Goal: Transaction & Acquisition: Purchase product/service

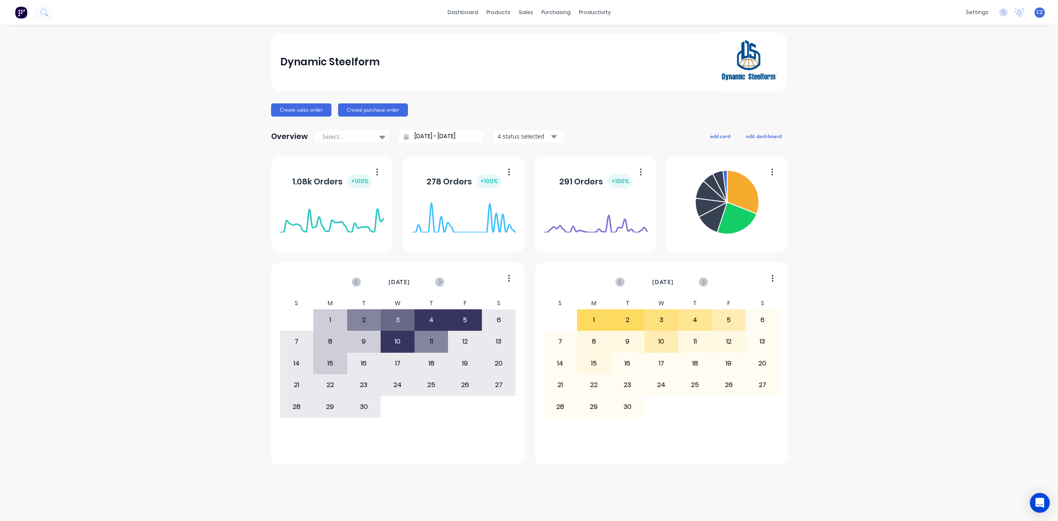
drag, startPoint x: 0, startPoint y: 0, endPoint x: 126, endPoint y: 85, distance: 152.2
click at [126, 85] on div "Dynamic Steelform Create sales order Create purchase order Overview Select... 0…" at bounding box center [529, 272] width 1058 height 479
click at [539, 40] on div "Sales Orders" at bounding box center [556, 39] width 34 height 7
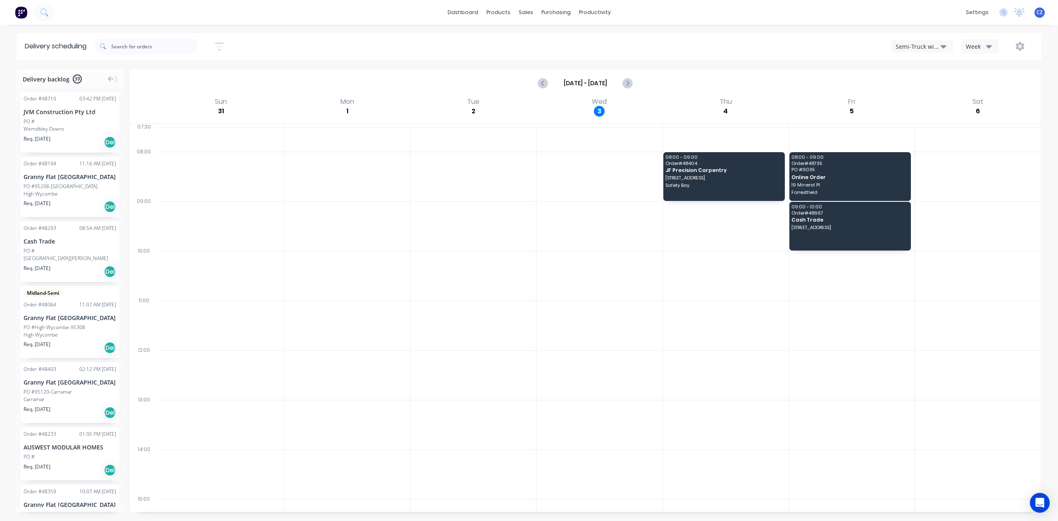
click at [921, 48] on div "Semi-Truck with Hiab" at bounding box center [917, 46] width 45 height 9
click at [914, 102] on div "Utes Delivery" at bounding box center [932, 100] width 82 height 17
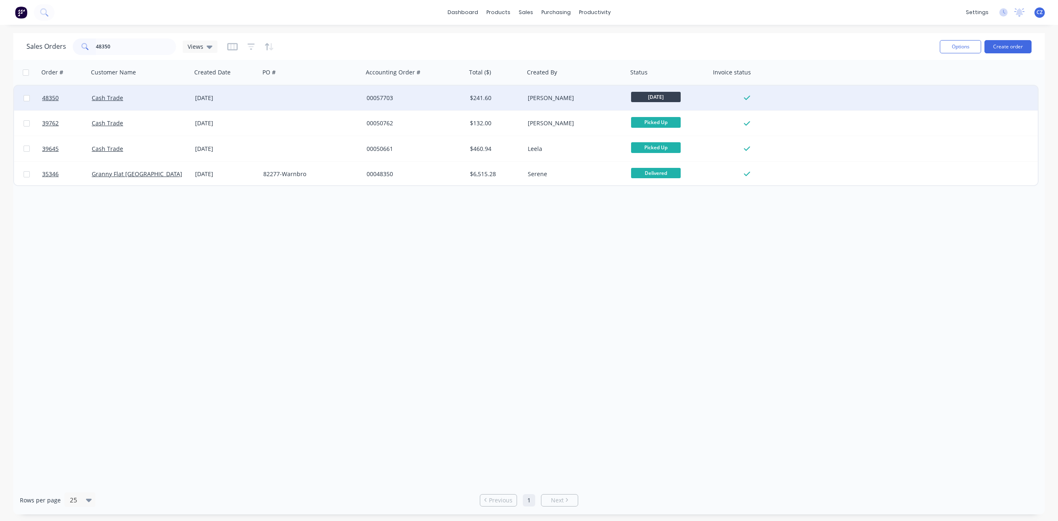
type input "48350"
click at [319, 90] on div at bounding box center [311, 98] width 103 height 25
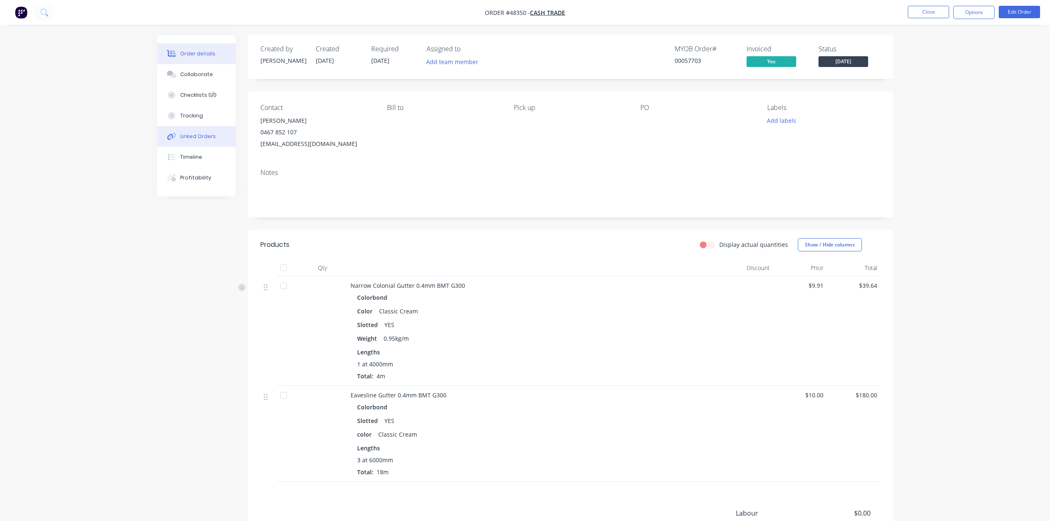
click at [194, 136] on div "Linked Orders" at bounding box center [198, 136] width 36 height 7
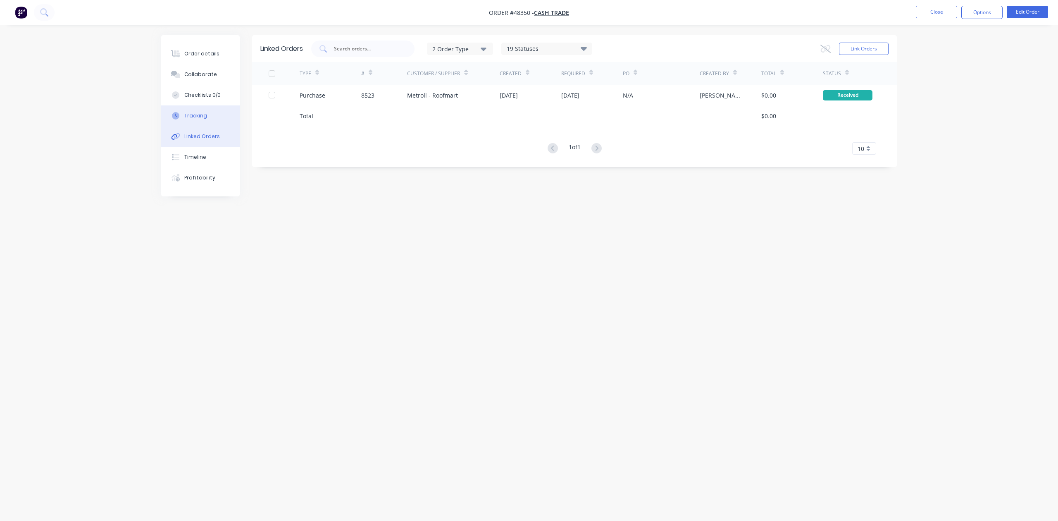
click at [194, 122] on button "Tracking" at bounding box center [200, 115] width 79 height 21
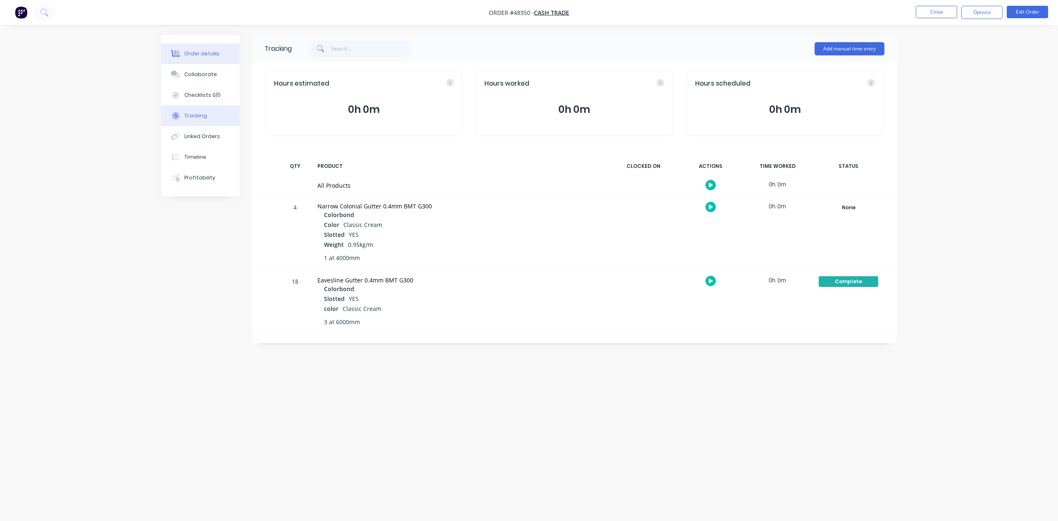
click at [197, 50] on div "Order details" at bounding box center [201, 53] width 35 height 7
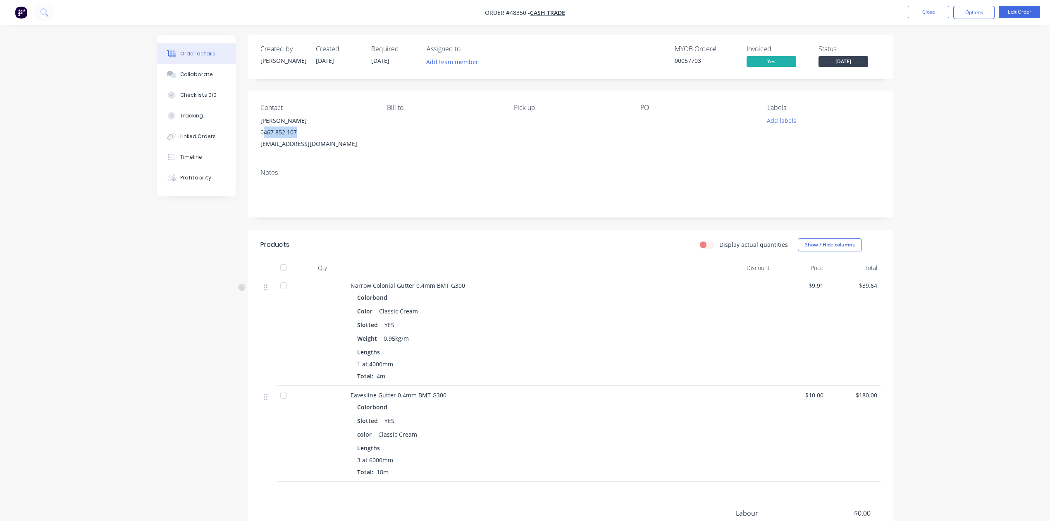
drag, startPoint x: 307, startPoint y: 129, endPoint x: 263, endPoint y: 134, distance: 44.0
click at [263, 134] on div "0467 852 107" at bounding box center [316, 132] width 113 height 12
copy div "467 852 107"
click at [917, 7] on button "Close" at bounding box center [927, 12] width 41 height 12
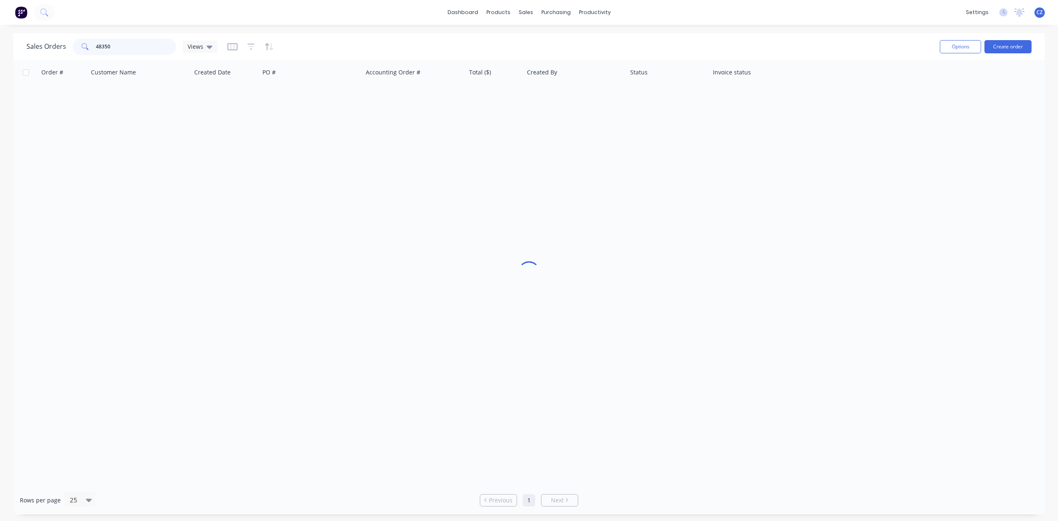
drag, startPoint x: 72, startPoint y: 51, endPoint x: 0, endPoint y: 50, distance: 71.9
click at [0, 50] on div "Sales Orders 48350 Views Options Create order Order # Customer Name Created Dat…" at bounding box center [529, 273] width 1058 height 481
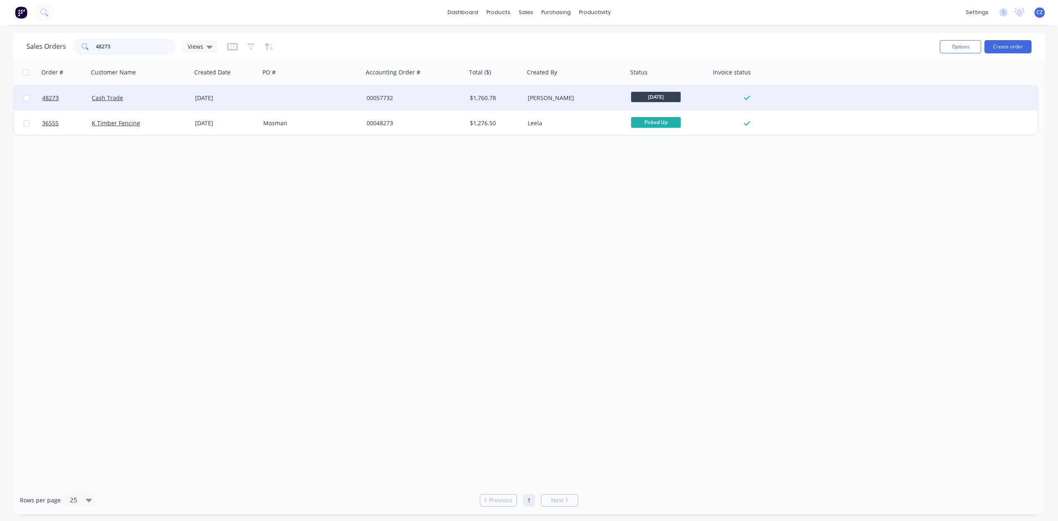
type input "48273"
click at [470, 89] on div "$1,760.78" at bounding box center [496, 98] width 58 height 25
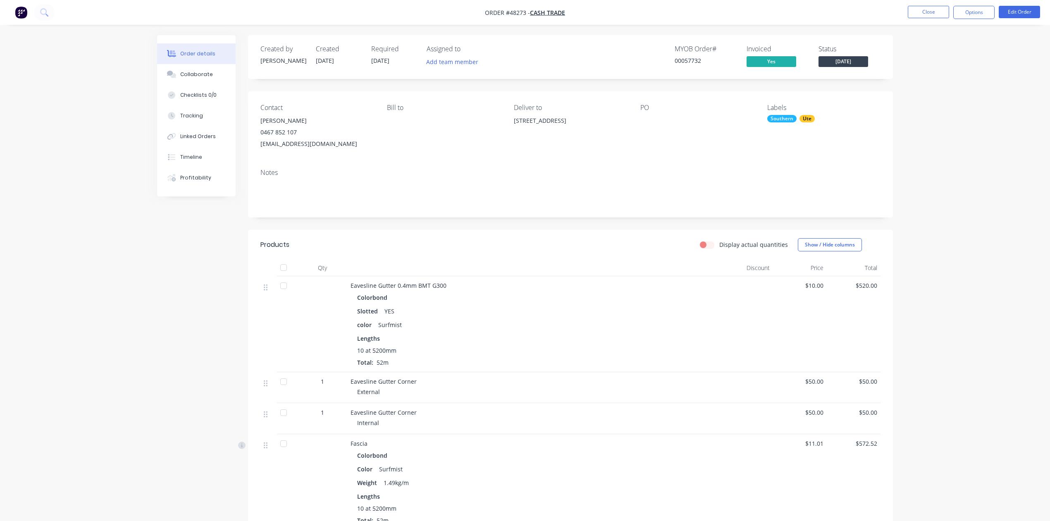
click at [626, 227] on div "Created by Cathy Created 28/08/25 Required 03/09/25 Assigned to Add team member…" at bounding box center [570, 492] width 645 height 915
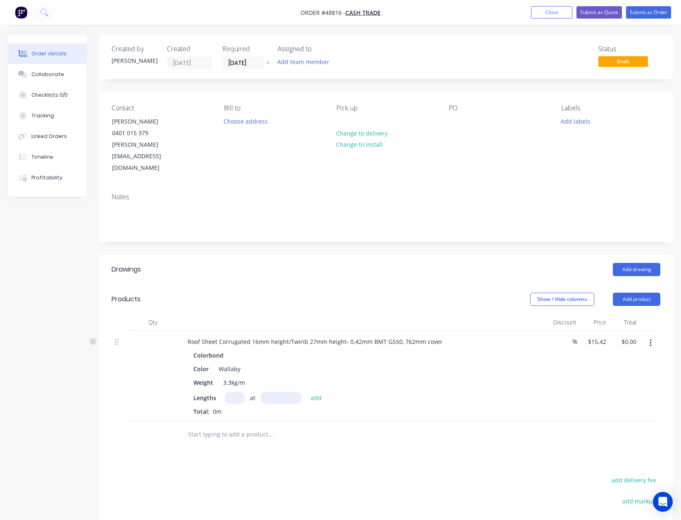
click at [238, 392] on input "text" at bounding box center [234, 398] width 21 height 12
type input "11"
type input "6850"
click at [307, 392] on button "add" at bounding box center [316, 397] width 19 height 11
type input "$1,161.90"
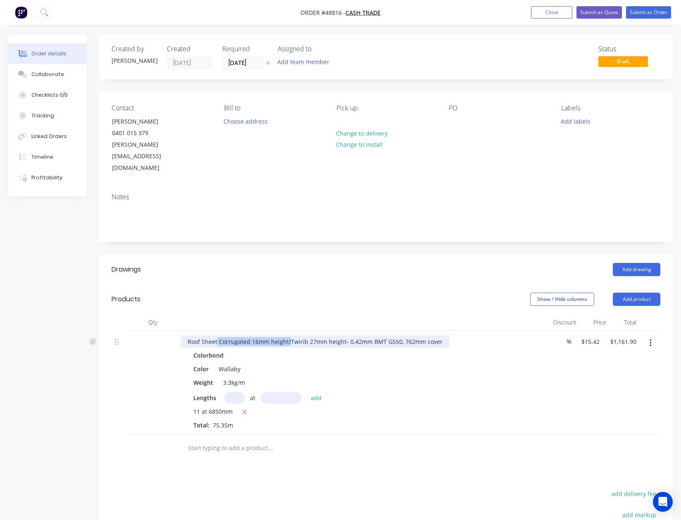
drag, startPoint x: 288, startPoint y: 317, endPoint x: 217, endPoint y: 331, distance: 73.3
click at [217, 331] on div "Roof Sheet Corrugated 16mm height/Twirib 27mm height- 0.42mm BMT G550, 762mm co…" at bounding box center [364, 383] width 372 height 104
click at [217, 349] on div "Colorbond" at bounding box center [209, 355] width 33 height 12
drag, startPoint x: 290, startPoint y: 318, endPoint x: 218, endPoint y: 324, distance: 72.2
click at [218, 336] on div "Roof Sheet Corrugated 16mm height/Twirib 27mm height- 0.42mm BMT G550, 762mm co…" at bounding box center [315, 342] width 268 height 12
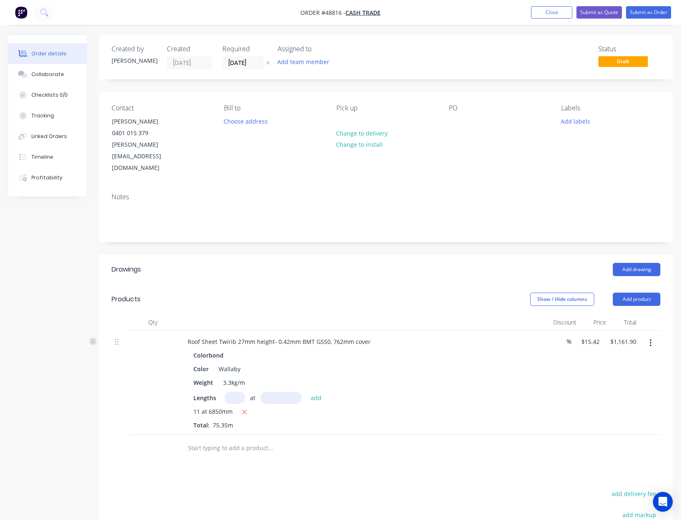
click at [268, 255] on header "Drawings Add drawing" at bounding box center [386, 270] width 574 height 30
click at [633, 293] on button "Add product" at bounding box center [637, 299] width 48 height 13
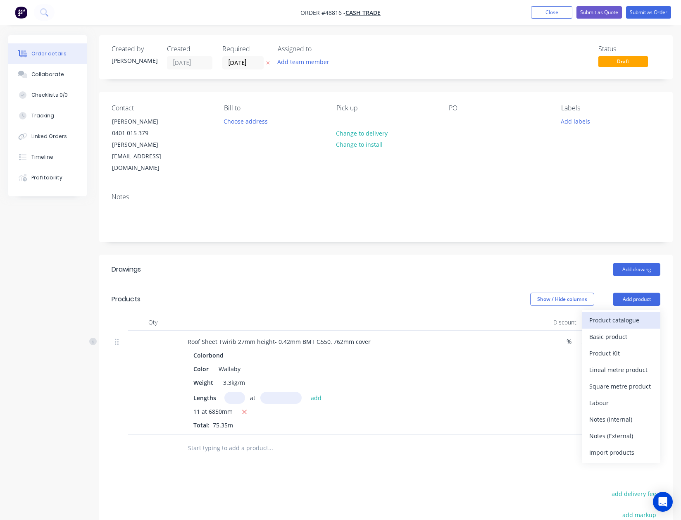
click at [612, 314] on div "Product catalogue" at bounding box center [621, 320] width 64 height 12
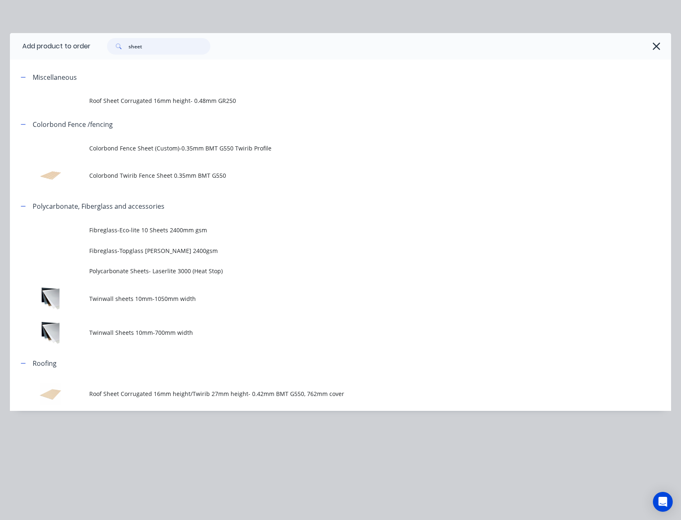
drag, startPoint x: 148, startPoint y: 45, endPoint x: -24, endPoint y: 53, distance: 172.1
click at [0, 53] on html "Order #48816 - Cash Trade Add product Close Submit as Quote Submit as Order Ord…" at bounding box center [340, 333] width 681 height 666
type input "poly"
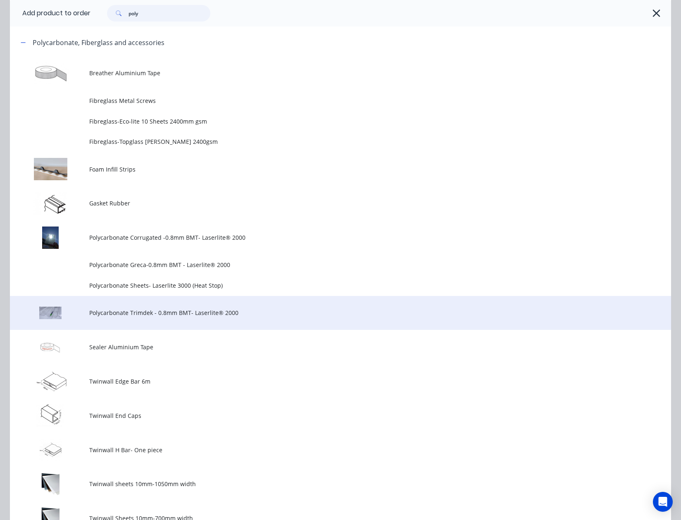
scroll to position [165, 0]
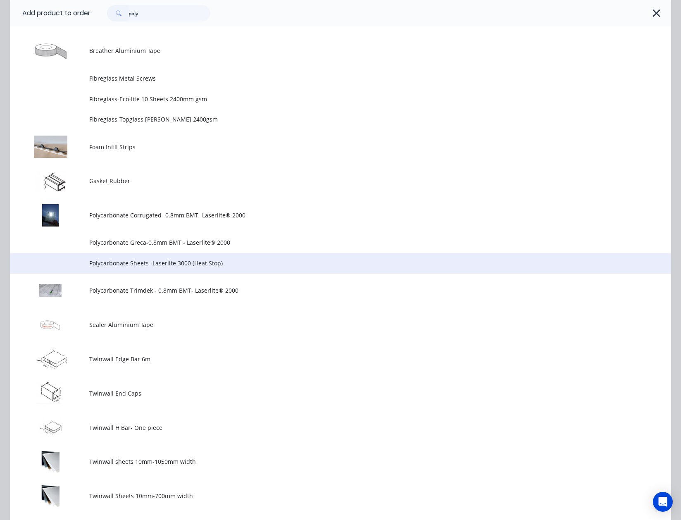
click at [140, 269] on td "Polycarbonate Sheets- Laserlite 3000 (Heat Stop)" at bounding box center [380, 263] width 582 height 21
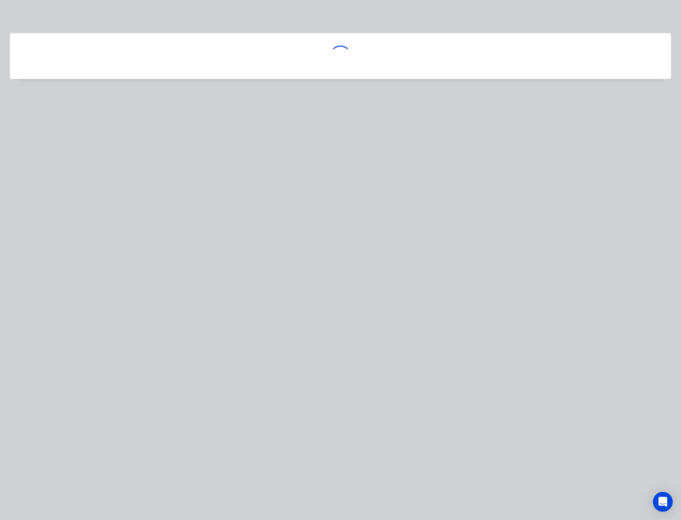
scroll to position [0, 0]
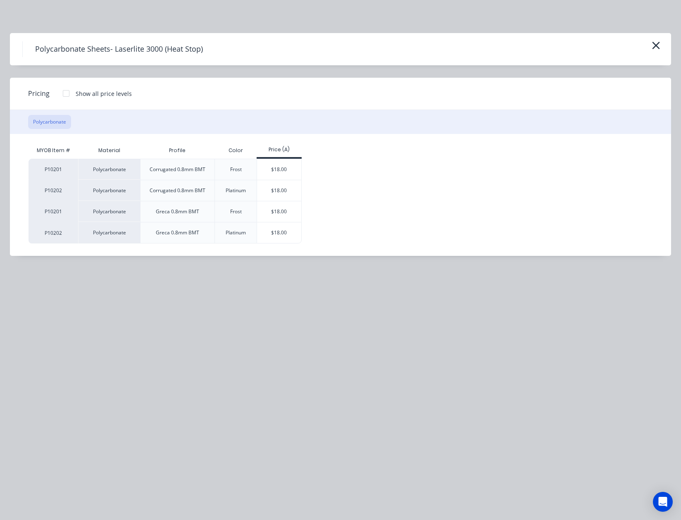
click at [653, 53] on div "Polycarbonate Sheets- Laserlite 3000 (Heat Stop)" at bounding box center [340, 49] width 636 height 16
click at [660, 45] on icon "button" at bounding box center [656, 46] width 9 height 12
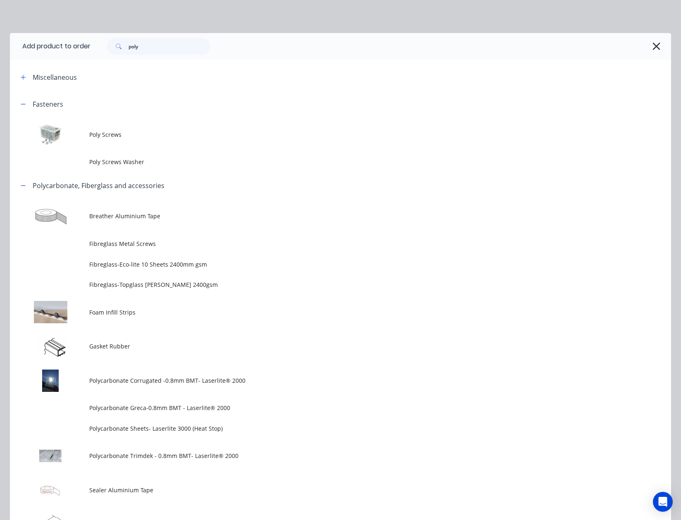
scroll to position [172, 0]
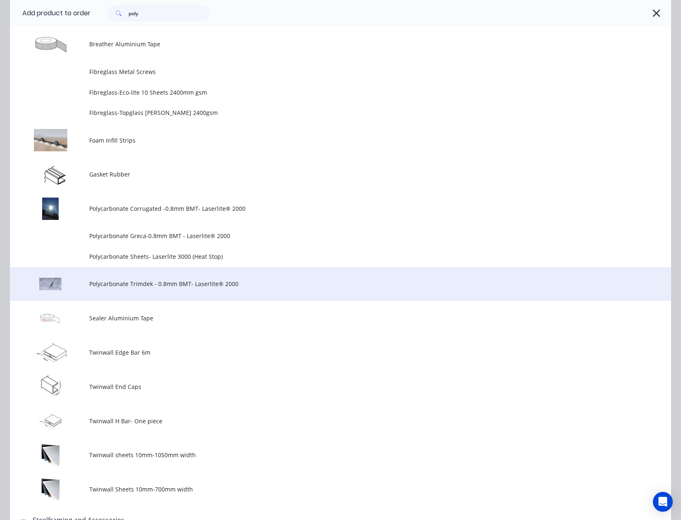
click at [139, 288] on td "Polycarbonate Trimdek - 0.8mm BMT- Laserlite® 2000" at bounding box center [380, 284] width 582 height 34
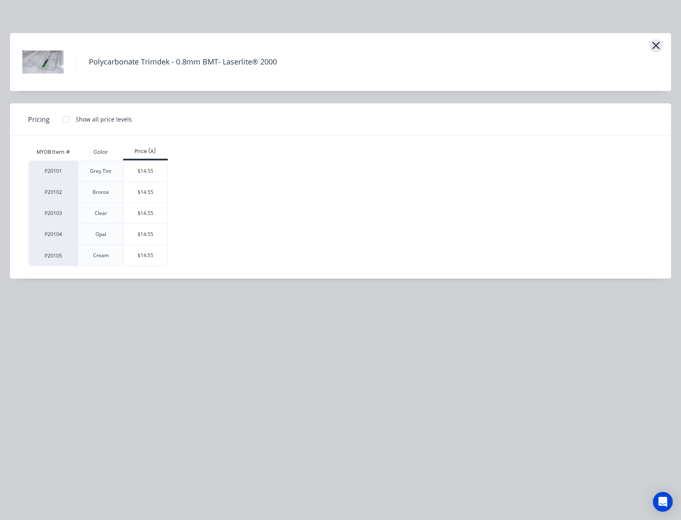
click at [660, 47] on button "button" at bounding box center [656, 45] width 14 height 13
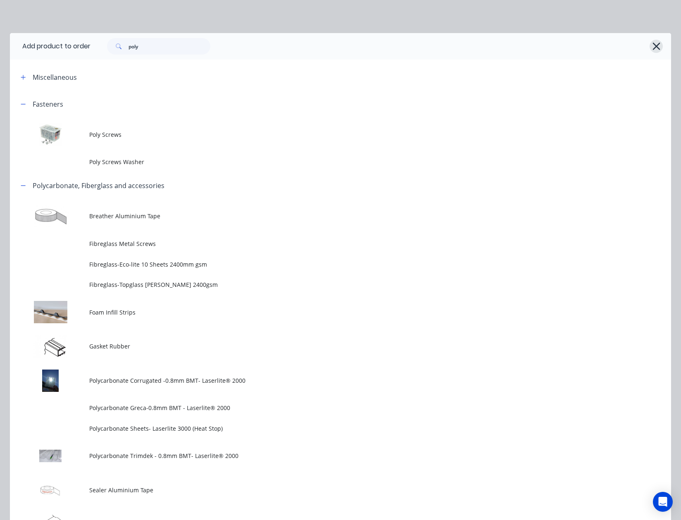
click at [652, 40] on icon "button" at bounding box center [656, 46] width 9 height 12
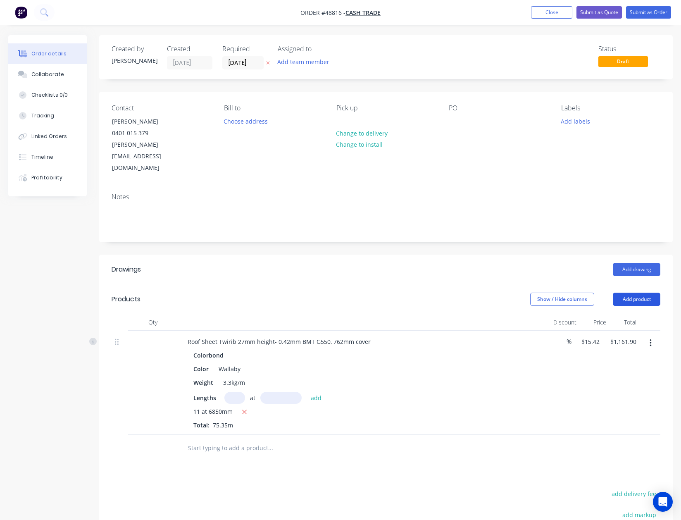
click at [634, 293] on button "Add product" at bounding box center [637, 299] width 48 height 13
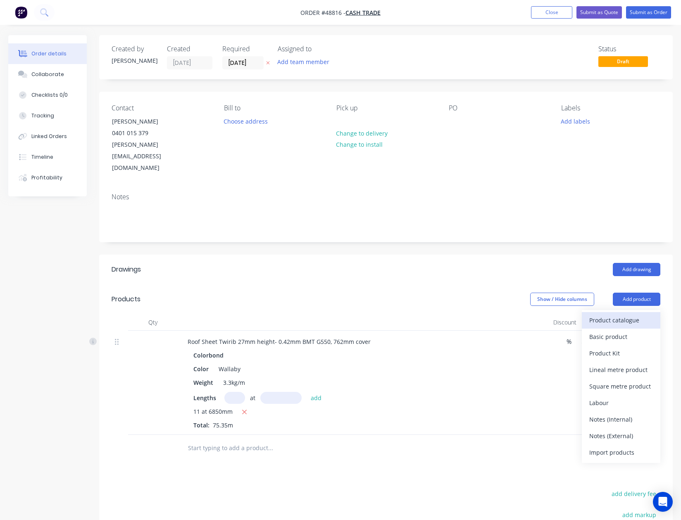
click at [630, 314] on div "Product catalogue" at bounding box center [621, 320] width 64 height 12
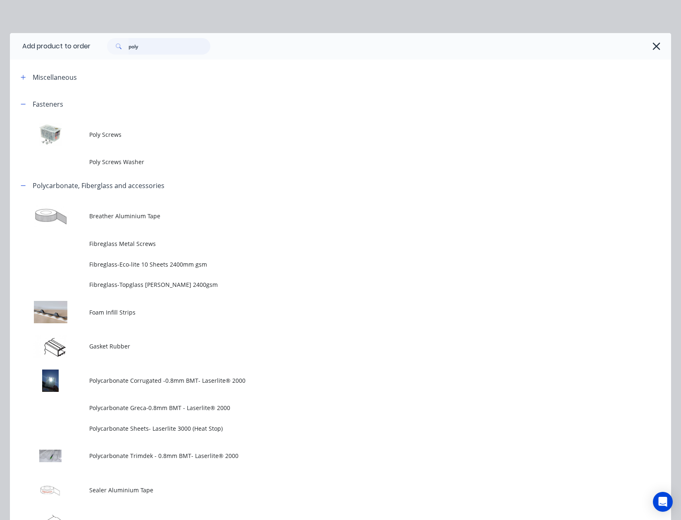
drag, startPoint x: 149, startPoint y: 45, endPoint x: 58, endPoint y: 47, distance: 91.4
click at [58, 47] on header "Add product to order poly" at bounding box center [340, 46] width 661 height 26
type input "top"
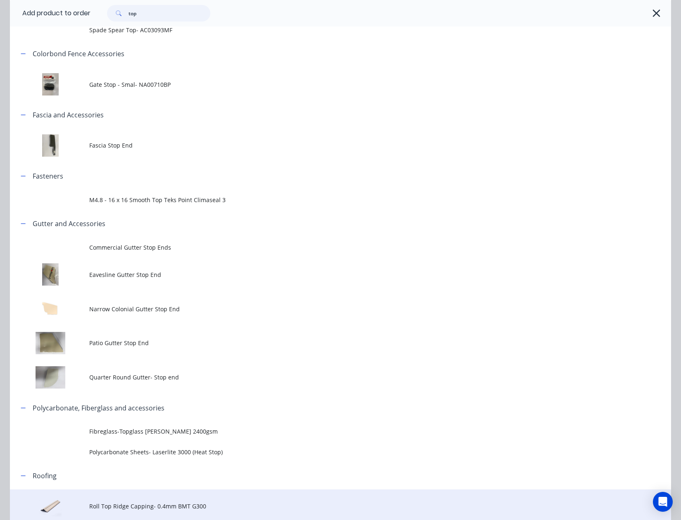
scroll to position [205, 0]
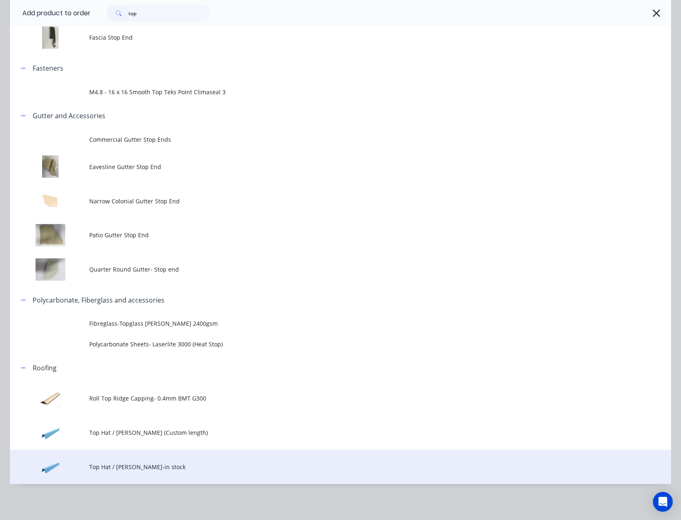
click at [179, 468] on span "Top Hat / Batten-in stock" at bounding box center [321, 466] width 465 height 9
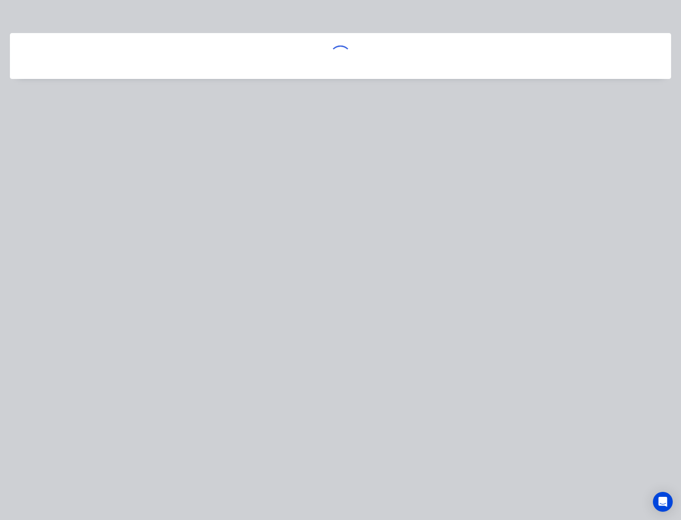
scroll to position [0, 0]
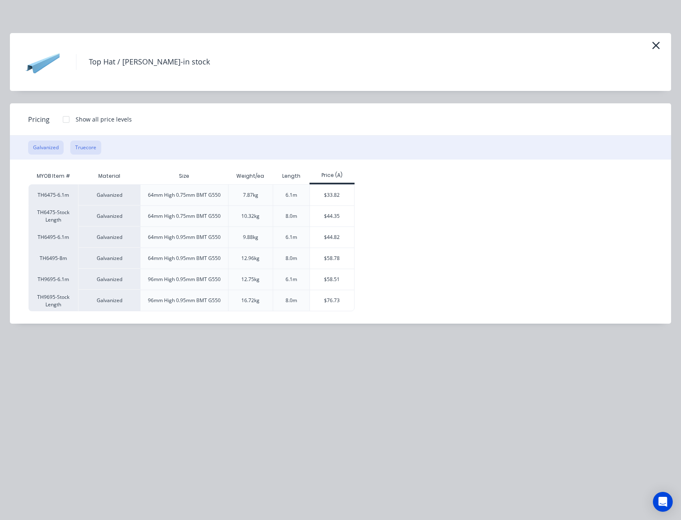
click at [83, 151] on button "Truecore" at bounding box center [85, 147] width 31 height 14
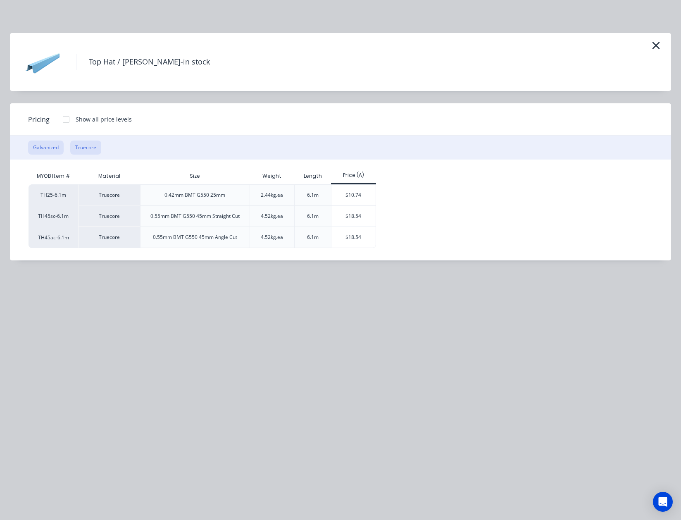
click at [52, 147] on button "Galvanized" at bounding box center [46, 147] width 36 height 14
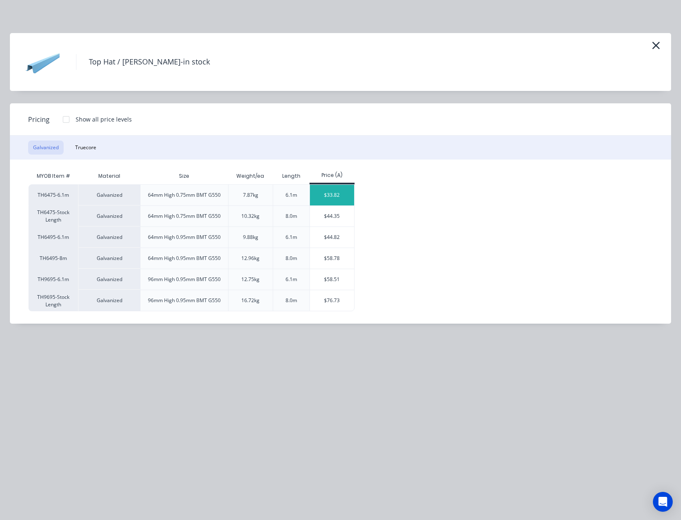
click at [344, 193] on div "$33.82" at bounding box center [332, 195] width 44 height 21
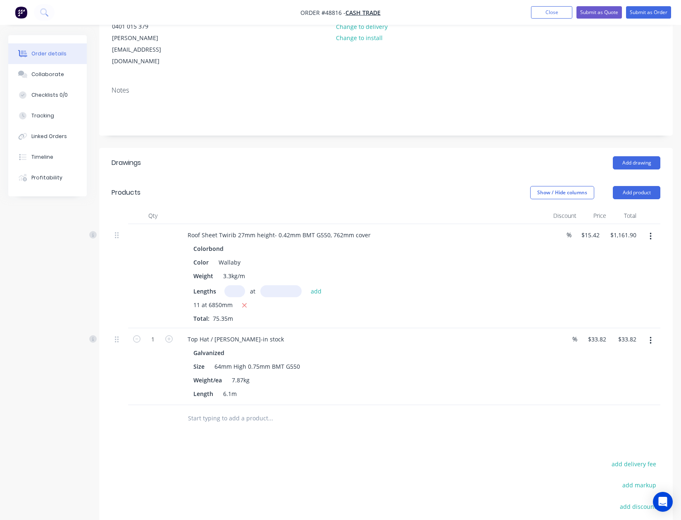
scroll to position [110, 0]
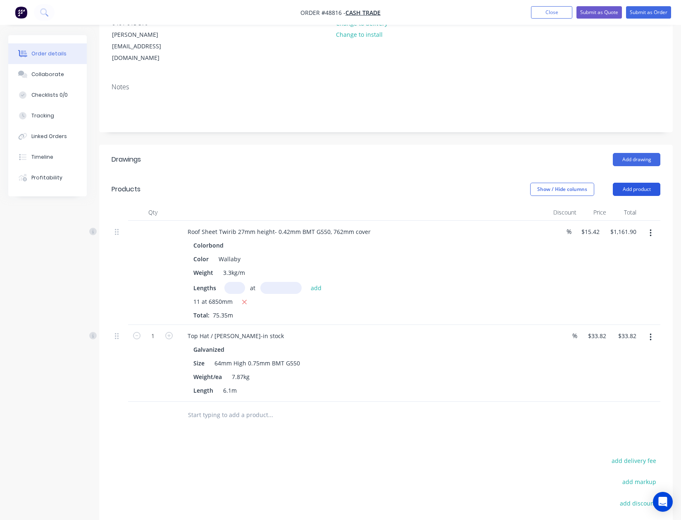
click at [644, 183] on button "Add product" at bounding box center [637, 189] width 48 height 13
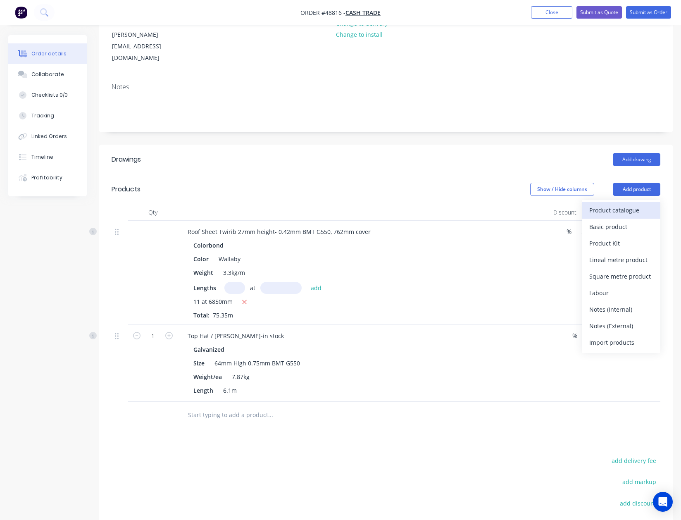
click at [640, 202] on button "Product catalogue" at bounding box center [621, 210] width 79 height 17
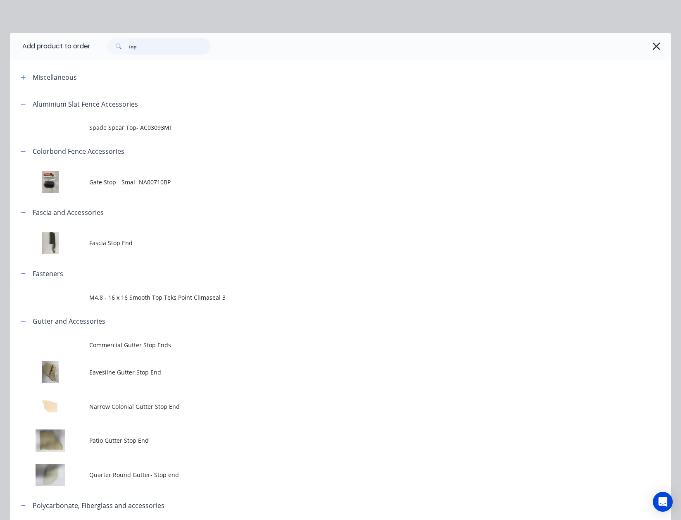
drag, startPoint x: 159, startPoint y: 47, endPoint x: 91, endPoint y: 46, distance: 67.8
click at [91, 46] on div "top" at bounding box center [376, 46] width 572 height 17
type input "poly"
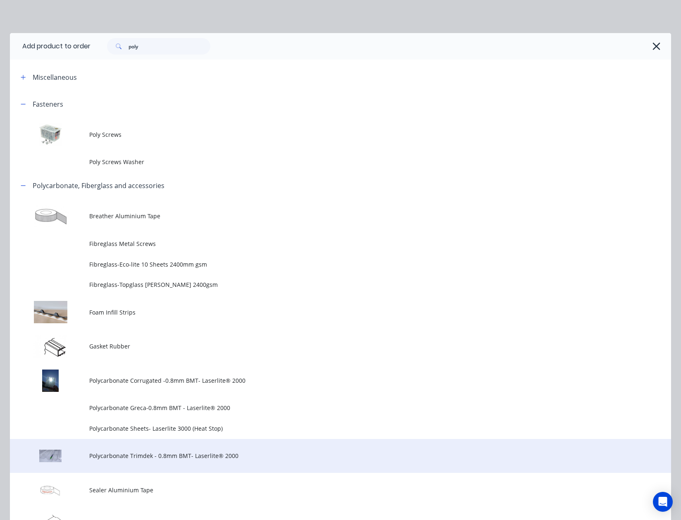
click at [148, 463] on td "Polycarbonate Trimdek - 0.8mm BMT- Laserlite® 2000" at bounding box center [380, 456] width 582 height 34
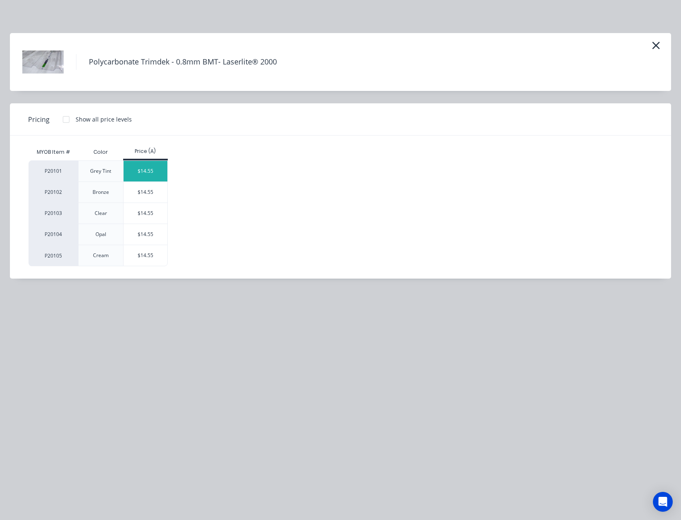
click at [154, 169] on div "$14.55" at bounding box center [146, 171] width 44 height 21
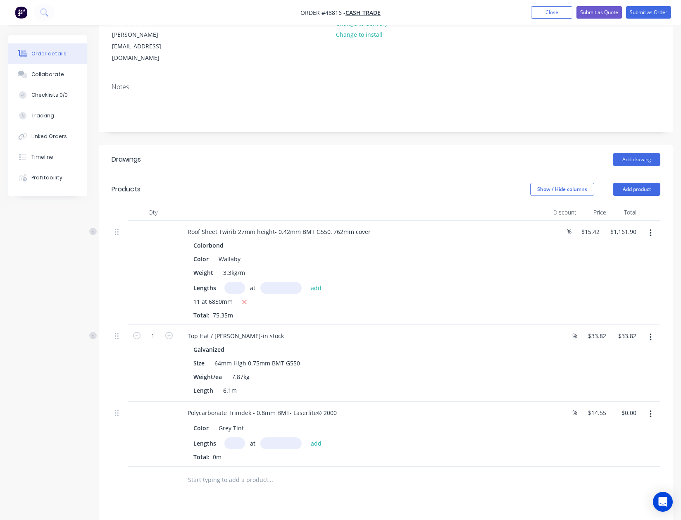
click at [238, 437] on input "text" at bounding box center [234, 443] width 21 height 12
type input "6"
type input "6850"
click at [307, 437] on button "add" at bounding box center [316, 442] width 19 height 11
type input "$598.01"
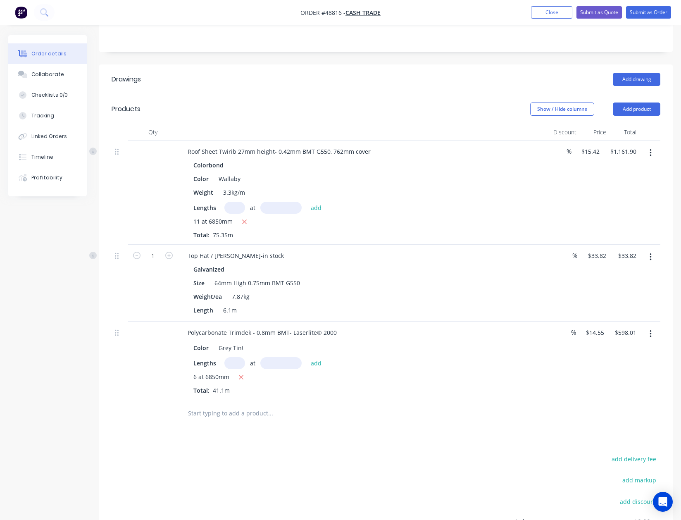
scroll to position [220, 0]
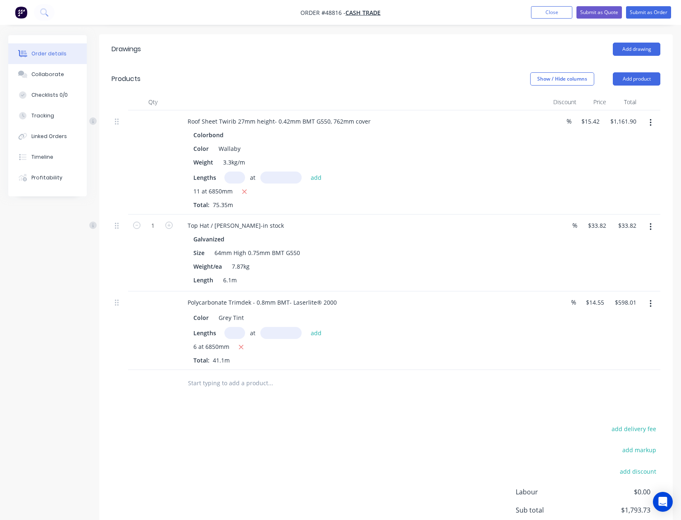
click at [226, 171] on input "text" at bounding box center [234, 177] width 21 height 12
type input "17"
type input "4700"
click at [307, 171] on button "add" at bounding box center [316, 176] width 19 height 11
type input "$2,393.96"
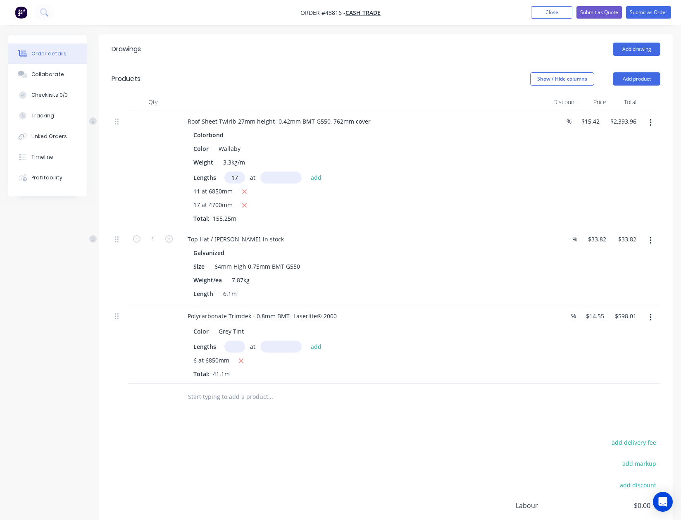
type input "17"
type input "5300"
click at [307, 171] on button "add" at bounding box center [316, 176] width 19 height 11
type input "$3,783.30"
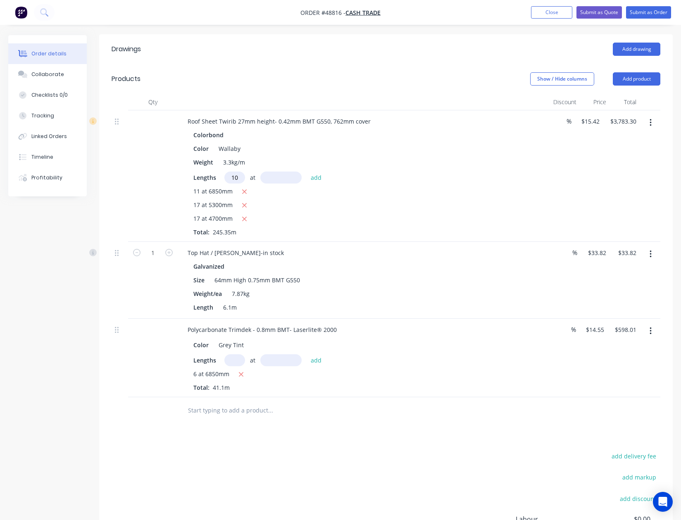
type input "10"
type input "5300"
click at [307, 171] on button "add" at bounding box center [316, 176] width 19 height 11
type input "$4,600.56"
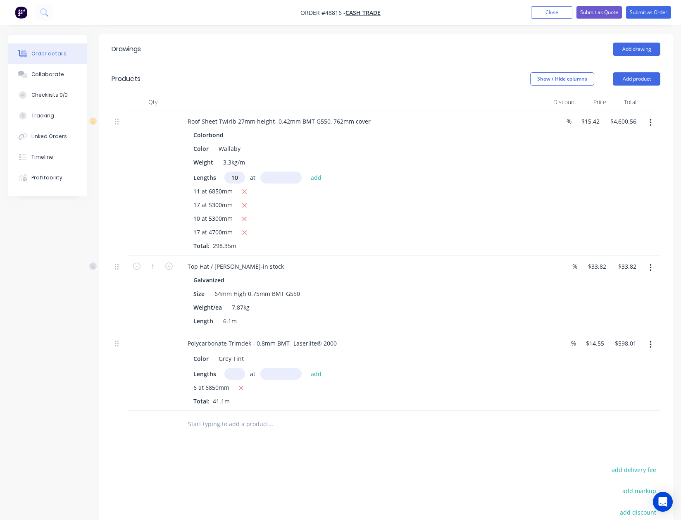
type input "10"
type input "5300"
click at [307, 171] on button "add" at bounding box center [316, 176] width 19 height 11
type input "$5,417.82"
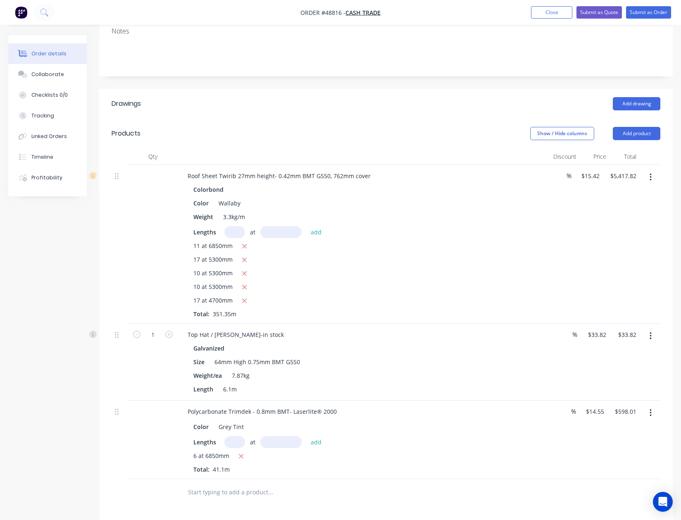
scroll to position [0, 0]
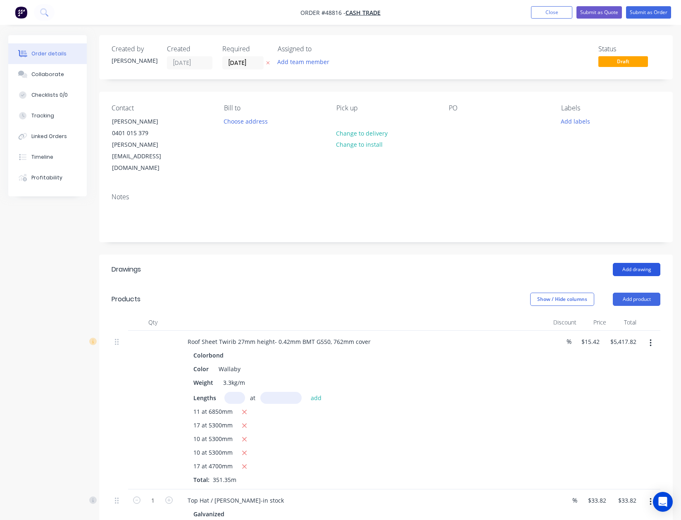
click at [645, 263] on button "Add drawing" at bounding box center [637, 269] width 48 height 13
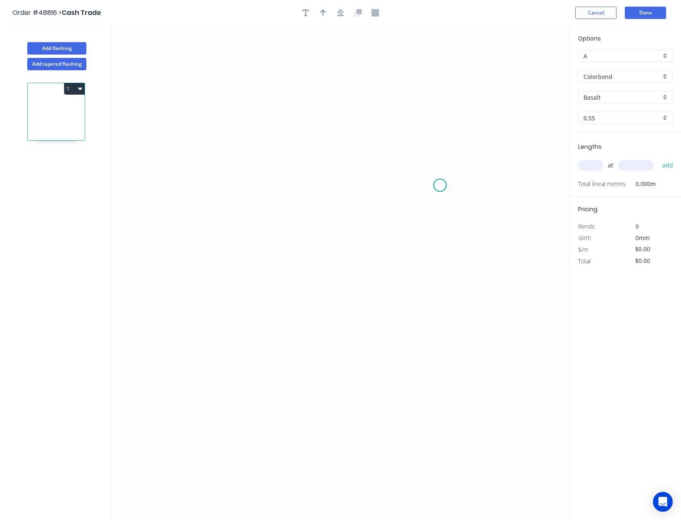
click at [440, 186] on icon "0" at bounding box center [341, 273] width 458 height 495
click at [416, 167] on icon at bounding box center [428, 176] width 24 height 18
click at [201, 170] on icon "0 ?" at bounding box center [341, 273] width 458 height 495
click at [208, 348] on icon "0 ? ? ? º" at bounding box center [341, 273] width 458 height 495
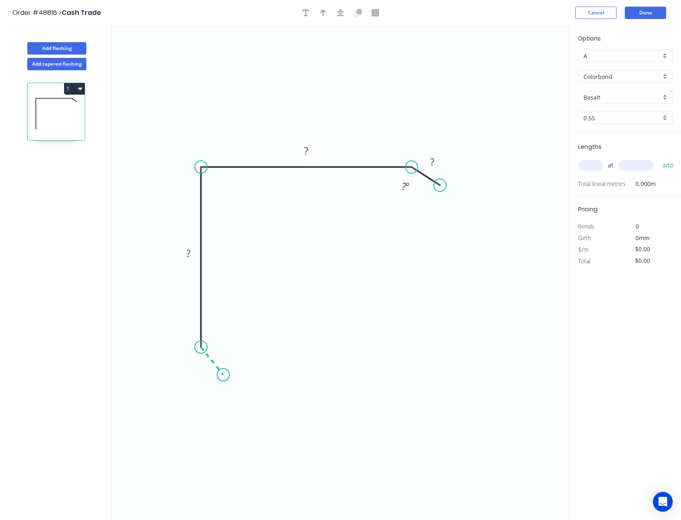
click at [223, 375] on icon "0 ? ? ? ? º" at bounding box center [341, 273] width 458 height 495
click at [206, 364] on rect at bounding box center [202, 366] width 17 height 12
click at [172, 364] on icon "0 ? ? ? ? ? º ? º" at bounding box center [341, 273] width 458 height 495
type input "1"
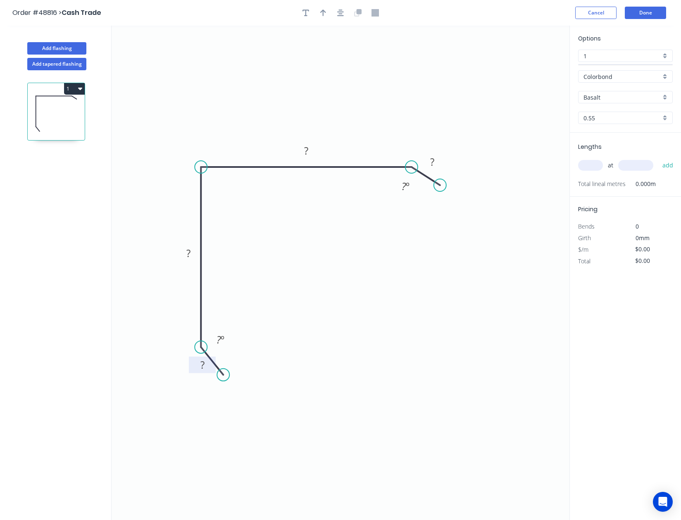
click at [202, 364] on tspan "?" at bounding box center [202, 365] width 4 height 14
click at [270, 465] on icon "0 10 200 200 10 165 º 165 º" at bounding box center [341, 273] width 458 height 495
type input "$19.89"
click at [327, 16] on button "button" at bounding box center [323, 13] width 12 height 12
drag, startPoint x: 528, startPoint y: 65, endPoint x: 379, endPoint y: 101, distance: 152.6
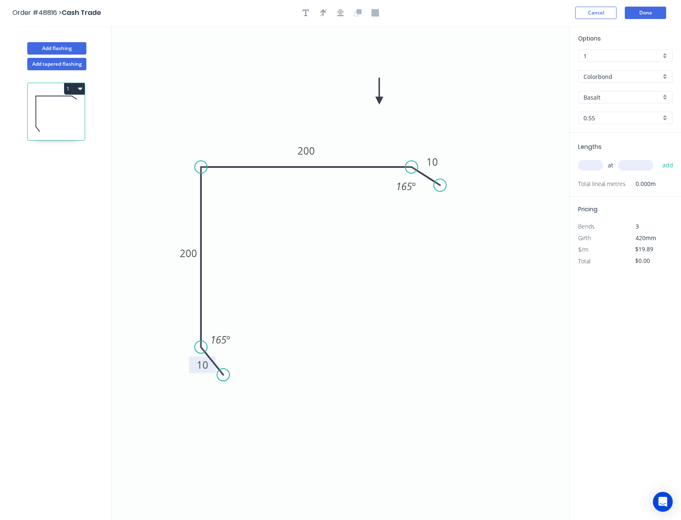
click at [379, 101] on icon at bounding box center [379, 91] width 7 height 26
click at [597, 162] on input "text" at bounding box center [590, 165] width 25 height 11
click at [600, 95] on input "Basalt" at bounding box center [621, 97] width 77 height 9
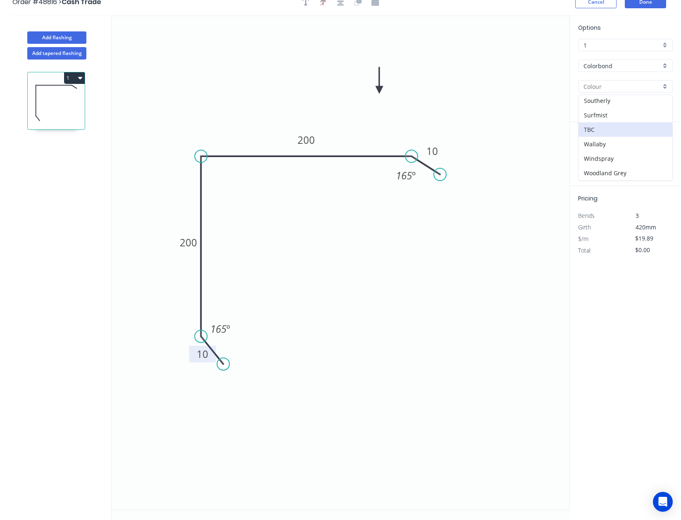
scroll to position [16, 0]
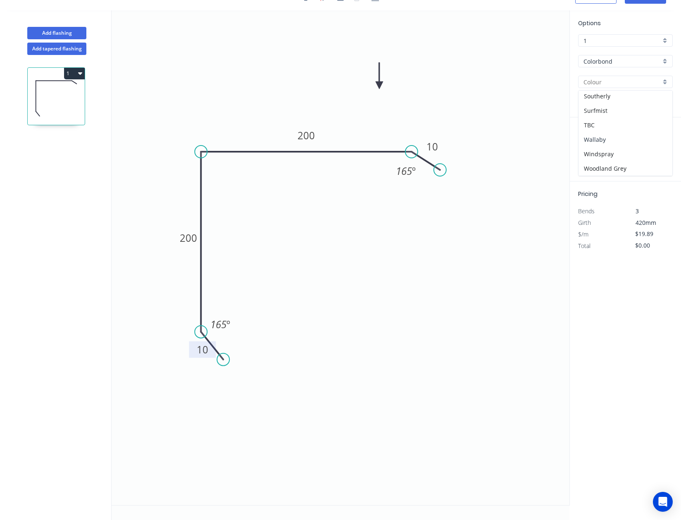
click at [615, 137] on div "Wallaby" at bounding box center [626, 139] width 94 height 14
type input "Wallaby"
click at [599, 146] on input "text" at bounding box center [590, 150] width 25 height 11
drag, startPoint x: 599, startPoint y: 147, endPoint x: 579, endPoint y: 149, distance: 20.4
click at [579, 149] on input "17" at bounding box center [590, 150] width 25 height 11
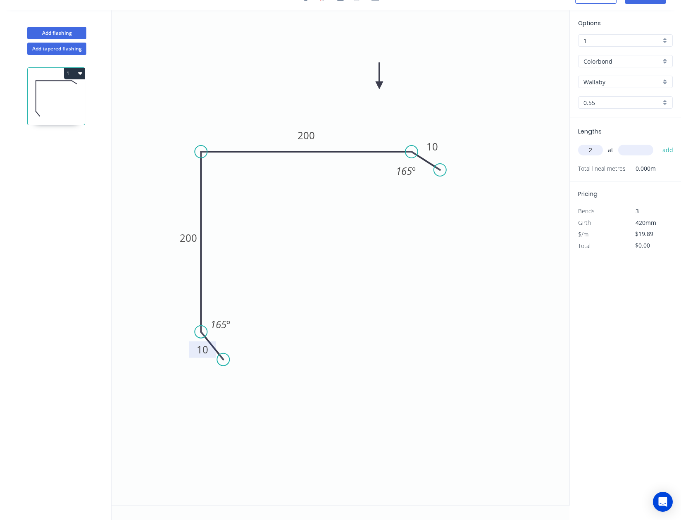
type input "2"
type input "4700"
click at [658, 143] on button "add" at bounding box center [667, 150] width 19 height 14
type input "$186.97"
type input "2"
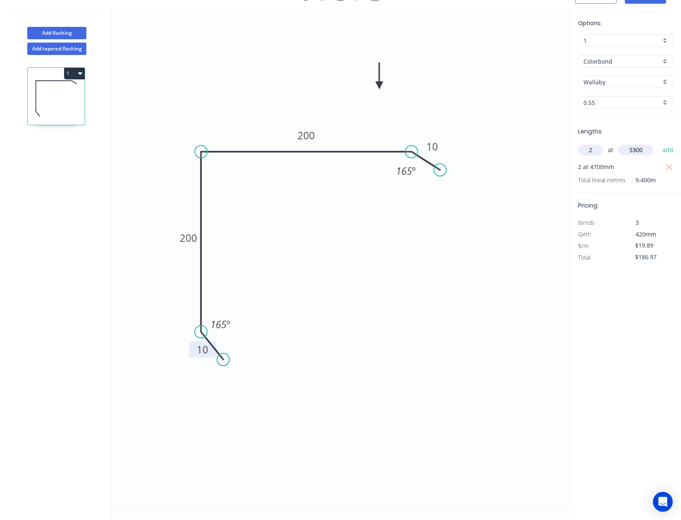
type input "5300"
click at [658, 143] on button "add" at bounding box center [667, 150] width 19 height 14
type input "$397.80"
type input "2"
type input "3600"
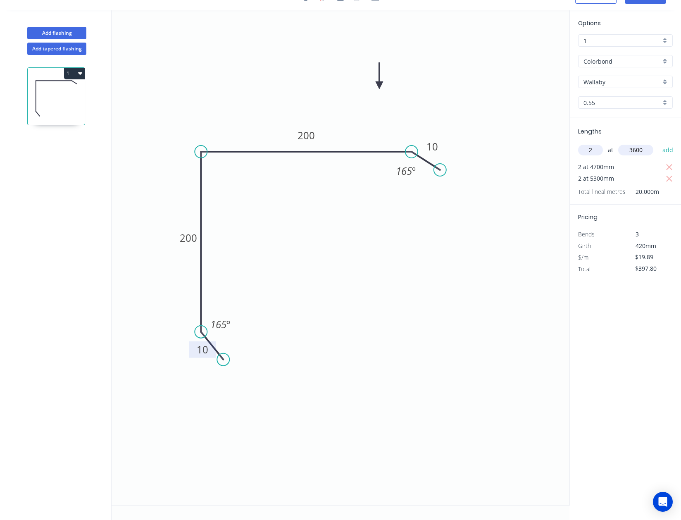
click at [658, 143] on button "add" at bounding box center [667, 150] width 19 height 14
type input "$541.01"
type input "2"
type input "2200"
click at [658, 143] on button "add" at bounding box center [667, 150] width 19 height 14
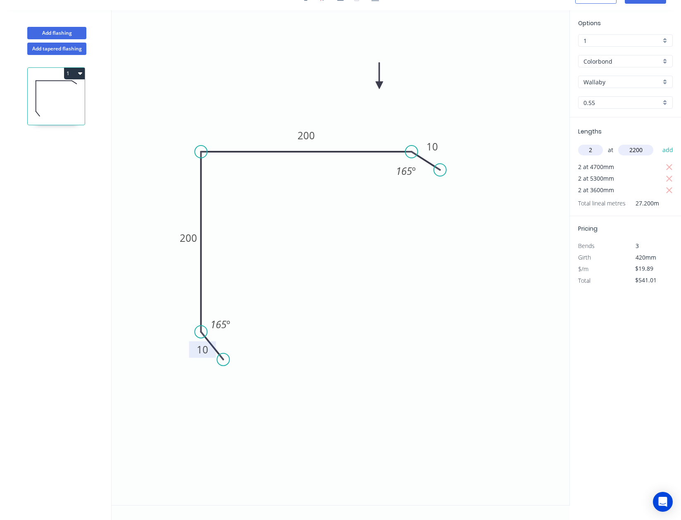
type input "$628.52"
type input "4"
type input "6200"
click at [658, 143] on button "add" at bounding box center [667, 150] width 19 height 14
type input "$1,121.80"
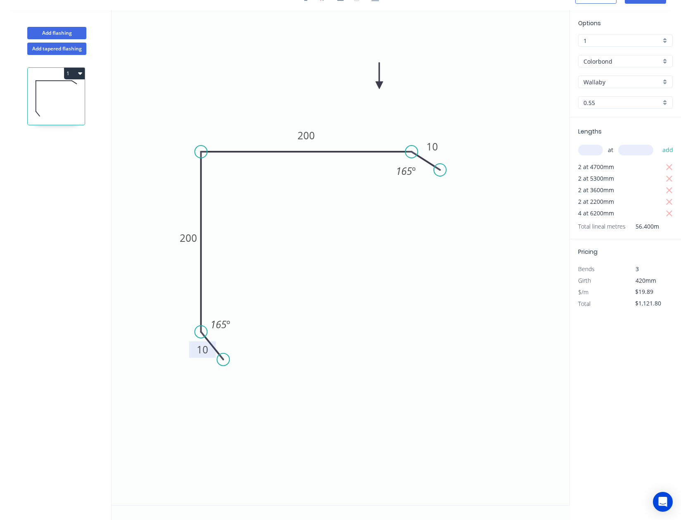
type input "4"
type input "2"
type input "6830"
click at [658, 143] on button "add" at bounding box center [667, 150] width 19 height 14
type input "$1,393.49"
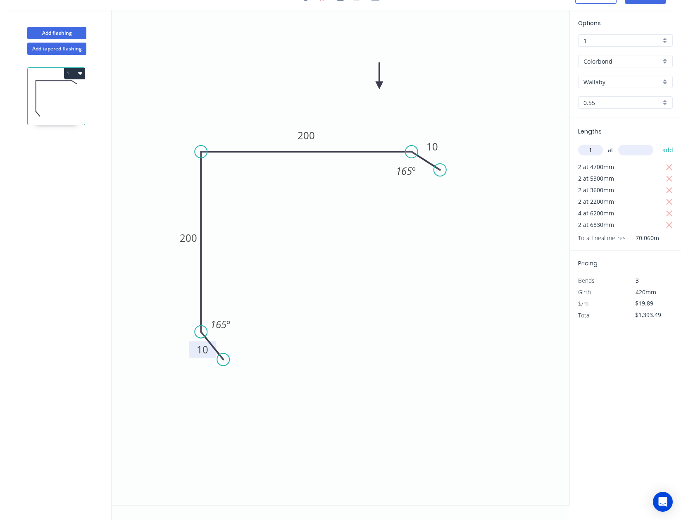
type input "1"
type input "5500"
click at [658, 143] on button "add" at bounding box center [667, 150] width 19 height 14
type input "$1,502.89"
type input "1"
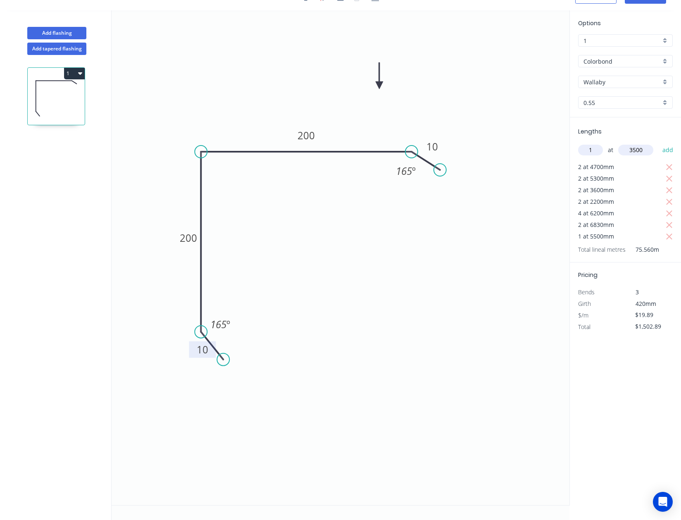
type input "3500"
click at [658, 143] on button "add" at bounding box center [667, 150] width 19 height 14
type input "$1,572.50"
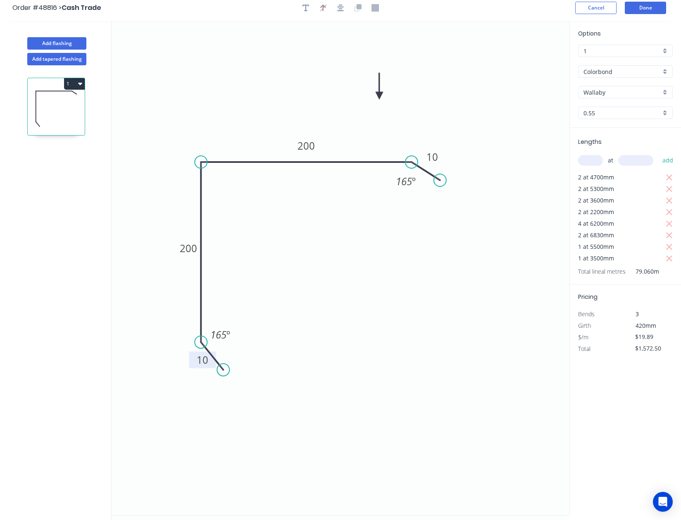
scroll to position [0, 0]
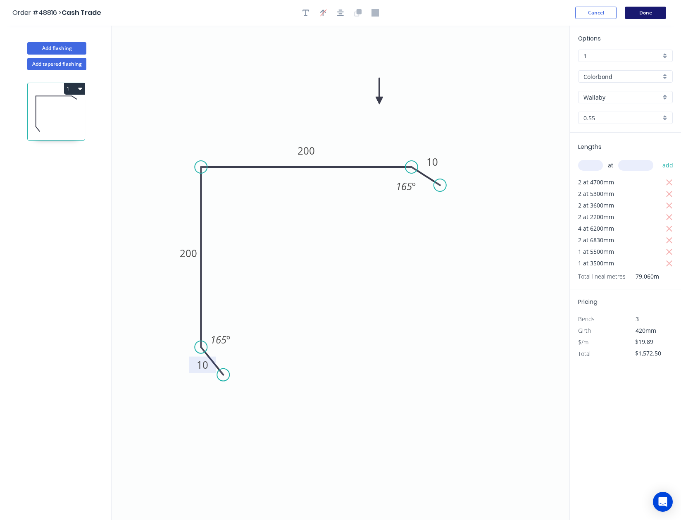
click at [634, 10] on button "Done" at bounding box center [645, 13] width 41 height 12
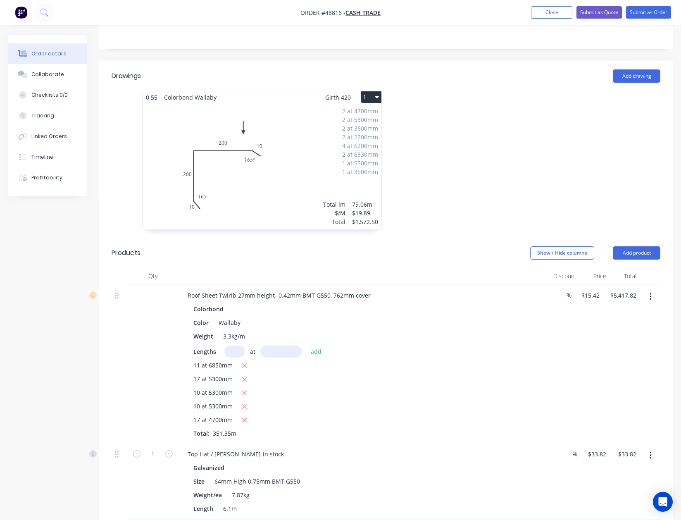
scroll to position [331, 0]
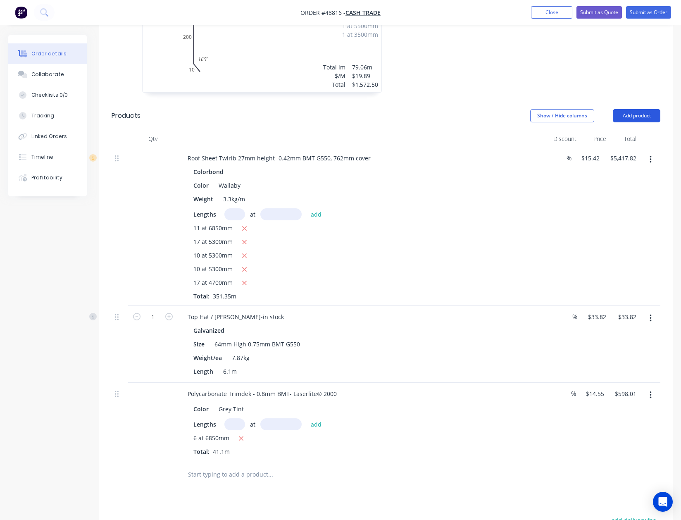
click at [642, 109] on button "Add product" at bounding box center [637, 115] width 48 height 13
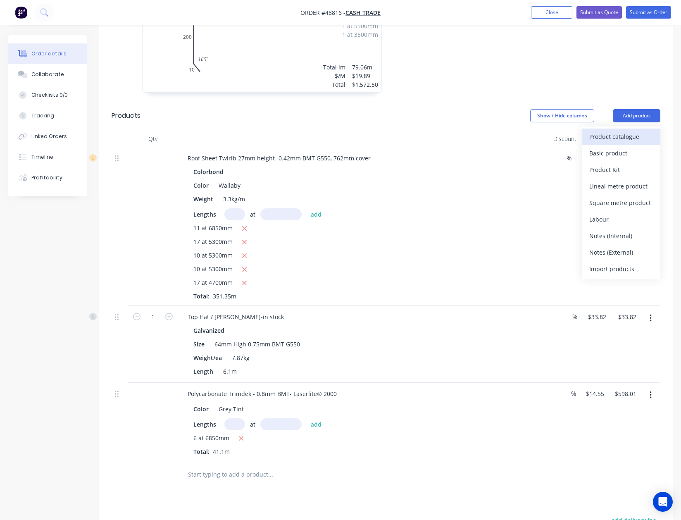
click at [643, 131] on div "Product catalogue" at bounding box center [621, 137] width 64 height 12
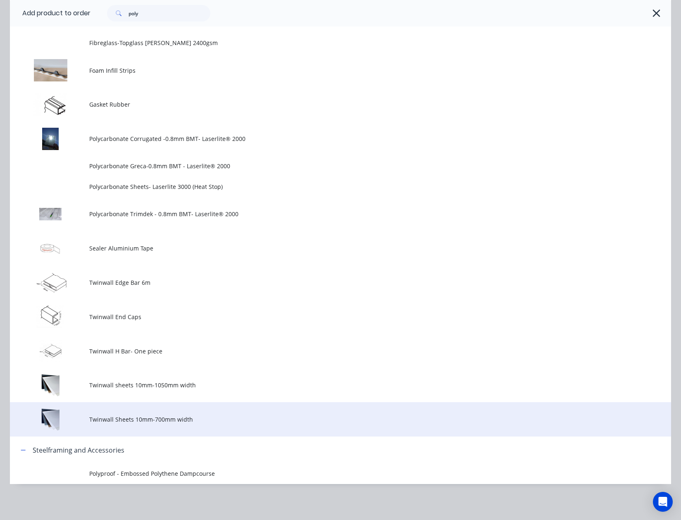
scroll to position [0, 0]
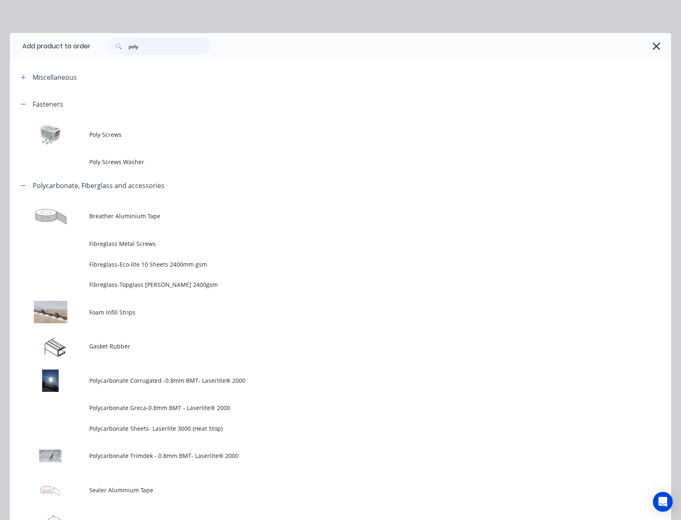
drag, startPoint x: 165, startPoint y: 46, endPoint x: 105, endPoint y: 47, distance: 60.7
click at [105, 47] on div "poly" at bounding box center [155, 46] width 112 height 17
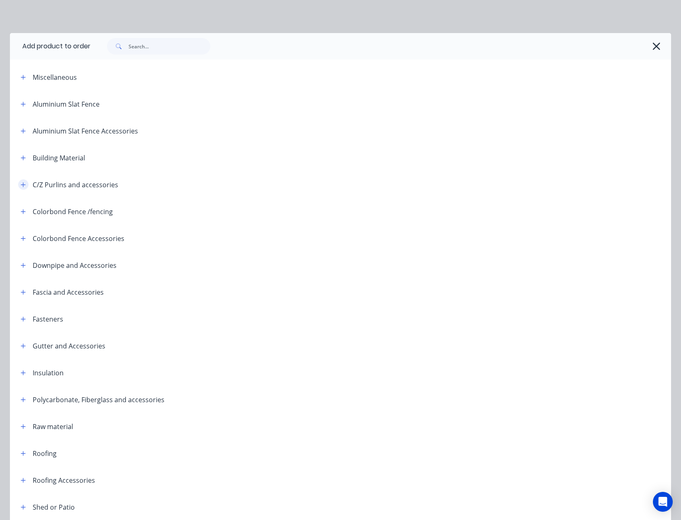
click at [22, 183] on icon "button" at bounding box center [23, 185] width 5 height 6
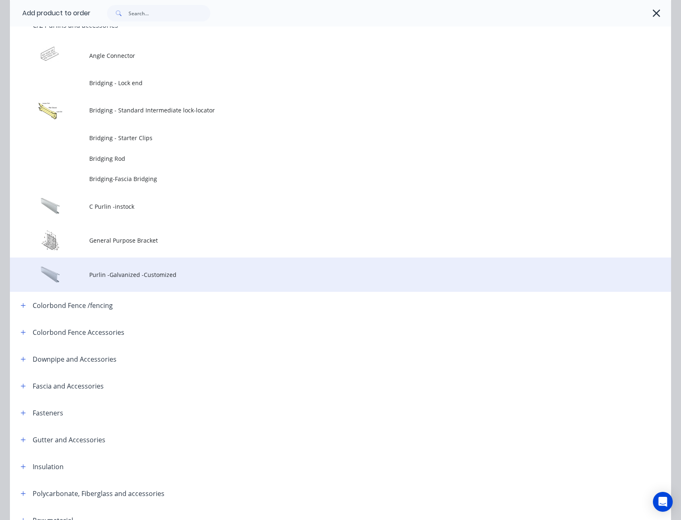
scroll to position [165, 0]
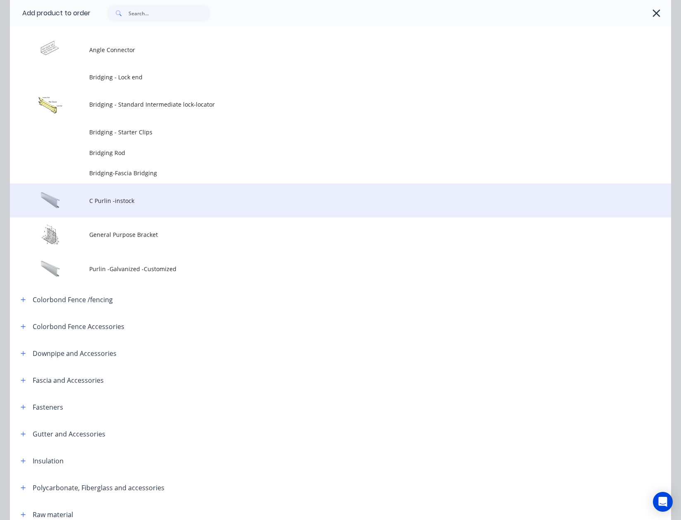
click at [139, 202] on span "C Purlin -instock" at bounding box center [321, 200] width 465 height 9
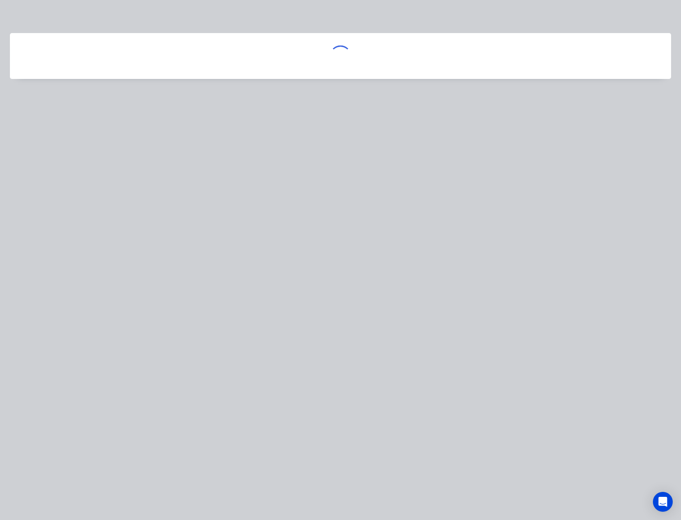
scroll to position [0, 0]
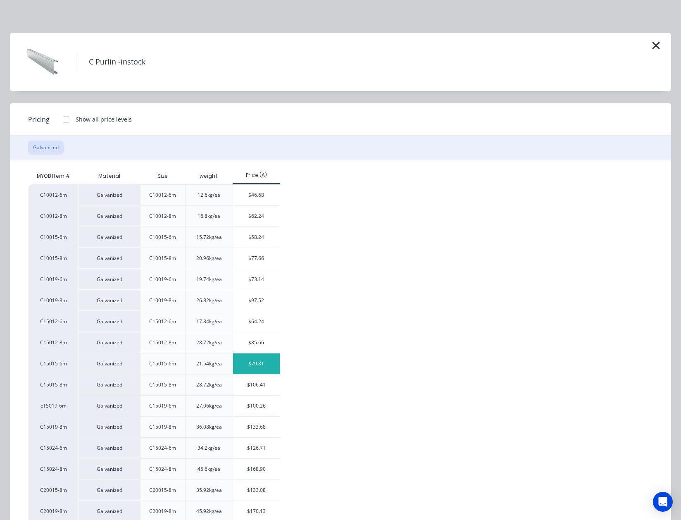
click at [248, 372] on div "$79.81" at bounding box center [256, 363] width 47 height 21
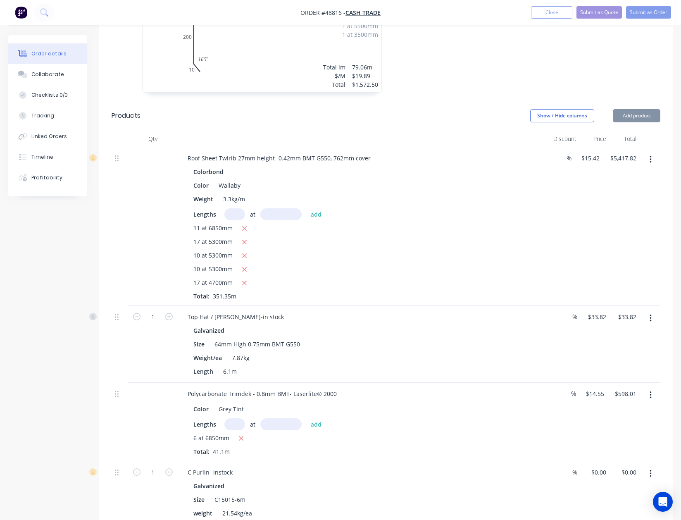
type input "$79.81"
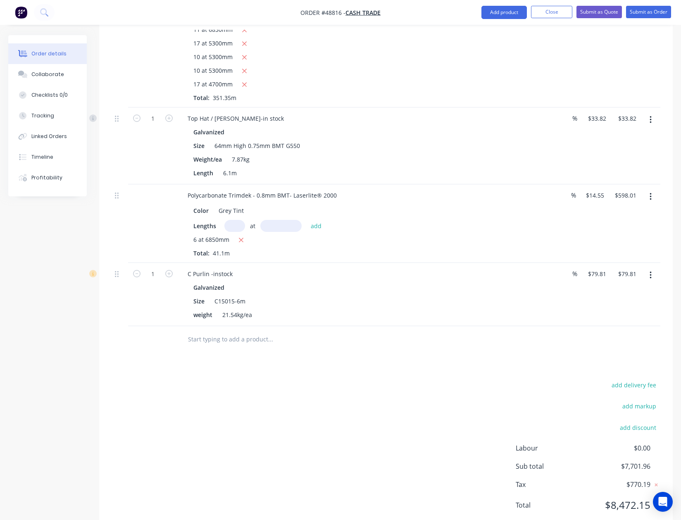
scroll to position [533, 0]
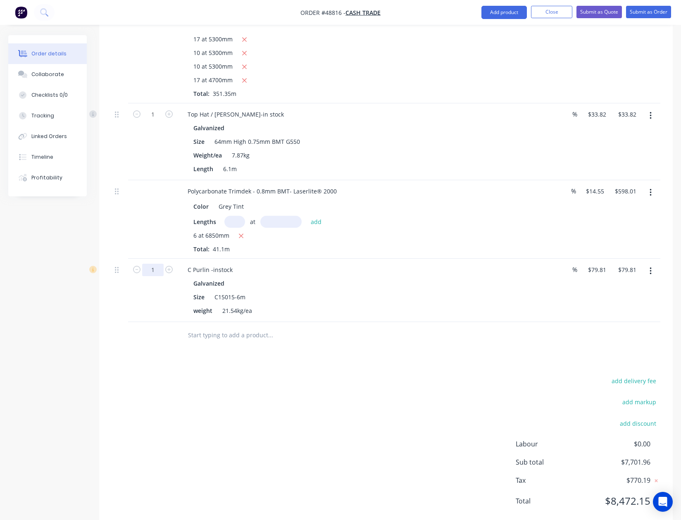
click at [157, 121] on input "1" at bounding box center [152, 114] width 21 height 12
type input "6"
type input "$478.86"
click at [340, 386] on div "add delivery fee add markup add discount Labour $0.00 Sub total $7,701.96 Tax $…" at bounding box center [386, 445] width 549 height 141
click at [155, 108] on input "1" at bounding box center [152, 114] width 21 height 12
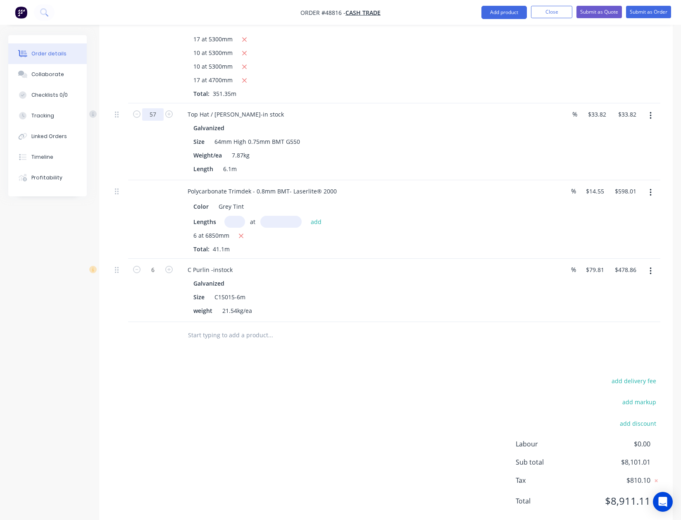
type input "57"
type input "$1,927.74"
click at [344, 412] on div "add delivery fee add markup add discount Labour $0.00 Sub total $8,101.01 Tax $…" at bounding box center [386, 445] width 549 height 141
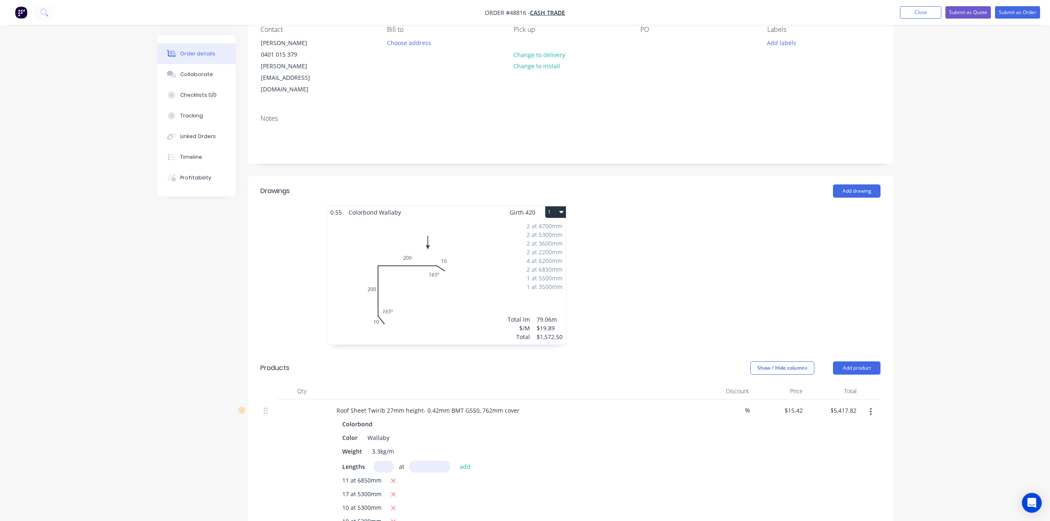
scroll to position [0, 0]
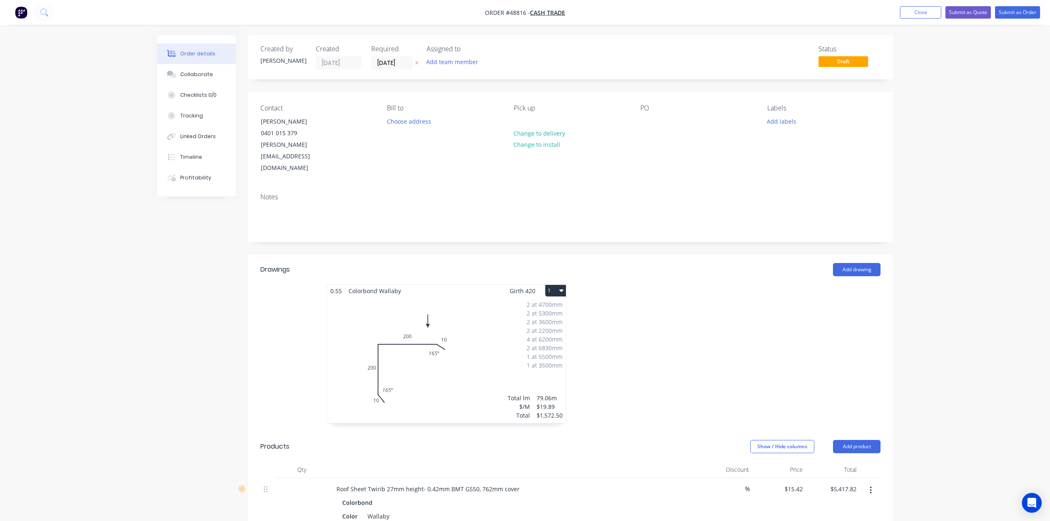
click at [624, 324] on div at bounding box center [694, 357] width 248 height 147
click at [677, 293] on div at bounding box center [694, 357] width 248 height 147
click at [852, 440] on button "Add product" at bounding box center [857, 446] width 48 height 13
click at [852, 461] on div "Product catalogue" at bounding box center [841, 467] width 64 height 12
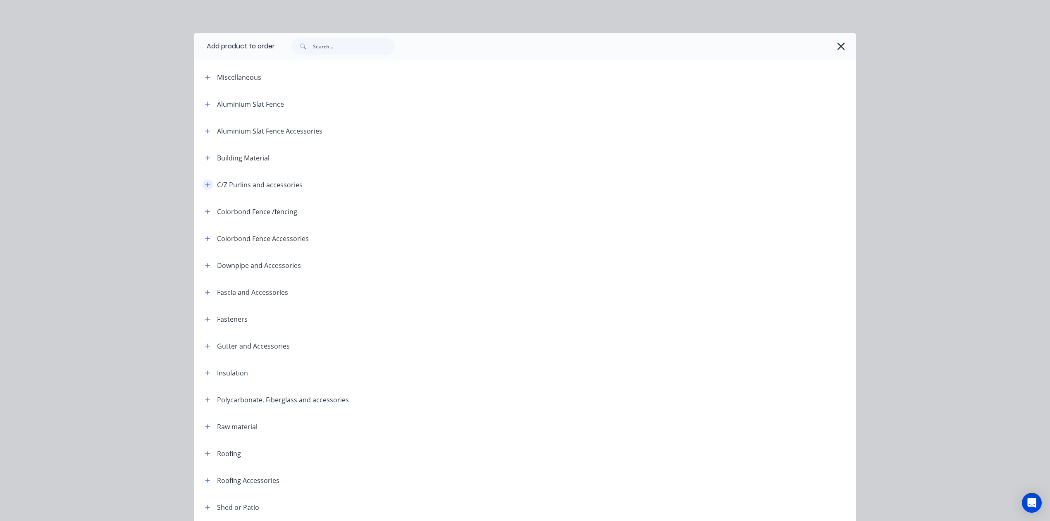
click at [205, 184] on icon "button" at bounding box center [207, 184] width 5 height 5
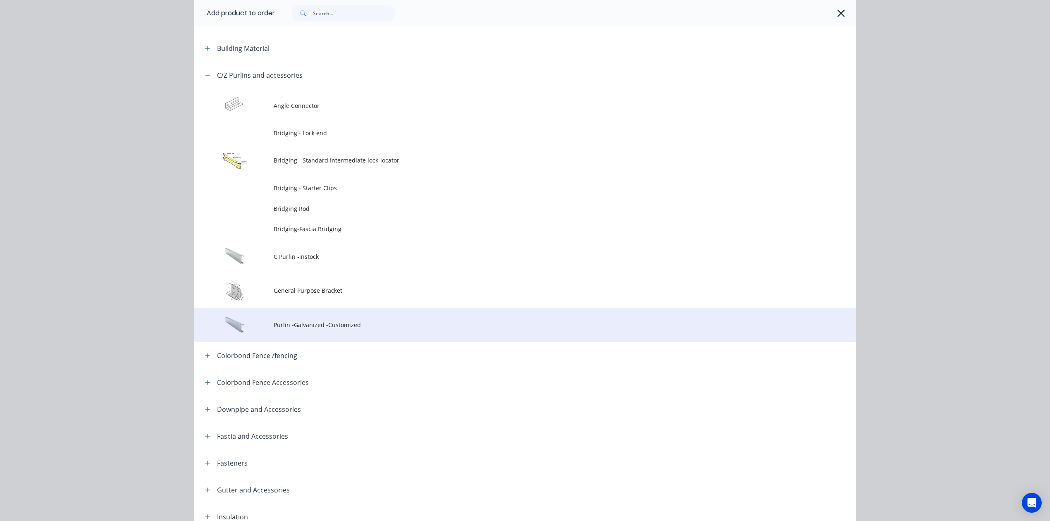
scroll to position [110, 0]
click at [303, 320] on span "Purlin -Galvanized -Customized" at bounding box center [506, 324] width 465 height 9
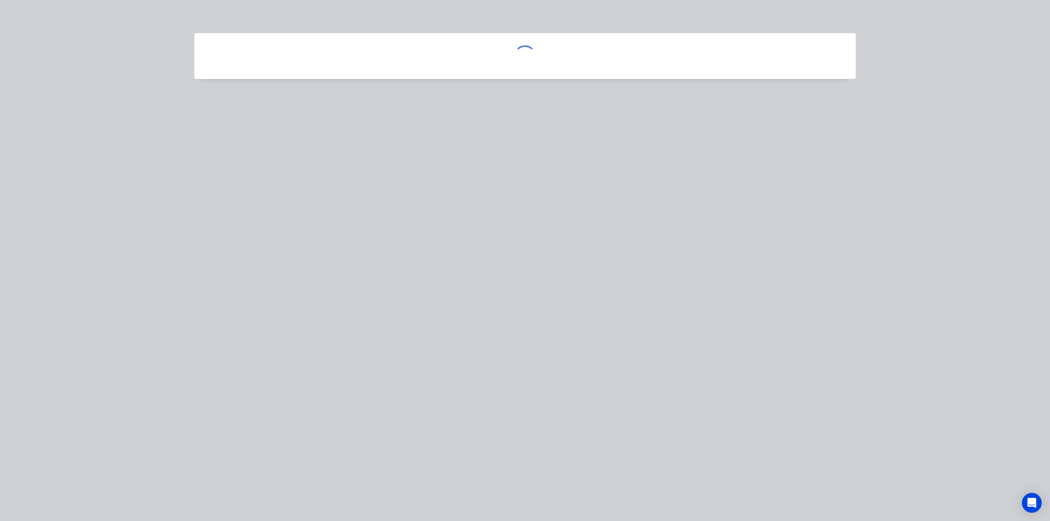
scroll to position [0, 0]
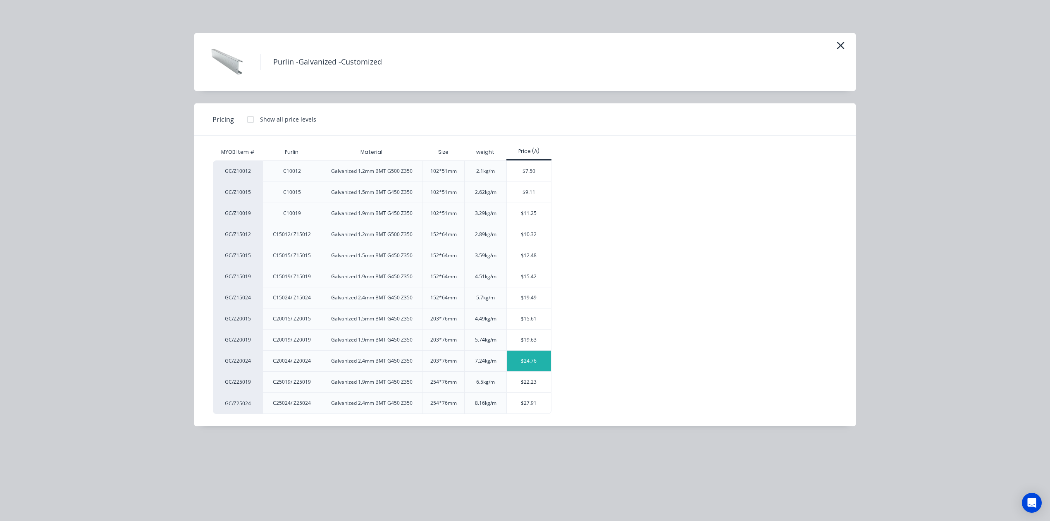
click at [526, 357] on div "$24.76" at bounding box center [529, 360] width 44 height 21
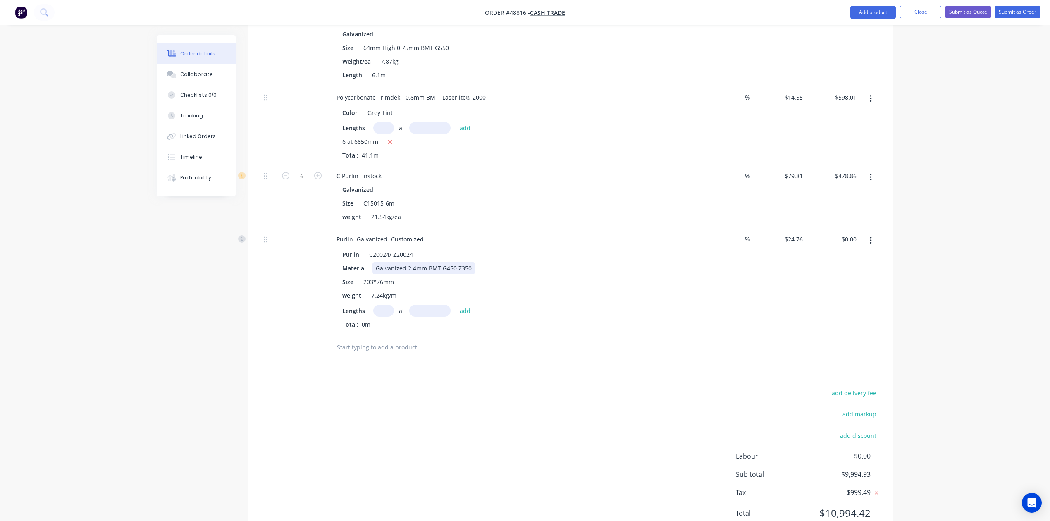
scroll to position [638, 0]
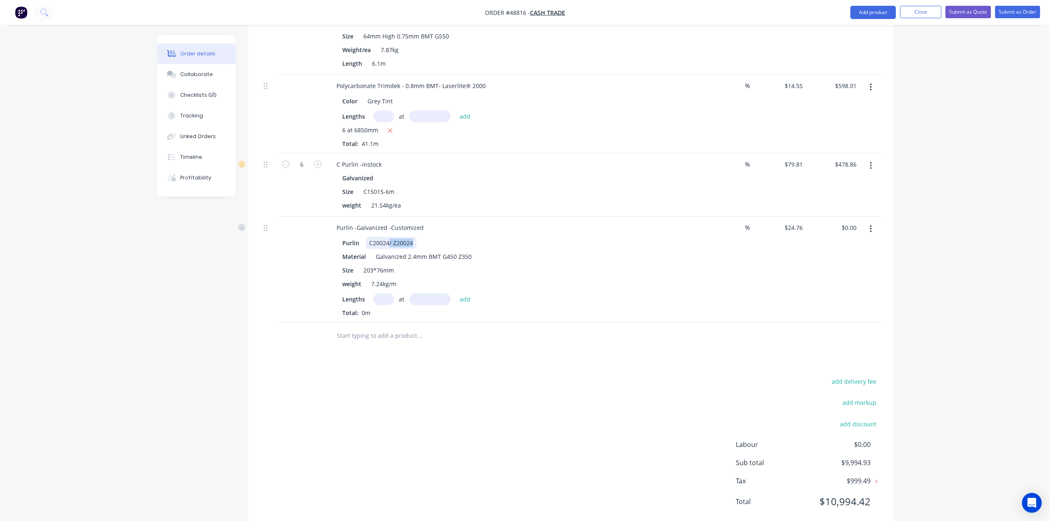
drag, startPoint x: 388, startPoint y: 219, endPoint x: 480, endPoint y: 221, distance: 91.3
click at [480, 237] on div "Purlin C20024/ Z20024" at bounding box center [511, 243] width 344 height 12
click at [379, 293] on input "text" at bounding box center [383, 299] width 21 height 12
type input "1"
type input "4533"
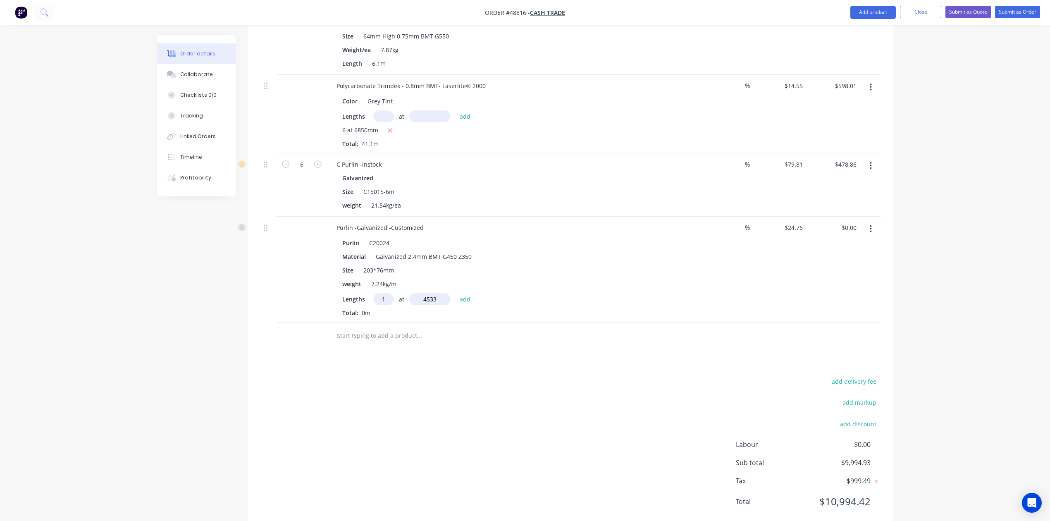
click at [455, 293] on button "add" at bounding box center [464, 298] width 19 height 11
type input "$112.24"
type input "1"
type input "5110"
click at [455, 293] on button "add" at bounding box center [464, 298] width 19 height 11
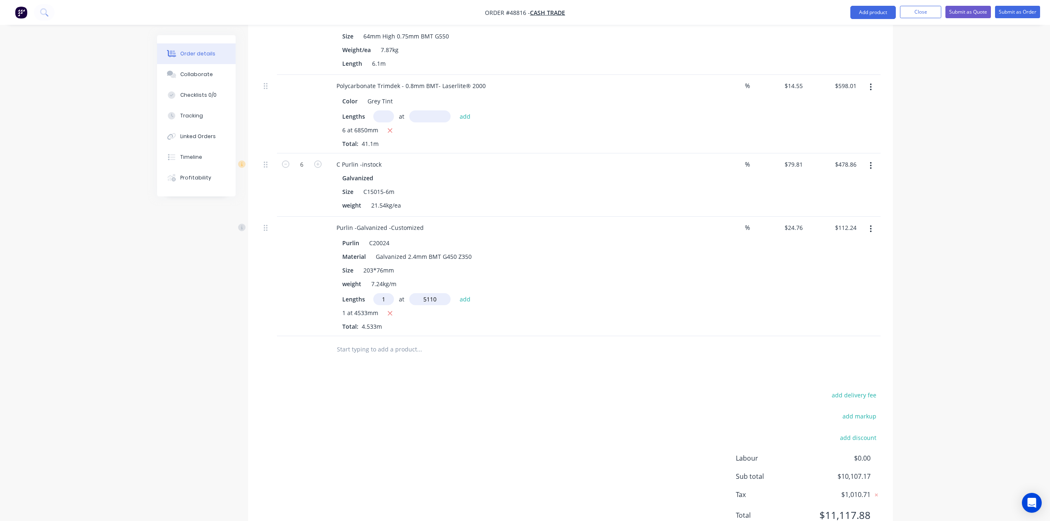
type input "$238.76"
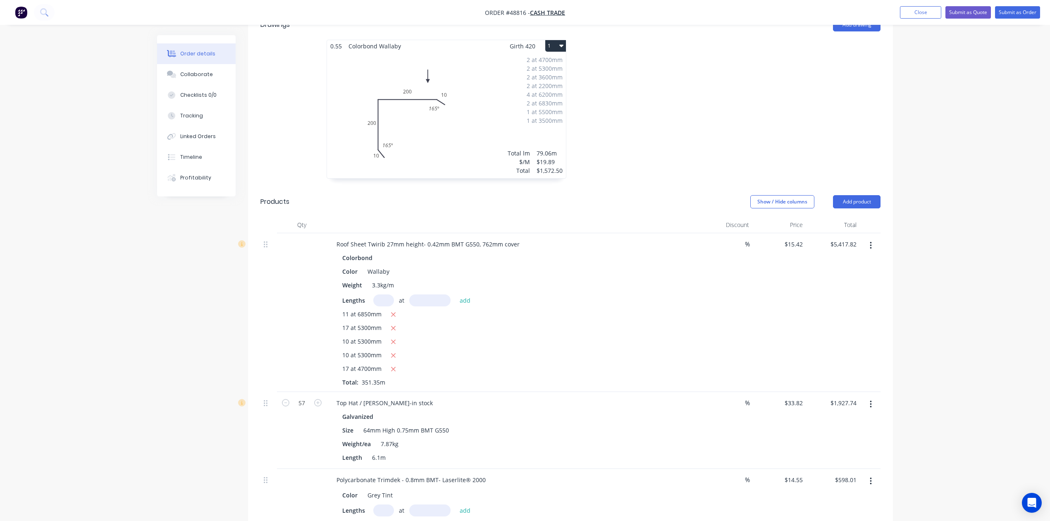
scroll to position [198, 0]
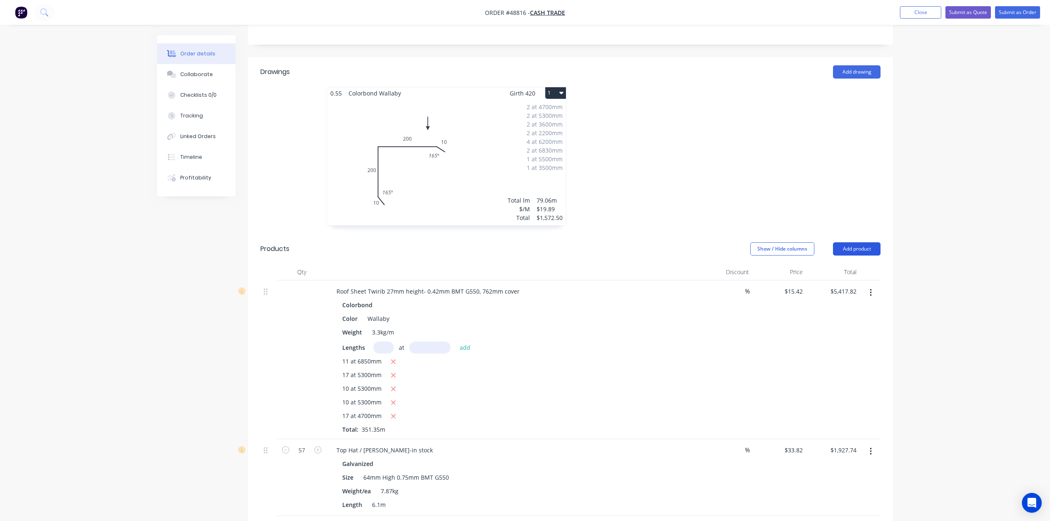
click at [866, 242] on button "Add product" at bounding box center [857, 248] width 48 height 13
click at [861, 264] on div "Product catalogue" at bounding box center [841, 270] width 64 height 12
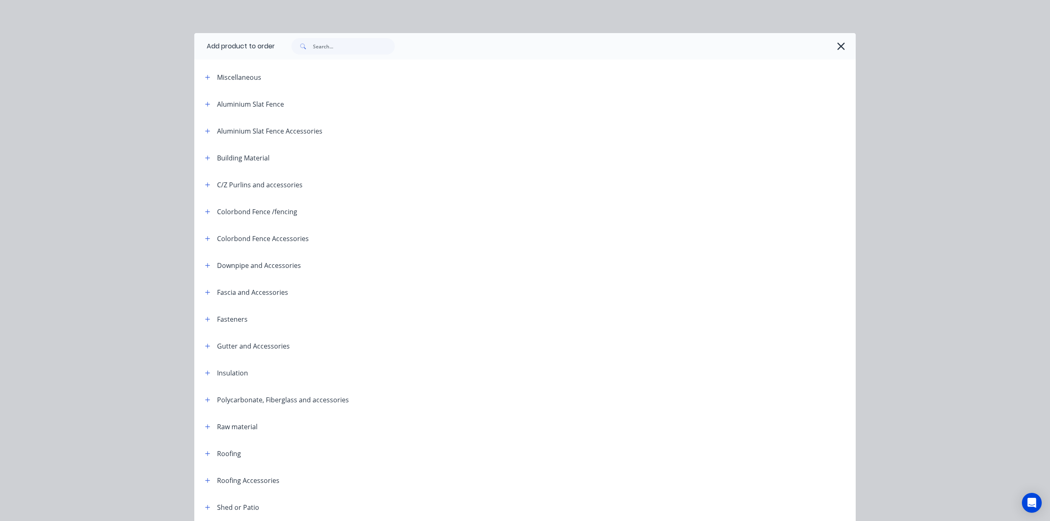
click at [205, 189] on span at bounding box center [207, 184] width 10 height 10
click at [205, 187] on icon "button" at bounding box center [207, 185] width 5 height 6
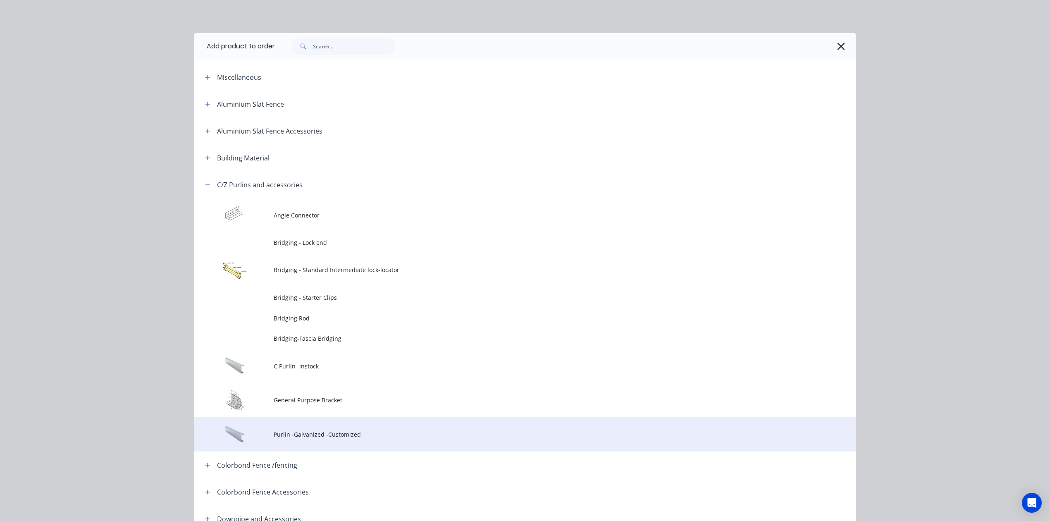
click at [326, 433] on span "Purlin -Galvanized -Customized" at bounding box center [506, 434] width 465 height 9
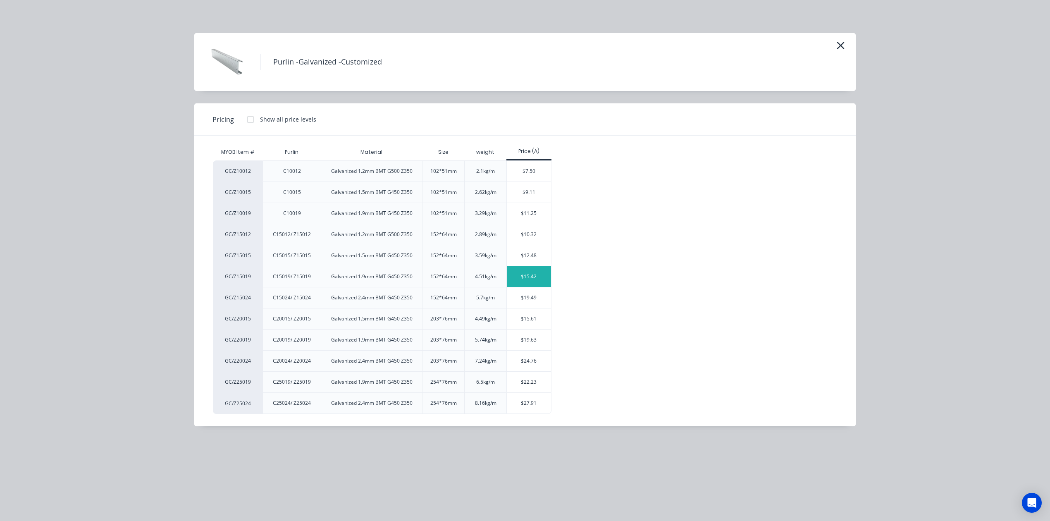
click at [540, 272] on div "$15.42" at bounding box center [529, 276] width 44 height 21
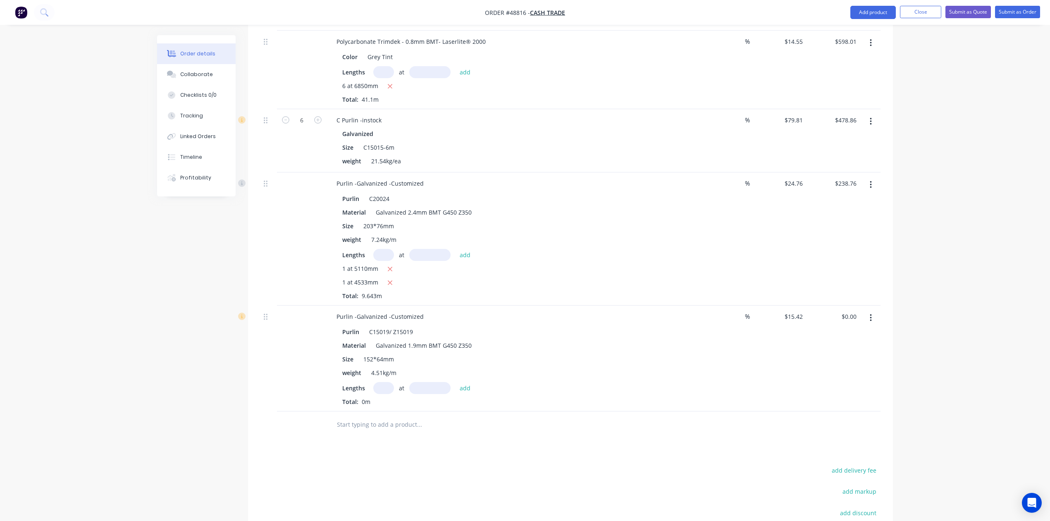
scroll to position [772, 0]
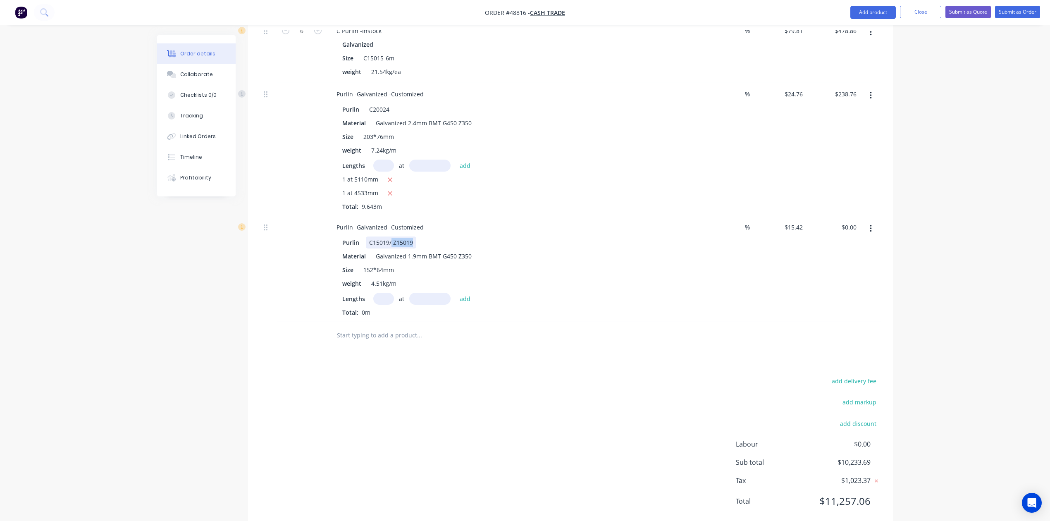
drag, startPoint x: 396, startPoint y: 220, endPoint x: 470, endPoint y: 220, distance: 74.4
click at [470, 236] on div "Purlin C15019/ Z15019" at bounding box center [511, 242] width 344 height 12
click at [377, 293] on input "text" at bounding box center [383, 299] width 21 height 12
type input "1"
type input "6842"
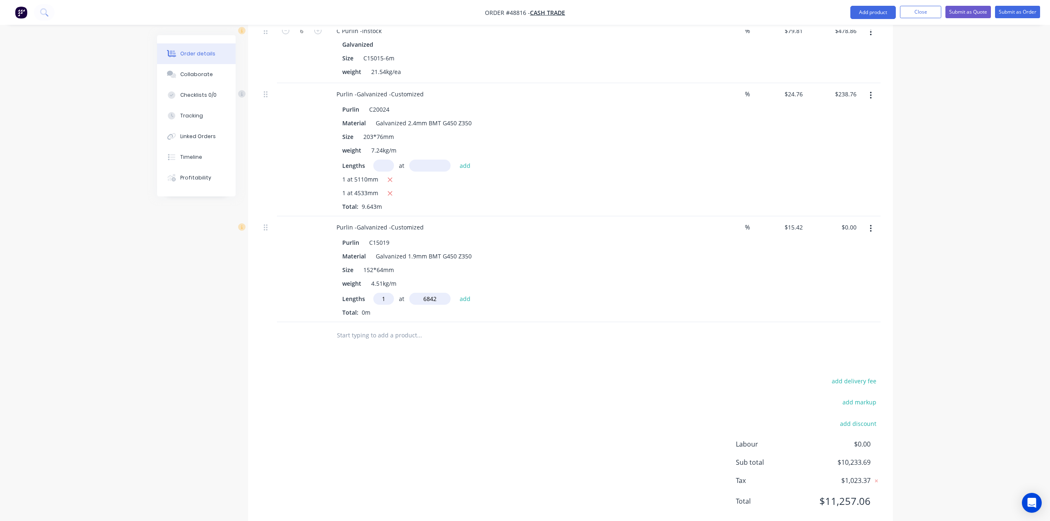
click at [455, 293] on button "add" at bounding box center [464, 298] width 19 height 11
type input "$105.50"
click at [379, 160] on input "text" at bounding box center [383, 166] width 21 height 12
type input "4"
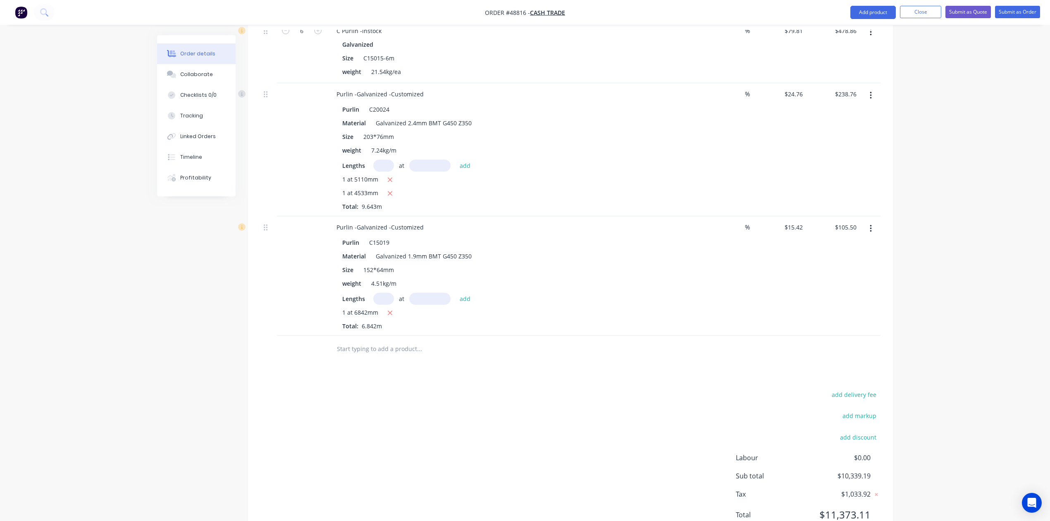
scroll to position [0, 0]
type input "1"
click at [430, 160] on input "text" at bounding box center [429, 166] width 41 height 12
type input "4218"
click at [455, 160] on button "add" at bounding box center [464, 165] width 19 height 11
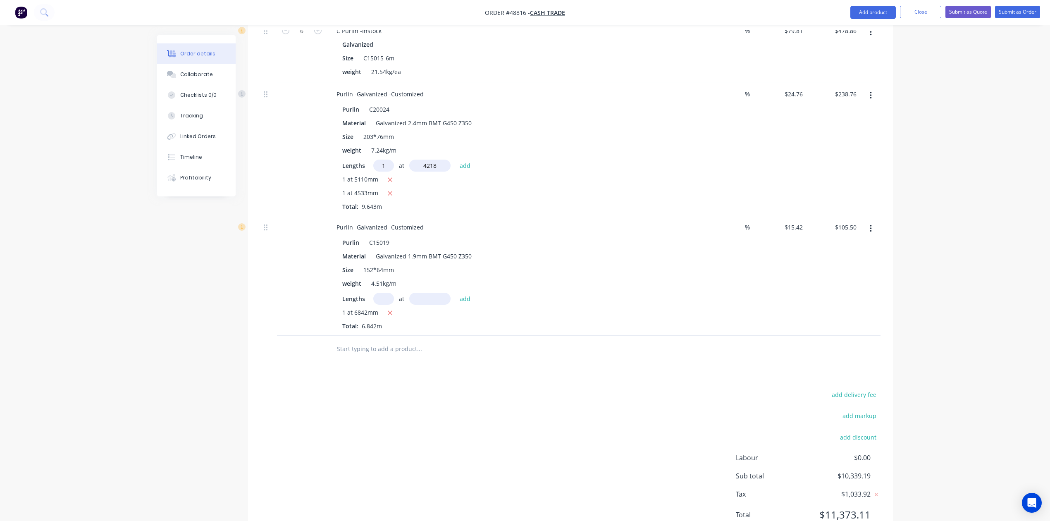
type input "$343.20"
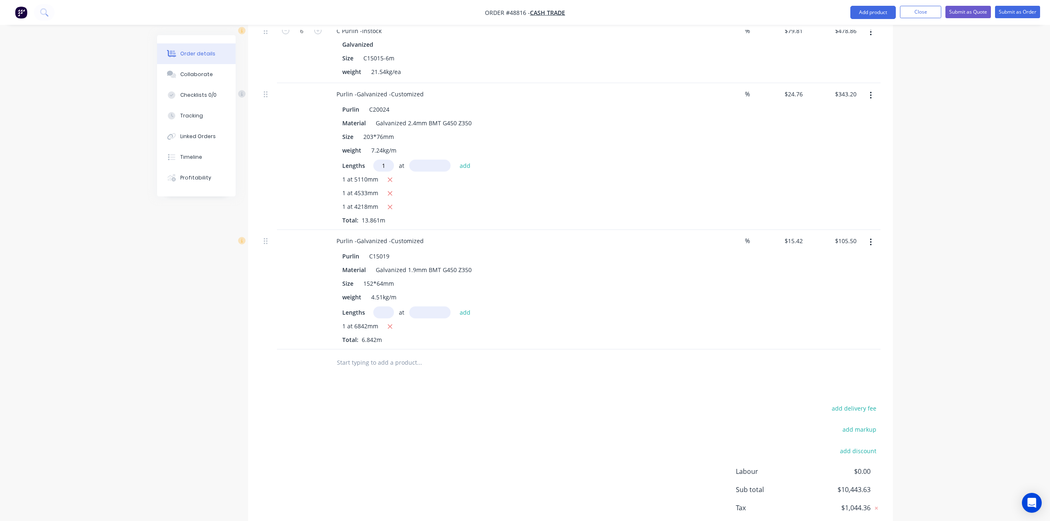
type input "1"
click at [430, 160] on input "text" at bounding box center [429, 166] width 41 height 12
type input "4533"
click at [455, 160] on button "add" at bounding box center [464, 165] width 19 height 11
type input "$455.44"
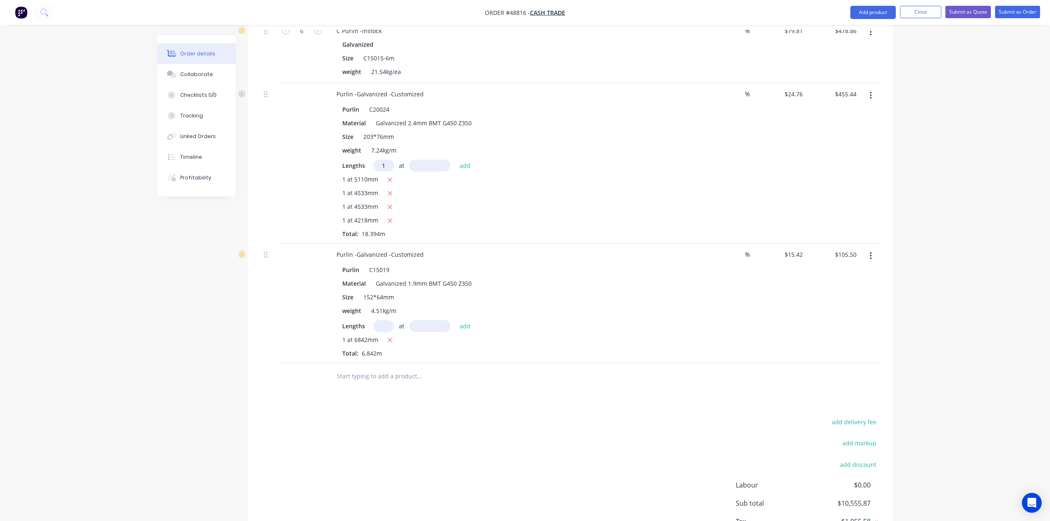
type input "1"
click at [430, 160] on input "text" at bounding box center [429, 166] width 41 height 12
type input "5110"
click at [455, 160] on button "add" at bounding box center [464, 165] width 19 height 11
type input "$581.96"
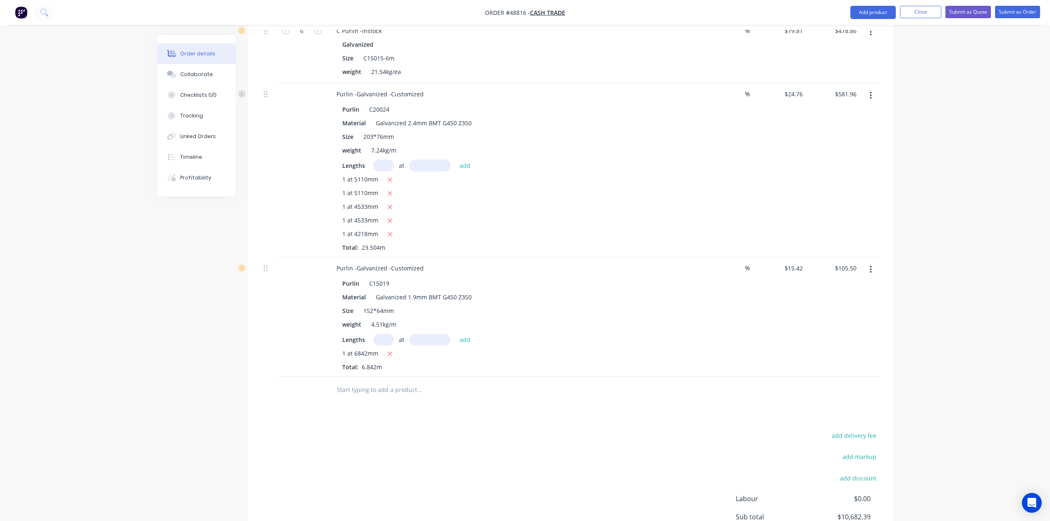
click at [386, 333] on input "text" at bounding box center [383, 339] width 21 height 12
type input "1"
click at [415, 333] on div "1 at add" at bounding box center [424, 339] width 102 height 12
click at [419, 333] on input "text" at bounding box center [429, 339] width 41 height 12
type input "6842"
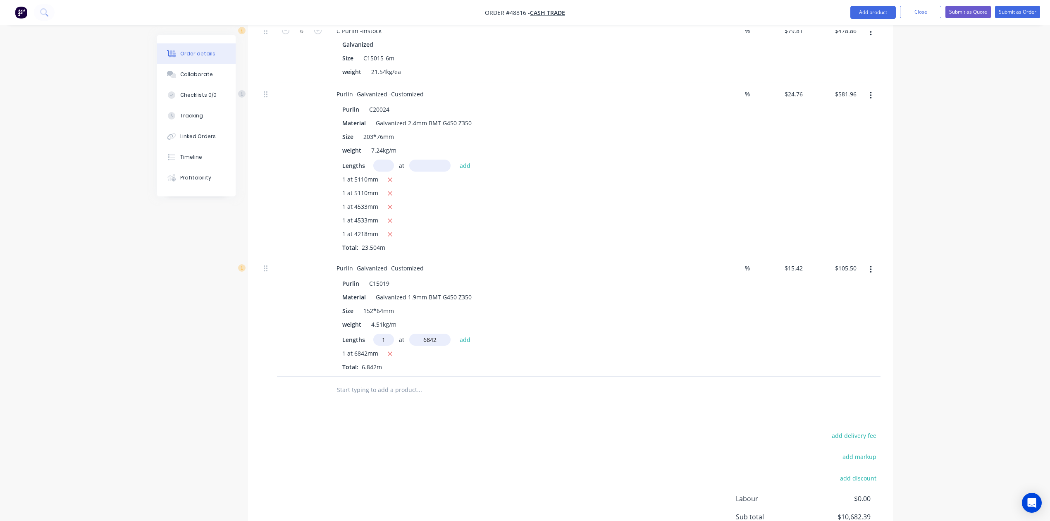
click at [455, 333] on button "add" at bounding box center [464, 338] width 19 height 11
type input "$211.01"
type input "1"
click at [421, 333] on input "text" at bounding box center [429, 339] width 41 height 12
type input "2388"
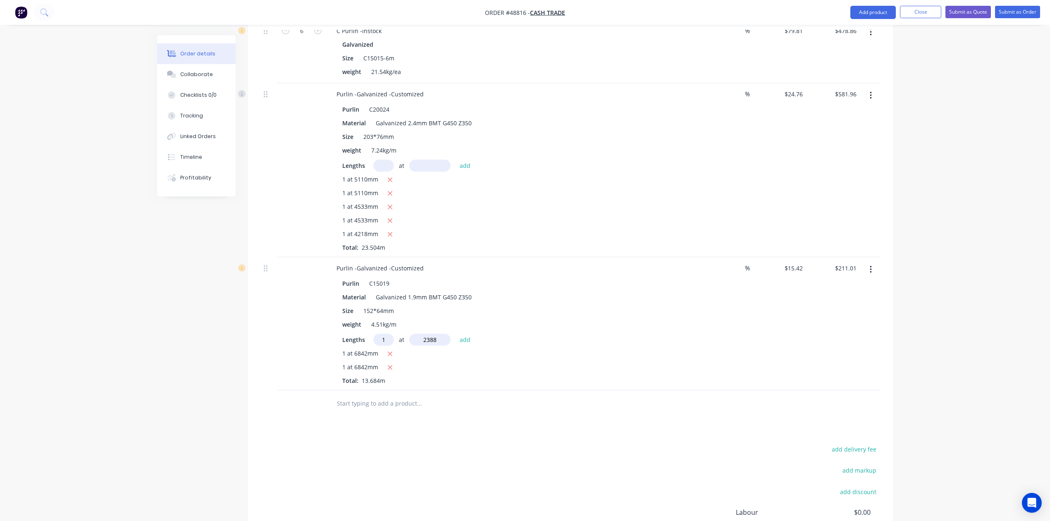
click at [455, 333] on button "add" at bounding box center [464, 338] width 19 height 11
type input "$247.83"
type input "1"
click at [421, 333] on input "text" at bounding box center [429, 339] width 41 height 12
type input "1007"
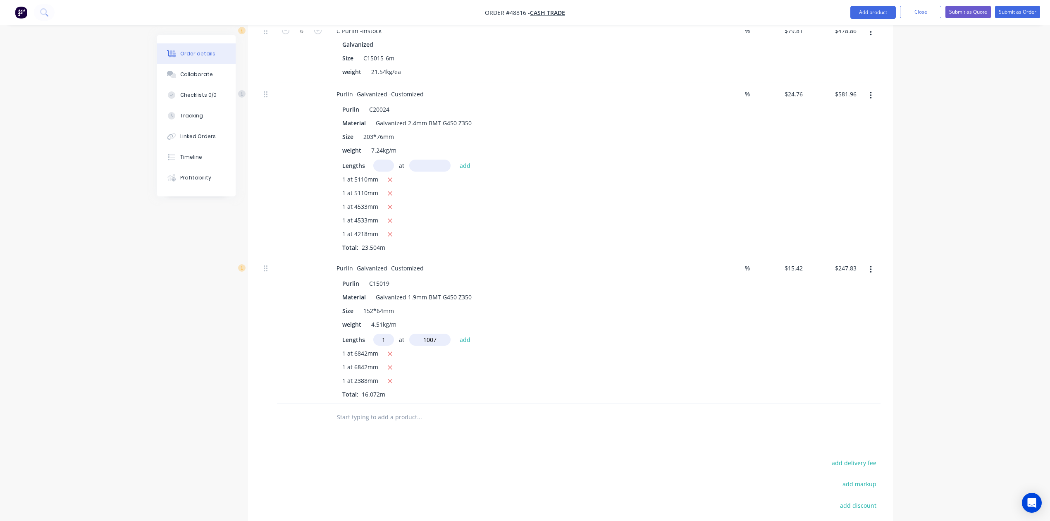
click at [455, 333] on button "add" at bounding box center [464, 338] width 19 height 11
type input "$263.36"
drag, startPoint x: 388, startPoint y: 150, endPoint x: 388, endPoint y: 146, distance: 4.6
click at [388, 160] on div "Lengths at add 1 at 5110mm 1 at 5110mm 1 at 4533mm 1 at 4533mm 1 at 4218mm Tota…" at bounding box center [512, 206] width 340 height 92
click at [388, 160] on input "text" at bounding box center [383, 166] width 21 height 12
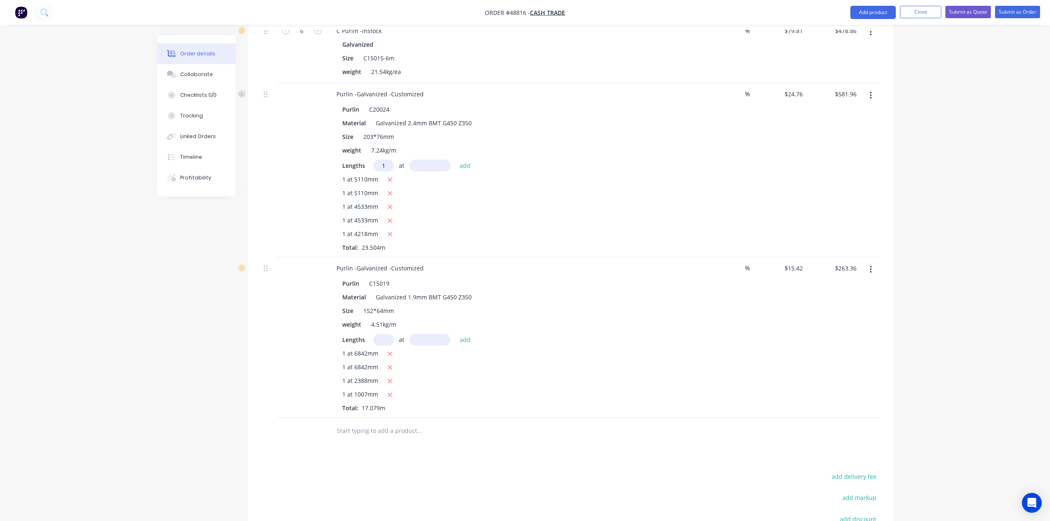
type input "1"
click at [428, 160] on input "text" at bounding box center [429, 166] width 41 height 12
type input "4533"
click at [455, 160] on button "add" at bounding box center [464, 165] width 19 height 11
type input "$694.20"
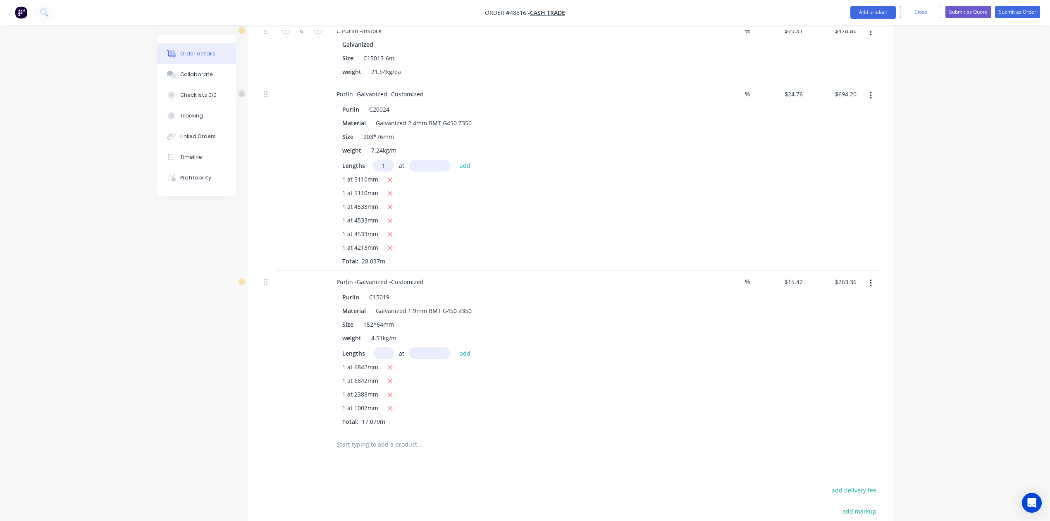
type input "1"
click at [428, 160] on input "text" at bounding box center [429, 166] width 41 height 12
type input "5110"
click at [455, 160] on button "add" at bounding box center [464, 165] width 19 height 11
type input "$820.72"
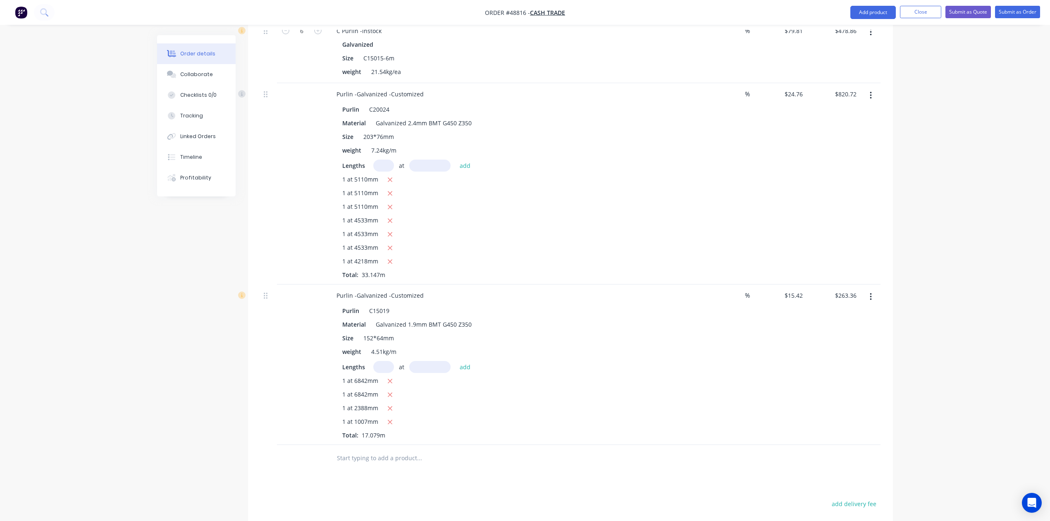
click at [386, 361] on input "text" at bounding box center [383, 367] width 21 height 12
type input "1"
click at [414, 361] on input "text" at bounding box center [429, 367] width 41 height 12
type input "6842"
click at [455, 361] on button "add" at bounding box center [464, 366] width 19 height 11
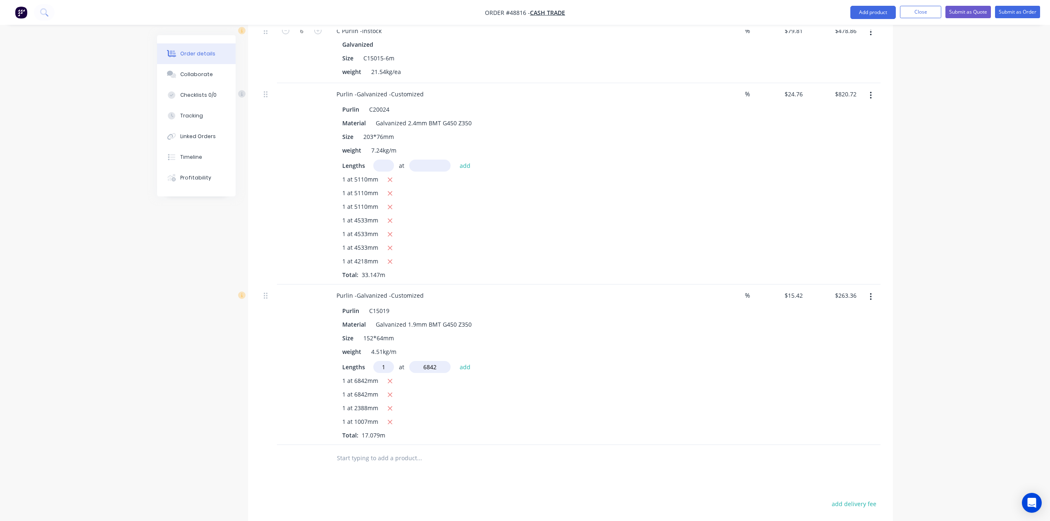
type input "$368.86"
type input "1"
click at [414, 361] on input "text" at bounding box center [429, 367] width 41 height 12
type input "5"
type input "4861"
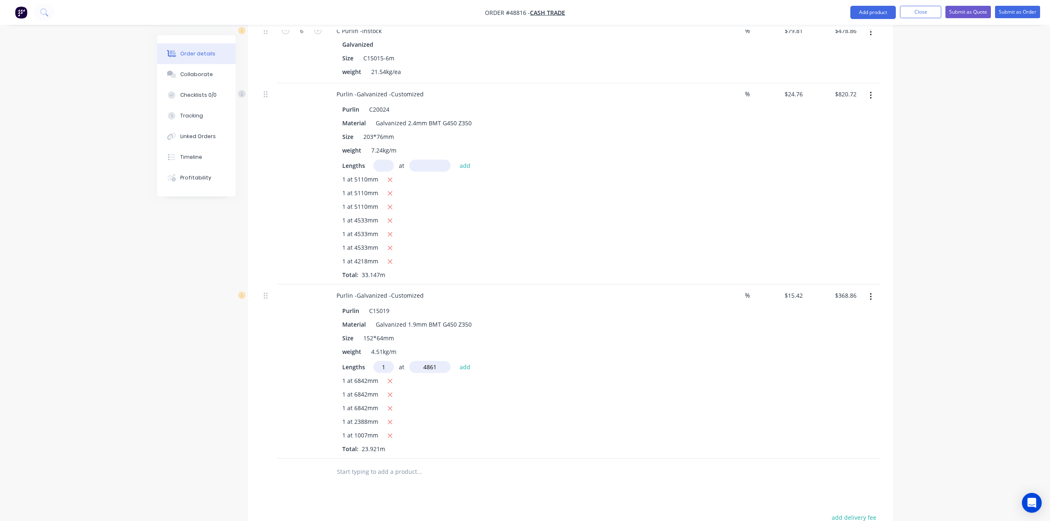
click at [455, 361] on button "add" at bounding box center [464, 366] width 19 height 11
type input "$443.82"
type input "1"
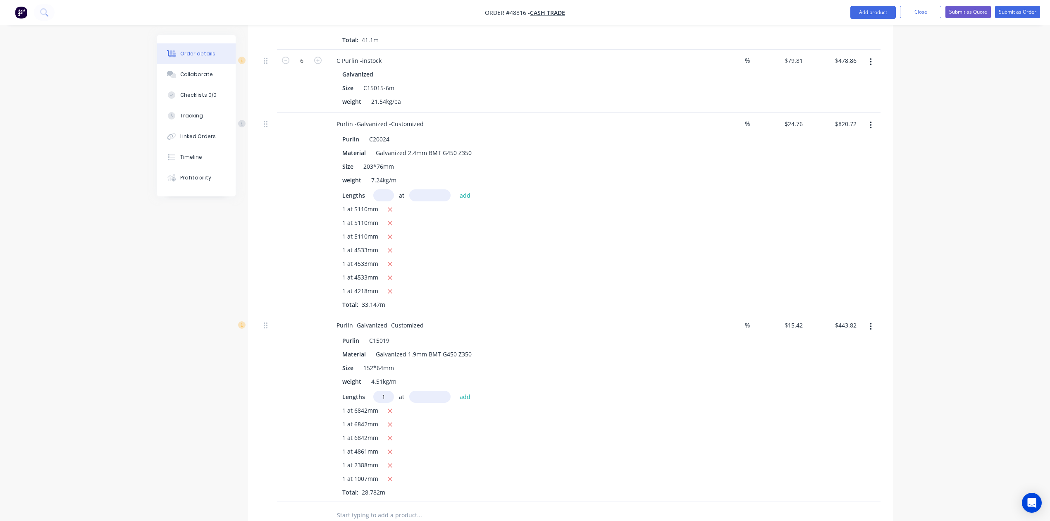
click at [414, 344] on div "Purlin C15019 Material Galvanized 1.9mm BMT G450 Z350 Size 152*64mm weight 4.51…" at bounding box center [512, 415] width 365 height 164
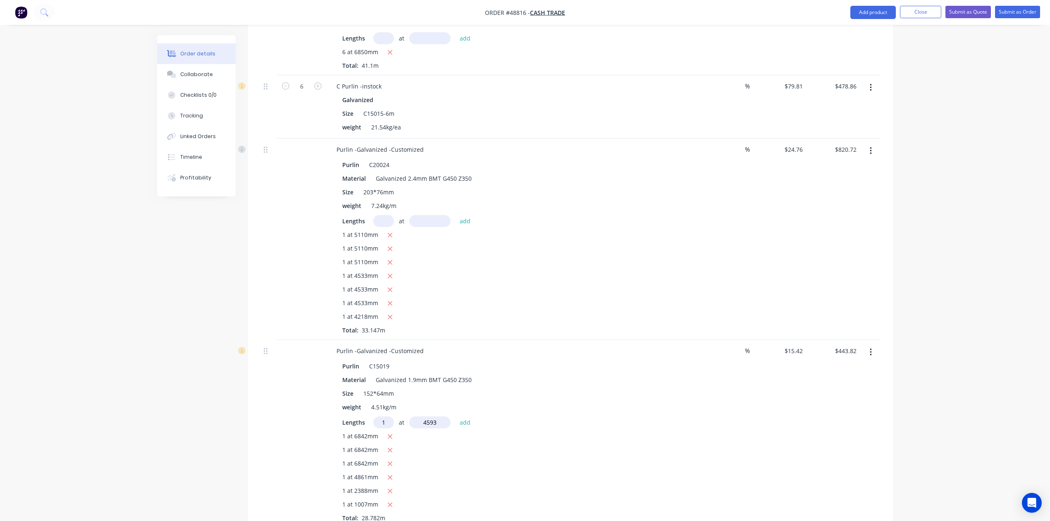
type input "4593"
click at [455, 416] on button "add" at bounding box center [464, 421] width 19 height 11
type input "$514.64"
type input "1"
click at [427, 416] on input "text" at bounding box center [429, 422] width 41 height 12
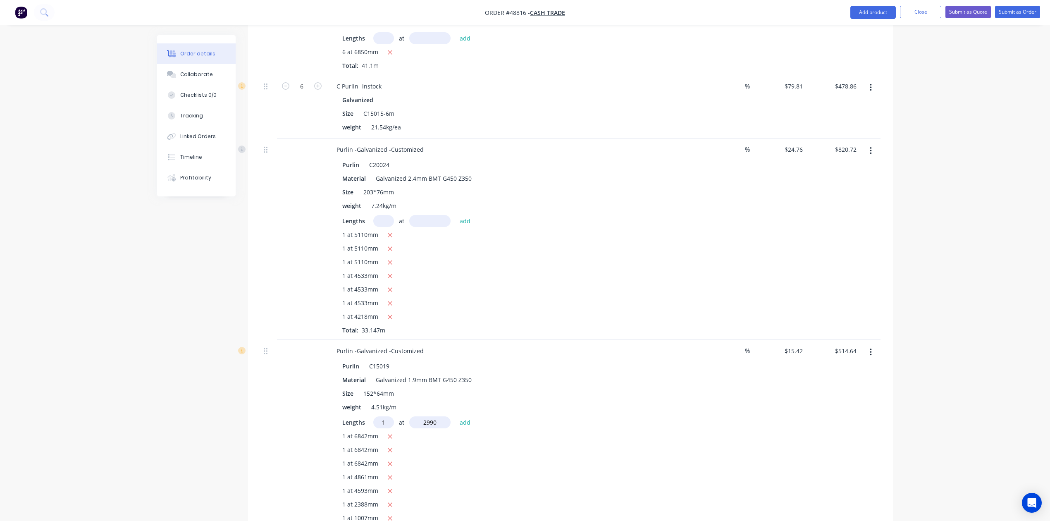
type input "2990"
click at [455, 416] on button "add" at bounding box center [464, 421] width 19 height 11
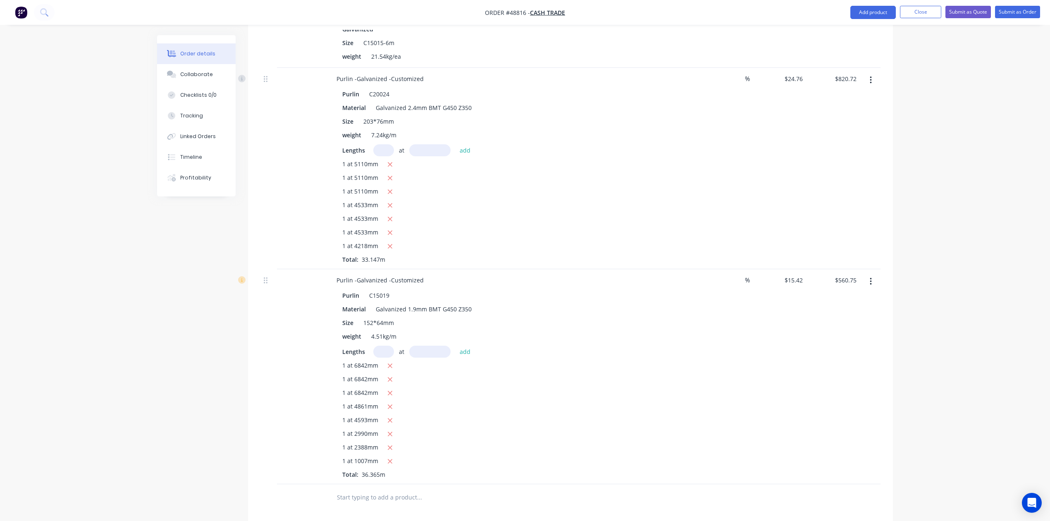
scroll to position [882, 0]
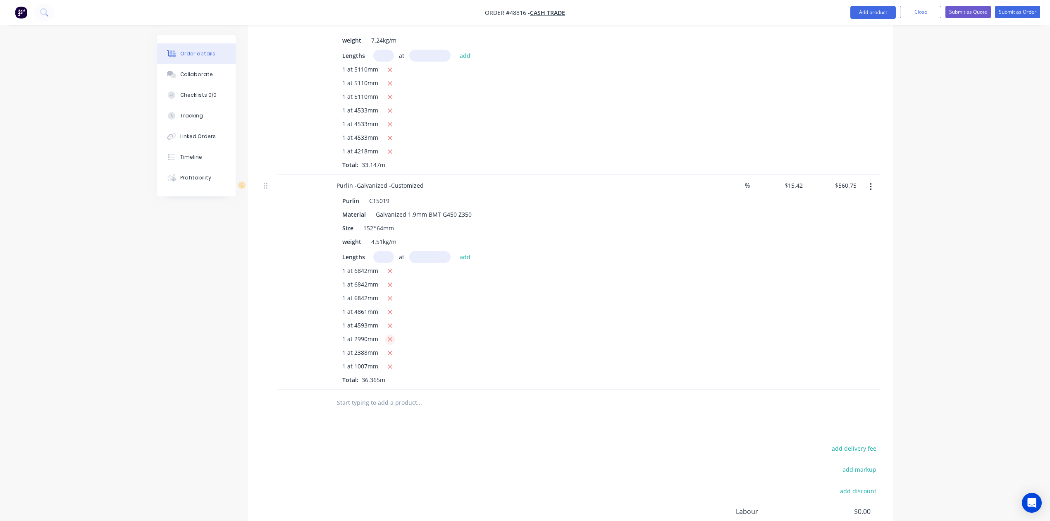
click at [390, 336] on icon "button" at bounding box center [389, 339] width 5 height 7
type input "$514.64"
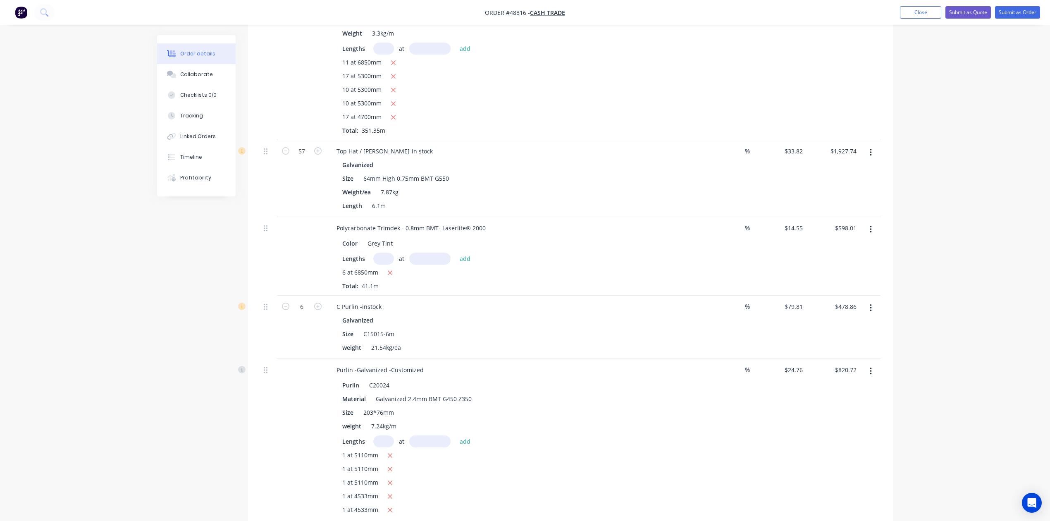
scroll to position [166, 0]
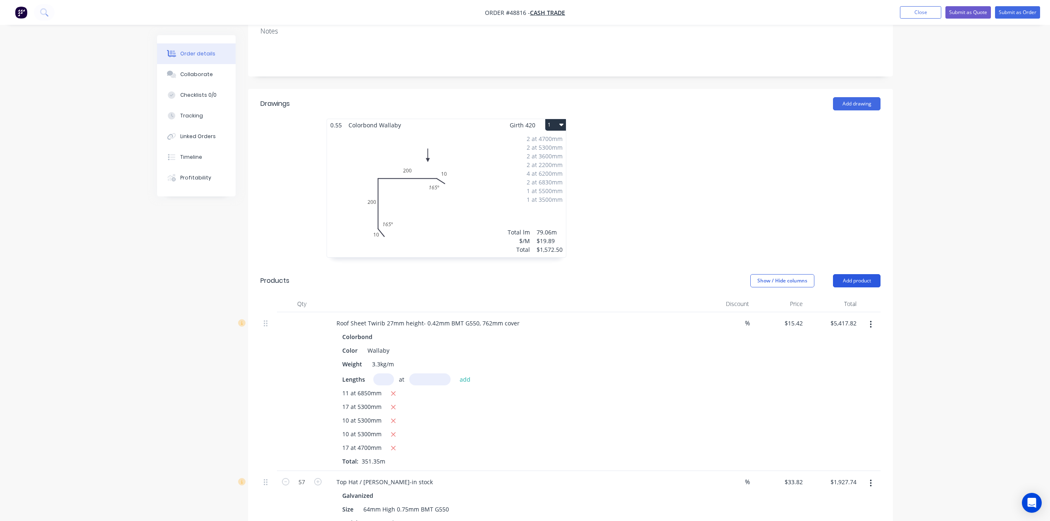
click at [855, 274] on button "Add product" at bounding box center [857, 280] width 48 height 13
click at [855, 295] on div "Product catalogue" at bounding box center [841, 301] width 64 height 12
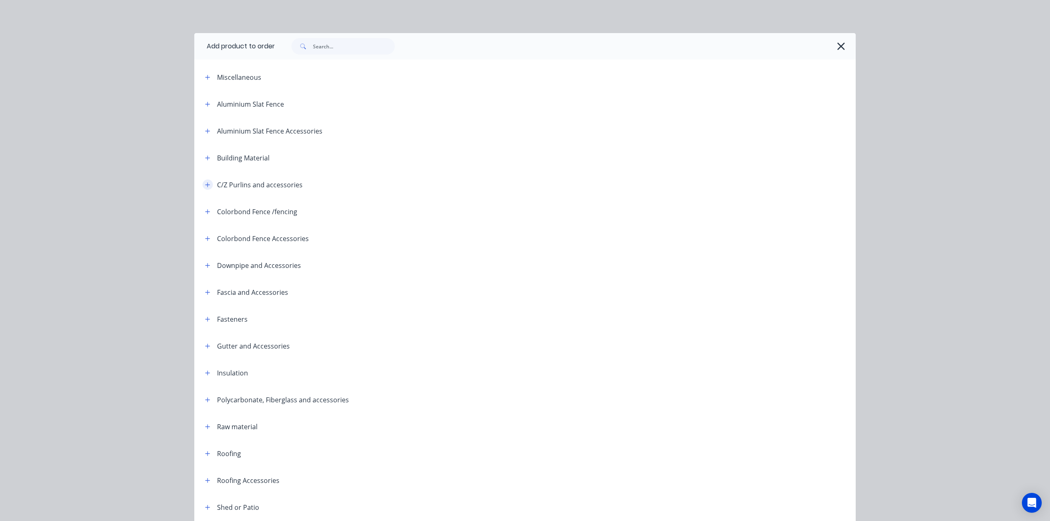
click at [207, 186] on button "button" at bounding box center [207, 184] width 10 height 10
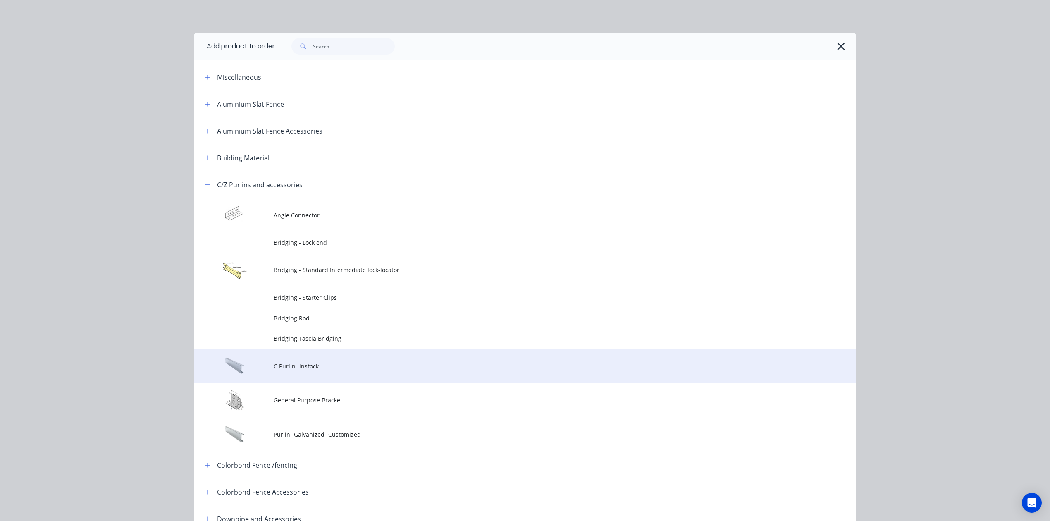
click at [305, 369] on span "C Purlin -instock" at bounding box center [506, 366] width 465 height 9
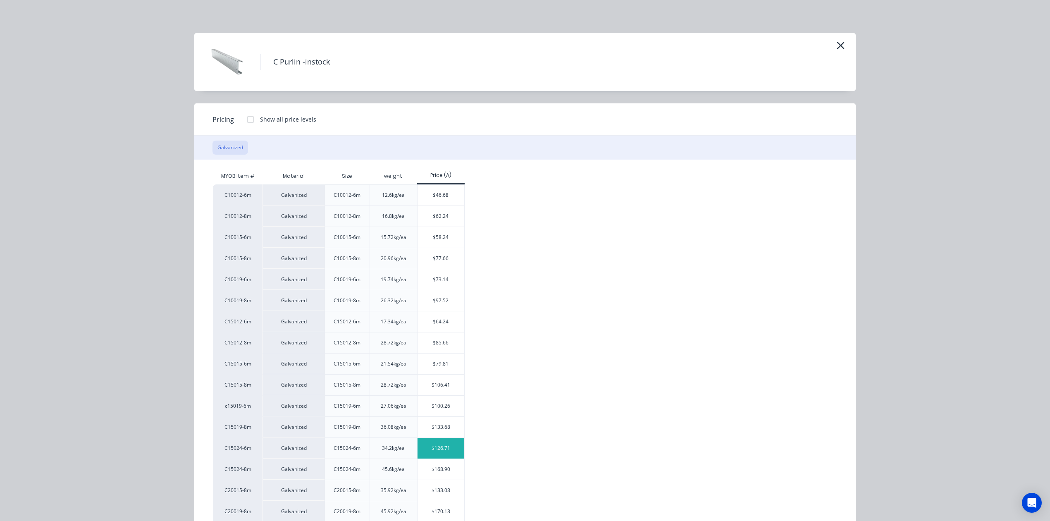
click at [430, 450] on div "$126.71" at bounding box center [440, 448] width 47 height 21
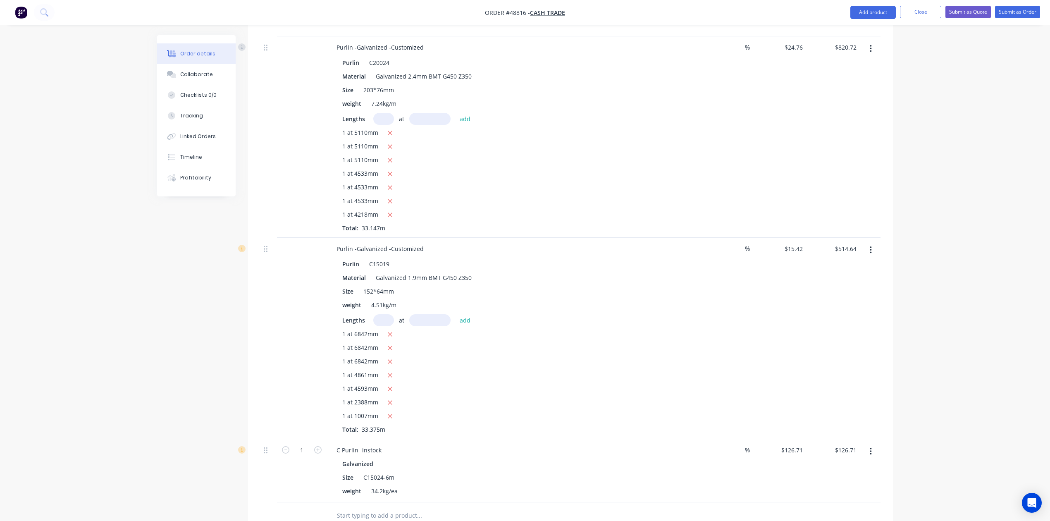
scroll to position [882, 0]
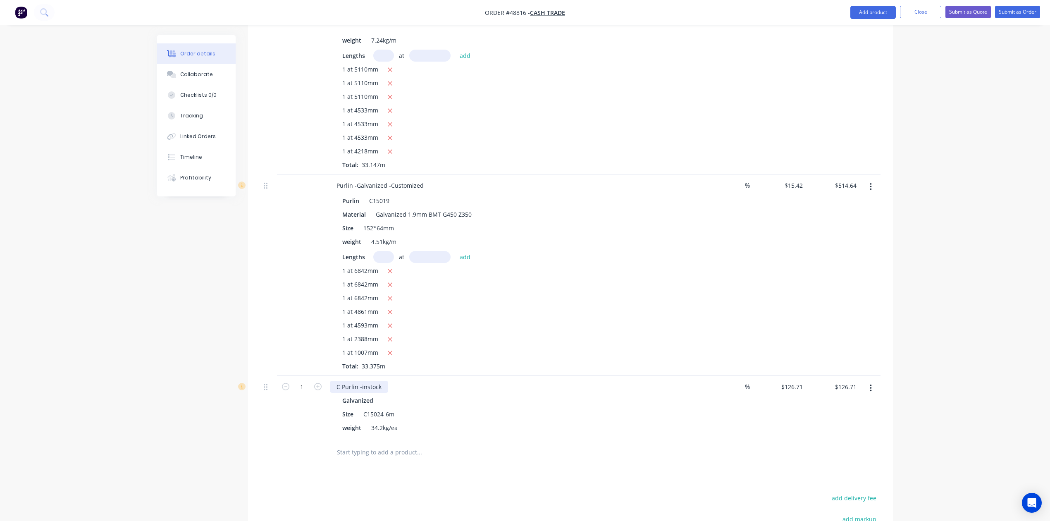
click at [382, 381] on div "C Purlin -instock" at bounding box center [359, 387] width 58 height 12
click at [534, 421] on div "weight 34.2kg/ea" at bounding box center [511, 427] width 344 height 12
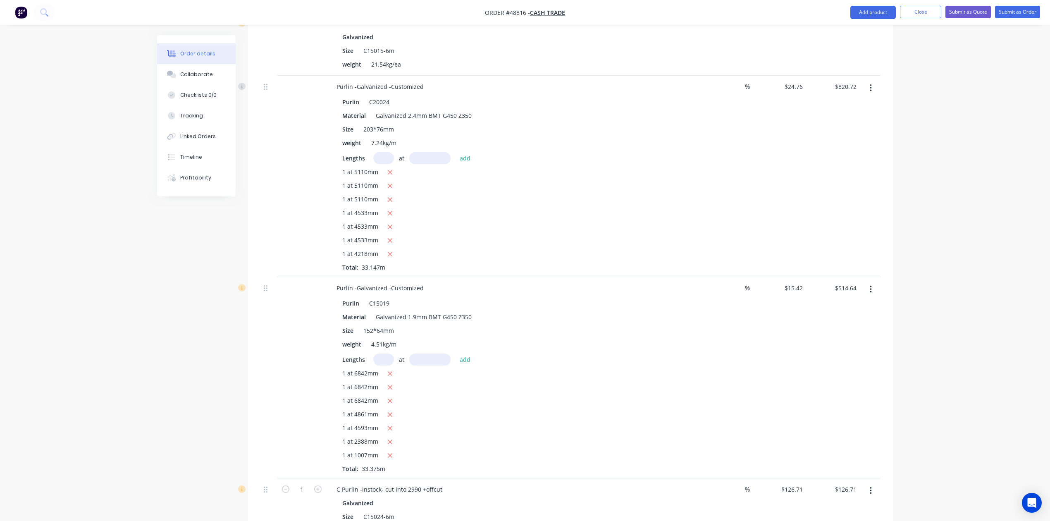
scroll to position [772, 0]
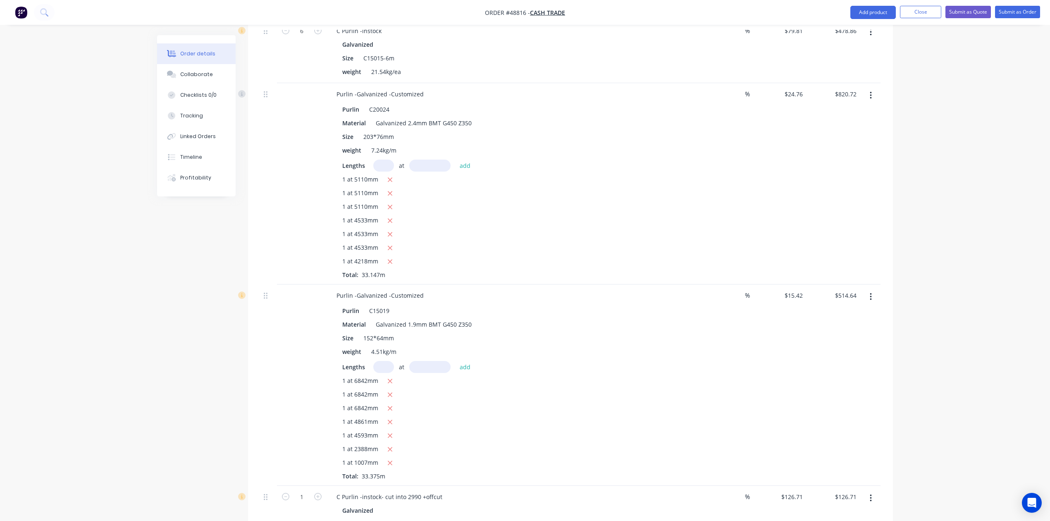
click at [390, 160] on input "text" at bounding box center [383, 166] width 21 height 12
type input "1"
click at [425, 160] on input "text" at bounding box center [429, 166] width 41 height 12
type input "4553"
click at [455, 160] on button "add" at bounding box center [464, 165] width 19 height 11
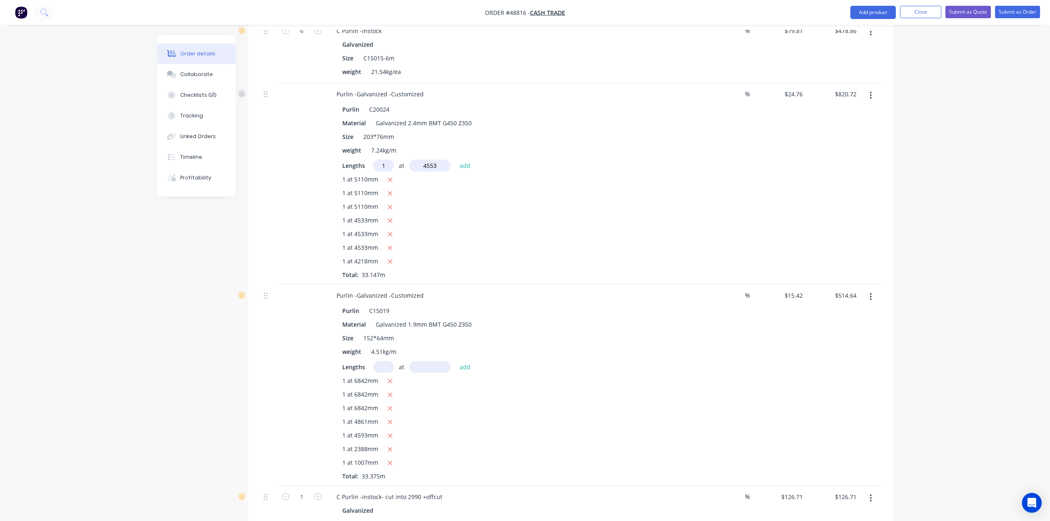
type input "$933.45"
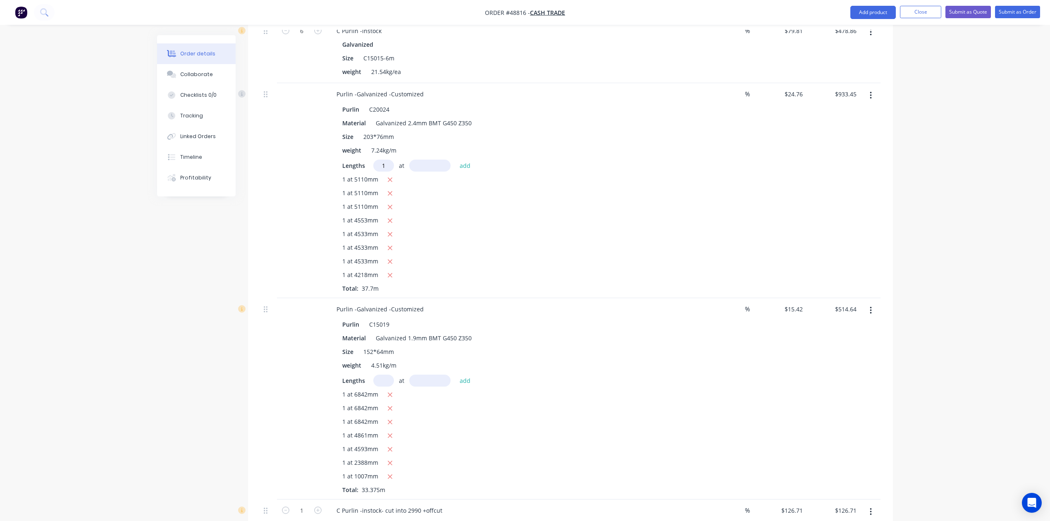
type input "1"
click at [425, 160] on input "text" at bounding box center [429, 166] width 41 height 12
type input "5110"
click at [455, 160] on button "add" at bounding box center [464, 165] width 19 height 11
type input "$1,059.98"
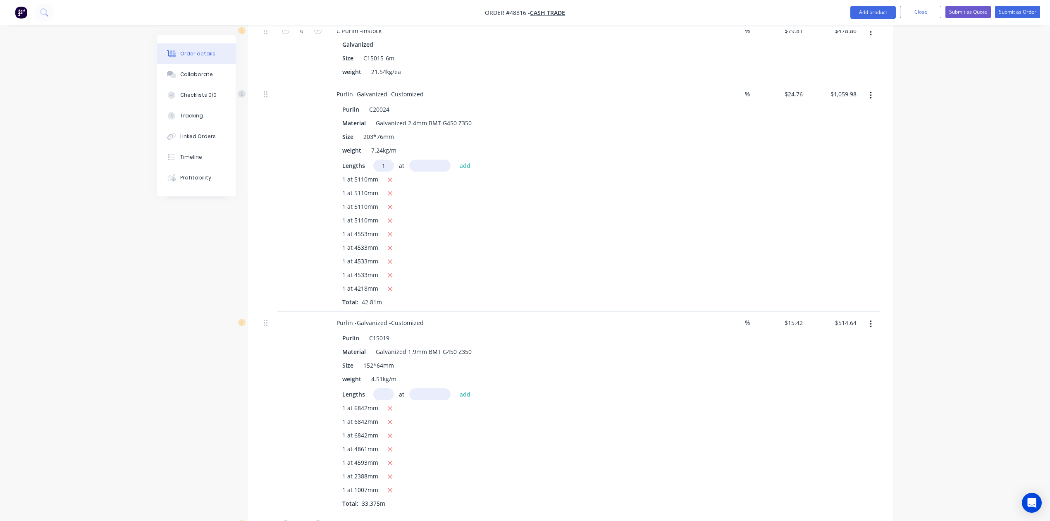
type input "1"
click at [426, 160] on input "text" at bounding box center [429, 166] width 41 height 12
type input "6836"
click at [455, 160] on button "add" at bounding box center [464, 165] width 19 height 11
type input "$1,229.23"
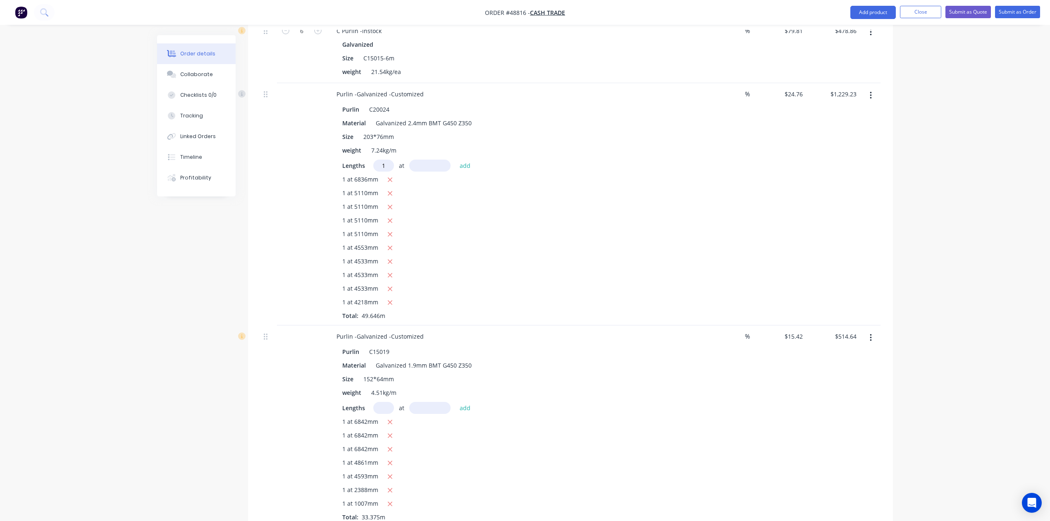
type input "1"
click at [426, 160] on input "text" at bounding box center [429, 166] width 41 height 12
type input "4990"
click at [455, 160] on button "add" at bounding box center [464, 165] width 19 height 11
type input "$1,352.79"
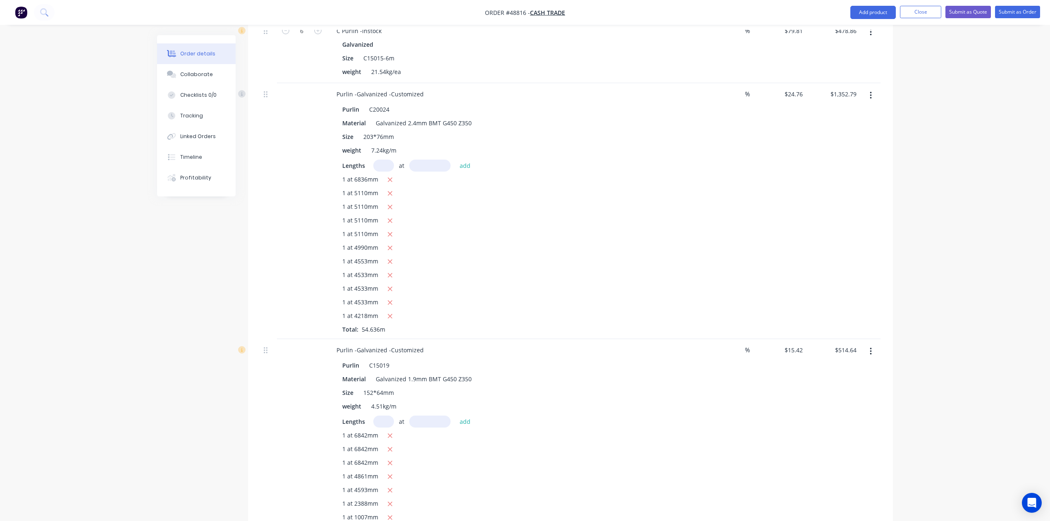
click at [383, 415] on input "text" at bounding box center [383, 421] width 21 height 12
type input "1"
click at [424, 415] on input "text" at bounding box center [429, 421] width 41 height 12
type input "4736"
click at [455, 415] on button "add" at bounding box center [464, 420] width 19 height 11
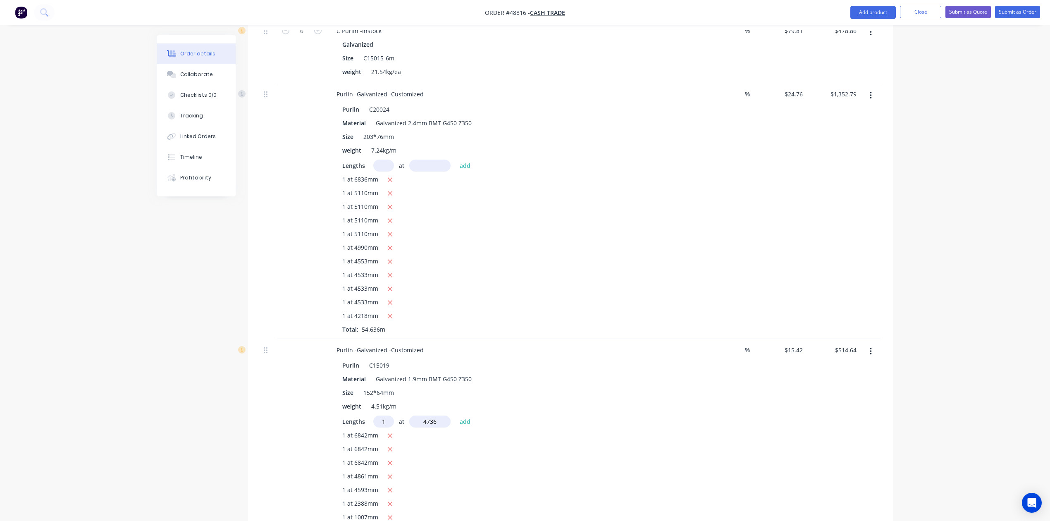
type input "$587.67"
type input "1"
click at [424, 415] on input "text" at bounding box center [429, 421] width 41 height 12
type input "5186"
click at [455, 415] on button "add" at bounding box center [464, 420] width 19 height 11
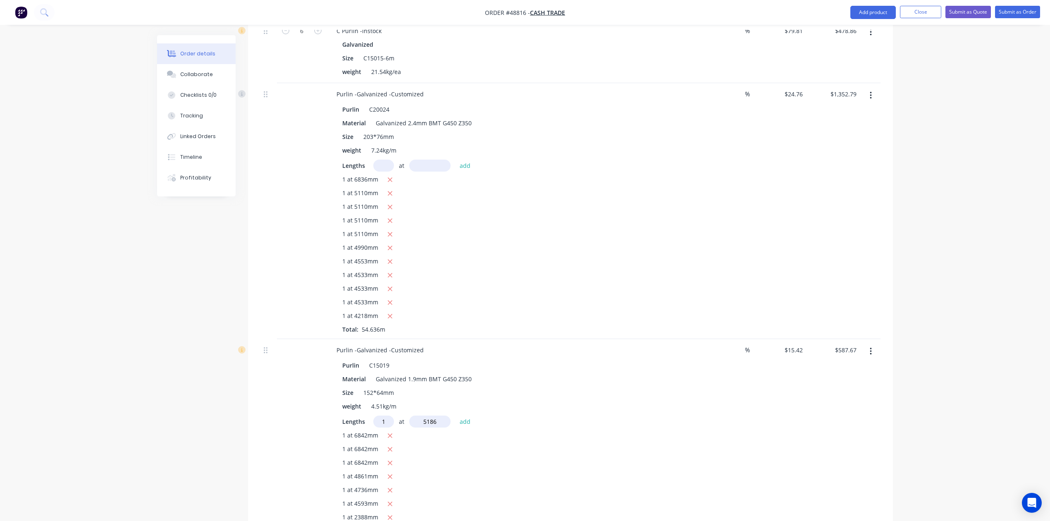
type input "$667.64"
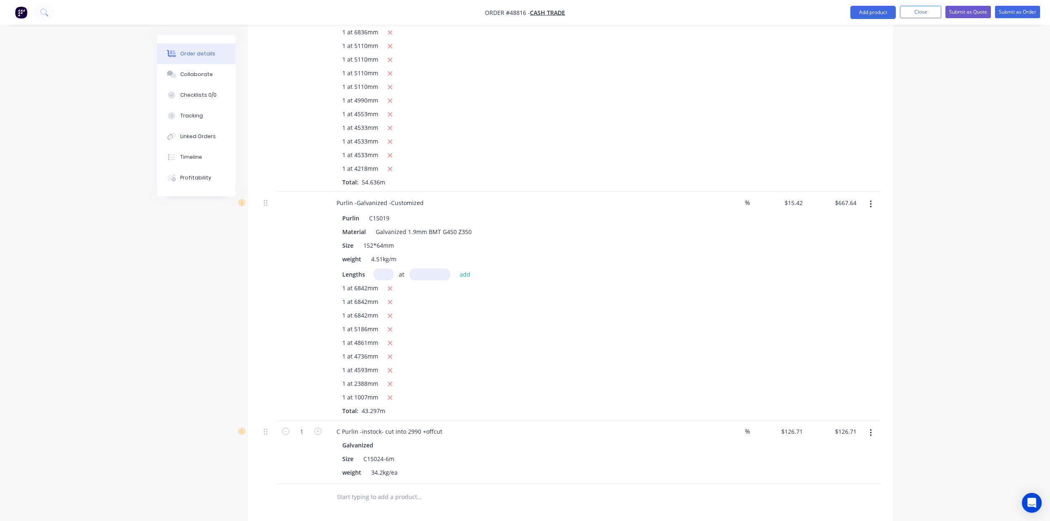
scroll to position [937, 0]
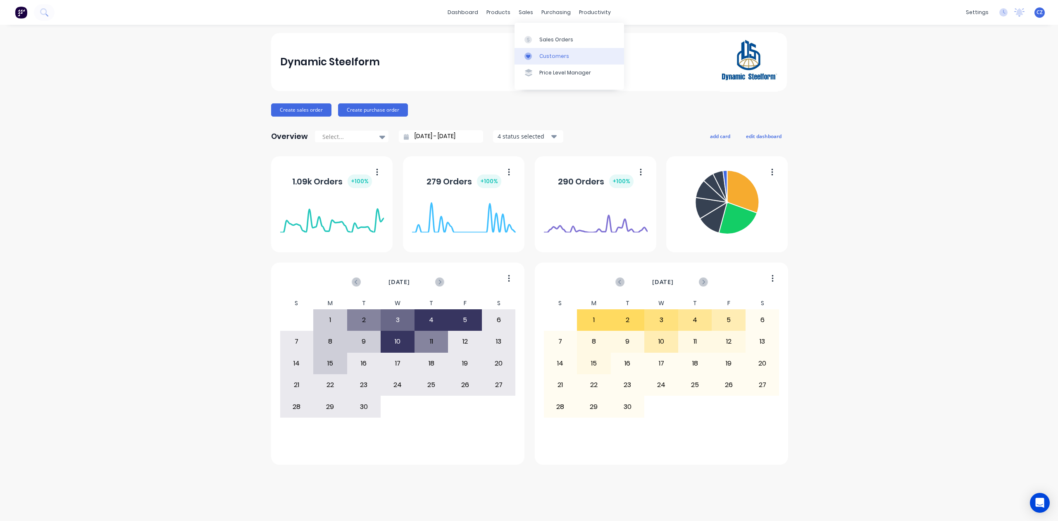
click at [549, 51] on link "Customers" at bounding box center [569, 56] width 110 height 17
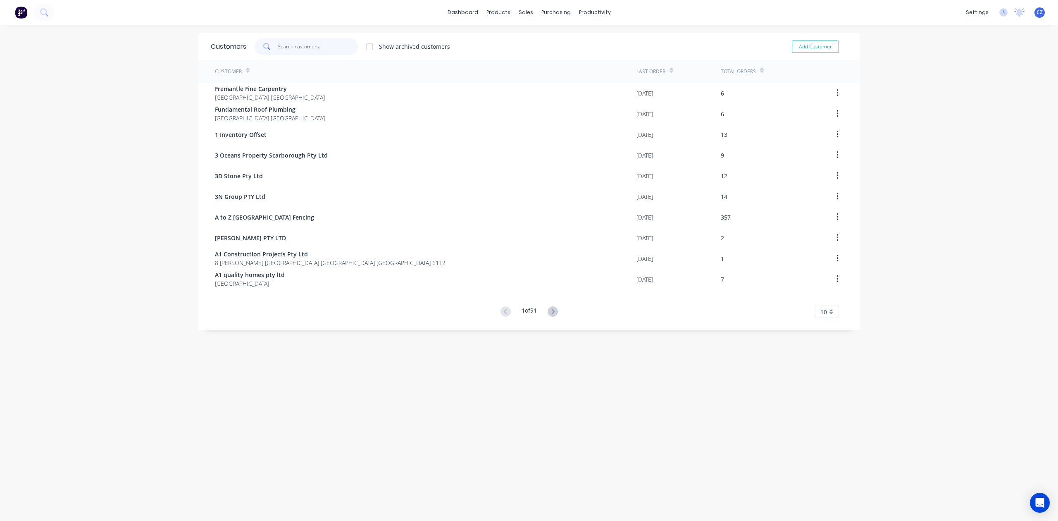
click at [336, 45] on input "text" at bounding box center [318, 46] width 81 height 17
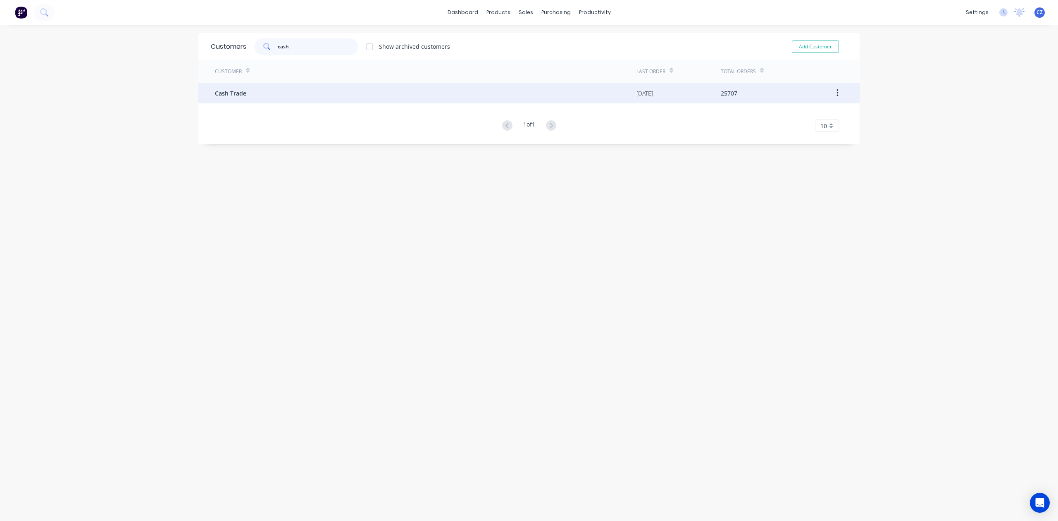
type input "cash"
click at [331, 93] on div "Cash Trade" at bounding box center [425, 93] width 421 height 21
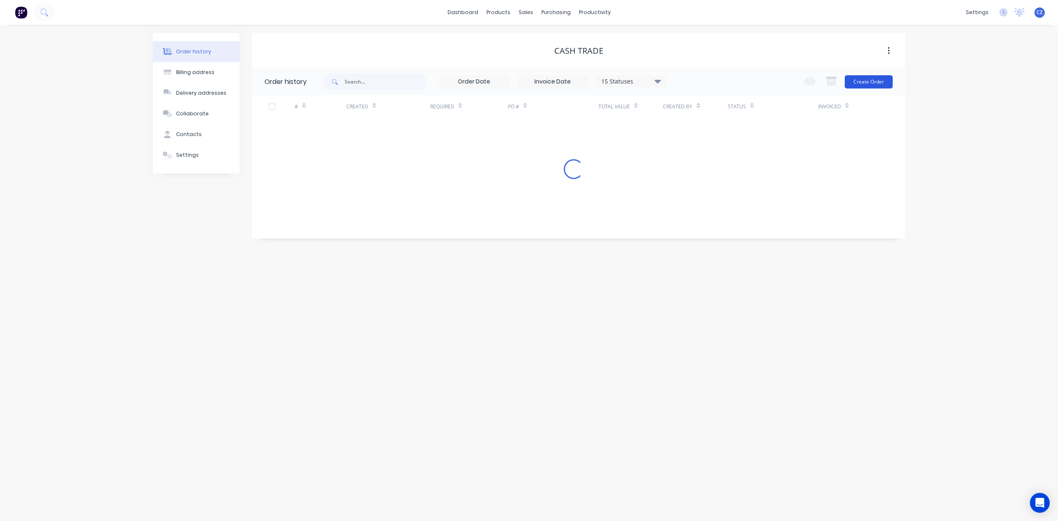
click at [872, 79] on button "Create Order" at bounding box center [869, 81] width 48 height 13
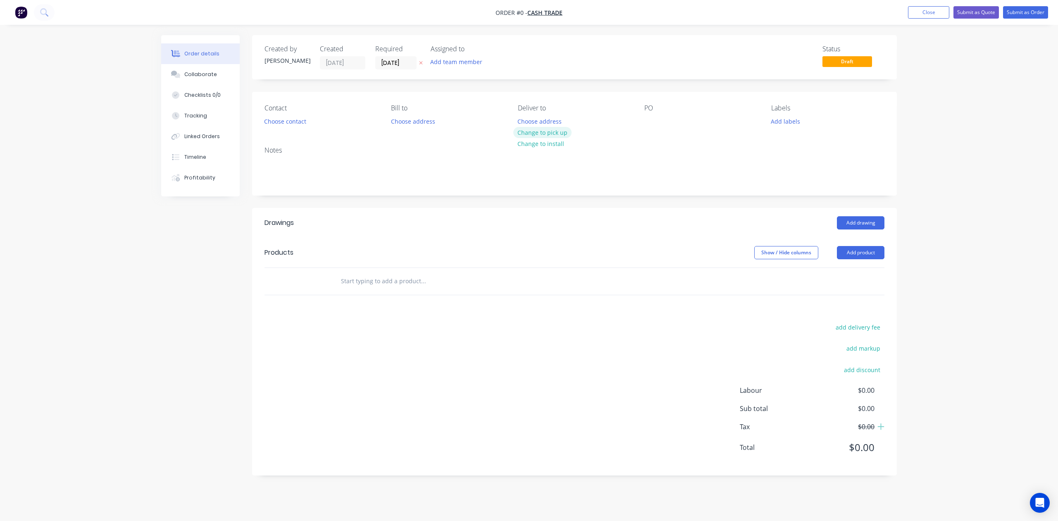
click at [552, 131] on button "Change to pick up" at bounding box center [542, 132] width 59 height 11
click at [490, 215] on div "Creating draft order... Loading..." at bounding box center [690, 295] width 1058 height 521
click at [856, 247] on button "Add product" at bounding box center [861, 252] width 48 height 13
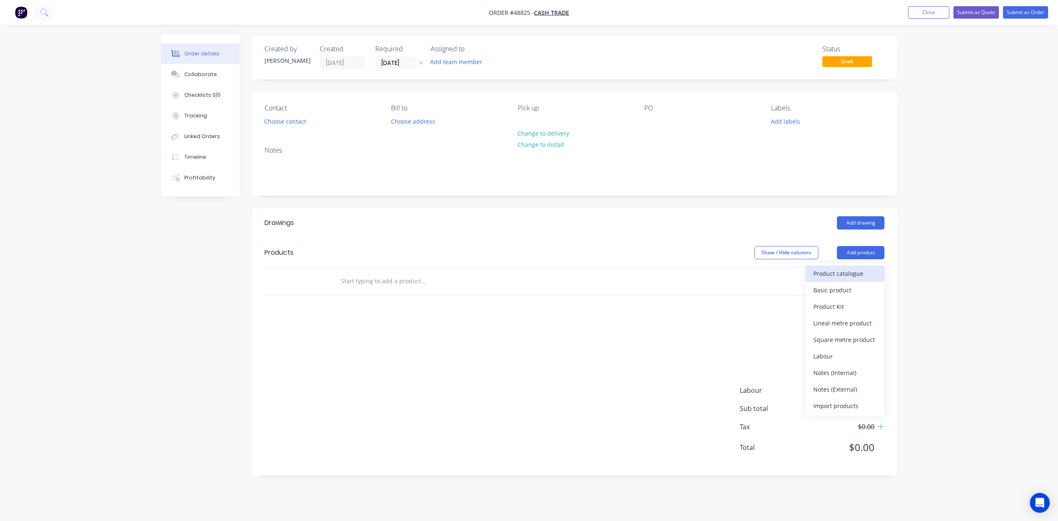
click at [850, 271] on div "Product catalogue" at bounding box center [845, 273] width 64 height 12
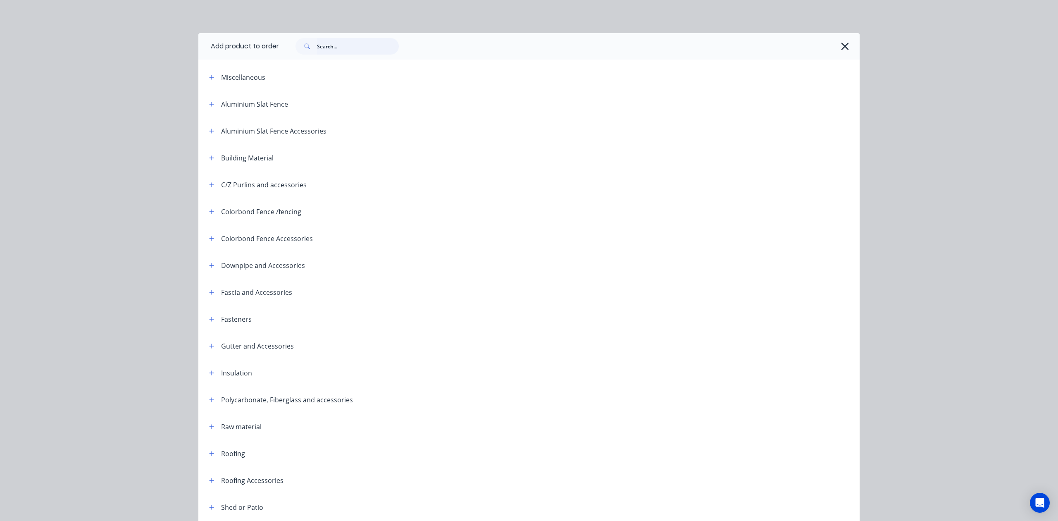
click at [330, 41] on input "text" at bounding box center [358, 46] width 82 height 17
type input "c"
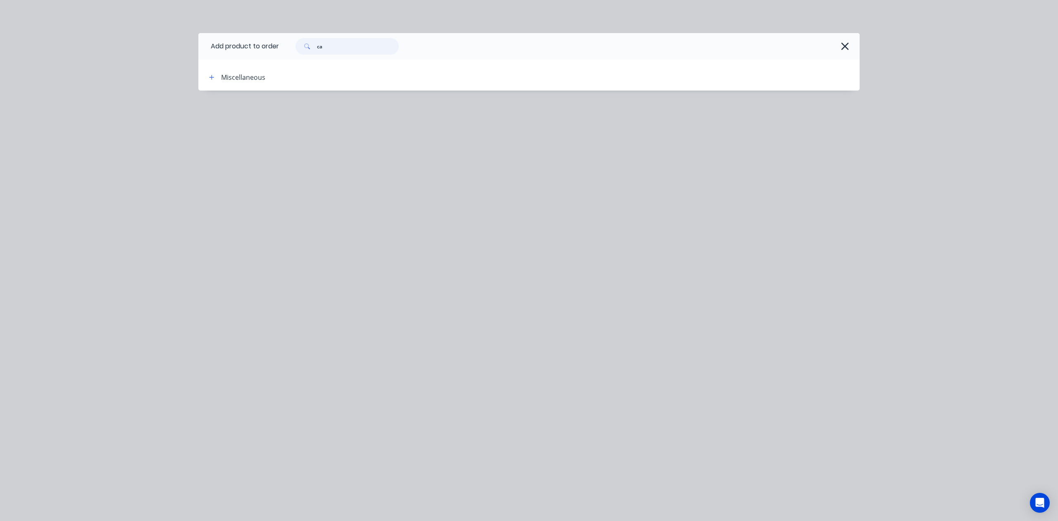
type input "c"
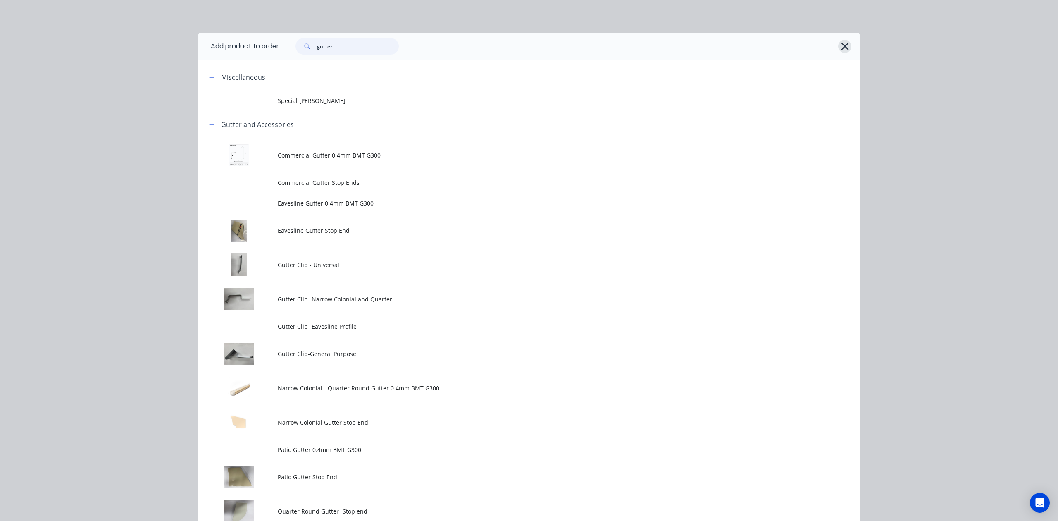
type input "gutter"
click at [840, 43] on icon "button" at bounding box center [844, 46] width 9 height 12
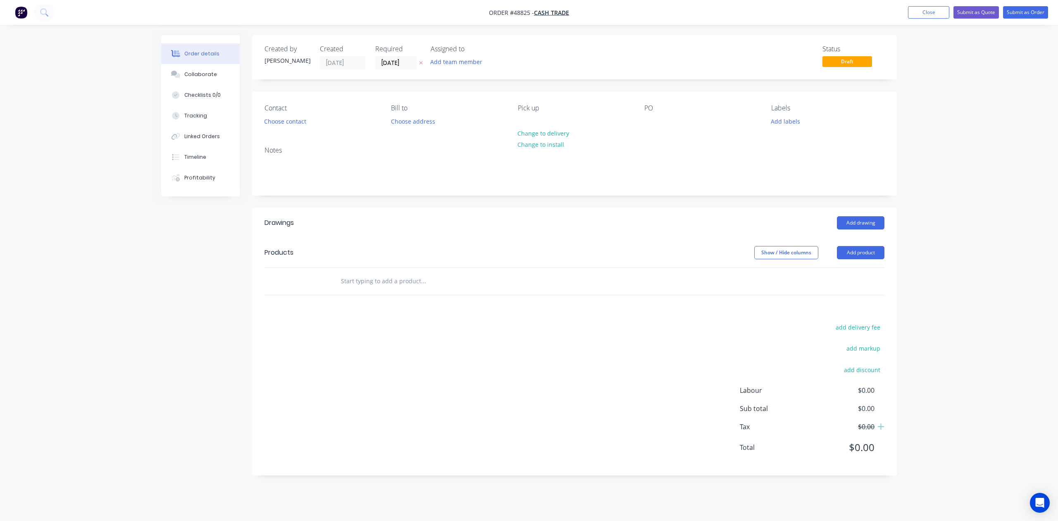
click at [462, 336] on div "add delivery fee add markup add discount Labour $0.00 Sub total $0.00 Tax $0.00…" at bounding box center [574, 391] width 620 height 141
click at [847, 252] on button "Add product" at bounding box center [861, 252] width 48 height 13
click at [847, 264] on div "Product catalogue Basic product Product Kit Lineal metre product Square metre p…" at bounding box center [845, 339] width 79 height 153
click at [847, 271] on div "Product catalogue" at bounding box center [845, 273] width 64 height 12
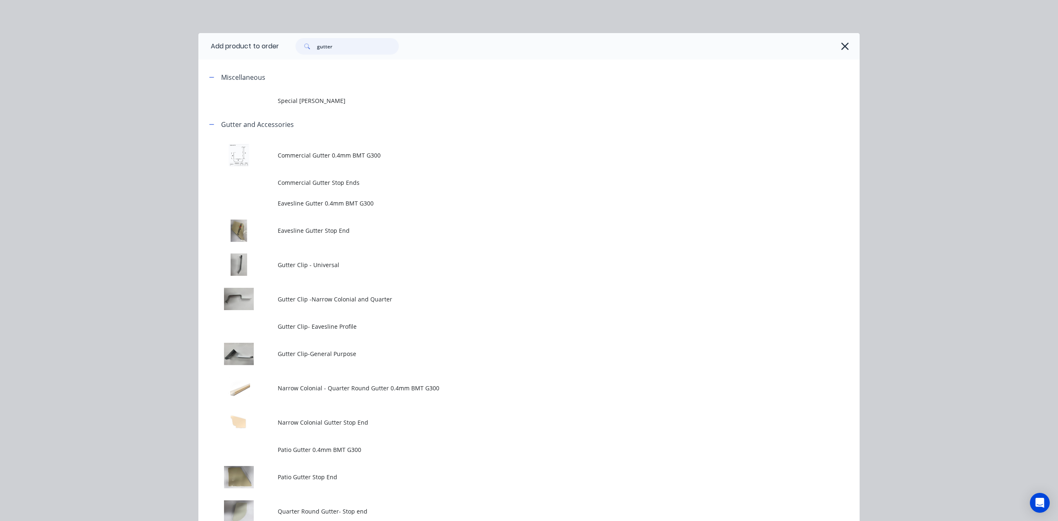
drag, startPoint x: 355, startPoint y: 38, endPoint x: 265, endPoint y: 45, distance: 90.3
click at [266, 45] on header "Add product to order gutter" at bounding box center [528, 46] width 661 height 26
type input "slat"
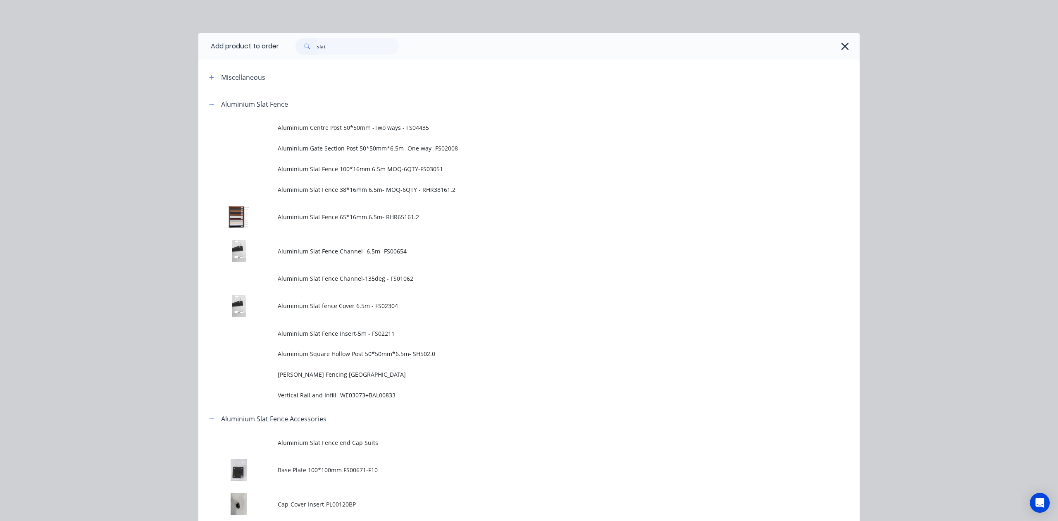
click at [329, 209] on td "Aluminium Slat Fence 65*16mm 6.5m- RHR65161.2" at bounding box center [569, 217] width 582 height 34
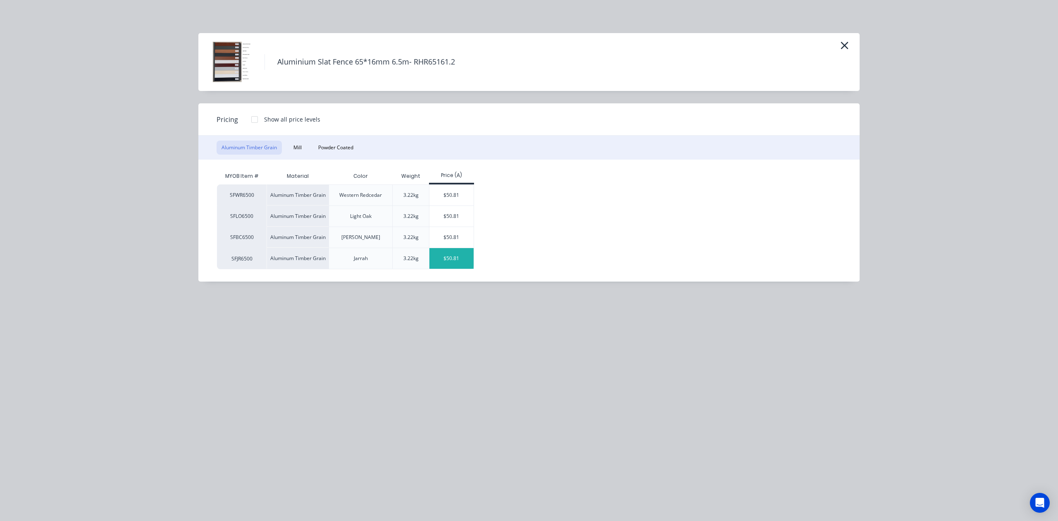
click at [446, 264] on div "$50.81" at bounding box center [451, 258] width 44 height 21
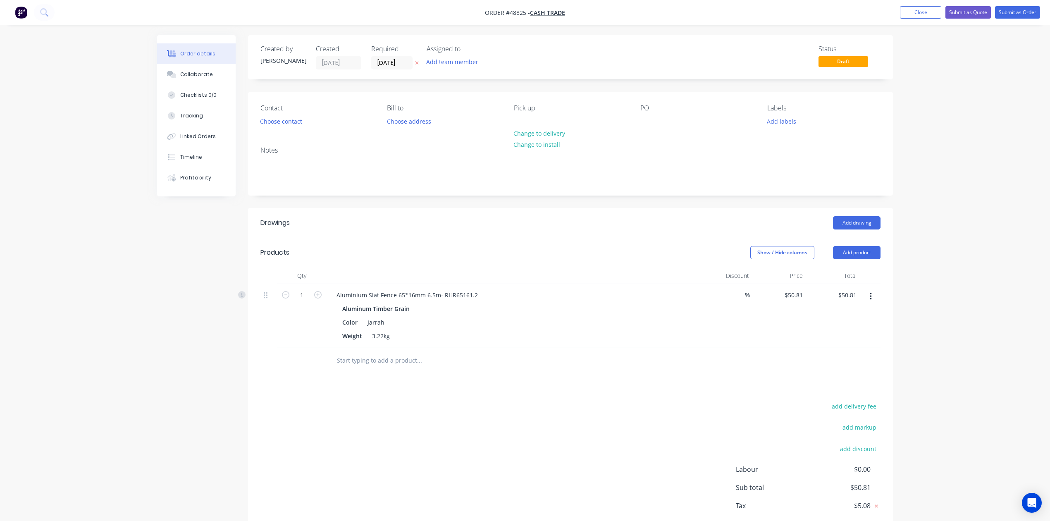
click at [318, 389] on div "Drawings Add drawing Products Show / Hide columns Add product Qty Discount Pric…" at bounding box center [570, 381] width 645 height 346
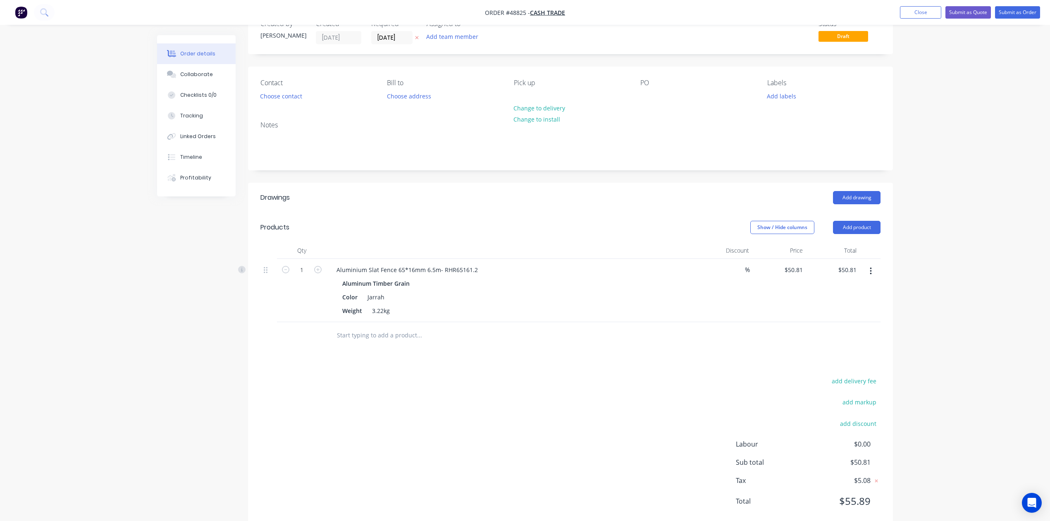
scroll to position [47, 0]
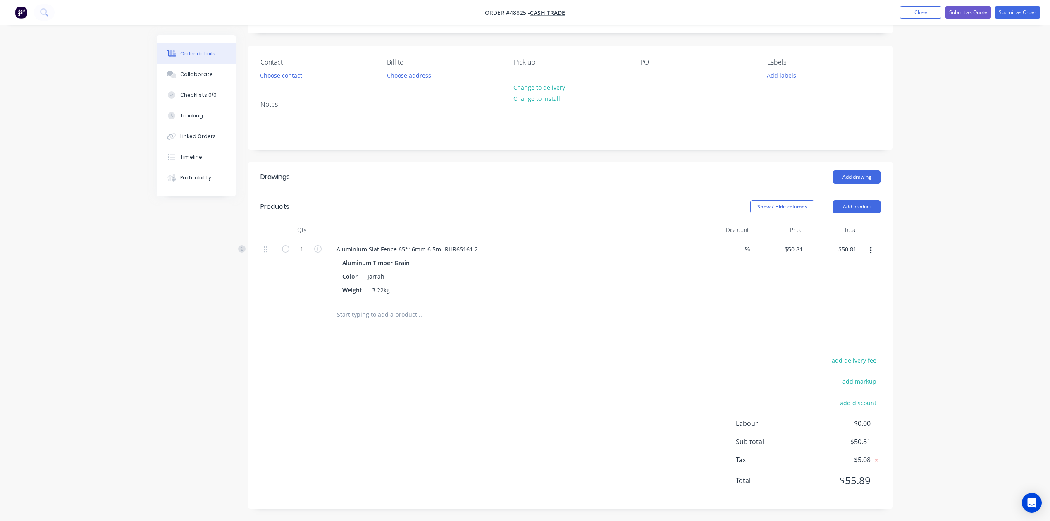
click at [868, 249] on button "button" at bounding box center [870, 250] width 19 height 15
click at [856, 317] on div "Delete" at bounding box center [841, 322] width 64 height 12
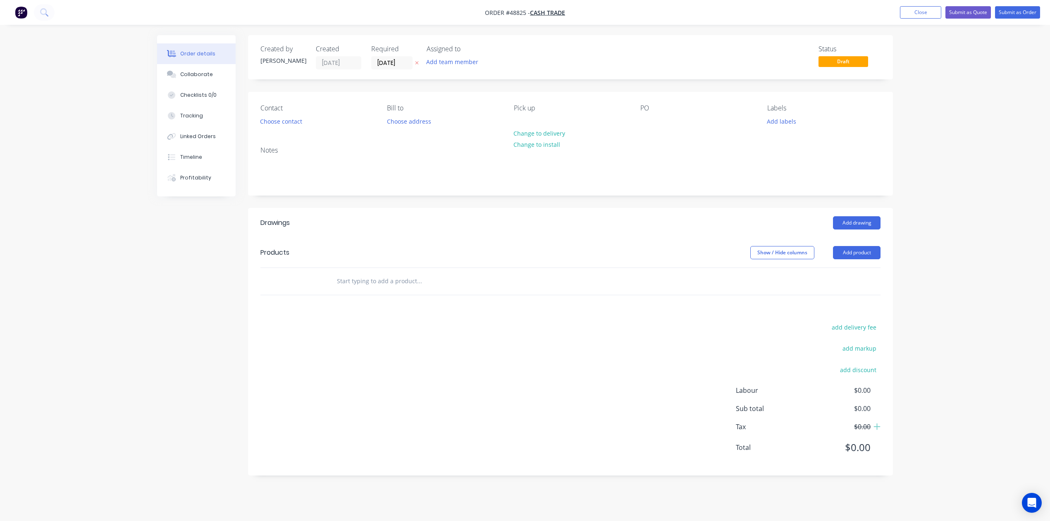
scroll to position [0, 0]
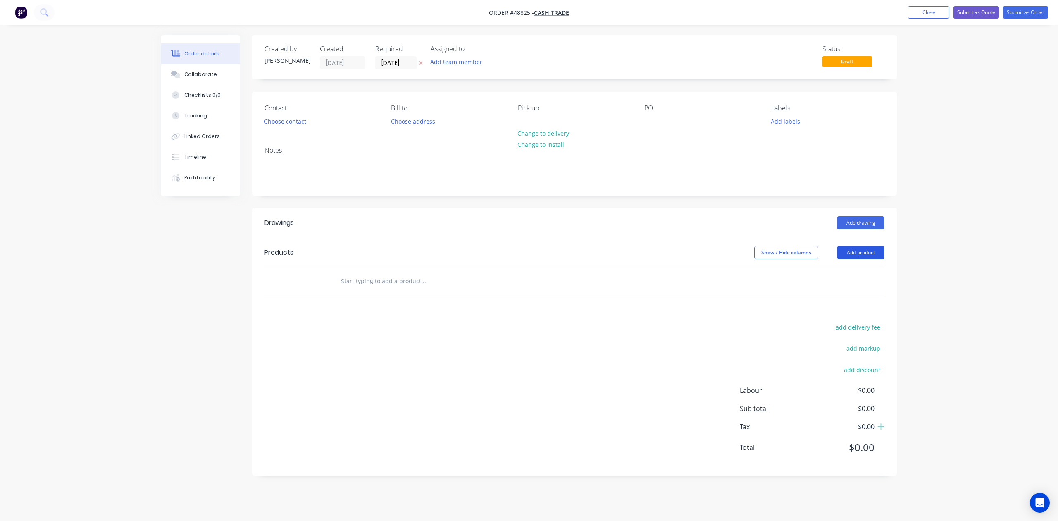
click at [855, 250] on button "Add product" at bounding box center [861, 252] width 48 height 13
click at [845, 272] on div "Product catalogue" at bounding box center [845, 273] width 64 height 12
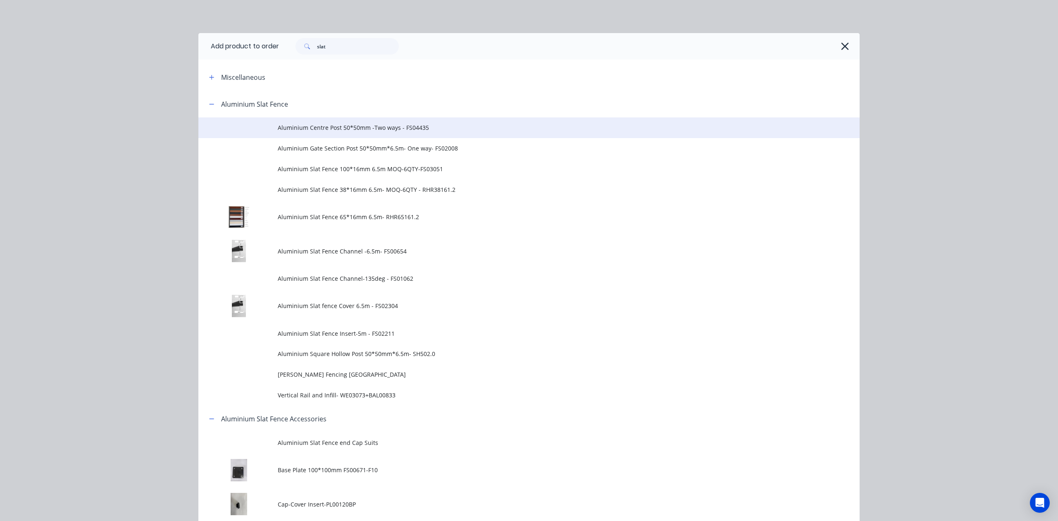
click at [321, 133] on td "Aluminium Centre Post 50*50mm -Two ways - FS04435" at bounding box center [569, 127] width 582 height 21
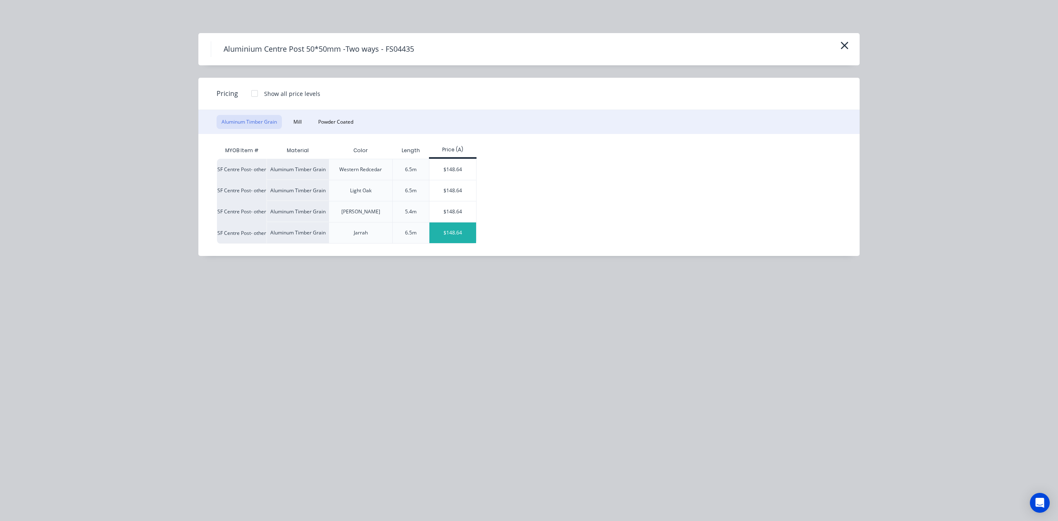
click at [455, 234] on div "$148.64" at bounding box center [452, 232] width 47 height 21
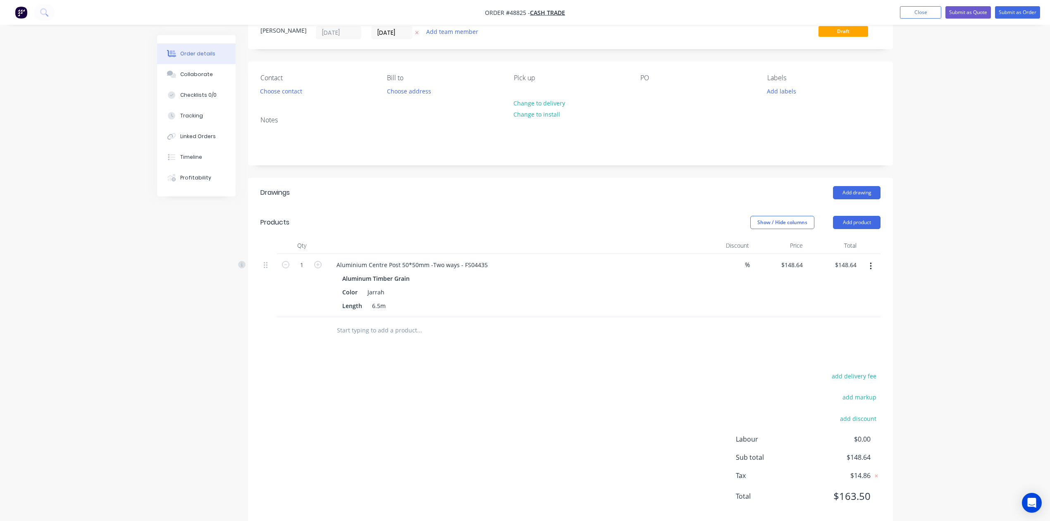
scroll to position [47, 0]
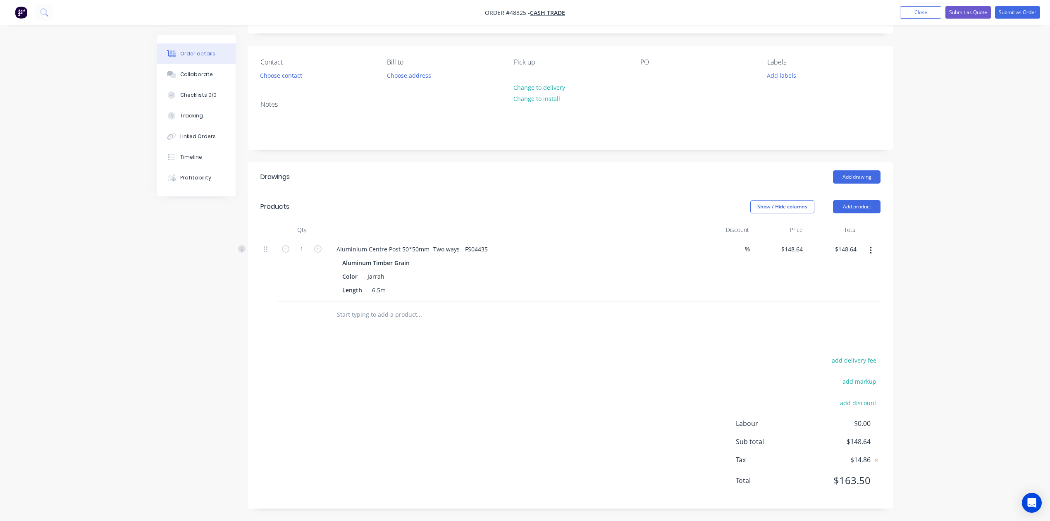
click at [531, 321] on div at bounding box center [454, 314] width 248 height 17
click at [632, 340] on div "Drawings Add drawing Products Show / Hide columns Add product Qty Discount Pric…" at bounding box center [570, 335] width 645 height 346
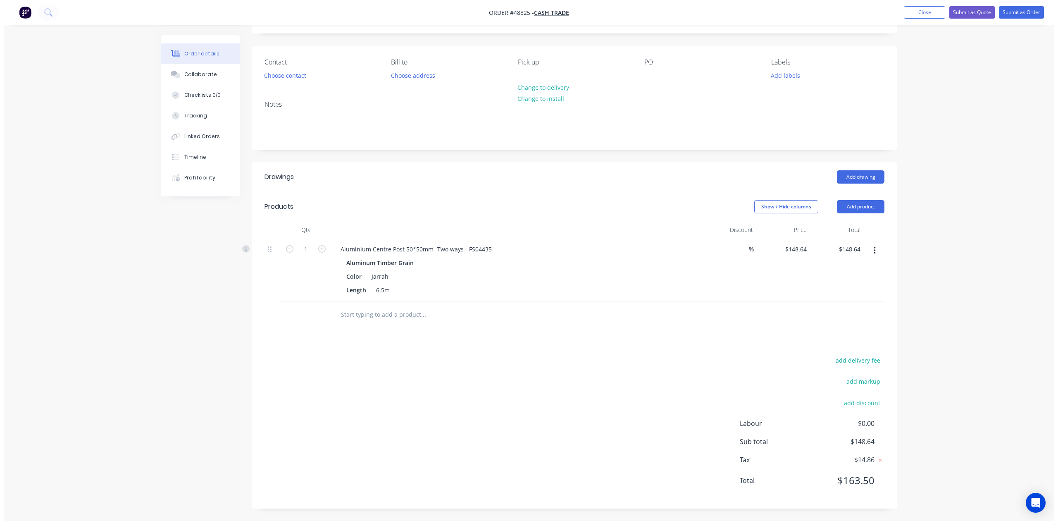
scroll to position [0, 0]
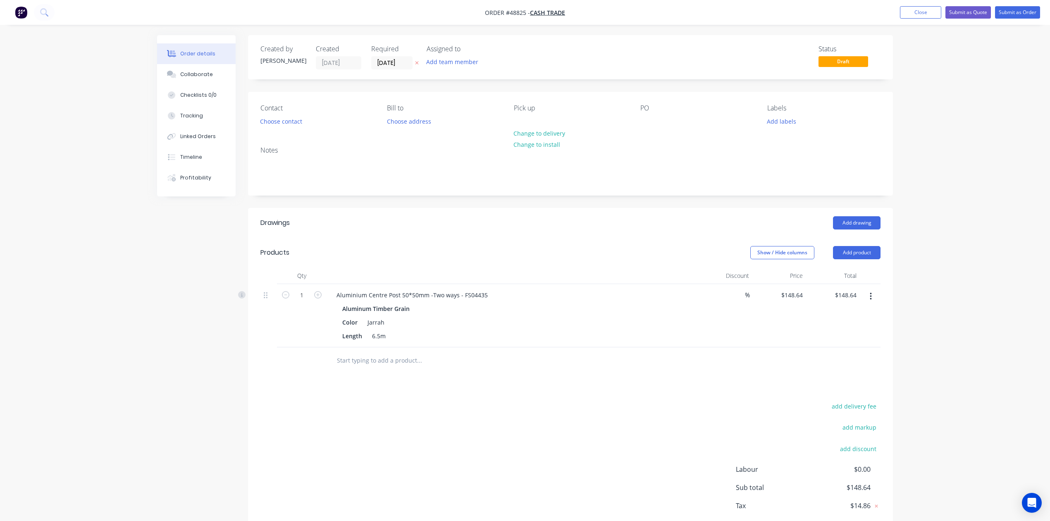
click at [283, 359] on div at bounding box center [302, 360] width 50 height 27
click at [873, 298] on button "button" at bounding box center [870, 296] width 19 height 15
click at [845, 365] on div "Delete" at bounding box center [841, 368] width 64 height 12
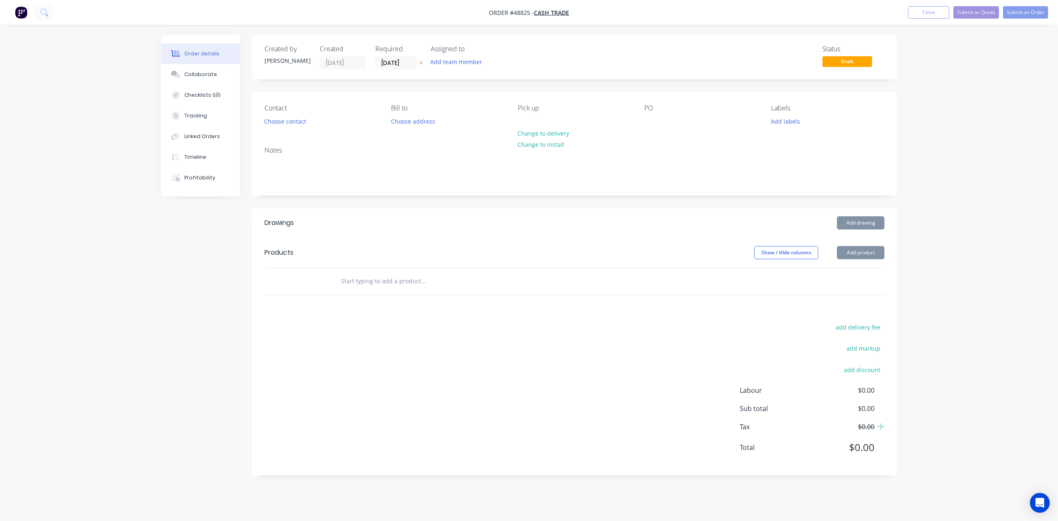
click at [590, 360] on div "add delivery fee add markup add discount Labour $0.00 Sub total $0.00 Tax $0.00…" at bounding box center [574, 391] width 620 height 141
click at [879, 253] on button "Add product" at bounding box center [861, 252] width 48 height 13
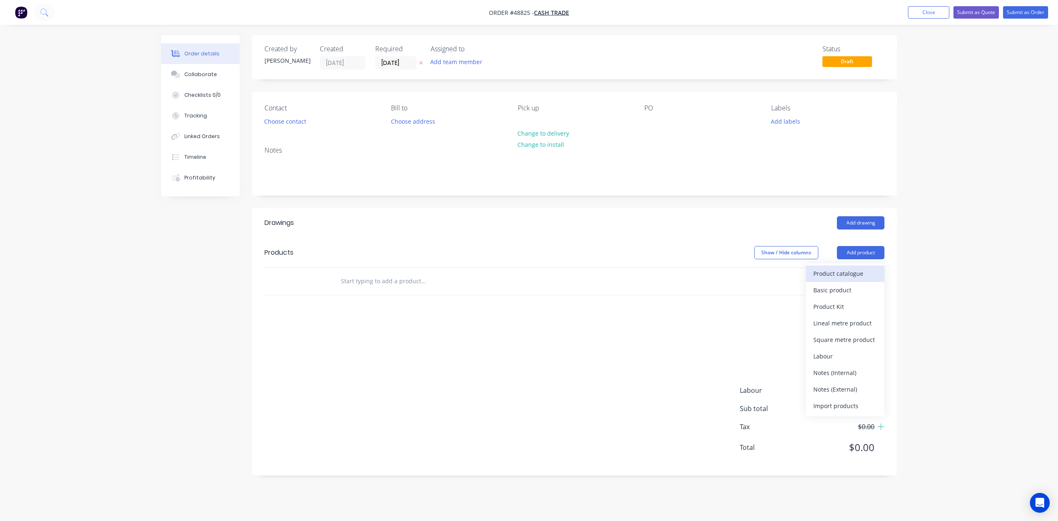
click at [862, 270] on div "Product catalogue" at bounding box center [845, 273] width 64 height 12
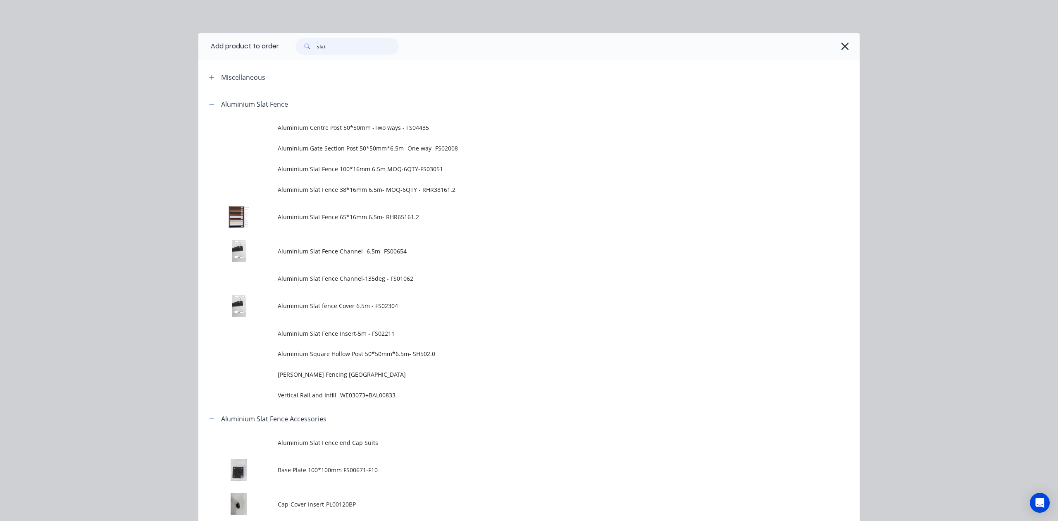
drag, startPoint x: 349, startPoint y: 43, endPoint x: 262, endPoint y: 57, distance: 88.2
click at [262, 57] on header "Add product to order slat" at bounding box center [528, 46] width 661 height 26
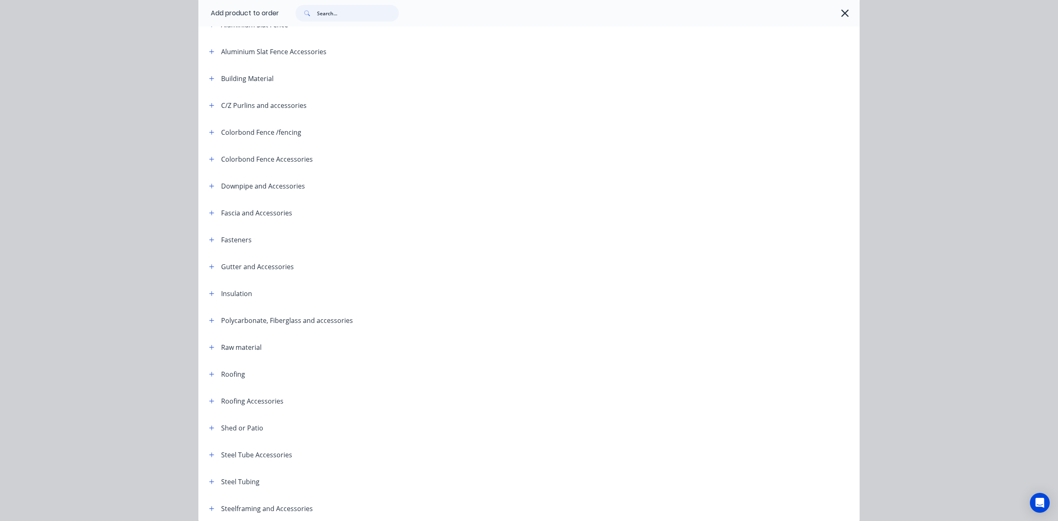
scroll to position [117, 0]
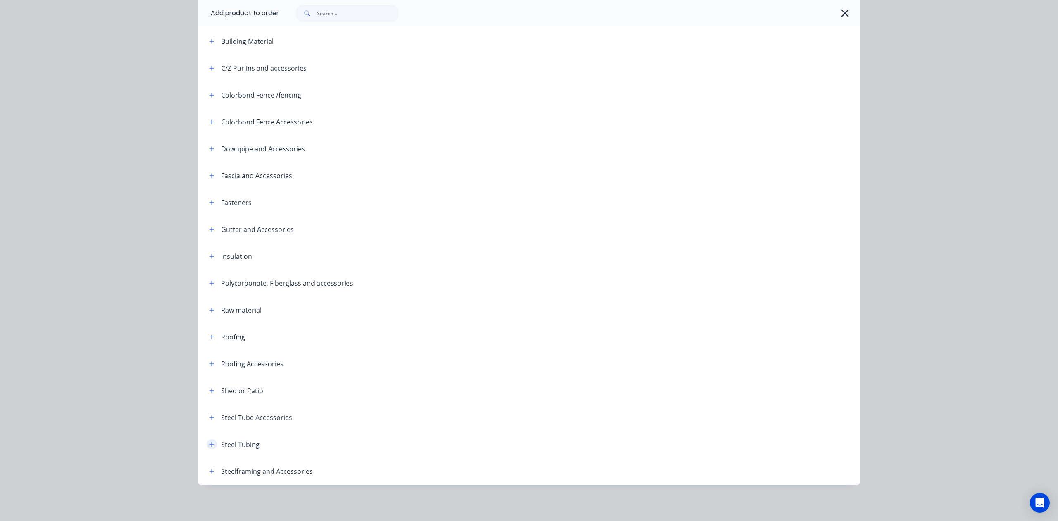
click at [210, 443] on icon "button" at bounding box center [212, 444] width 5 height 5
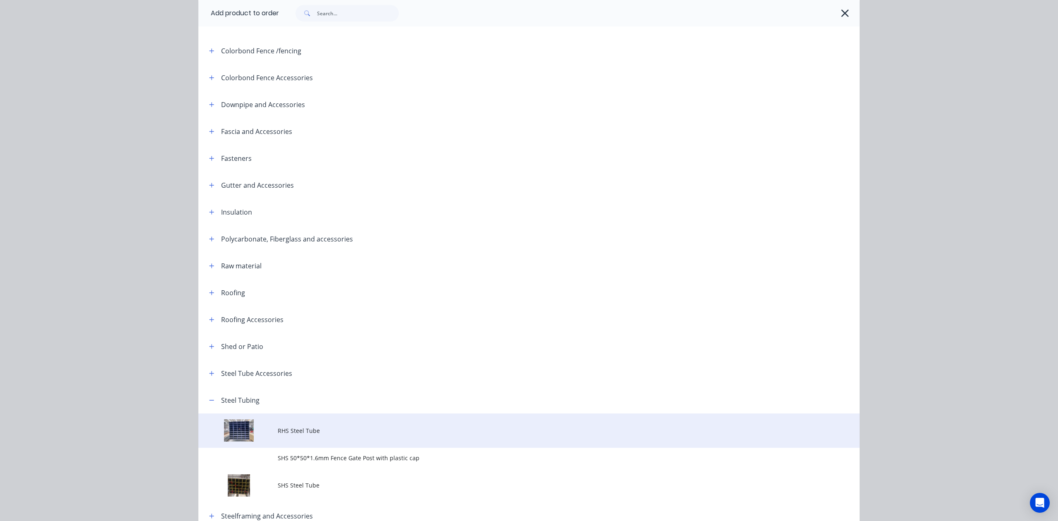
scroll to position [205, 0]
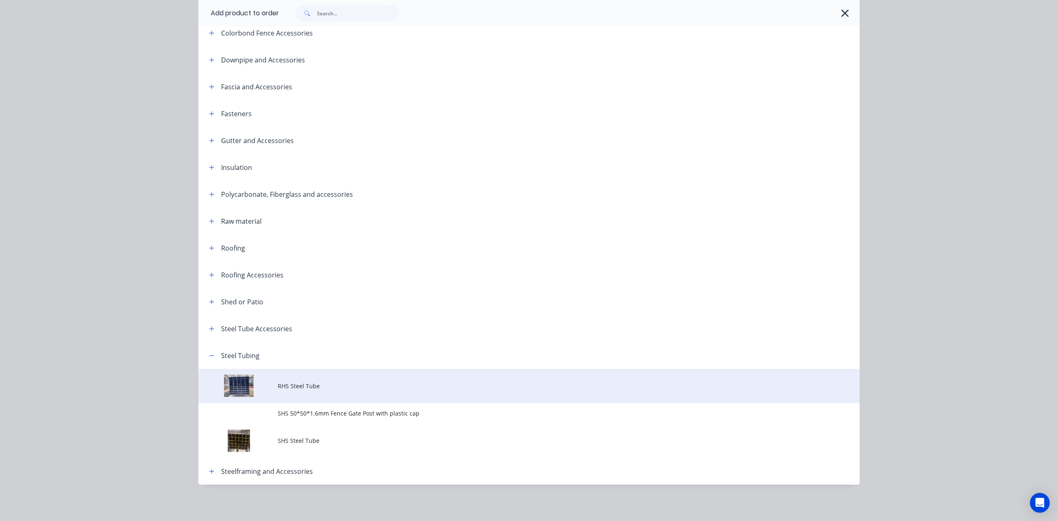
click at [363, 374] on td "RHS Steel Tube" at bounding box center [569, 386] width 582 height 34
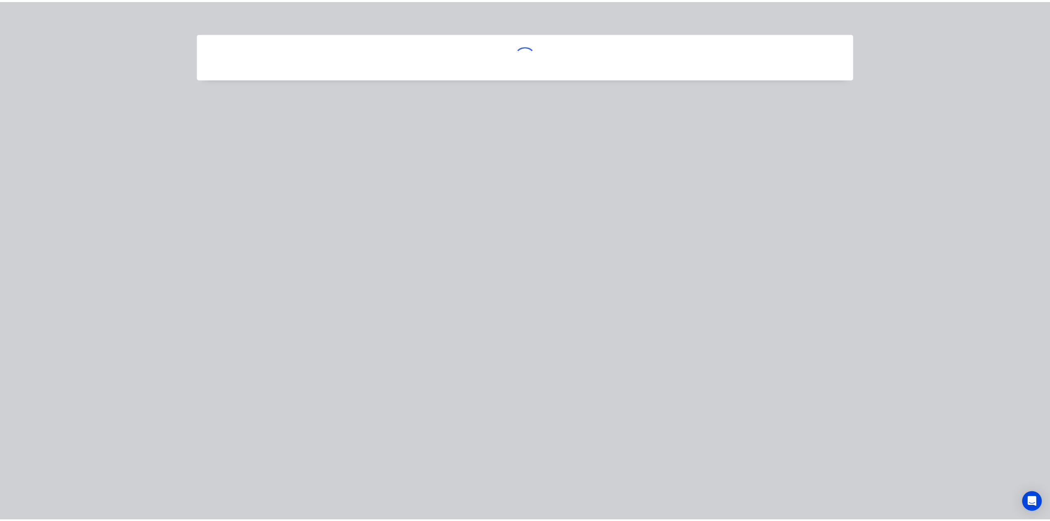
scroll to position [0, 0]
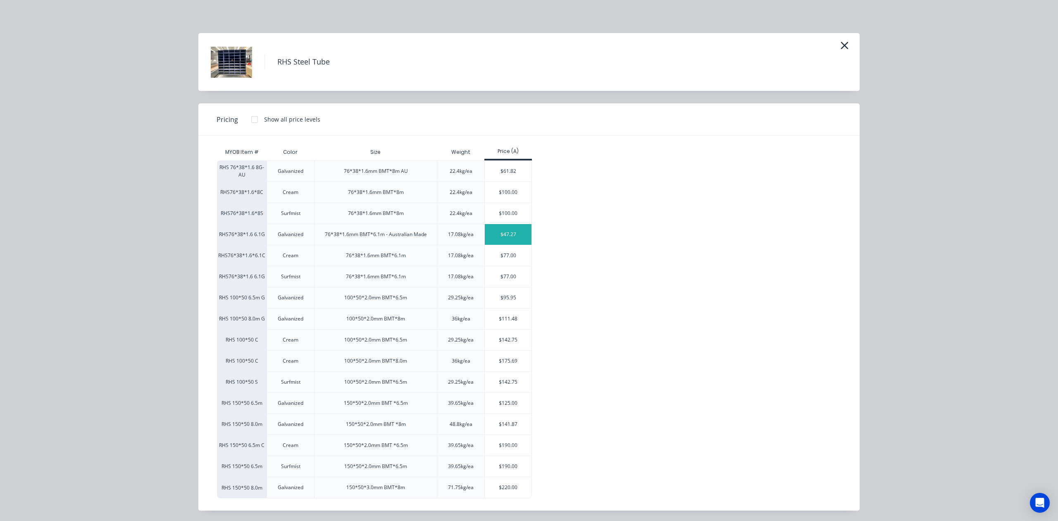
click at [508, 236] on div "$47.27" at bounding box center [508, 234] width 47 height 21
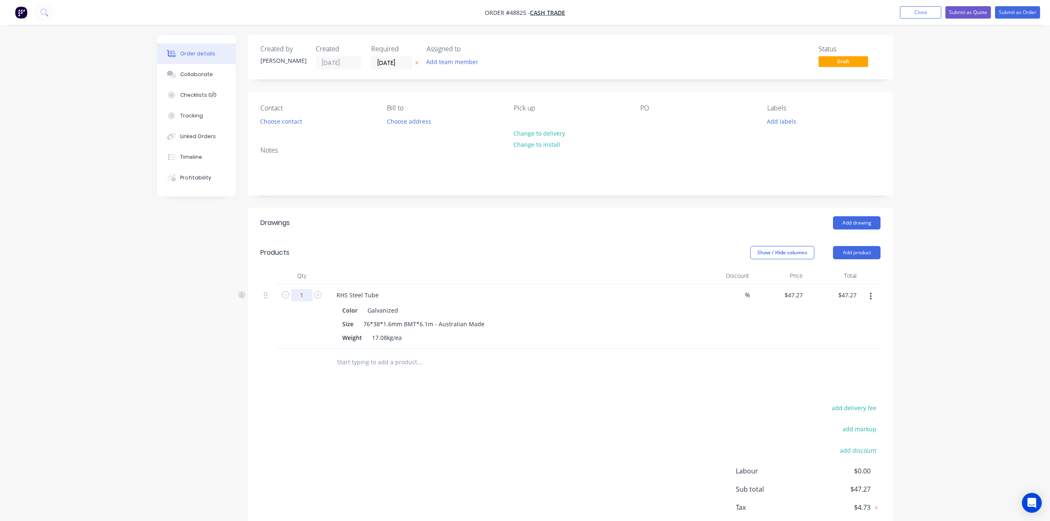
click at [305, 298] on input "1" at bounding box center [301, 295] width 21 height 12
type input "5"
type input "$236.35"
drag, startPoint x: 489, startPoint y: 233, endPoint x: 542, endPoint y: 286, distance: 74.5
click at [490, 234] on header "Drawings Add drawing" at bounding box center [570, 223] width 645 height 30
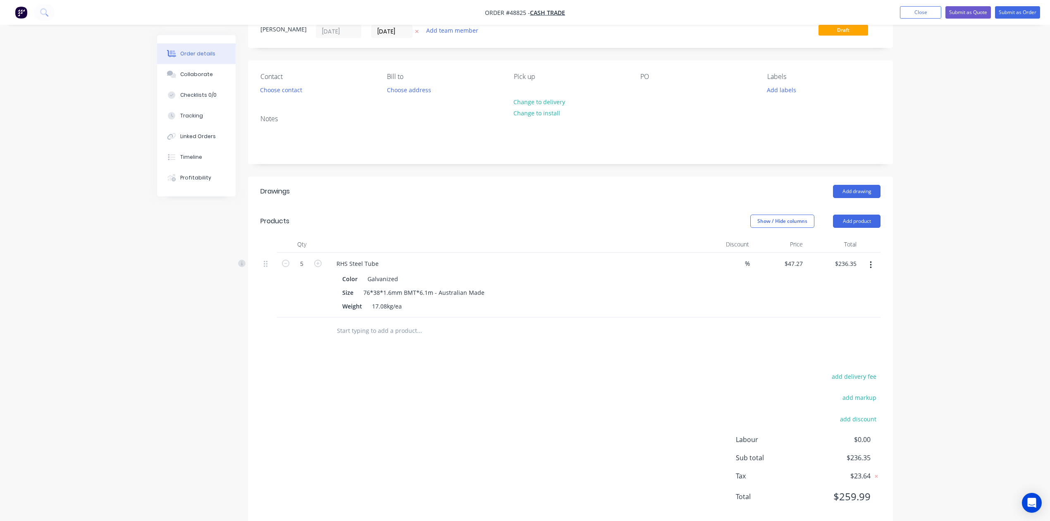
scroll to position [48, 0]
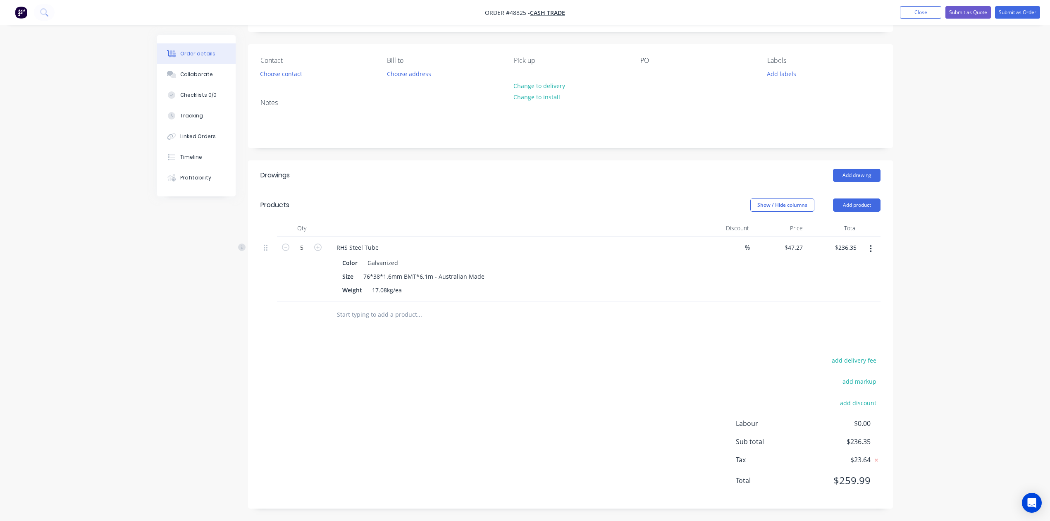
click at [531, 376] on div "add delivery fee add markup add discount Labour $0.00 Sub total $236.35 Tax $23…" at bounding box center [570, 425] width 620 height 141
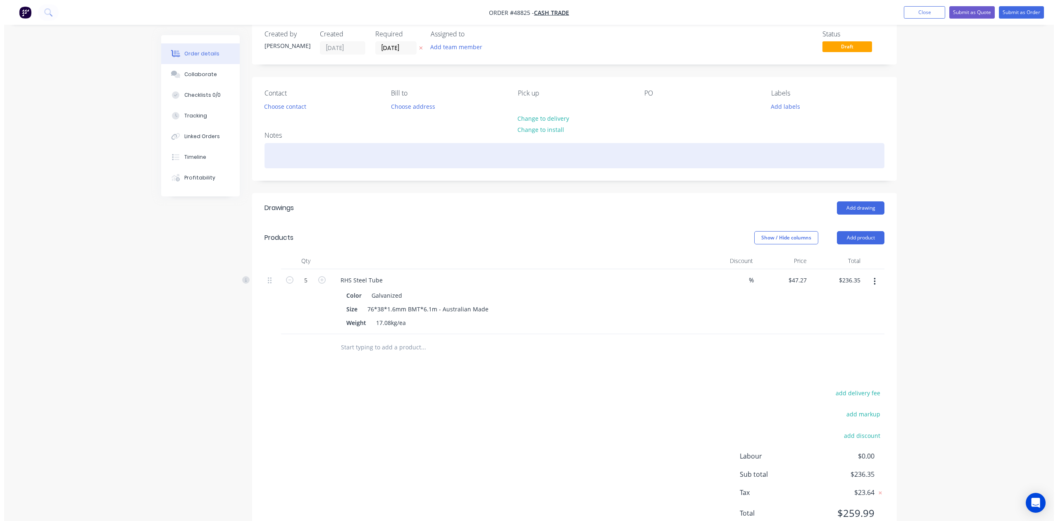
scroll to position [0, 0]
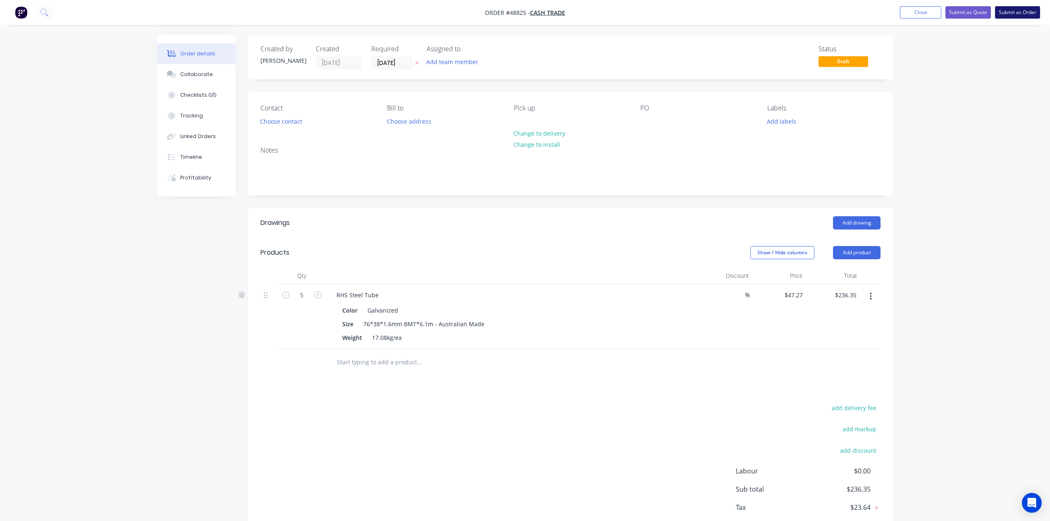
click at [999, 6] on button "Submit as Order" at bounding box center [1017, 12] width 45 height 12
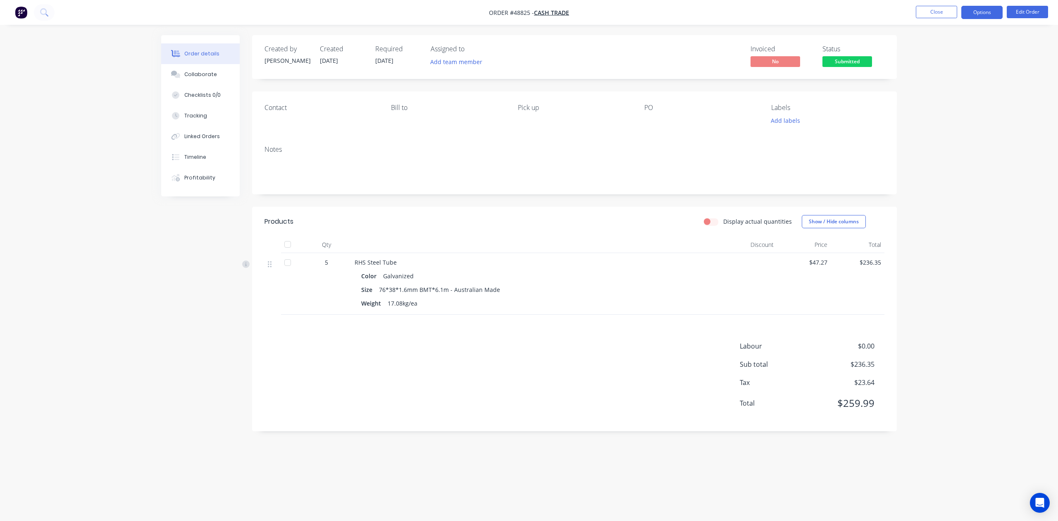
click at [987, 10] on button "Options" at bounding box center [981, 12] width 41 height 13
drag, startPoint x: 947, startPoint y: 37, endPoint x: 943, endPoint y: 45, distance: 9.2
click at [943, 45] on div "EMAIL / PRINT Invoice Partial Invoice Order Confirmation Work Order Delivery Do…" at bounding box center [957, 126] width 91 height 207
click at [940, 48] on div "Invoice" at bounding box center [957, 50] width 76 height 12
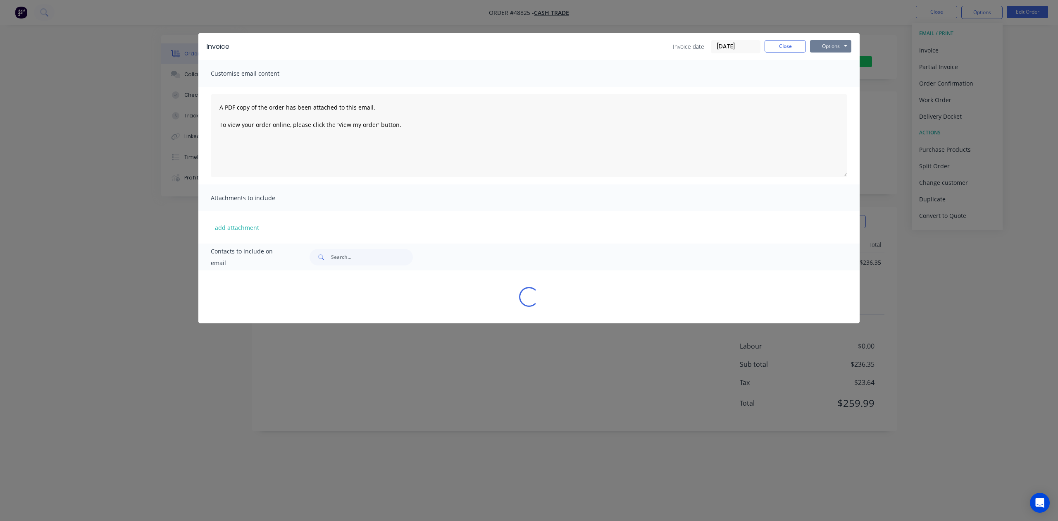
click at [839, 45] on button "Options" at bounding box center [830, 46] width 41 height 12
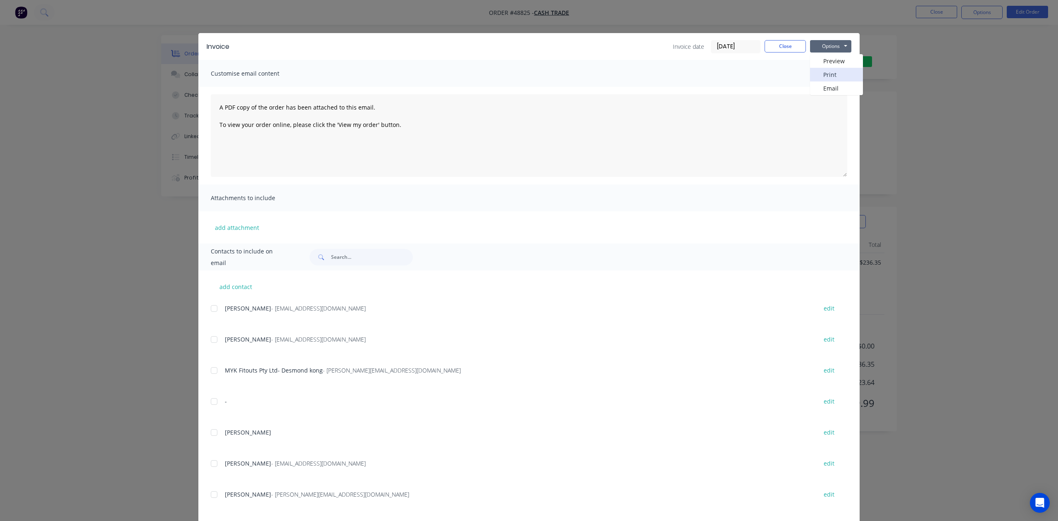
click at [827, 78] on button "Print" at bounding box center [836, 75] width 53 height 14
click at [776, 43] on button "Close" at bounding box center [784, 46] width 41 height 12
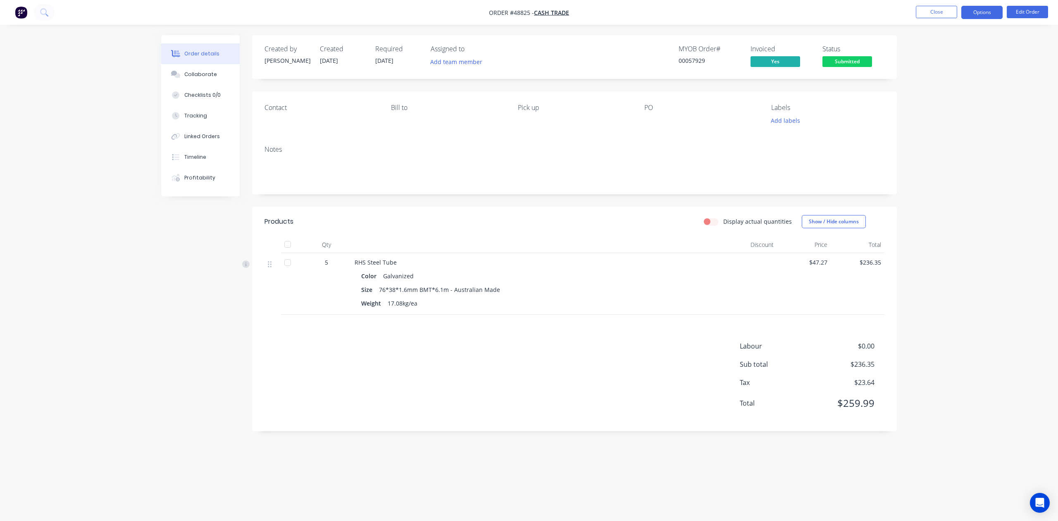
click at [978, 9] on button "Options" at bounding box center [981, 12] width 41 height 13
click at [939, 112] on div "Delivery Docket" at bounding box center [957, 116] width 76 height 12
click at [945, 84] on div "Without pricing" at bounding box center [957, 83] width 76 height 12
drag, startPoint x: 826, startPoint y: 63, endPoint x: 841, endPoint y: 66, distance: 16.0
click at [837, 62] on span "Submitted" at bounding box center [847, 61] width 50 height 10
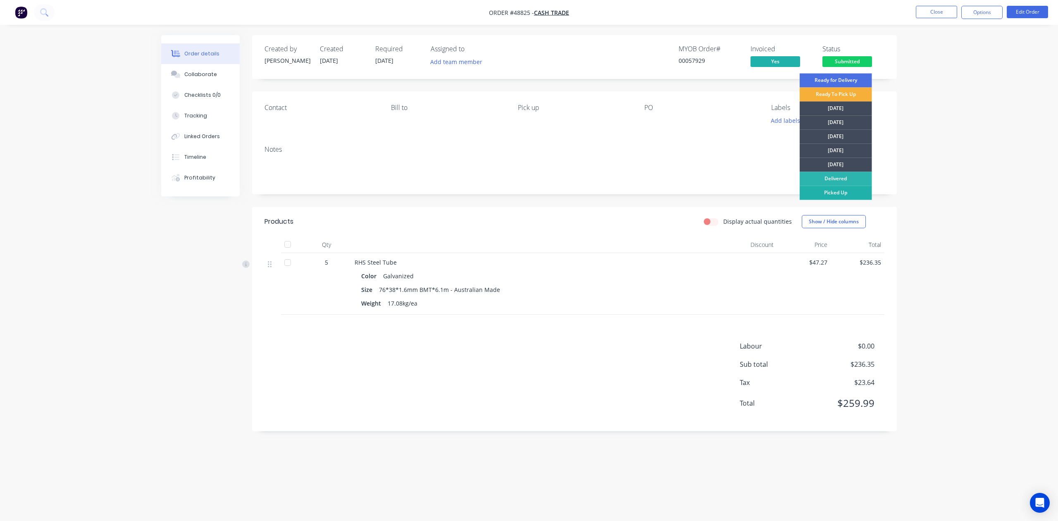
click at [844, 195] on div "Picked Up" at bounding box center [836, 193] width 72 height 14
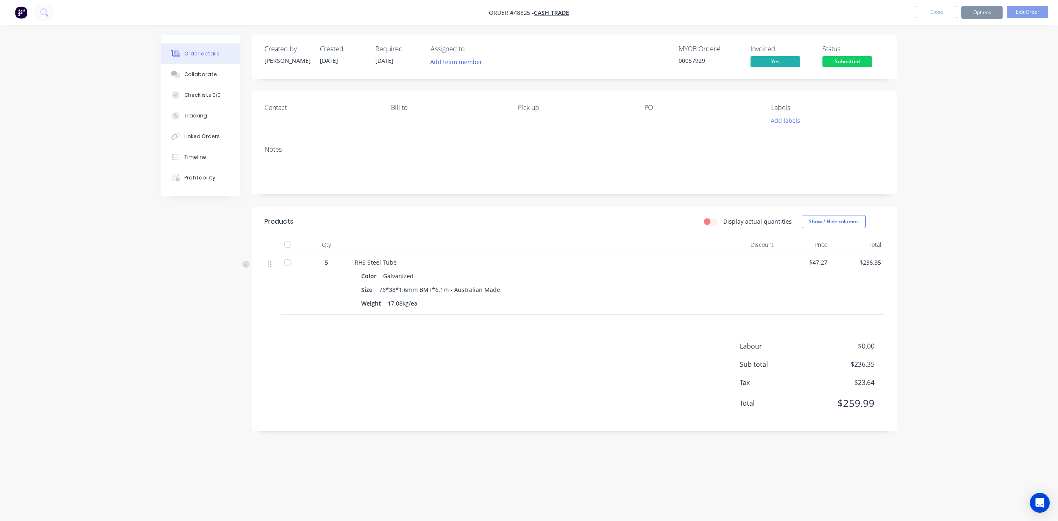
click at [736, 186] on div "Notes" at bounding box center [574, 166] width 645 height 55
click at [946, 15] on button "Close" at bounding box center [936, 12] width 41 height 12
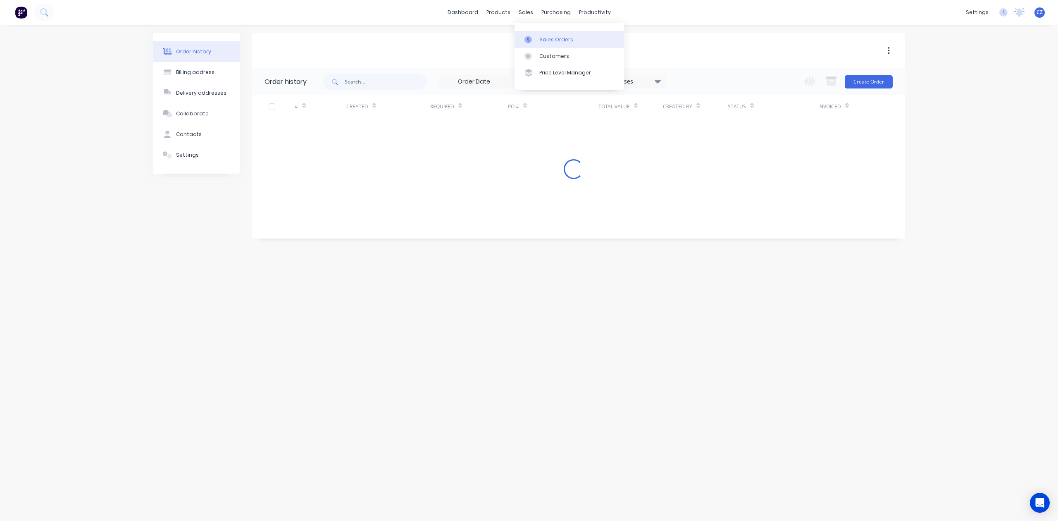
click at [529, 36] on icon at bounding box center [527, 39] width 7 height 7
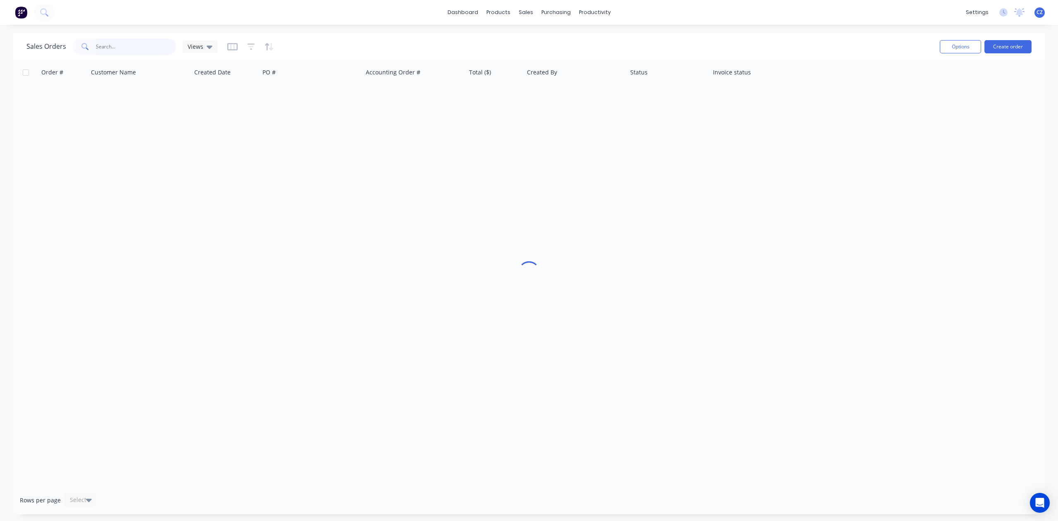
click at [106, 40] on input "text" at bounding box center [136, 46] width 81 height 17
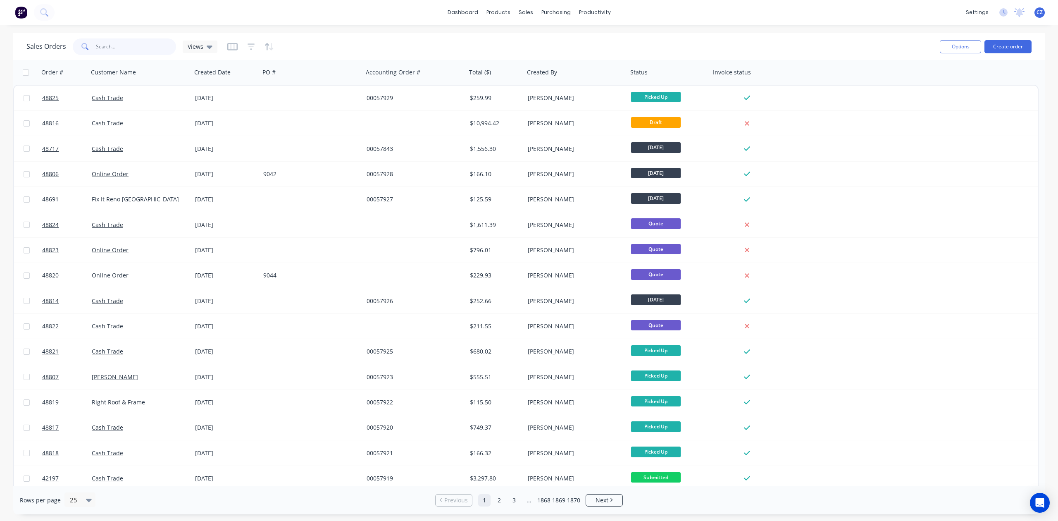
click at [127, 53] on input "text" at bounding box center [136, 46] width 81 height 17
click at [143, 48] on input "text" at bounding box center [136, 46] width 81 height 17
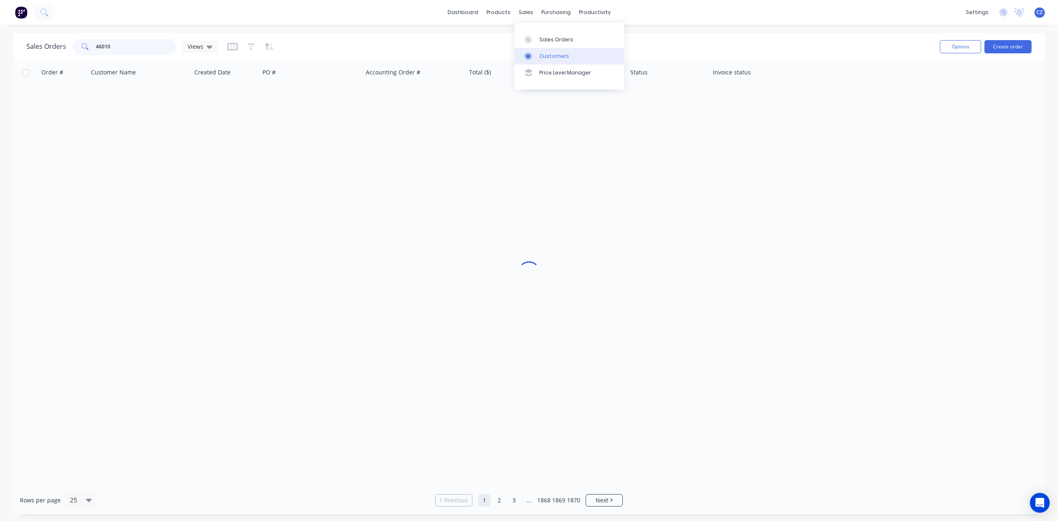
type input "46010"
click at [533, 53] on div at bounding box center [530, 55] width 12 height 7
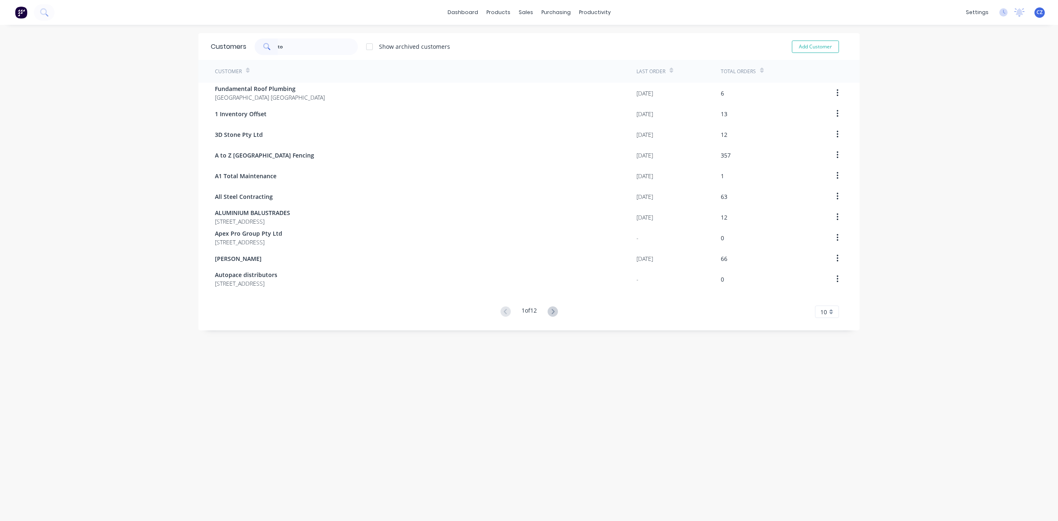
type input "t"
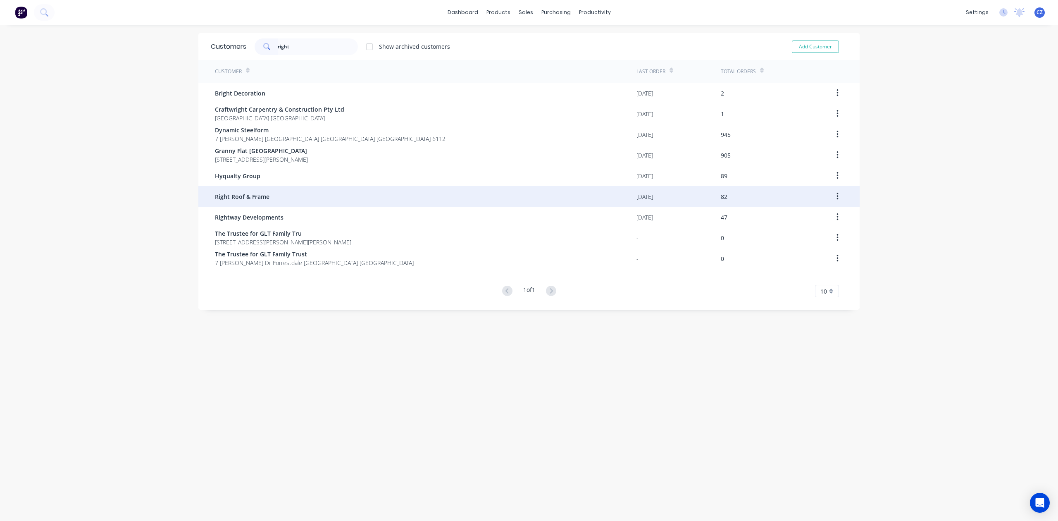
type input "right"
click at [321, 199] on div "Right Roof & Frame" at bounding box center [425, 196] width 421 height 21
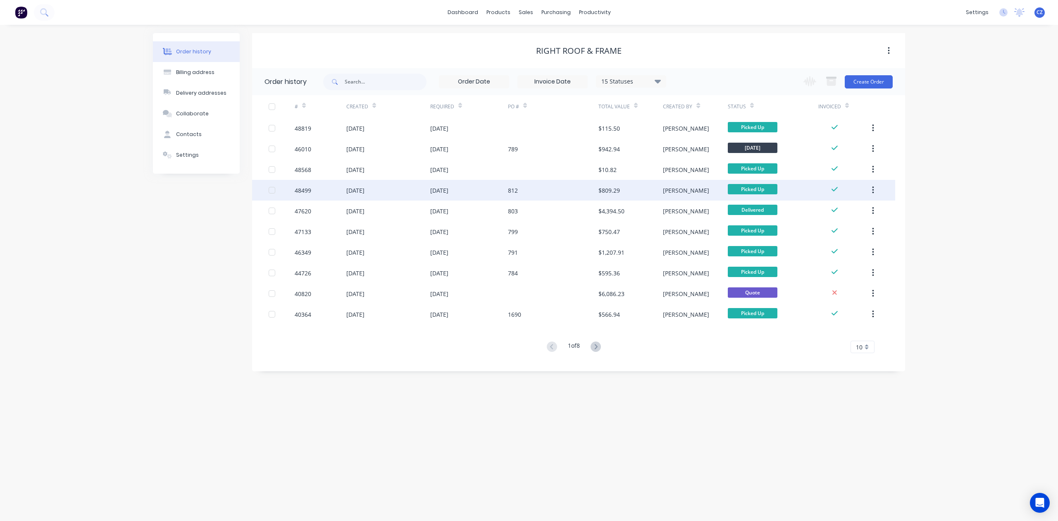
click at [655, 187] on div "$809.29" at bounding box center [630, 190] width 64 height 21
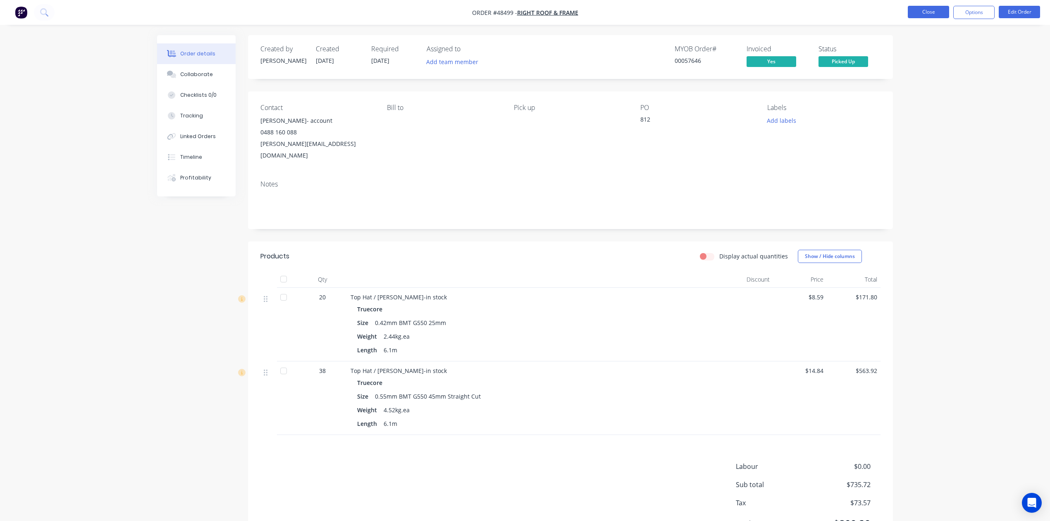
click at [938, 12] on button "Close" at bounding box center [927, 12] width 41 height 12
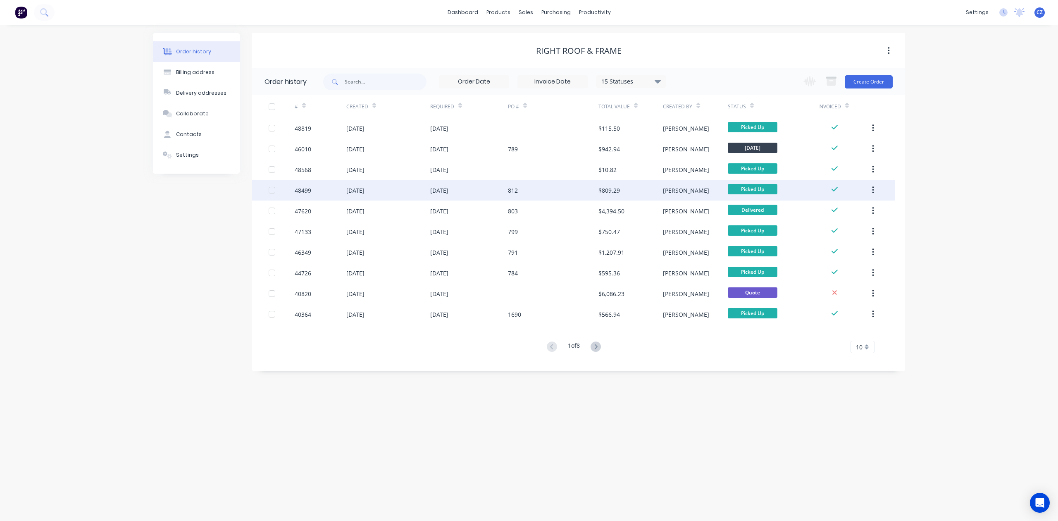
click at [627, 190] on div "$809.29" at bounding box center [630, 190] width 64 height 21
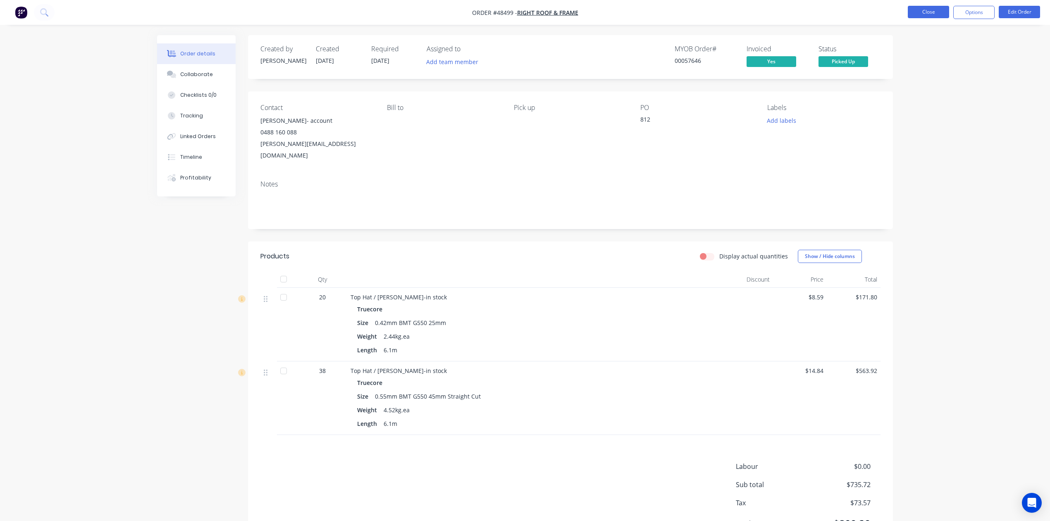
click at [913, 10] on button "Close" at bounding box center [927, 12] width 41 height 12
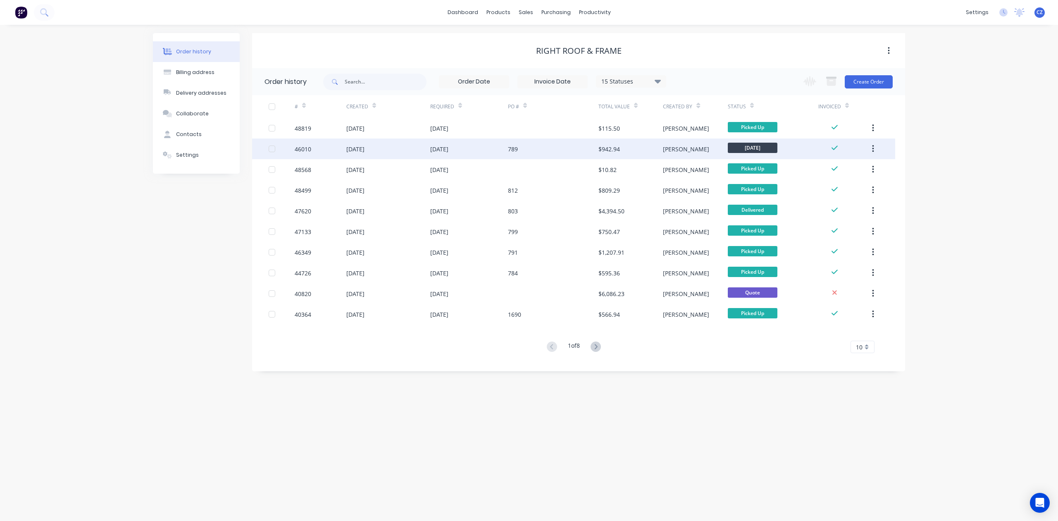
click at [599, 150] on div "$942.94" at bounding box center [608, 149] width 21 height 9
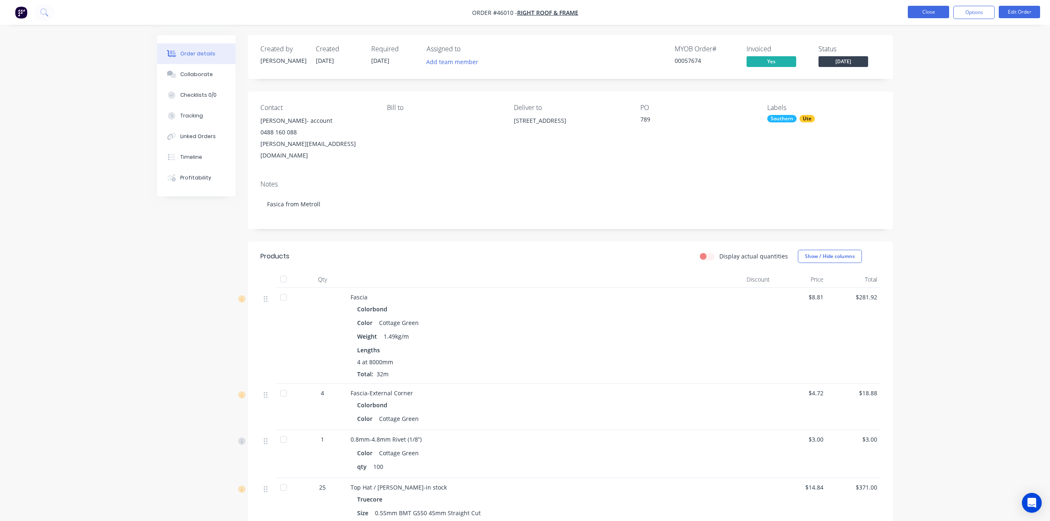
click at [928, 12] on button "Close" at bounding box center [927, 12] width 41 height 12
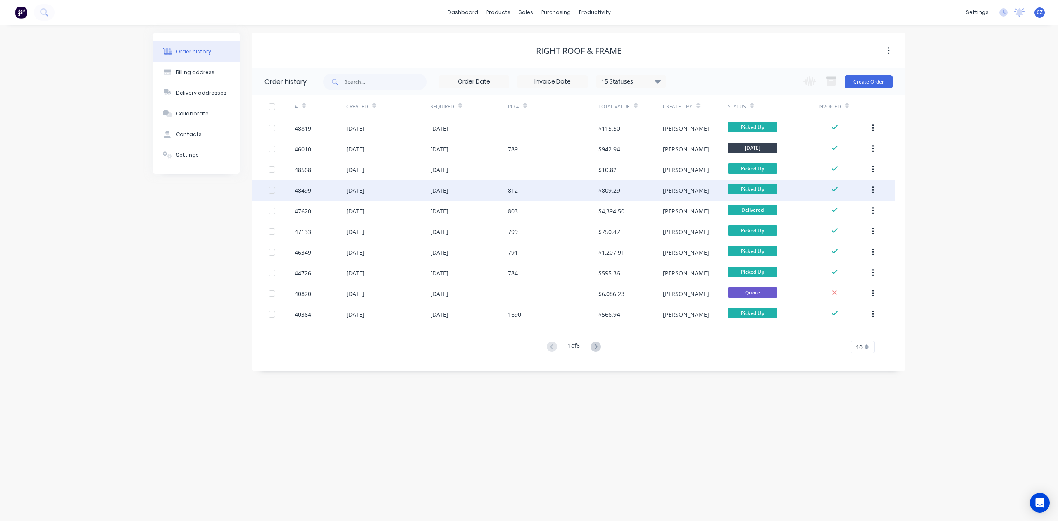
click at [608, 186] on div "$809.29" at bounding box center [608, 190] width 21 height 9
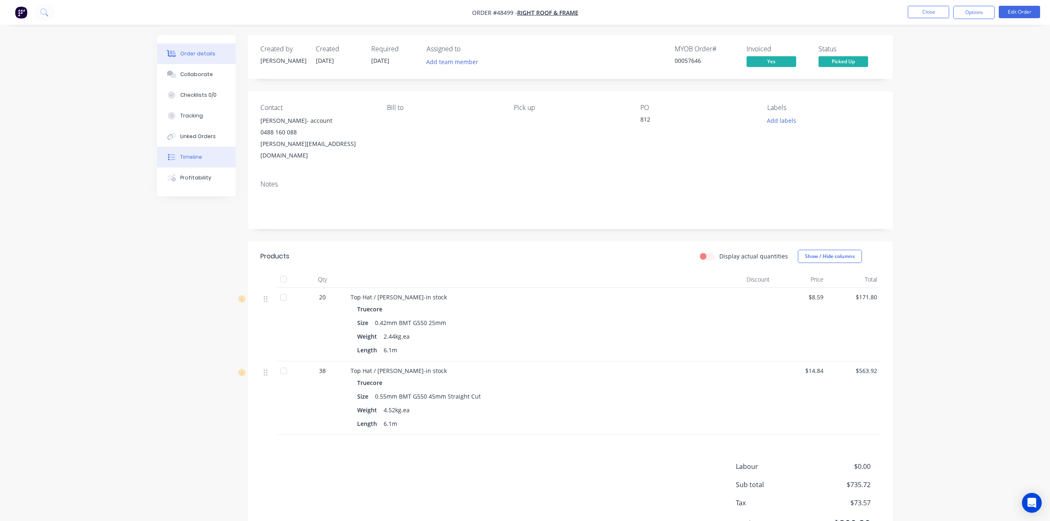
click at [190, 159] on div "Timeline" at bounding box center [191, 156] width 22 height 7
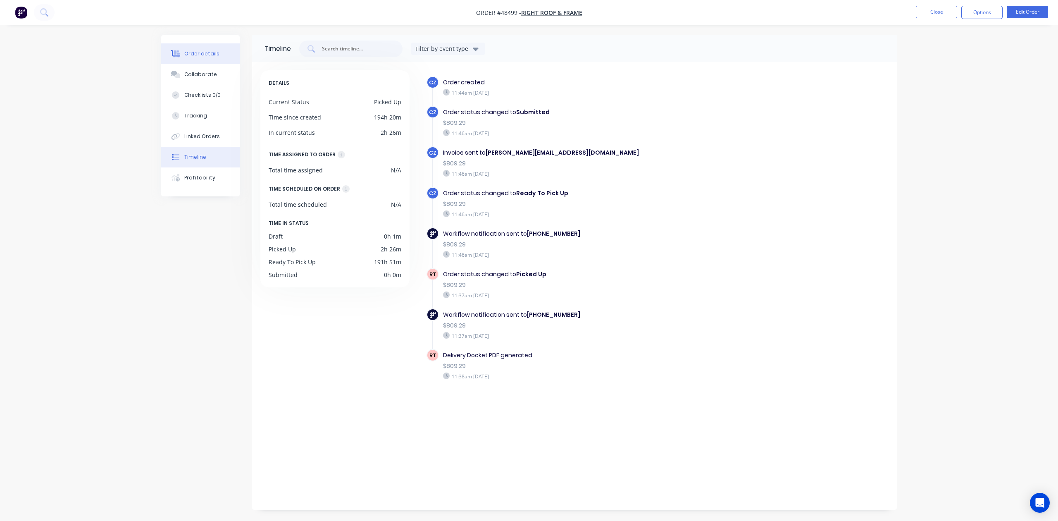
click at [210, 53] on div "Order details" at bounding box center [201, 53] width 35 height 7
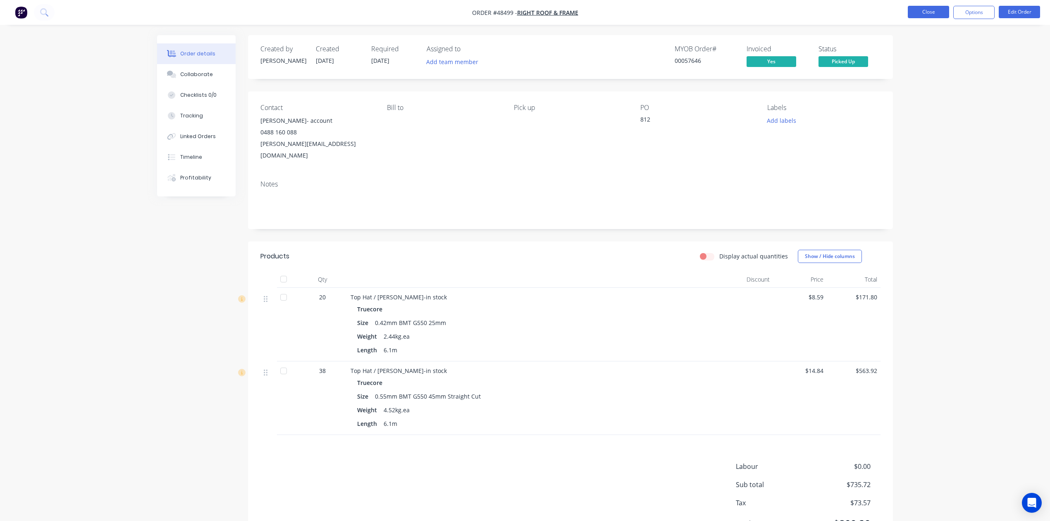
click at [924, 9] on button "Close" at bounding box center [927, 12] width 41 height 12
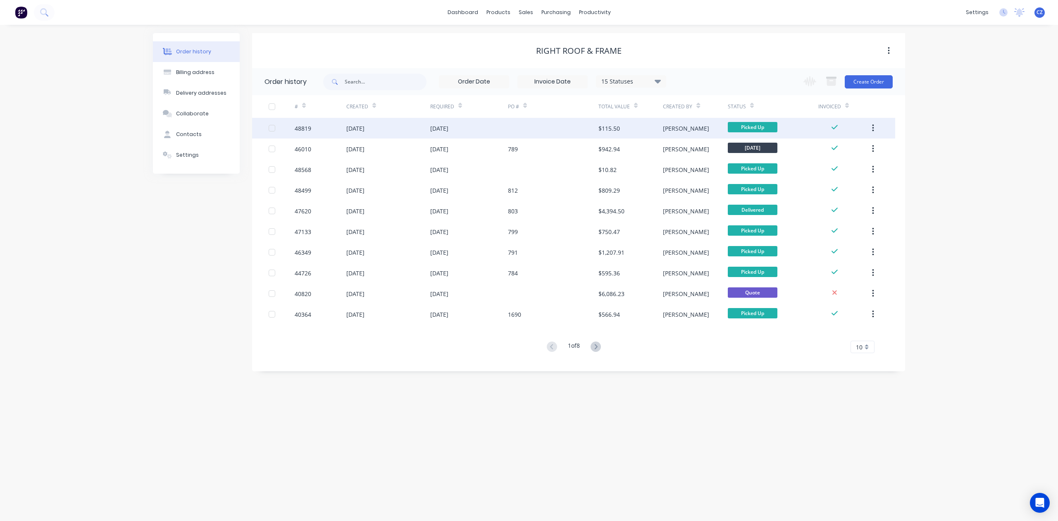
click at [595, 124] on div at bounding box center [553, 128] width 90 height 21
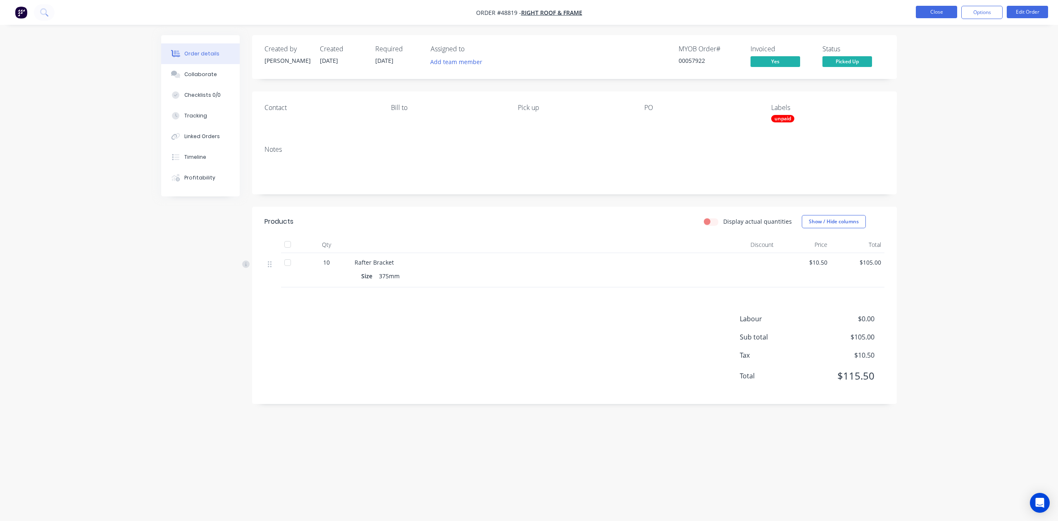
click at [934, 18] on button "Close" at bounding box center [936, 12] width 41 height 12
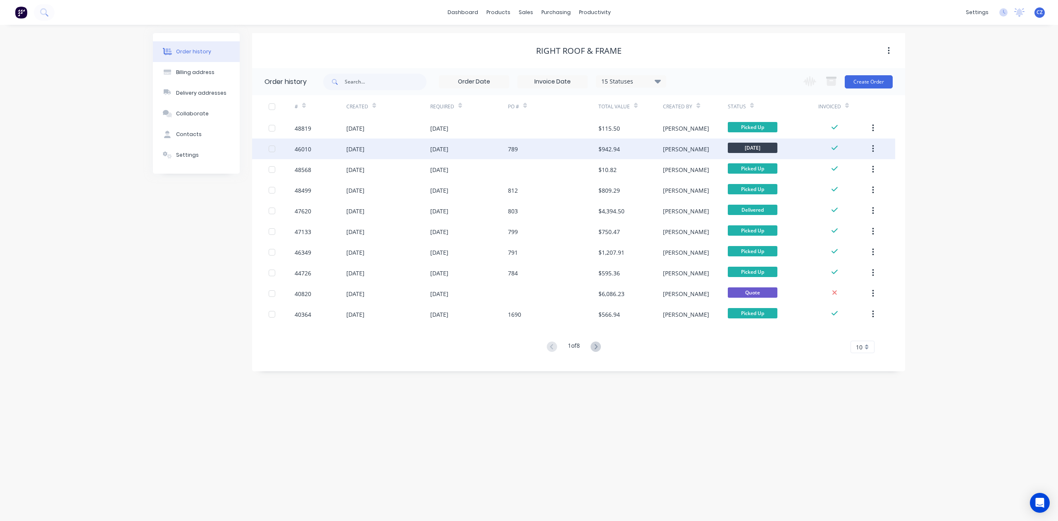
click at [619, 148] on div "$942.94" at bounding box center [608, 149] width 21 height 9
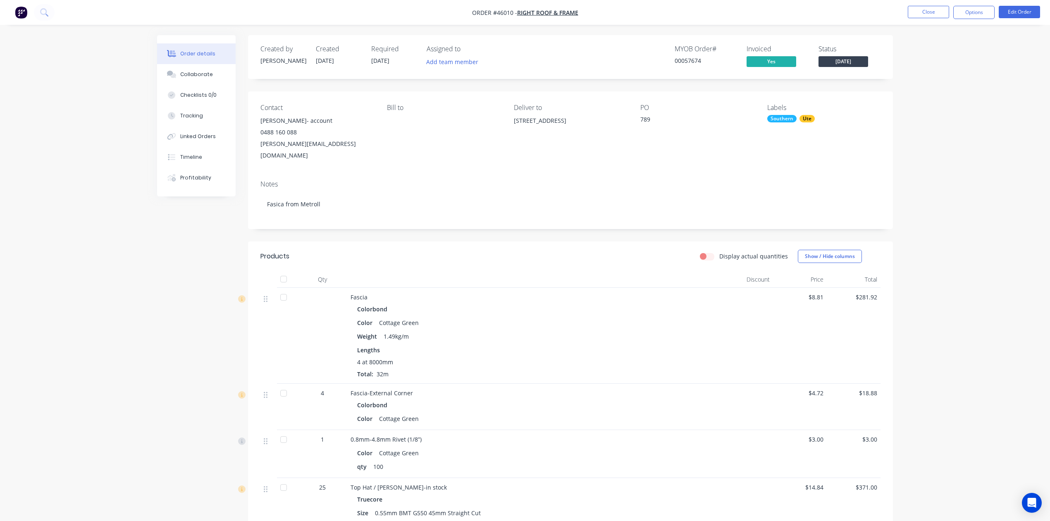
click at [526, 250] on div "Display actual quantities Show / Hide columns" at bounding box center [636, 256] width 488 height 13
click at [933, 14] on button "Close" at bounding box center [927, 12] width 41 height 12
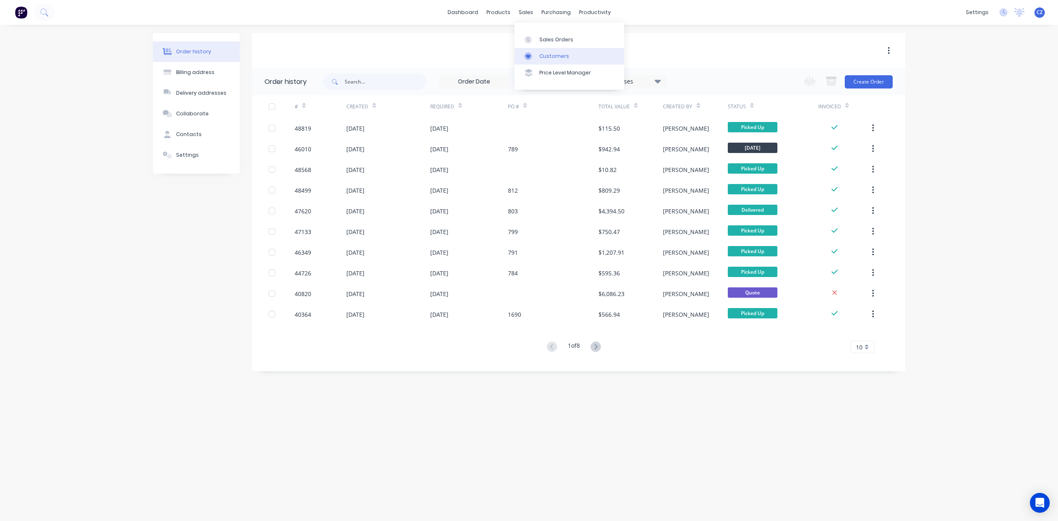
click at [538, 55] on link "Customers" at bounding box center [569, 56] width 110 height 17
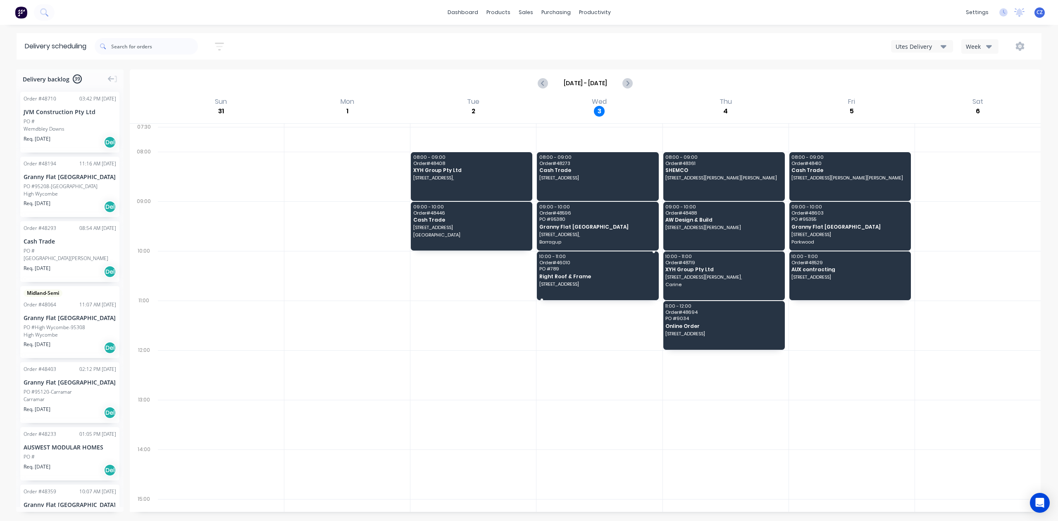
click at [573, 278] on span "Right Roof & Frame" at bounding box center [597, 276] width 116 height 5
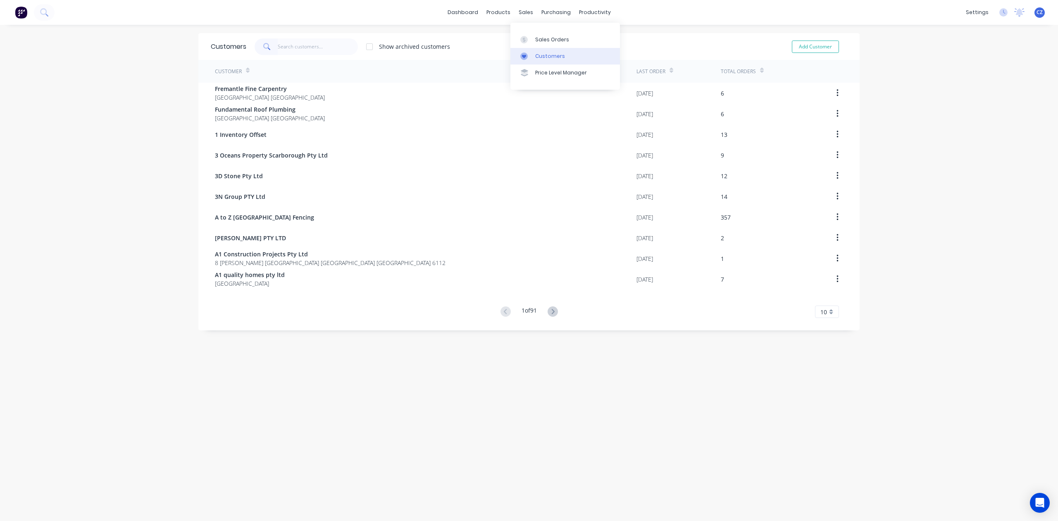
click at [524, 55] on icon at bounding box center [524, 57] width 4 height 4
click at [319, 44] on input "text" at bounding box center [318, 46] width 81 height 17
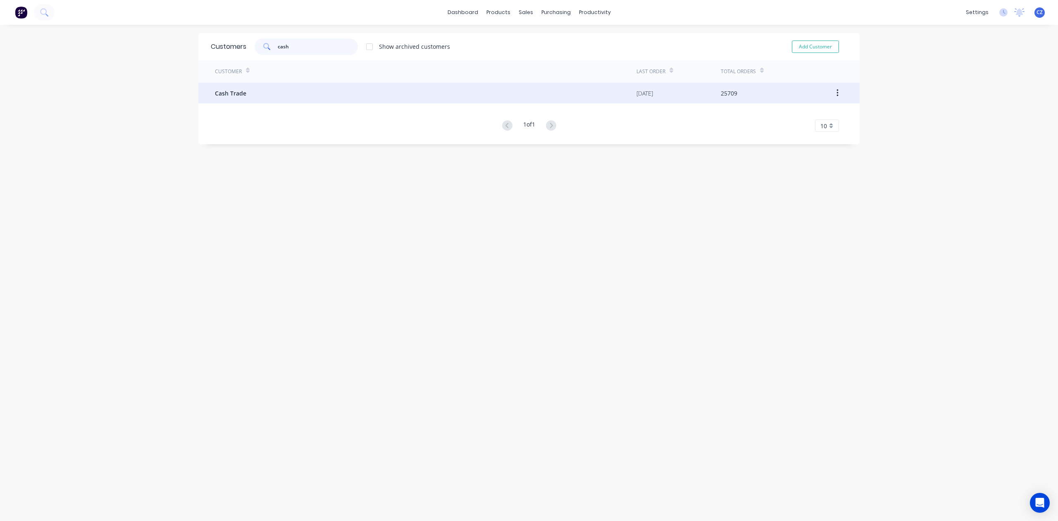
type input "cash"
click at [313, 83] on div "Cash Trade" at bounding box center [425, 93] width 421 height 21
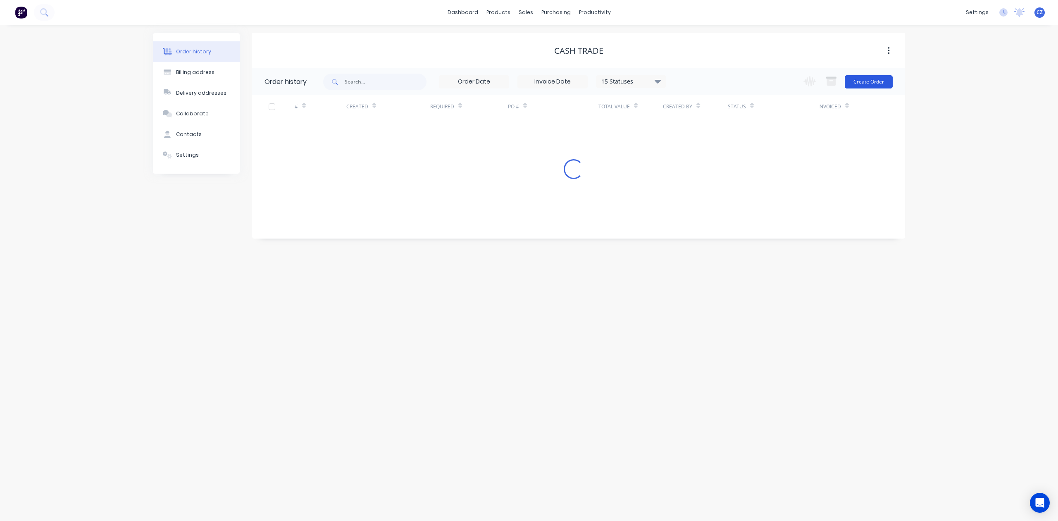
click at [863, 79] on button "Create Order" at bounding box center [869, 81] width 48 height 13
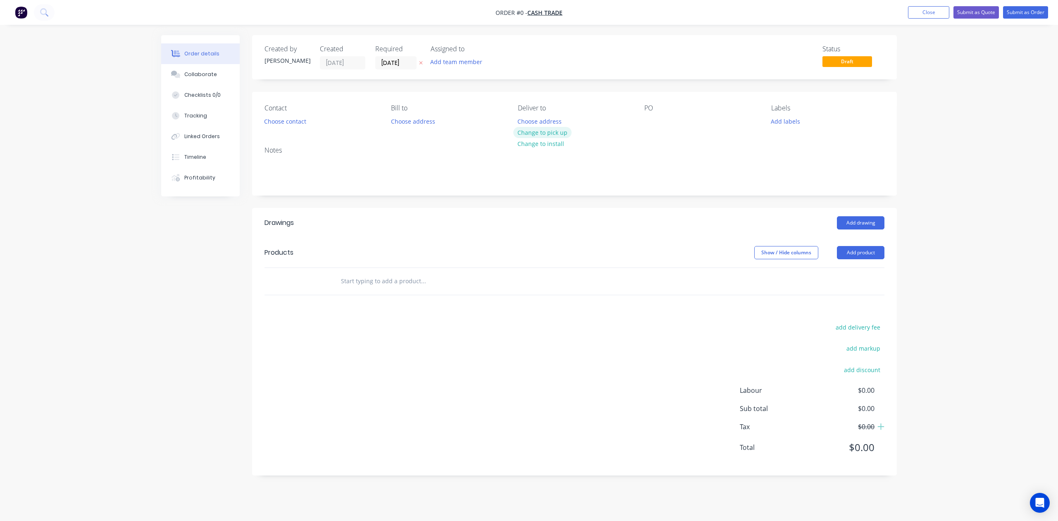
click at [556, 131] on button "Change to pick up" at bounding box center [542, 132] width 59 height 11
click at [516, 227] on div "Creating draft order... Loading..." at bounding box center [690, 295] width 1058 height 521
click at [851, 253] on button "Add product" at bounding box center [861, 252] width 48 height 13
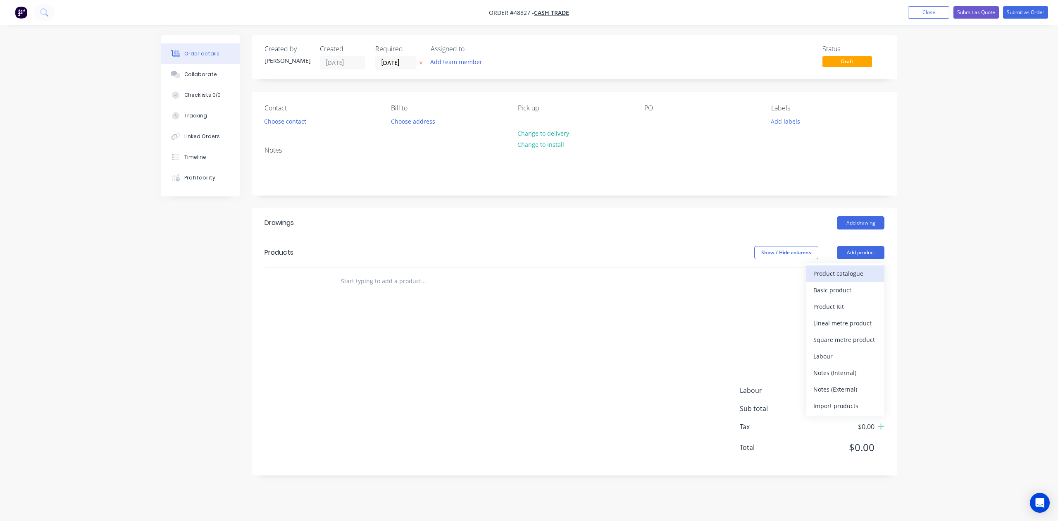
click at [843, 273] on div "Product catalogue" at bounding box center [845, 273] width 64 height 12
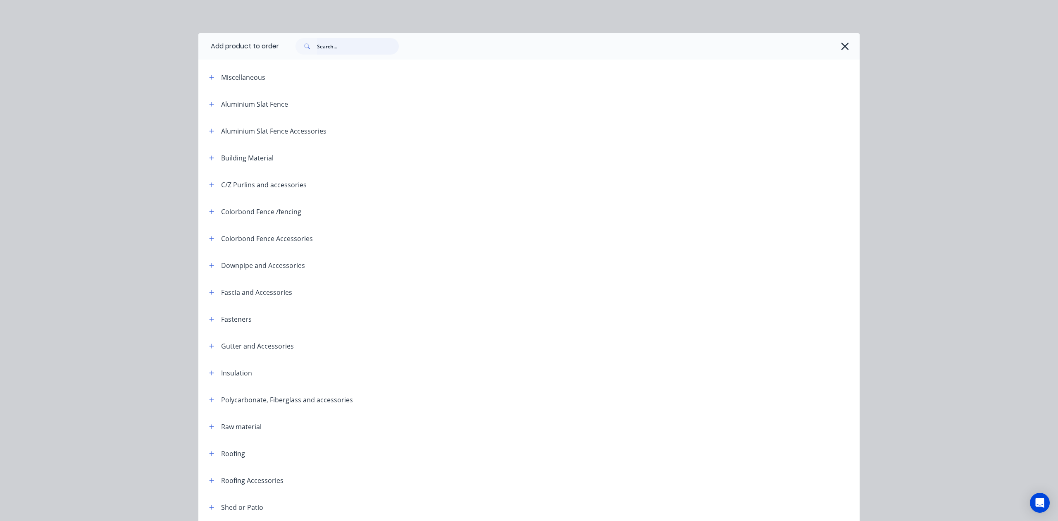
click at [342, 43] on input "text" at bounding box center [358, 46] width 82 height 17
type input "post"
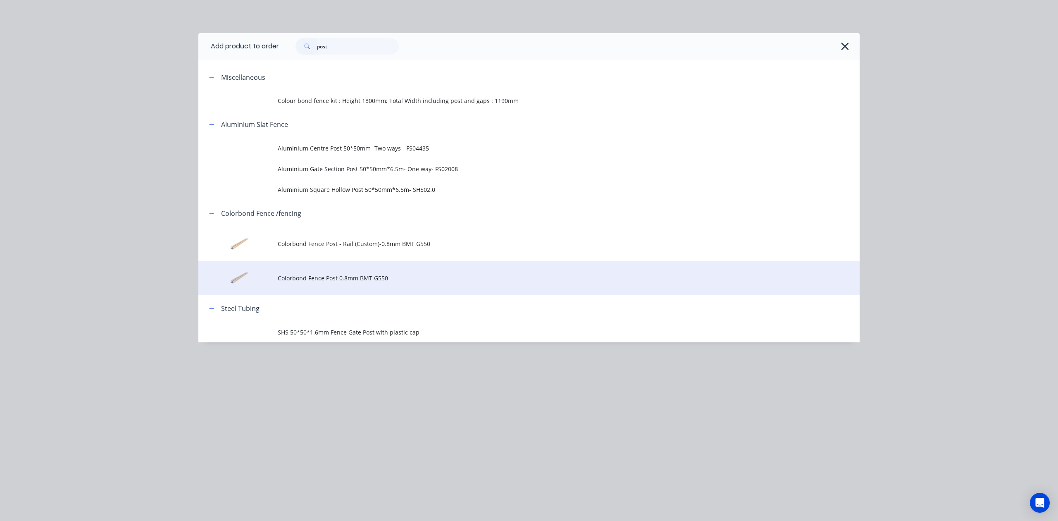
click at [374, 277] on span "Colorbond Fence Post 0.8mm BMT G550" at bounding box center [510, 278] width 465 height 9
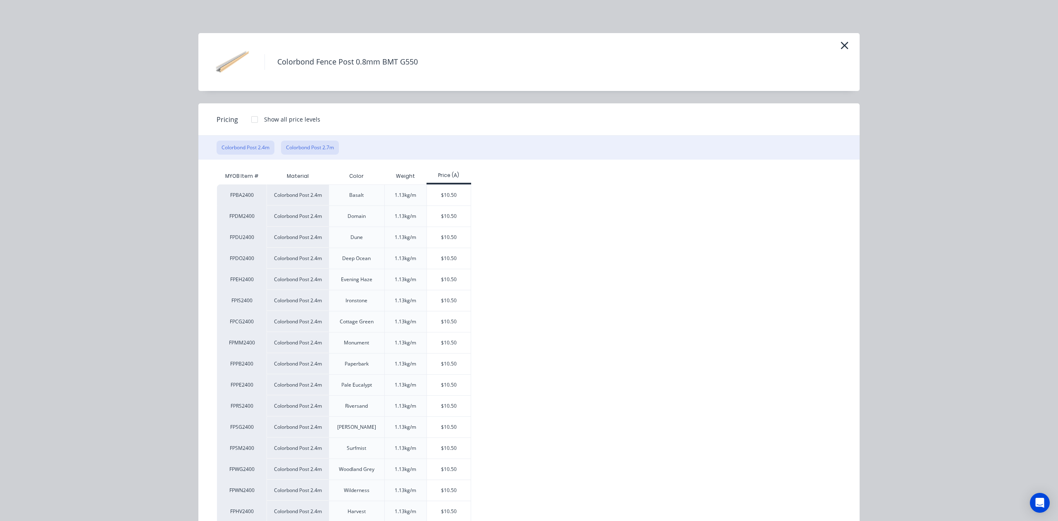
click at [314, 145] on button "Colorbond Post 2.7m" at bounding box center [310, 147] width 58 height 14
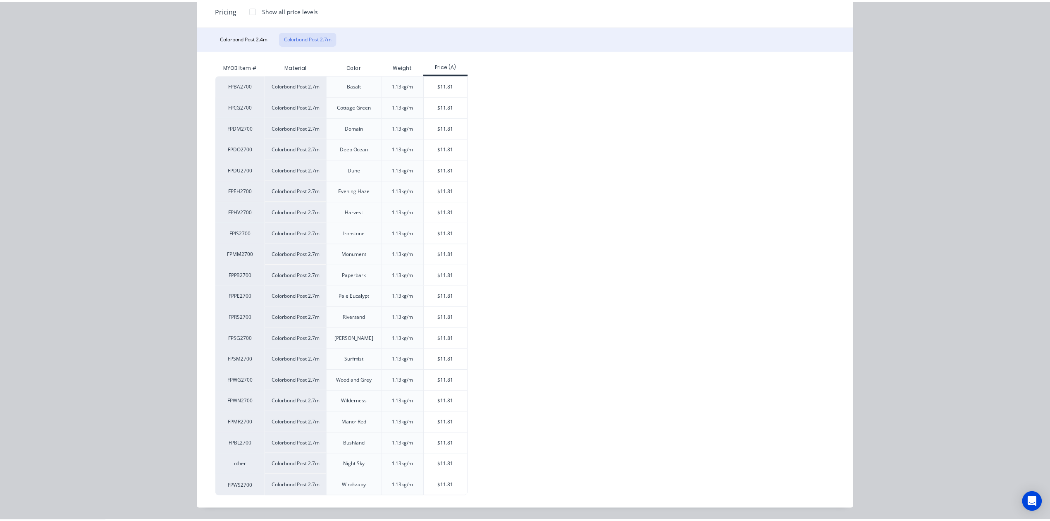
scroll to position [112, 0]
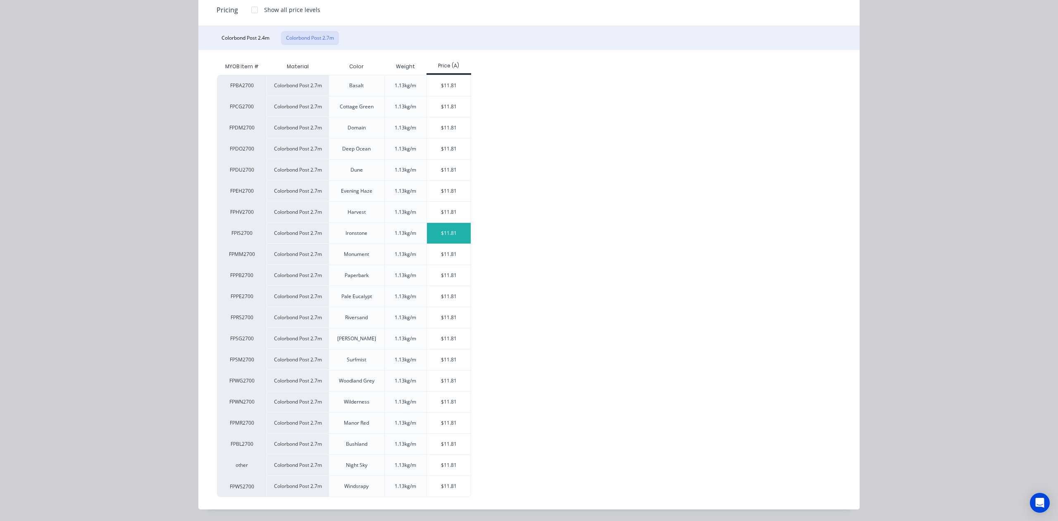
click at [452, 229] on div "$11.81" at bounding box center [449, 233] width 44 height 21
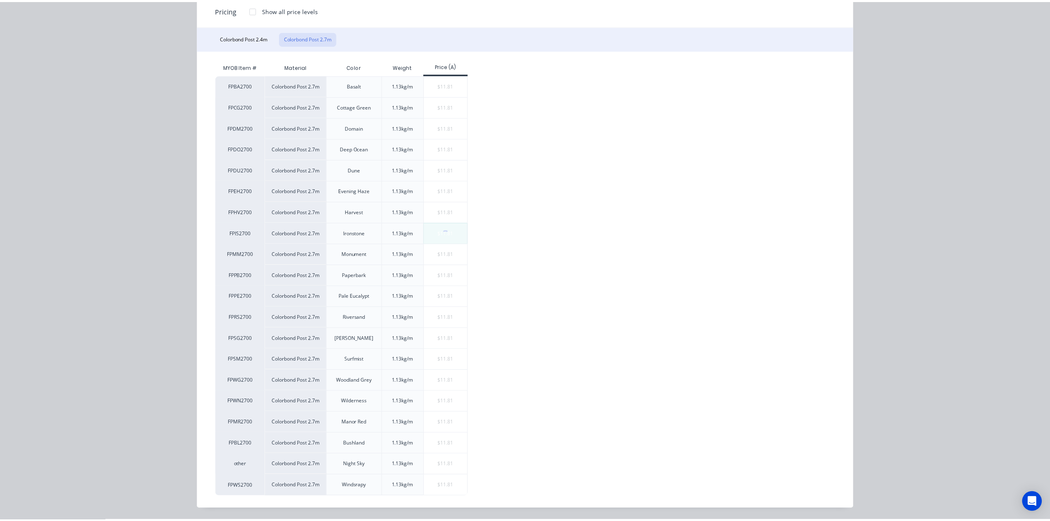
scroll to position [0, 0]
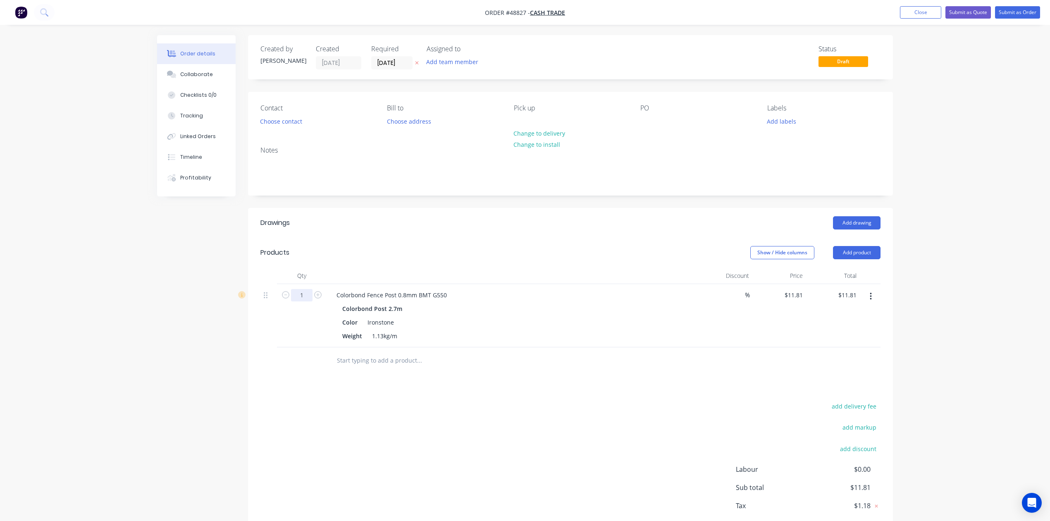
click at [302, 296] on input "1" at bounding box center [301, 295] width 21 height 12
click at [343, 246] on div "Products" at bounding box center [326, 252] width 132 height 13
click at [857, 252] on button "Add product" at bounding box center [857, 252] width 48 height 13
click at [845, 275] on div "Product catalogue" at bounding box center [841, 273] width 64 height 12
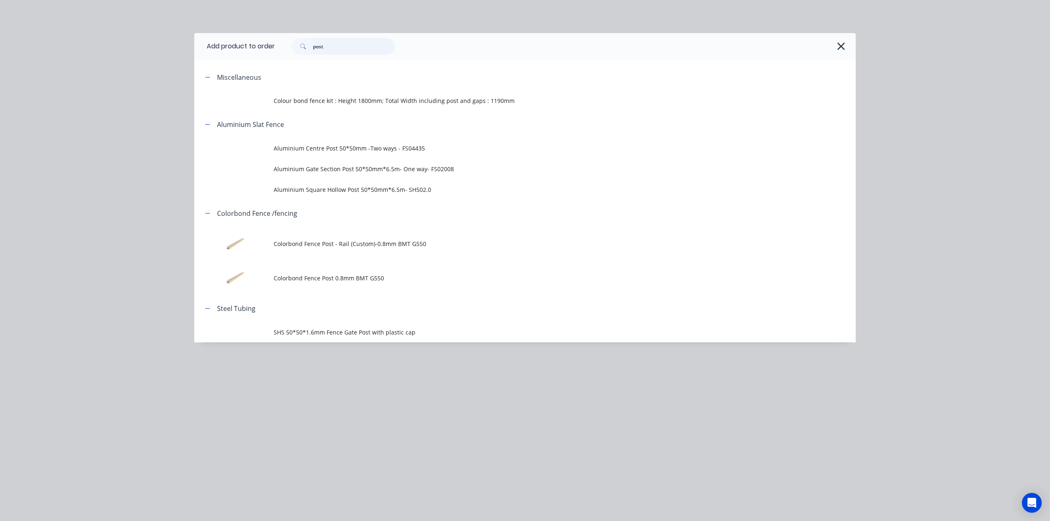
click at [257, 57] on header "Add product to order post" at bounding box center [524, 46] width 661 height 26
type input "sheet"
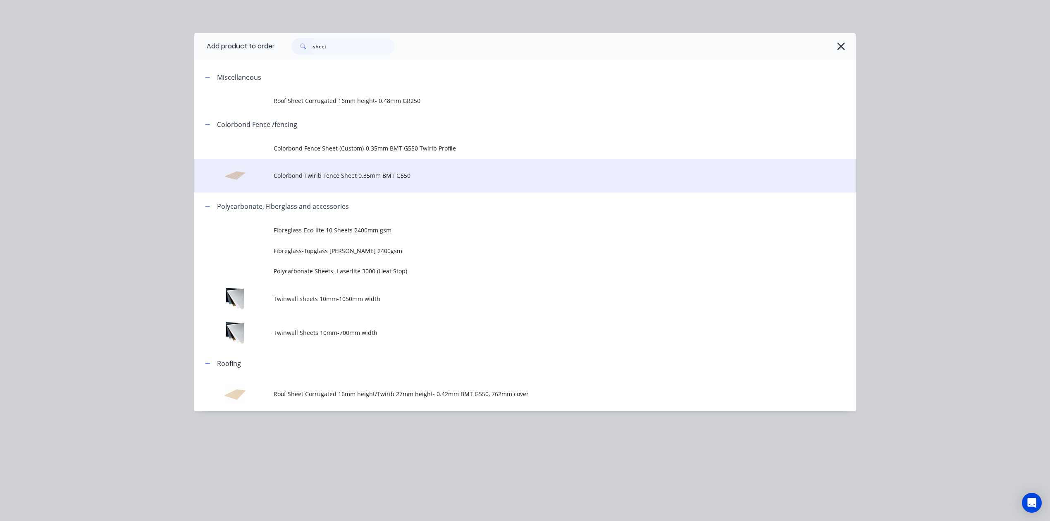
click at [374, 182] on td "Colorbond Twirib Fence Sheet 0.35mm BMT G550" at bounding box center [565, 176] width 582 height 34
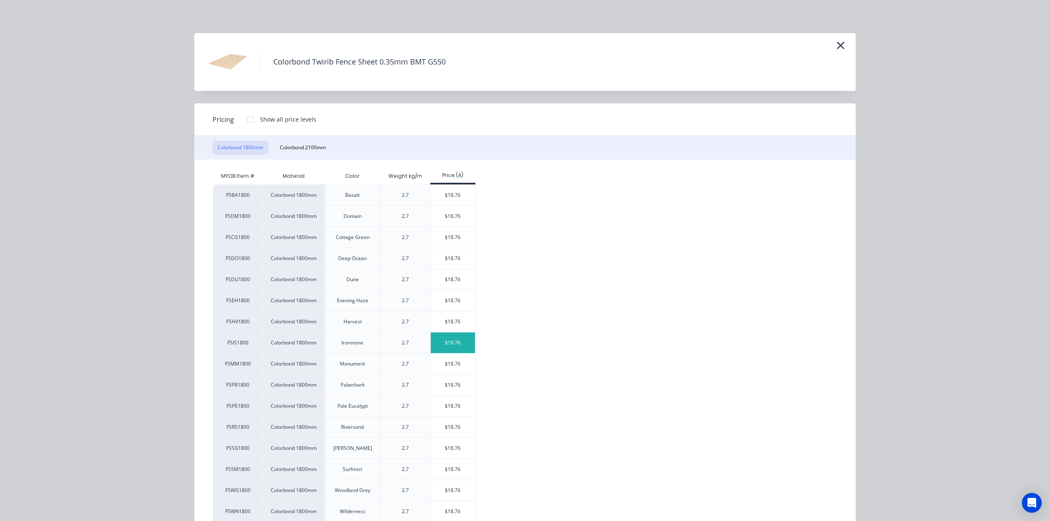
click at [462, 348] on div "$18.76" at bounding box center [453, 342] width 44 height 21
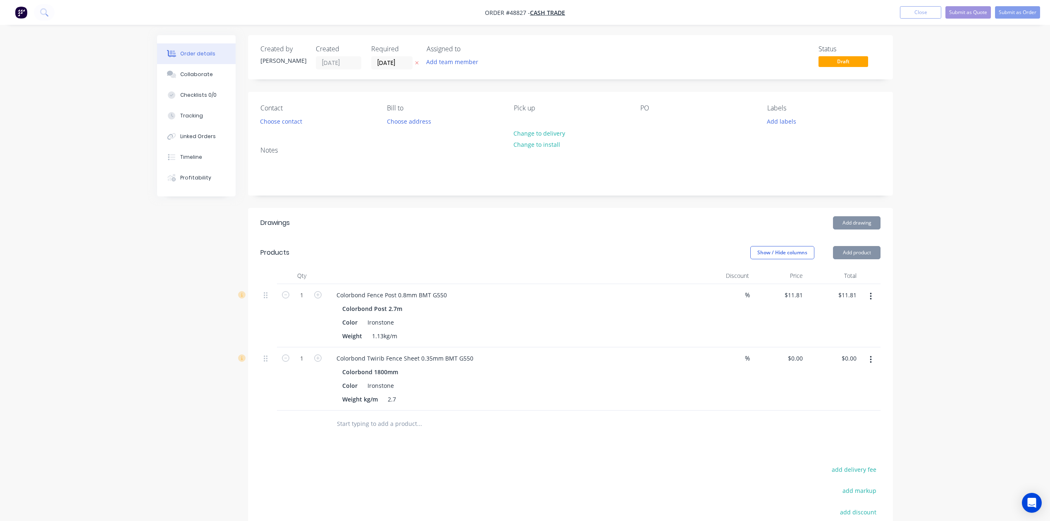
type input "$18.76"
click at [302, 291] on input "1" at bounding box center [301, 295] width 21 height 12
type input "8"
type input "$94.48"
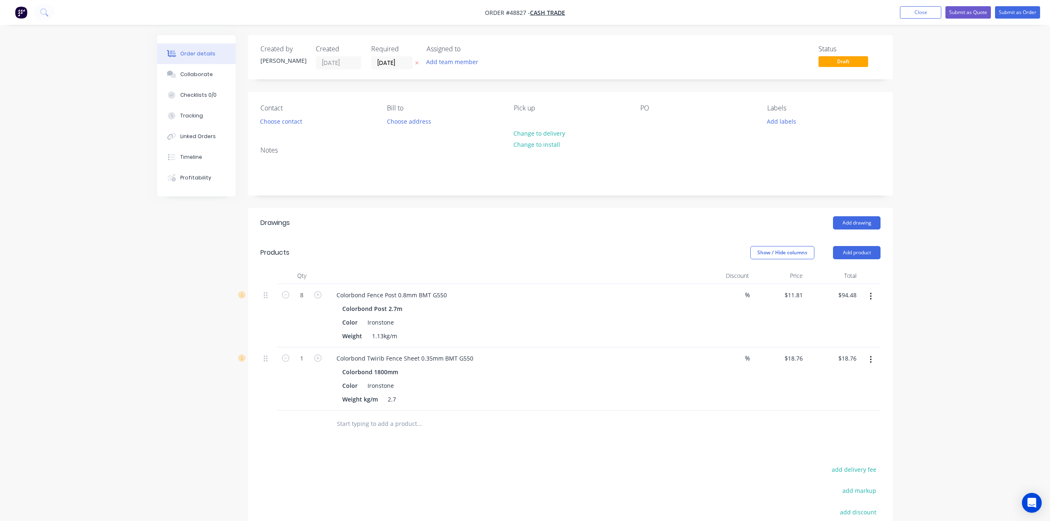
click at [586, 215] on header "Drawings Add drawing" at bounding box center [570, 223] width 645 height 30
click at [858, 240] on header "Products Show / Hide columns Add product" at bounding box center [570, 253] width 645 height 30
click at [860, 255] on button "Add product" at bounding box center [857, 252] width 48 height 13
click at [856, 269] on div "Product catalogue" at bounding box center [841, 273] width 64 height 12
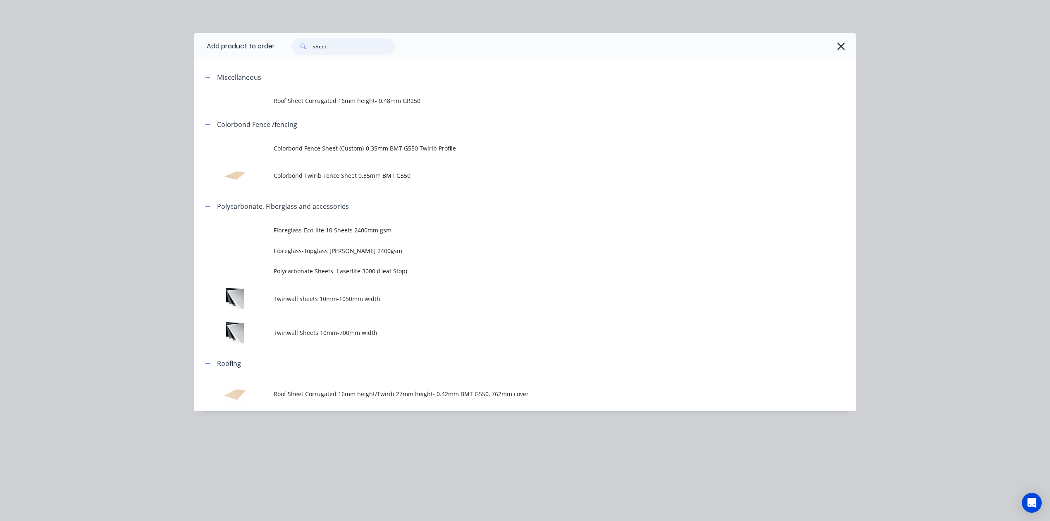
drag, startPoint x: 384, startPoint y: 40, endPoint x: 283, endPoint y: 60, distance: 102.6
click at [283, 60] on div "Add product to order sheet Miscellaneous Roof Sheet Corrugated 16mm height- 0.4…" at bounding box center [524, 222] width 661 height 378
type input "a"
type input "rail"
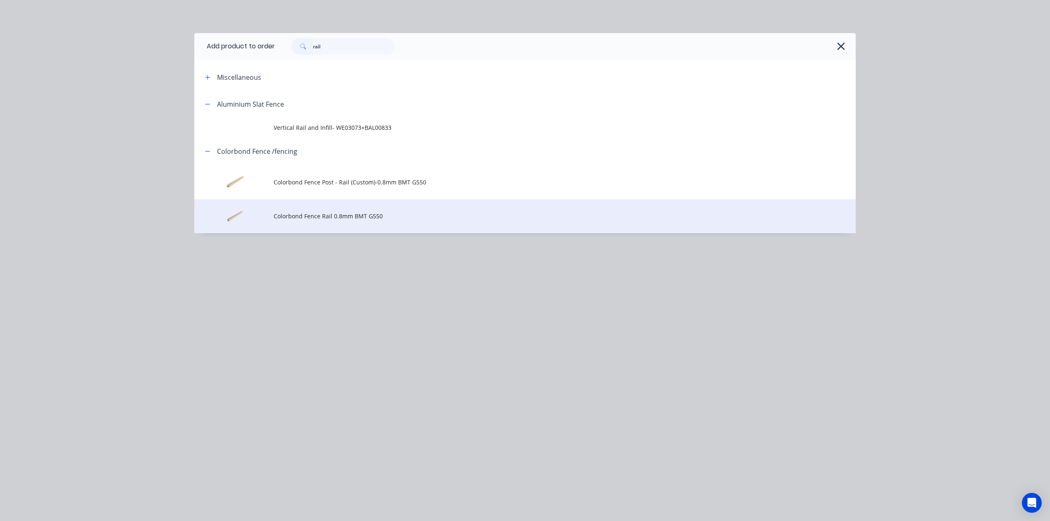
click at [372, 200] on td "Colorbond Fence Rail 0.8mm BMT G550" at bounding box center [565, 216] width 582 height 34
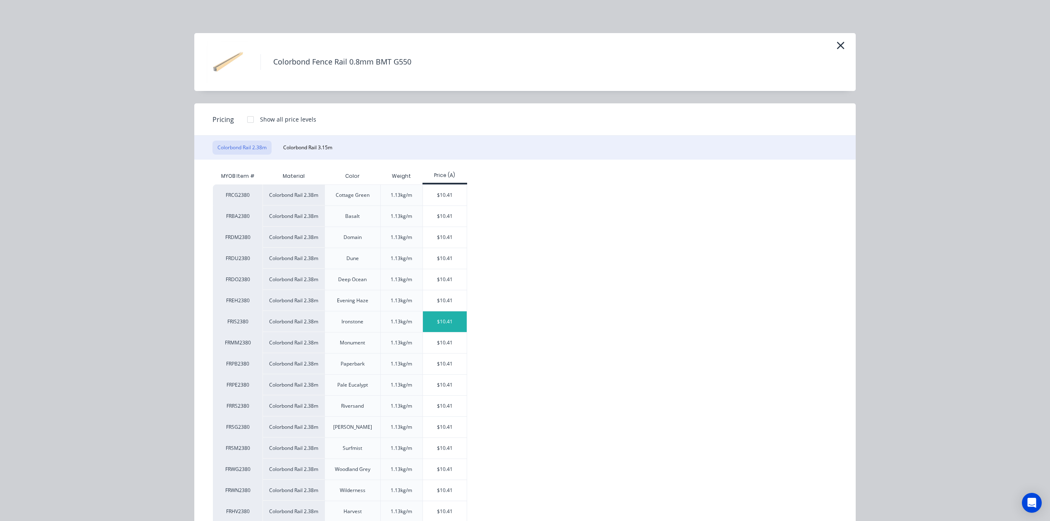
click at [424, 320] on div "$10.41" at bounding box center [445, 321] width 44 height 21
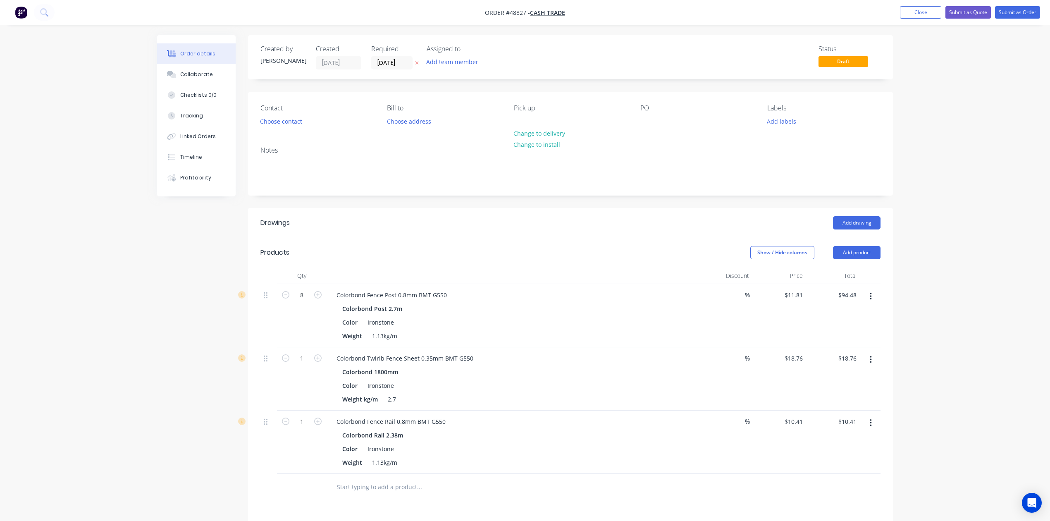
click at [510, 440] on div "Colorbond Rail 2.38m" at bounding box center [512, 435] width 340 height 12
click at [303, 394] on div "1" at bounding box center [302, 378] width 50 height 63
click at [305, 301] on input "1" at bounding box center [301, 295] width 21 height 12
click at [551, 383] on div "Color Ironstone" at bounding box center [511, 385] width 344 height 12
click at [307, 295] on input "8" at bounding box center [301, 295] width 21 height 12
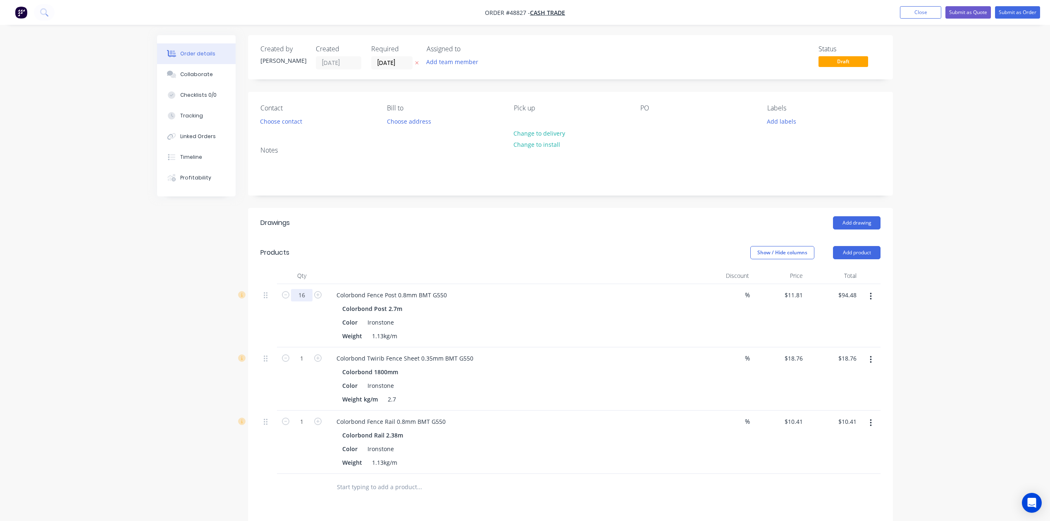
type input "16"
type input "$188.96"
click at [590, 288] on div "Colorbond Fence Post 0.8mm BMT G550 Colorbond Post 2.7m Color Ironstone Weight …" at bounding box center [512, 315] width 372 height 63
click at [303, 301] on input "1" at bounding box center [301, 295] width 21 height 12
click at [295, 460] on div "1" at bounding box center [302, 441] width 50 height 63
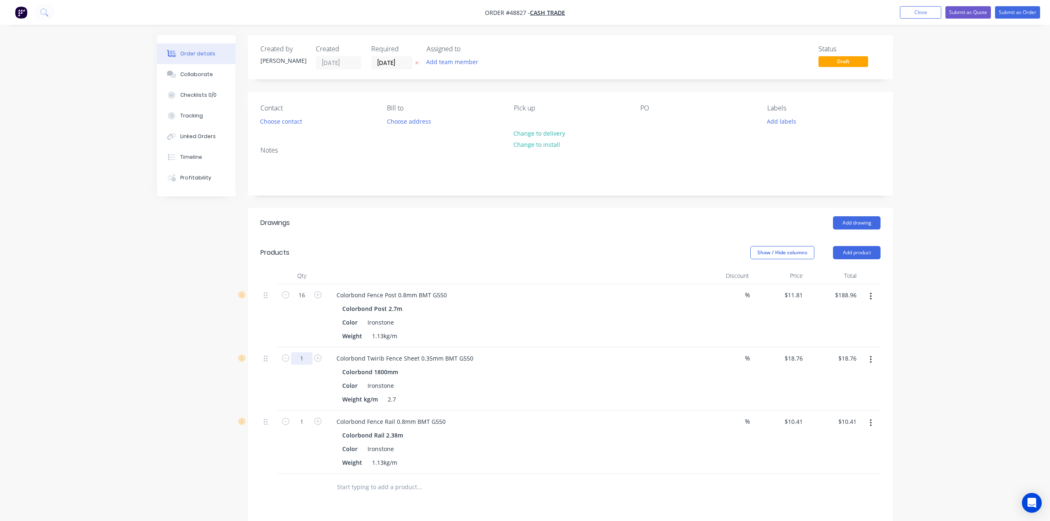
click at [301, 301] on input "1" at bounding box center [301, 295] width 21 height 12
type input "3"
type input "24"
type input "$450.24"
click at [498, 393] on div "Colorbond 1800mm Color Ironstone Weight kg/m 2.7" at bounding box center [512, 385] width 365 height 39
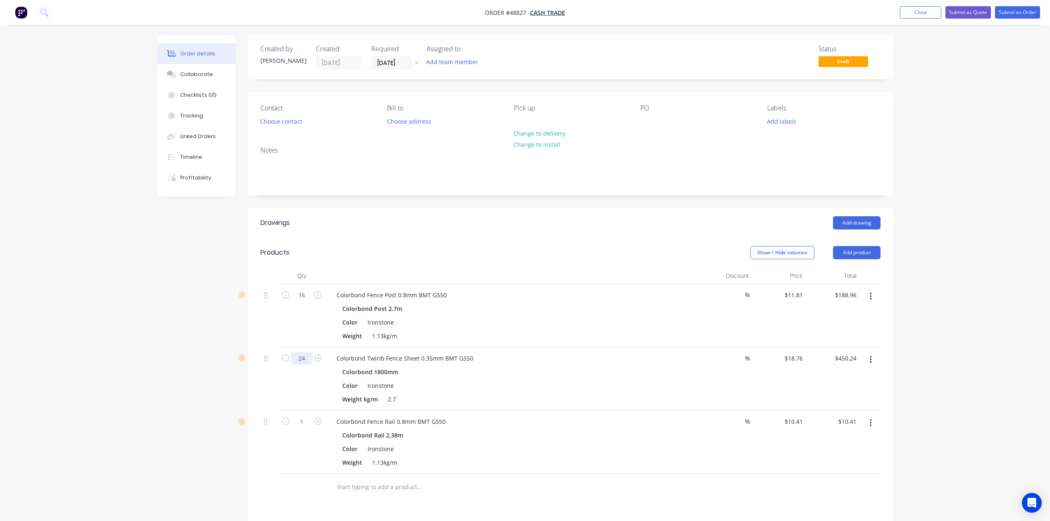
click at [306, 301] on input "24" at bounding box center [301, 295] width 21 height 12
type input "25"
type input "$469.00"
click at [695, 387] on div "Colorbond Twirib Fence Sheet 0.35mm BMT G550 Colorbond 1800mm Color Ironstone W…" at bounding box center [512, 378] width 372 height 63
click at [542, 436] on div "Colorbond Rail 2.38m" at bounding box center [512, 435] width 340 height 12
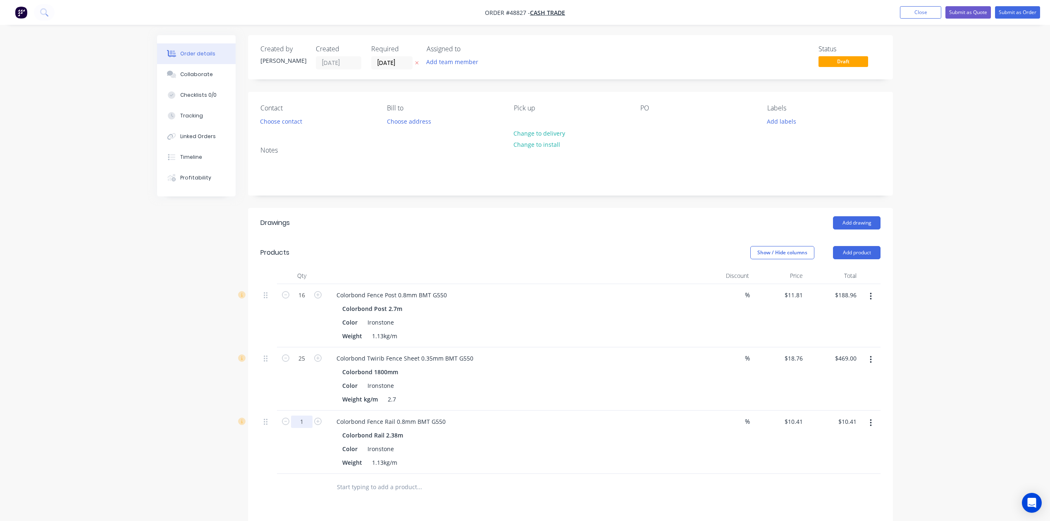
click at [308, 301] on input "1" at bounding box center [301, 295] width 21 height 12
click at [548, 442] on div "Colorbond Rail 2.38m Color Ironstone Weight 1.13kg/m" at bounding box center [512, 448] width 365 height 39
click at [305, 301] on input "1" at bounding box center [301, 295] width 21 height 12
click at [588, 448] on div "Color Ironstone" at bounding box center [511, 449] width 344 height 12
click at [308, 415] on div "1" at bounding box center [301, 420] width 21 height 12
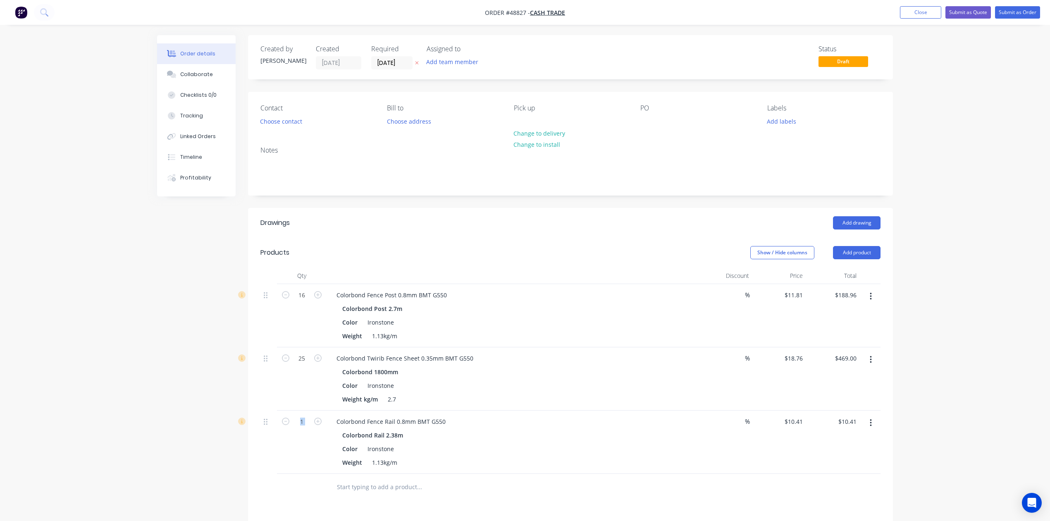
click at [308, 415] on div "1" at bounding box center [301, 420] width 21 height 12
click at [308, 301] on input "1" at bounding box center [301, 295] width 21 height 12
click at [303, 447] on div "1" at bounding box center [302, 441] width 50 height 63
click at [302, 301] on input "1" at bounding box center [301, 295] width 21 height 12
click at [553, 404] on div "Weight kg/m 2.7" at bounding box center [511, 399] width 344 height 12
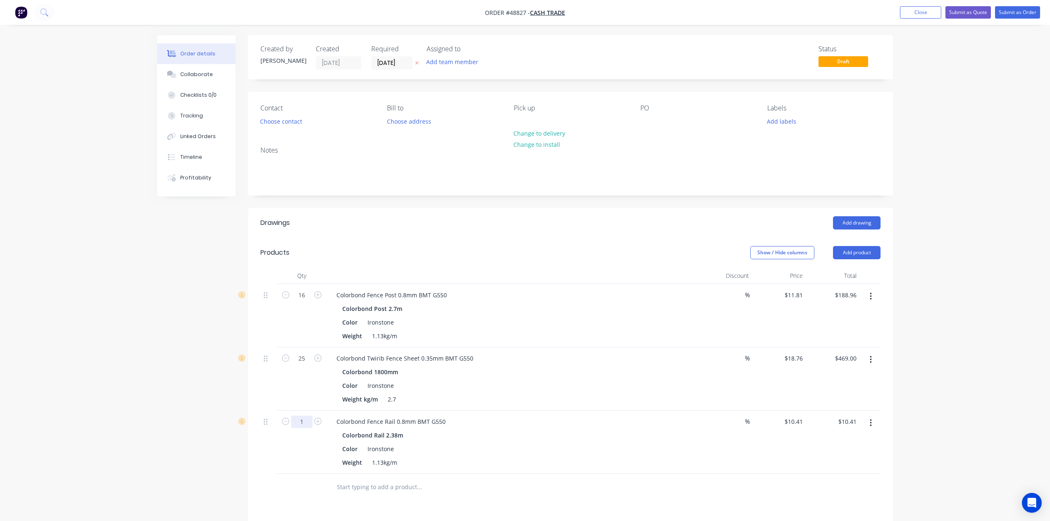
click at [306, 301] on input "1" at bounding box center [301, 295] width 21 height 12
click at [302, 454] on div "1" at bounding box center [302, 441] width 50 height 63
click at [303, 301] on input "1" at bounding box center [301, 295] width 21 height 12
type input "14"
type input "$145.74"
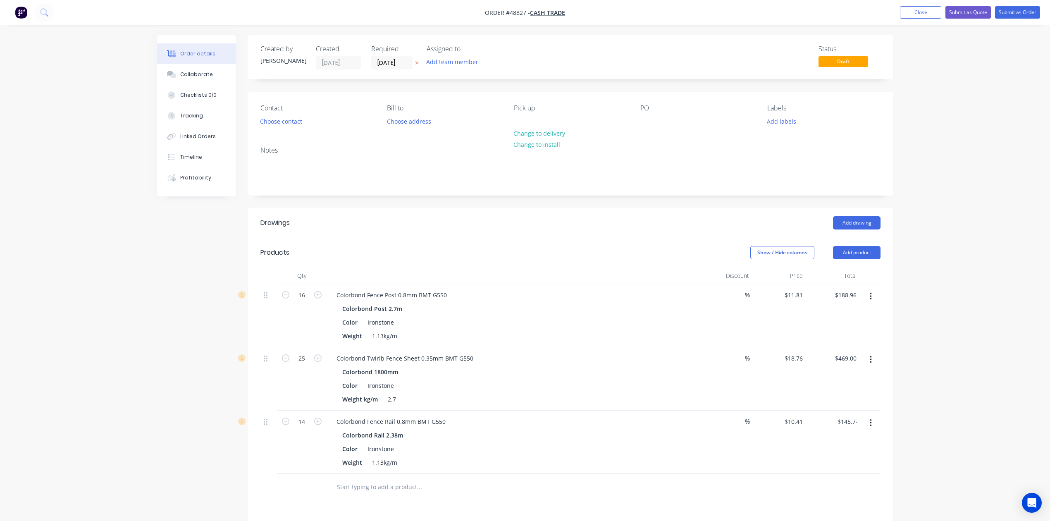
click at [667, 419] on div "Colorbond Fence Rail 0.8mm BMT G550" at bounding box center [512, 421] width 365 height 12
click at [872, 426] on button "button" at bounding box center [870, 422] width 19 height 15
click at [842, 468] on button "Duplicate" at bounding box center [841, 460] width 79 height 17
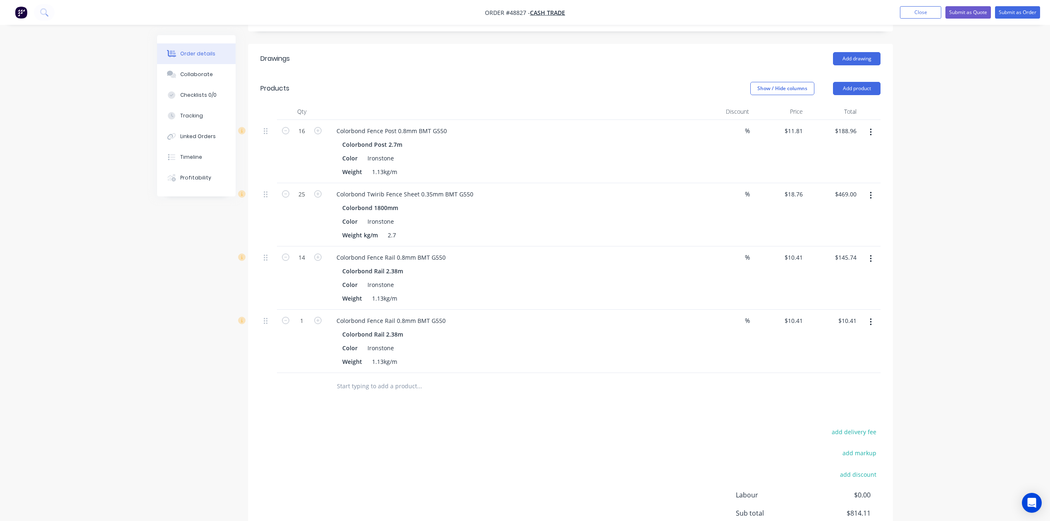
scroll to position [165, 0]
click at [869, 322] on icon "button" at bounding box center [870, 320] width 2 height 9
click at [841, 338] on div "Edit" at bounding box center [841, 342] width 64 height 12
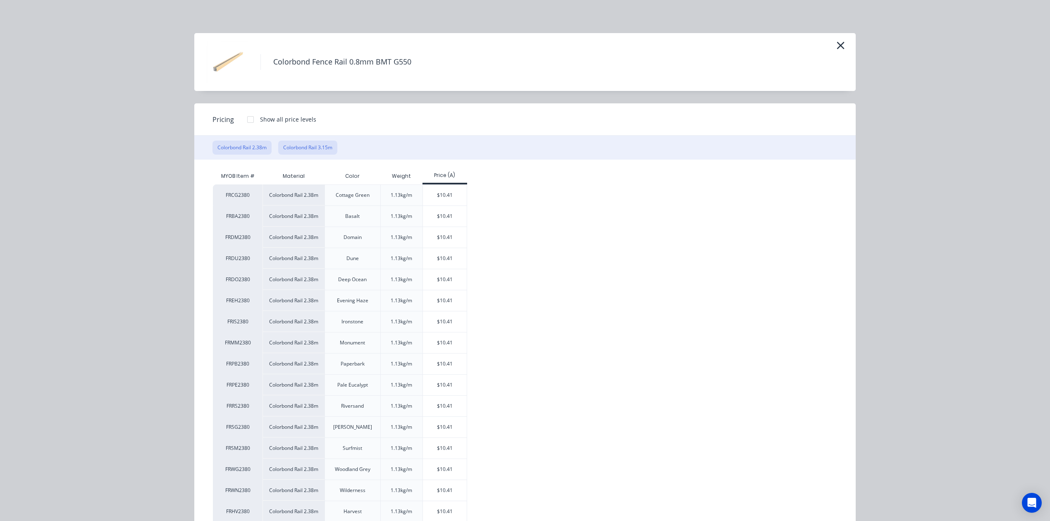
click at [305, 152] on button "Colorbond Rail 3.15m" at bounding box center [307, 147] width 59 height 14
click at [438, 429] on div "$13.78" at bounding box center [445, 427] width 44 height 21
type input "$13.78"
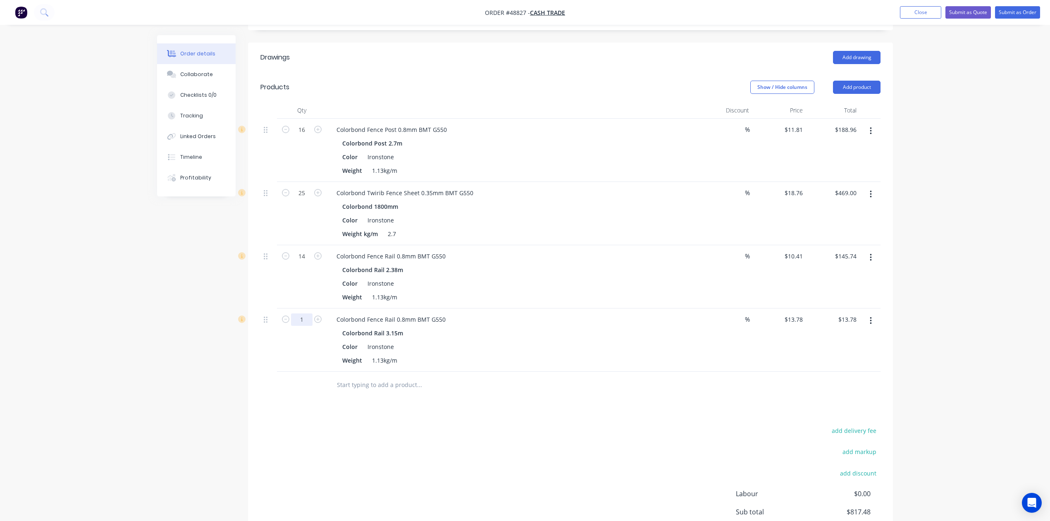
click at [302, 136] on input "1" at bounding box center [301, 130] width 21 height 12
type input "2"
type input "$27.56"
click at [502, 313] on div "Colorbond Fence Rail 0.8mm BMT G550 Colorbond Rail 3.15m Color Ironstone Weight…" at bounding box center [512, 339] width 372 height 63
click at [317, 321] on icon "button" at bounding box center [317, 318] width 7 height 7
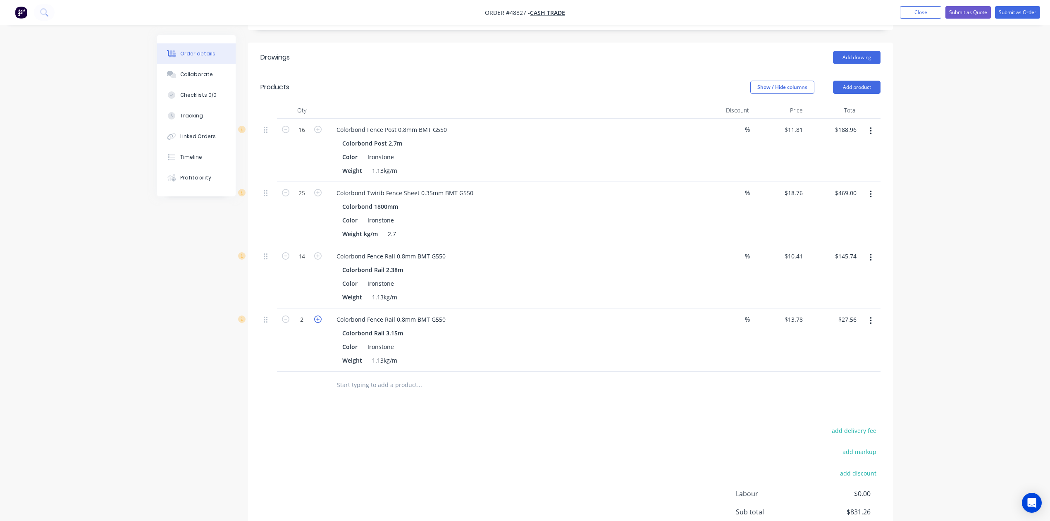
type input "3"
type input "$41.34"
click at [283, 404] on div "Drawings Add drawing Products Show / Hide columns Add product Qty Discount Pric…" at bounding box center [570, 311] width 645 height 536
click at [867, 88] on button "Add product" at bounding box center [857, 87] width 48 height 13
click at [861, 99] on div "Product catalogue Basic product Product Kit Lineal metre product Square metre p…" at bounding box center [841, 174] width 79 height 153
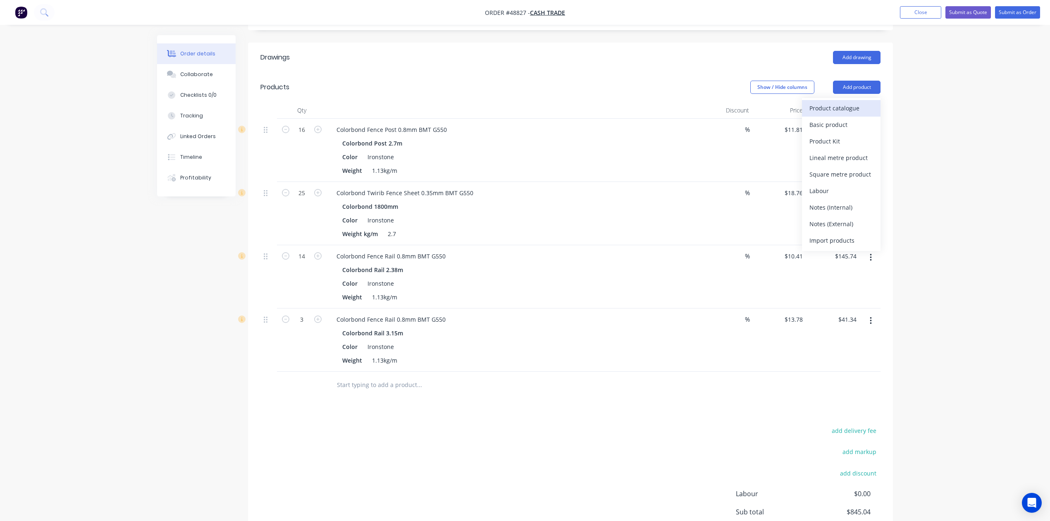
click at [860, 106] on div "Product catalogue" at bounding box center [841, 108] width 64 height 12
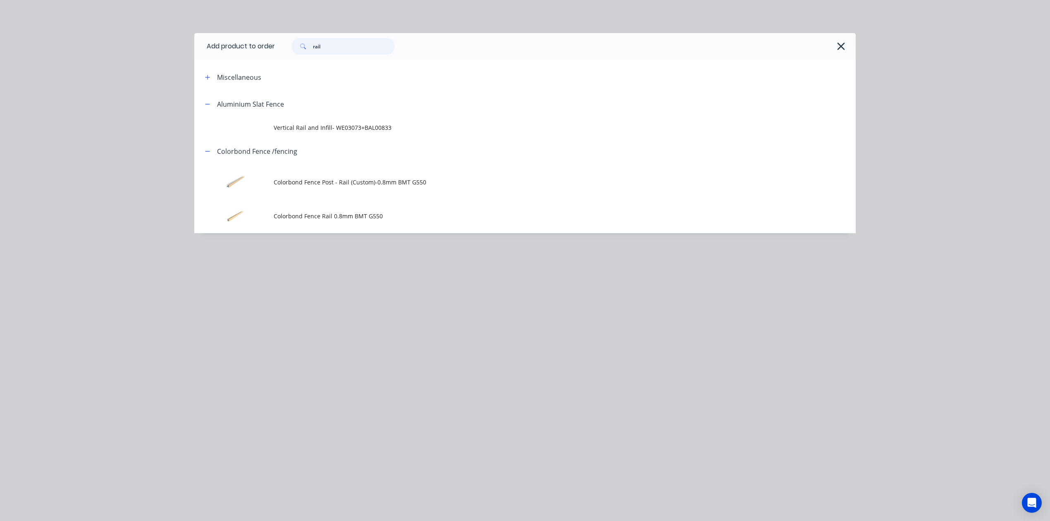
drag, startPoint x: 343, startPoint y: 43, endPoint x: 308, endPoint y: 47, distance: 34.9
click at [309, 47] on div "rail" at bounding box center [342, 46] width 103 height 17
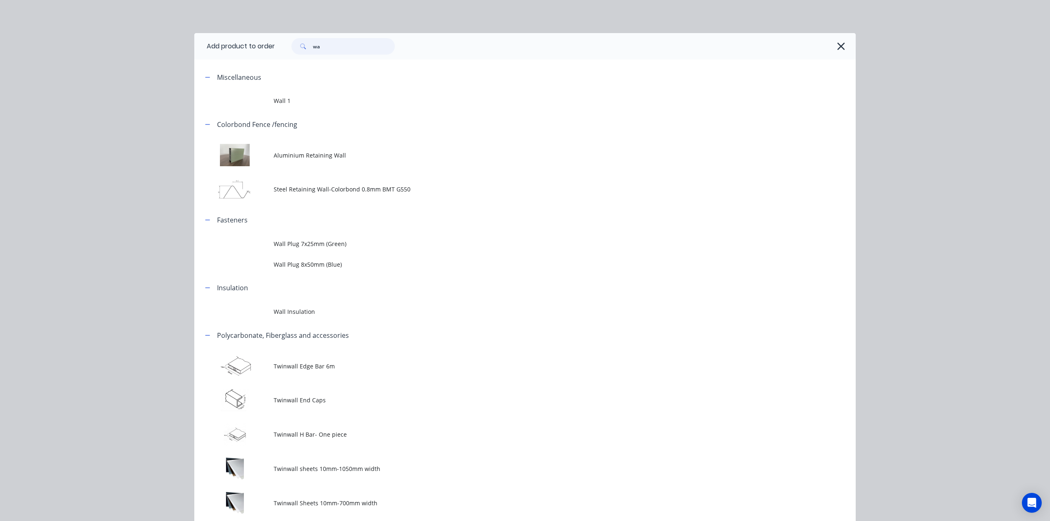
type input "w"
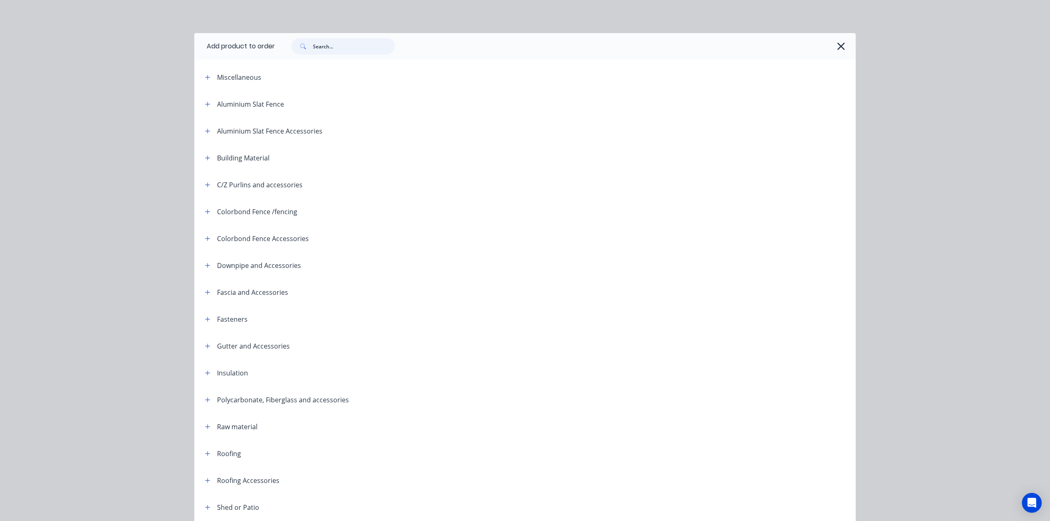
click at [350, 44] on input "text" at bounding box center [354, 46] width 82 height 17
click at [350, 50] on input "text" at bounding box center [354, 46] width 82 height 17
type input "e"
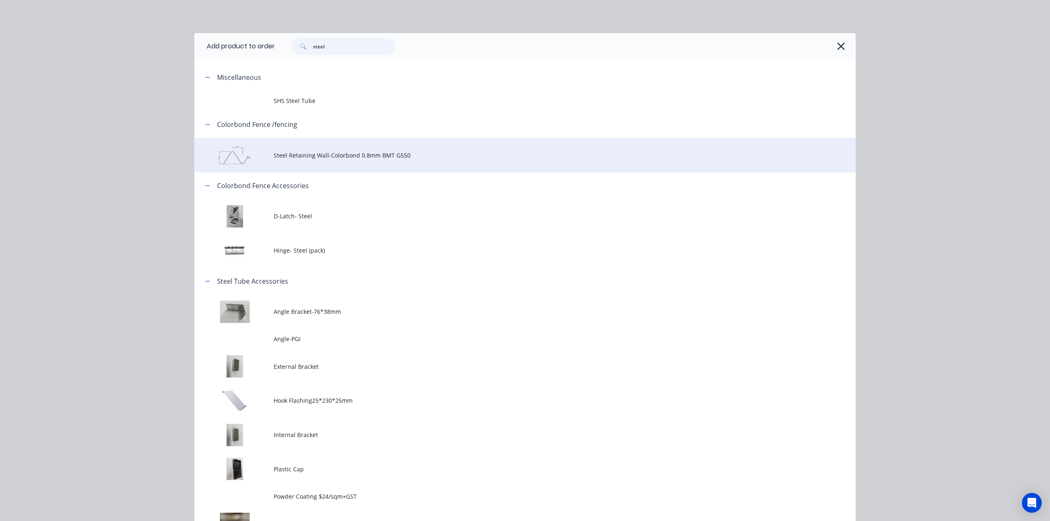
type input "steel"
click at [403, 159] on span "Steel Retaining Wall-Colorbond 0.8mm BMT G550" at bounding box center [506, 155] width 465 height 9
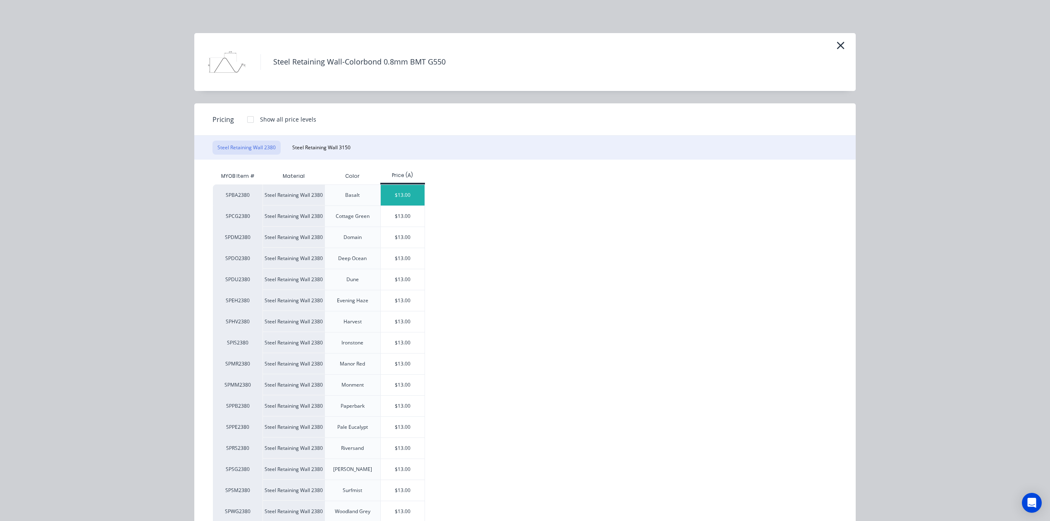
click at [412, 190] on div "$13.00" at bounding box center [403, 195] width 44 height 21
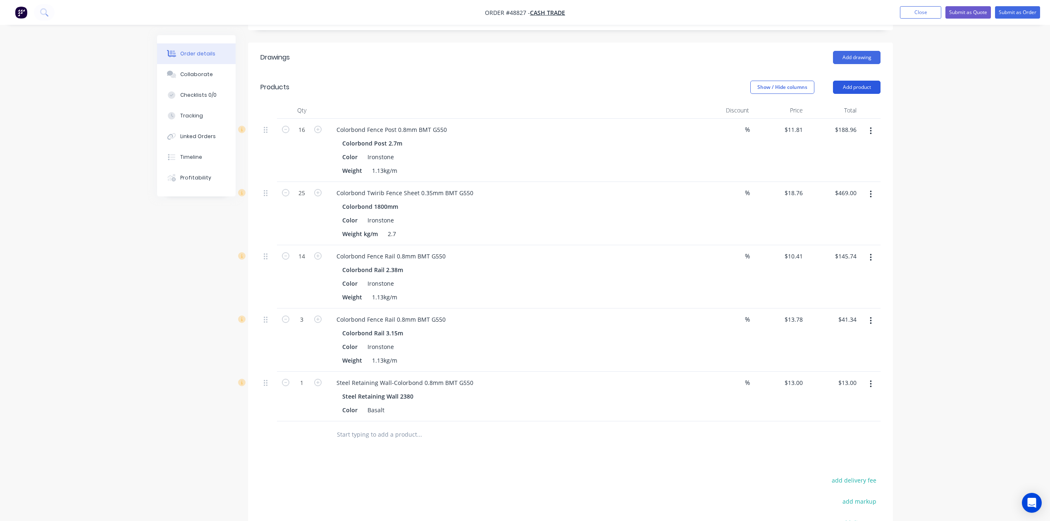
click at [864, 88] on button "Add product" at bounding box center [857, 87] width 48 height 13
click at [848, 108] on div "Product catalogue" at bounding box center [841, 108] width 64 height 12
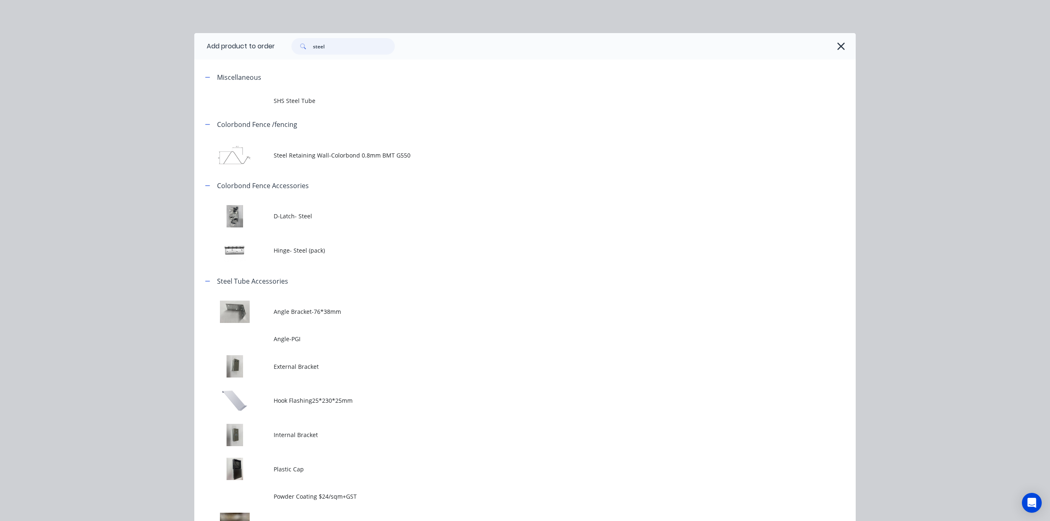
drag, startPoint x: 331, startPoint y: 44, endPoint x: 256, endPoint y: 44, distance: 75.2
click at [256, 44] on header "Add product to order steel" at bounding box center [524, 46] width 661 height 26
type input "wall"
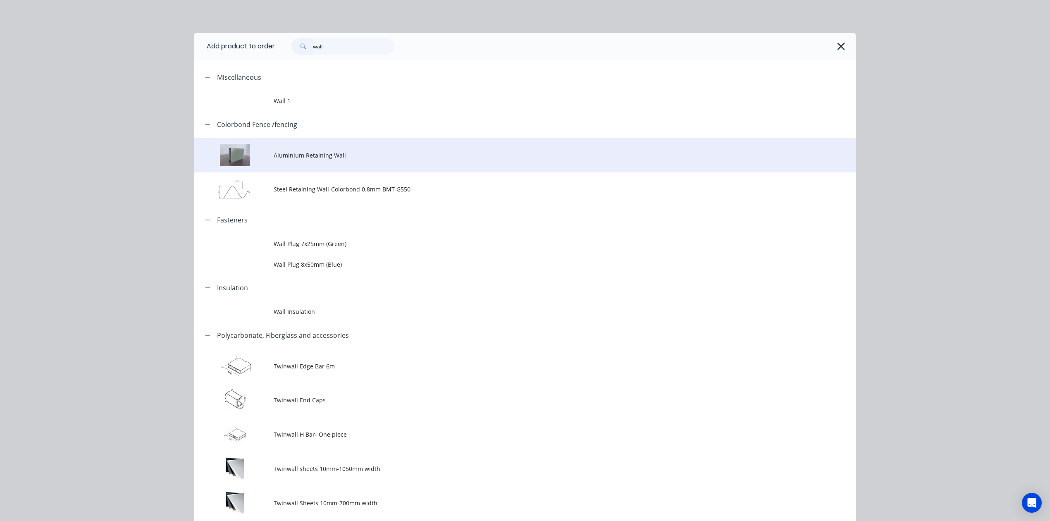
click at [327, 154] on span "Aluminium Retaining Wall" at bounding box center [506, 155] width 465 height 9
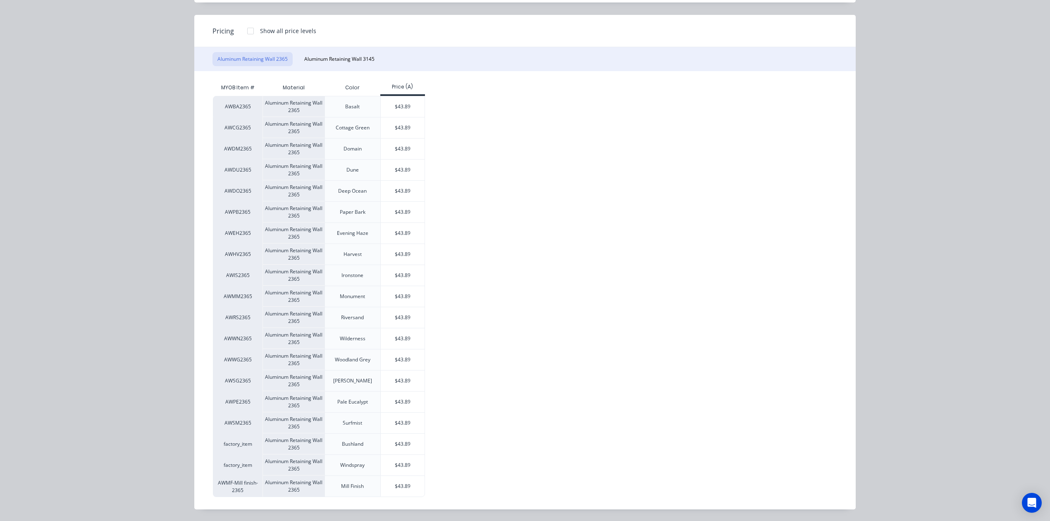
scroll to position [91, 0]
click at [403, 276] on div "$43.89" at bounding box center [403, 275] width 44 height 21
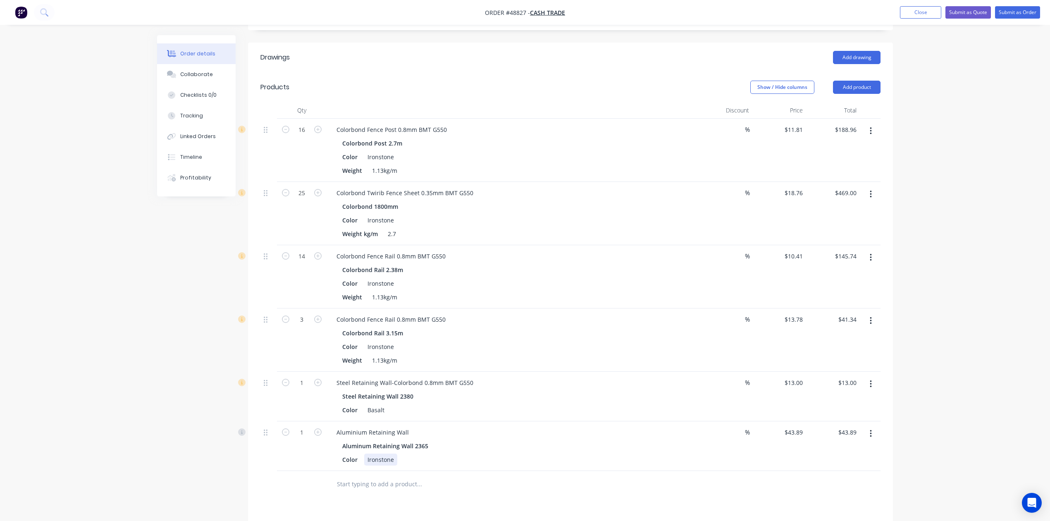
click at [590, 460] on div "Color Ironstone" at bounding box center [511, 459] width 344 height 12
click at [318, 381] on icon "button" at bounding box center [317, 382] width 7 height 7
type input "2"
type input "$26.00"
click at [604, 433] on div "Aluminium Retaining Wall" at bounding box center [512, 432] width 365 height 12
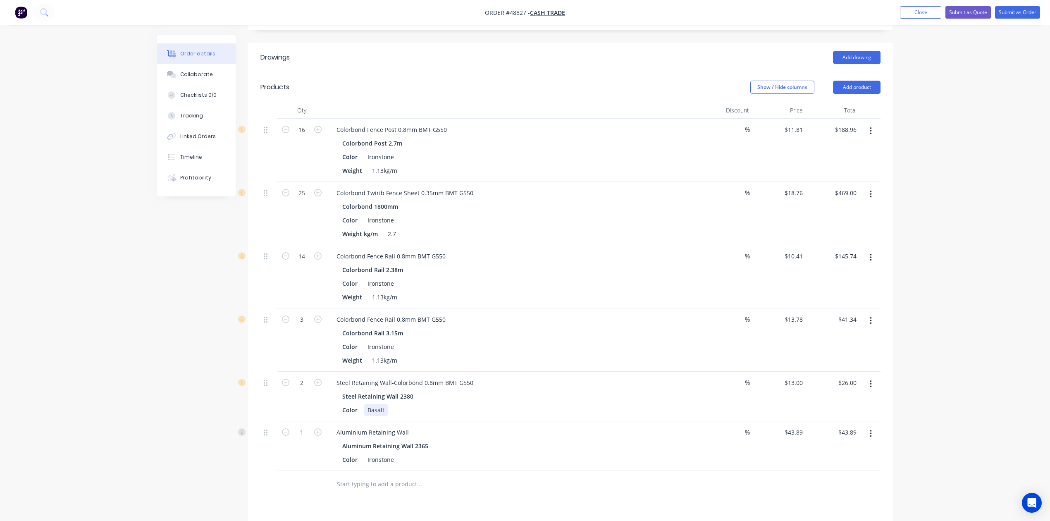
click at [529, 405] on div "Color Basalt" at bounding box center [511, 410] width 344 height 12
click at [603, 306] on div "Colorbond Fence Rail 0.8mm BMT G550 Colorbond Rail 2.38m Color Ironstone Weight…" at bounding box center [512, 276] width 372 height 63
click at [607, 349] on div "Color Ironstone" at bounding box center [511, 346] width 344 height 12
click at [654, 12] on nav "Order #48827 - Cash Trade Add product Close Submit as Quote Submit as Order" at bounding box center [525, 12] width 1050 height 25
click at [870, 383] on icon "button" at bounding box center [870, 383] width 2 height 9
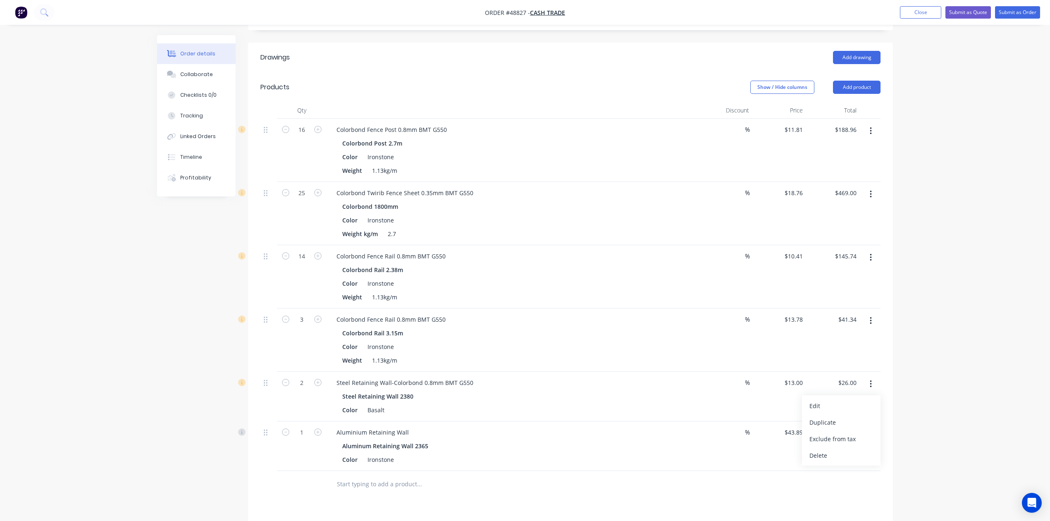
click at [840, 451] on div "Delete" at bounding box center [841, 455] width 64 height 12
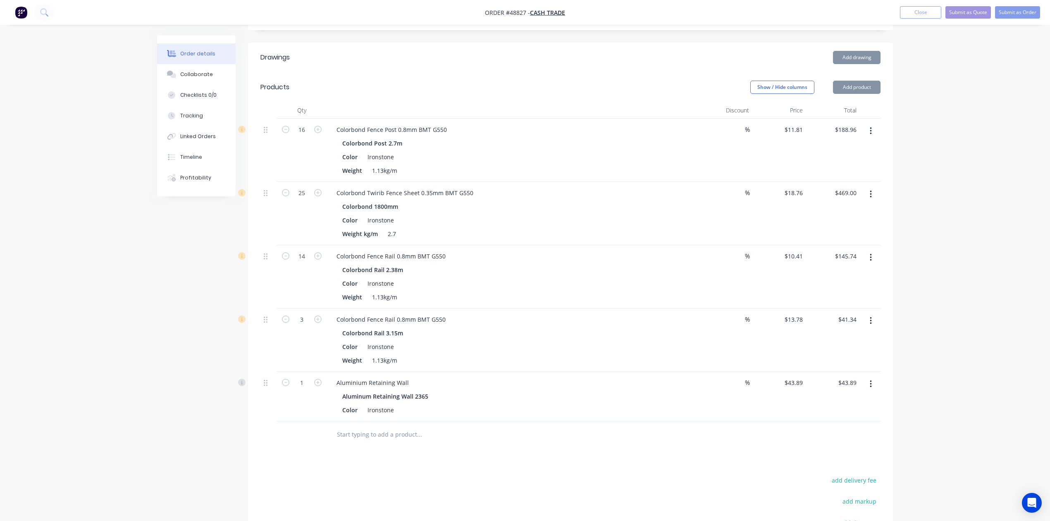
click at [616, 352] on div "Color Ironstone" at bounding box center [511, 346] width 344 height 12
click at [308, 409] on div "1" at bounding box center [302, 396] width 50 height 50
click at [643, 408] on div "Color Ironstone" at bounding box center [511, 410] width 344 height 12
click at [300, 136] on input "1" at bounding box center [301, 130] width 21 height 12
click at [514, 440] on div at bounding box center [454, 434] width 248 height 17
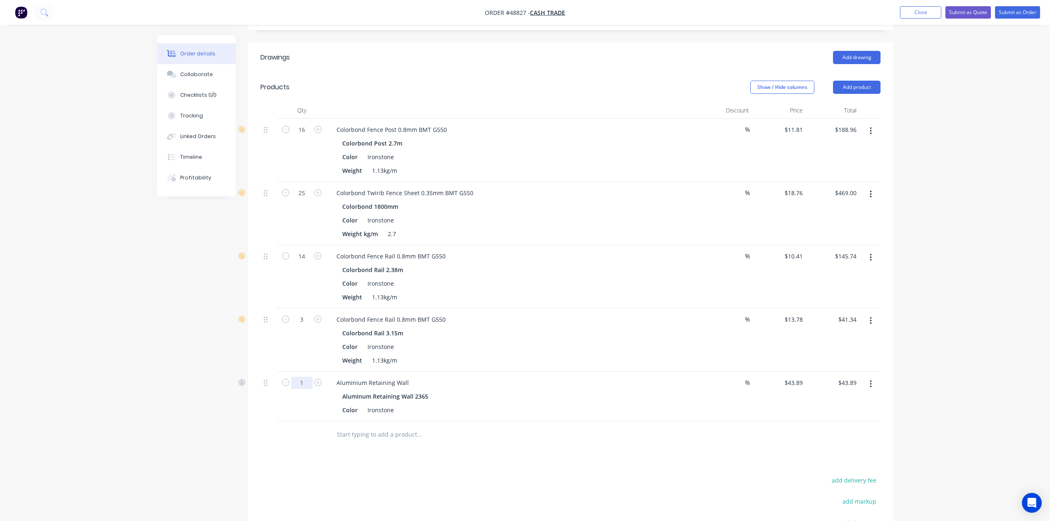
click at [305, 136] on input "1" at bounding box center [301, 130] width 21 height 12
click at [309, 136] on input "3" at bounding box center [301, 130] width 21 height 12
type input "2"
type input "$27.56"
click at [614, 345] on div "Color Ironstone" at bounding box center [511, 346] width 344 height 12
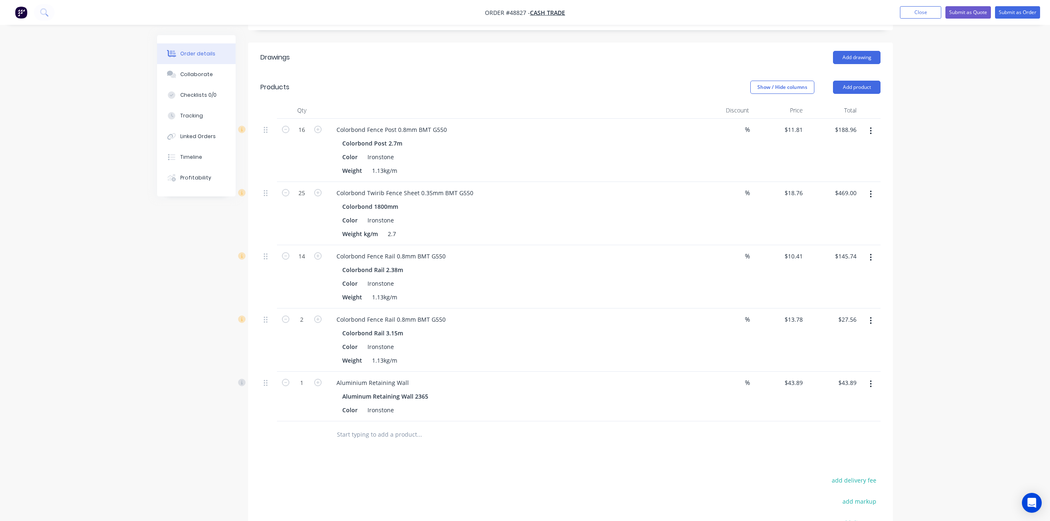
click at [562, 433] on div at bounding box center [454, 434] width 248 height 17
click at [846, 88] on button "Add product" at bounding box center [857, 87] width 48 height 13
click at [850, 107] on div "Product catalogue" at bounding box center [841, 108] width 64 height 12
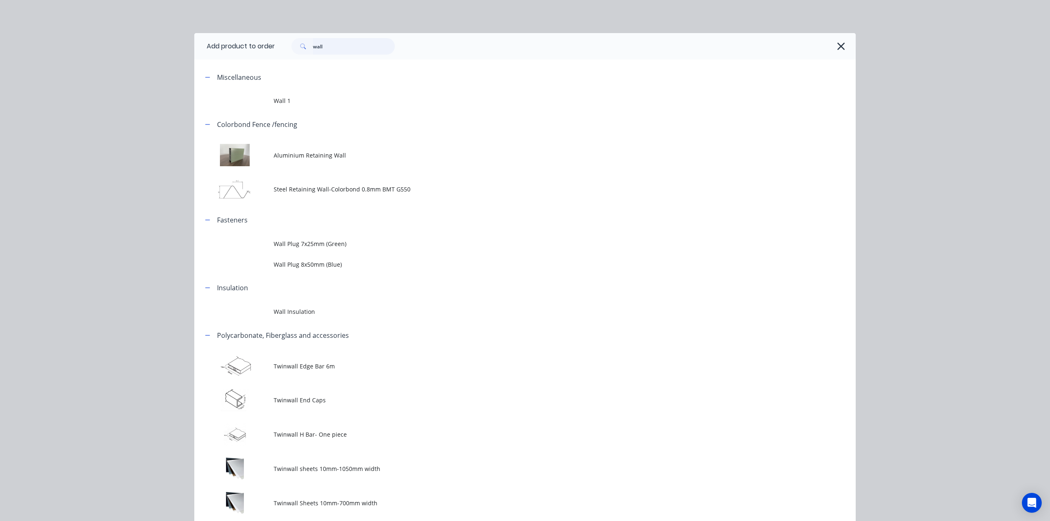
drag, startPoint x: 373, startPoint y: 50, endPoint x: 280, endPoint y: 43, distance: 92.9
click at [283, 43] on div "wall" at bounding box center [339, 46] width 112 height 17
type input "post"
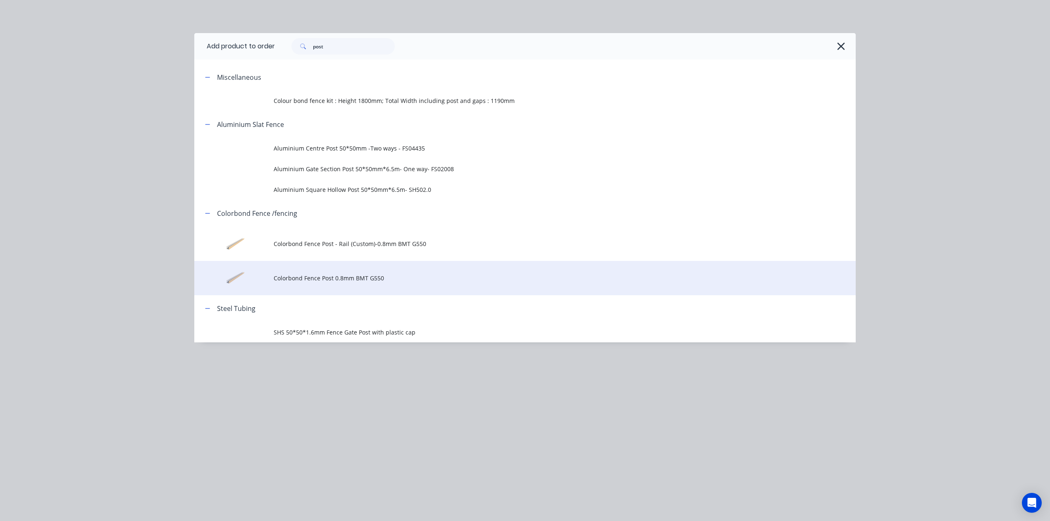
click at [316, 277] on span "Colorbond Fence Post 0.8mm BMT G550" at bounding box center [506, 278] width 465 height 9
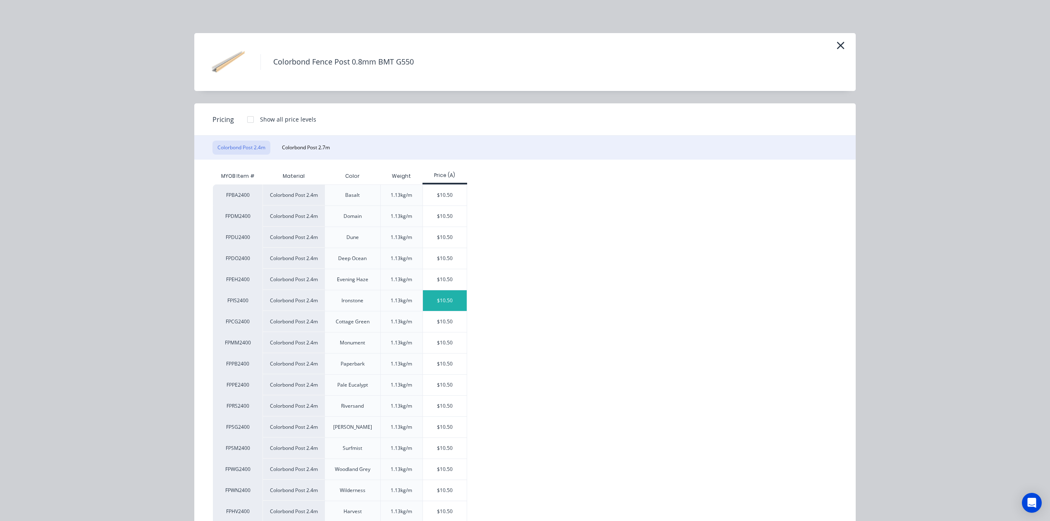
click at [456, 298] on div "$10.50" at bounding box center [445, 300] width 44 height 21
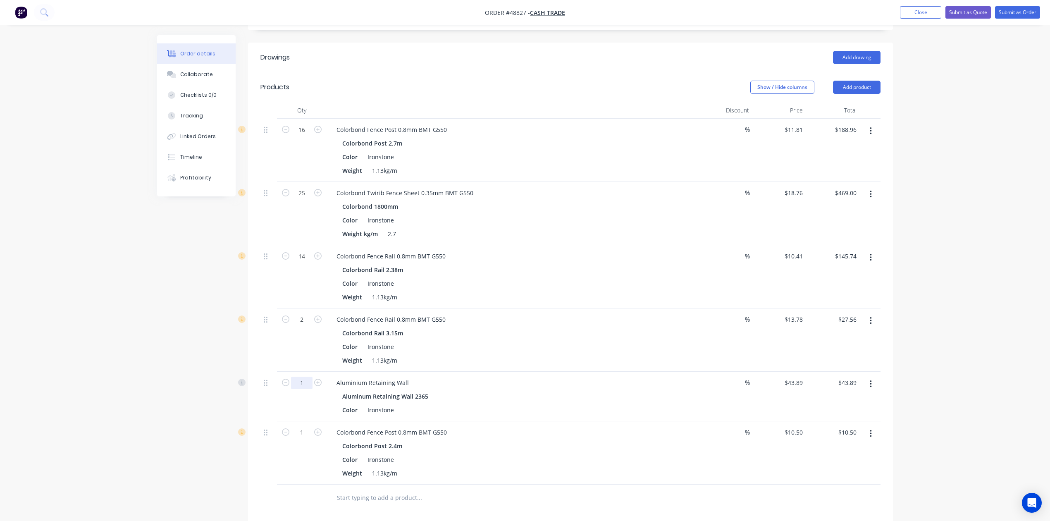
click at [298, 136] on input "1" at bounding box center [301, 130] width 21 height 12
type input "7"
type input "$307.23"
click at [628, 342] on div "Color Ironstone" at bounding box center [511, 346] width 344 height 12
click at [871, 388] on button "button" at bounding box center [870, 383] width 19 height 15
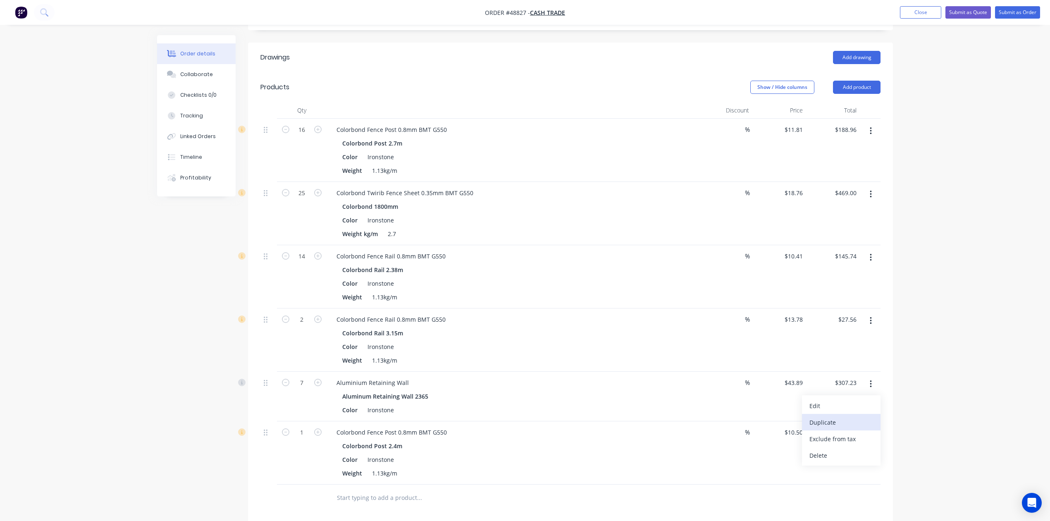
click at [859, 420] on div "Duplicate" at bounding box center [841, 422] width 64 height 12
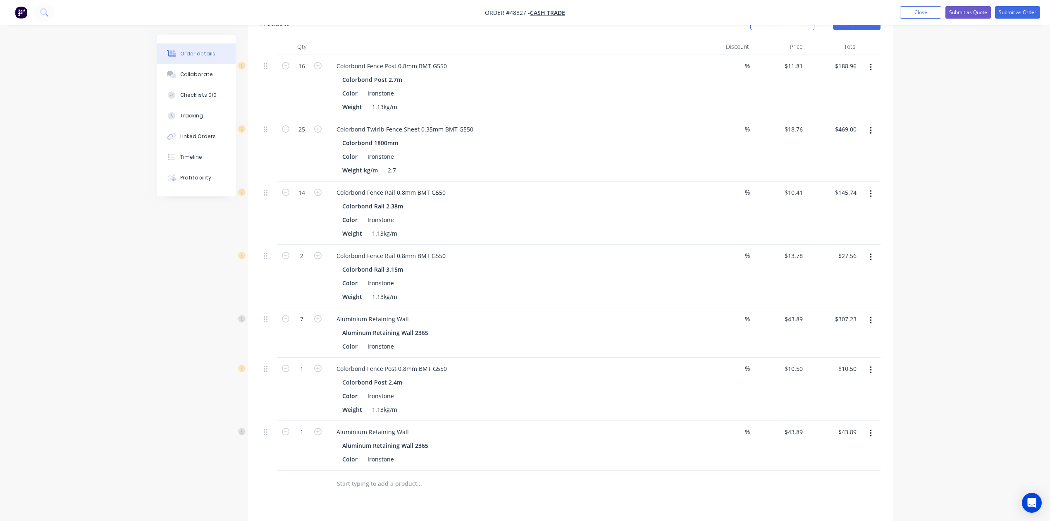
scroll to position [331, 0]
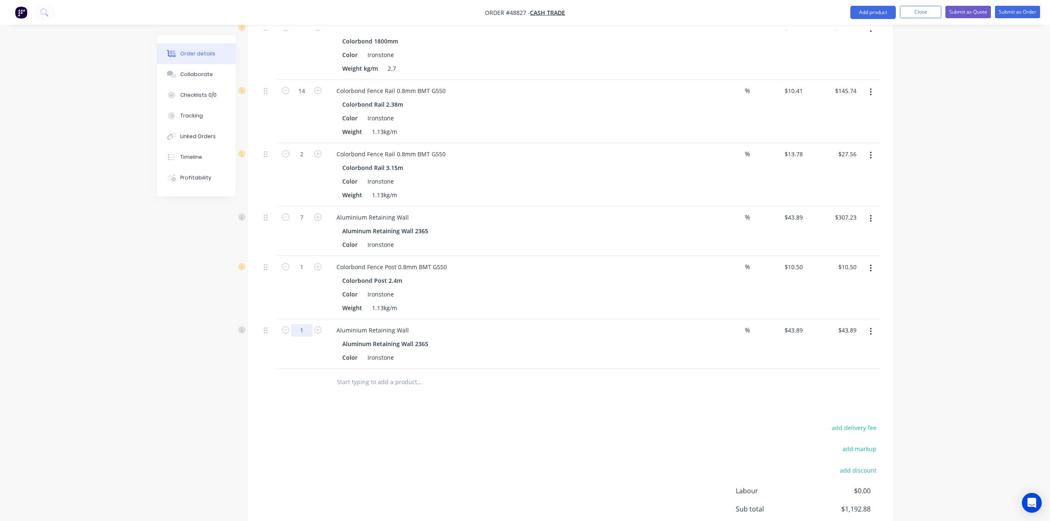
type input "7"
type input "$307.23"
click at [868, 332] on button "button" at bounding box center [870, 331] width 19 height 15
click at [845, 361] on button "Edit" at bounding box center [841, 353] width 79 height 17
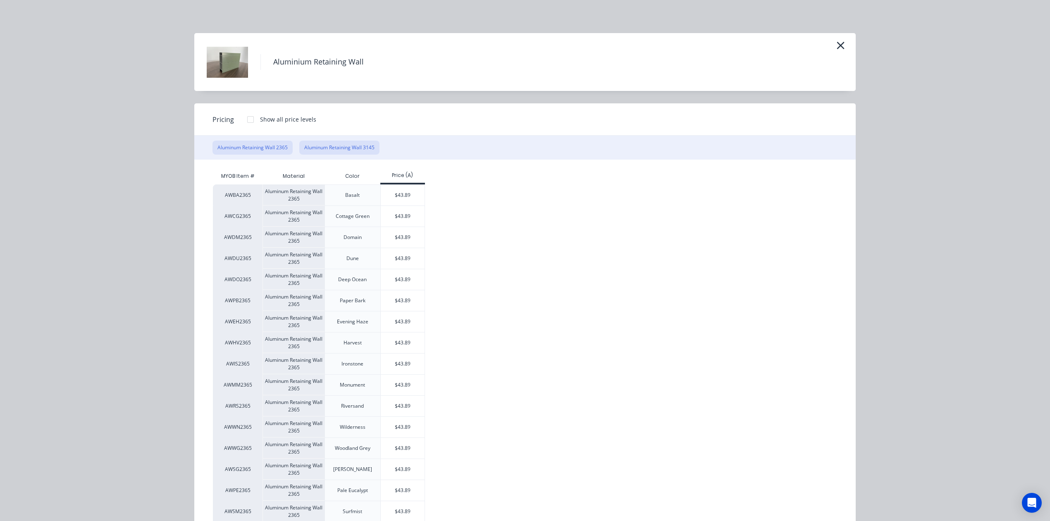
click at [334, 146] on button "Aluminum Retaining Wall 3145" at bounding box center [339, 147] width 80 height 14
click at [409, 328] on div "$65.75" at bounding box center [403, 321] width 44 height 21
type input "$65.75"
type input "$460.25"
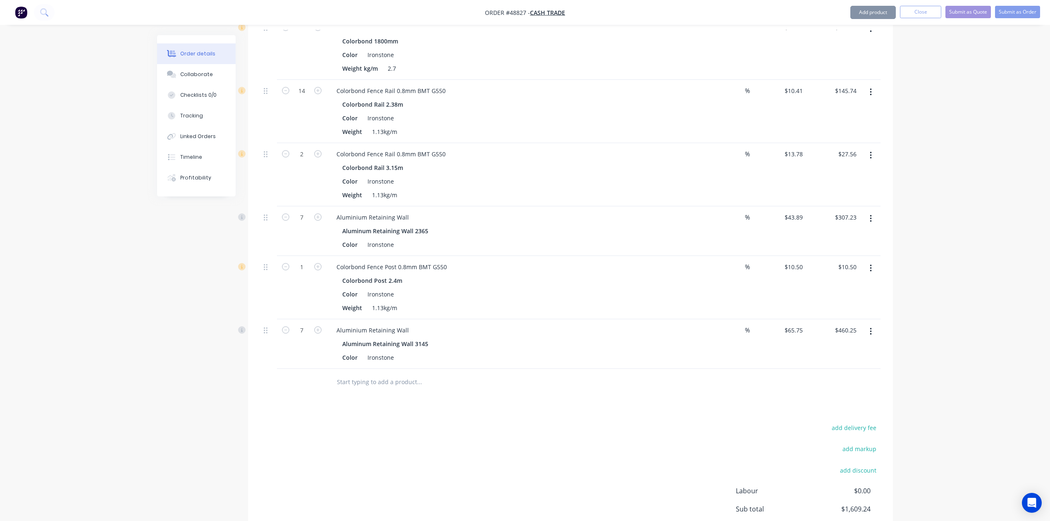
click at [534, 440] on div "add delivery fee add markup add discount Labour $0.00 Sub total $1,609.24 Tax $…" at bounding box center [570, 492] width 620 height 141
type input "1"
type input "$65.75"
click at [684, 381] on div at bounding box center [570, 382] width 620 height 27
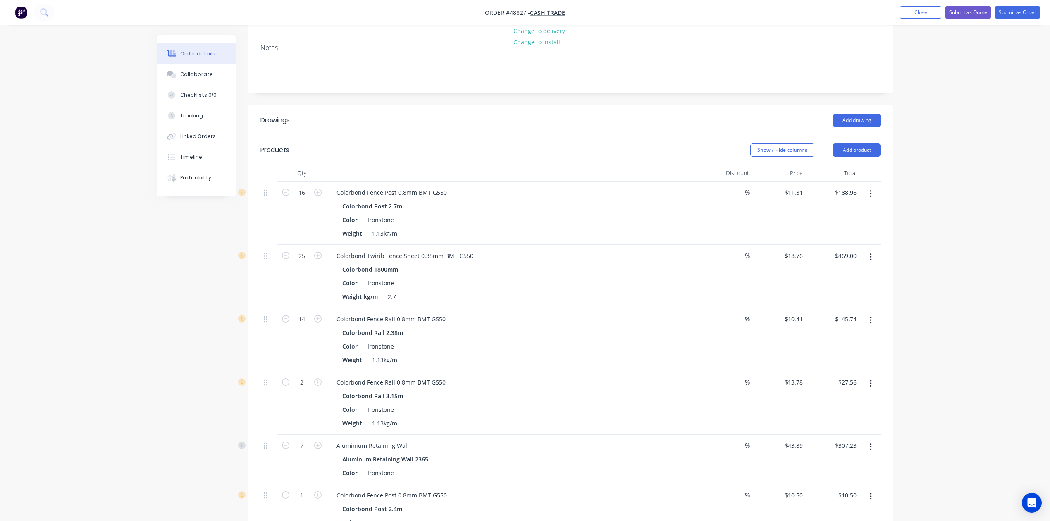
scroll to position [0, 0]
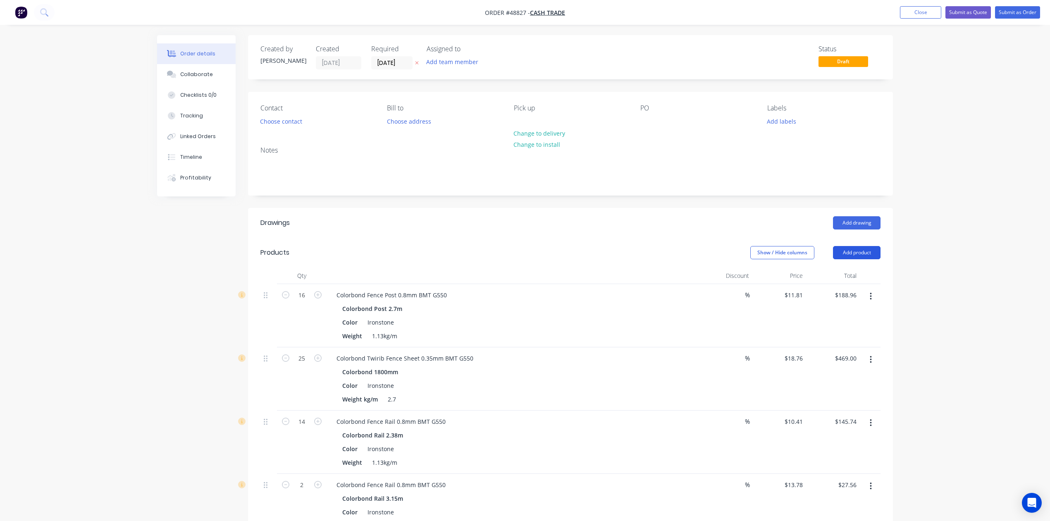
click at [858, 251] on button "Add product" at bounding box center [857, 252] width 48 height 13
click at [852, 265] on button "Product catalogue" at bounding box center [841, 273] width 79 height 17
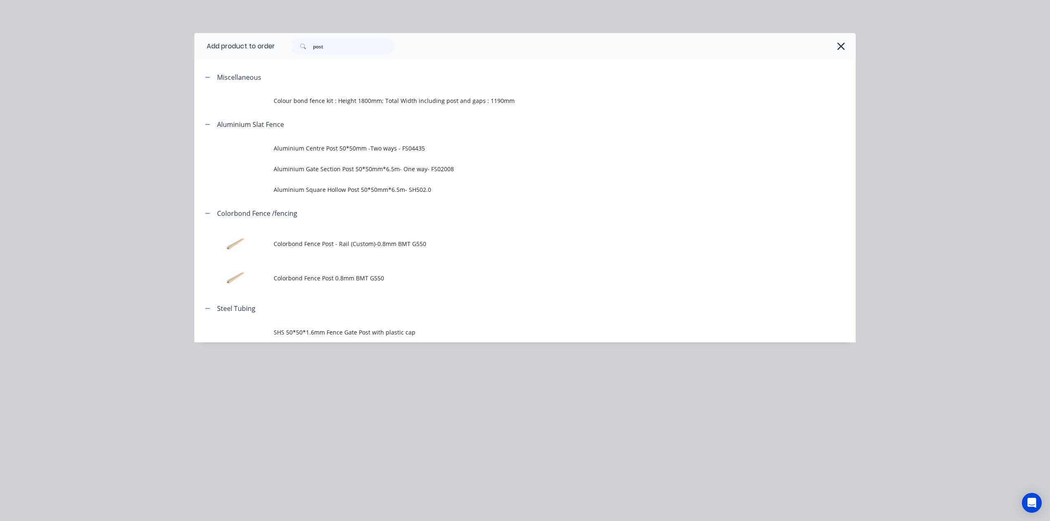
click at [331, 31] on div "Add product to order post Miscellaneous Colour bond fence kit : Height 1800mm; …" at bounding box center [525, 260] width 1050 height 521
drag, startPoint x: 340, startPoint y: 47, endPoint x: 283, endPoint y: 47, distance: 57.0
click at [283, 47] on div "post" at bounding box center [561, 46] width 572 height 17
type input "16"
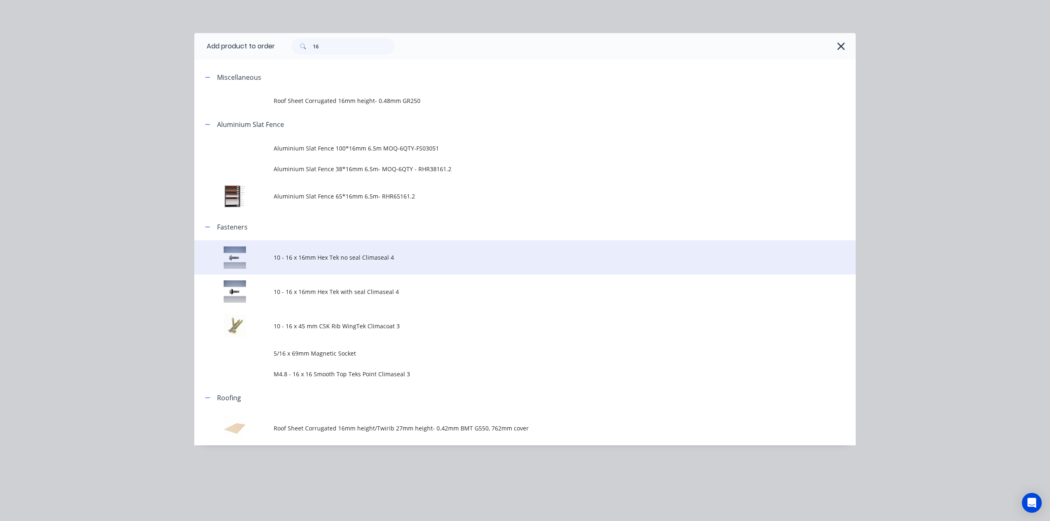
click at [298, 270] on td "10 - 16 x 16mm Hex Tek no seal Climaseal 4" at bounding box center [565, 257] width 582 height 34
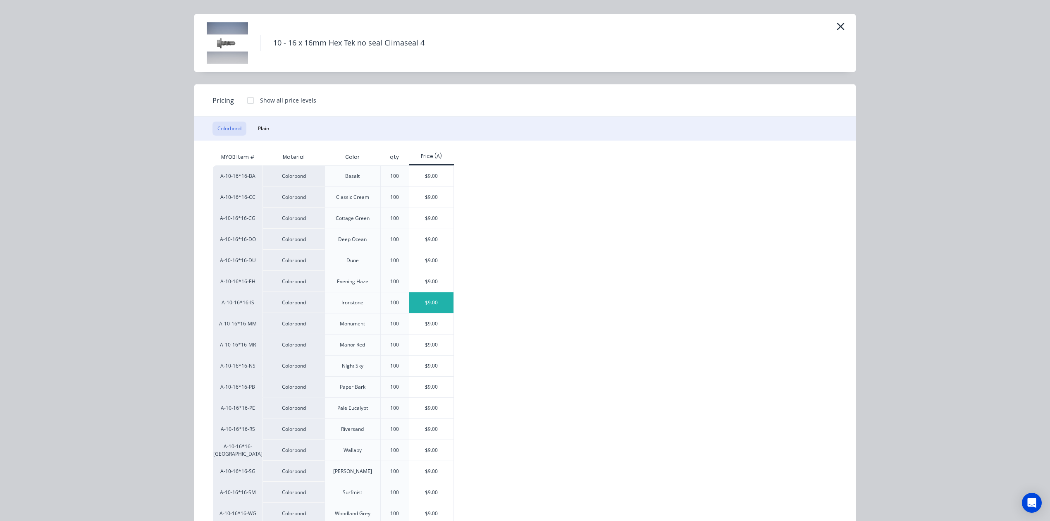
scroll to position [18, 0]
click at [430, 313] on div "$9.00" at bounding box center [431, 303] width 44 height 21
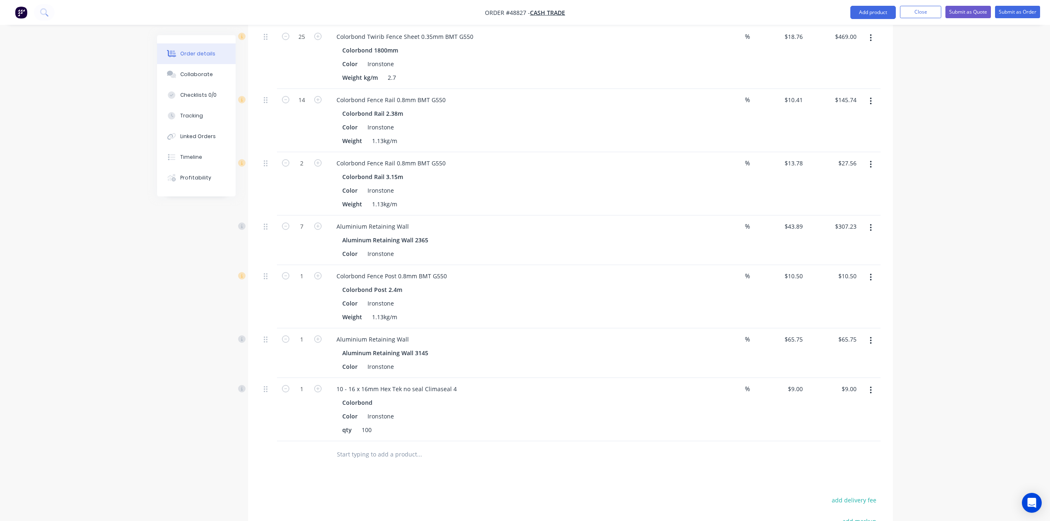
scroll to position [386, 0]
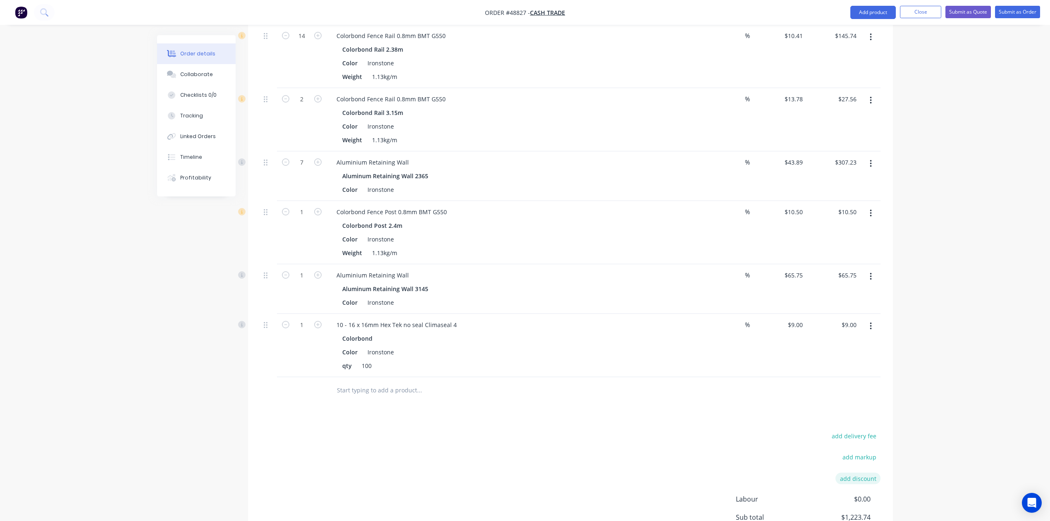
click at [860, 476] on button "add discount" at bounding box center [857, 477] width 45 height 11
click at [850, 479] on input at bounding box center [847, 478] width 37 height 12
type input "5"
click input "submit" at bounding box center [0, 0] width 0 height 0
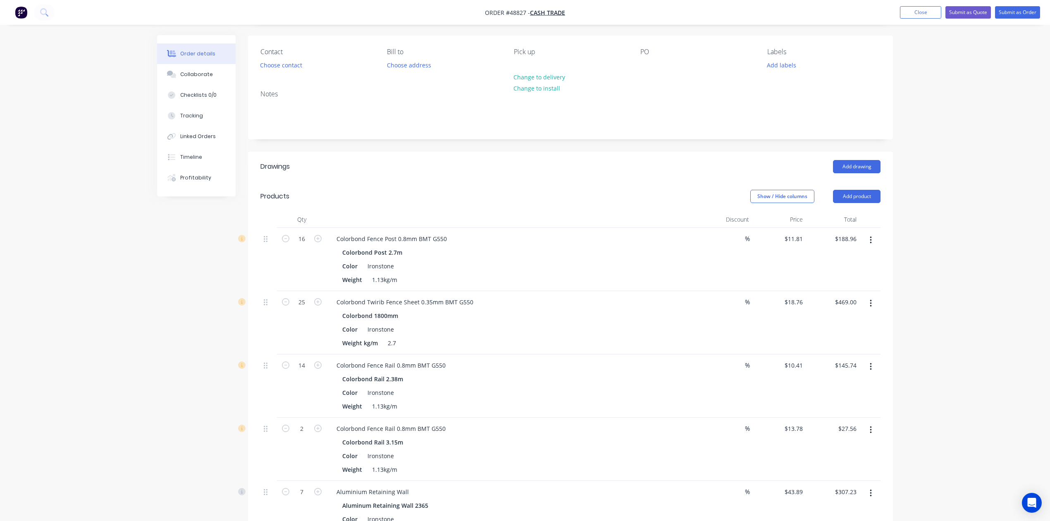
scroll to position [0, 0]
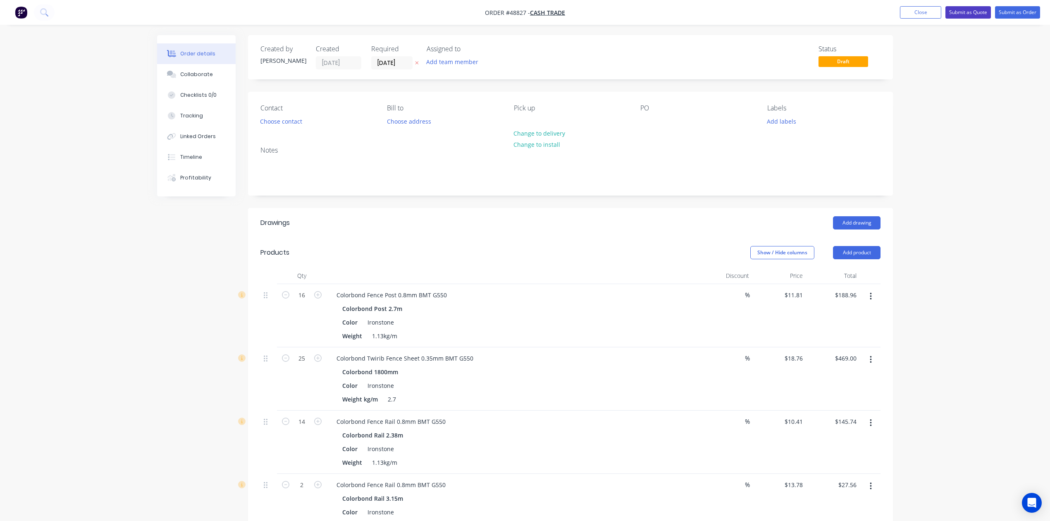
click at [982, 11] on button "Submit as Quote" at bounding box center [967, 12] width 45 height 12
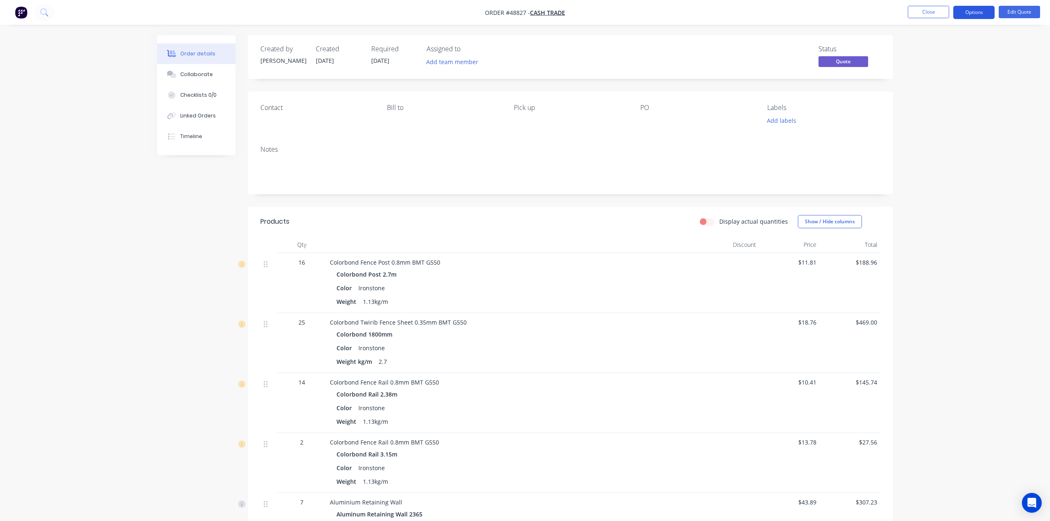
click at [967, 15] on button "Options" at bounding box center [973, 12] width 41 height 13
click at [940, 47] on div "Quote" at bounding box center [949, 50] width 76 height 12
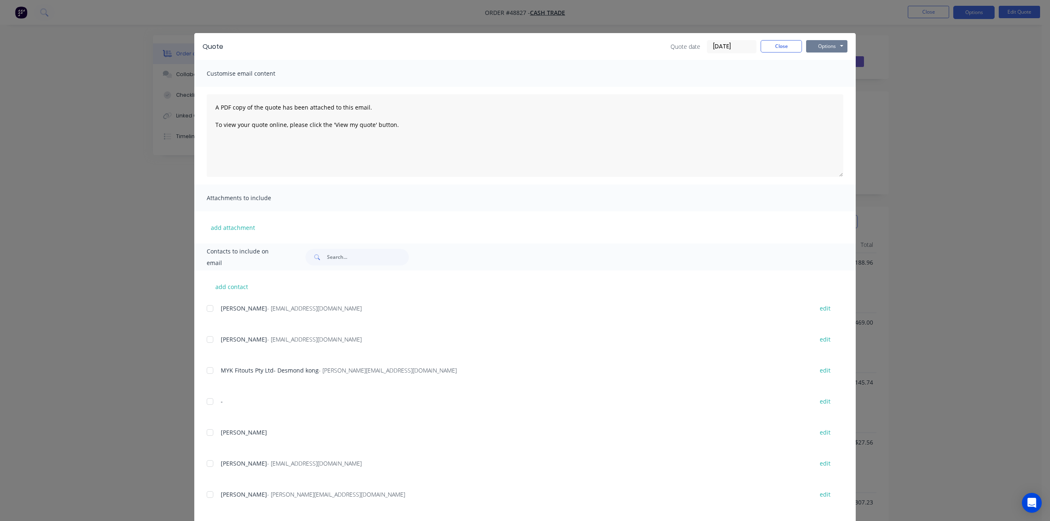
click at [825, 43] on button "Options" at bounding box center [826, 46] width 41 height 12
click at [825, 73] on button "Print" at bounding box center [832, 75] width 53 height 14
click at [777, 45] on button "Close" at bounding box center [780, 46] width 41 height 12
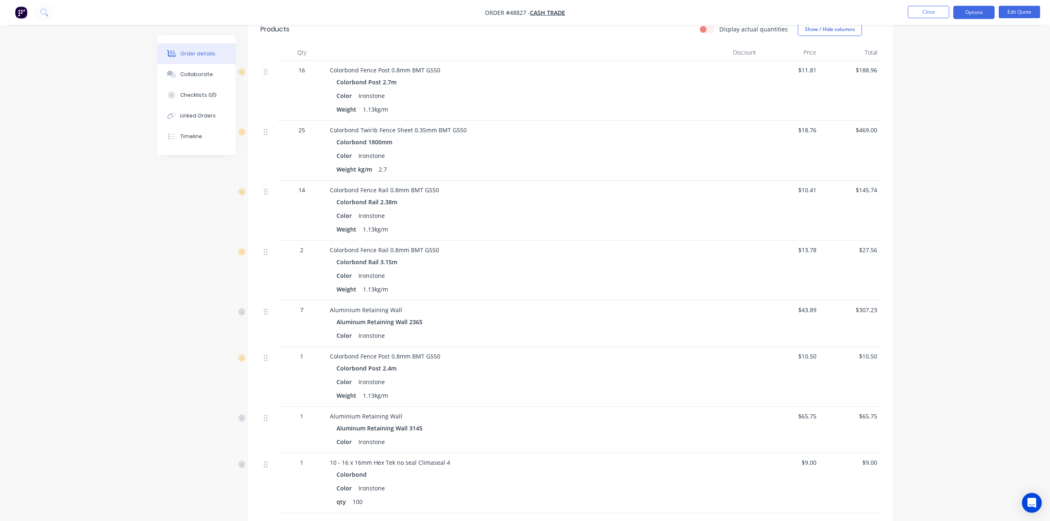
scroll to position [275, 0]
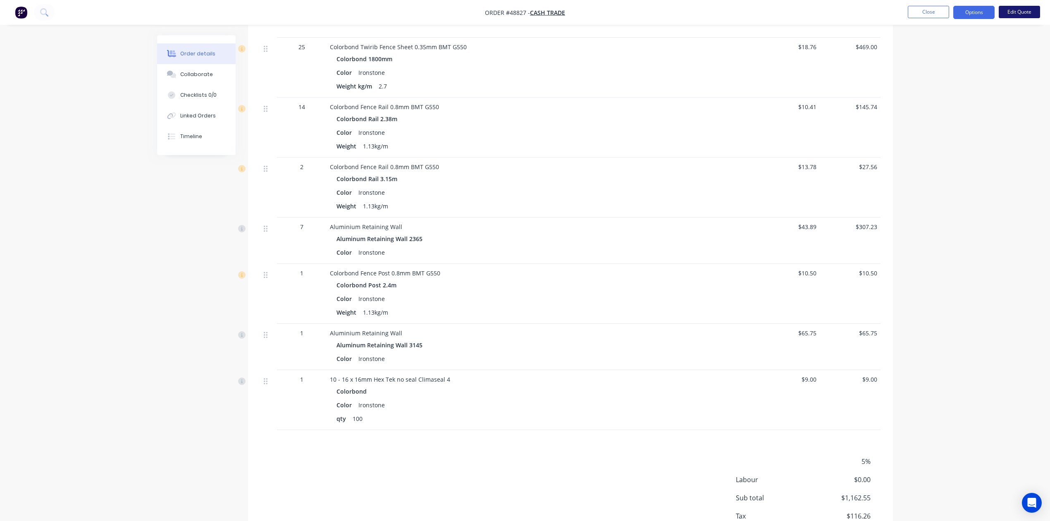
click at [1024, 12] on button "Edit Quote" at bounding box center [1018, 12] width 41 height 12
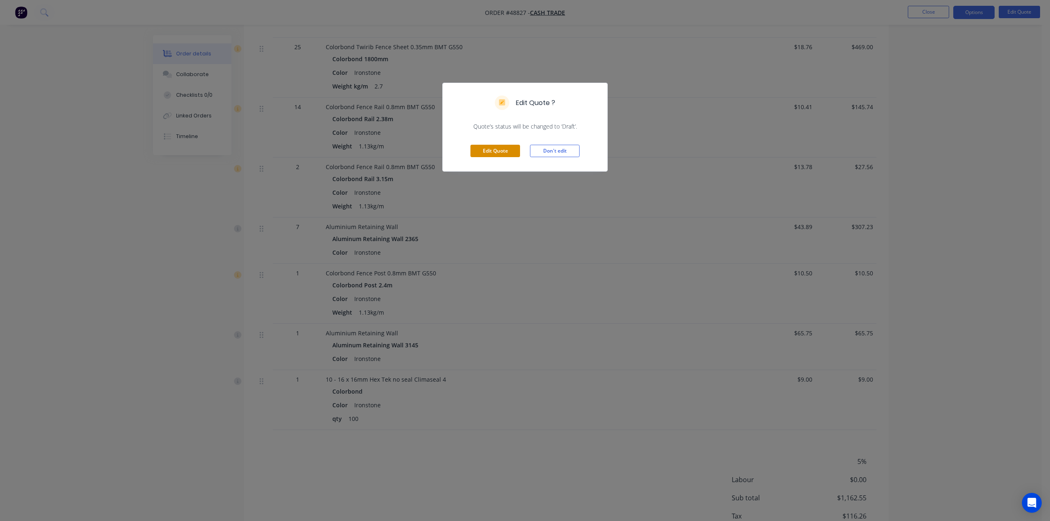
click at [511, 151] on button "Edit Quote" at bounding box center [495, 151] width 50 height 12
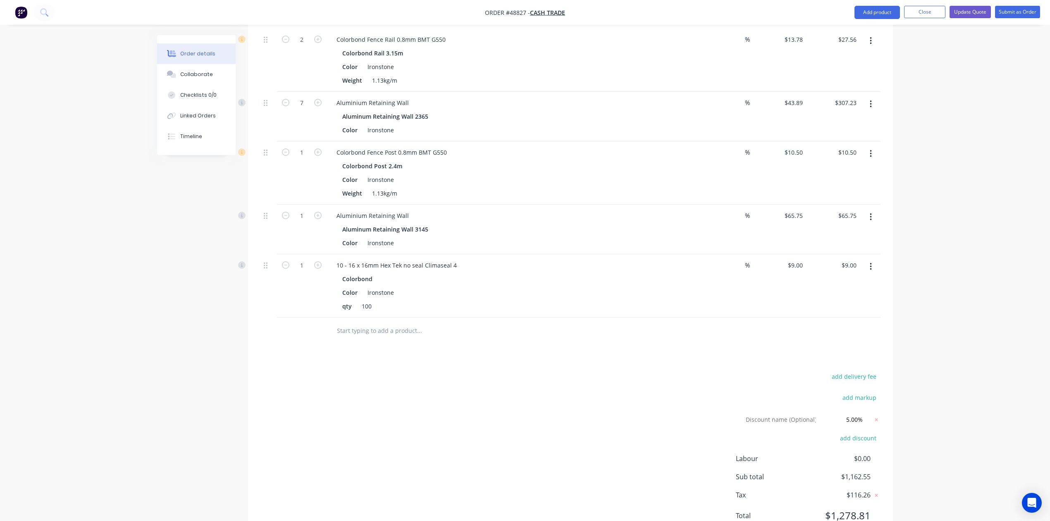
scroll to position [482, 0]
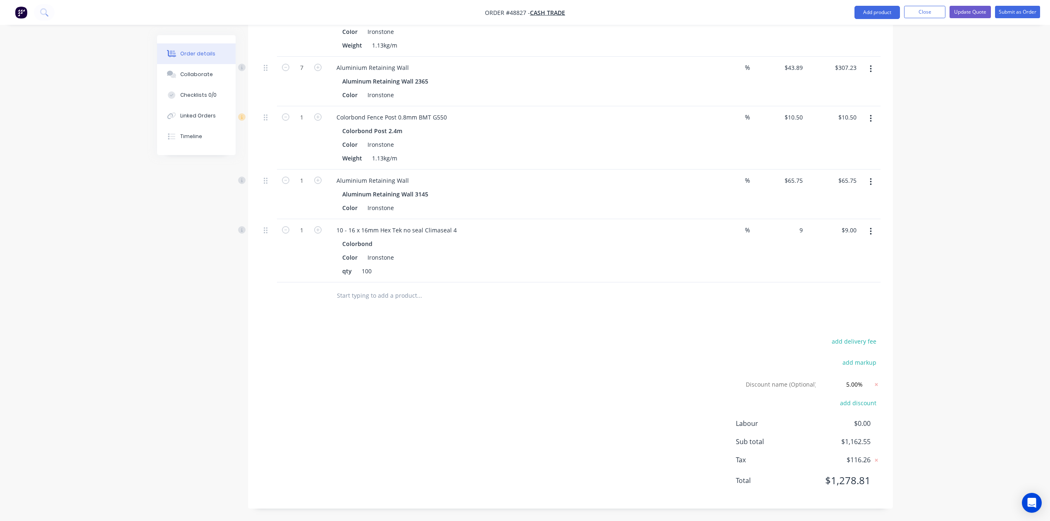
click at [788, 227] on div "9 $9.00" at bounding box center [779, 250] width 54 height 63
type input "$0.00"
drag, startPoint x: 310, startPoint y: 229, endPoint x: 252, endPoint y: 229, distance: 57.9
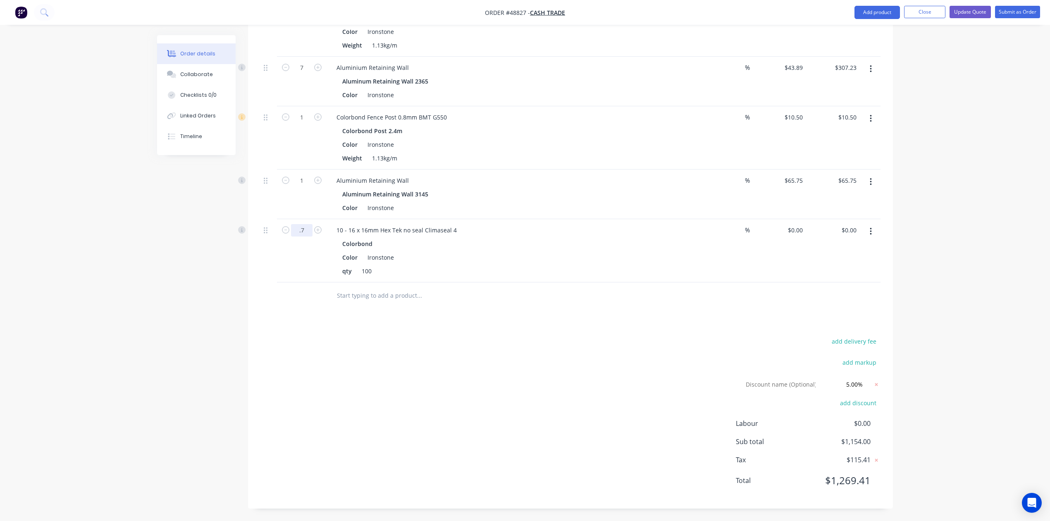
click at [260, 229] on div ".7 10 - 16 x 16mm Hex Tek no seal Climaseal 4 Colorbond Color Ironstone qty 100…" at bounding box center [570, 250] width 620 height 63
type input "1.7"
drag, startPoint x: 466, startPoint y: 343, endPoint x: 481, endPoint y: 323, distance: 24.5
click at [466, 341] on div "add delivery fee add markup Discount name (Optional) 5.00% 5.00% 0% add discoun…" at bounding box center [570, 416] width 620 height 160
click at [962, 15] on button "Update Quote" at bounding box center [969, 12] width 41 height 12
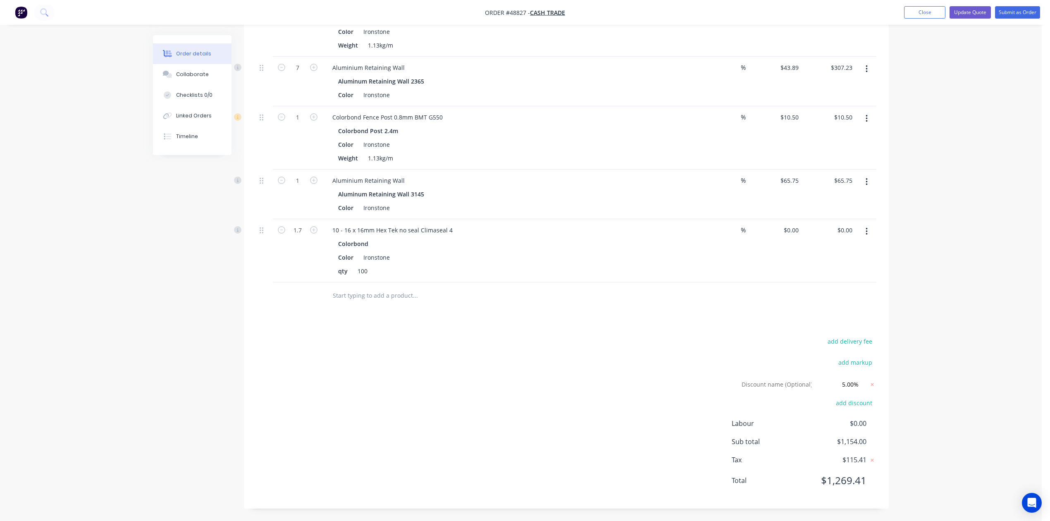
scroll to position [0, 0]
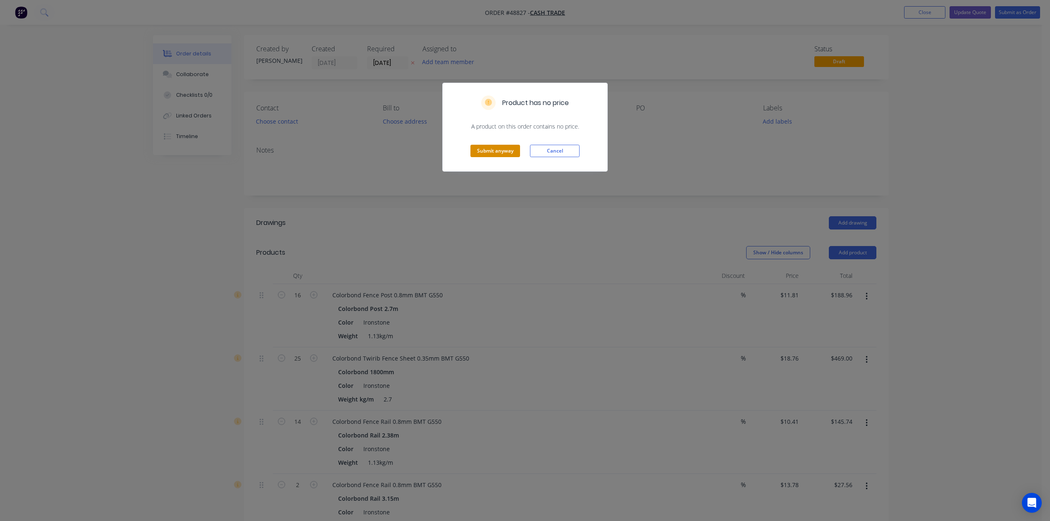
click at [479, 153] on button "Submit anyway" at bounding box center [495, 151] width 50 height 12
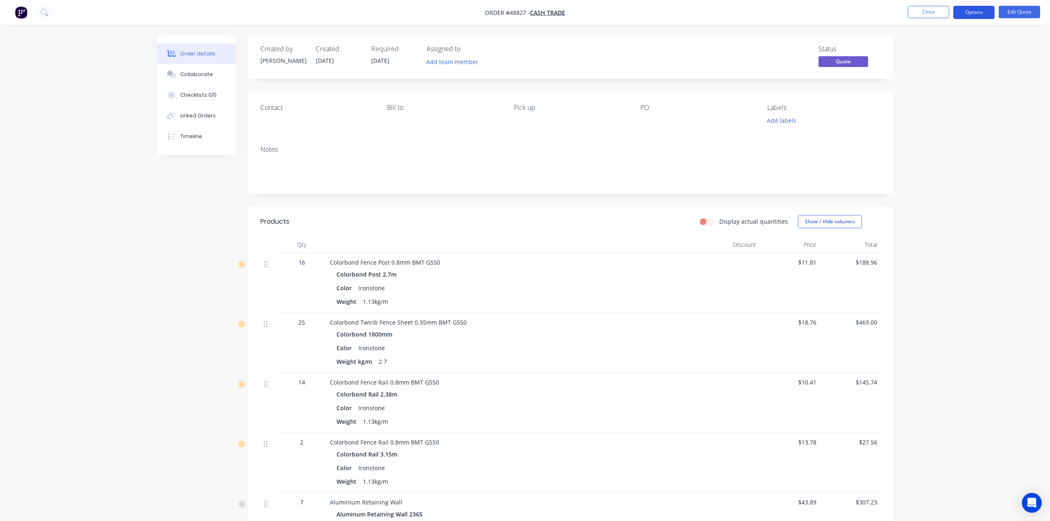
click at [980, 10] on button "Options" at bounding box center [973, 12] width 41 height 13
click at [921, 50] on div "Quote" at bounding box center [949, 50] width 76 height 12
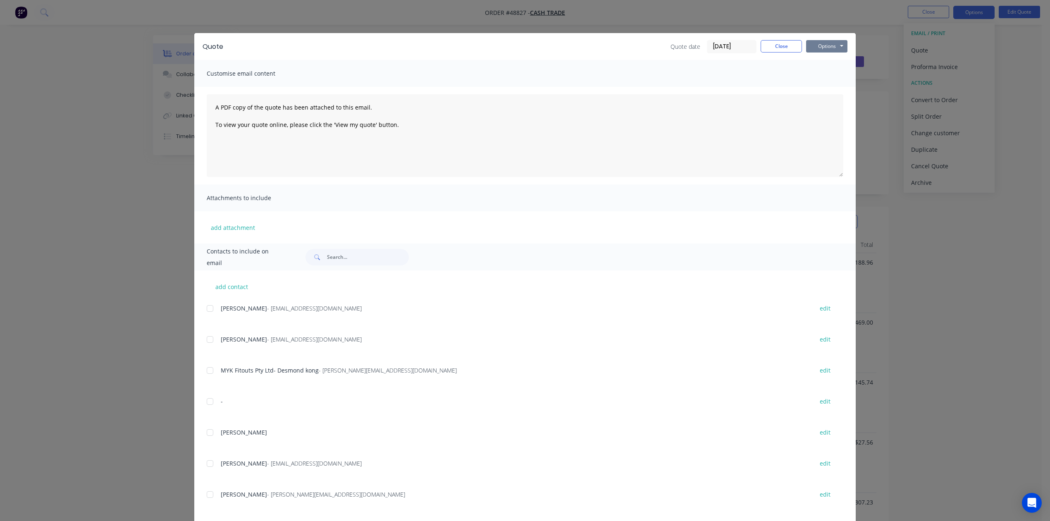
click at [829, 47] on button "Options" at bounding box center [826, 46] width 41 height 12
click at [826, 73] on button "Print" at bounding box center [832, 75] width 53 height 14
click at [774, 46] on button "Close" at bounding box center [780, 46] width 41 height 12
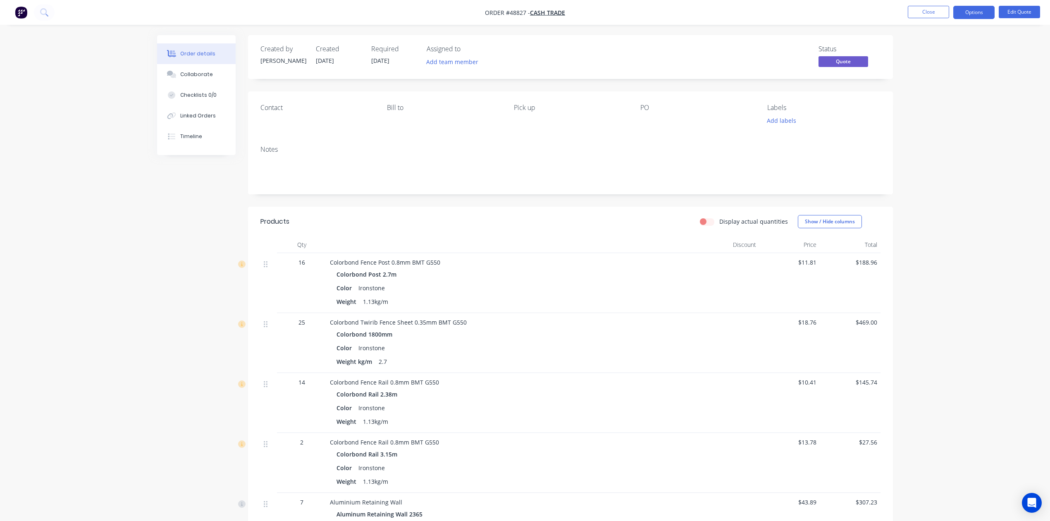
click at [923, 152] on div "Order details Collaborate Checklists 0/0 Linked Orders Timeline Order details C…" at bounding box center [525, 426] width 1050 height 852
click at [988, 12] on button "Options" at bounding box center [973, 12] width 41 height 13
click at [961, 98] on div "Convert to Order" at bounding box center [949, 100] width 76 height 12
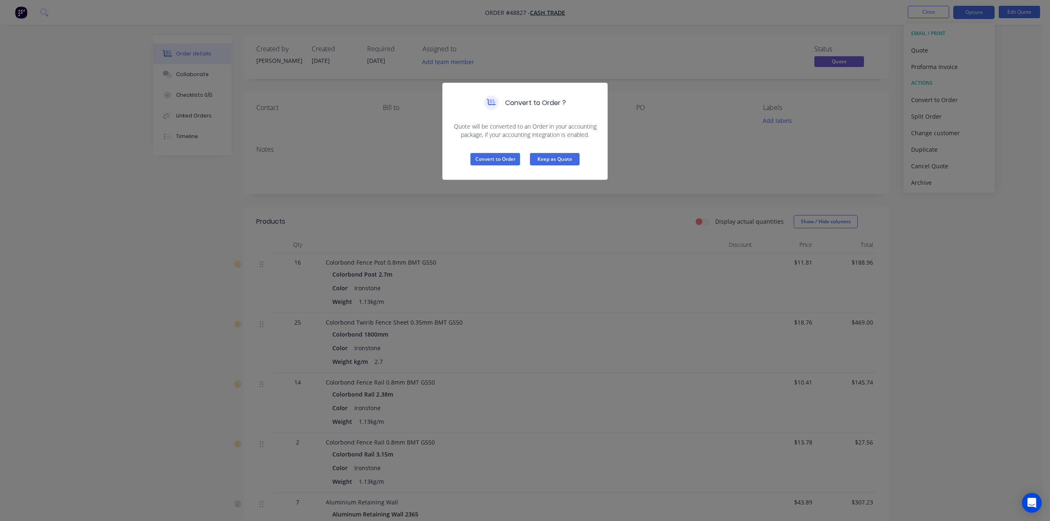
click at [550, 158] on button "Keep as Quote" at bounding box center [555, 159] width 50 height 12
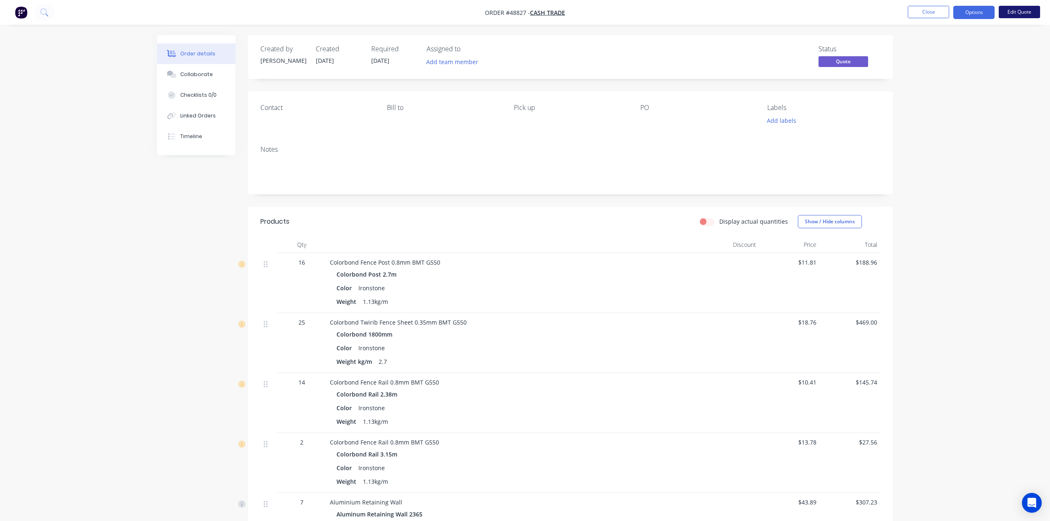
click at [1012, 10] on button "Edit Quote" at bounding box center [1018, 12] width 41 height 12
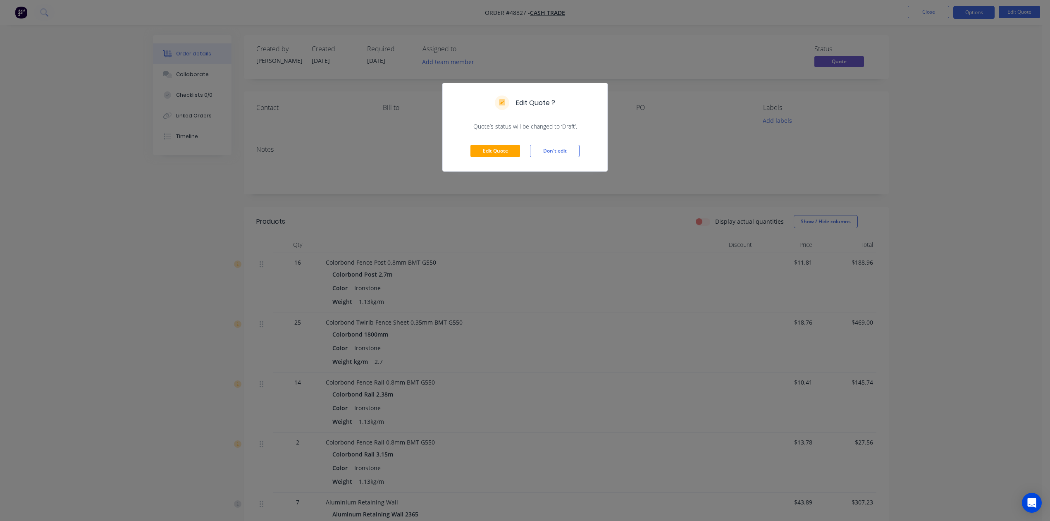
click at [478, 157] on div "Edit Quote Don't edit" at bounding box center [525, 151] width 164 height 40
click at [478, 152] on button "Edit Quote" at bounding box center [495, 151] width 50 height 12
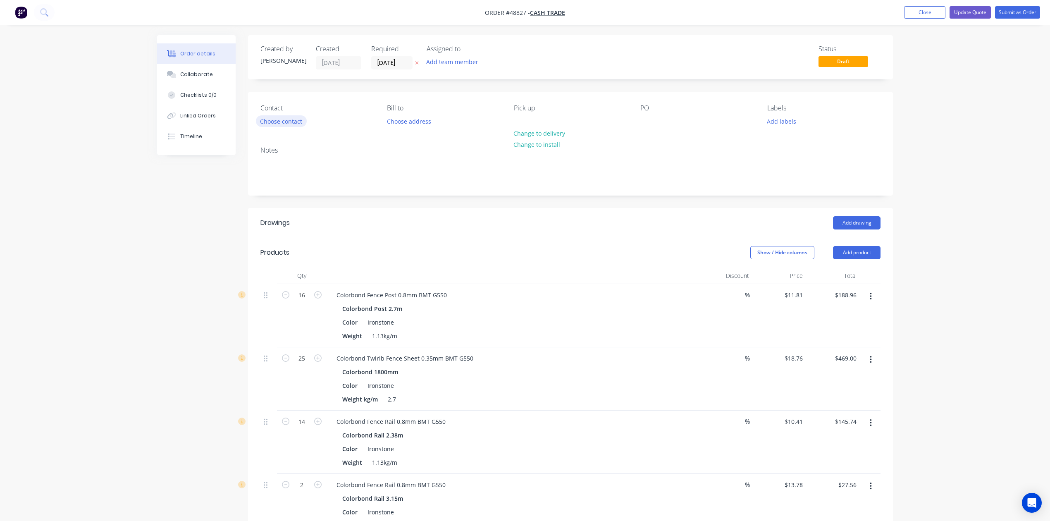
click at [280, 121] on button "Choose contact" at bounding box center [281, 120] width 51 height 11
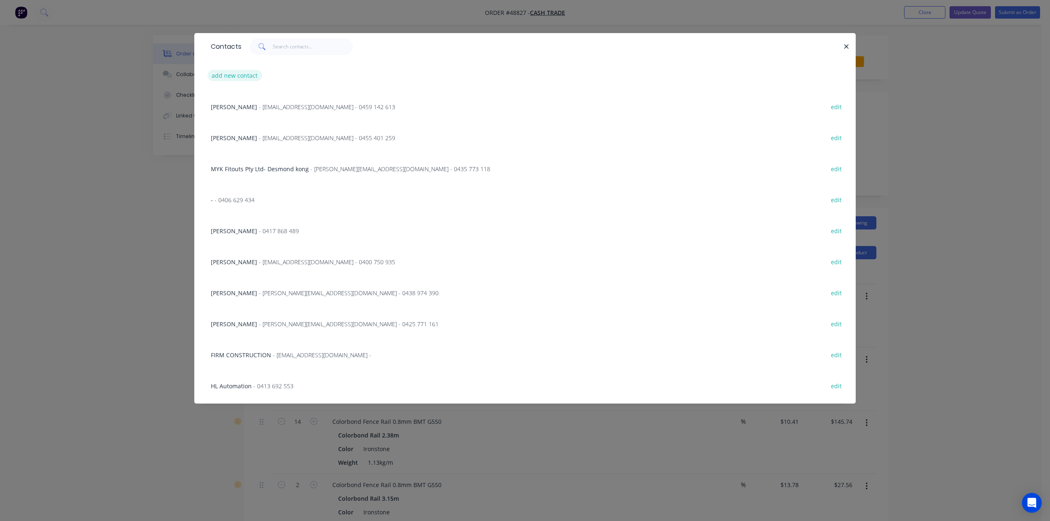
click at [243, 72] on button "add new contact" at bounding box center [234, 75] width 55 height 11
select select "AU"
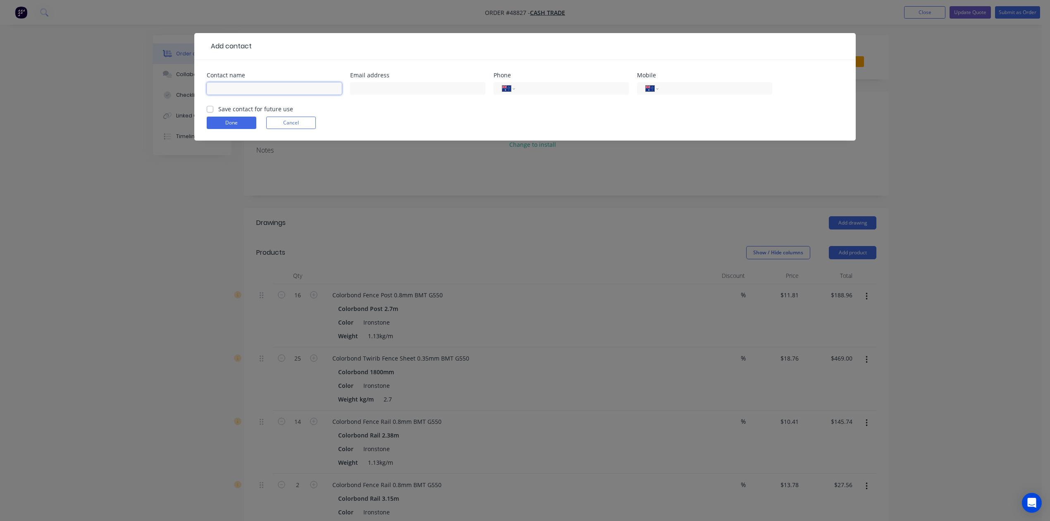
click at [241, 88] on input "text" at bounding box center [274, 88] width 135 height 12
drag, startPoint x: 430, startPoint y: 117, endPoint x: 425, endPoint y: 119, distance: 5.2
click at [430, 117] on form "Contact name Email address Phone International Afghanistan Åland Islands Albani…" at bounding box center [525, 106] width 636 height 68
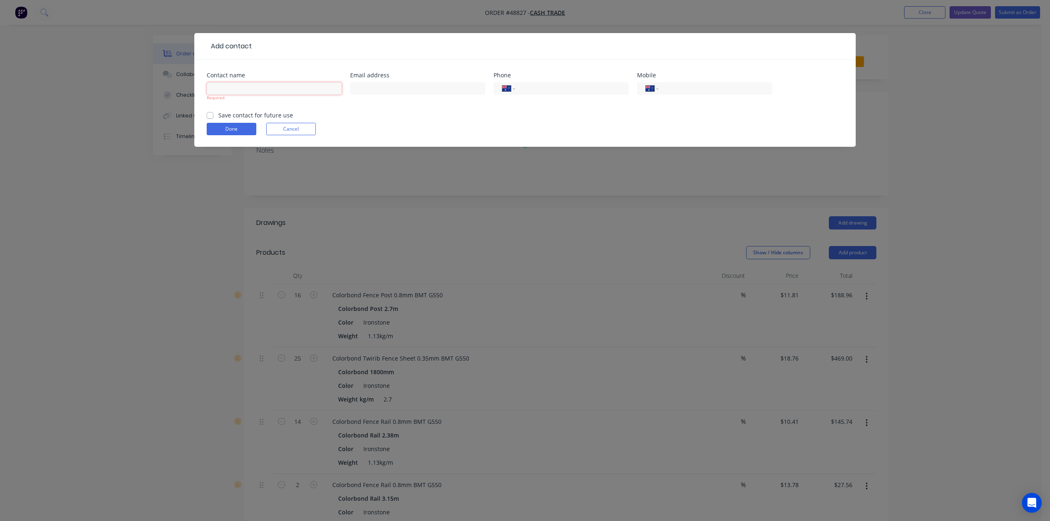
click at [312, 86] on input "text" at bounding box center [274, 88] width 135 height 12
drag, startPoint x: 688, startPoint y: 91, endPoint x: 671, endPoint y: 97, distance: 17.5
click at [688, 91] on input "tel" at bounding box center [713, 89] width 99 height 10
click at [604, 137] on form "Contact name Required Email address Phone International Afghanistan Åland Islan…" at bounding box center [525, 109] width 636 height 74
click at [701, 91] on input "tel" at bounding box center [713, 89] width 99 height 10
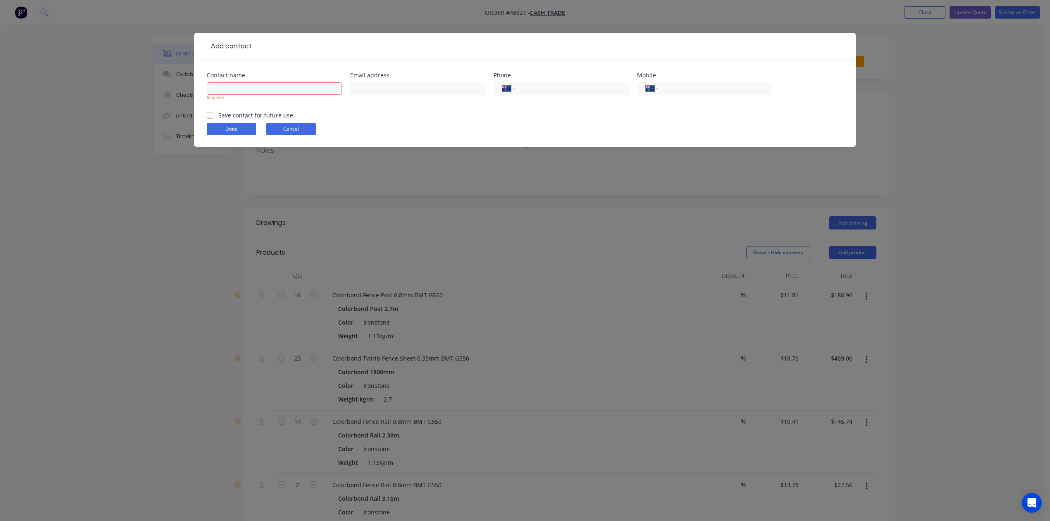
click at [306, 132] on button "Cancel" at bounding box center [291, 129] width 50 height 12
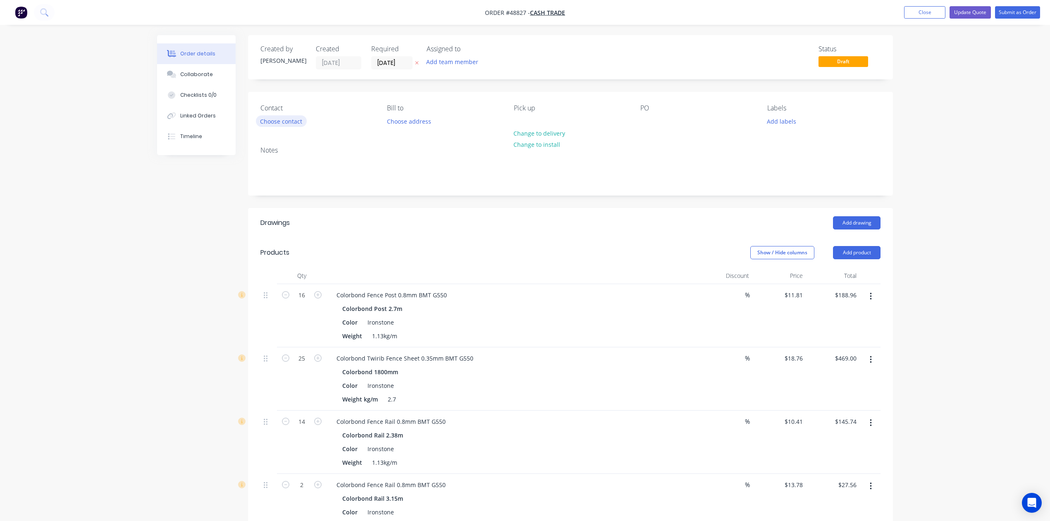
click at [298, 118] on button "Choose contact" at bounding box center [281, 120] width 51 height 11
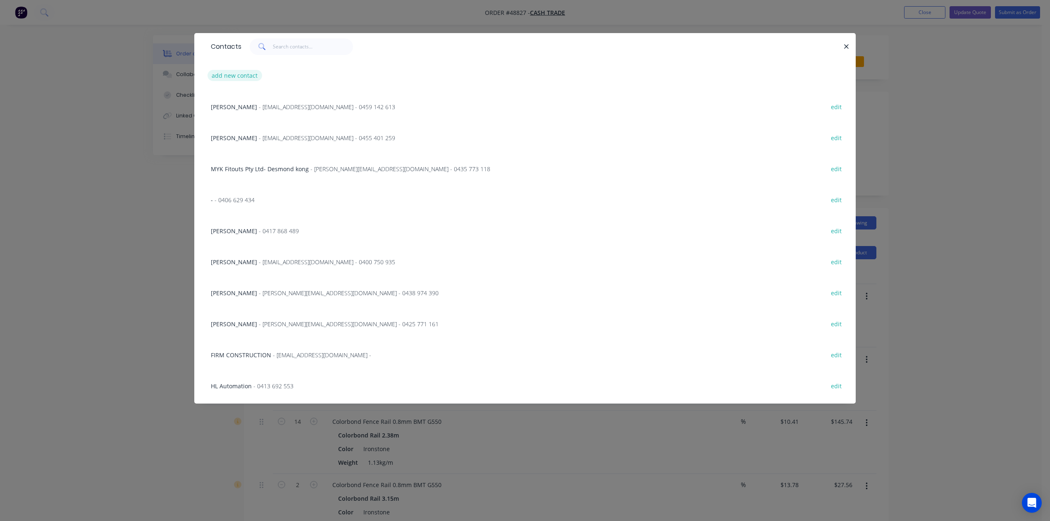
click at [237, 73] on button "add new contact" at bounding box center [234, 75] width 55 height 11
select select "AU"
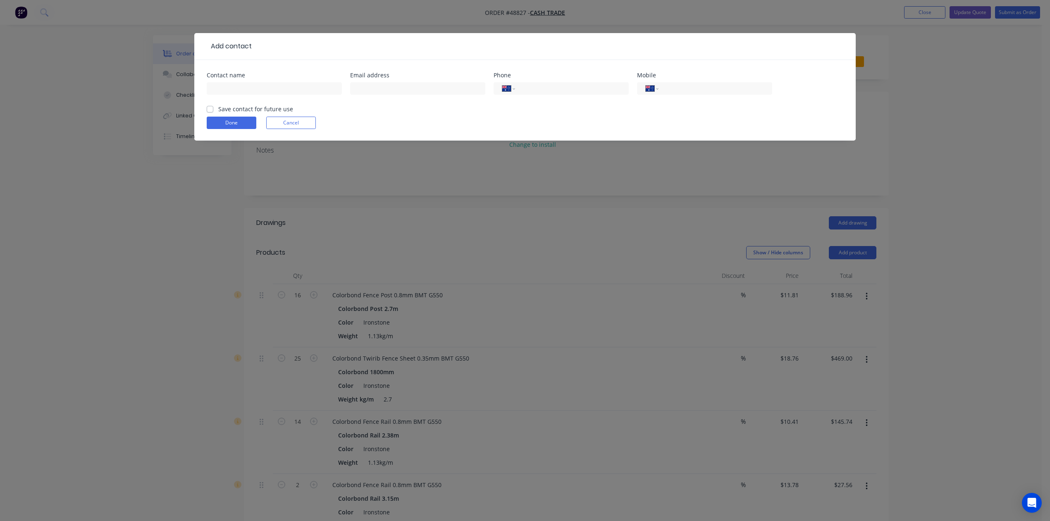
click at [714, 95] on div "International Afghanistan Åland Islands Albania Algeria American Samoa Andorra …" at bounding box center [704, 92] width 135 height 24
click at [713, 89] on input "tel" at bounding box center [713, 89] width 99 height 10
type input "0401 242 066"
click at [295, 95] on div at bounding box center [274, 92] width 135 height 24
click at [294, 93] on input "text" at bounding box center [274, 88] width 135 height 12
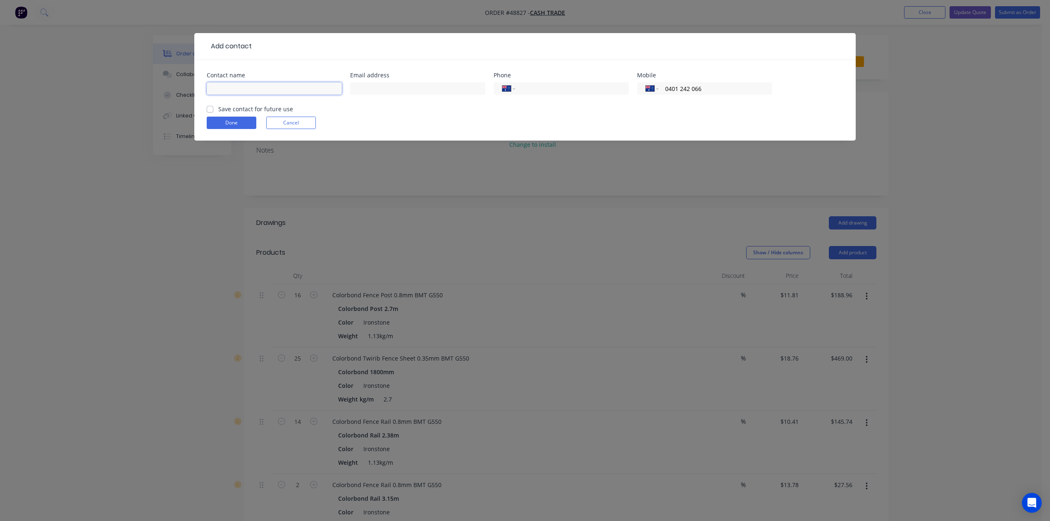
type input "W"
type input "Zhang"
click at [230, 126] on button "Done" at bounding box center [232, 123] width 50 height 12
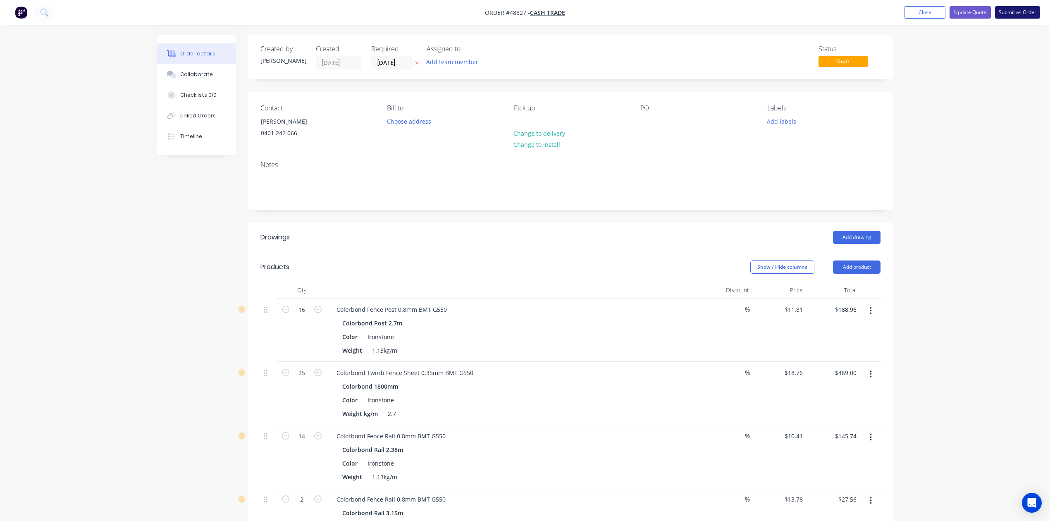
click at [1030, 15] on button "Submit as Order" at bounding box center [1017, 12] width 45 height 12
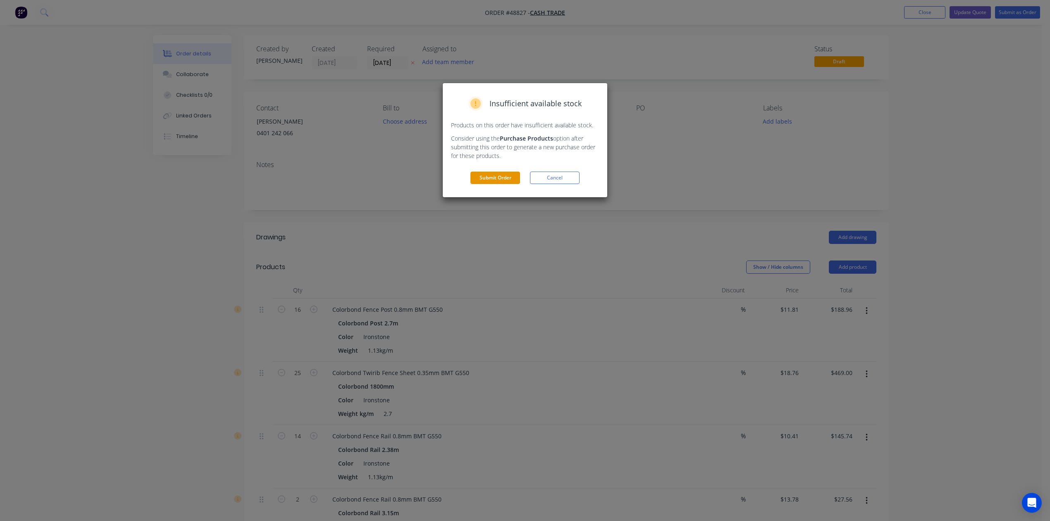
click at [483, 174] on button "Submit Order" at bounding box center [495, 177] width 50 height 12
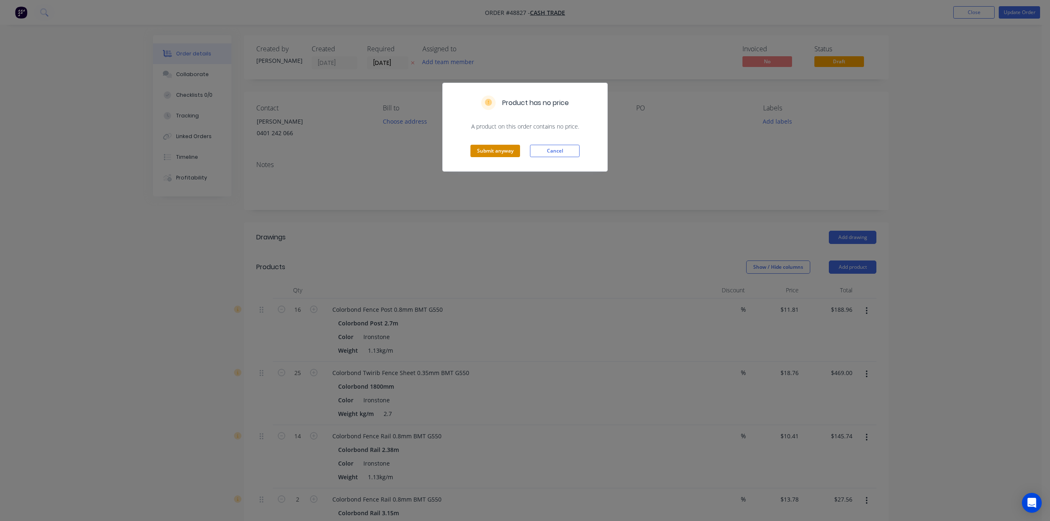
click at [509, 154] on button "Submit anyway" at bounding box center [495, 151] width 50 height 12
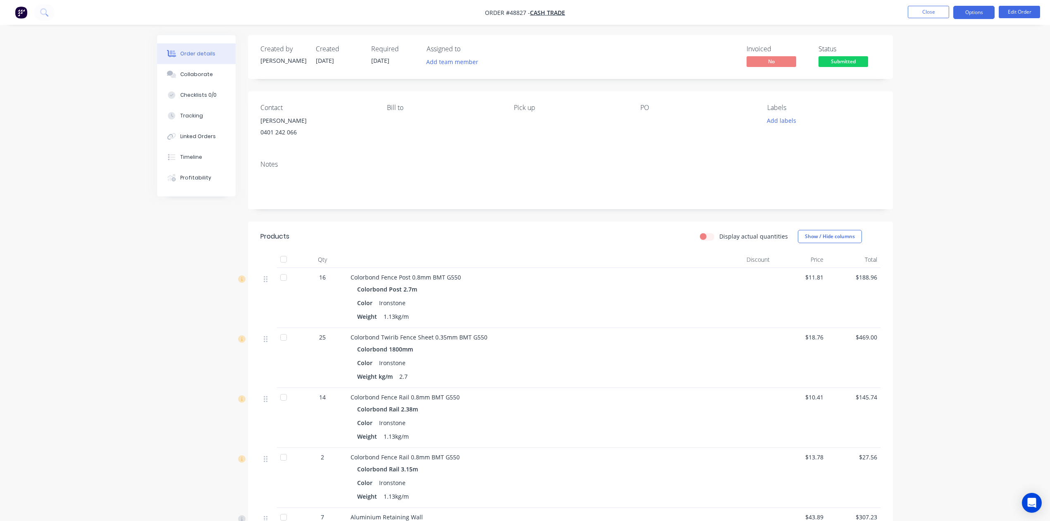
drag, startPoint x: 973, startPoint y: 22, endPoint x: 974, endPoint y: 14, distance: 8.4
click at [973, 20] on nav "Order #48827 - Cash Trade Close Options Edit Order" at bounding box center [525, 12] width 1050 height 25
click at [974, 14] on button "Options" at bounding box center [973, 12] width 41 height 13
click at [938, 51] on div "Invoice" at bounding box center [949, 50] width 76 height 12
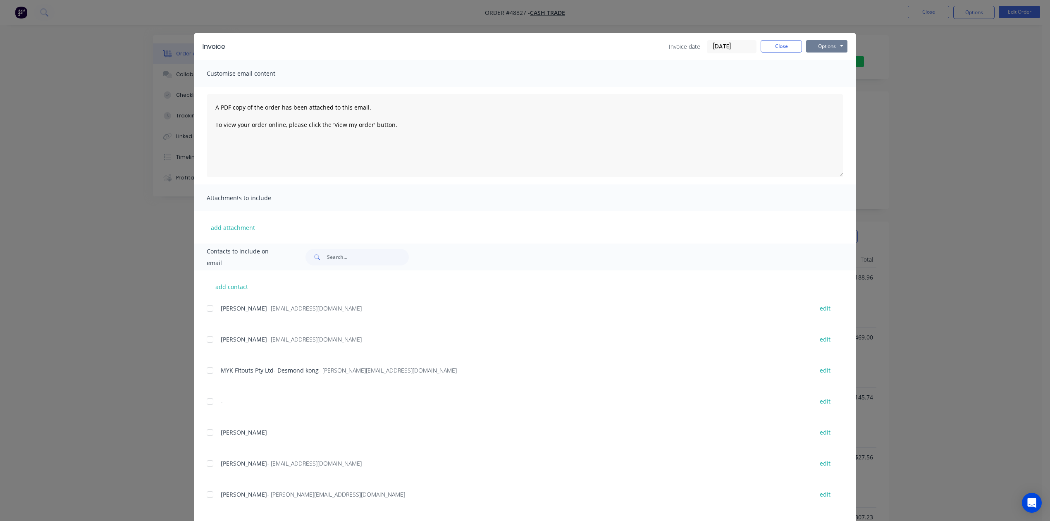
click at [829, 50] on button "Options" at bounding box center [826, 46] width 41 height 12
click at [820, 72] on button "Print" at bounding box center [832, 75] width 53 height 14
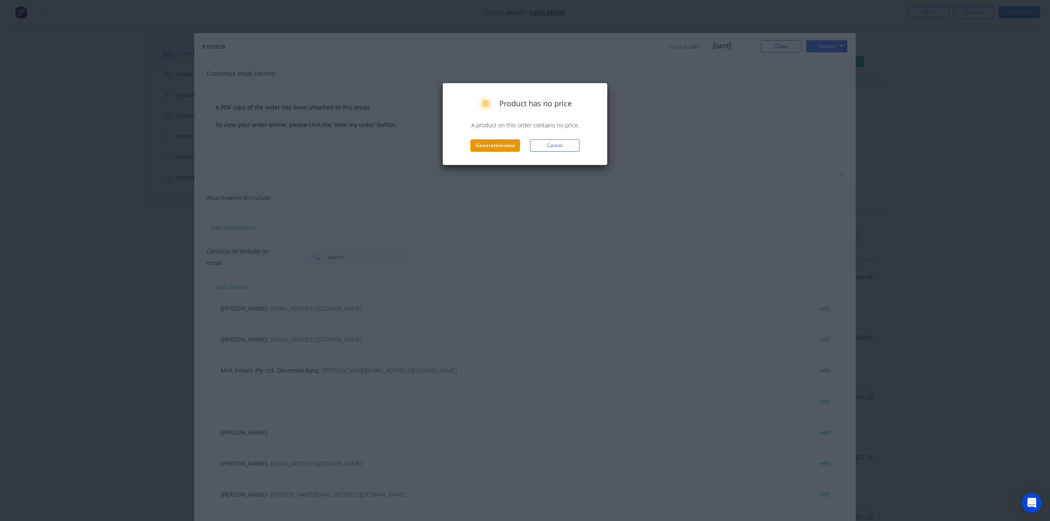
click at [509, 145] on button "Generate invoice" at bounding box center [495, 145] width 50 height 12
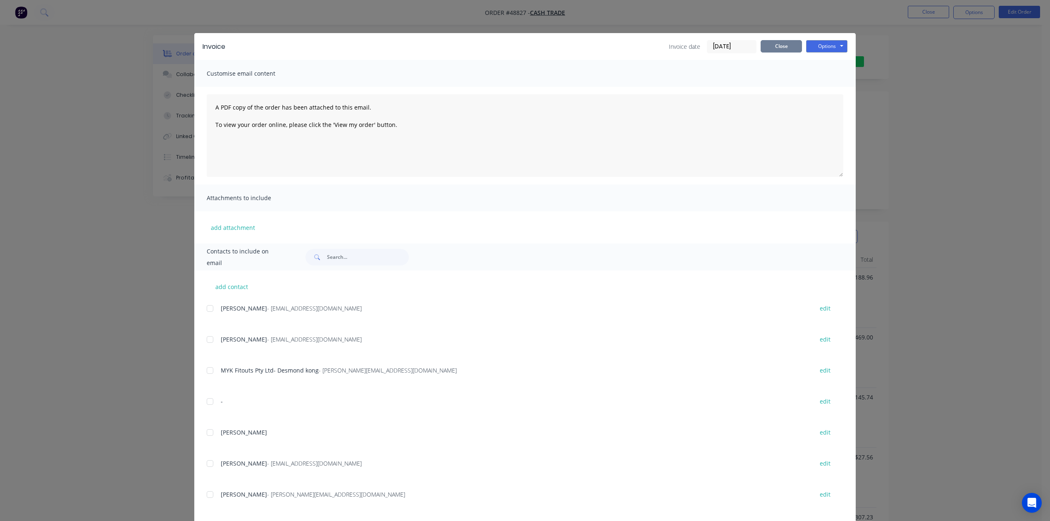
click at [767, 50] on button "Close" at bounding box center [780, 46] width 41 height 12
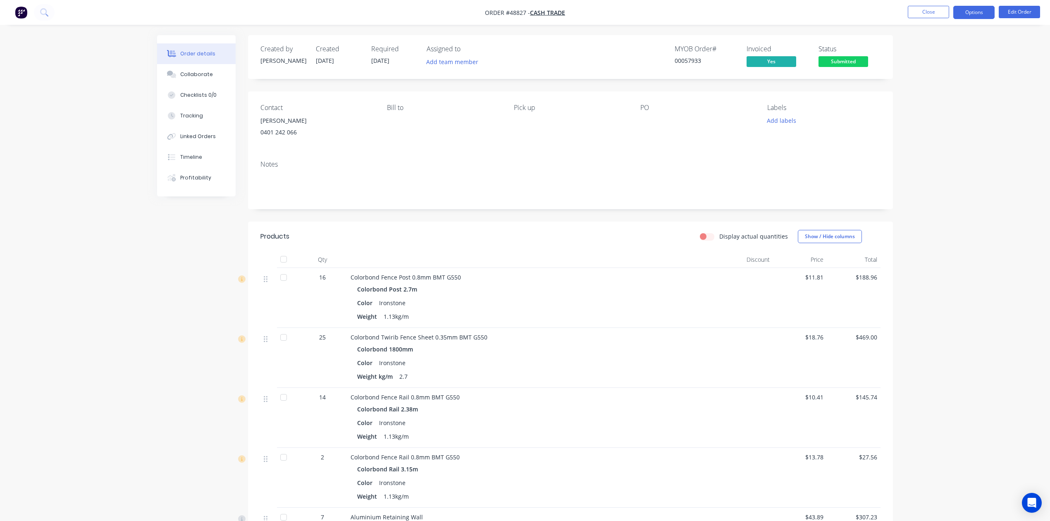
click at [966, 13] on button "Options" at bounding box center [973, 12] width 41 height 13
click at [940, 116] on div "Delivery Docket" at bounding box center [949, 116] width 76 height 12
click at [937, 89] on button "Without pricing" at bounding box center [948, 83] width 91 height 17
drag, startPoint x: 615, startPoint y: 233, endPoint x: 697, endPoint y: 168, distance: 104.9
click at [618, 231] on div "Display actual quantities Show / Hide columns" at bounding box center [636, 236] width 488 height 13
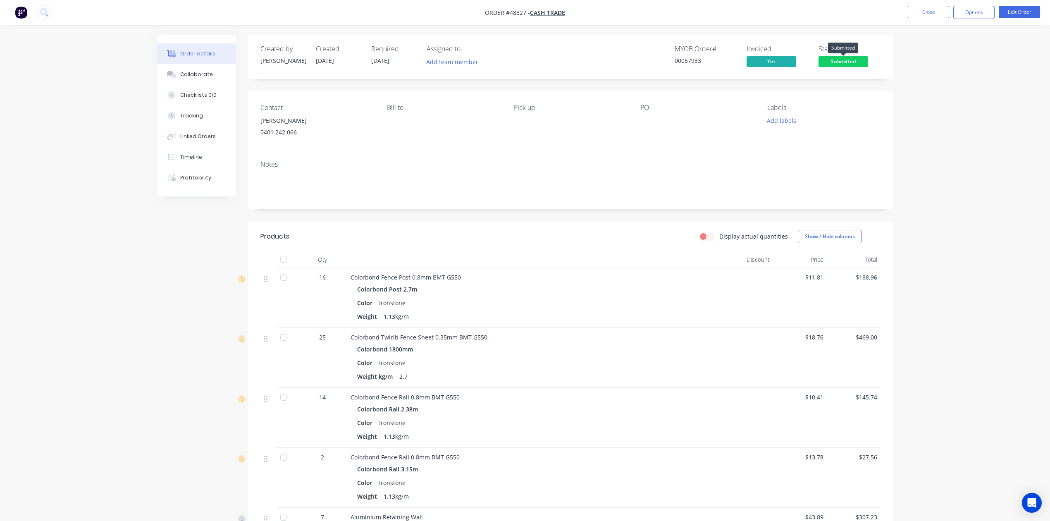
click at [854, 64] on span "Submitted" at bounding box center [843, 61] width 50 height 10
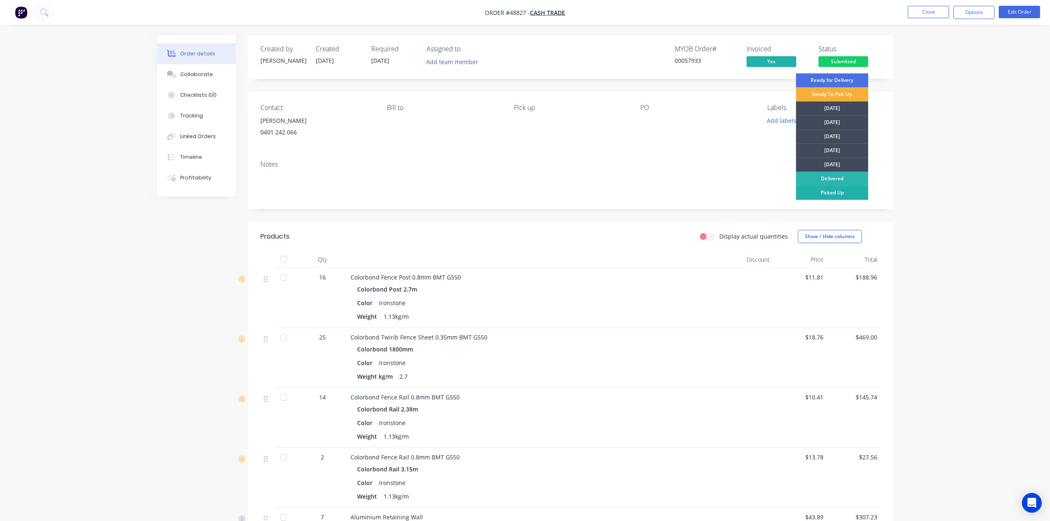
click at [841, 194] on div "Picked Up" at bounding box center [831, 193] width 72 height 14
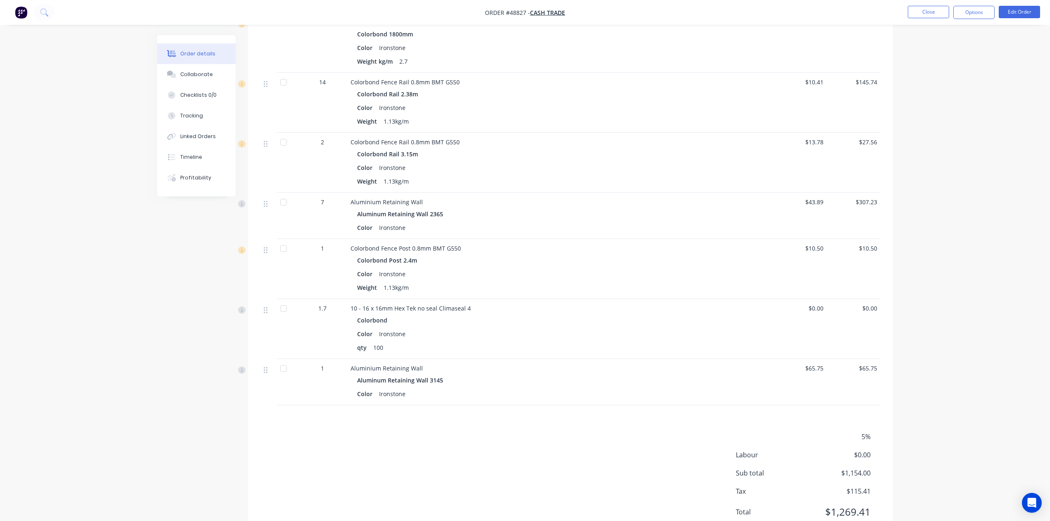
scroll to position [348, 0]
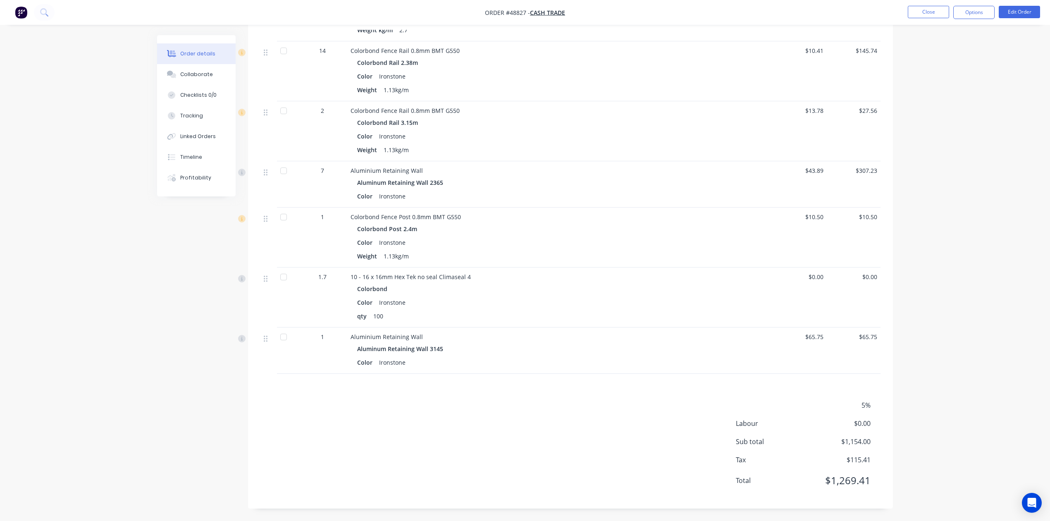
click at [676, 386] on div "Products Display actual quantities Show / Hide columns Qty Discount Price Total…" at bounding box center [570, 191] width 645 height 633
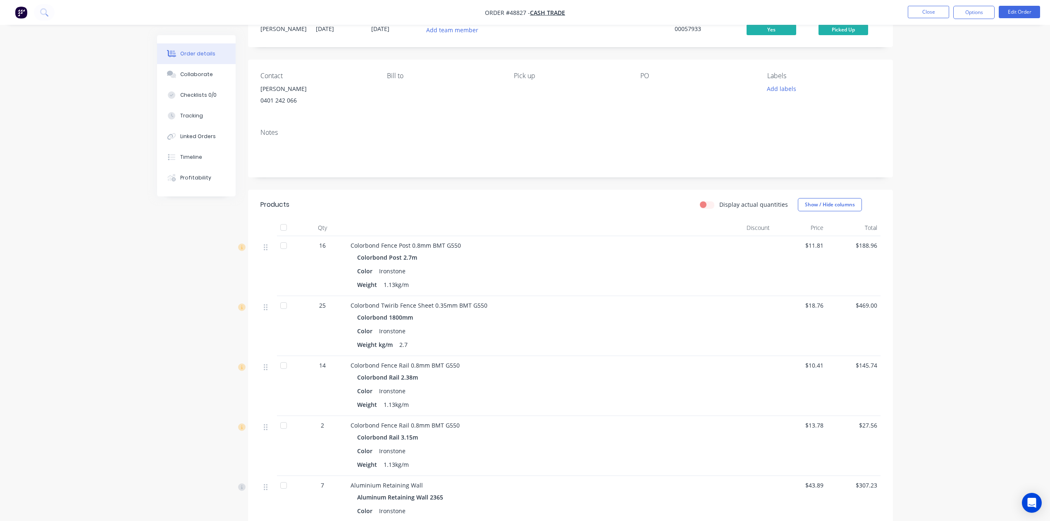
scroll to position [0, 0]
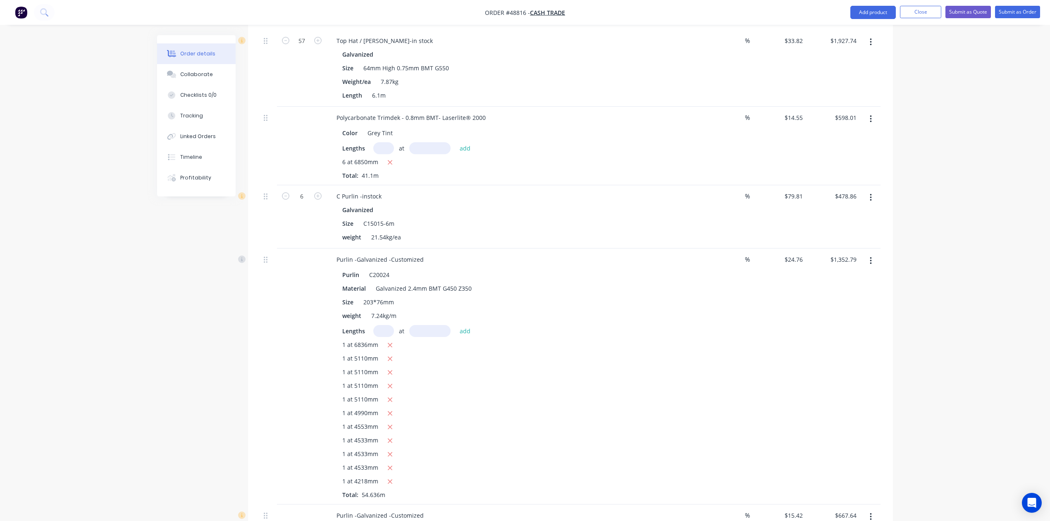
scroll to position [882, 0]
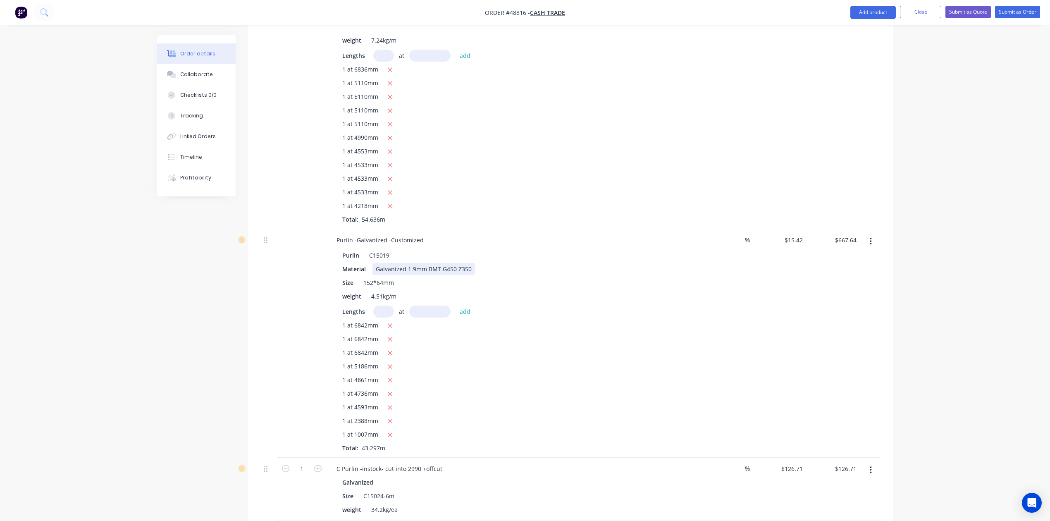
click at [610, 263] on div "Material Galvanized 1.9mm BMT G450 Z350" at bounding box center [511, 269] width 344 height 12
click at [577, 263] on div "Material Galvanized 1.9mm BMT G450 Z350" at bounding box center [511, 269] width 344 height 12
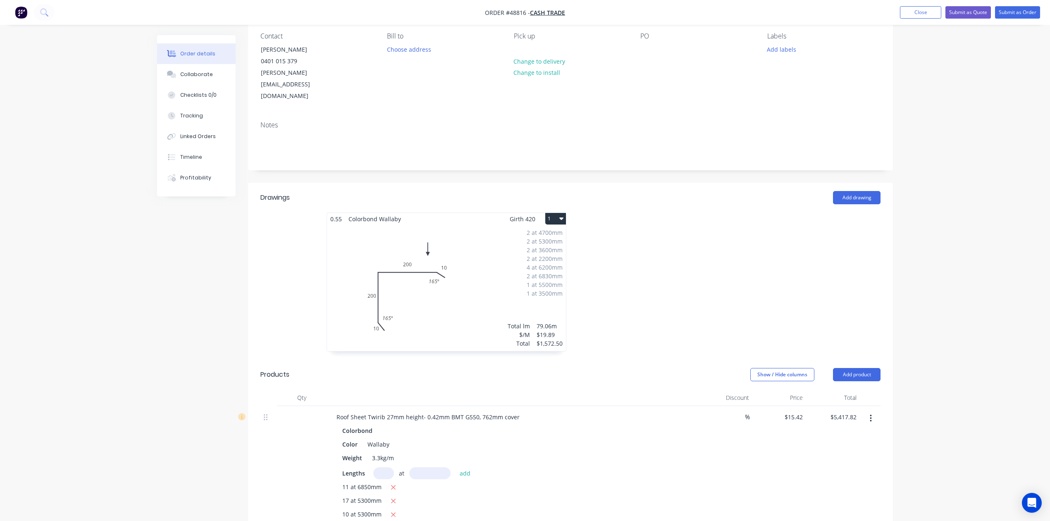
scroll to position [0, 0]
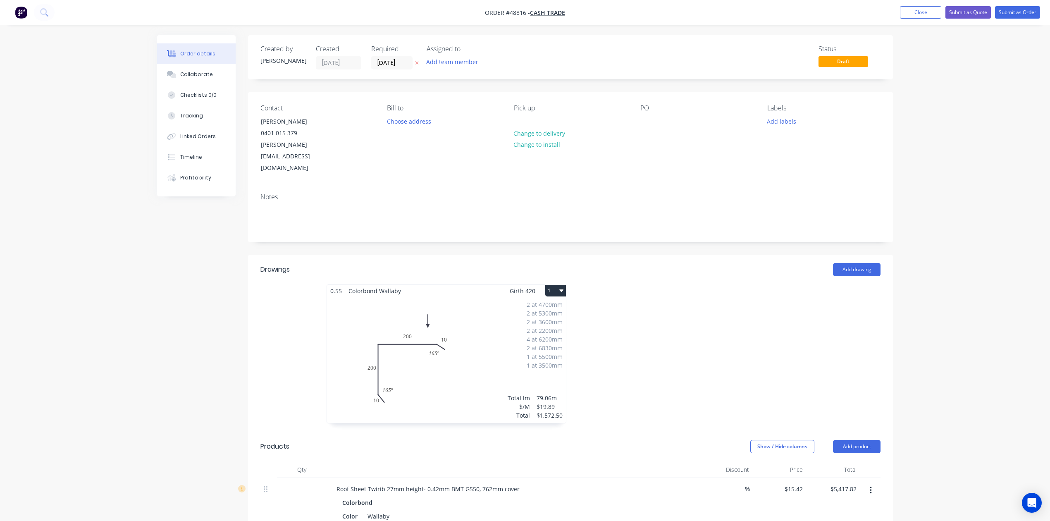
click at [706, 304] on div at bounding box center [694, 357] width 248 height 147
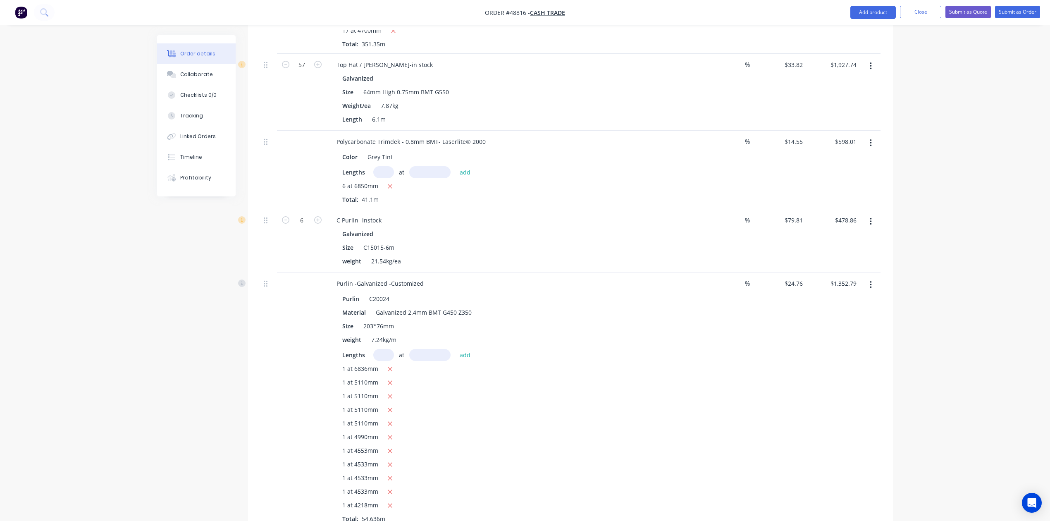
scroll to position [716, 0]
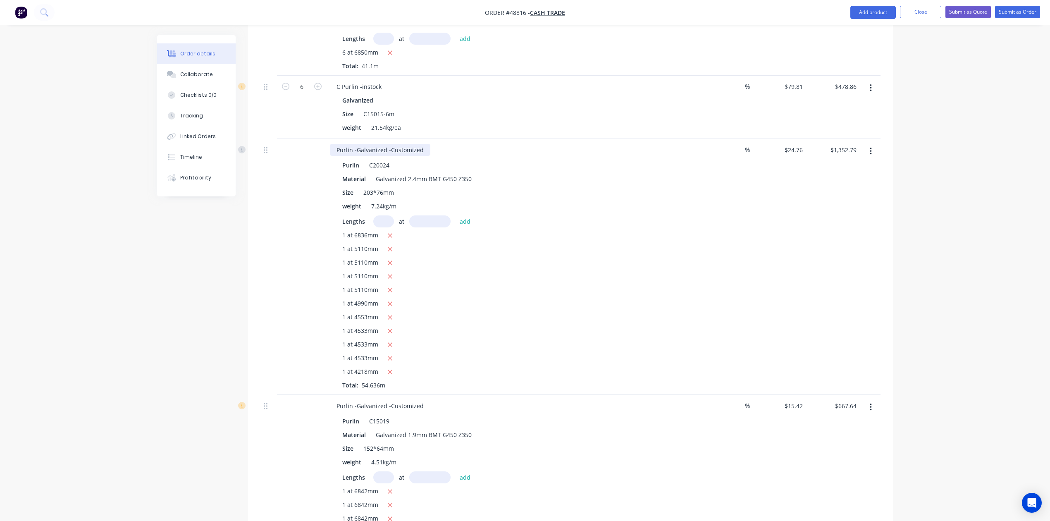
click at [426, 144] on div "Purlin -Galvanized -Customized" at bounding box center [380, 150] width 100 height 12
drag, startPoint x: 426, startPoint y: 126, endPoint x: 500, endPoint y: 131, distance: 73.3
click at [500, 144] on div "Purlin -Galvanized -Customized- Unpunched" at bounding box center [512, 150] width 365 height 12
copy div "Unpunched"
click at [425, 400] on div "Purlin -Galvanized -Customized" at bounding box center [380, 406] width 100 height 12
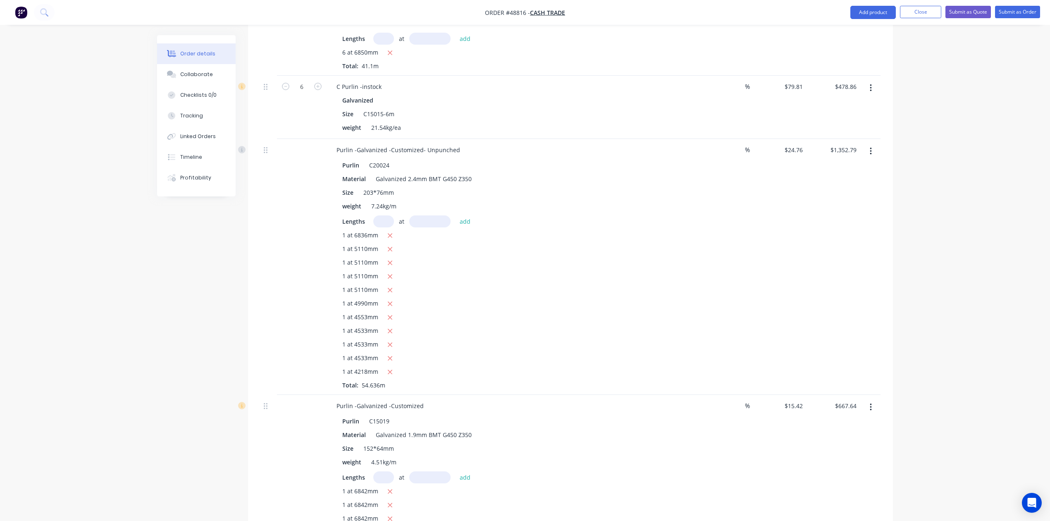
click at [427, 400] on div "Purlin -Galvanized -Customized" at bounding box center [512, 406] width 365 height 12
click at [420, 400] on div "Purlin -Galvanized -Customized" at bounding box center [380, 406] width 100 height 12
drag, startPoint x: 539, startPoint y: 441, endPoint x: 547, endPoint y: 435, distance: 10.6
click at [544, 456] on div "weight 4.51kg/m" at bounding box center [511, 462] width 344 height 12
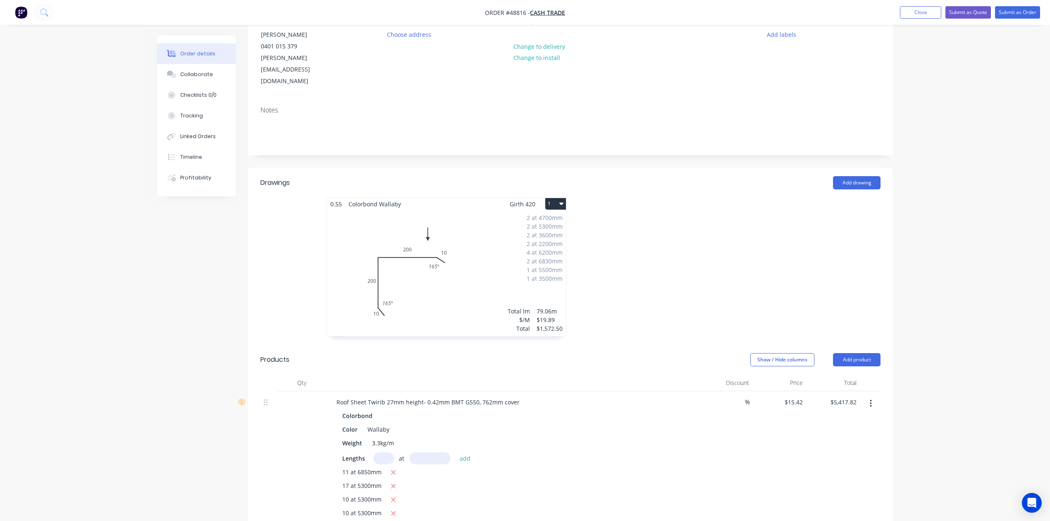
scroll to position [0, 0]
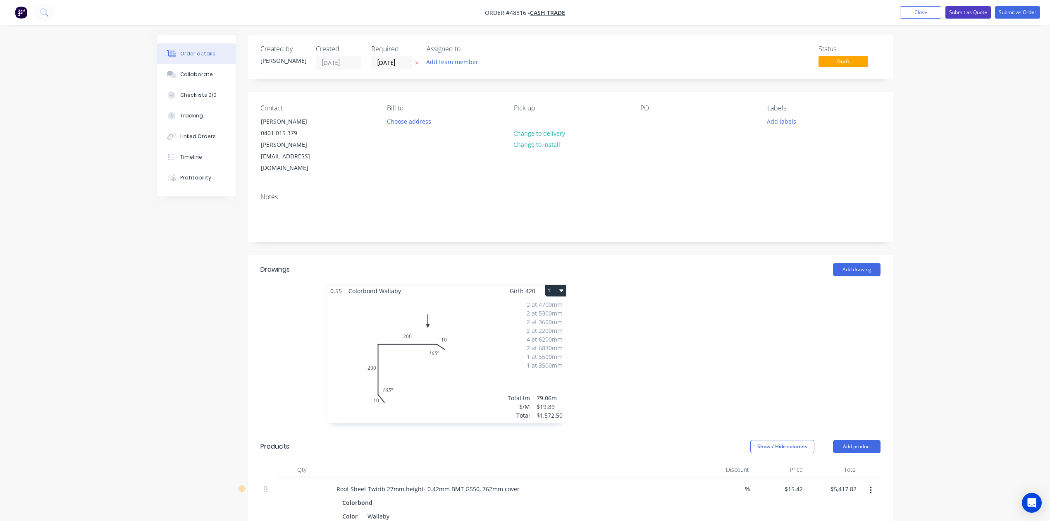
click at [971, 8] on button "Submit as Quote" at bounding box center [967, 12] width 45 height 12
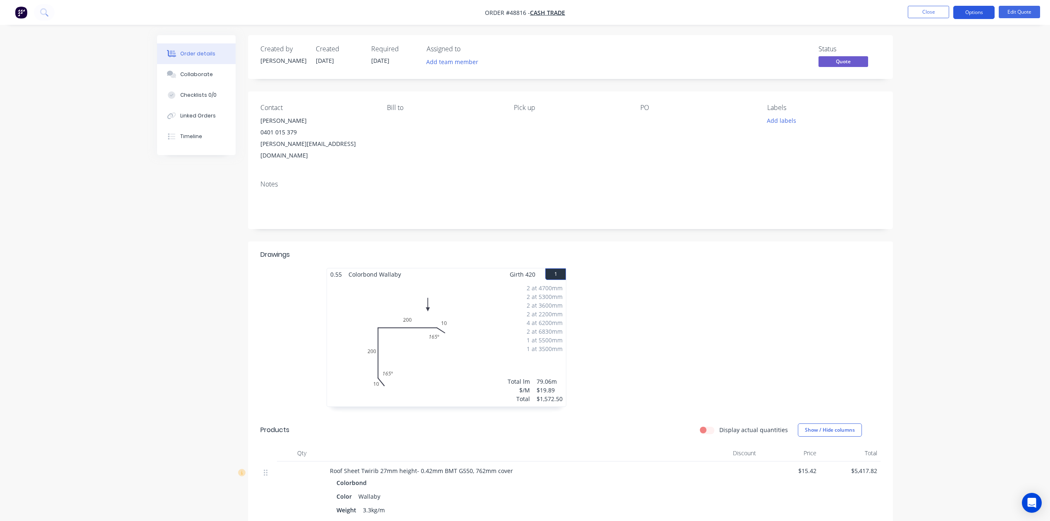
click at [982, 12] on button "Options" at bounding box center [973, 12] width 41 height 13
click at [943, 47] on div "Quote" at bounding box center [949, 50] width 76 height 12
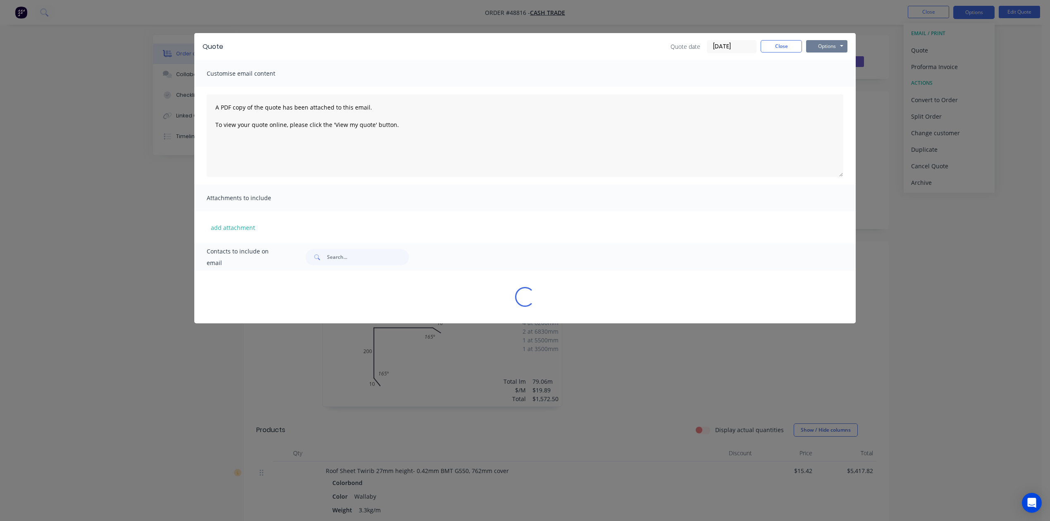
click at [833, 47] on button "Options" at bounding box center [826, 46] width 41 height 12
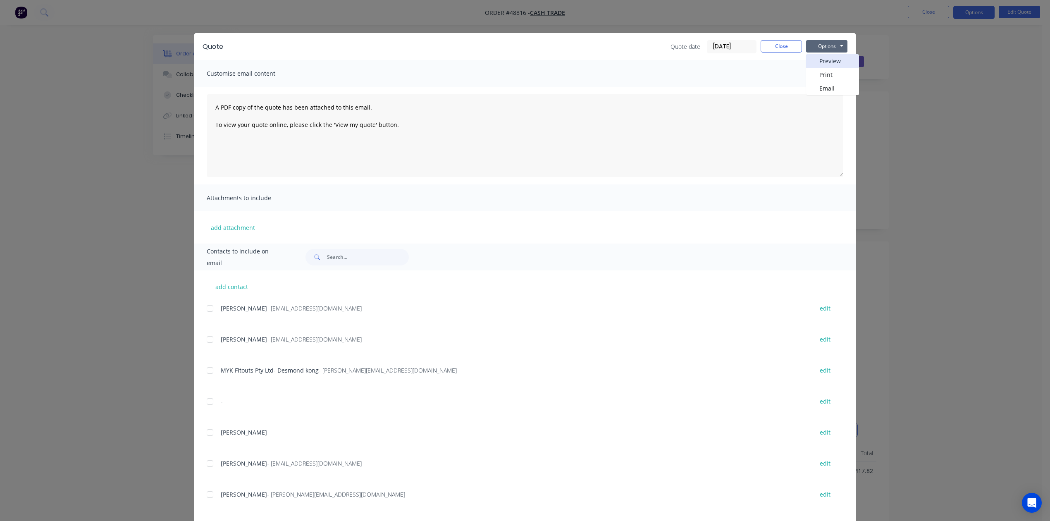
click at [827, 60] on button "Preview" at bounding box center [832, 61] width 53 height 14
click at [790, 41] on button "Close" at bounding box center [780, 46] width 41 height 12
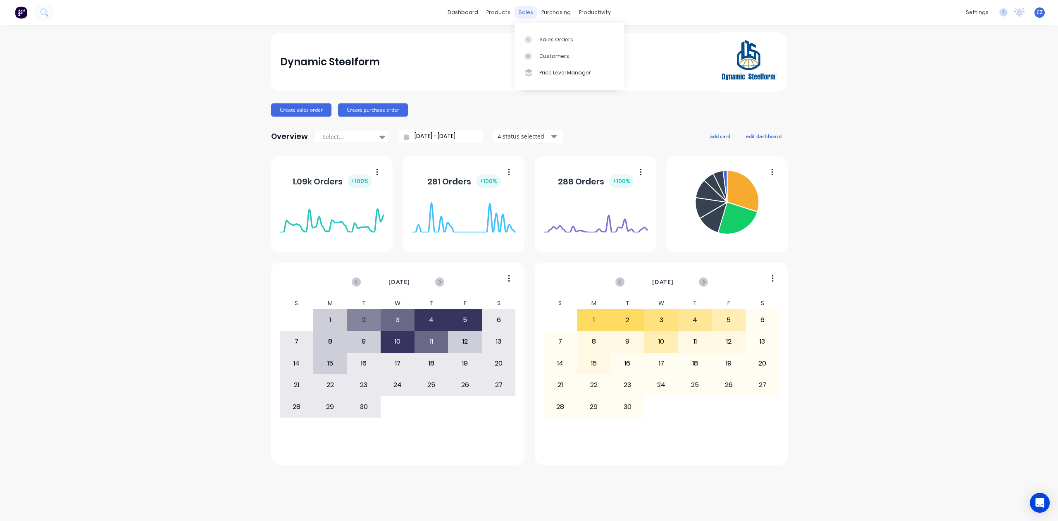
click at [523, 8] on div "sales" at bounding box center [525, 12] width 23 height 12
click at [544, 48] on link "Customers" at bounding box center [569, 56] width 110 height 17
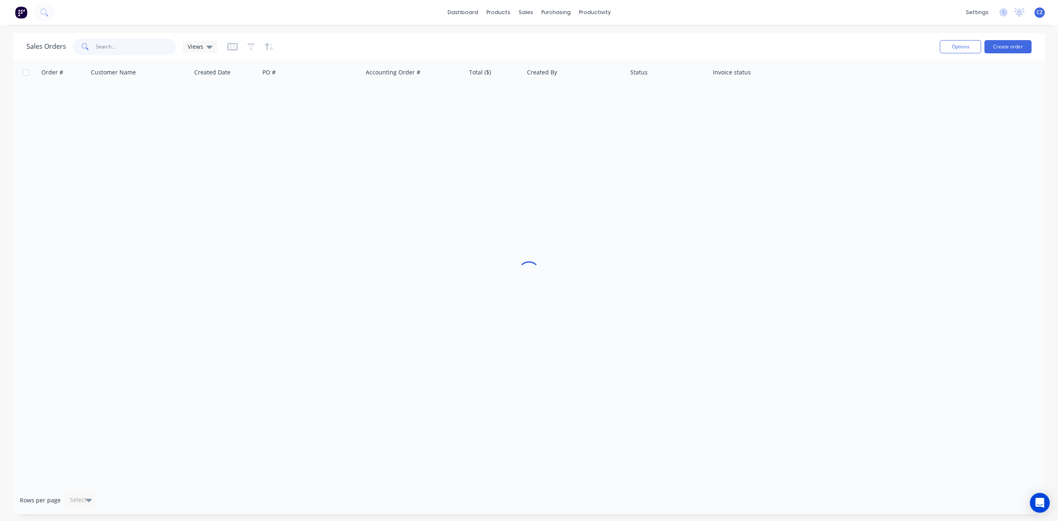
click at [159, 47] on input "text" at bounding box center [136, 46] width 81 height 17
type input "57931"
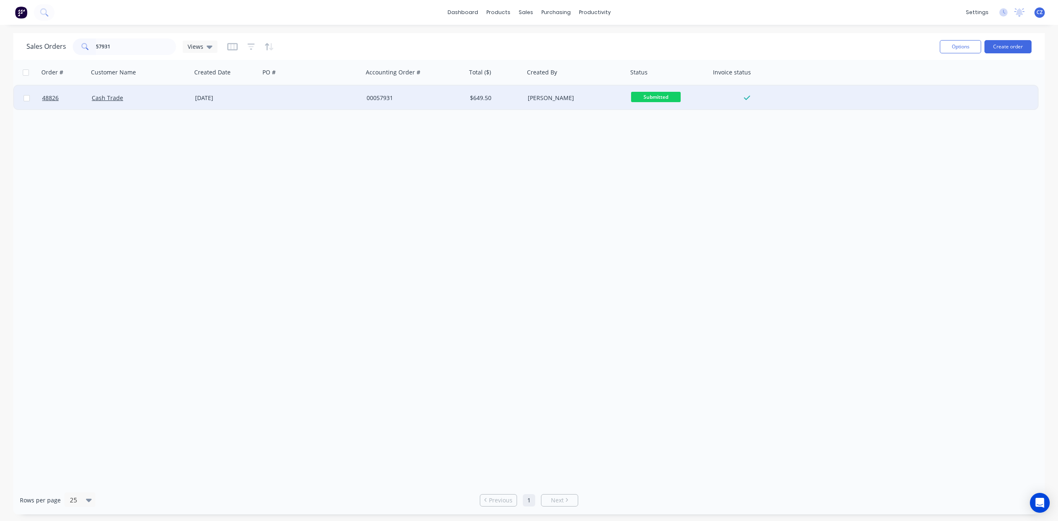
click at [257, 103] on div "[DATE]" at bounding box center [226, 98] width 68 height 25
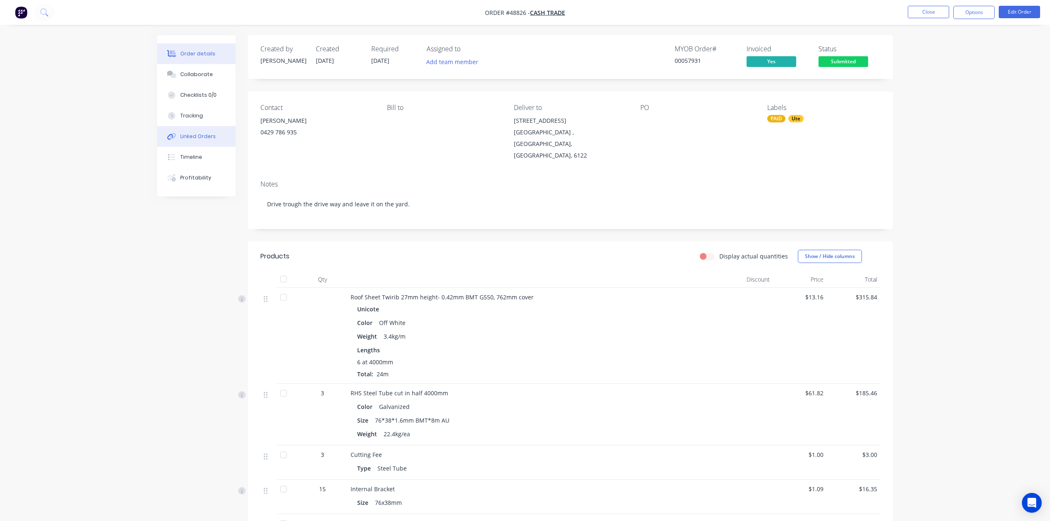
click at [191, 139] on div "Linked Orders" at bounding box center [198, 136] width 36 height 7
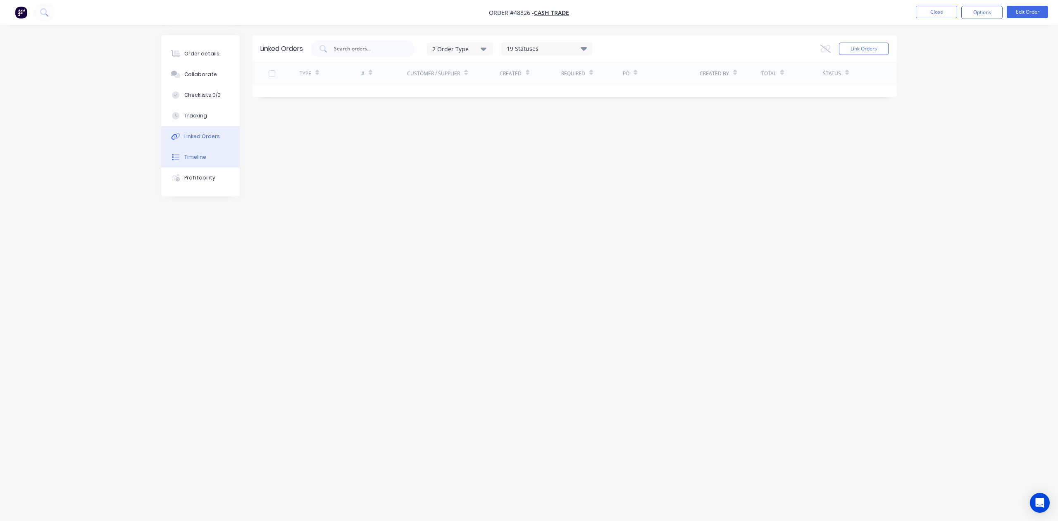
click at [194, 159] on div "Timeline" at bounding box center [195, 156] width 22 height 7
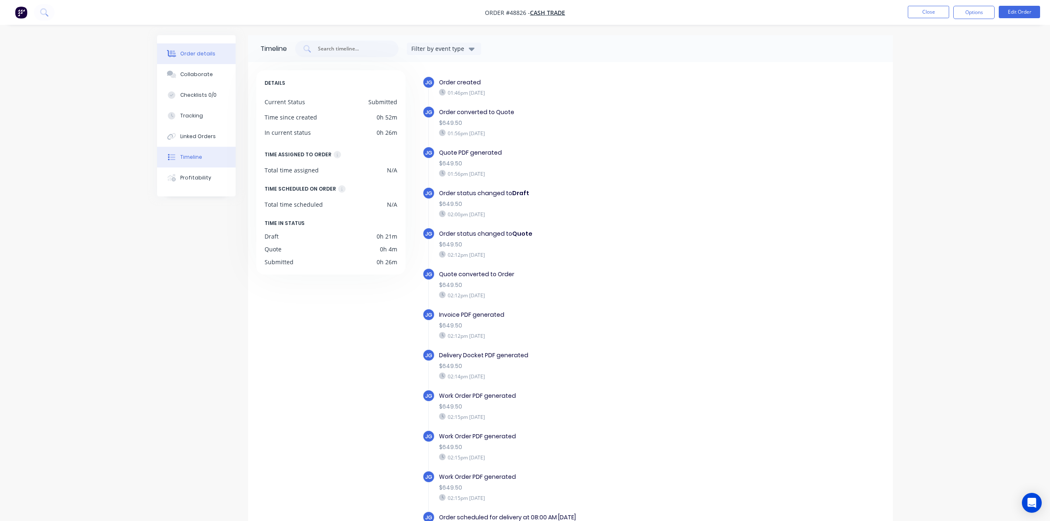
click at [194, 54] on div "Order details" at bounding box center [197, 53] width 35 height 7
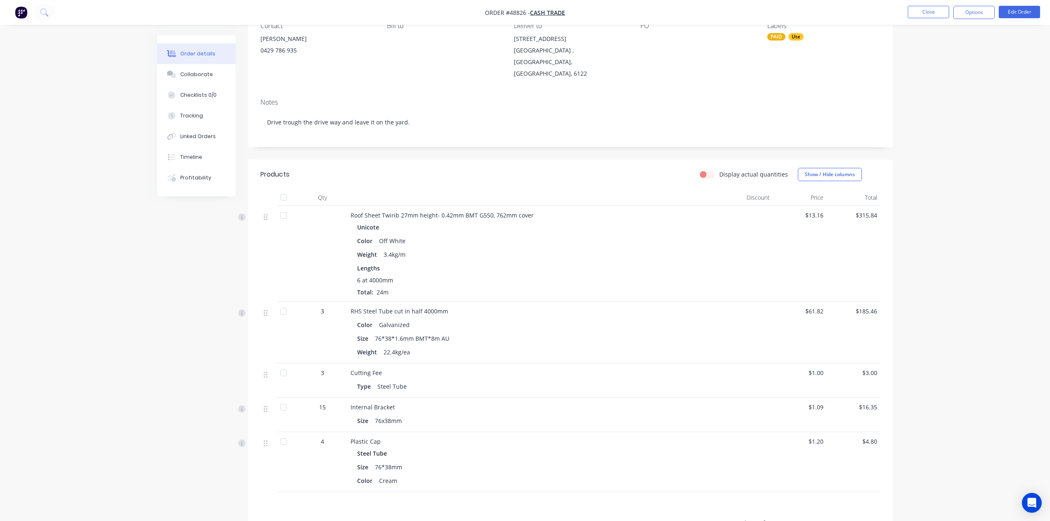
scroll to position [181, 0]
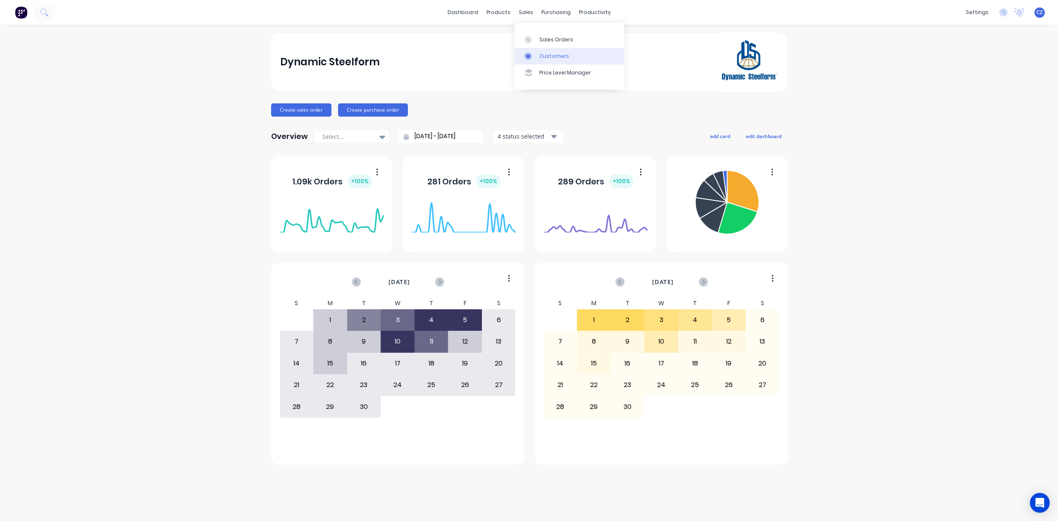
click at [531, 53] on icon at bounding box center [527, 55] width 7 height 7
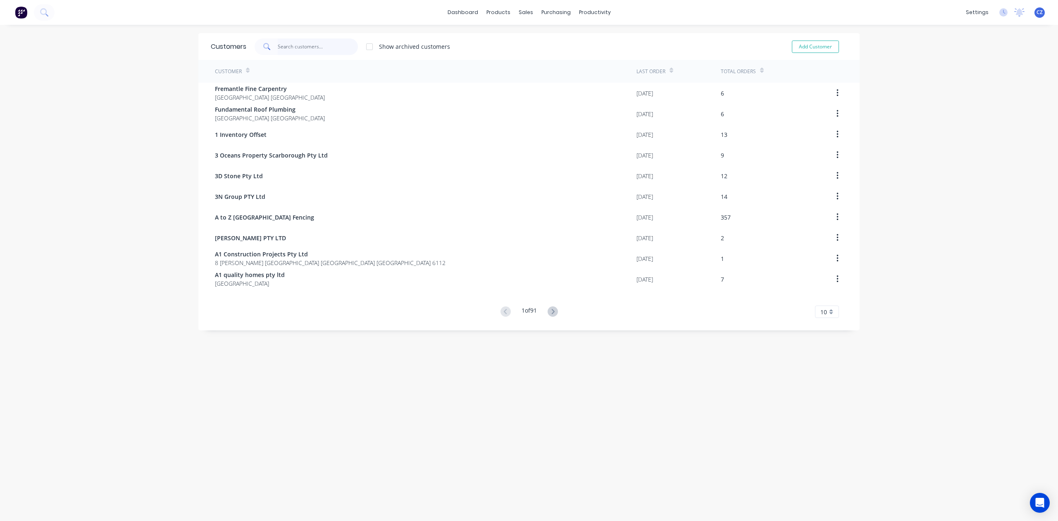
click at [288, 50] on input "text" at bounding box center [318, 46] width 81 height 17
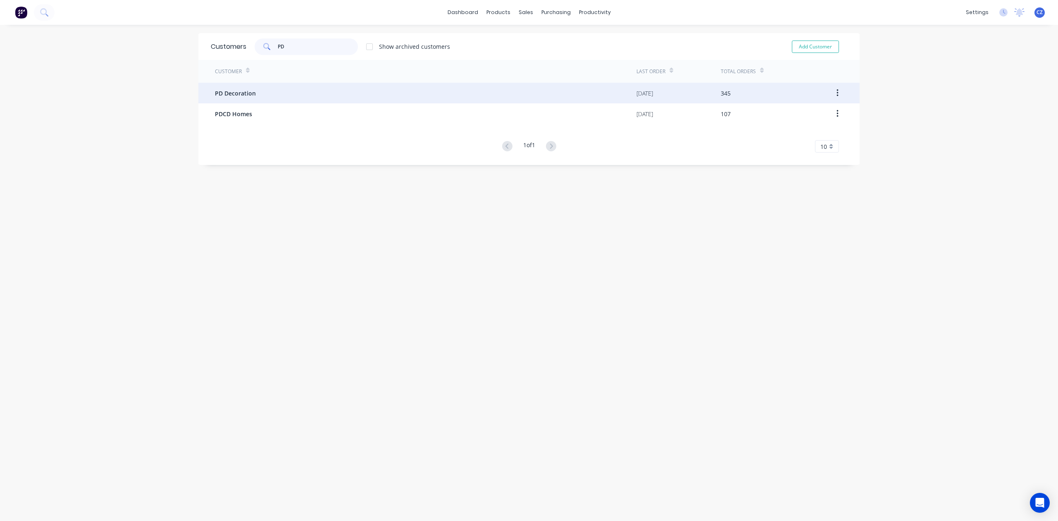
type input "PD"
click at [331, 88] on div "PD Decoration" at bounding box center [425, 93] width 421 height 21
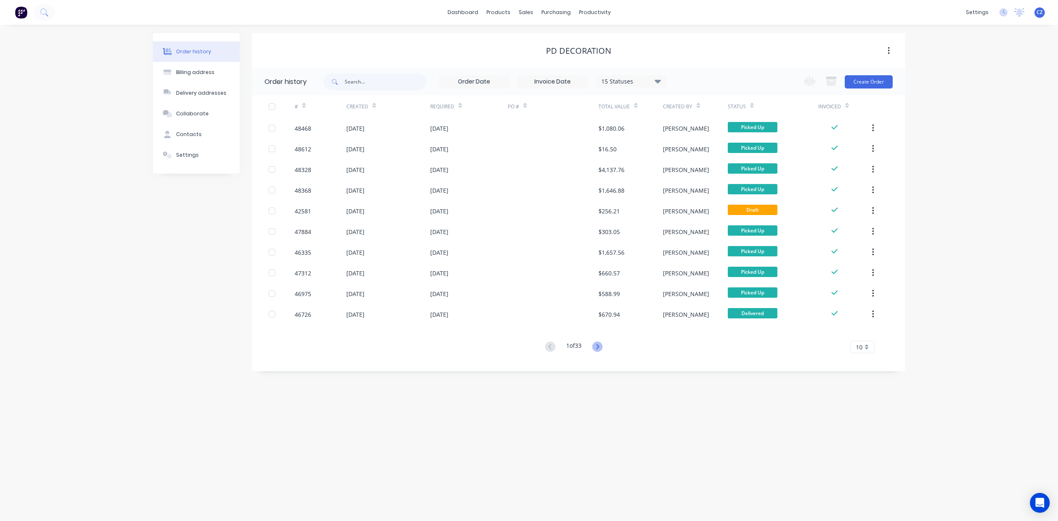
click at [601, 346] on icon at bounding box center [597, 346] width 10 height 10
click at [543, 349] on button at bounding box center [550, 347] width 15 height 12
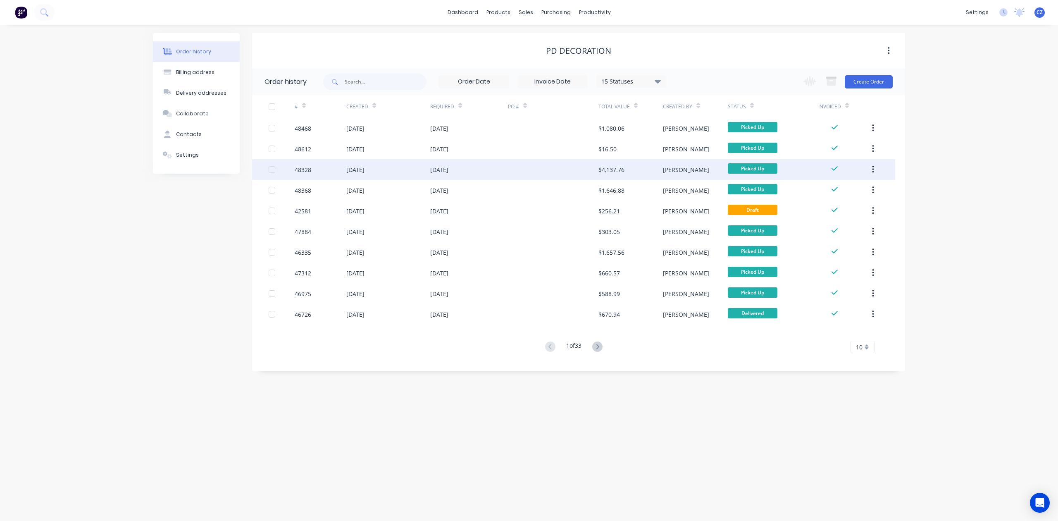
click at [605, 176] on div "$4,137.76" at bounding box center [630, 169] width 64 height 21
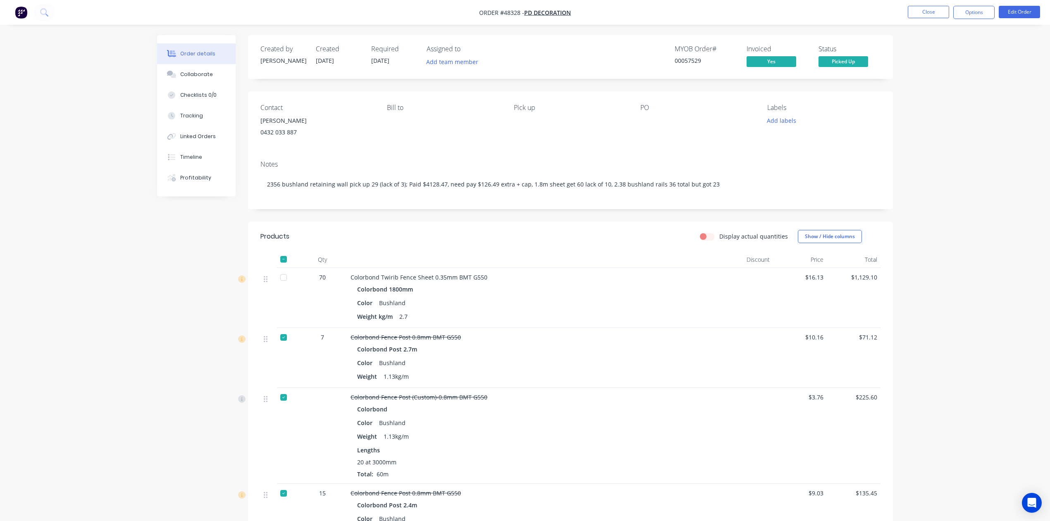
click at [610, 295] on div "Colorbond 1800mm" at bounding box center [533, 289] width 352 height 12
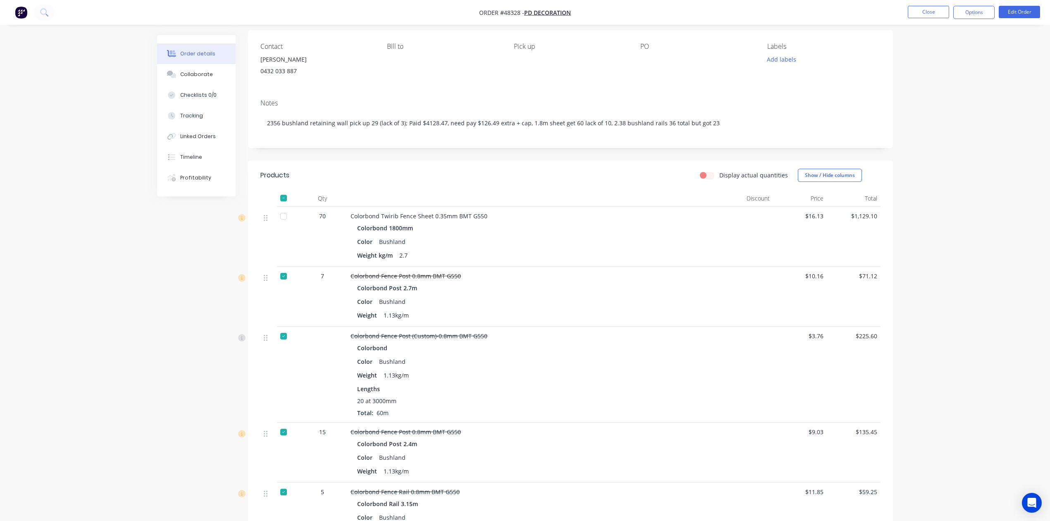
scroll to position [55, 0]
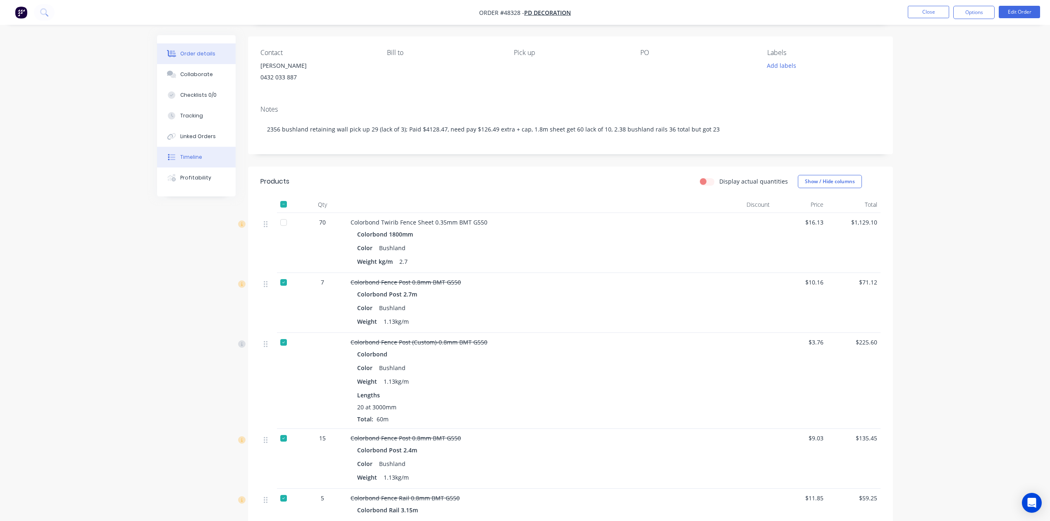
click at [183, 159] on div "Timeline" at bounding box center [191, 156] width 22 height 7
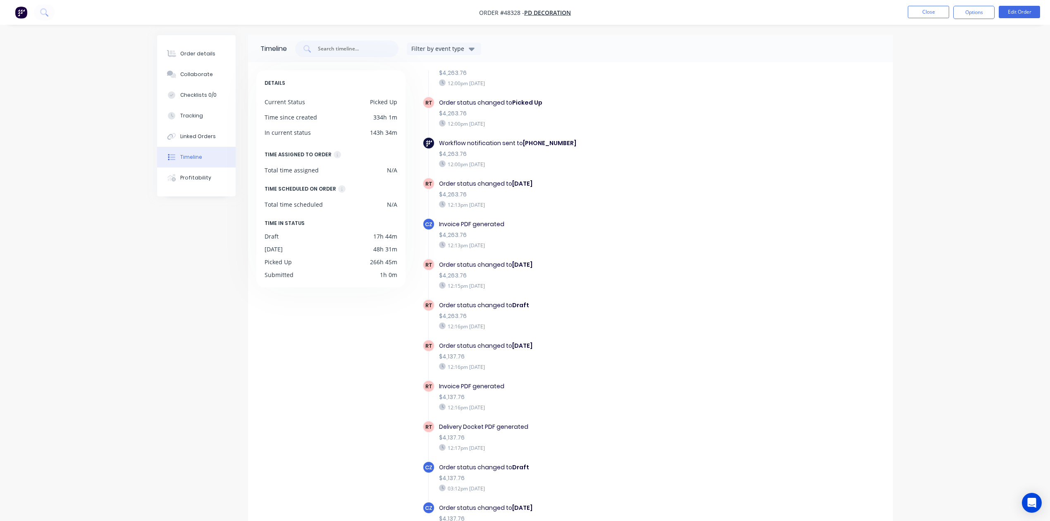
scroll to position [57, 0]
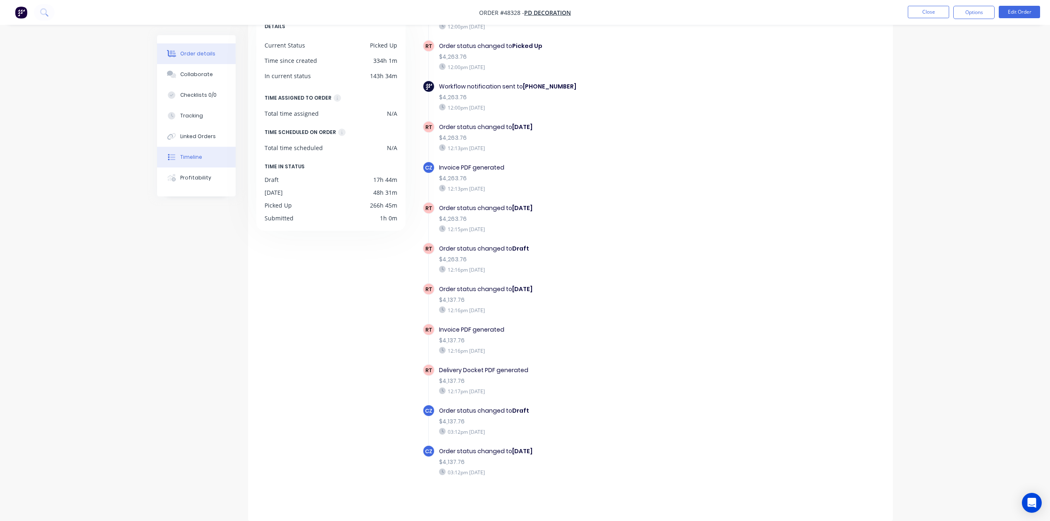
click at [207, 58] on button "Order details" at bounding box center [196, 53] width 79 height 21
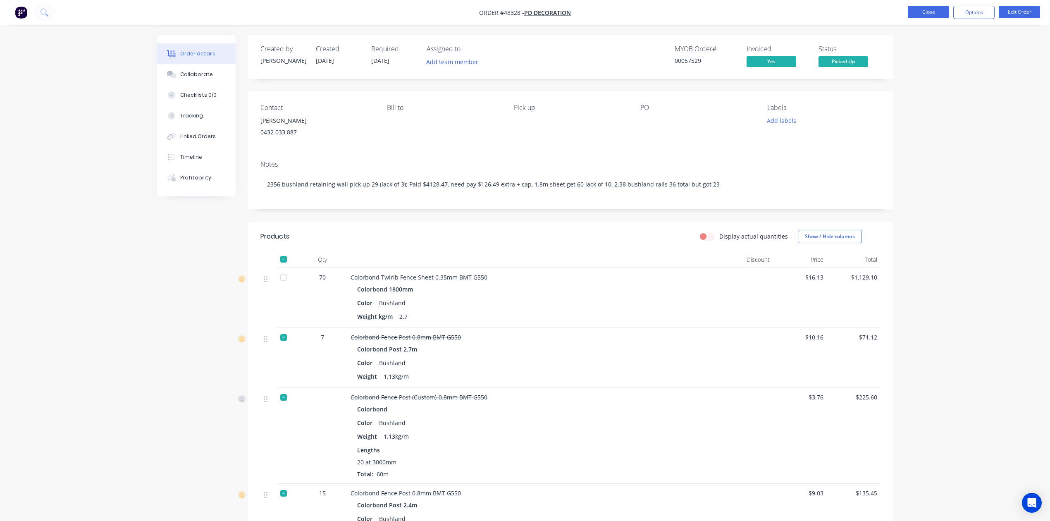
click at [916, 12] on button "Close" at bounding box center [927, 12] width 41 height 12
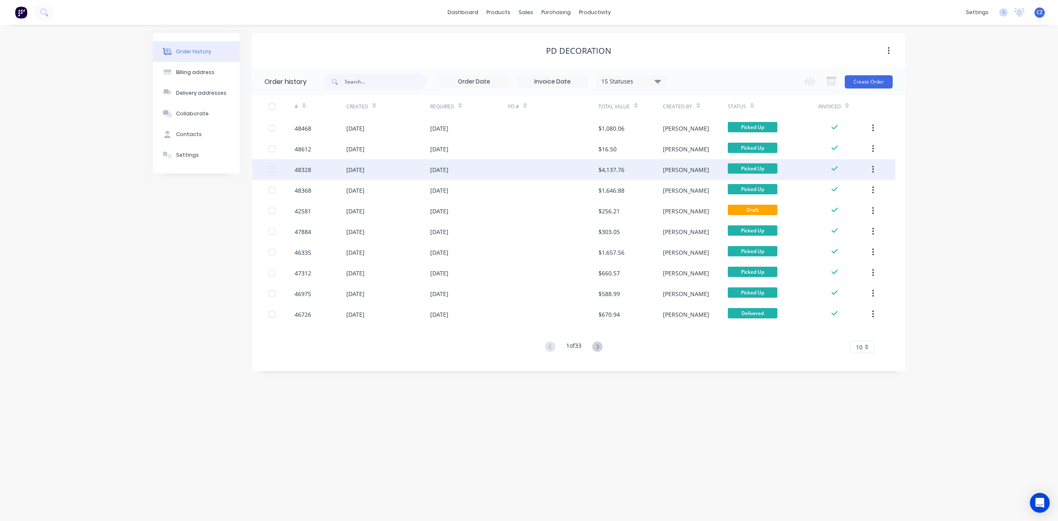
click at [364, 170] on div "20 Aug 2025" at bounding box center [355, 169] width 18 height 9
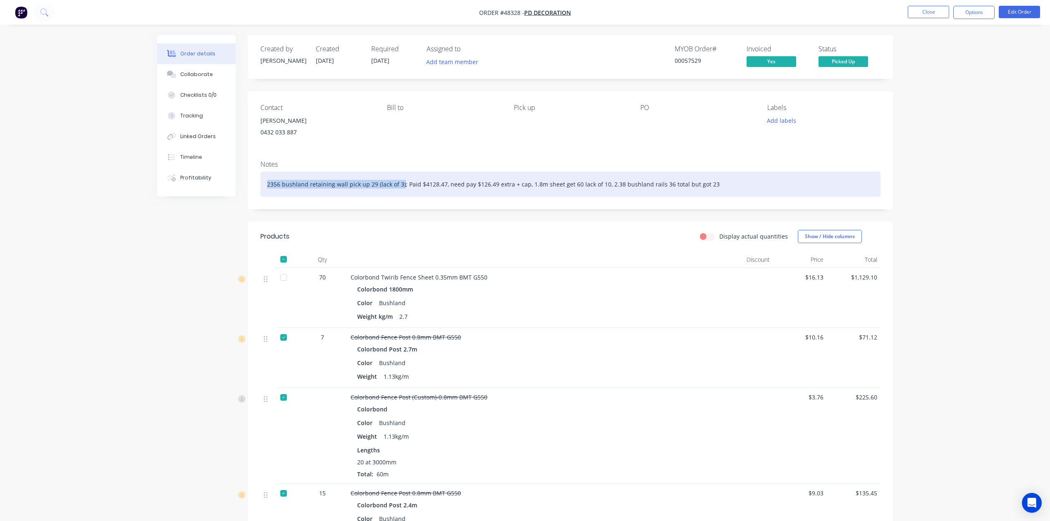
drag, startPoint x: 401, startPoint y: 183, endPoint x: 262, endPoint y: 183, distance: 138.8
click at [262, 183] on div "2356 bushland retaining wall pick up 29 (lack of 3); Paid $4128.47, need pay $1…" at bounding box center [570, 183] width 620 height 25
click at [271, 186] on div "; Paid $4128.47, need pay $126.49 extra + cap, 1.8m sheet get 60 lack of 10, 2.…" at bounding box center [570, 183] width 620 height 25
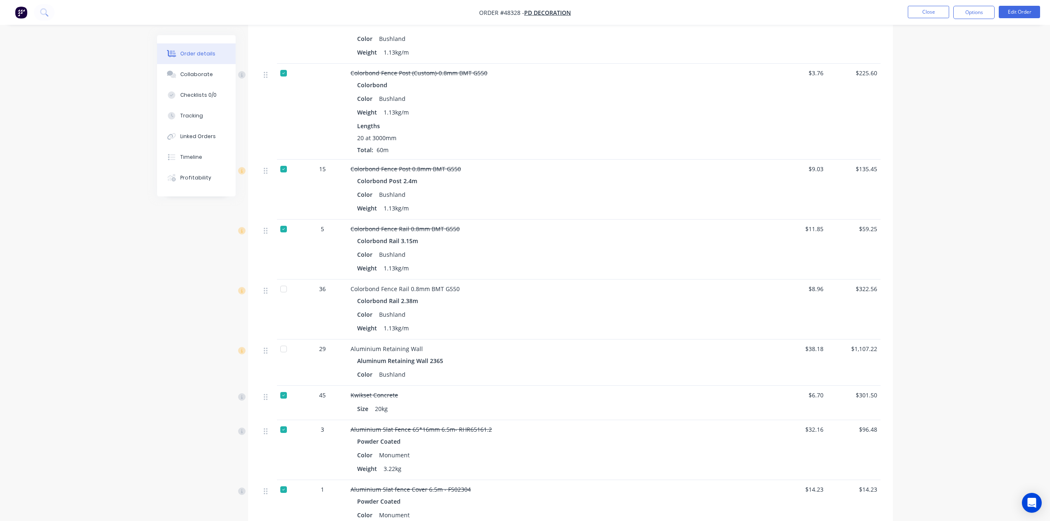
scroll to position [331, 0]
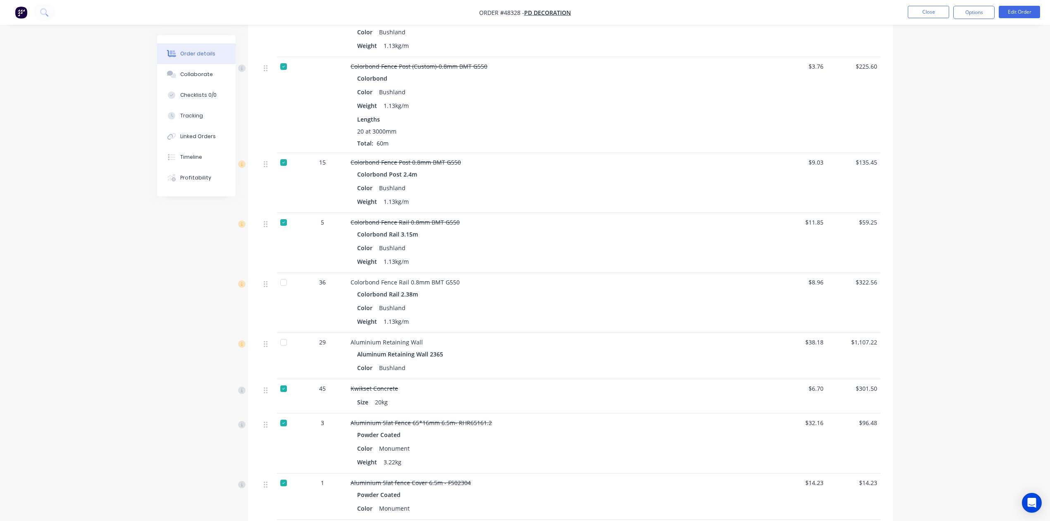
click at [281, 344] on div at bounding box center [283, 342] width 17 height 17
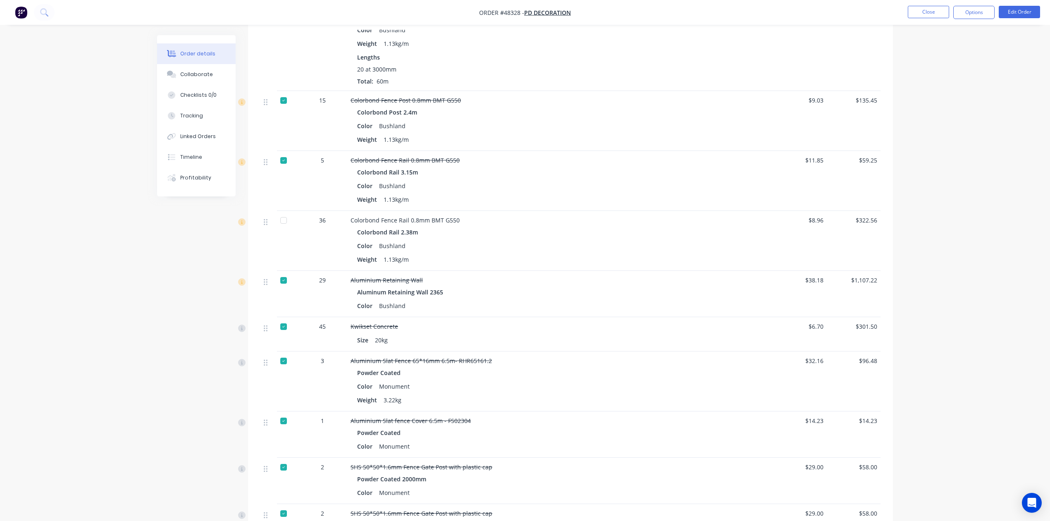
scroll to position [386, 0]
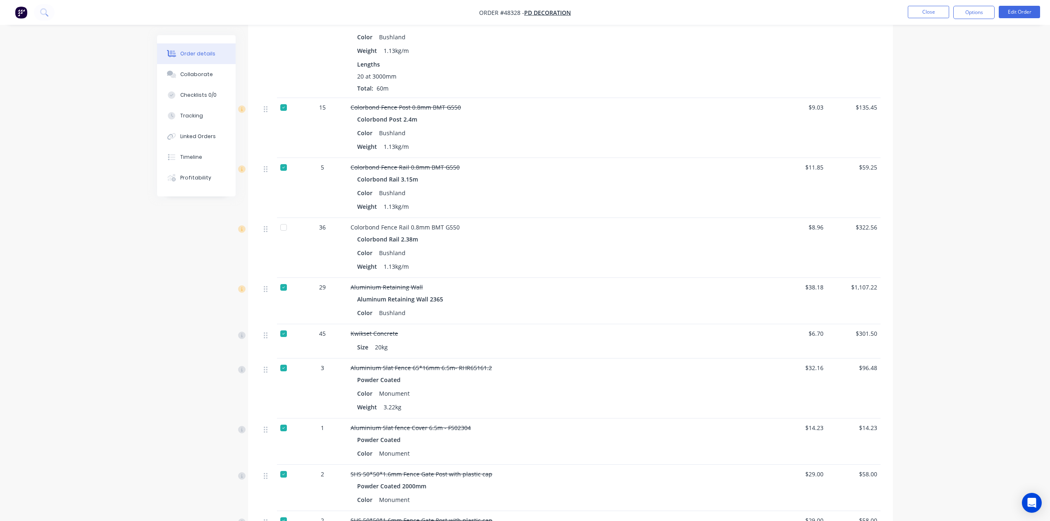
click at [286, 167] on div at bounding box center [283, 167] width 17 height 17
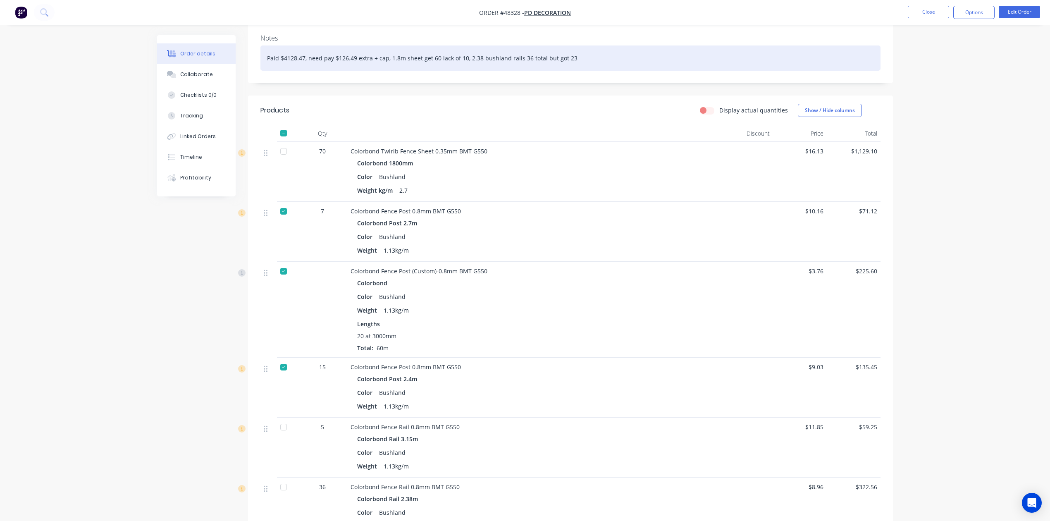
scroll to position [165, 0]
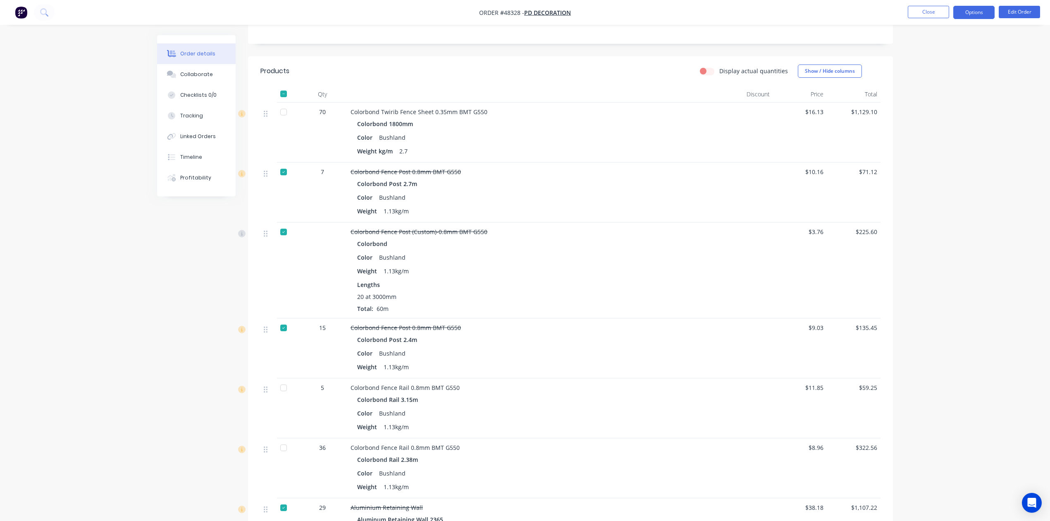
click at [982, 12] on button "Options" at bounding box center [973, 12] width 41 height 13
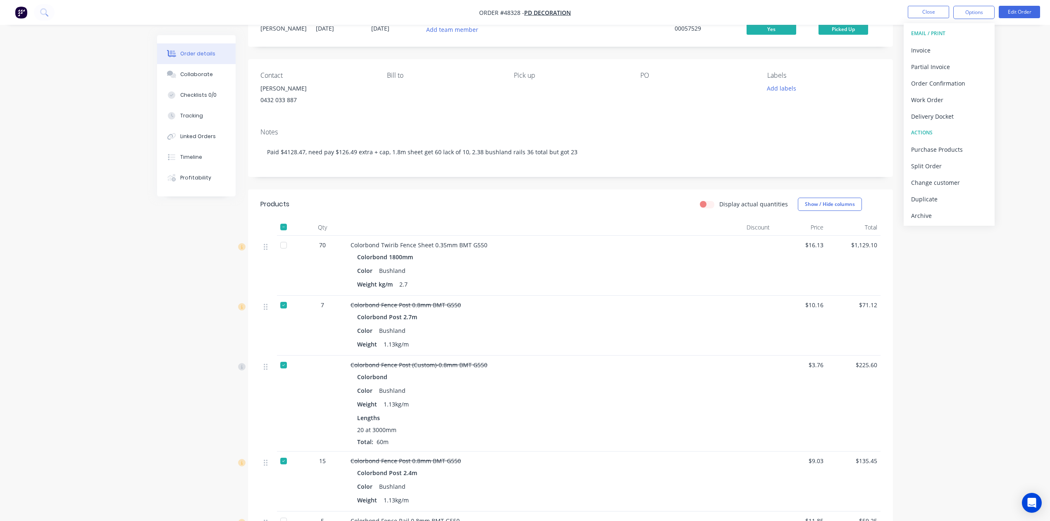
scroll to position [0, 0]
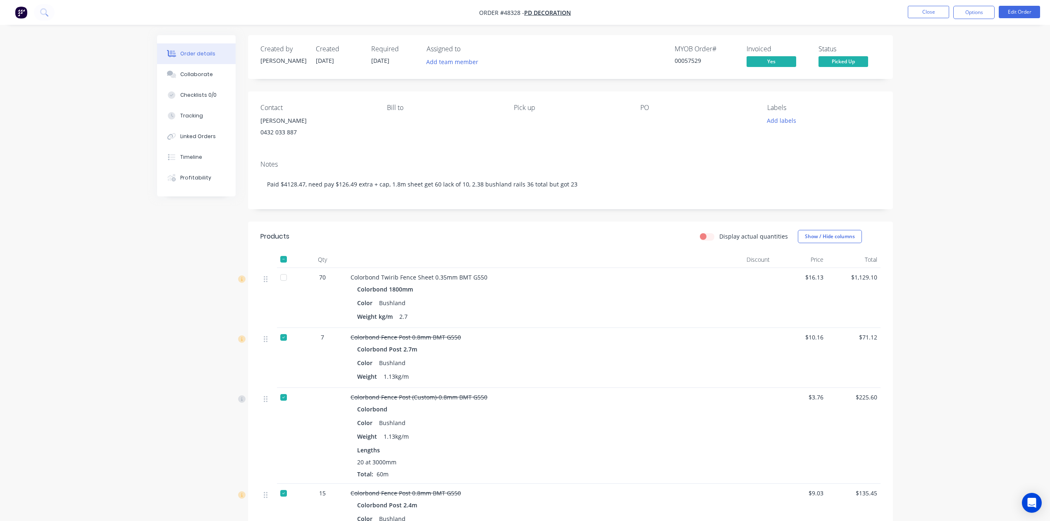
click at [491, 329] on div "Colorbond Fence Post 0.8mm BMT G550 Colorbond Post 2.7m Color Bushland Weight 1…" at bounding box center [533, 358] width 372 height 60
click at [921, 15] on button "Close" at bounding box center [927, 12] width 41 height 12
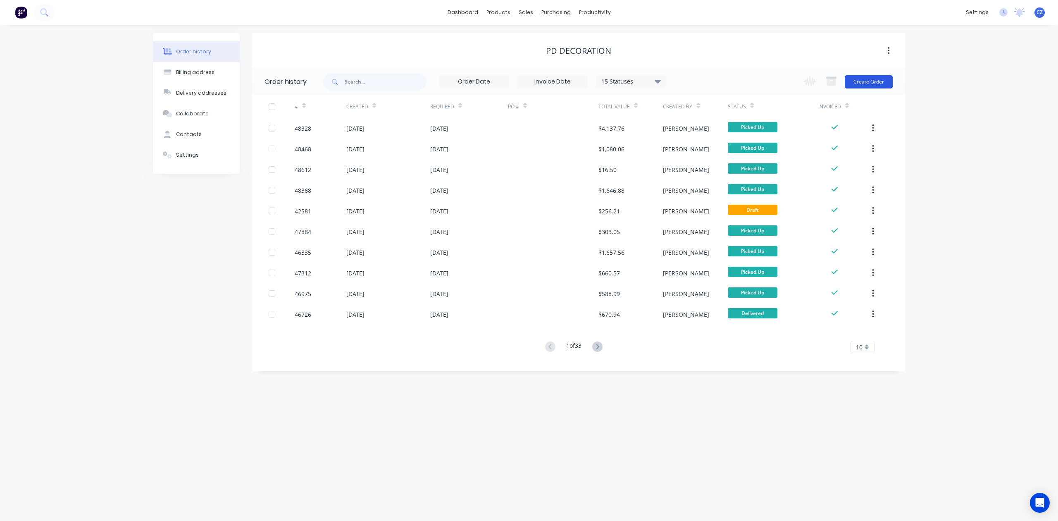
click at [885, 80] on button "Create Order" at bounding box center [869, 81] width 48 height 13
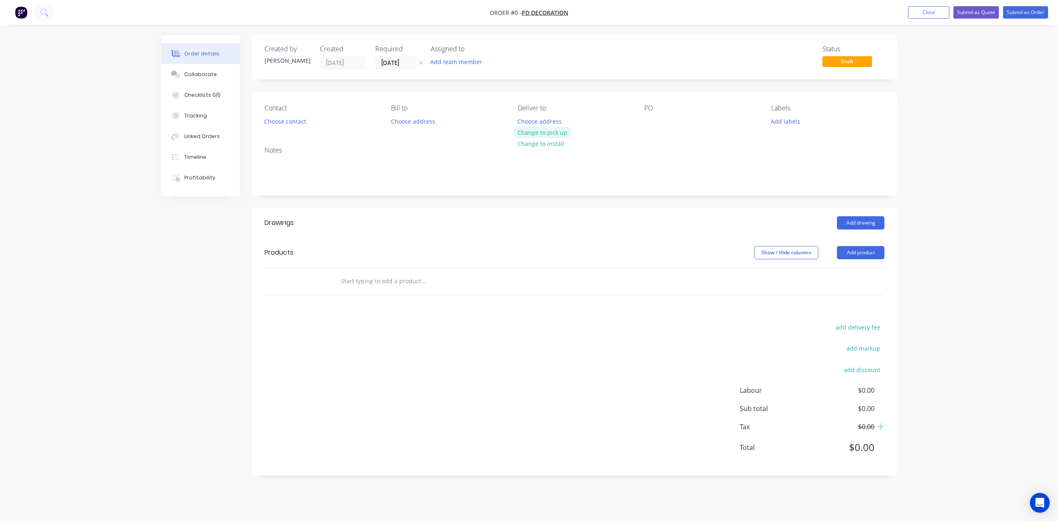
click at [550, 131] on button "Change to pick up" at bounding box center [542, 132] width 59 height 11
click at [285, 121] on button "Choose contact" at bounding box center [285, 120] width 51 height 11
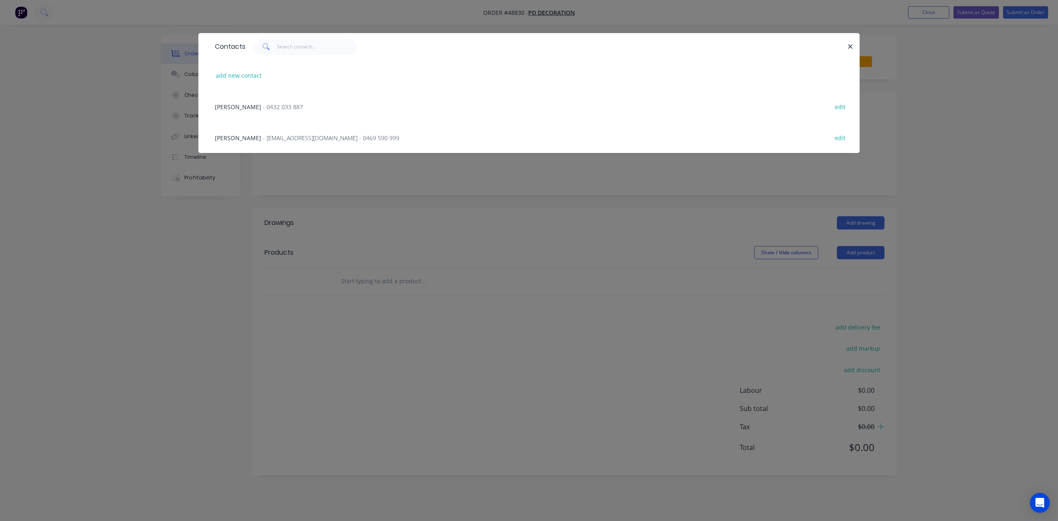
drag, startPoint x: 272, startPoint y: 100, endPoint x: 585, endPoint y: 283, distance: 362.8
click at [274, 95] on div "Zhang - 0432 033 887 edit" at bounding box center [529, 106] width 636 height 31
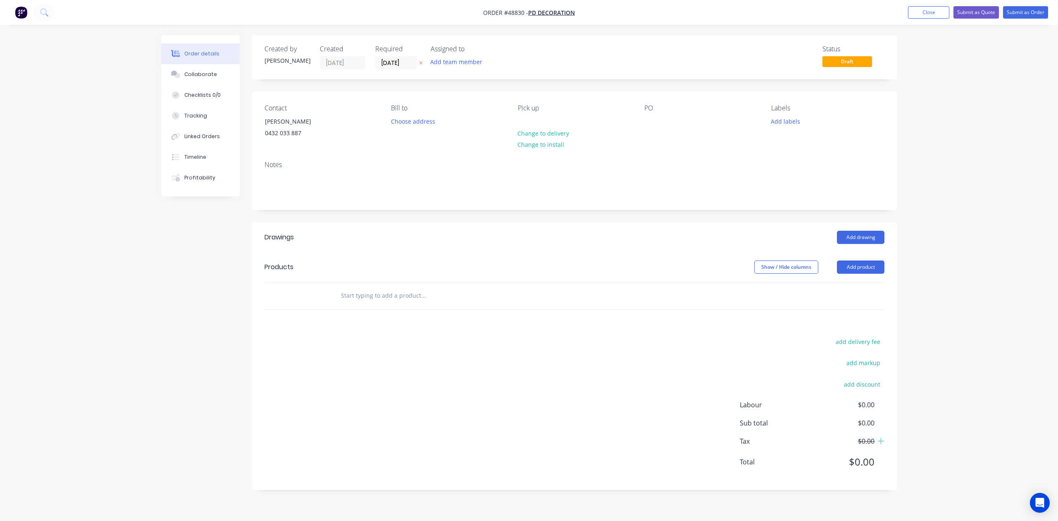
click at [672, 274] on div "Show / Hide columns Add product" at bounding box center [640, 266] width 488 height 13
click at [848, 264] on button "Add product" at bounding box center [861, 266] width 48 height 13
click at [850, 285] on div "Product catalogue" at bounding box center [845, 288] width 64 height 12
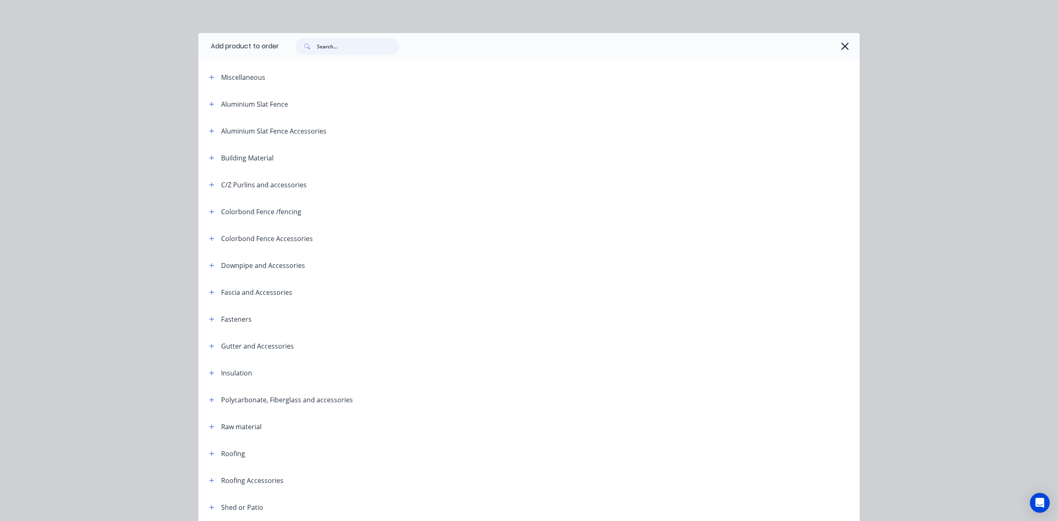
click at [346, 47] on input "text" at bounding box center [358, 46] width 82 height 17
type input "r"
type input "wall"
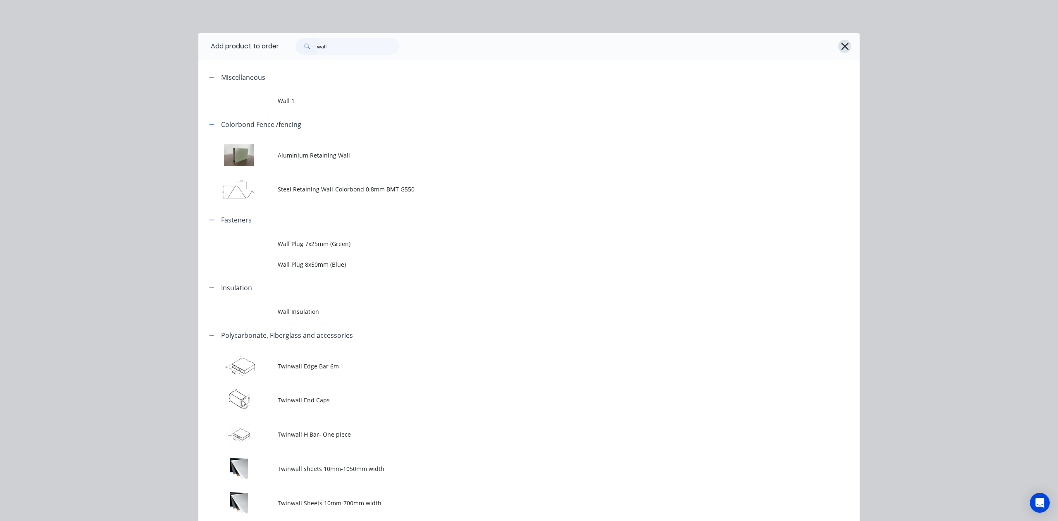
click at [841, 46] on icon "button" at bounding box center [844, 46] width 7 height 7
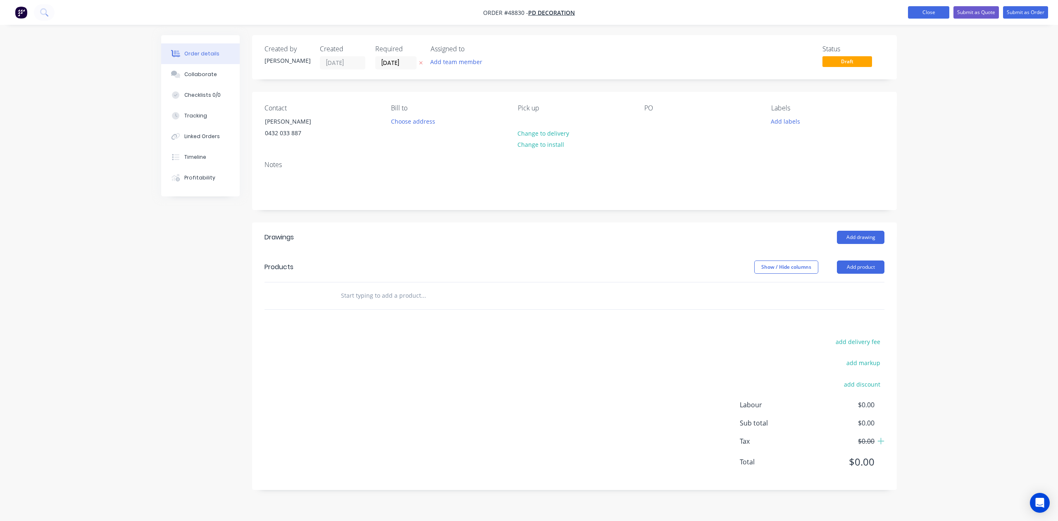
click at [934, 11] on button "Close" at bounding box center [928, 12] width 41 height 12
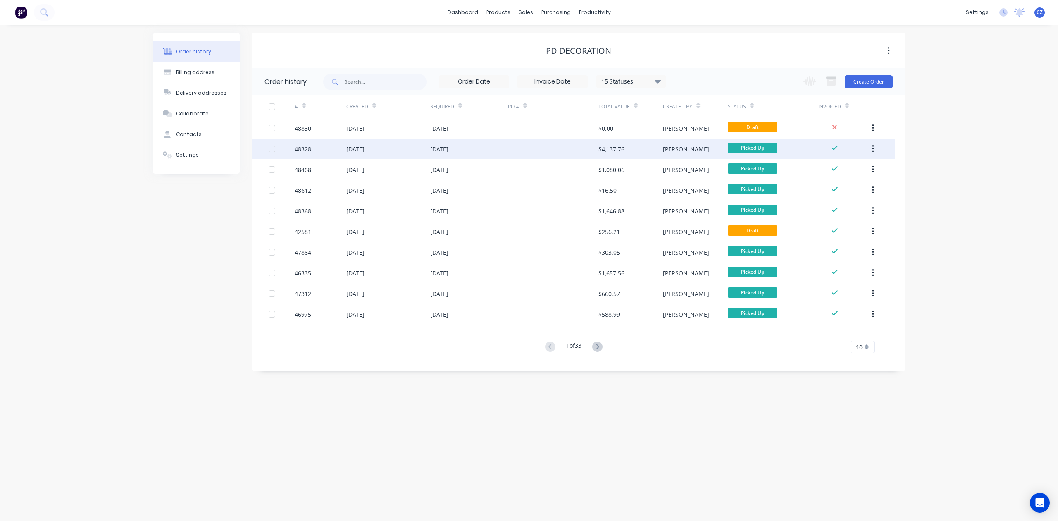
click at [601, 152] on div "$4,137.76" at bounding box center [611, 149] width 26 height 9
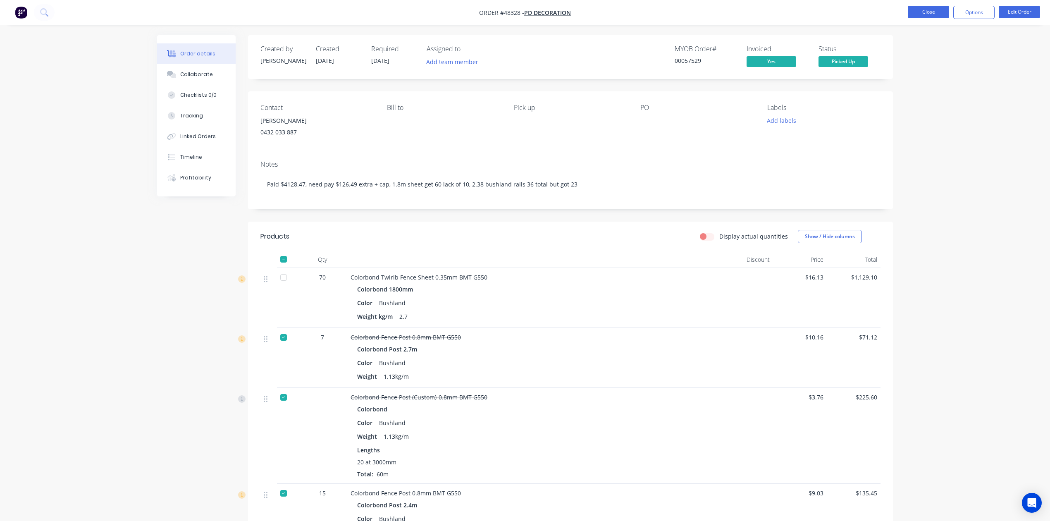
click at [921, 14] on button "Close" at bounding box center [927, 12] width 41 height 12
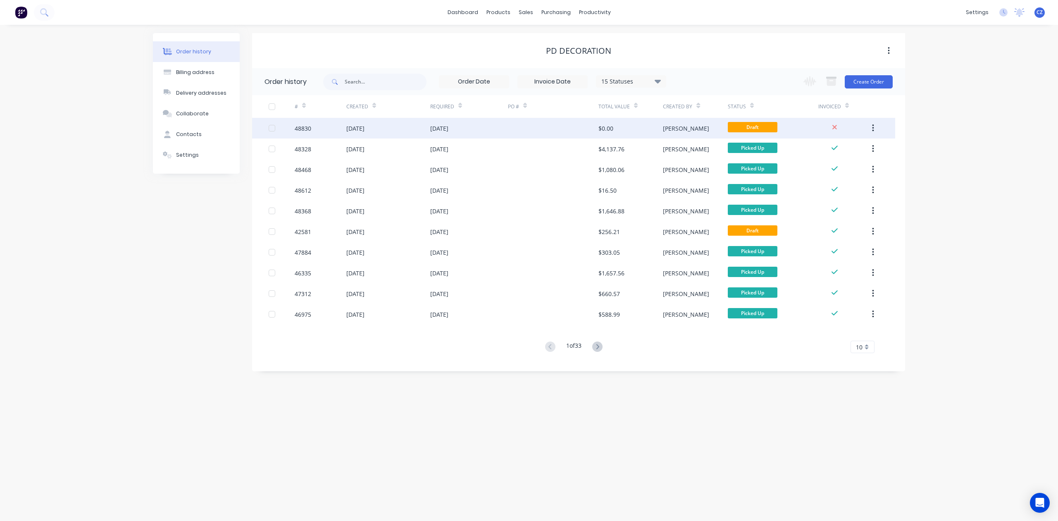
click at [564, 135] on div at bounding box center [553, 128] width 90 height 21
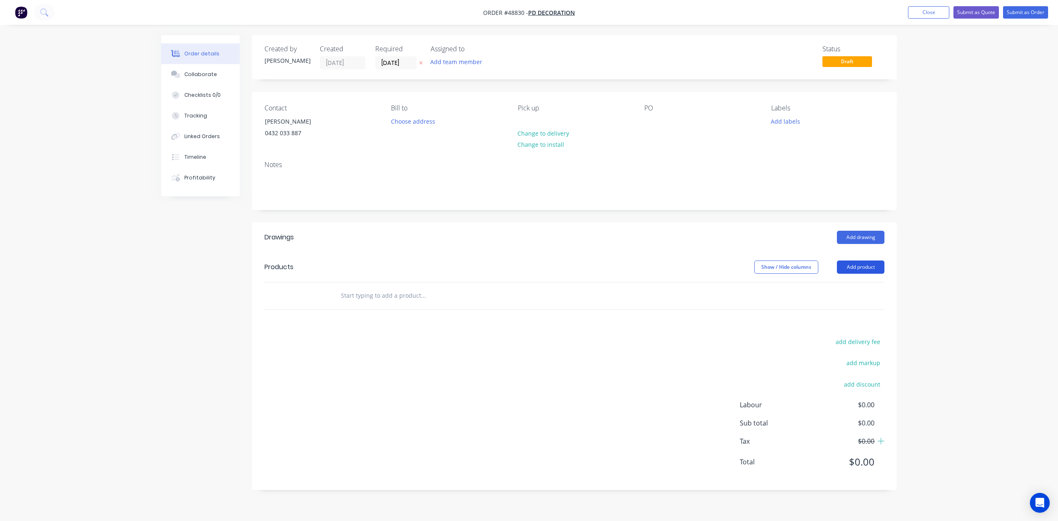
click at [853, 261] on button "Add product" at bounding box center [861, 266] width 48 height 13
click at [853, 283] on div "Product catalogue" at bounding box center [845, 288] width 64 height 12
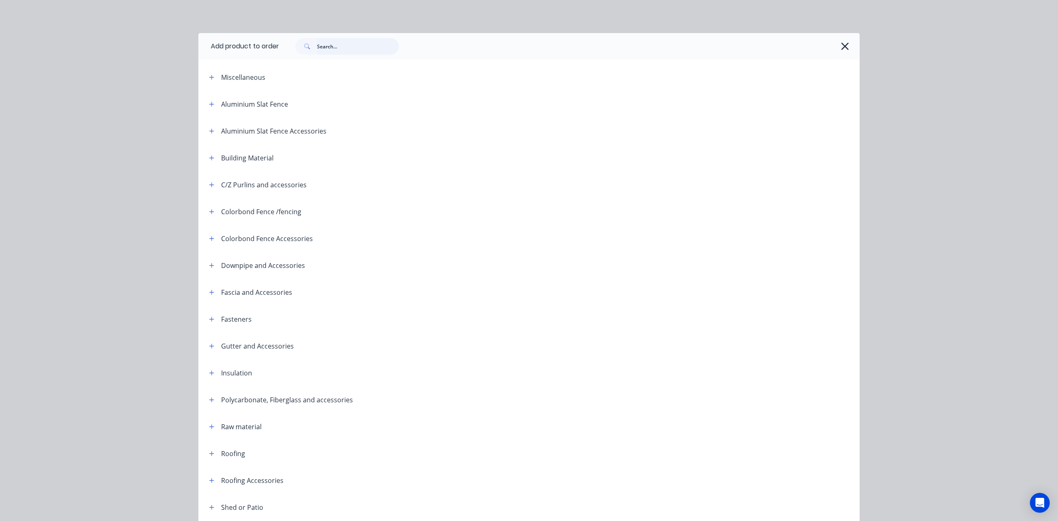
click at [360, 48] on input "text" at bounding box center [358, 46] width 82 height 17
type input "wall"
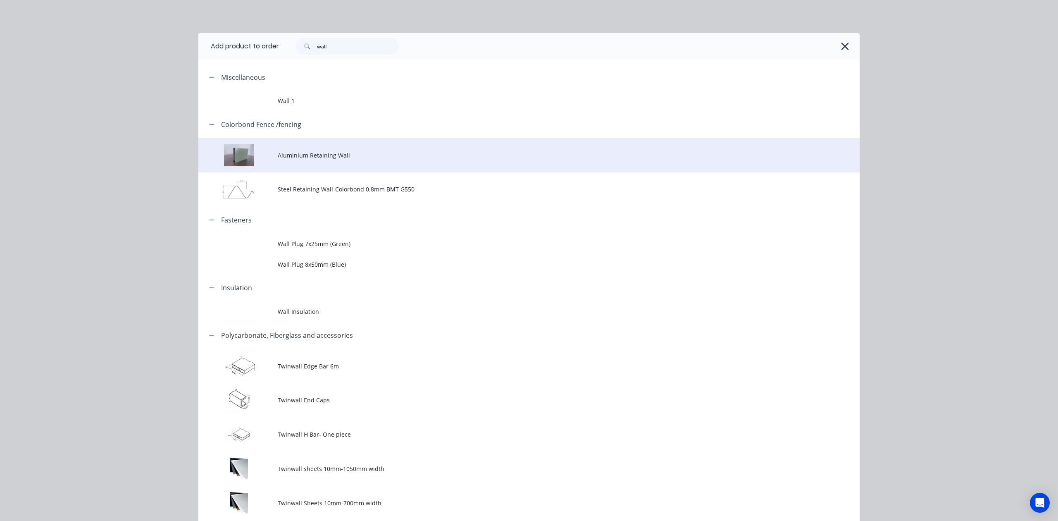
click at [361, 156] on span "Aluminium Retaining Wall" at bounding box center [510, 155] width 465 height 9
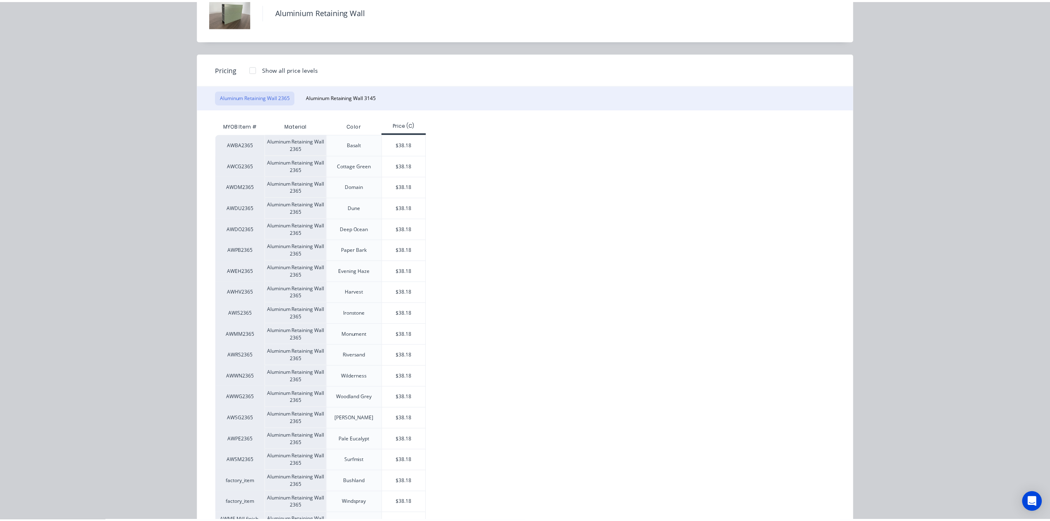
scroll to position [91, 0]
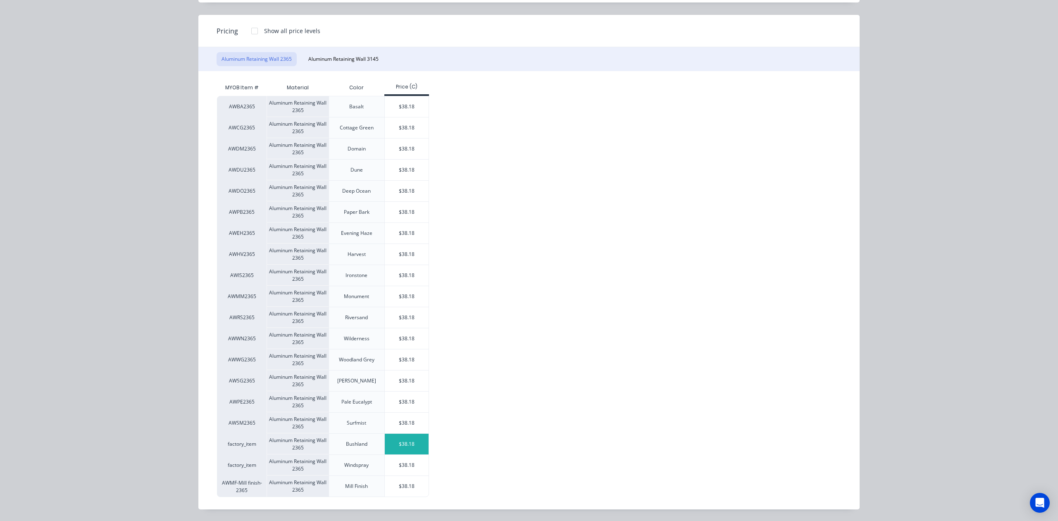
click at [407, 446] on div "$38.18" at bounding box center [407, 443] width 44 height 21
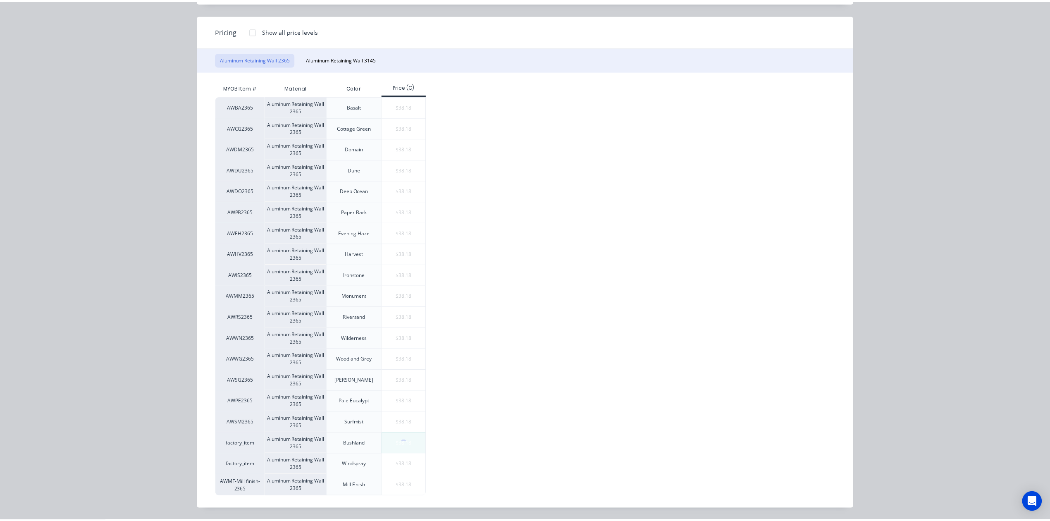
scroll to position [0, 0]
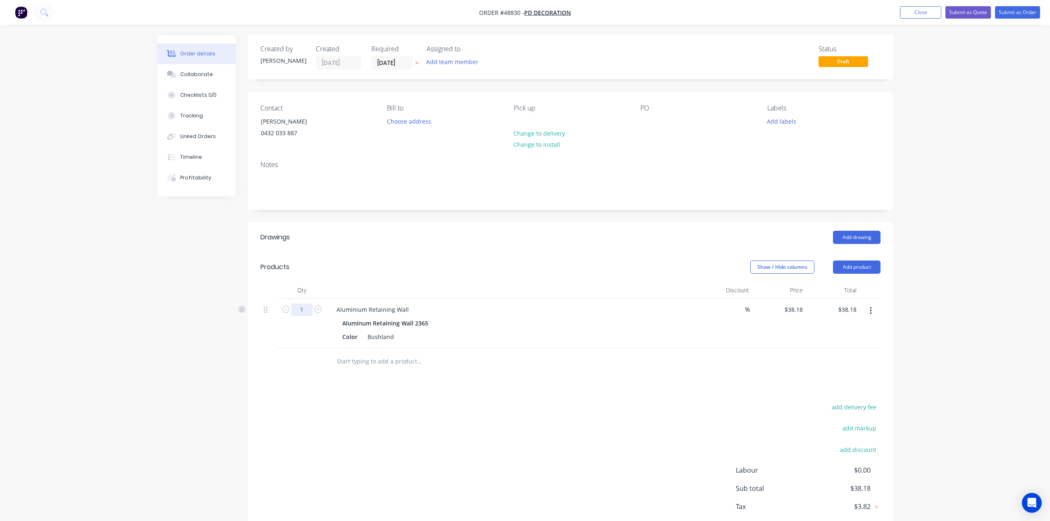
click at [306, 310] on input "1" at bounding box center [301, 309] width 21 height 12
type input "3"
type input "$114.54"
click at [518, 207] on div "Notes" at bounding box center [570, 181] width 645 height 55
drag, startPoint x: 870, startPoint y: 272, endPoint x: 865, endPoint y: 276, distance: 6.5
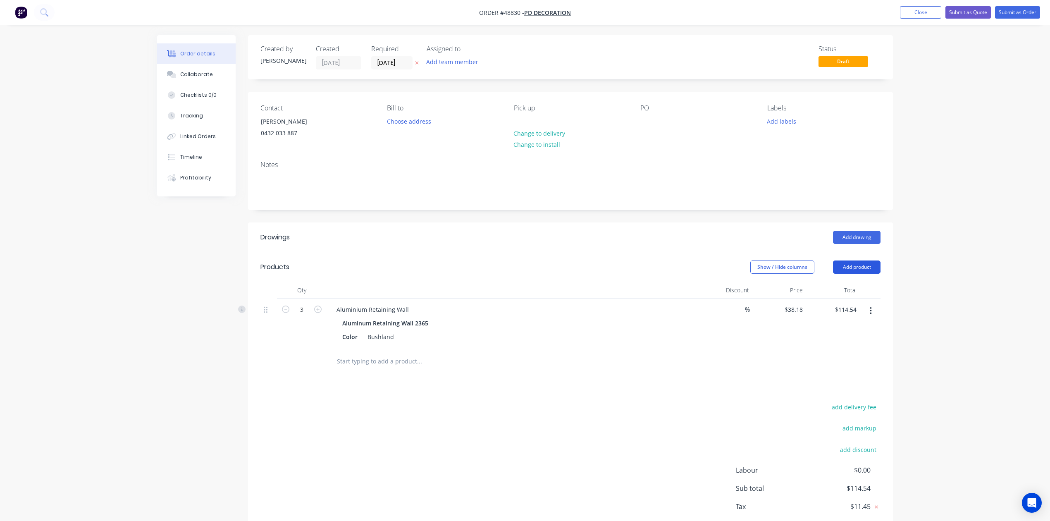
click at [869, 273] on button "Add product" at bounding box center [857, 266] width 48 height 13
click at [860, 283] on div "Product catalogue" at bounding box center [841, 288] width 64 height 12
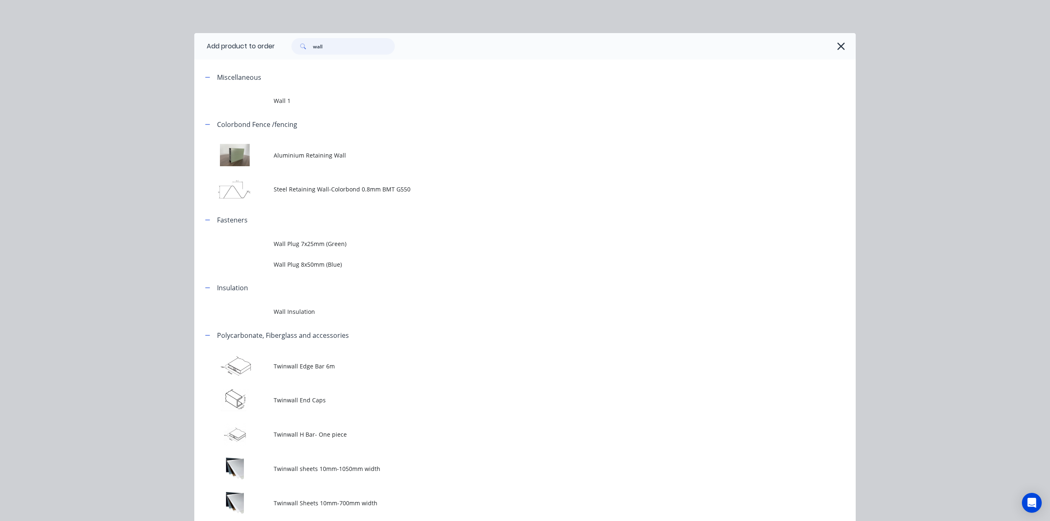
drag, startPoint x: 358, startPoint y: 42, endPoint x: 251, endPoint y: 53, distance: 107.2
click at [251, 53] on header "Add product to order wall" at bounding box center [524, 46] width 661 height 26
type input "slat"
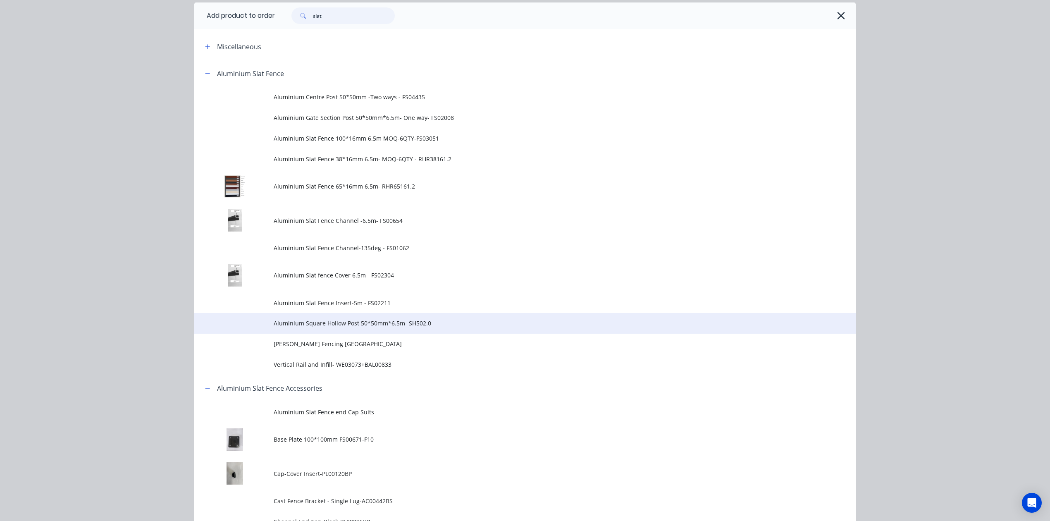
scroll to position [110, 0]
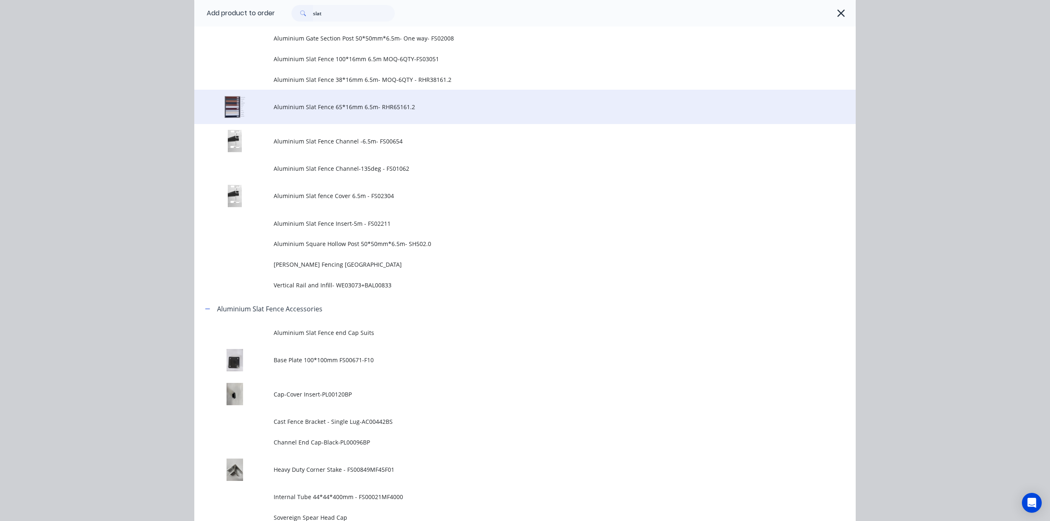
click at [408, 101] on td "Aluminium Slat Fence 65*16mm 6.5m- RHR65161.2" at bounding box center [565, 107] width 582 height 34
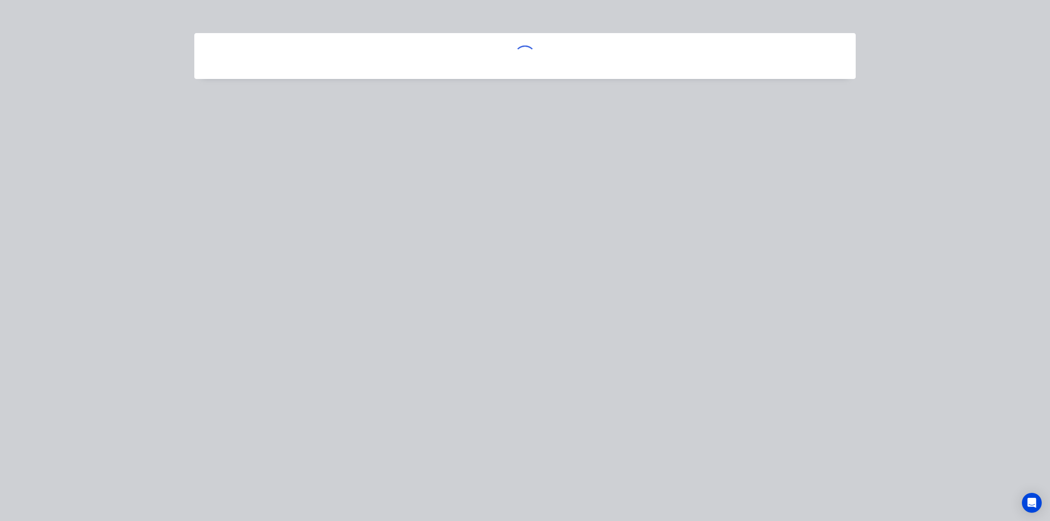
scroll to position [0, 0]
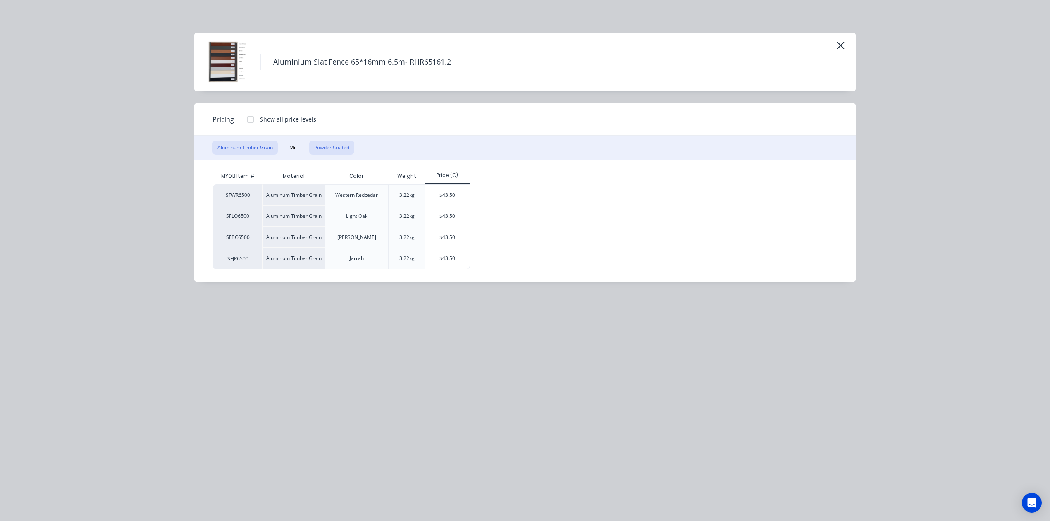
click at [334, 153] on button "Powder Coated" at bounding box center [331, 147] width 45 height 14
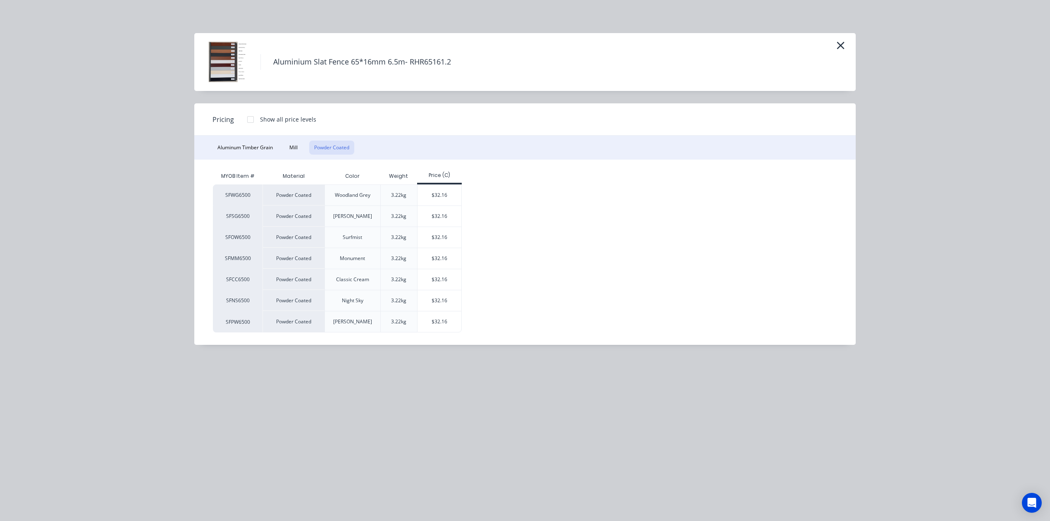
click at [334, 146] on button "Powder Coated" at bounding box center [331, 147] width 45 height 14
click at [435, 331] on div "$32.16" at bounding box center [439, 321] width 44 height 21
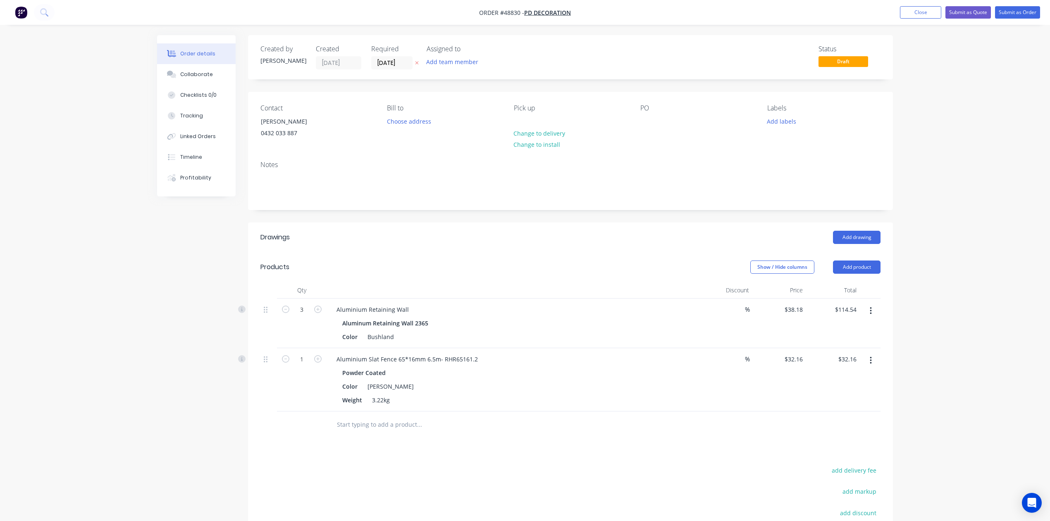
click at [539, 460] on div "Drawings Add drawing Products Show / Hide columns Add product Qty Discount Pric…" at bounding box center [570, 420] width 645 height 396
click at [306, 316] on input "1" at bounding box center [301, 309] width 21 height 12
type input "3"
type input "18"
type input "$578.88"
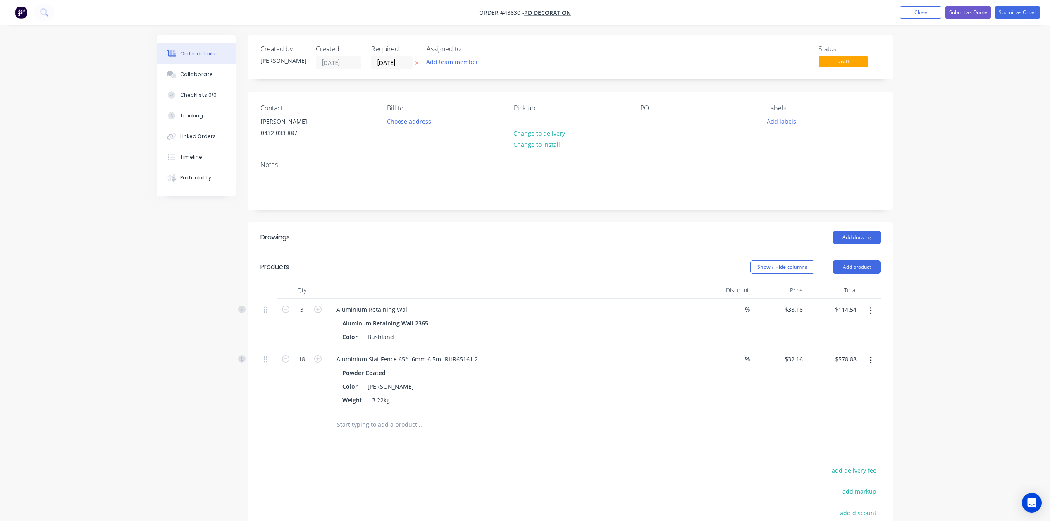
click at [558, 352] on div "Aluminium Slat Fence 65*16mm 6.5m- RHR65161.2 Powder Coated Color Pearl White W…" at bounding box center [512, 379] width 372 height 63
click at [621, 424] on div at bounding box center [475, 424] width 298 height 27
click at [906, 13] on button "Close" at bounding box center [920, 12] width 41 height 12
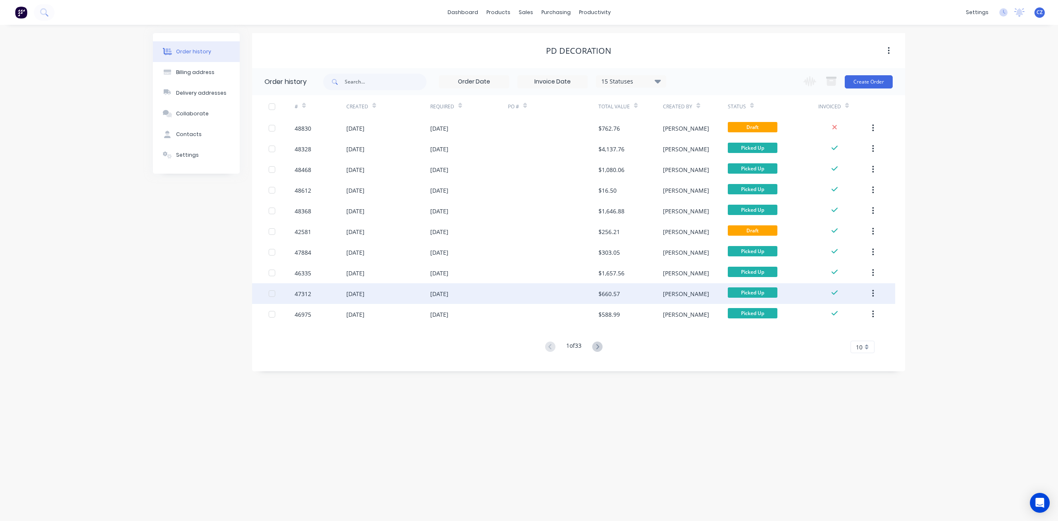
click at [647, 291] on div "$660.57" at bounding box center [630, 293] width 64 height 21
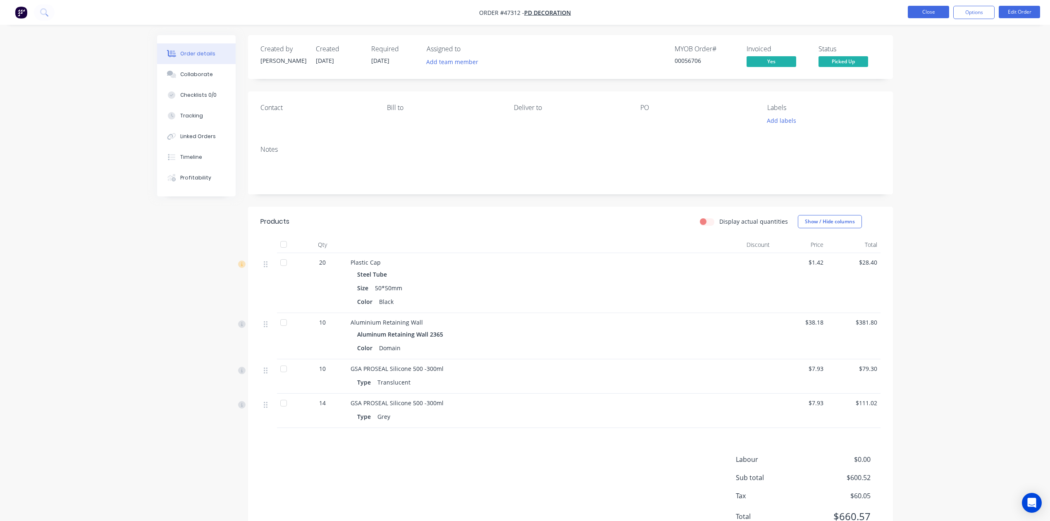
click at [931, 7] on button "Close" at bounding box center [927, 12] width 41 height 12
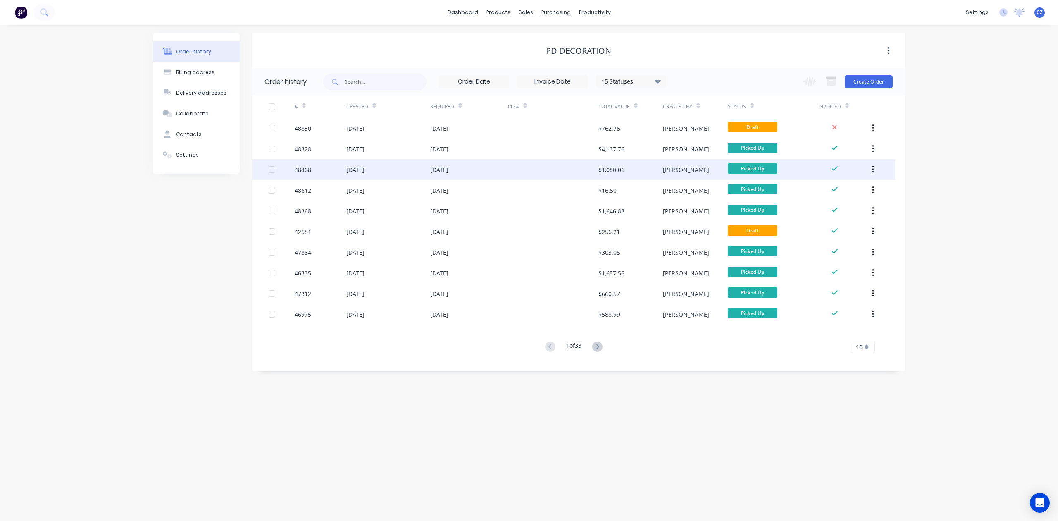
click at [555, 169] on div at bounding box center [553, 169] width 90 height 21
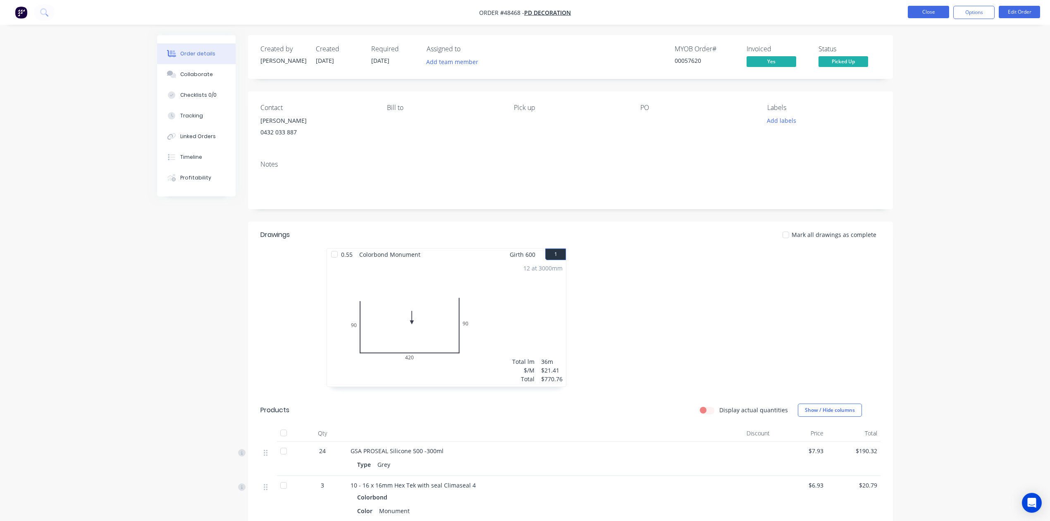
click at [913, 8] on button "Close" at bounding box center [927, 12] width 41 height 12
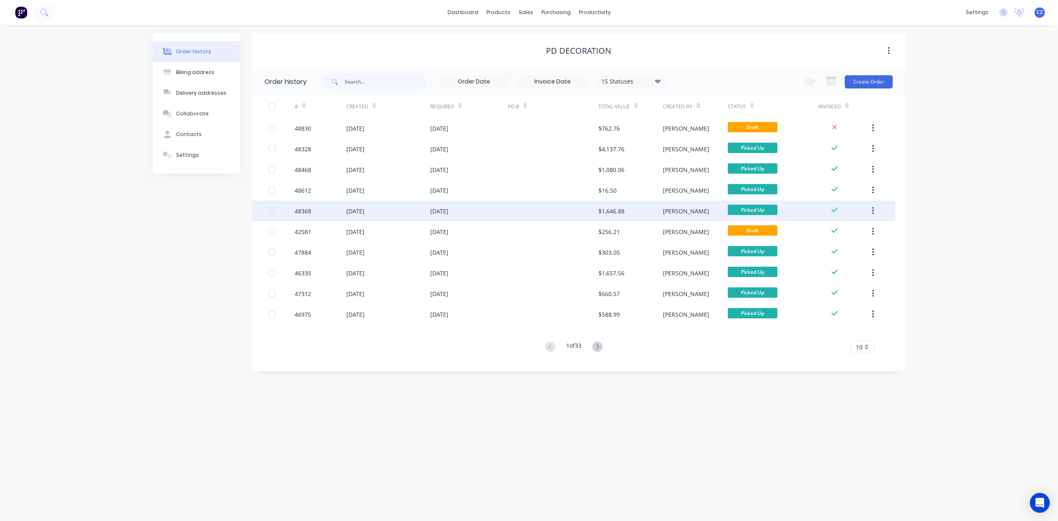
click at [549, 217] on div at bounding box center [553, 210] width 90 height 21
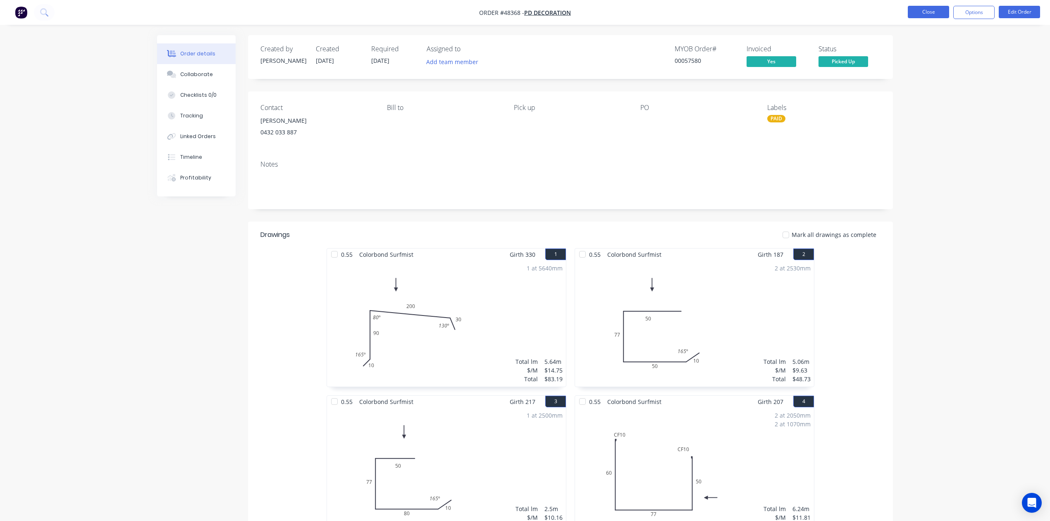
click at [934, 13] on button "Close" at bounding box center [927, 12] width 41 height 12
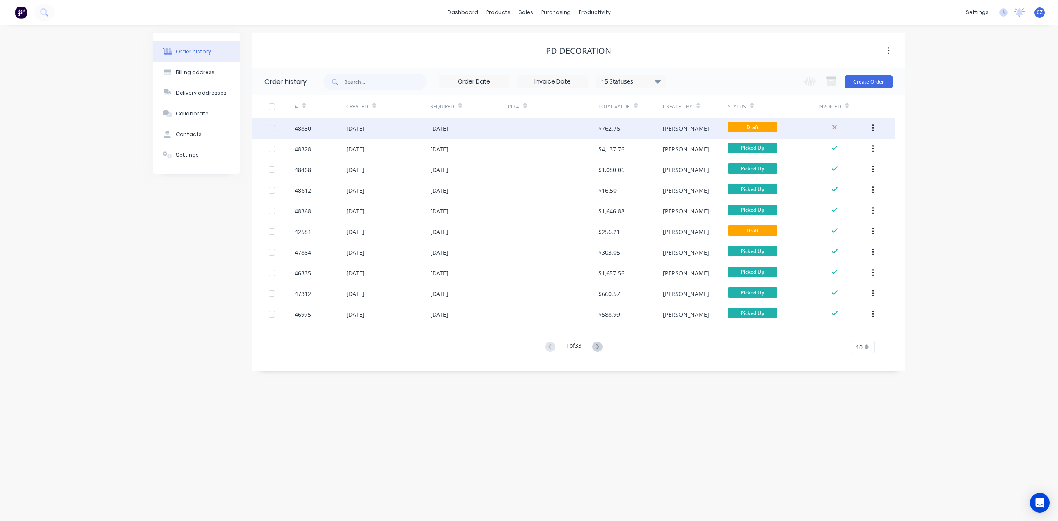
click at [579, 136] on div at bounding box center [553, 128] width 90 height 21
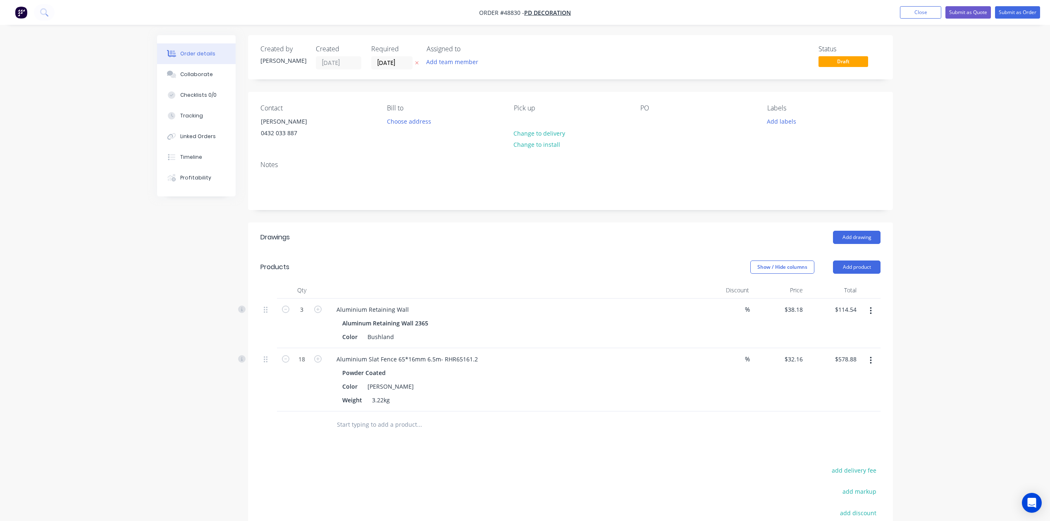
click at [510, 255] on header "Products Show / Hide columns Add product" at bounding box center [570, 267] width 645 height 30
click at [1040, 6] on ul "Add product Close Submit as Quote Submit as Order" at bounding box center [970, 12] width 160 height 12
click at [1030, 7] on button "Submit as Order" at bounding box center [1017, 12] width 45 height 12
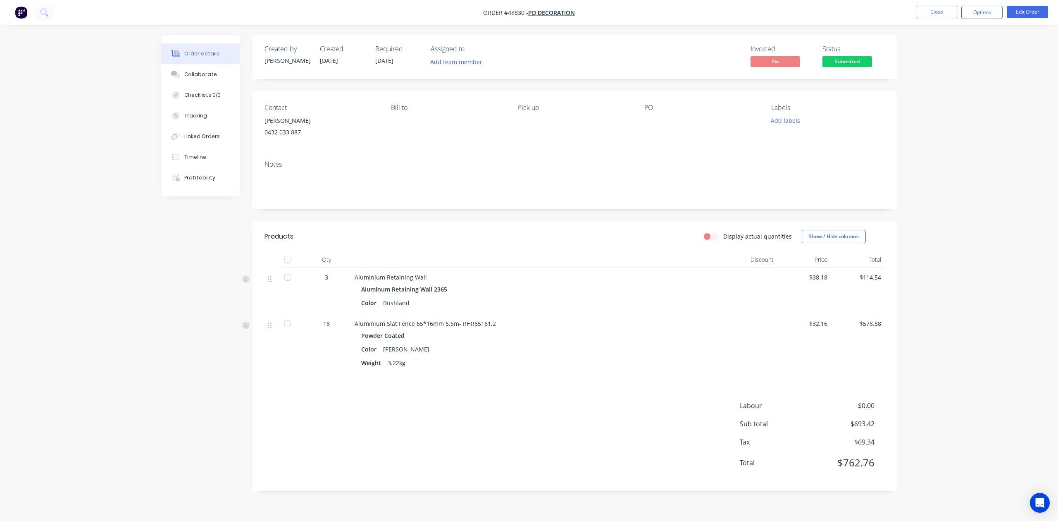
drag, startPoint x: 972, startPoint y: 21, endPoint x: 986, endPoint y: 20, distance: 13.6
click at [983, 20] on nav "Order #48830 - PD Decoration Close Options Edit Order" at bounding box center [529, 12] width 1058 height 25
click at [982, 12] on button "Options" at bounding box center [981, 12] width 41 height 13
click at [938, 40] on button "EMAIL / PRINT" at bounding box center [957, 33] width 91 height 17
click at [934, 48] on div "Invoice" at bounding box center [957, 50] width 76 height 12
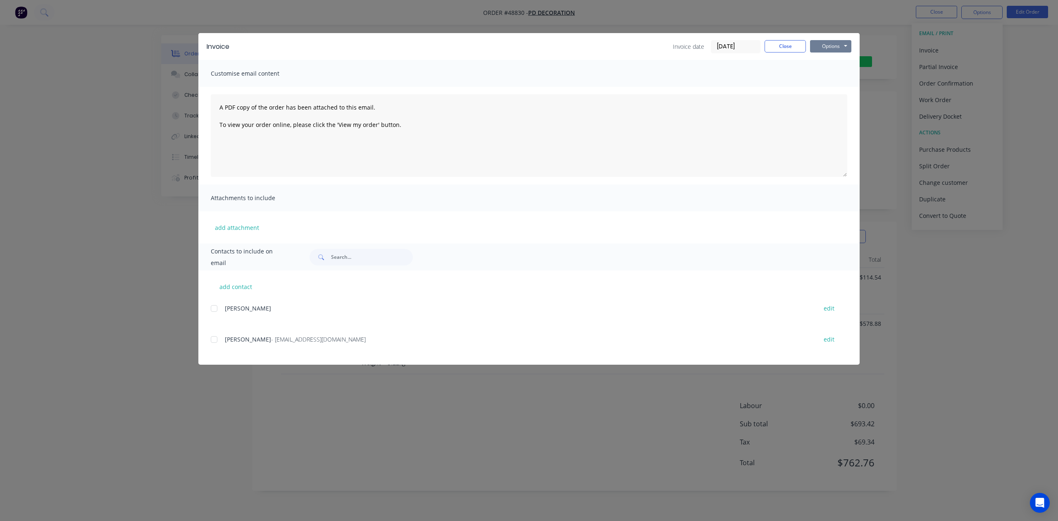
click at [835, 43] on button "Options" at bounding box center [830, 46] width 41 height 12
click at [827, 72] on button "Print" at bounding box center [836, 75] width 53 height 14
click at [798, 50] on button "Close" at bounding box center [784, 46] width 41 height 12
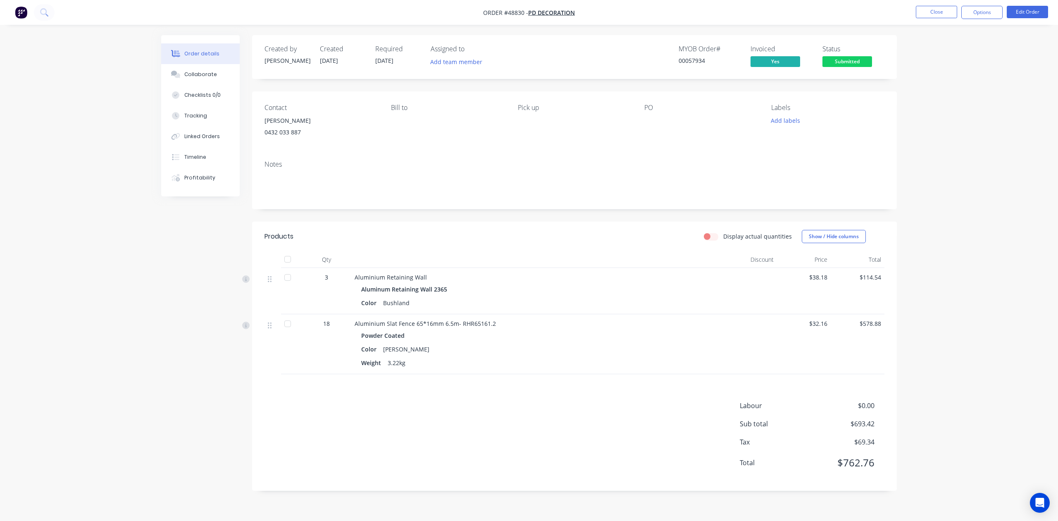
click at [830, 60] on span "Submitted" at bounding box center [847, 61] width 50 height 10
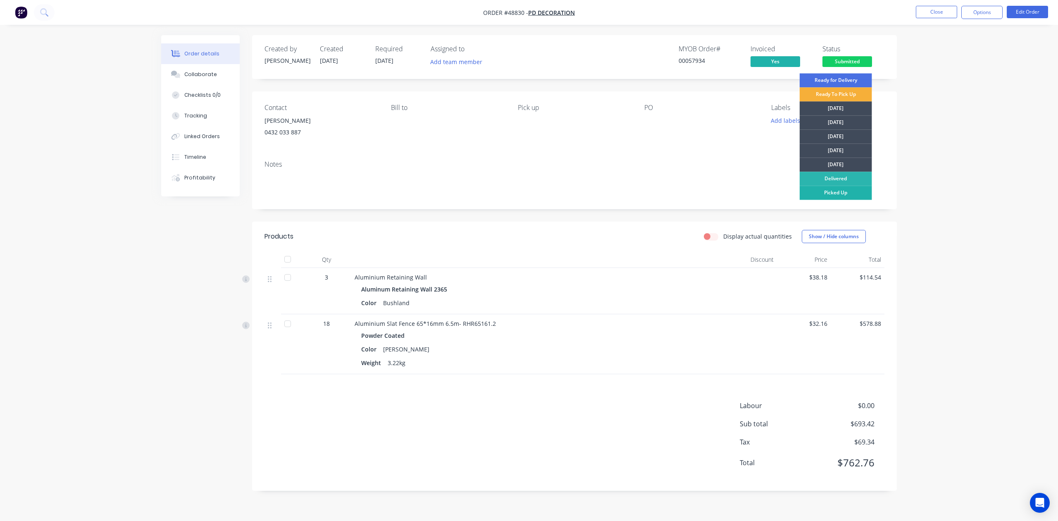
click at [837, 191] on div "Picked Up" at bounding box center [836, 193] width 72 height 14
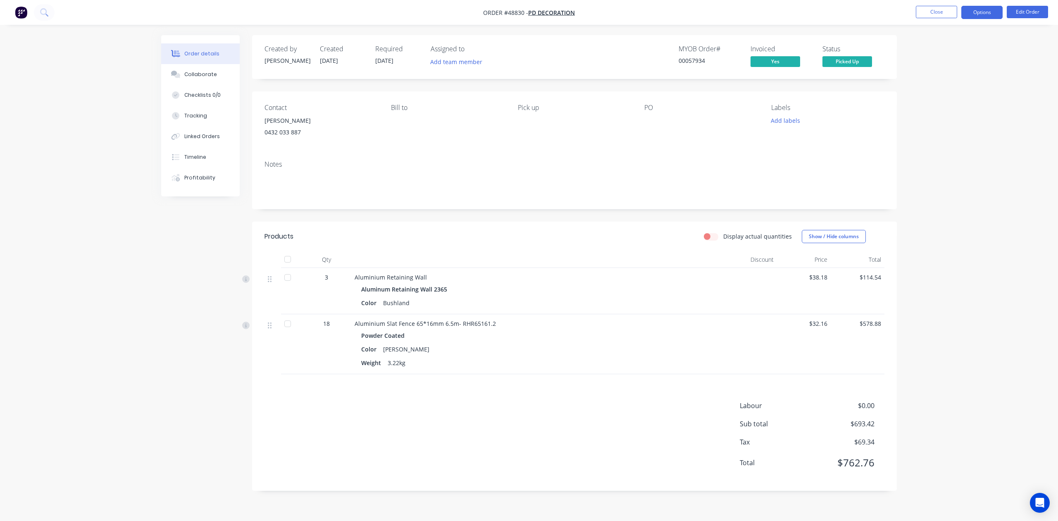
click at [988, 15] on button "Options" at bounding box center [981, 12] width 41 height 13
click at [954, 117] on div "Delivery Docket" at bounding box center [957, 116] width 76 height 12
click at [950, 88] on div "Without pricing" at bounding box center [957, 83] width 76 height 12
click at [411, 370] on div "Aluminium Slat Fence 65*16mm 6.5m- RHR65161.2 Powder Coated Color Pearl White W…" at bounding box center [537, 344] width 372 height 60
drag, startPoint x: 288, startPoint y: 324, endPoint x: 318, endPoint y: 311, distance: 32.0
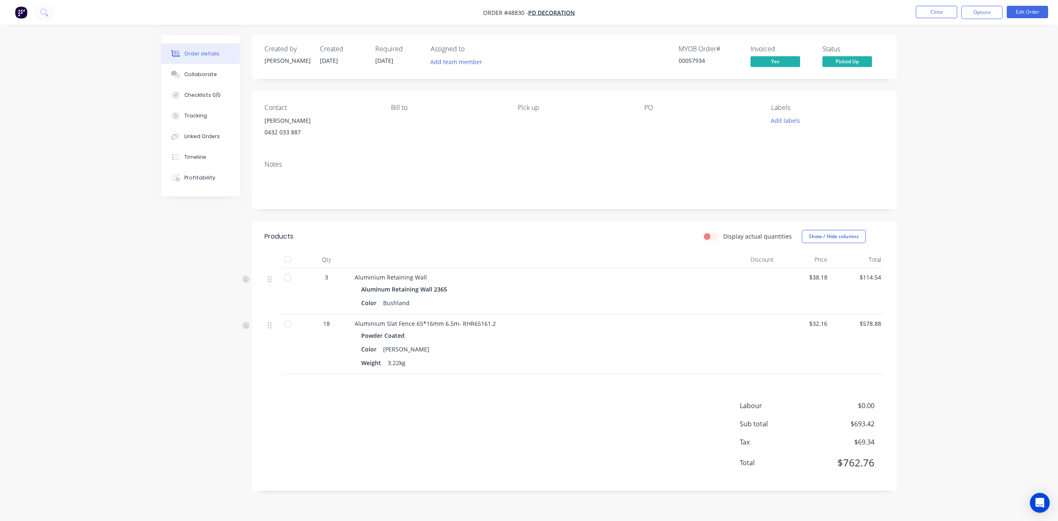
click at [288, 323] on div at bounding box center [287, 323] width 17 height 17
click at [855, 62] on span "Picked Up" at bounding box center [847, 61] width 50 height 10
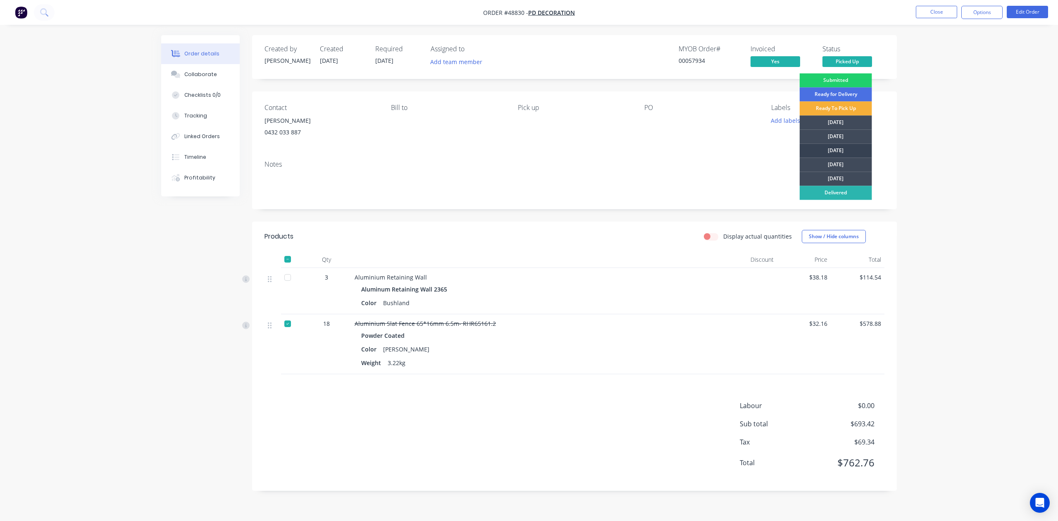
click at [836, 146] on div "[DATE]" at bounding box center [836, 150] width 72 height 14
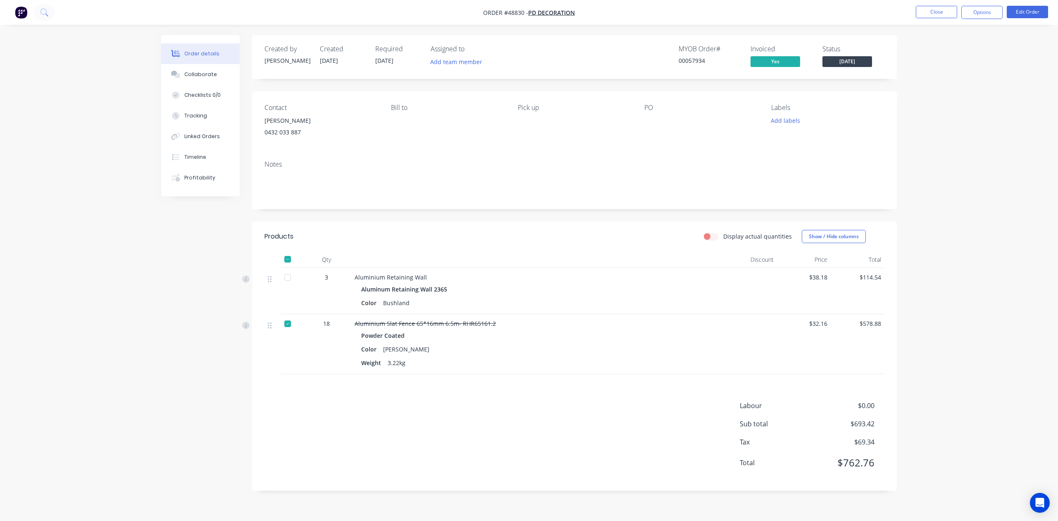
click at [621, 222] on header "Products Display actual quantities Show / Hide columns" at bounding box center [574, 236] width 645 height 30
click at [979, 12] on button "Options" at bounding box center [981, 12] width 41 height 13
drag, startPoint x: 961, startPoint y: 102, endPoint x: 961, endPoint y: 110, distance: 8.3
click at [961, 110] on div "EMAIL / PRINT Invoice Partial Invoice Order Confirmation Work Order Delivery Do…" at bounding box center [957, 124] width 91 height 202
click at [961, 110] on div "Delivery Docket" at bounding box center [957, 116] width 76 height 12
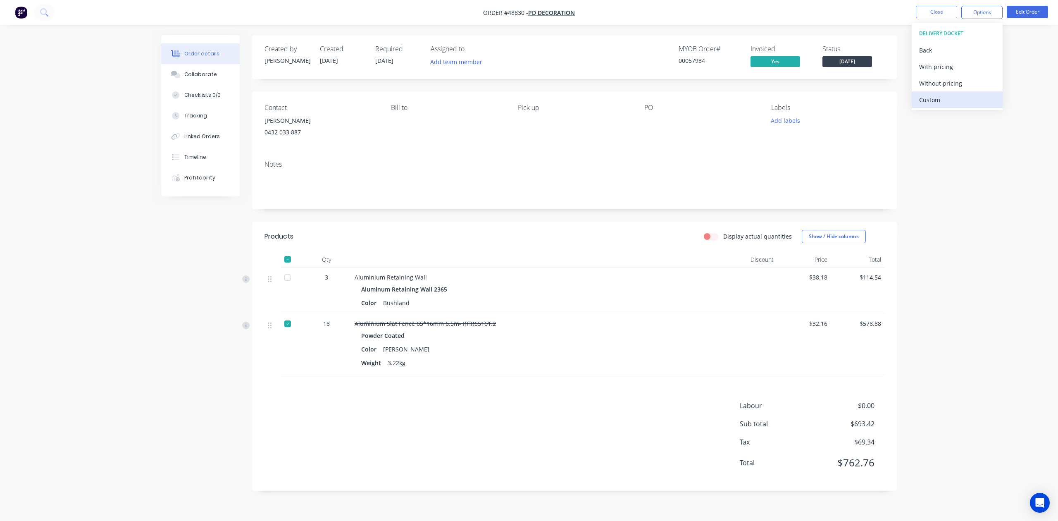
click at [944, 100] on div "Custom" at bounding box center [957, 100] width 76 height 12
click at [945, 88] on div "Without pricing" at bounding box center [957, 83] width 76 height 12
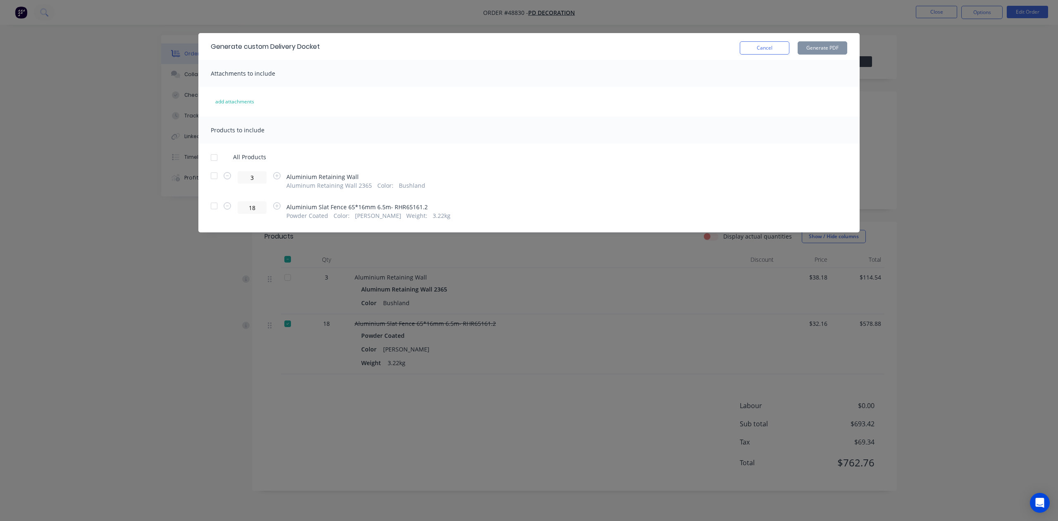
click at [211, 174] on div at bounding box center [214, 175] width 17 height 17
click at [840, 45] on button "Generate PDF" at bounding box center [823, 47] width 50 height 13
click at [766, 48] on button "Cancel" at bounding box center [765, 47] width 50 height 13
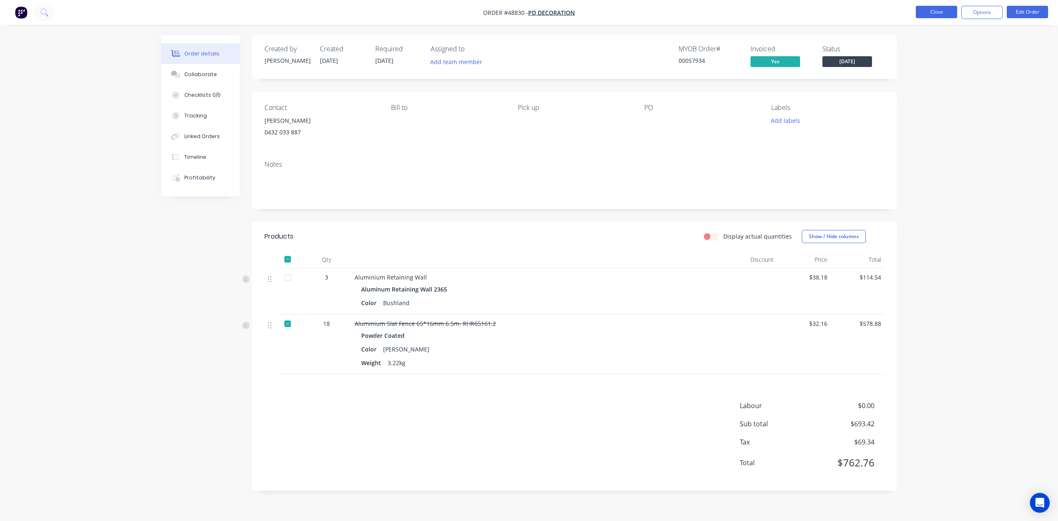
click at [947, 14] on button "Close" at bounding box center [936, 12] width 41 height 12
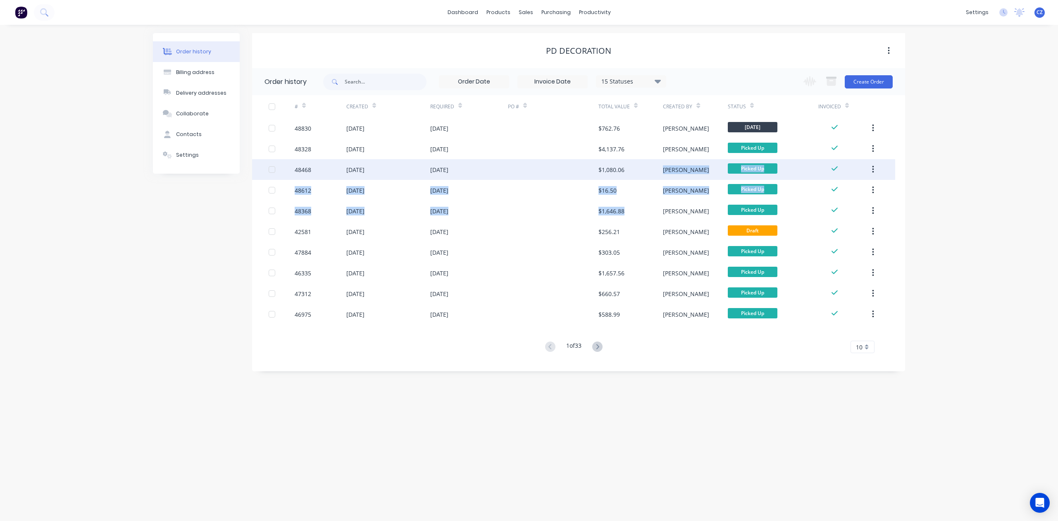
drag, startPoint x: 633, startPoint y: 209, endPoint x: 641, endPoint y: 161, distance: 48.6
click at [644, 166] on div "48830 03 Sep 2025 03 Sep 2025 $762.76 Cathy Wednesday 48328 20 Aug 2025 25 Aug …" at bounding box center [573, 221] width 643 height 207
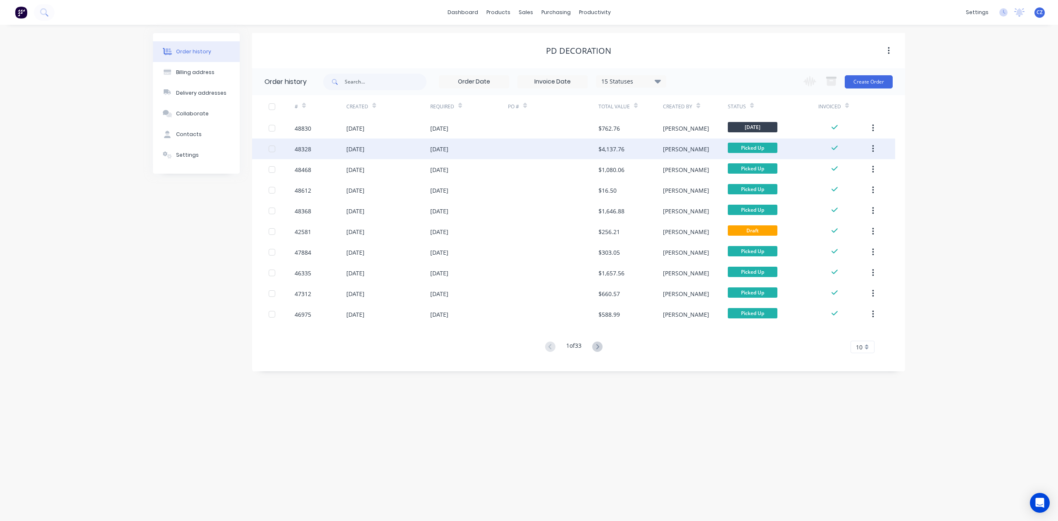
click at [632, 150] on div "$4,137.76" at bounding box center [630, 148] width 64 height 21
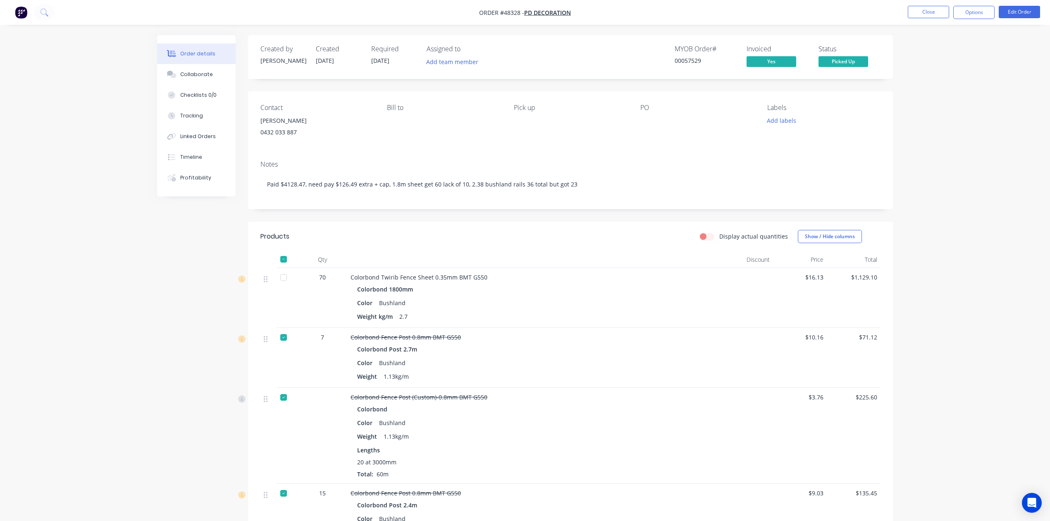
click at [283, 257] on div at bounding box center [283, 259] width 17 height 17
click at [1014, 12] on button "Edit Order" at bounding box center [1018, 12] width 41 height 12
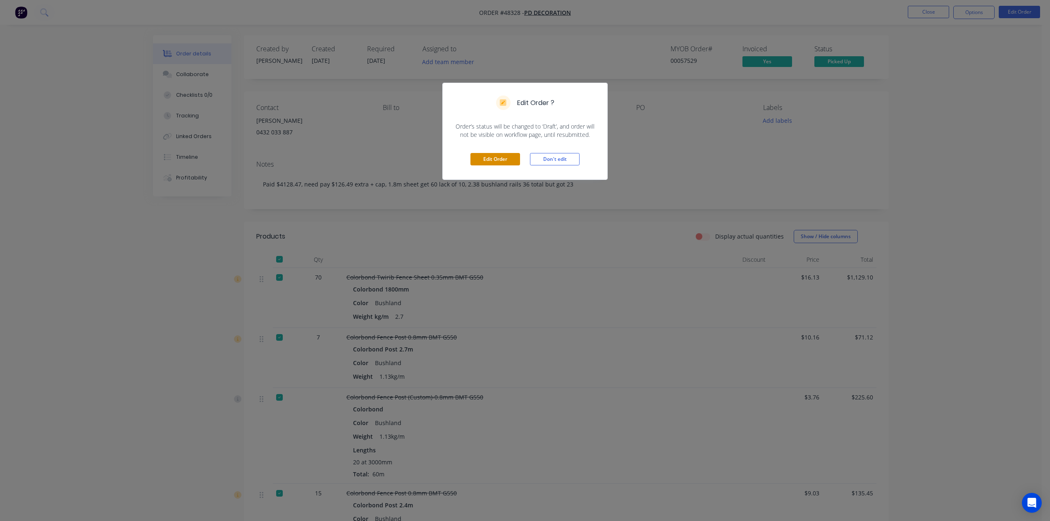
drag, startPoint x: 493, startPoint y: 159, endPoint x: 496, endPoint y: 154, distance: 6.1
click at [494, 159] on button "Edit Order" at bounding box center [495, 159] width 50 height 12
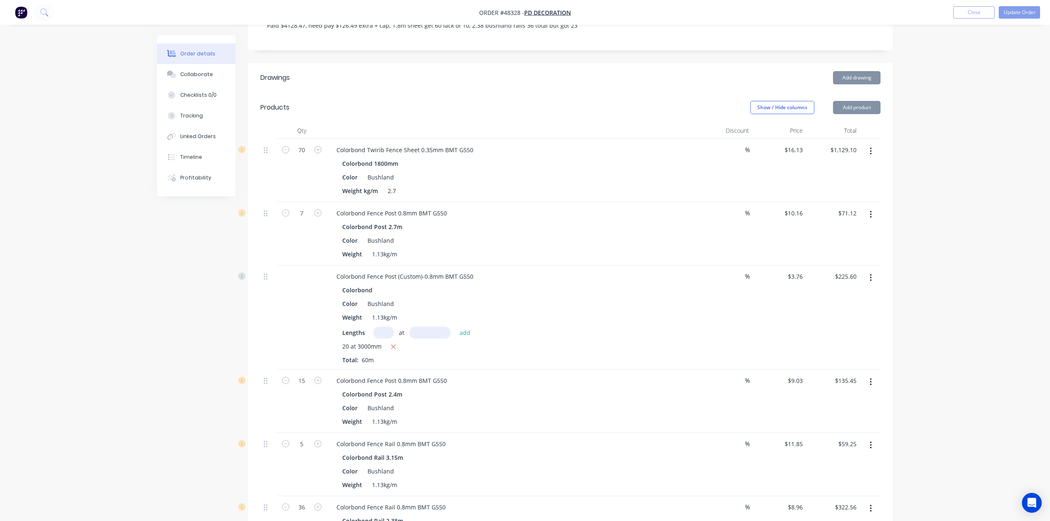
scroll to position [165, 0]
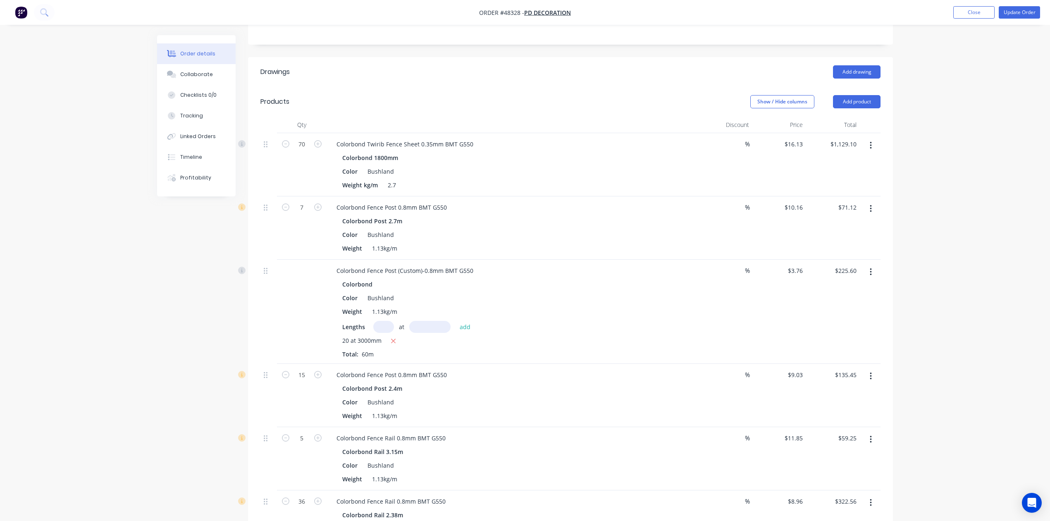
click at [869, 145] on icon "button" at bounding box center [870, 145] width 2 height 9
drag, startPoint x: 867, startPoint y: 149, endPoint x: 826, endPoint y: 183, distance: 53.2
click at [826, 183] on div "Duplicate" at bounding box center [841, 184] width 64 height 12
click at [299, 150] on input "70" at bounding box center [301, 144] width 21 height 12
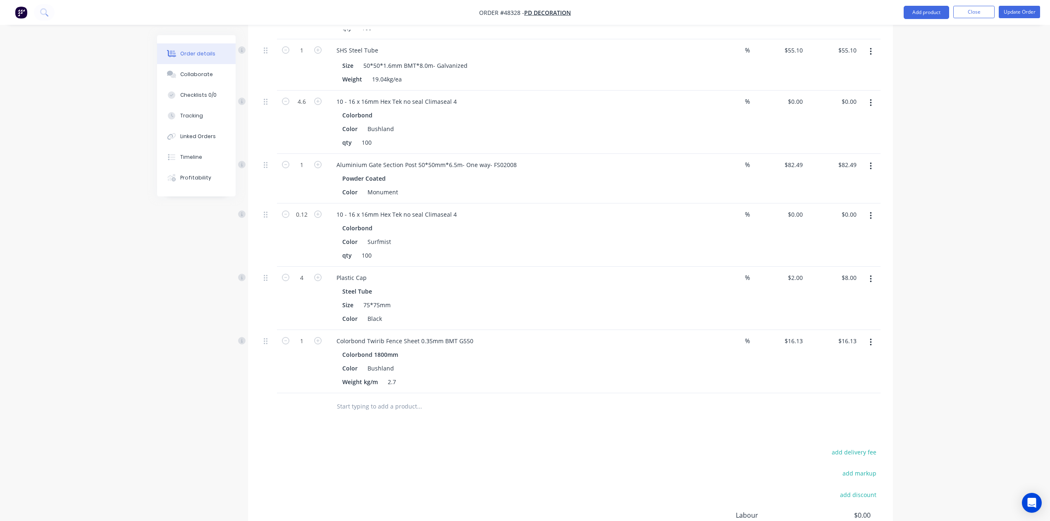
scroll to position [1200, 0]
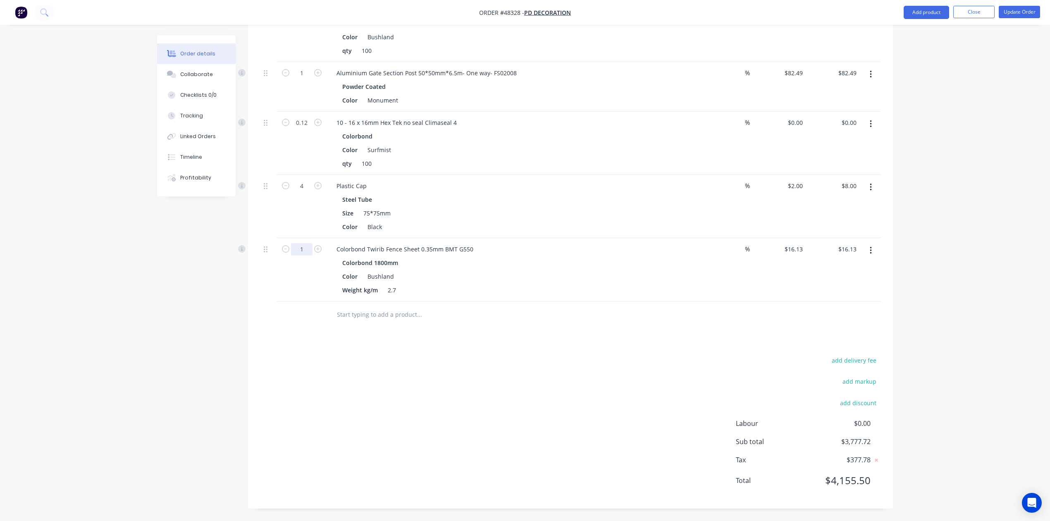
type input "60"
type input "$967.80"
type input "10"
type input "$161.30"
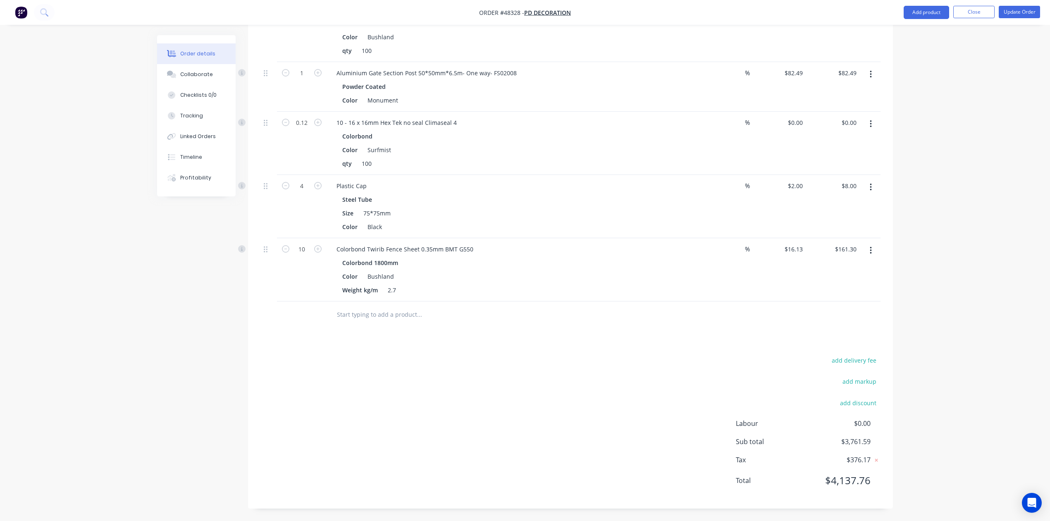
drag, startPoint x: 510, startPoint y: 334, endPoint x: 518, endPoint y: 334, distance: 7.9
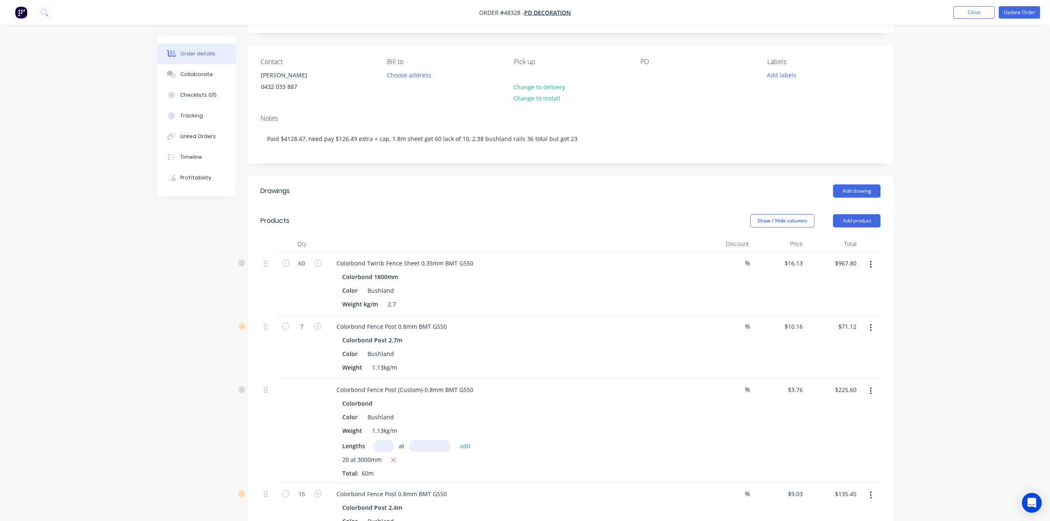
scroll to position [0, 0]
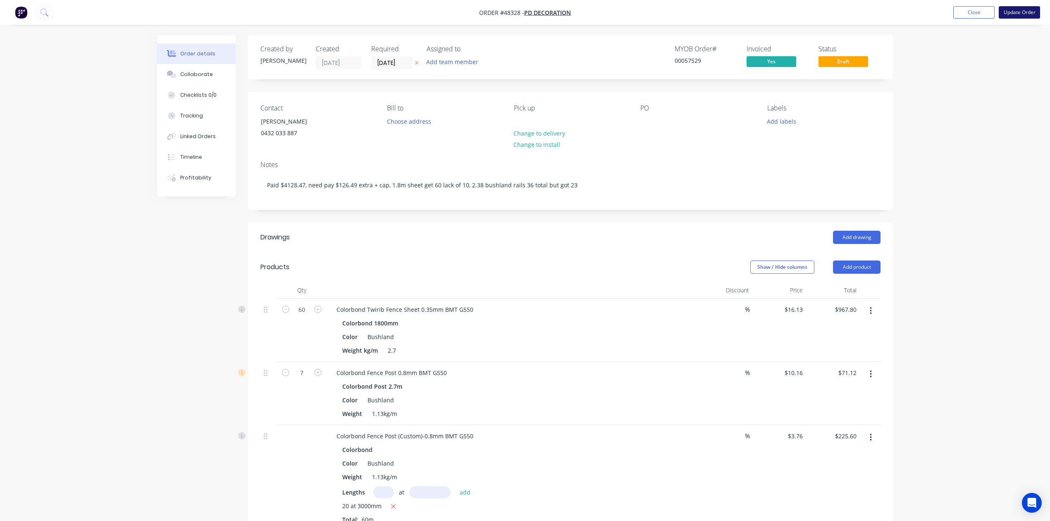
click at [1017, 12] on button "Update Order" at bounding box center [1018, 12] width 41 height 12
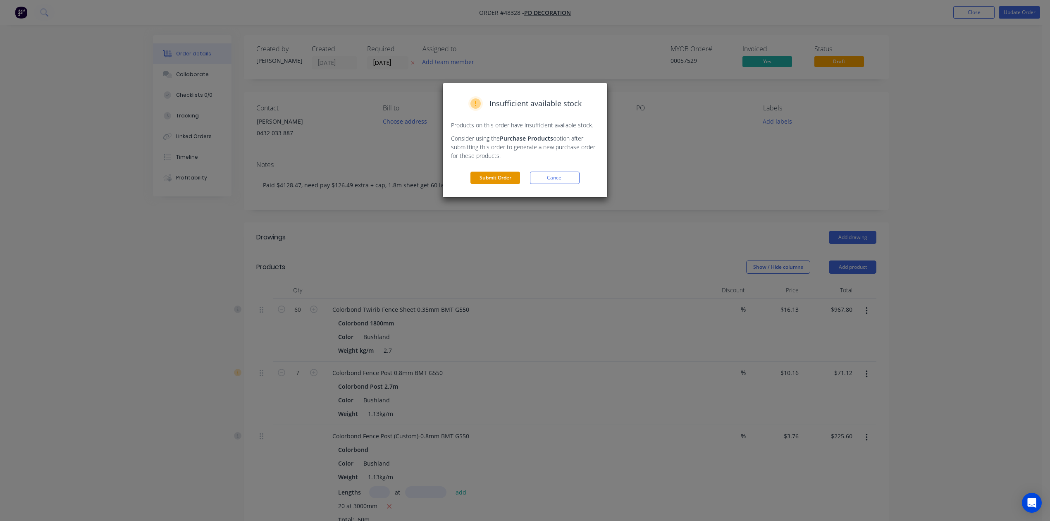
click at [485, 178] on button "Submit Order" at bounding box center [495, 177] width 50 height 12
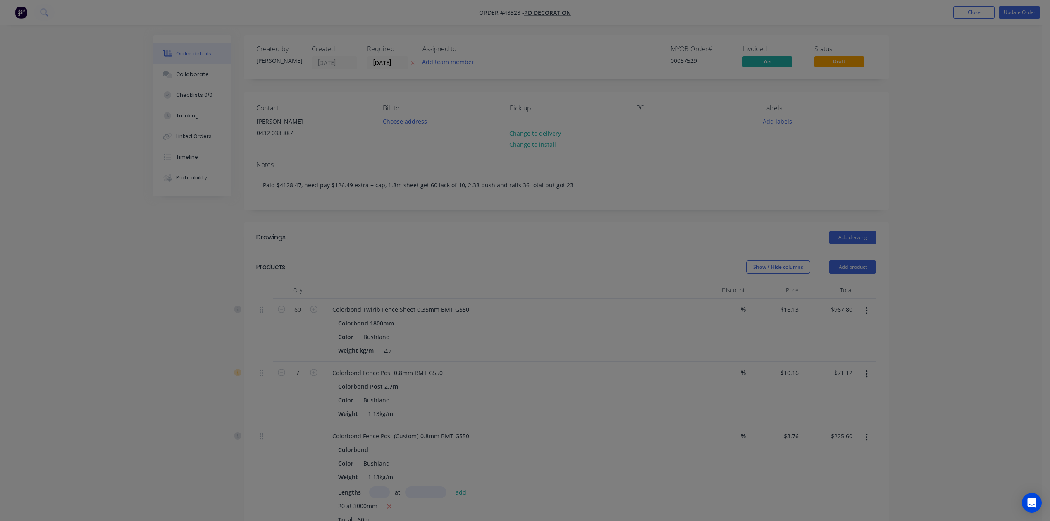
click at [486, 178] on div "Product has no price A product on this order contains no price. Submit anyway C…" at bounding box center [525, 260] width 1050 height 521
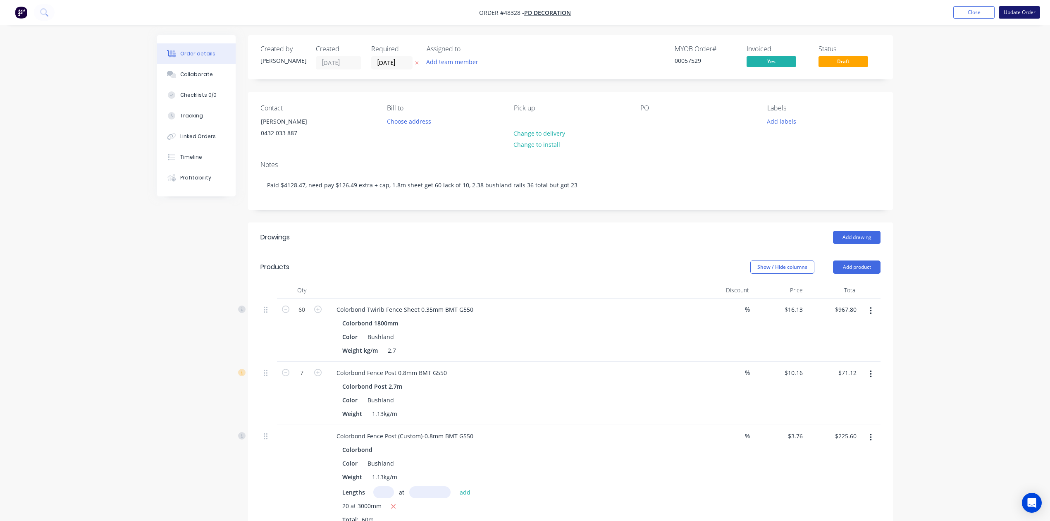
click at [1020, 11] on button "Update Order" at bounding box center [1018, 12] width 41 height 12
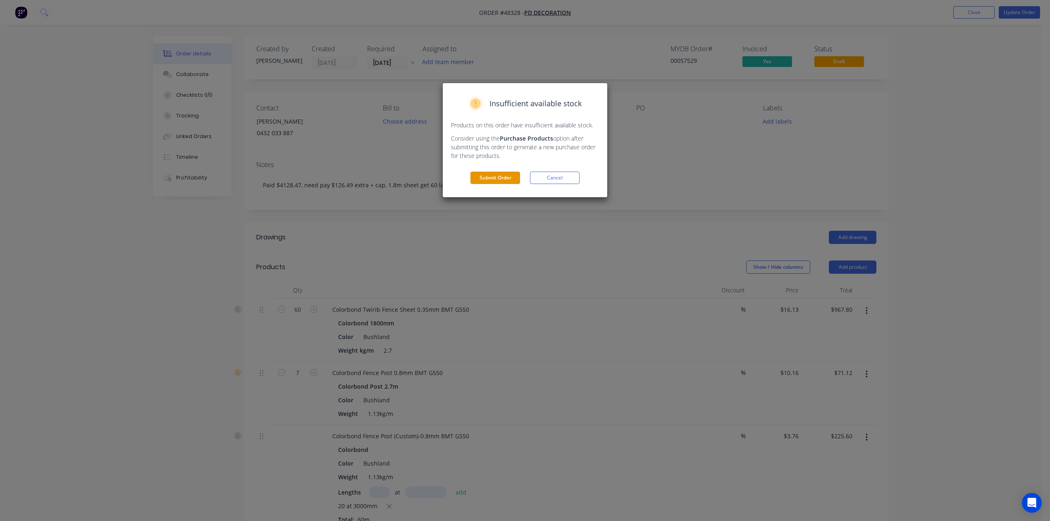
click at [493, 180] on button "Submit Order" at bounding box center [495, 177] width 50 height 12
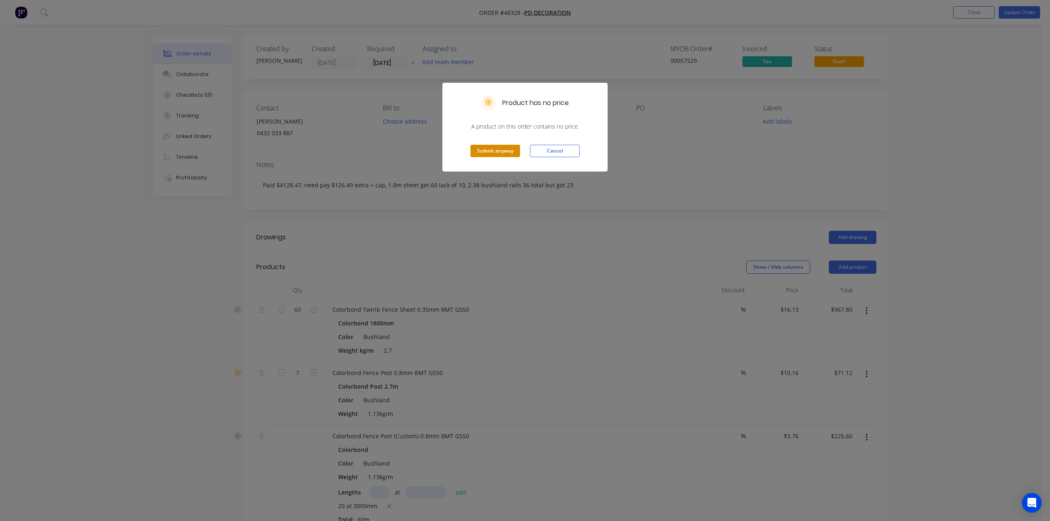
click at [498, 152] on button "Submit anyway" at bounding box center [495, 151] width 50 height 12
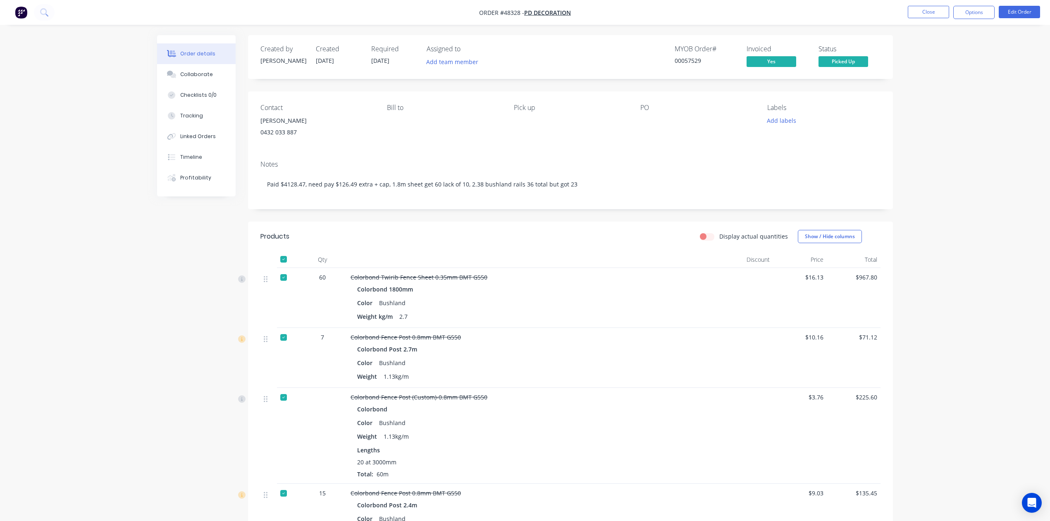
click at [580, 297] on div "Color Bushland" at bounding box center [533, 303] width 352 height 12
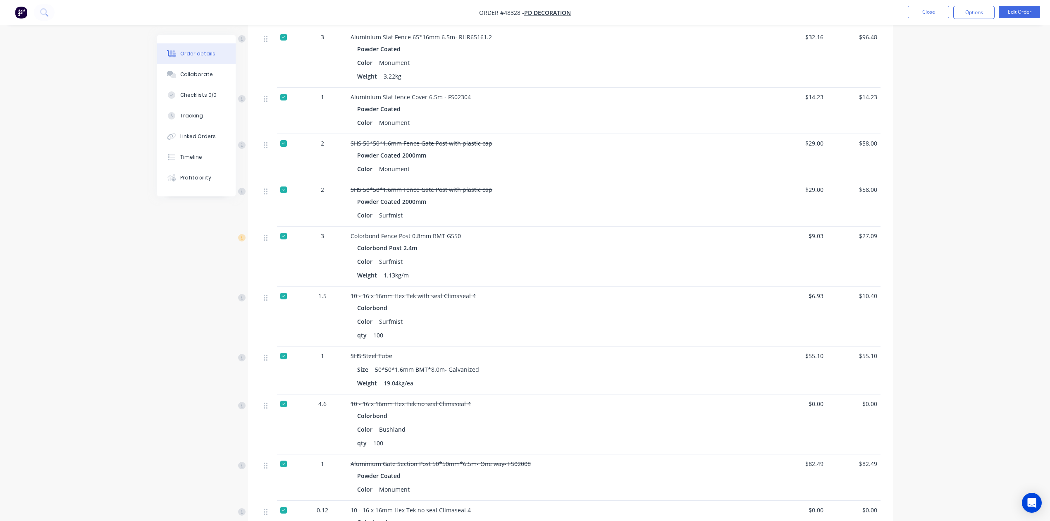
scroll to position [1007, 0]
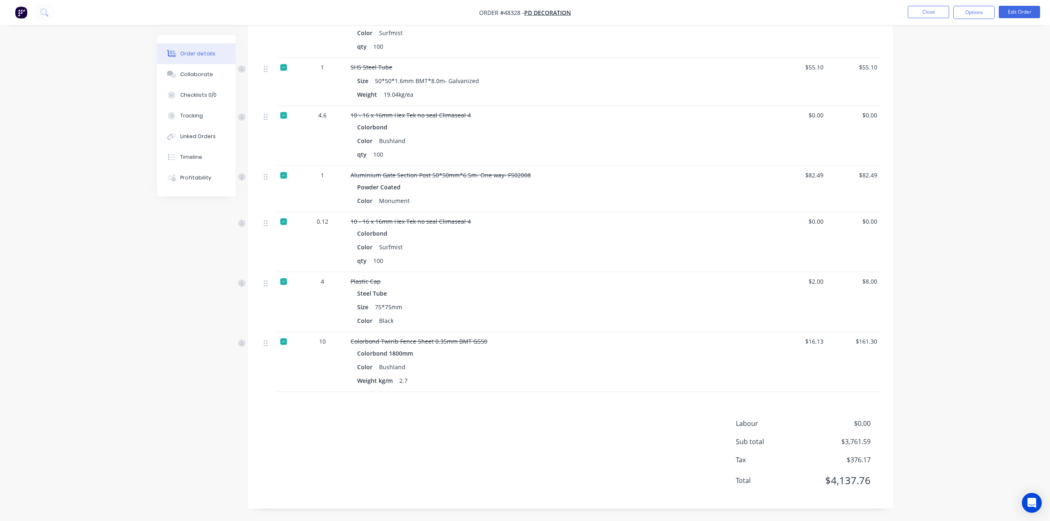
click at [286, 339] on div at bounding box center [283, 341] width 17 height 17
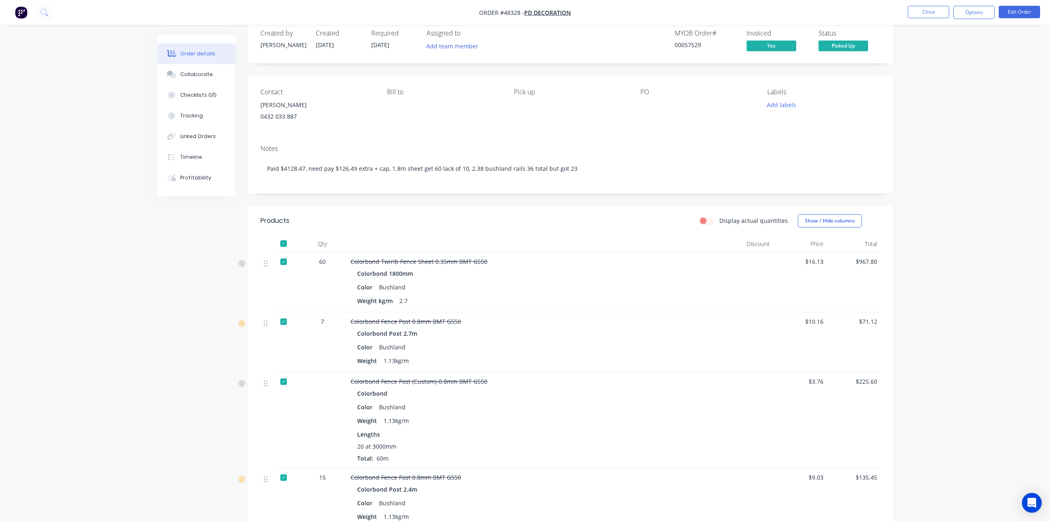
scroll to position [0, 0]
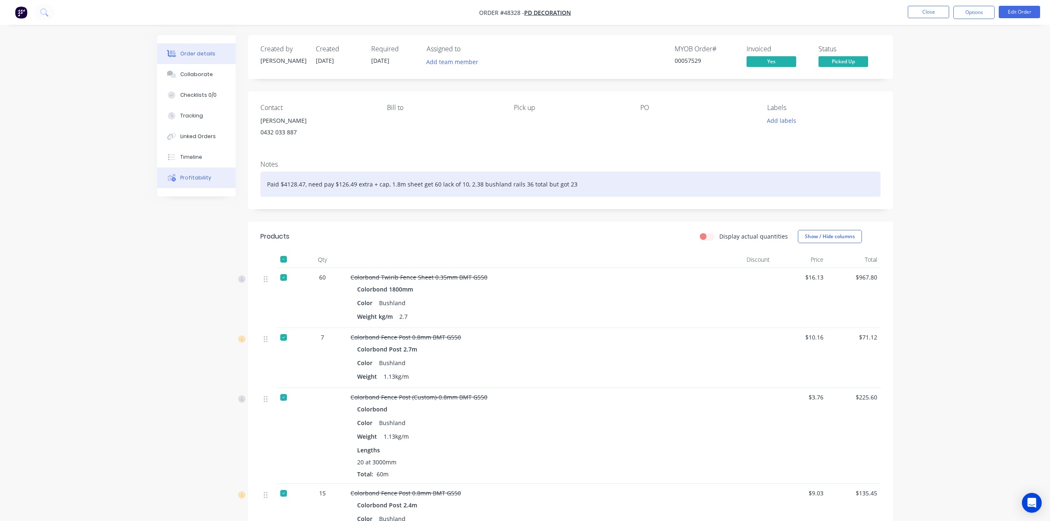
drag, startPoint x: 583, startPoint y: 187, endPoint x: 168, endPoint y: 188, distance: 414.9
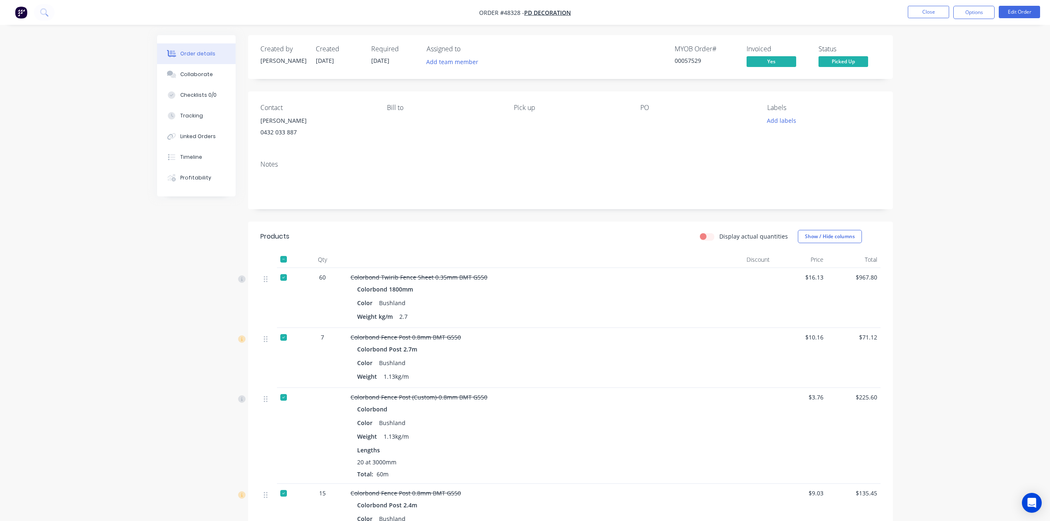
click at [641, 235] on div "Display actual quantities Show / Hide columns" at bounding box center [636, 236] width 488 height 13
click at [852, 61] on span "Picked Up" at bounding box center [843, 61] width 50 height 10
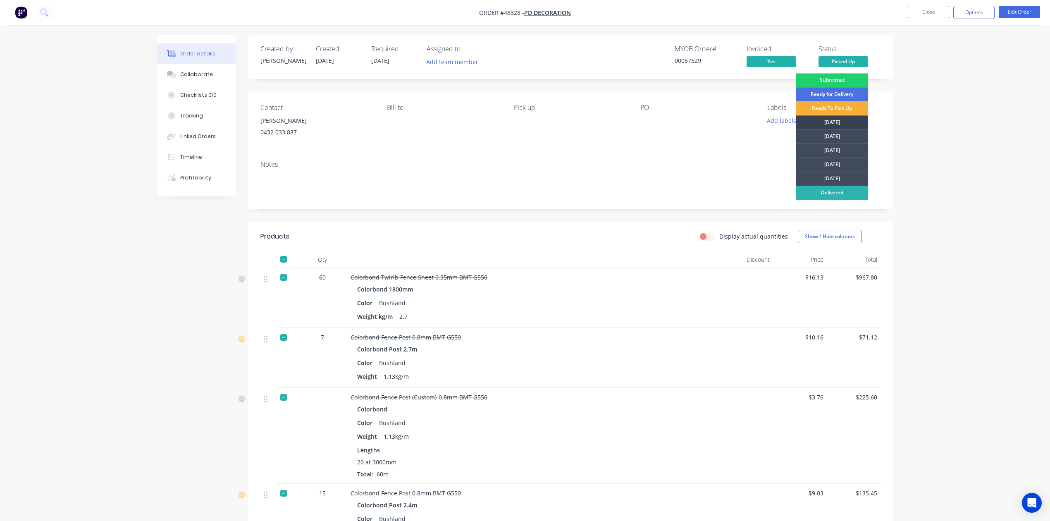
click at [831, 121] on div "[DATE]" at bounding box center [831, 122] width 72 height 14
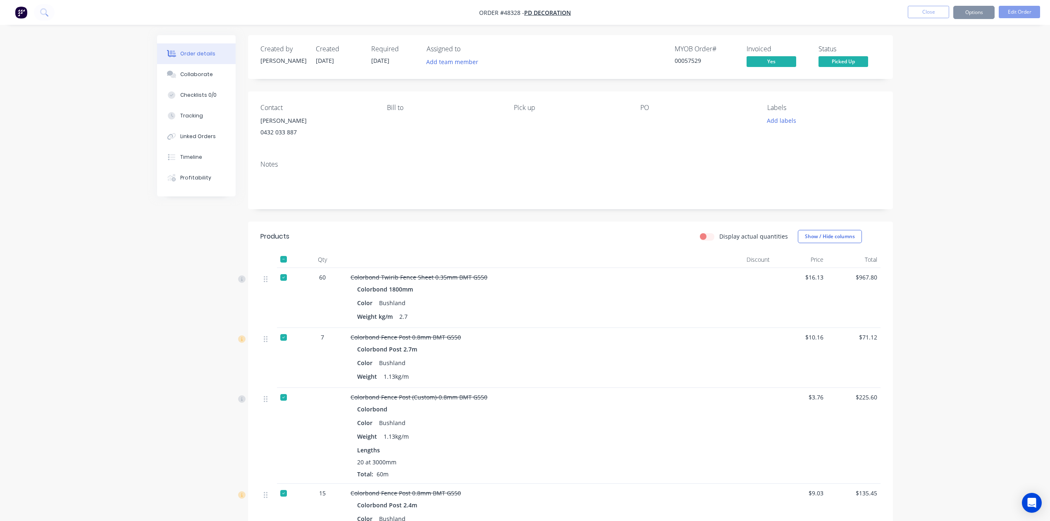
click at [664, 157] on div "Notes" at bounding box center [570, 181] width 645 height 55
click at [963, 14] on button "Options" at bounding box center [973, 12] width 41 height 13
click at [938, 119] on div "Delivery Docket" at bounding box center [949, 116] width 76 height 12
drag, startPoint x: 940, startPoint y: 111, endPoint x: 944, endPoint y: 80, distance: 31.3
click at [944, 80] on div "DELIVERY DOCKET Back With pricing Without pricing Custom" at bounding box center [948, 66] width 91 height 87
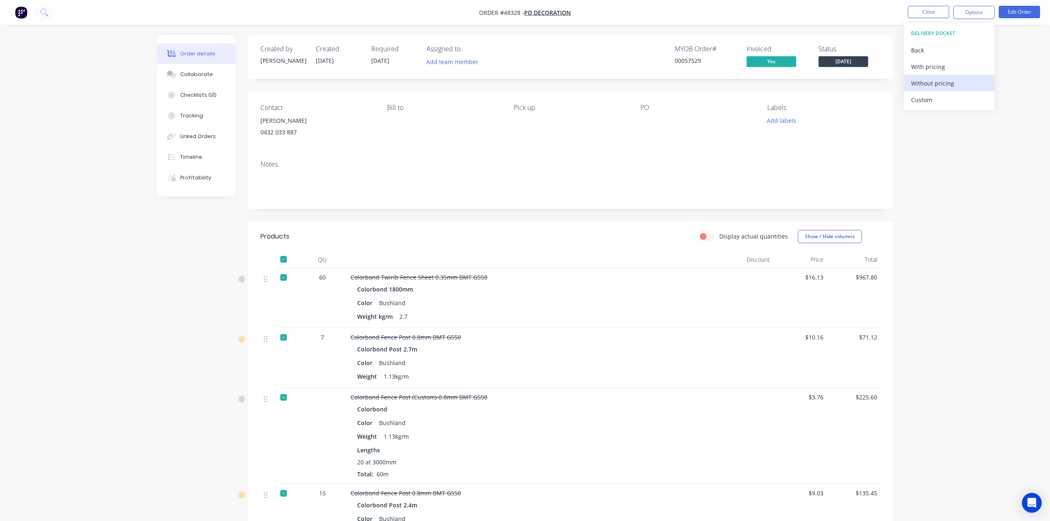
click at [944, 80] on div "Without pricing" at bounding box center [949, 83] width 76 height 12
click at [953, 114] on div "Delivery Docket" at bounding box center [949, 116] width 76 height 12
click at [926, 100] on div "Custom" at bounding box center [949, 100] width 76 height 12
click at [931, 85] on div "Without pricing" at bounding box center [949, 83] width 76 height 12
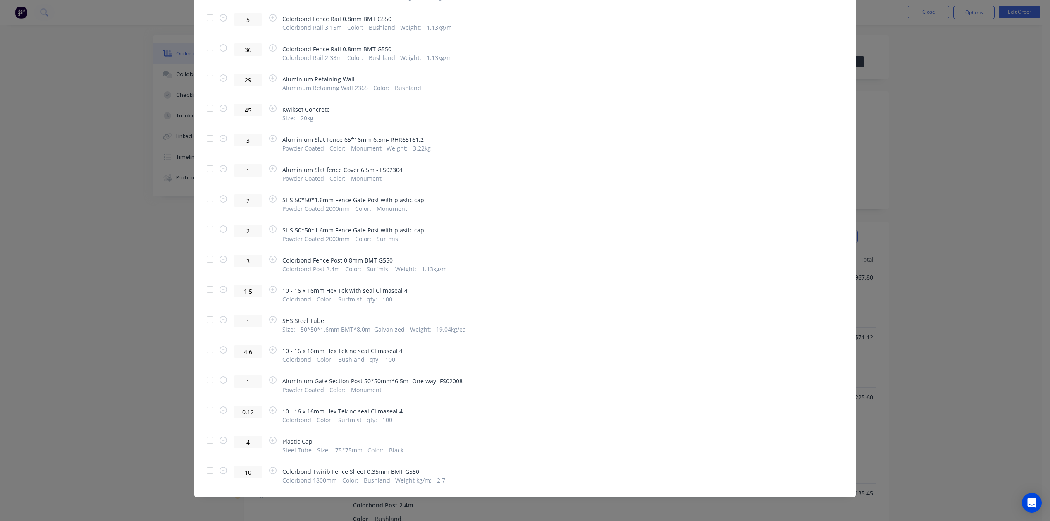
drag, startPoint x: 204, startPoint y: 475, endPoint x: 214, endPoint y: 471, distance: 10.1
click at [205, 475] on div at bounding box center [210, 470] width 17 height 17
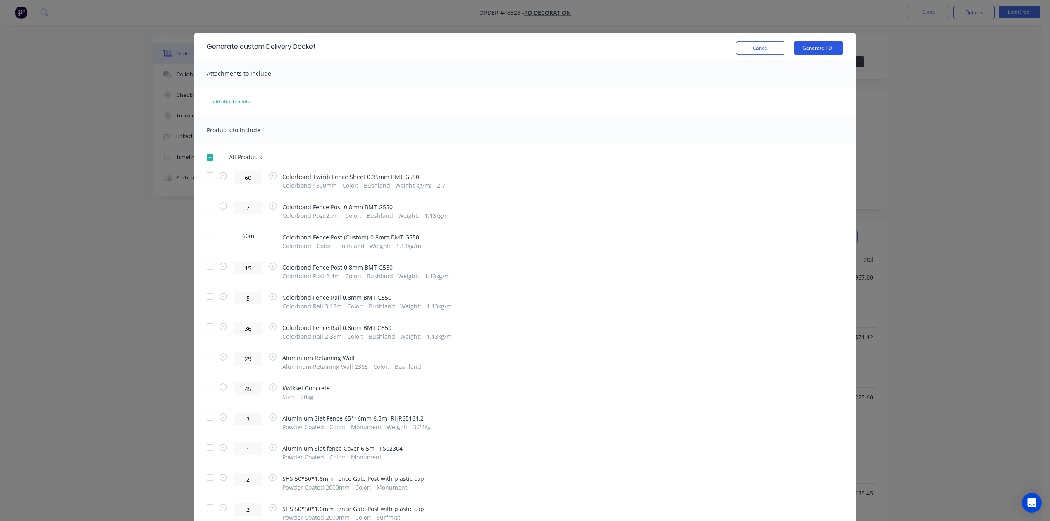
click at [807, 45] on button "Generate PDF" at bounding box center [818, 47] width 50 height 13
click at [743, 56] on div "Generate custom Delivery Docket Cancel Generate PDF" at bounding box center [524, 46] width 661 height 27
click at [746, 45] on button "Cancel" at bounding box center [761, 47] width 50 height 13
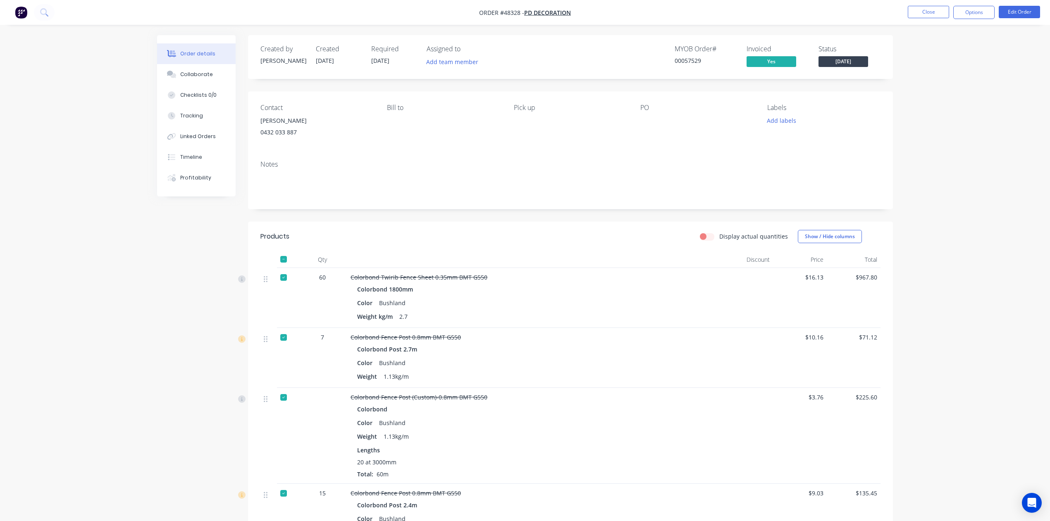
click at [691, 237] on div "Display actual quantities Show / Hide columns" at bounding box center [636, 236] width 488 height 13
click at [916, 8] on button "Close" at bounding box center [927, 12] width 41 height 12
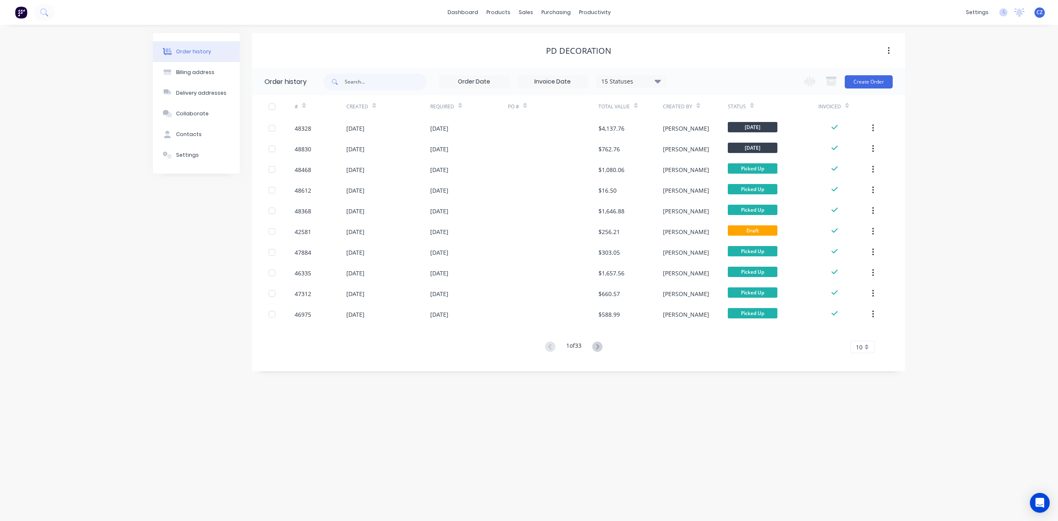
click at [747, 455] on div "Order history Billing address Delivery addresses Collaborate Contacts Settings …" at bounding box center [529, 273] width 1058 height 496
click at [700, 35] on div "PD Decoration" at bounding box center [578, 50] width 653 height 35
click at [534, 38] on div at bounding box center [530, 39] width 12 height 7
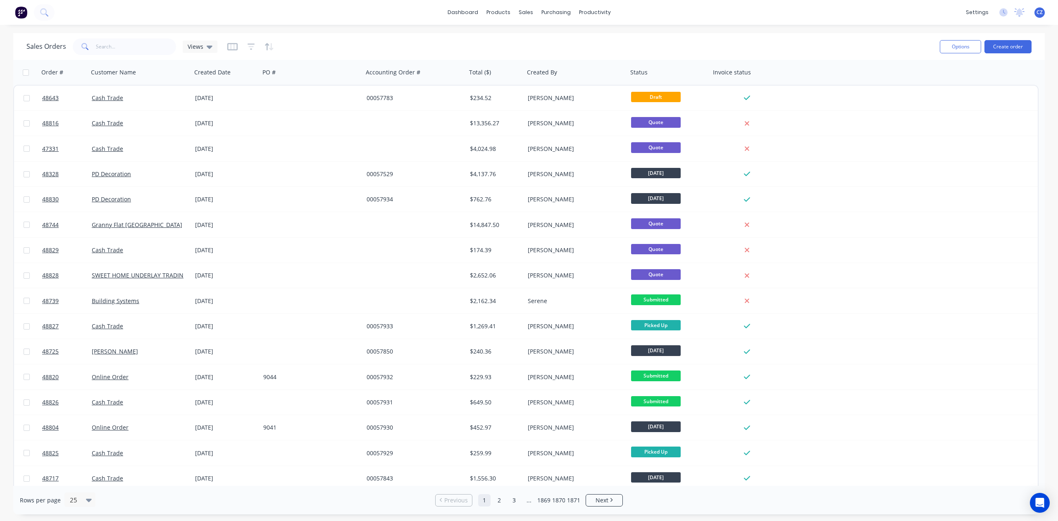
click at [385, 35] on div "Sales Orders Views Options Create order" at bounding box center [528, 46] width 1031 height 27
click at [548, 56] on div "Customers" at bounding box center [554, 55] width 30 height 7
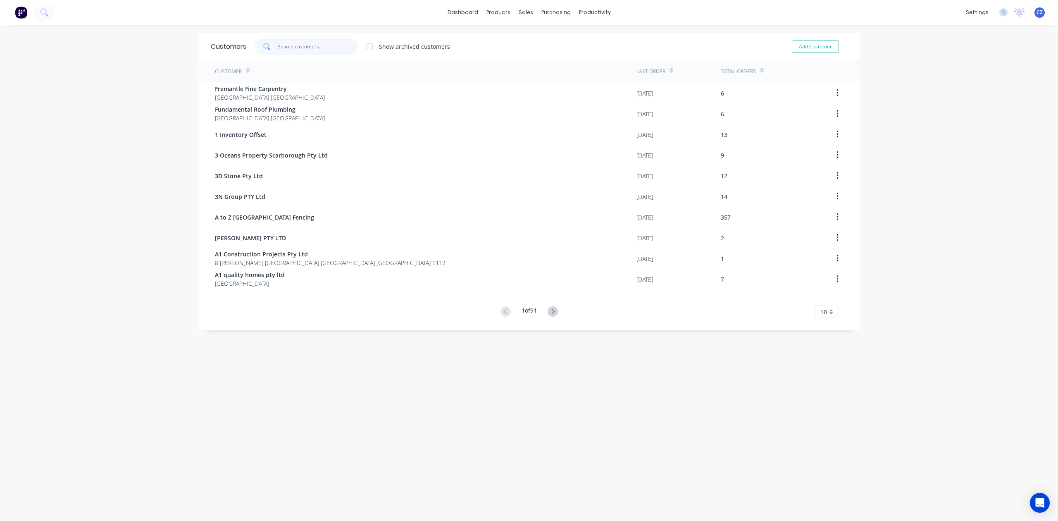
click at [312, 41] on input "text" at bounding box center [318, 46] width 81 height 17
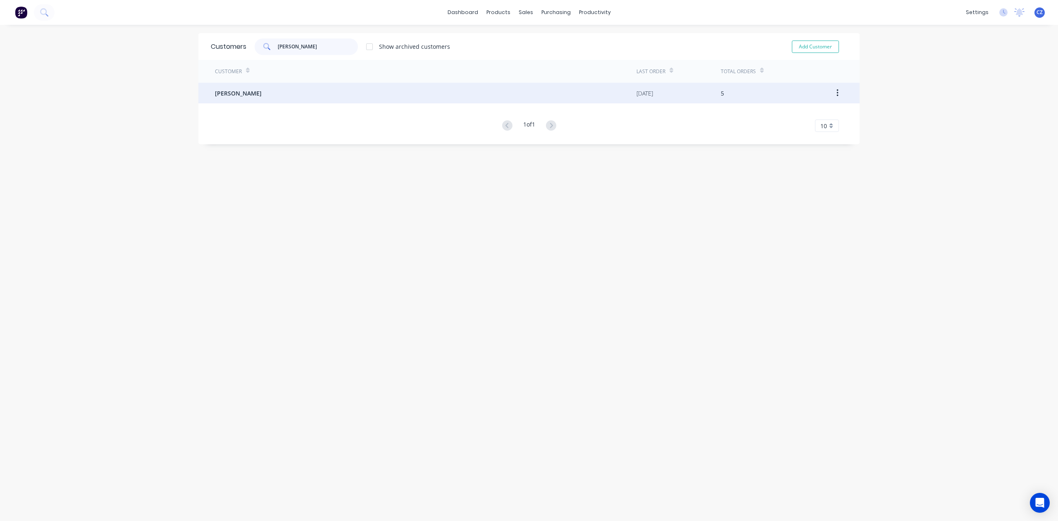
type input "[PERSON_NAME]"
click at [312, 92] on div "[PERSON_NAME]" at bounding box center [425, 93] width 421 height 21
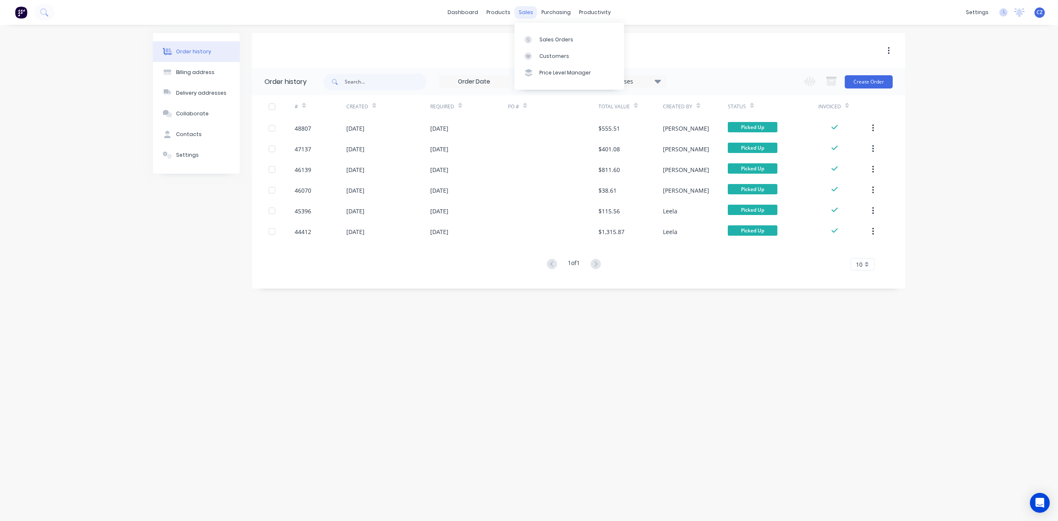
click at [531, 15] on div "sales" at bounding box center [525, 12] width 23 height 12
click at [537, 45] on link "Sales Orders" at bounding box center [569, 39] width 110 height 17
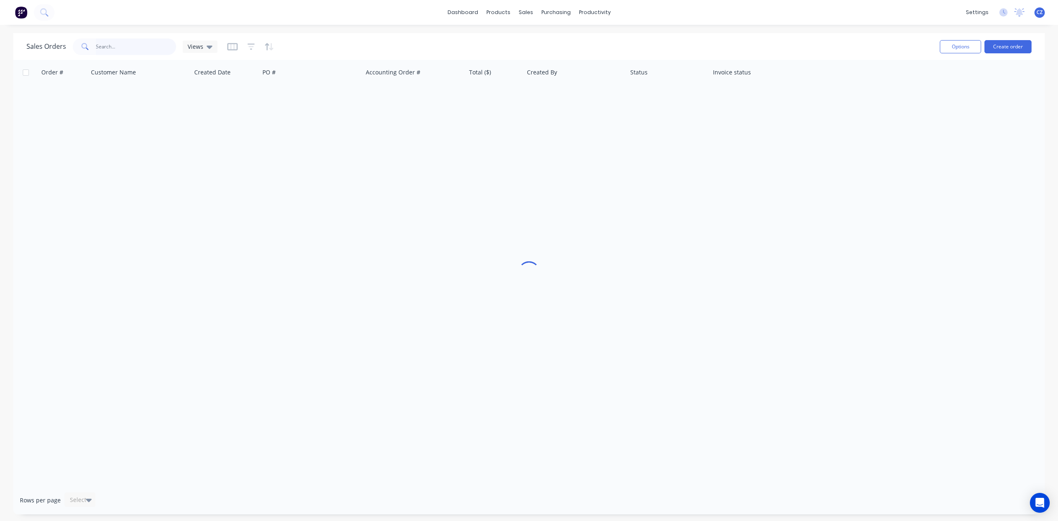
click at [114, 50] on input "text" at bounding box center [136, 46] width 81 height 17
type input "4"
type input "5"
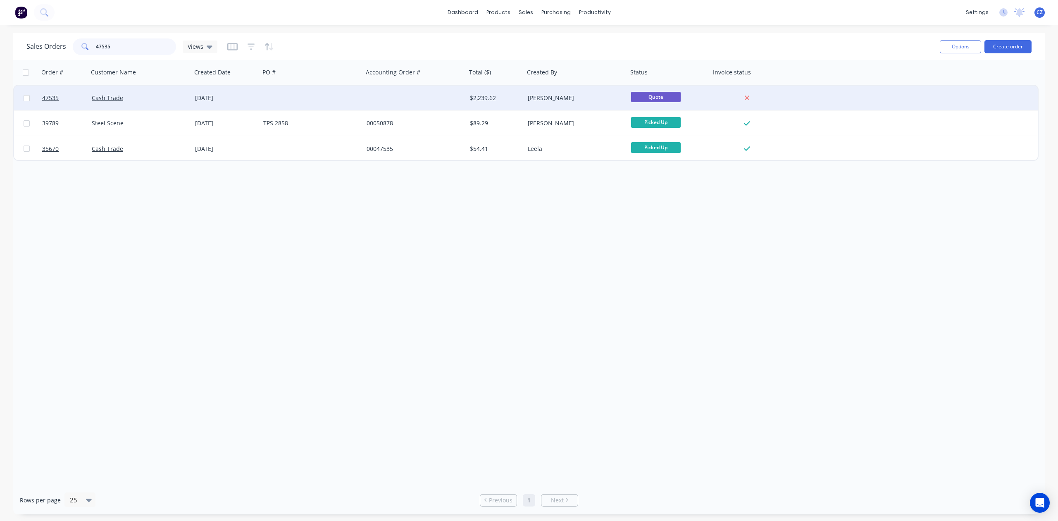
type input "47535"
click at [398, 100] on div at bounding box center [414, 98] width 103 height 25
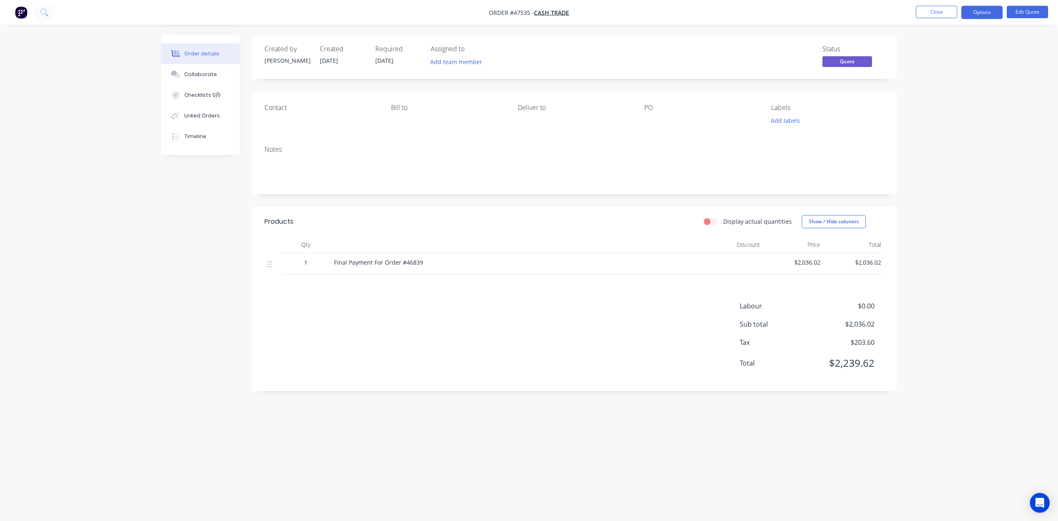
click at [415, 263] on span "Final Payment For Order #46839" at bounding box center [378, 262] width 89 height 8
copy span "46839"
click at [537, 264] on div "Final Payment For Order #46839" at bounding box center [516, 262] width 365 height 9
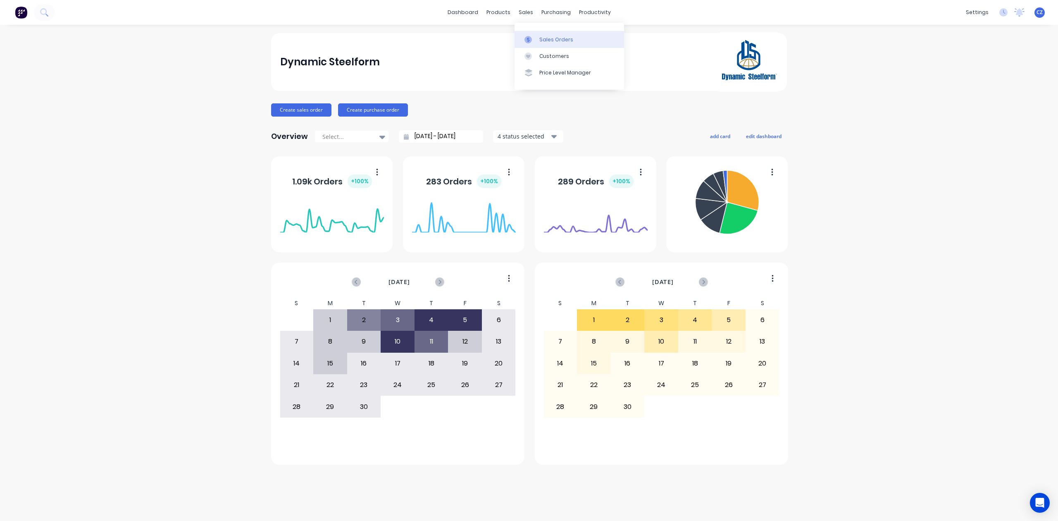
click at [531, 37] on icon at bounding box center [527, 39] width 7 height 7
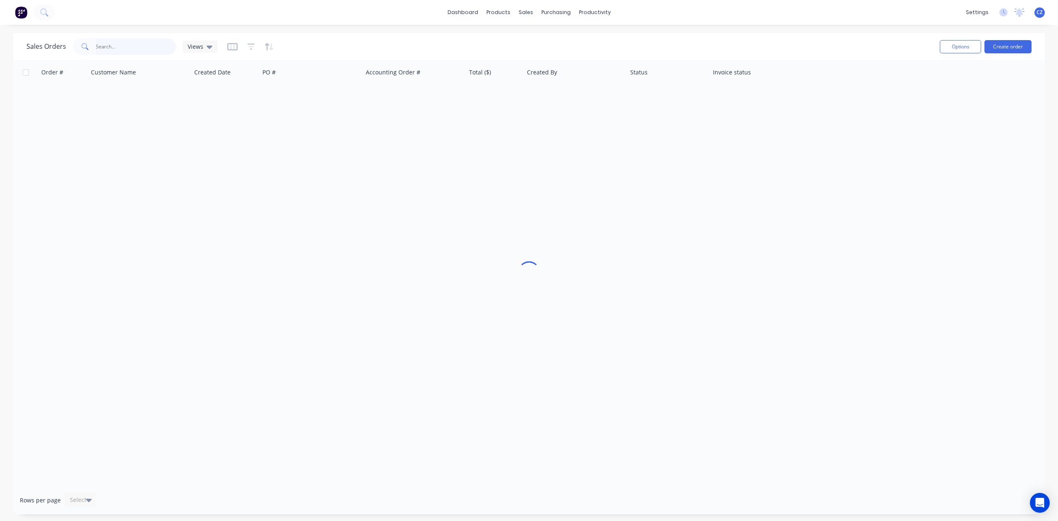
click at [145, 46] on input "text" at bounding box center [136, 46] width 81 height 17
paste input "46839"
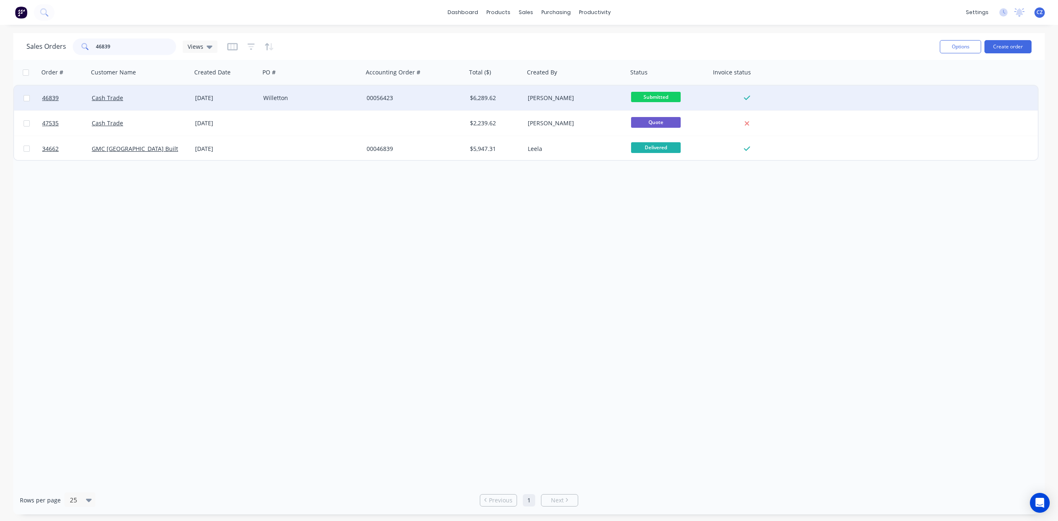
type input "46839"
click at [437, 108] on div "00056423" at bounding box center [414, 98] width 103 height 25
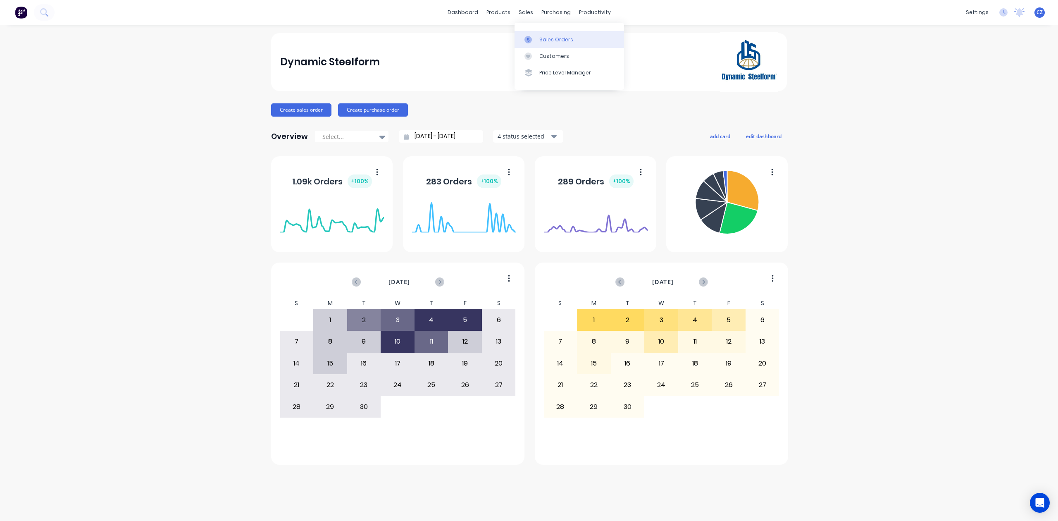
click at [529, 34] on link "Sales Orders" at bounding box center [569, 39] width 110 height 17
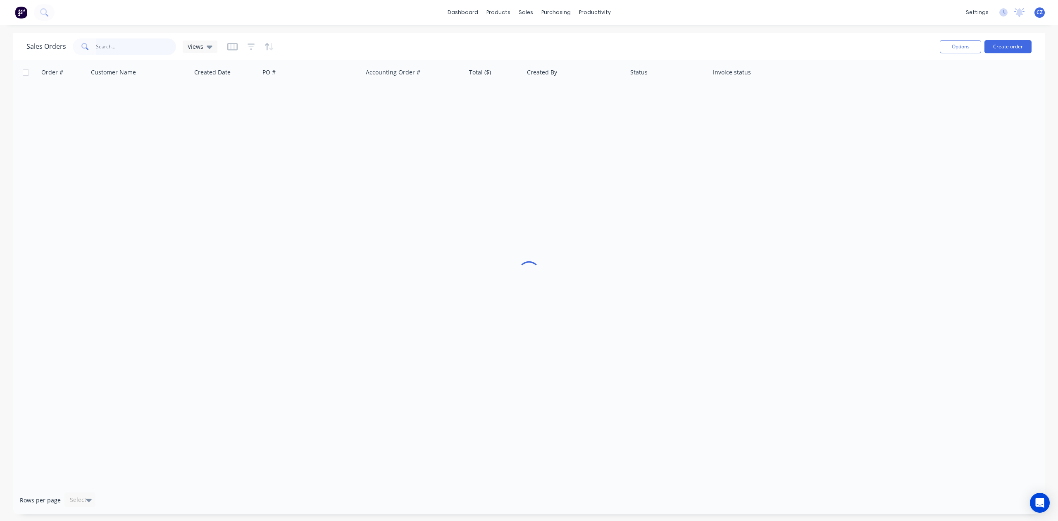
click at [143, 46] on input "text" at bounding box center [136, 46] width 81 height 17
type input "48488"
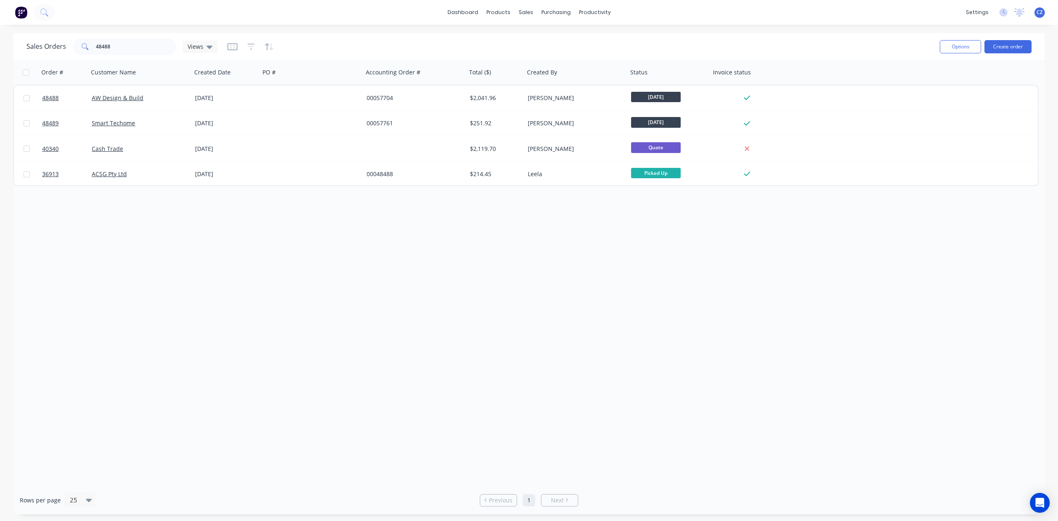
drag, startPoint x: 55, startPoint y: 336, endPoint x: 83, endPoint y: 310, distance: 38.9
click at [55, 336] on div "Order # Customer Name Created Date PO # Accounting Order # Total ($) Created By…" at bounding box center [528, 273] width 1031 height 426
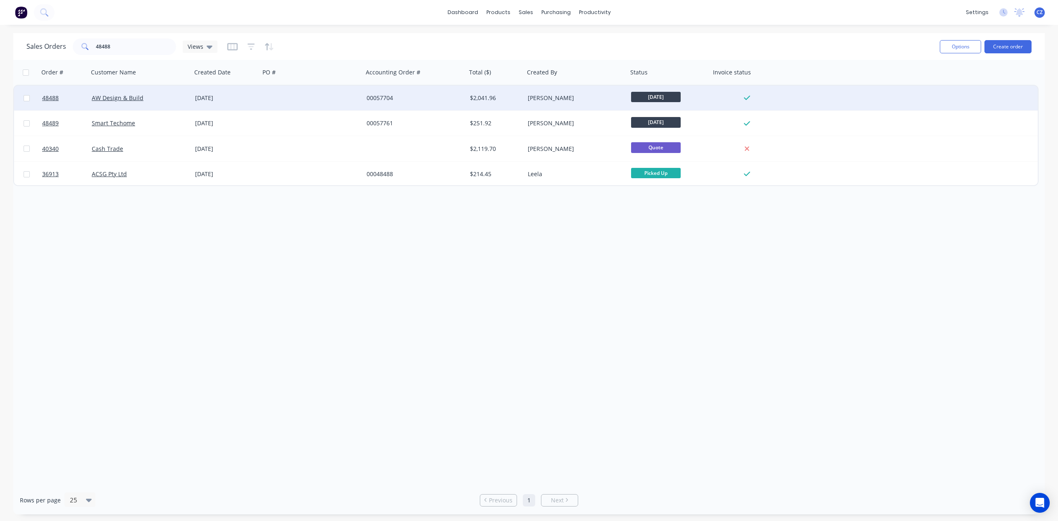
click at [299, 93] on div at bounding box center [311, 98] width 103 height 25
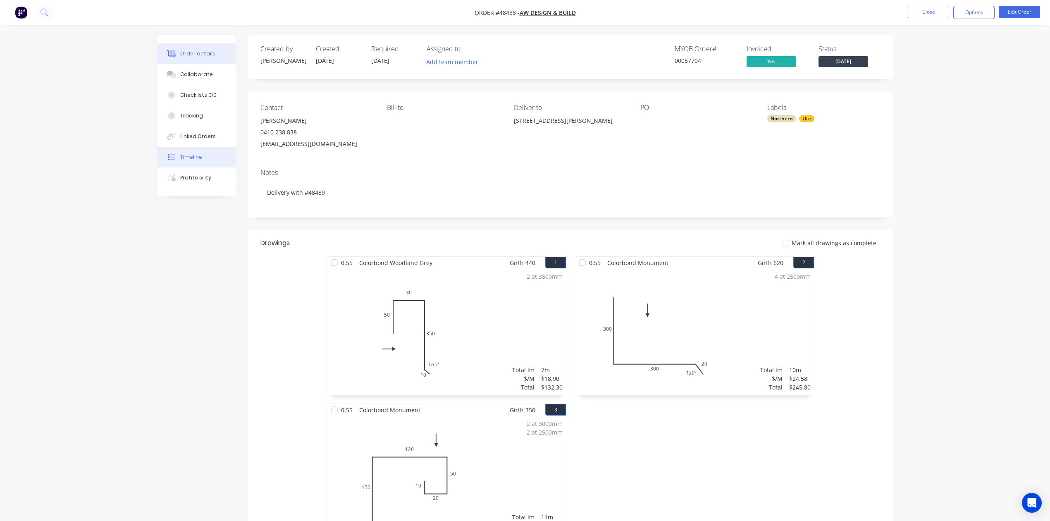
click at [193, 155] on div "Timeline" at bounding box center [191, 156] width 22 height 7
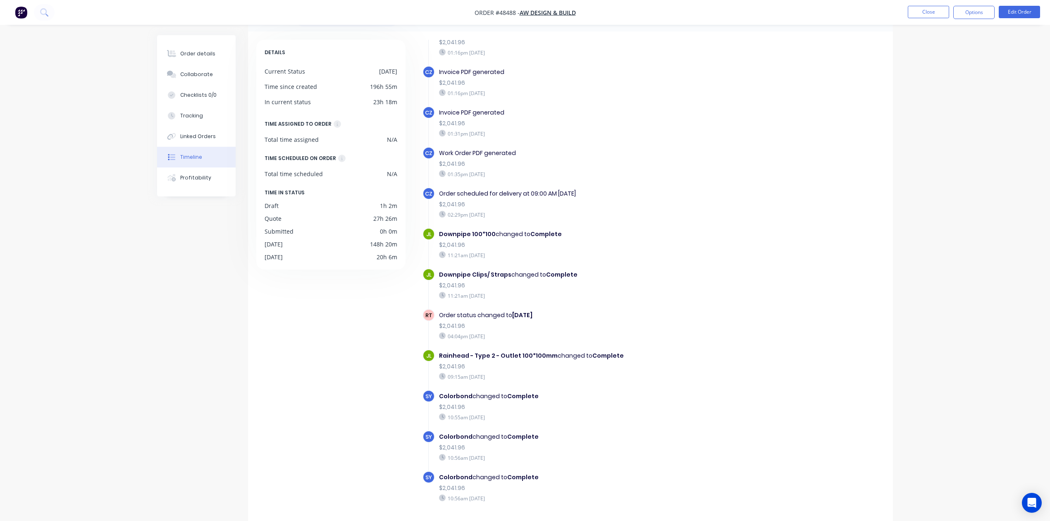
scroll to position [57, 0]
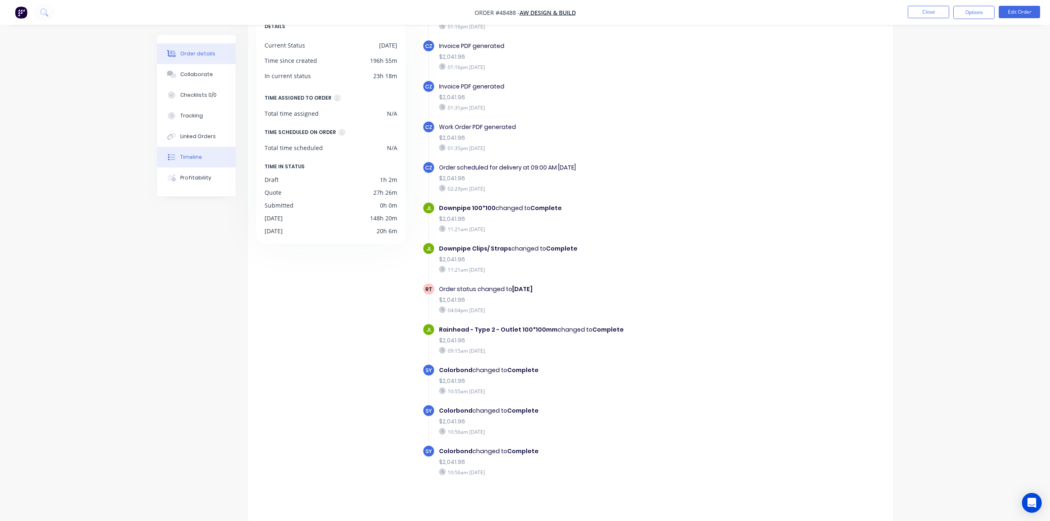
click at [179, 61] on button "Order details" at bounding box center [196, 53] width 79 height 21
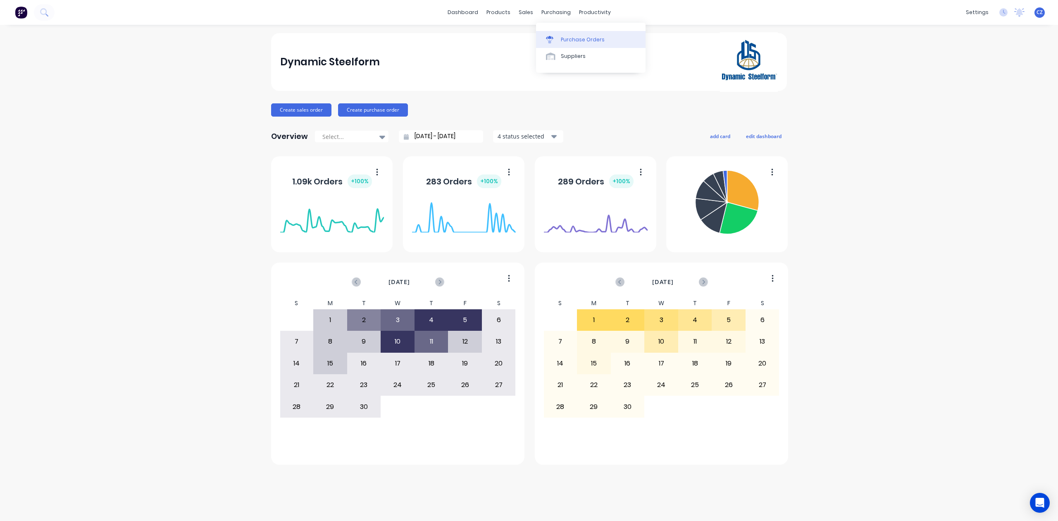
click at [554, 35] on link "Purchase Orders" at bounding box center [591, 39] width 110 height 17
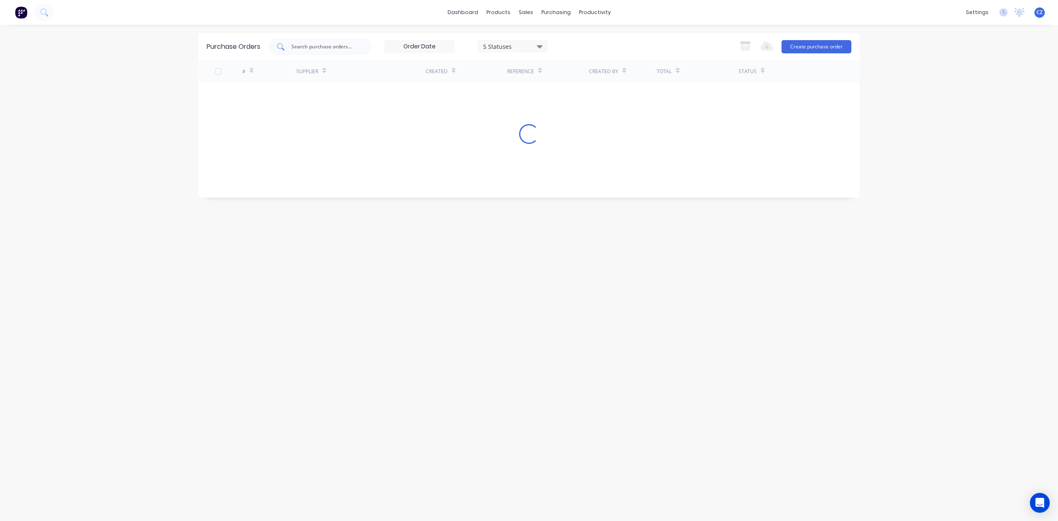
click at [316, 47] on input "text" at bounding box center [324, 47] width 69 height 8
type input "8561"
click at [503, 111] on div "# Supplier Created Reference Created By Total Status 8561 Metroll - Roofmart [D…" at bounding box center [528, 96] width 661 height 72
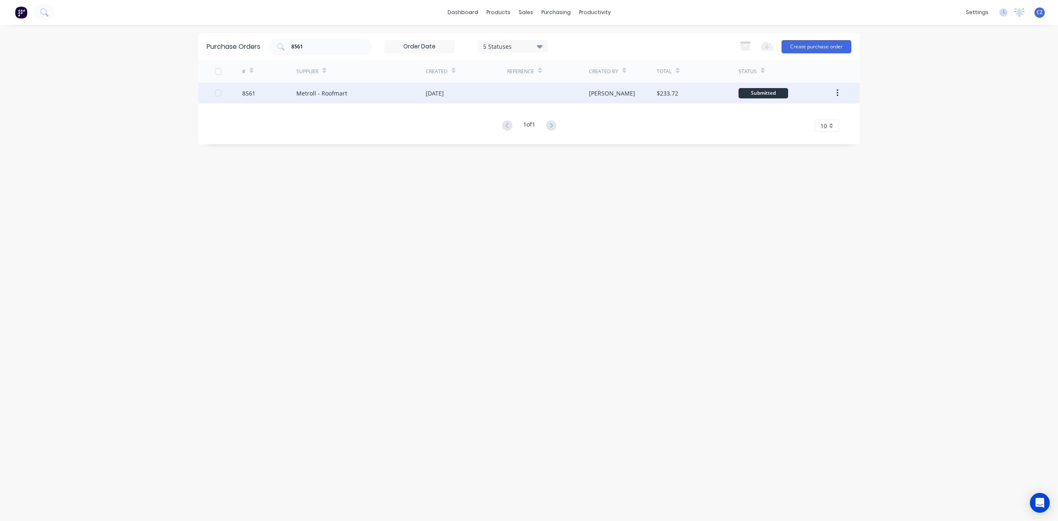
click at [510, 101] on div at bounding box center [547, 93] width 81 height 21
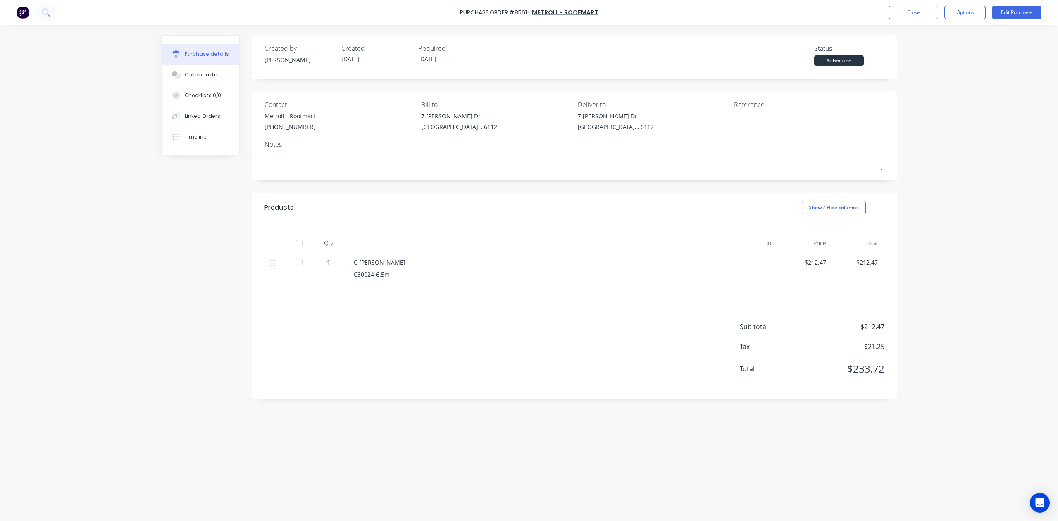
click at [695, 431] on div "Created by [PERSON_NAME] Created [DATE] Required [DATE] Status Submitted Contac…" at bounding box center [529, 270] width 736 height 471
click at [200, 119] on div "Linked Orders" at bounding box center [203, 115] width 36 height 7
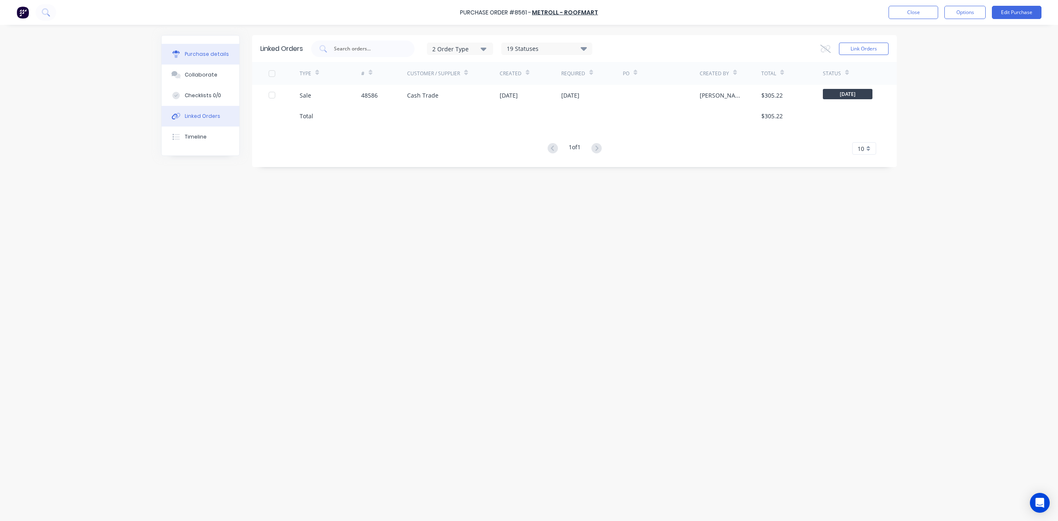
click at [203, 48] on button "Purchase details" at bounding box center [201, 54] width 78 height 21
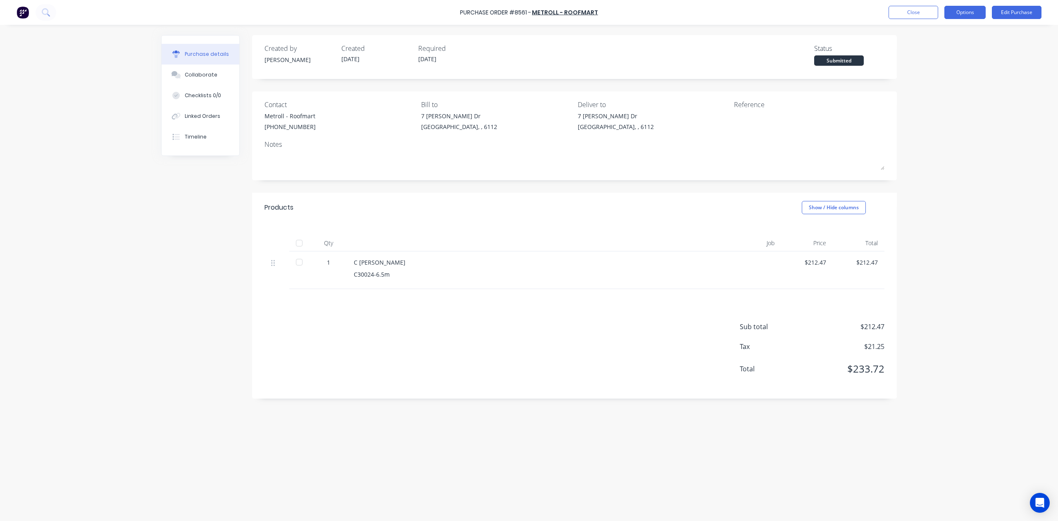
click at [963, 12] on button "Options" at bounding box center [964, 12] width 41 height 13
click at [936, 30] on div "Print / Email" at bounding box center [946, 34] width 64 height 12
click at [932, 68] on div "Without pricing" at bounding box center [946, 67] width 64 height 12
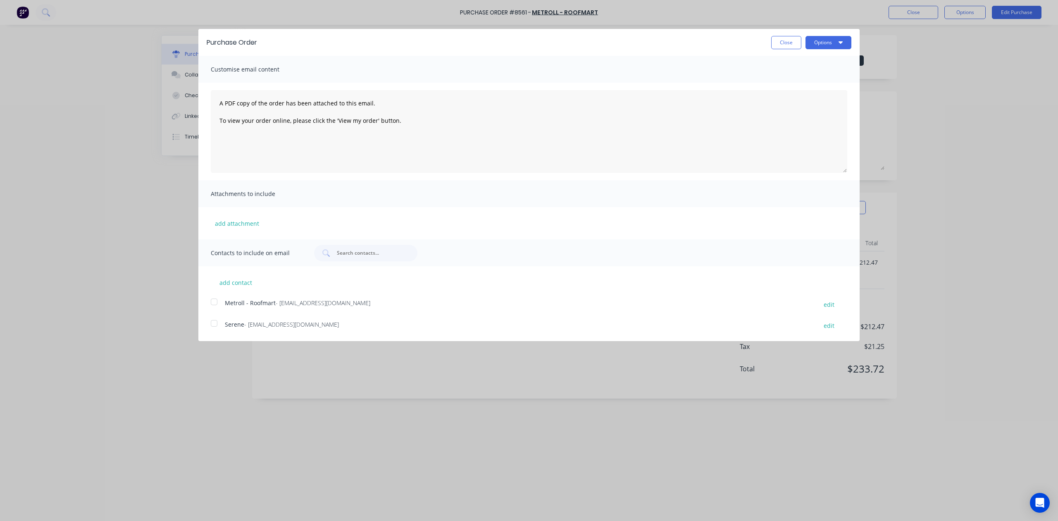
click at [215, 305] on div at bounding box center [214, 301] width 17 height 17
click at [839, 43] on icon "button" at bounding box center [840, 42] width 4 height 7
click at [830, 79] on div "Email" at bounding box center [812, 80] width 64 height 12
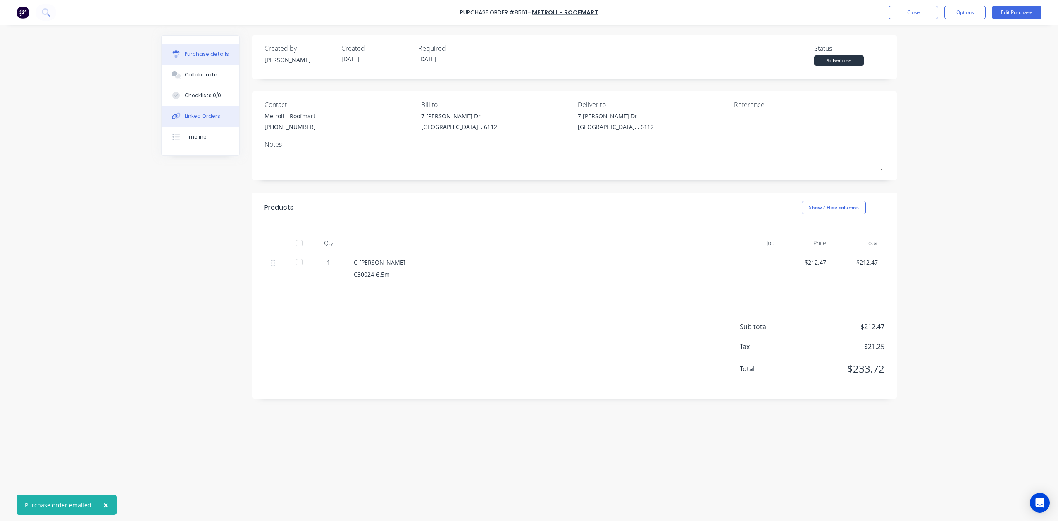
click at [194, 121] on button "Linked Orders" at bounding box center [201, 116] width 78 height 21
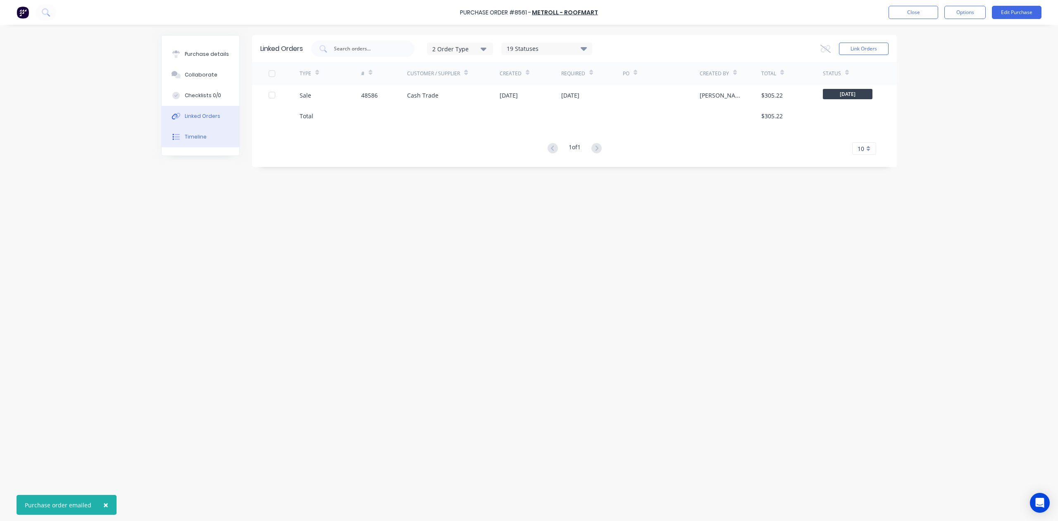
click at [198, 139] on div "Timeline" at bounding box center [196, 136] width 22 height 7
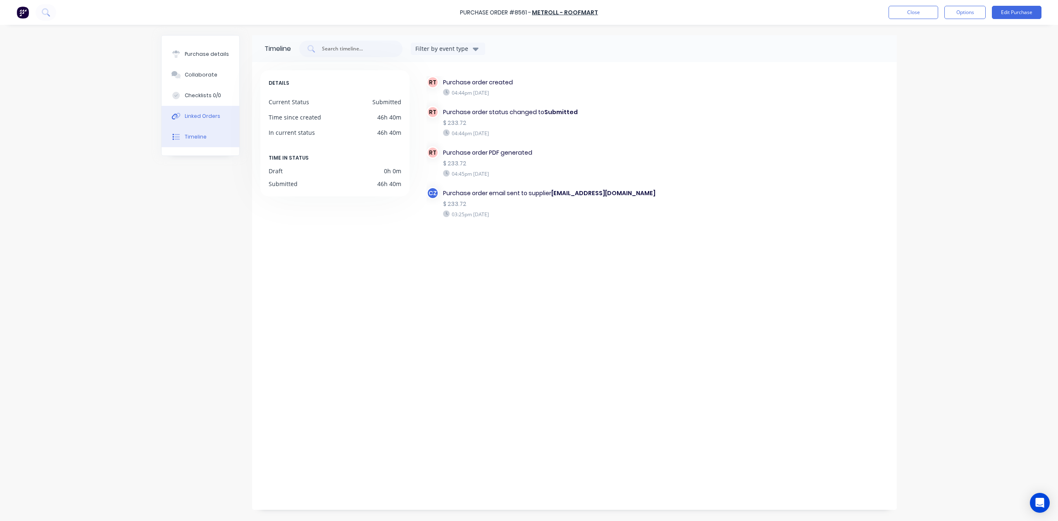
click at [190, 116] on div "Linked Orders" at bounding box center [203, 115] width 36 height 7
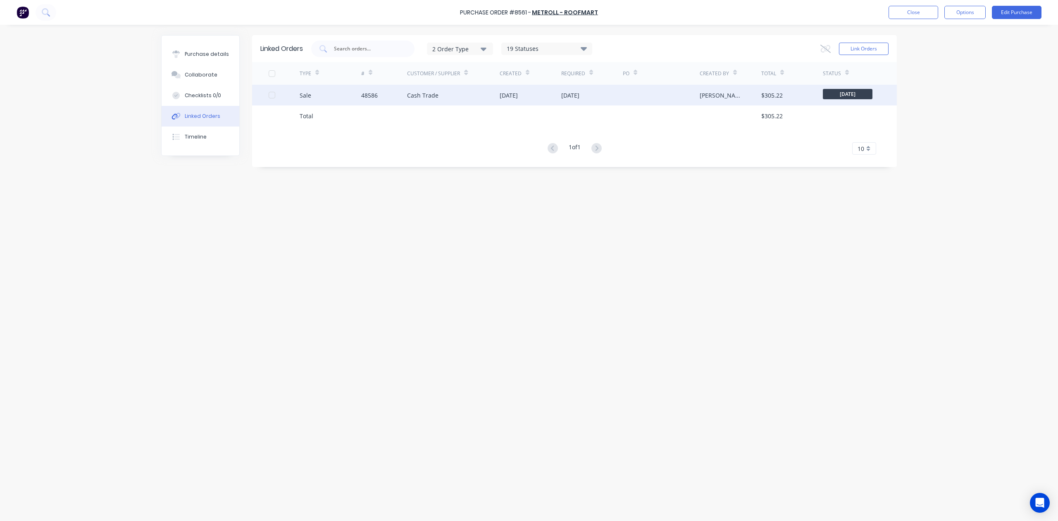
click at [366, 93] on div "48586" at bounding box center [369, 95] width 17 height 9
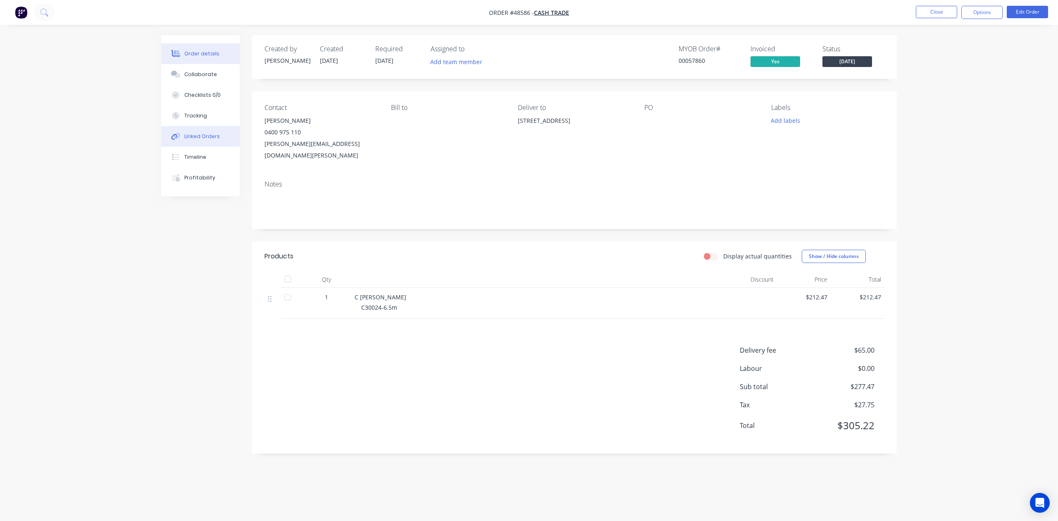
click at [200, 133] on div "Linked Orders" at bounding box center [202, 136] width 36 height 7
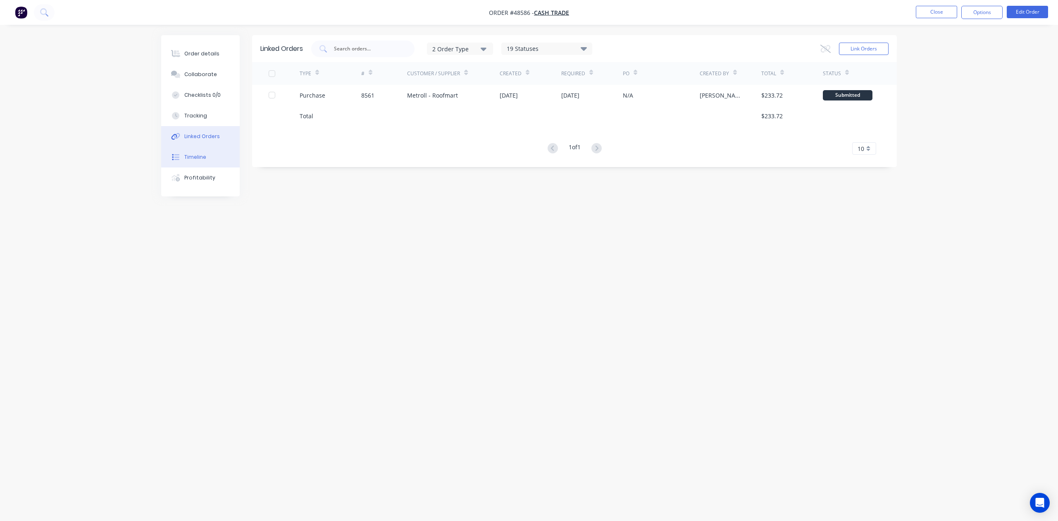
click at [200, 159] on div "Timeline" at bounding box center [195, 156] width 22 height 7
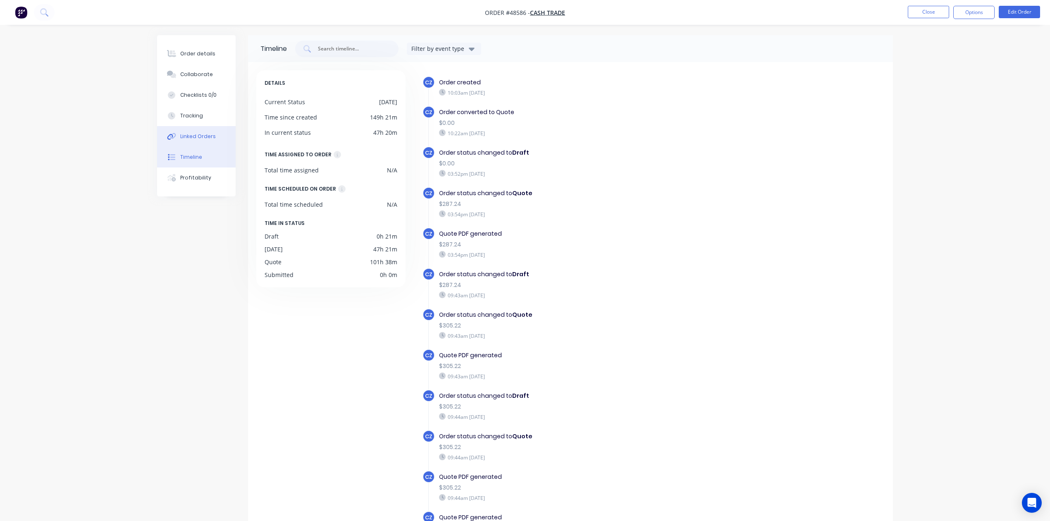
click at [201, 136] on div "Linked Orders" at bounding box center [198, 136] width 36 height 7
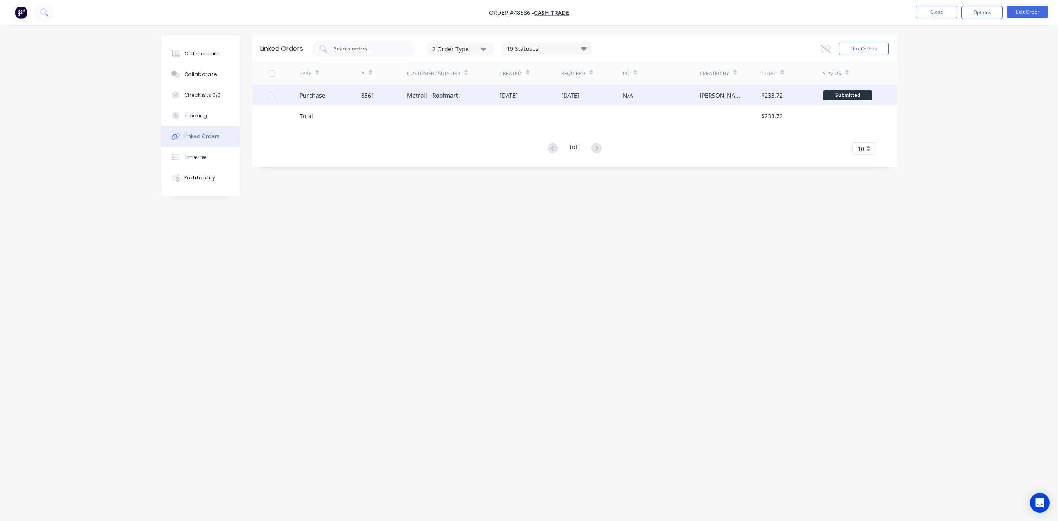
click at [536, 98] on div "[DATE]" at bounding box center [531, 95] width 62 height 21
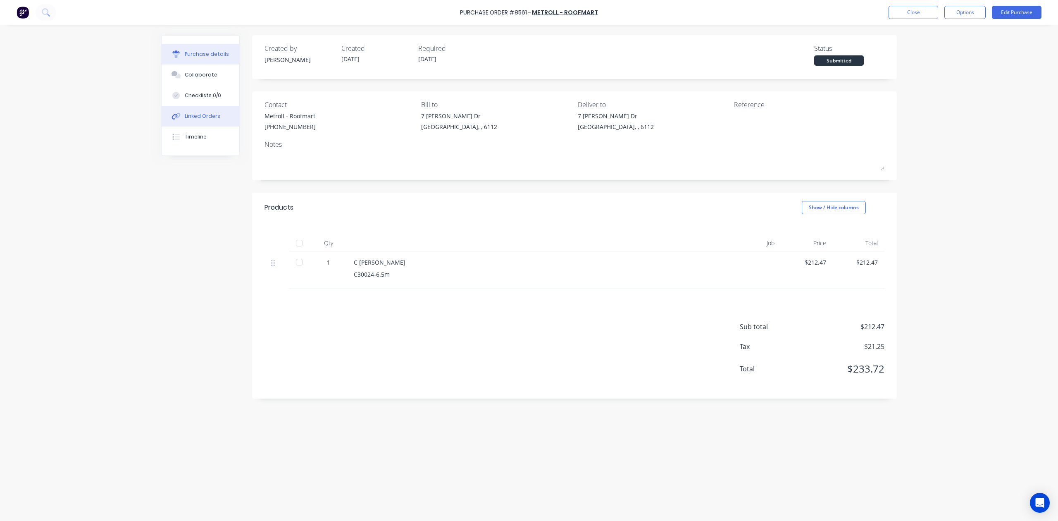
click at [190, 112] on div "Linked Orders" at bounding box center [203, 115] width 36 height 7
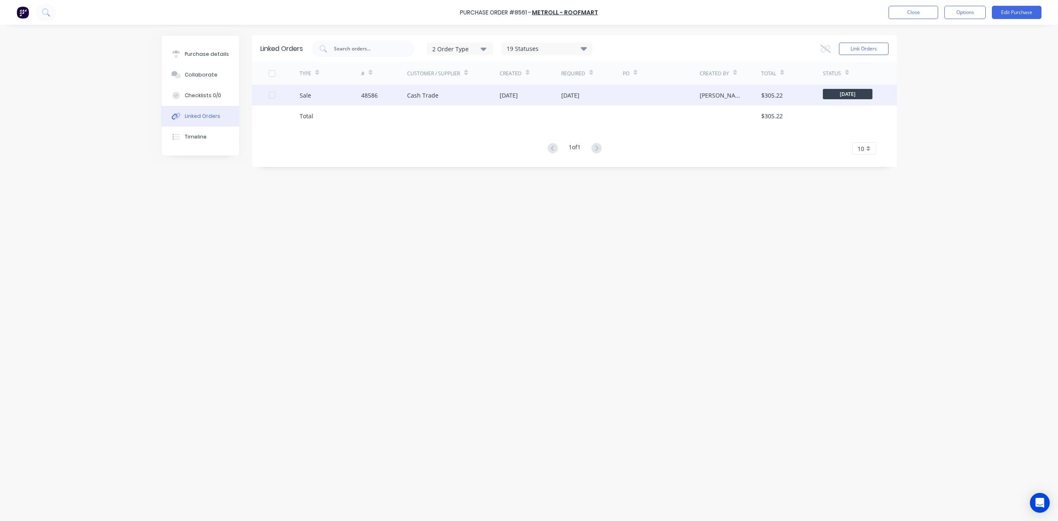
click at [531, 101] on div "[DATE]" at bounding box center [531, 95] width 62 height 21
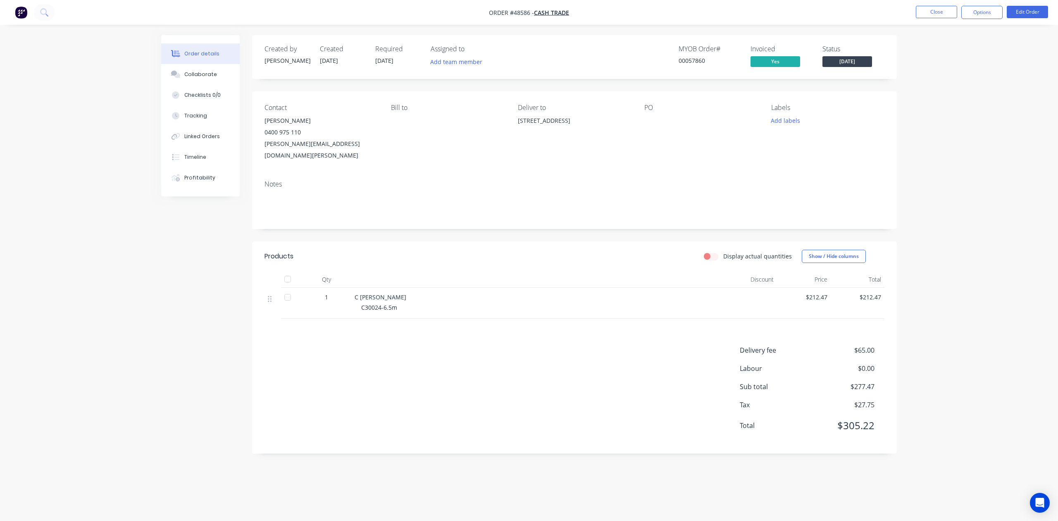
click at [521, 381] on div "Delivery fee $65.00 Labour $0.00 Sub total $277.47 Tax $27.75 Total $305.22" at bounding box center [574, 393] width 620 height 96
click at [207, 133] on div "Linked Orders" at bounding box center [202, 136] width 36 height 7
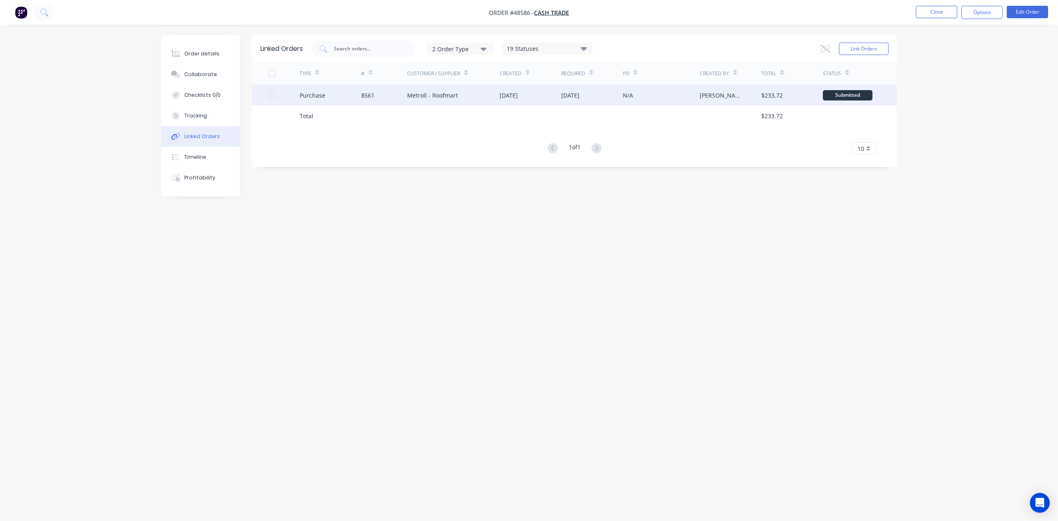
click at [435, 86] on div "Metroll - Roofmart" at bounding box center [453, 95] width 93 height 21
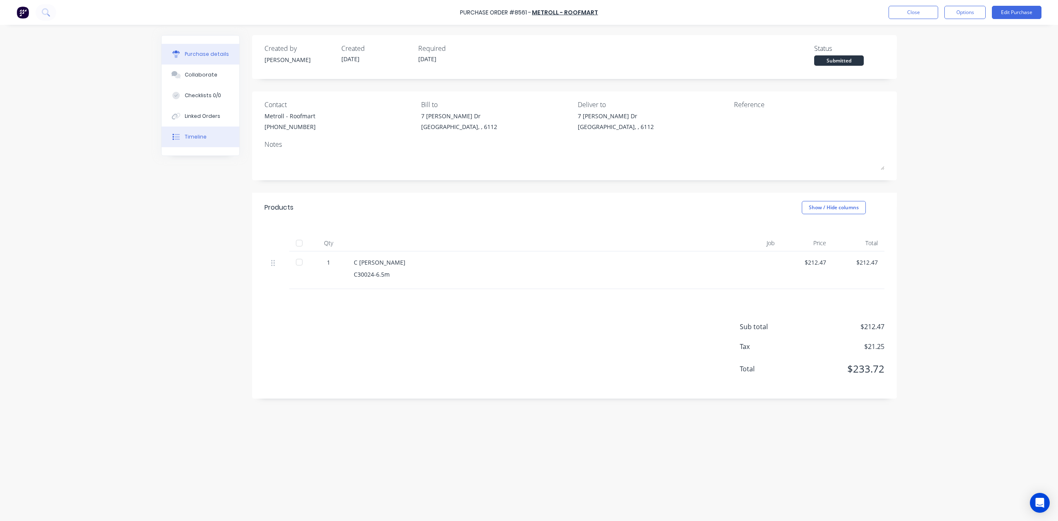
click at [200, 136] on div "Timeline" at bounding box center [196, 136] width 22 height 7
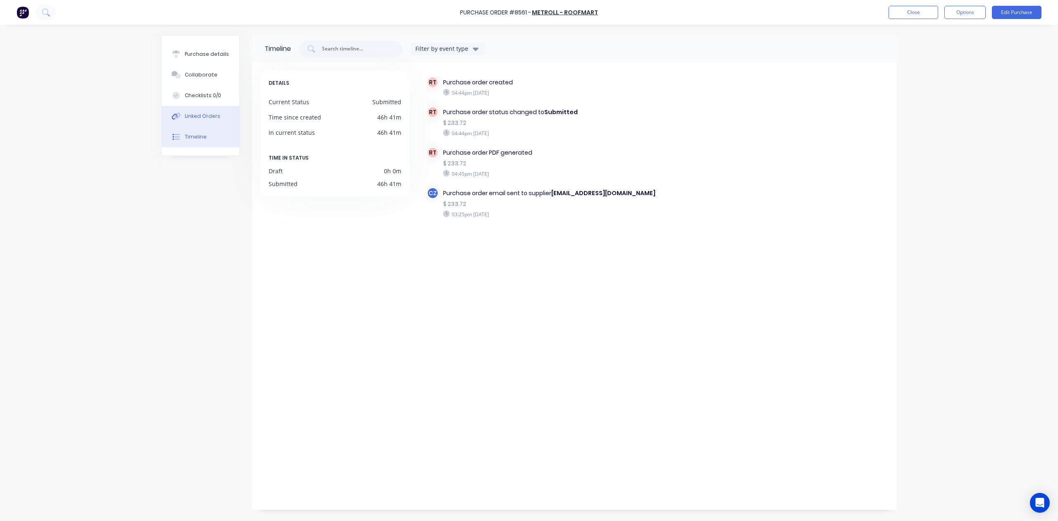
click at [205, 117] on div "Linked Orders" at bounding box center [203, 115] width 36 height 7
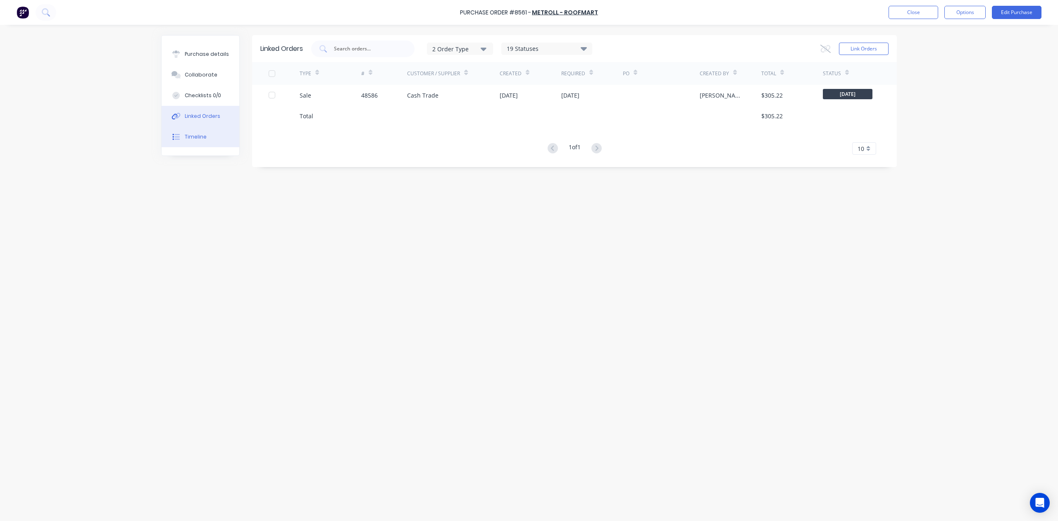
click at [206, 128] on button "Timeline" at bounding box center [201, 136] width 78 height 21
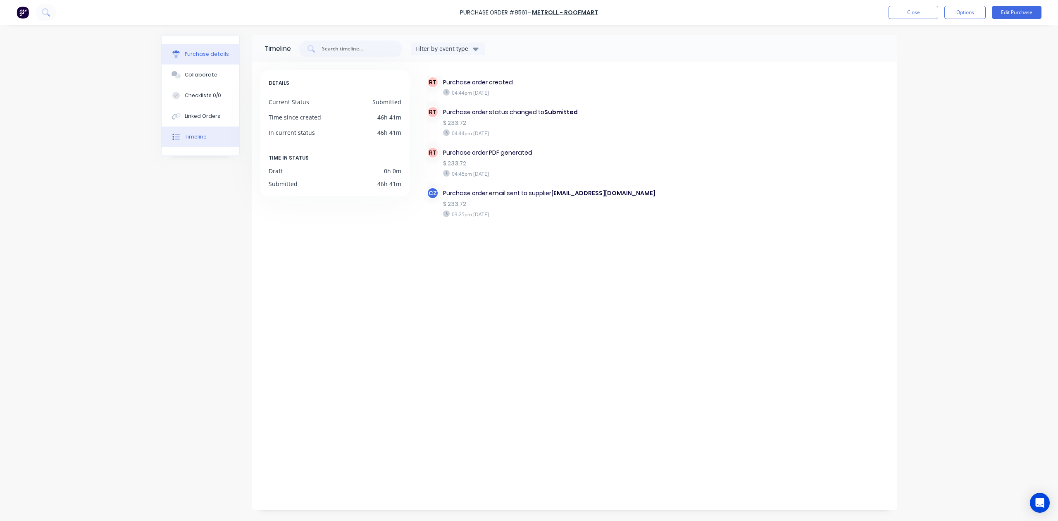
click at [209, 52] on div "Purchase details" at bounding box center [207, 53] width 44 height 7
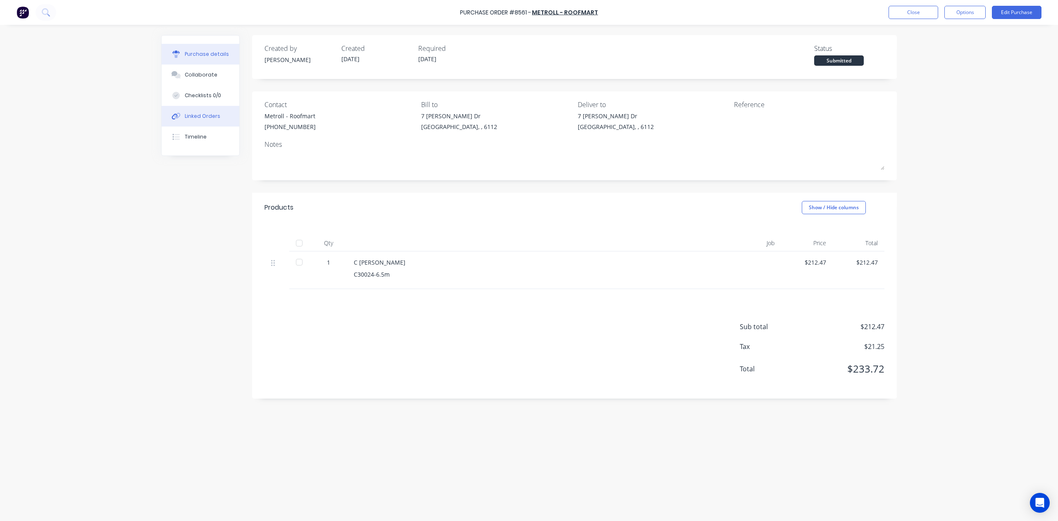
click at [212, 117] on div "Linked Orders" at bounding box center [203, 115] width 36 height 7
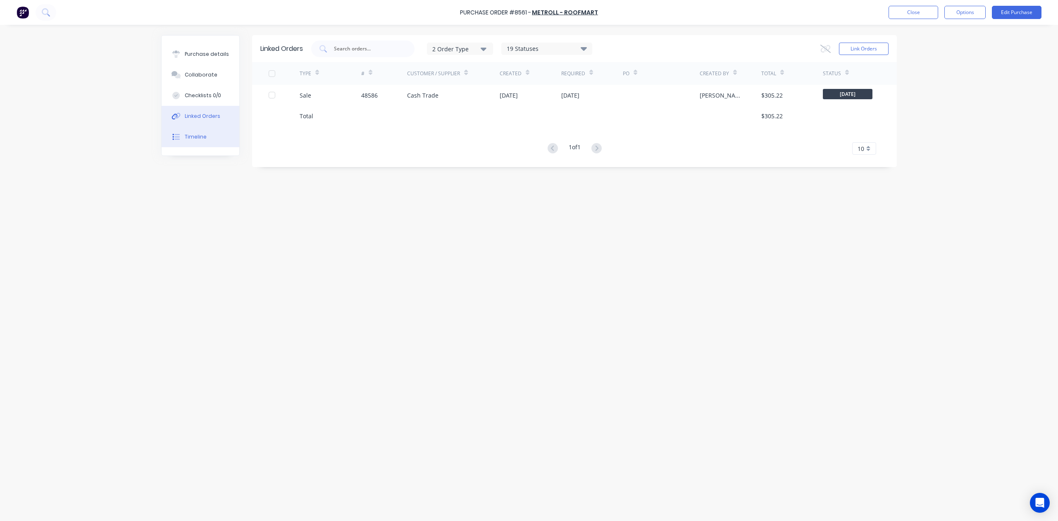
click at [195, 139] on div "Timeline" at bounding box center [196, 136] width 22 height 7
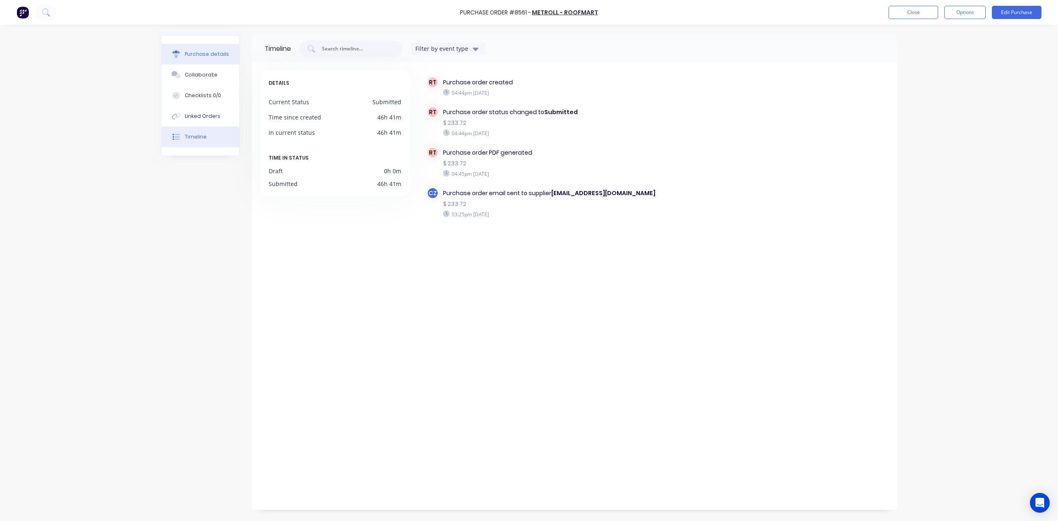
click at [226, 57] on button "Purchase details" at bounding box center [201, 54] width 78 height 21
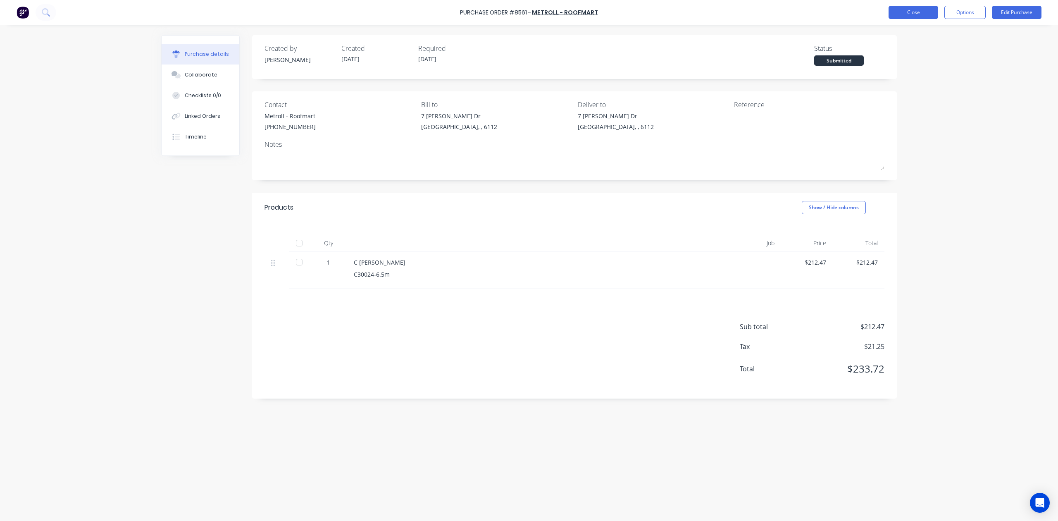
click at [917, 10] on button "Close" at bounding box center [913, 12] width 50 height 13
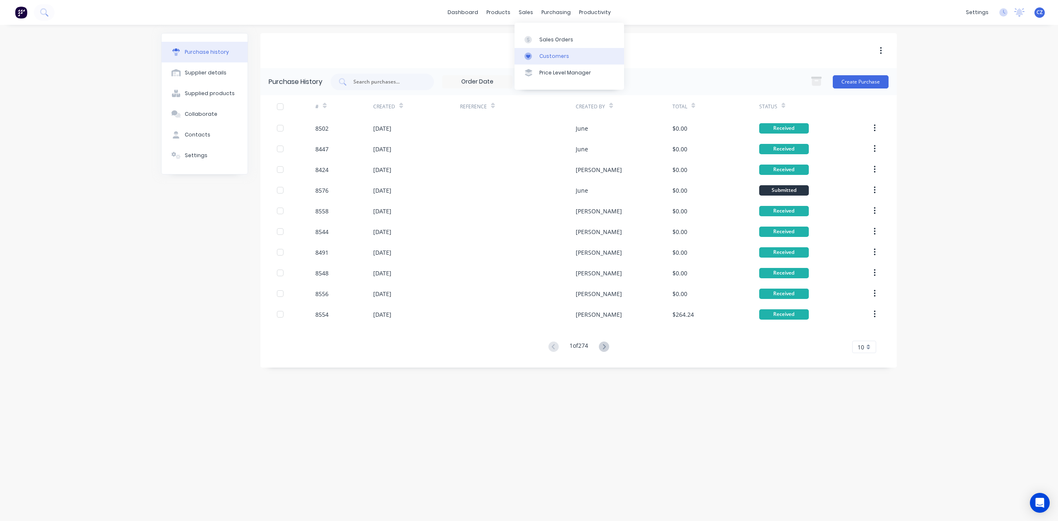
click at [540, 53] on div "Customers" at bounding box center [554, 55] width 30 height 7
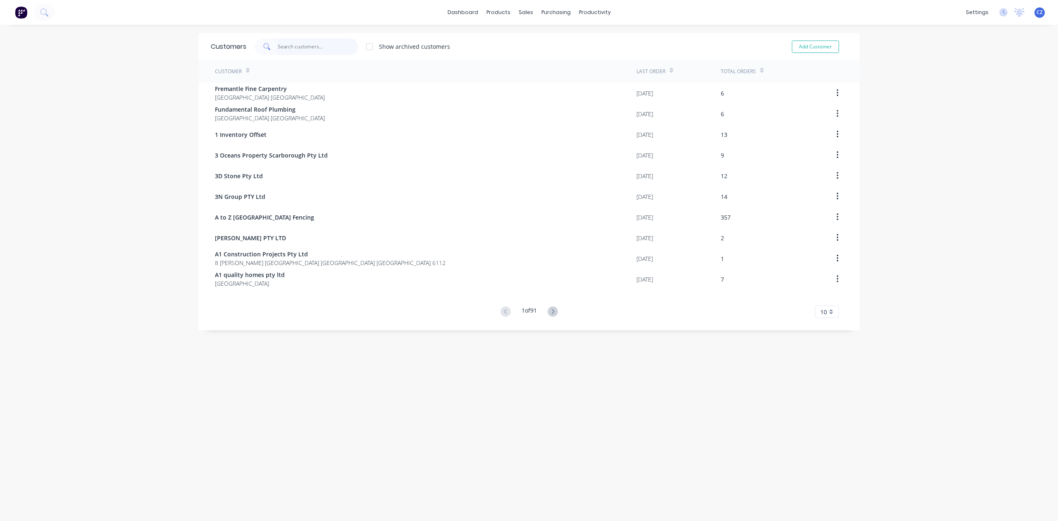
click at [298, 46] on input "text" at bounding box center [318, 46] width 81 height 17
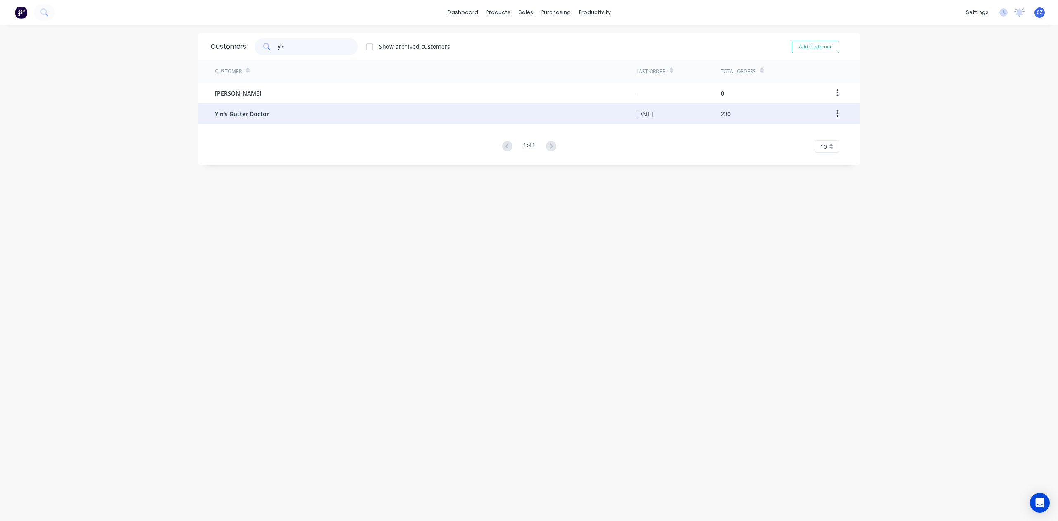
type input "yin"
click at [269, 121] on div "Yin's Gutter Doctor" at bounding box center [425, 113] width 421 height 21
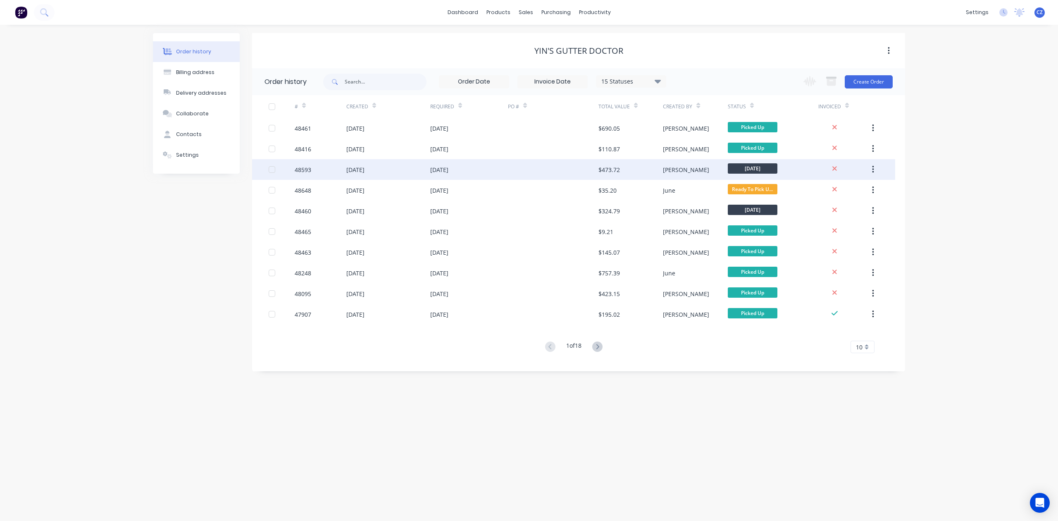
click at [498, 165] on div "[DATE]" at bounding box center [469, 169] width 78 height 21
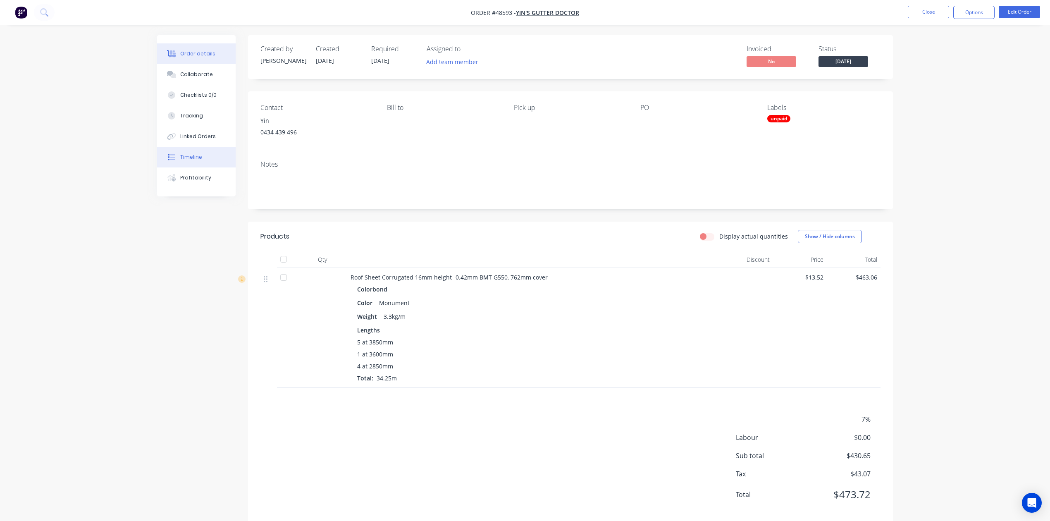
click at [195, 155] on div "Timeline" at bounding box center [191, 156] width 22 height 7
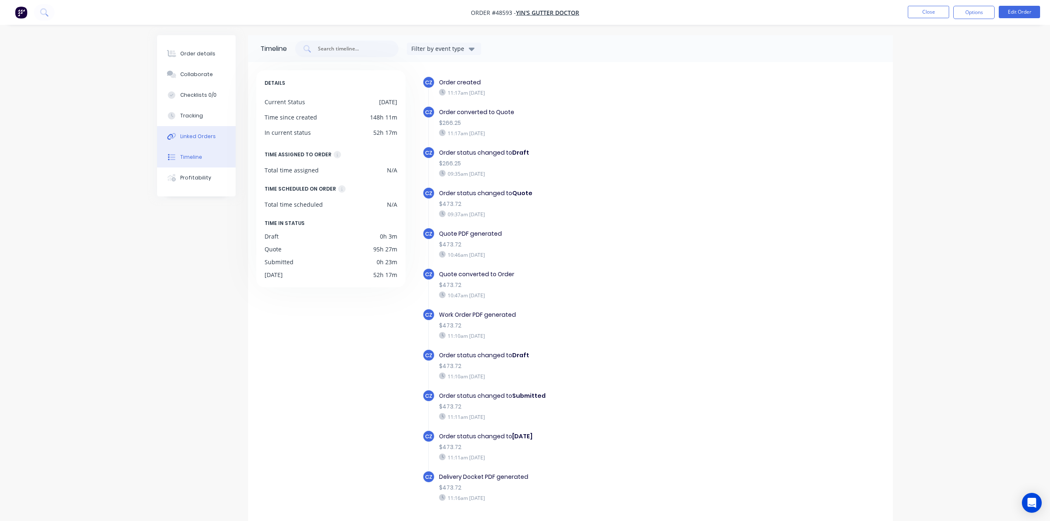
click at [198, 137] on div "Linked Orders" at bounding box center [198, 136] width 36 height 7
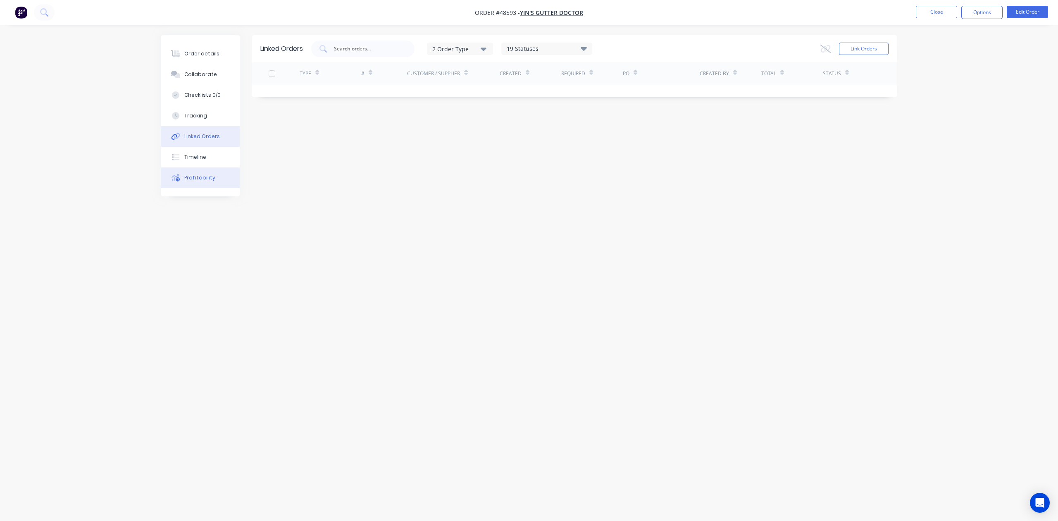
click at [205, 184] on button "Profitability" at bounding box center [200, 177] width 79 height 21
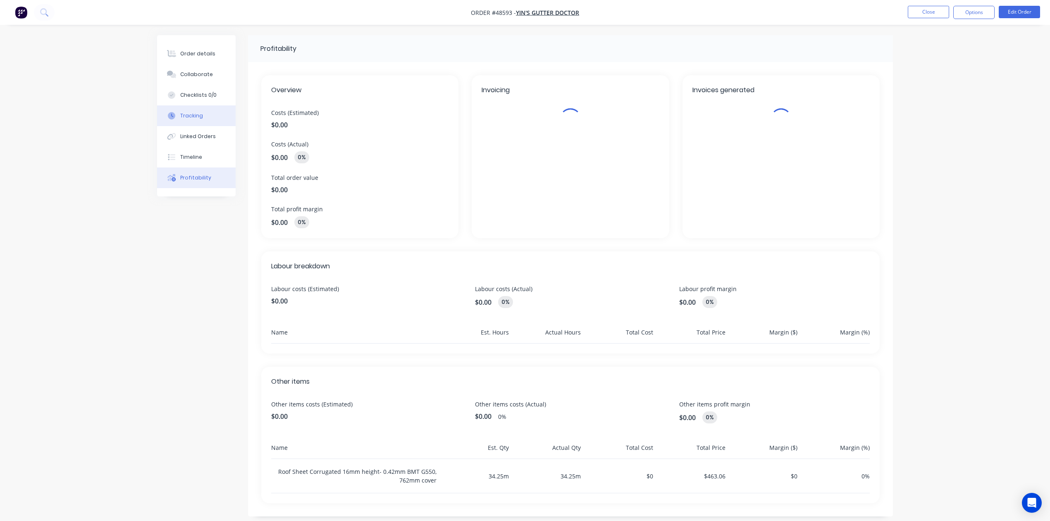
click at [204, 121] on button "Tracking" at bounding box center [196, 115] width 79 height 21
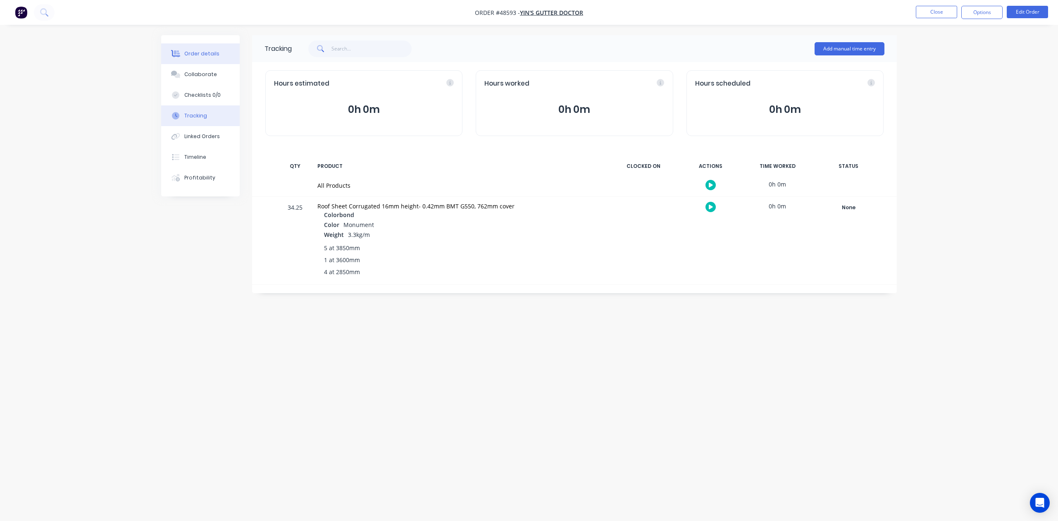
click at [203, 46] on button "Order details" at bounding box center [200, 53] width 79 height 21
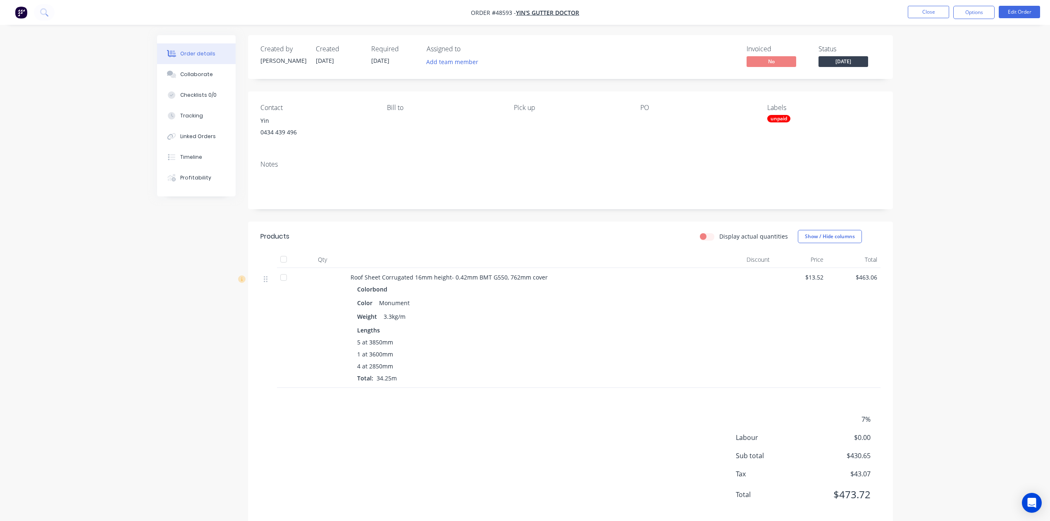
click at [578, 459] on div "7% Labour $0.00 Sub total $430.65 Tax $43.07 Total $473.72" at bounding box center [570, 462] width 620 height 96
click at [920, 11] on button "Close" at bounding box center [927, 12] width 41 height 12
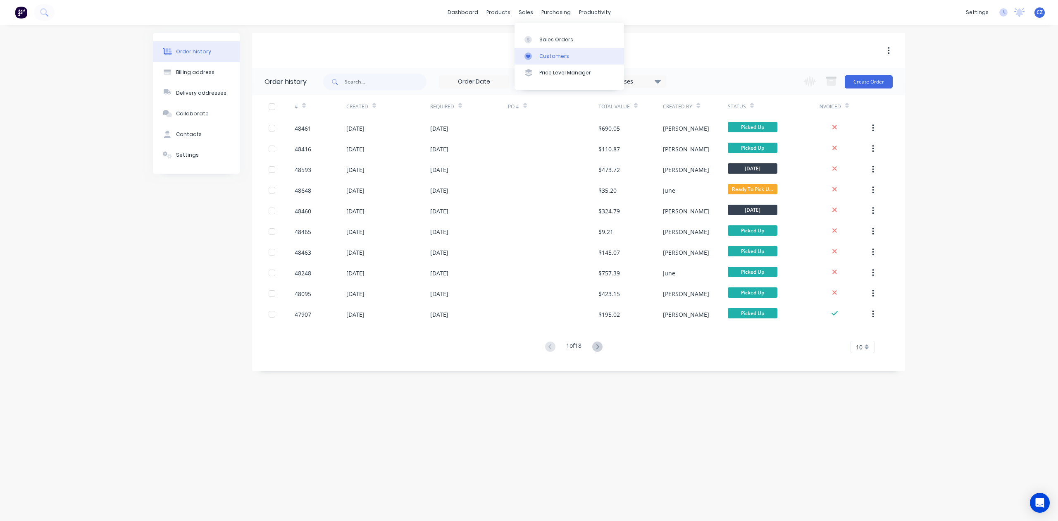
click at [539, 55] on div "Customers" at bounding box center [554, 55] width 30 height 7
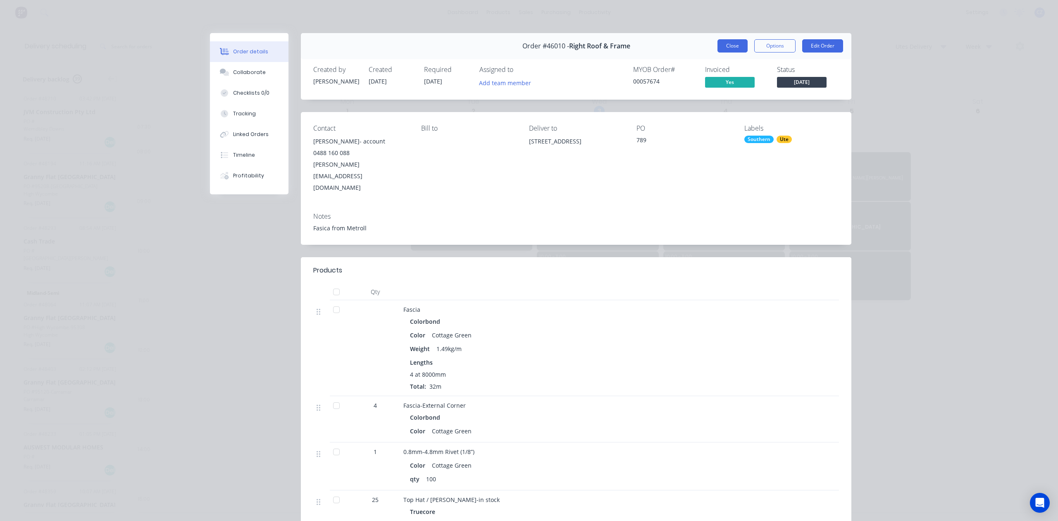
click at [722, 48] on button "Close" at bounding box center [732, 45] width 30 height 13
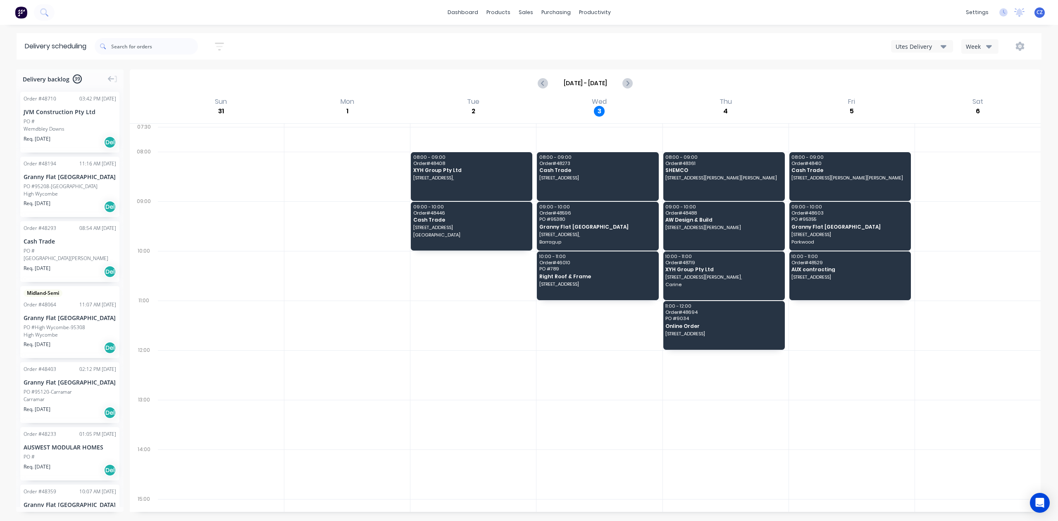
click at [927, 40] on button "Utes Delivery" at bounding box center [922, 46] width 62 height 12
click at [810, 96] on div "[DATE] - [DATE]" at bounding box center [585, 83] width 909 height 26
click at [502, 356] on div at bounding box center [473, 375] width 126 height 50
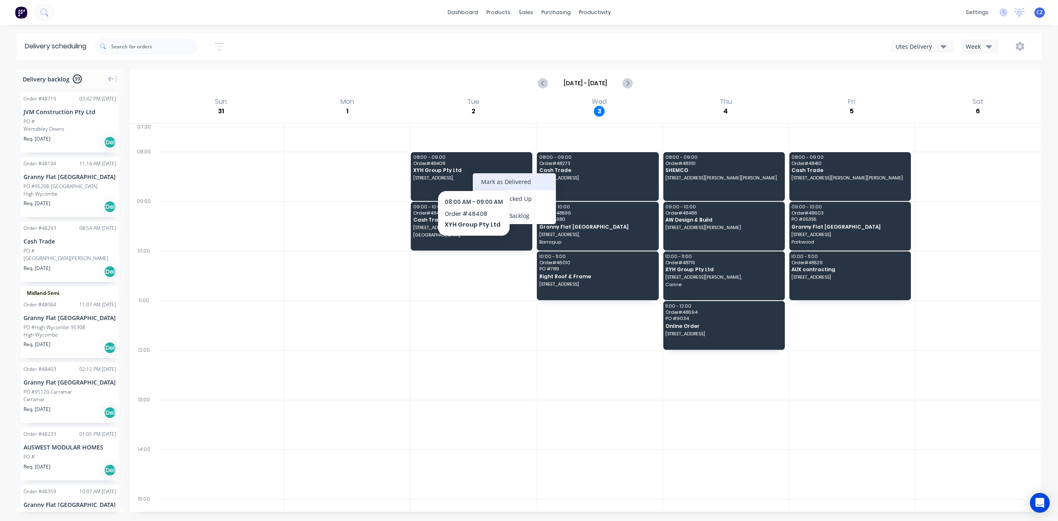
click at [504, 186] on div "Mark as Delivered" at bounding box center [514, 181] width 83 height 17
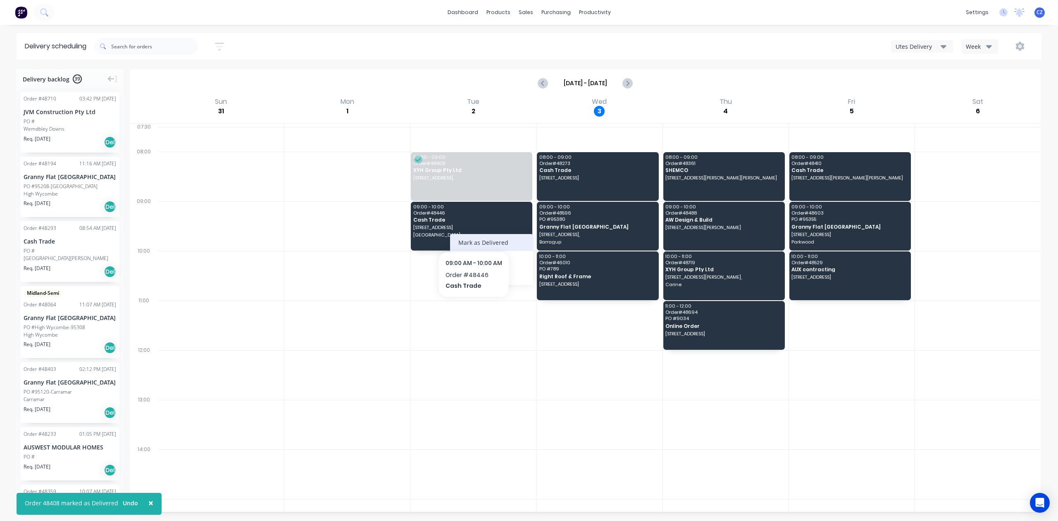
click at [488, 237] on div "Mark as Delivered" at bounding box center [491, 242] width 83 height 17
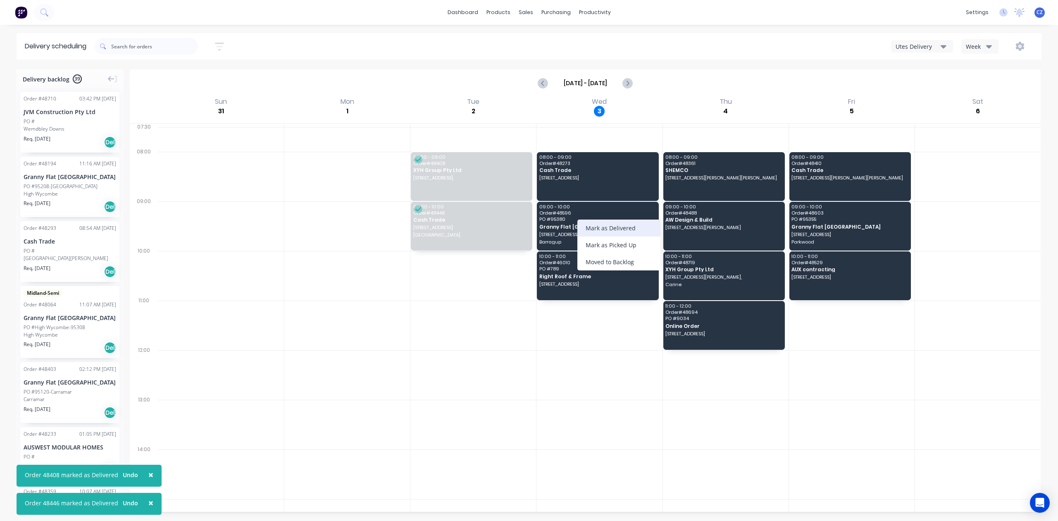
click at [628, 229] on div "Mark as Delivered" at bounding box center [618, 227] width 83 height 17
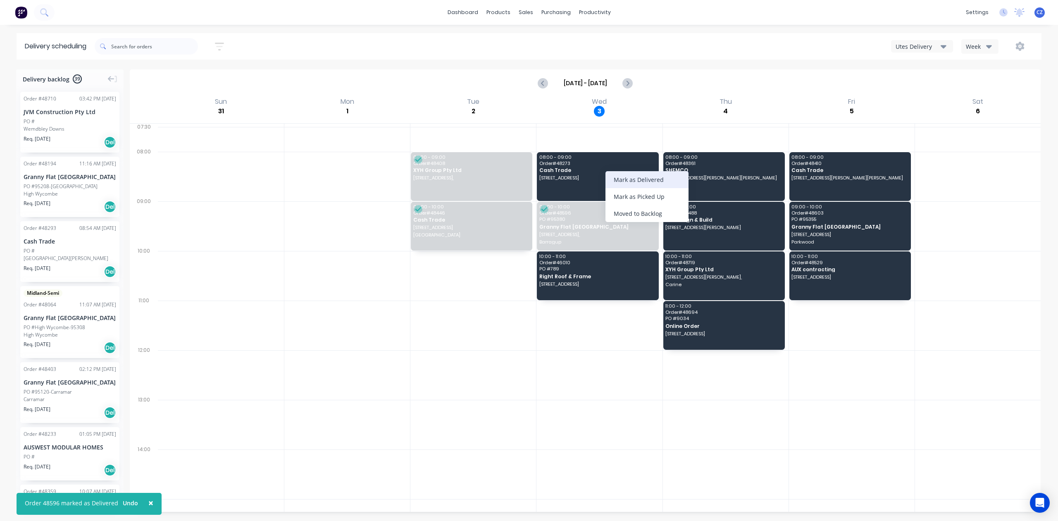
click at [668, 175] on div "Mark as Delivered" at bounding box center [646, 179] width 83 height 17
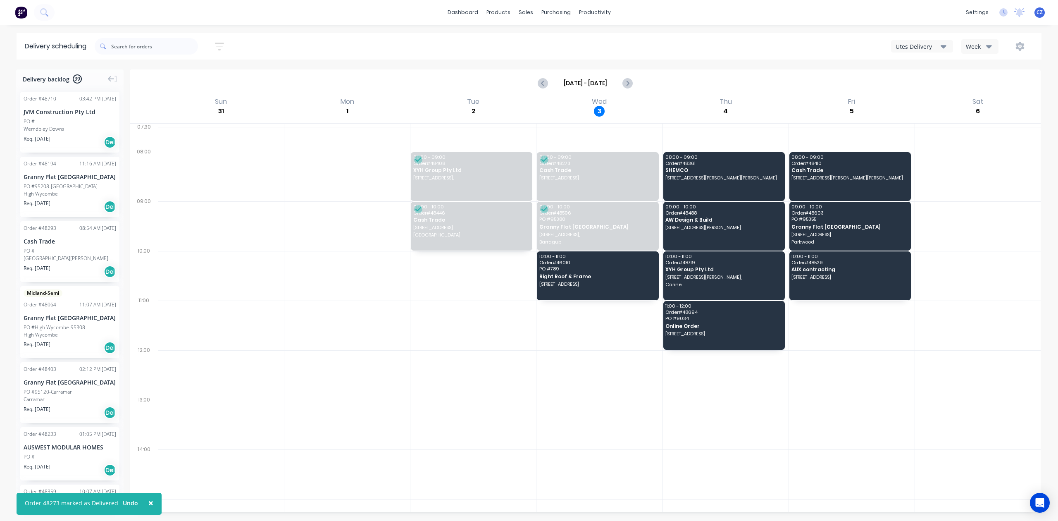
click at [928, 51] on button "Utes Delivery" at bounding box center [922, 46] width 62 height 12
click at [936, 71] on div "Semi-Truck with Hiab" at bounding box center [932, 67] width 82 height 17
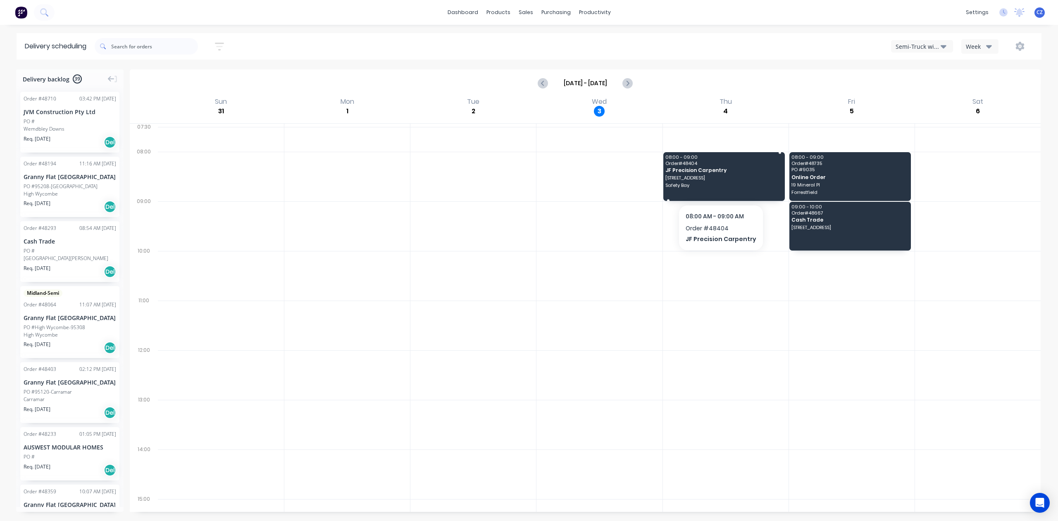
click at [719, 183] on span "Safety Bay" at bounding box center [723, 185] width 116 height 5
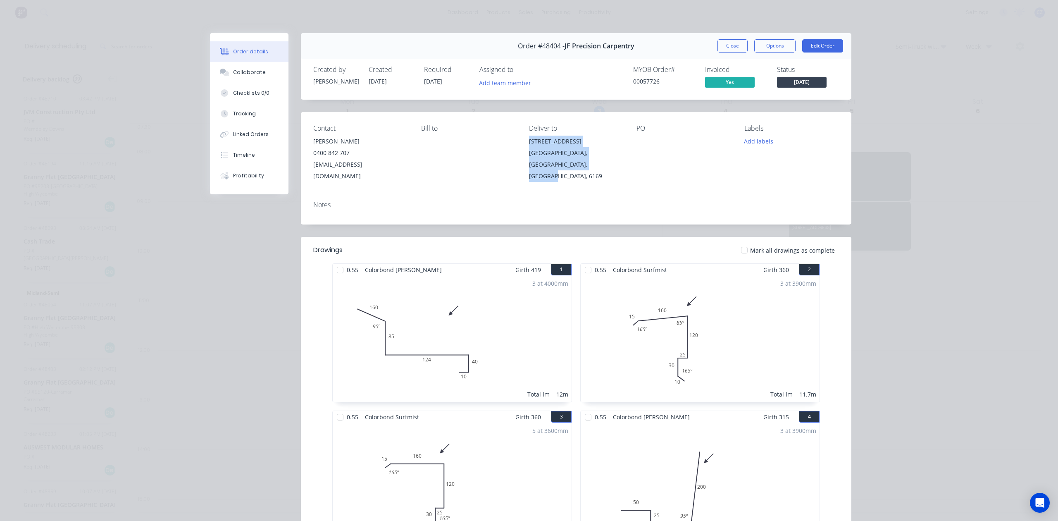
drag, startPoint x: 524, startPoint y: 141, endPoint x: 572, endPoint y: 167, distance: 55.1
click at [572, 167] on div "Contact [PERSON_NAME] [PHONE_NUMBER] [EMAIL_ADDRESS][DOMAIN_NAME] Bill to Deliv…" at bounding box center [576, 153] width 550 height 82
copy div "[STREET_ADDRESS]"
click at [730, 44] on button "Close" at bounding box center [732, 45] width 30 height 13
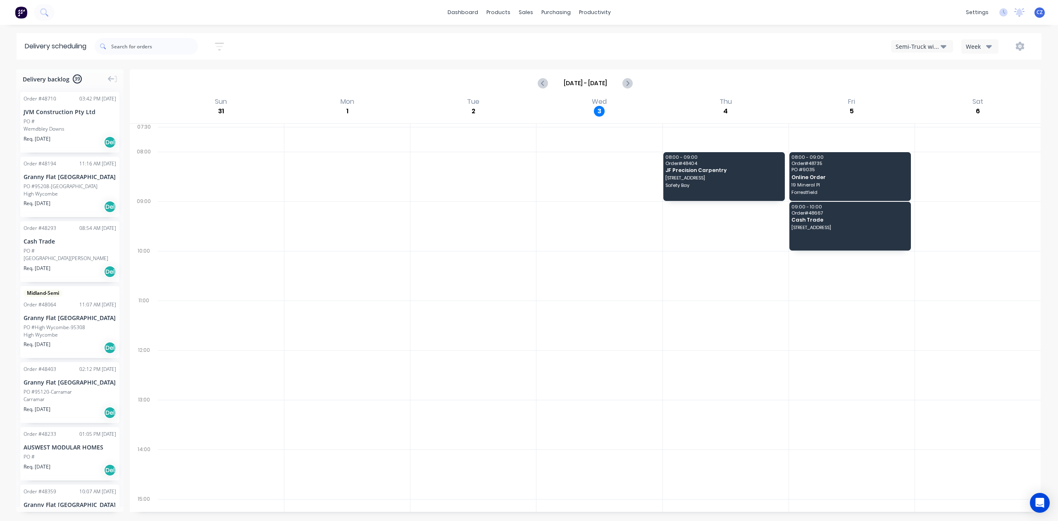
click at [903, 43] on div "Semi-Truck with Hiab" at bounding box center [917, 46] width 45 height 9
click at [919, 101] on div "Utes Delivery" at bounding box center [932, 100] width 82 height 17
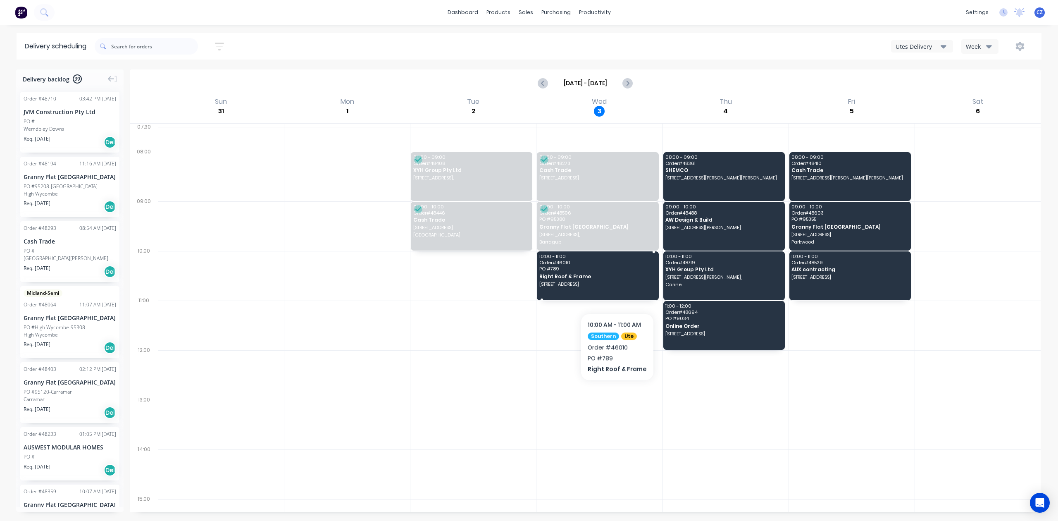
click at [615, 288] on div "10:00 - 11:00 Order # 46010 PO # 789 Right Roof & Frame [STREET_ADDRESS]" at bounding box center [597, 275] width 121 height 49
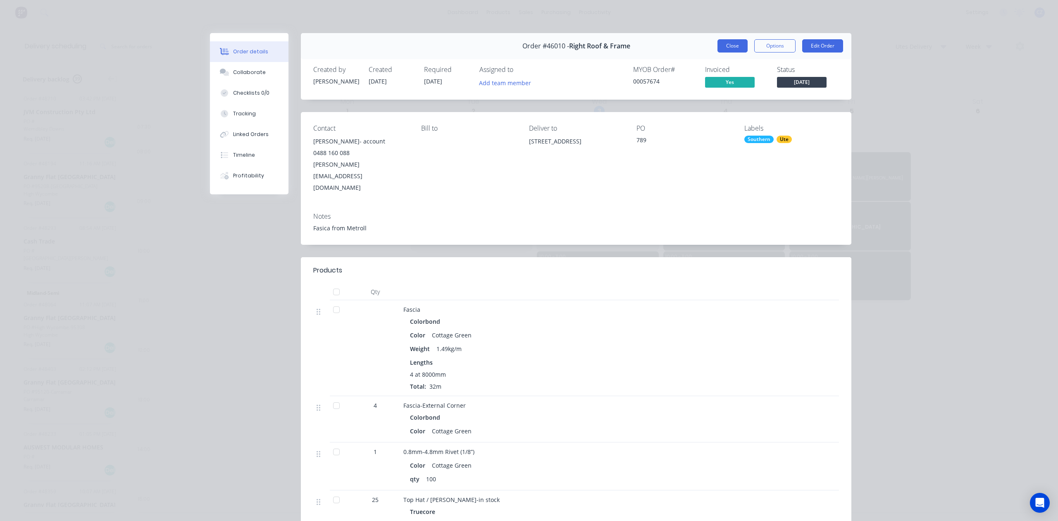
click at [729, 49] on button "Close" at bounding box center [732, 45] width 30 height 13
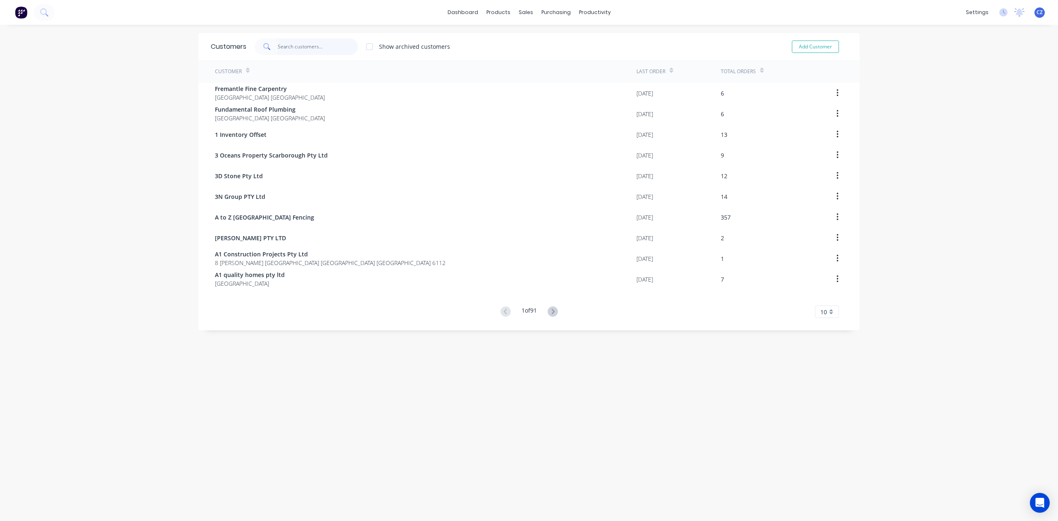
click at [302, 42] on input "text" at bounding box center [318, 46] width 81 height 17
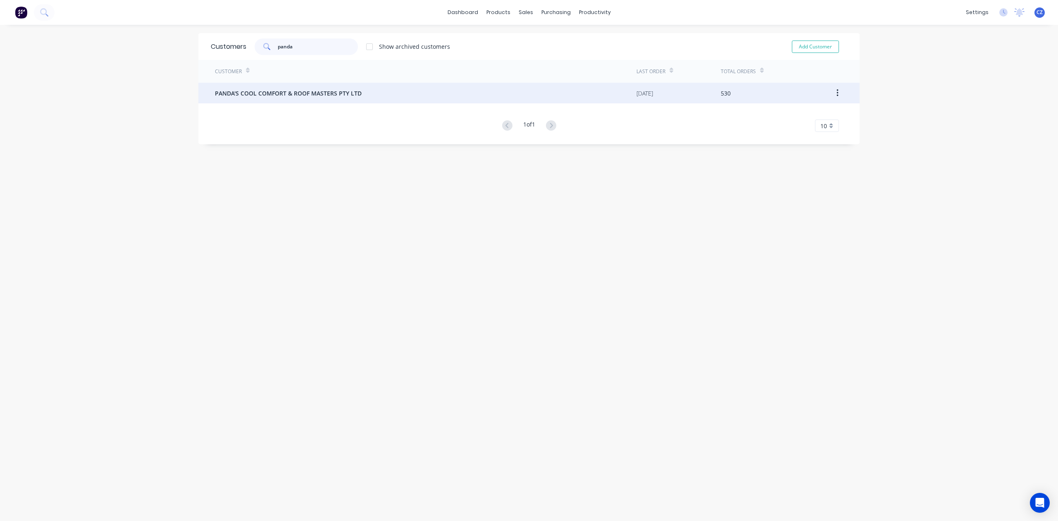
type input "panda"
click at [288, 96] on span "PANDA'S COOL COMFORT & ROOF MASTERS PTY LTD" at bounding box center [288, 93] width 147 height 9
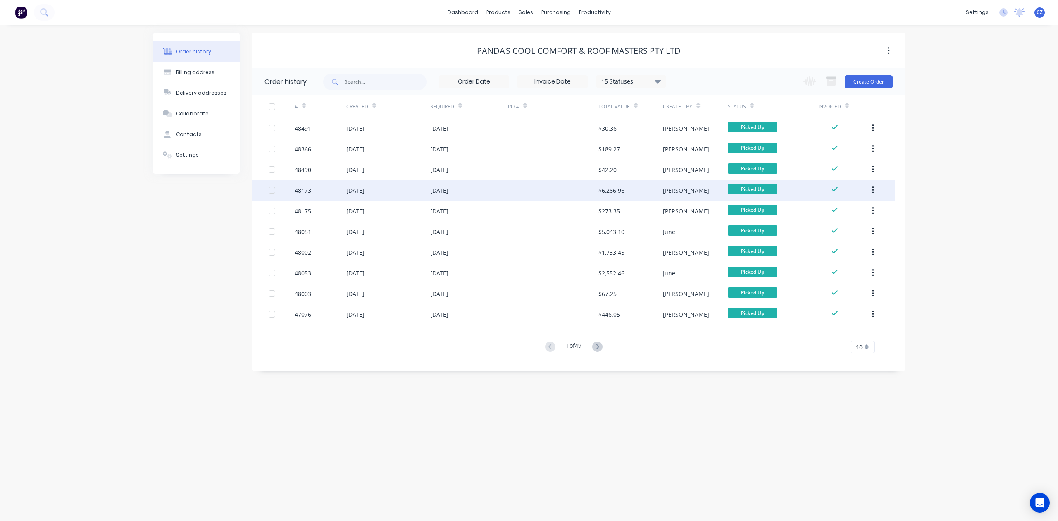
click at [528, 184] on div at bounding box center [553, 190] width 90 height 21
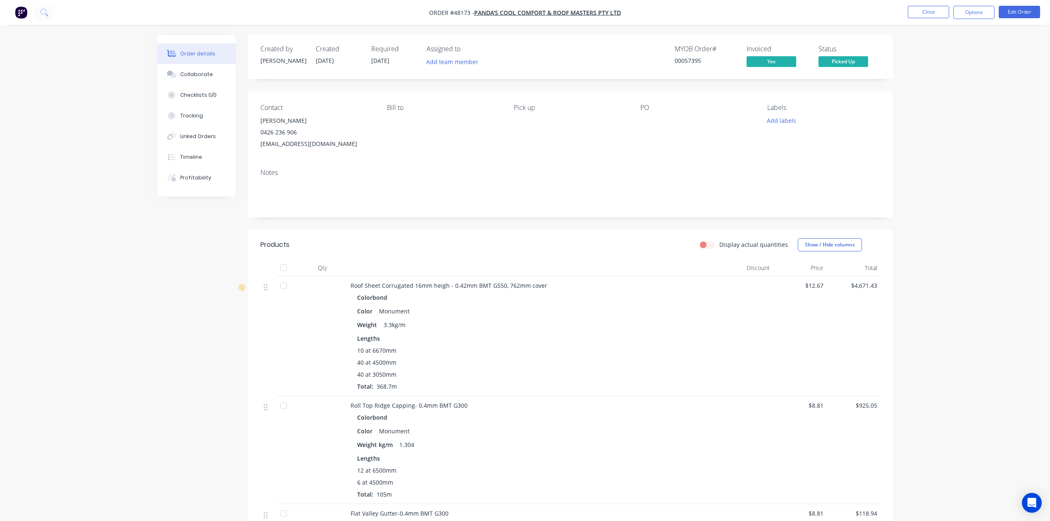
click at [924, 21] on nav "Order #48173 - PANDA'S COOL COMFORT & ROOF MASTERS PTY LTD Close Options Edit O…" at bounding box center [525, 12] width 1050 height 25
click at [924, 19] on li "Close" at bounding box center [927, 12] width 41 height 13
click at [924, 9] on button "Close" at bounding box center [927, 12] width 41 height 12
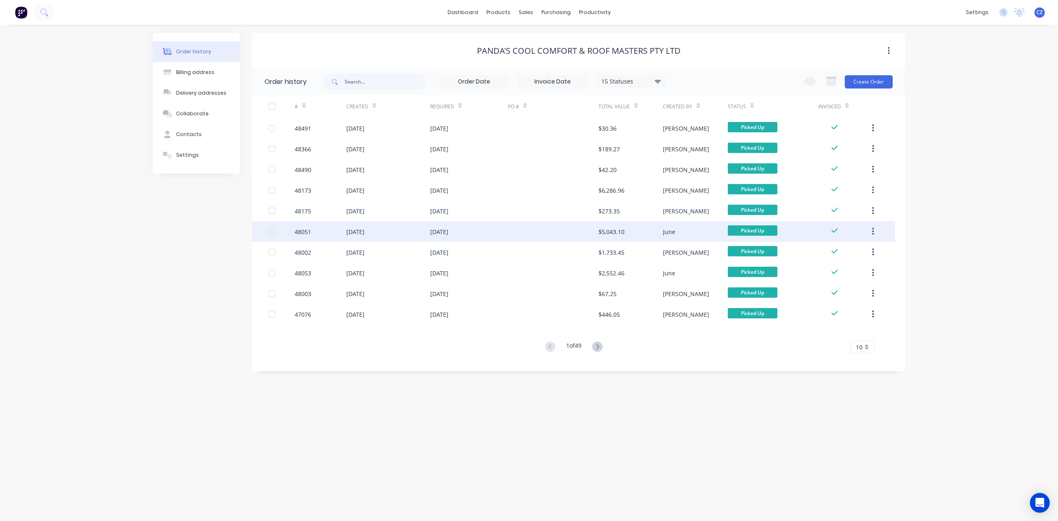
click at [550, 240] on div at bounding box center [553, 231] width 90 height 21
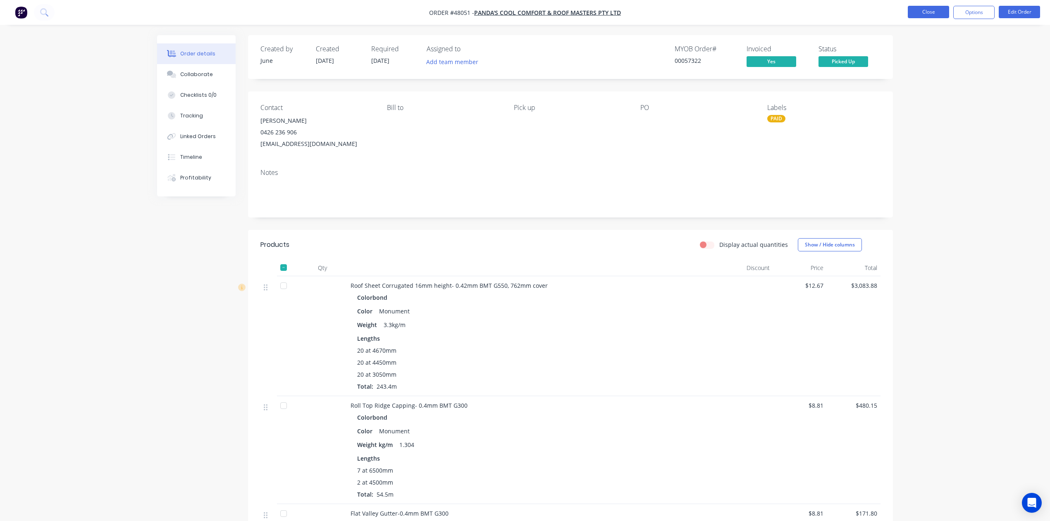
click at [935, 9] on button "Close" at bounding box center [927, 12] width 41 height 12
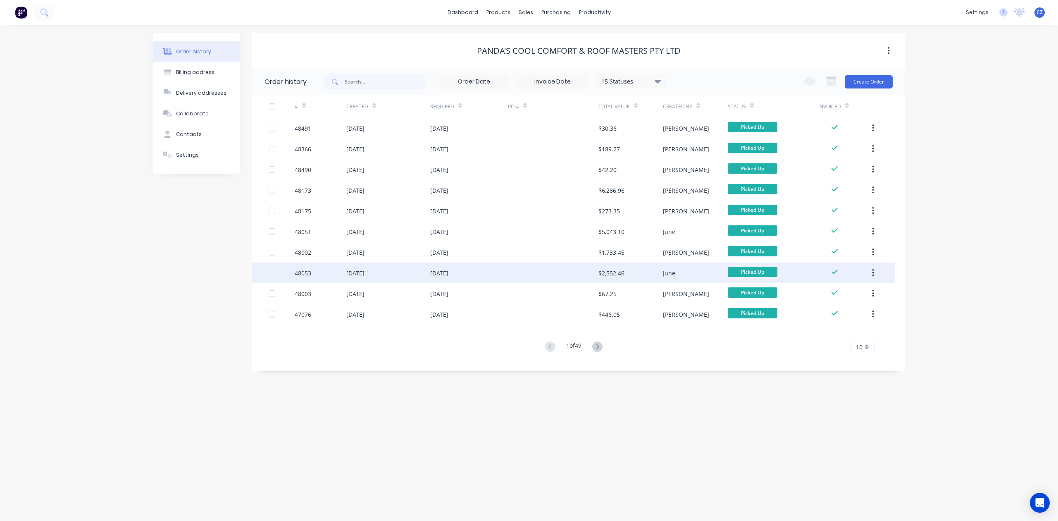
click at [571, 273] on div at bounding box center [553, 272] width 90 height 21
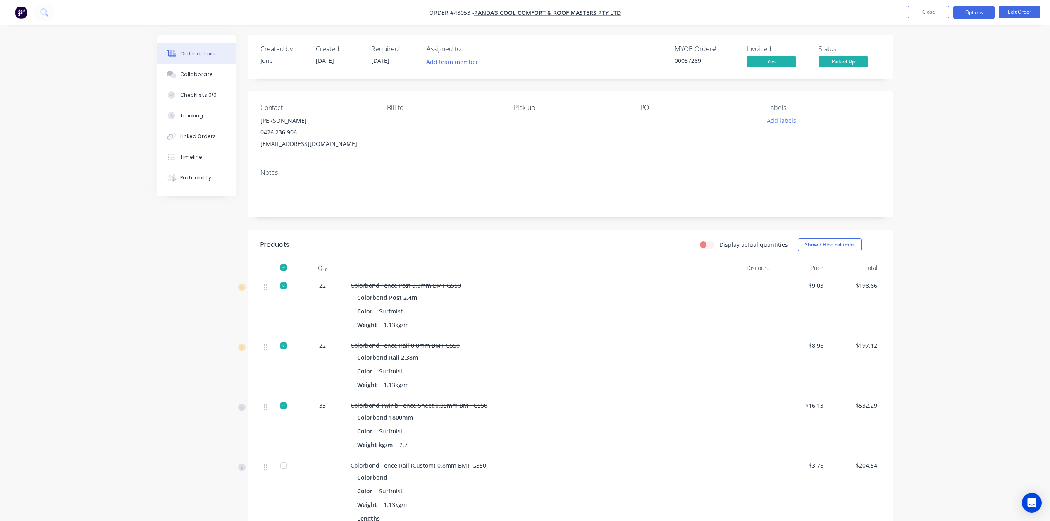
click at [976, 16] on button "Options" at bounding box center [973, 12] width 41 height 13
click at [976, 114] on div "Delivery Docket" at bounding box center [949, 116] width 76 height 12
click at [967, 90] on button "Without pricing" at bounding box center [948, 83] width 91 height 17
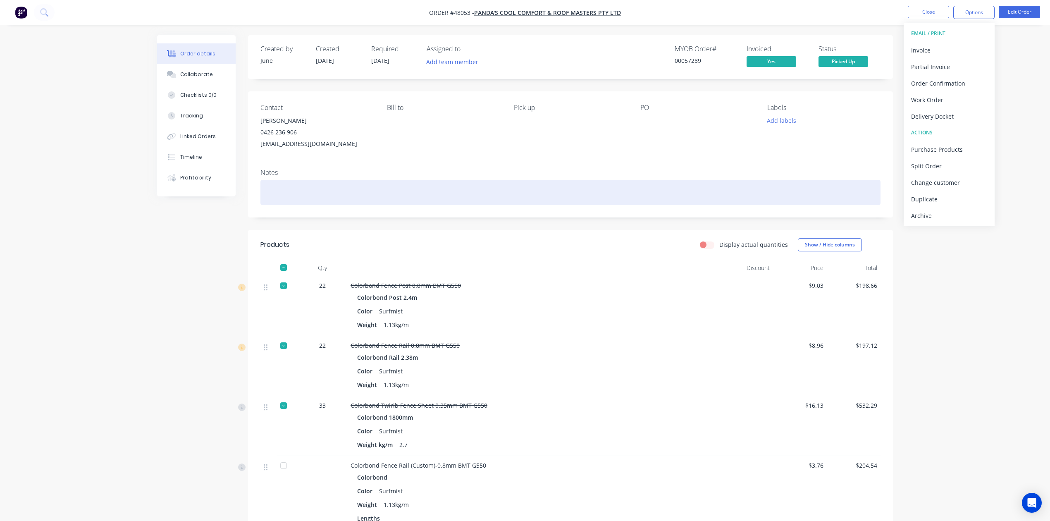
click at [598, 194] on div at bounding box center [570, 192] width 620 height 25
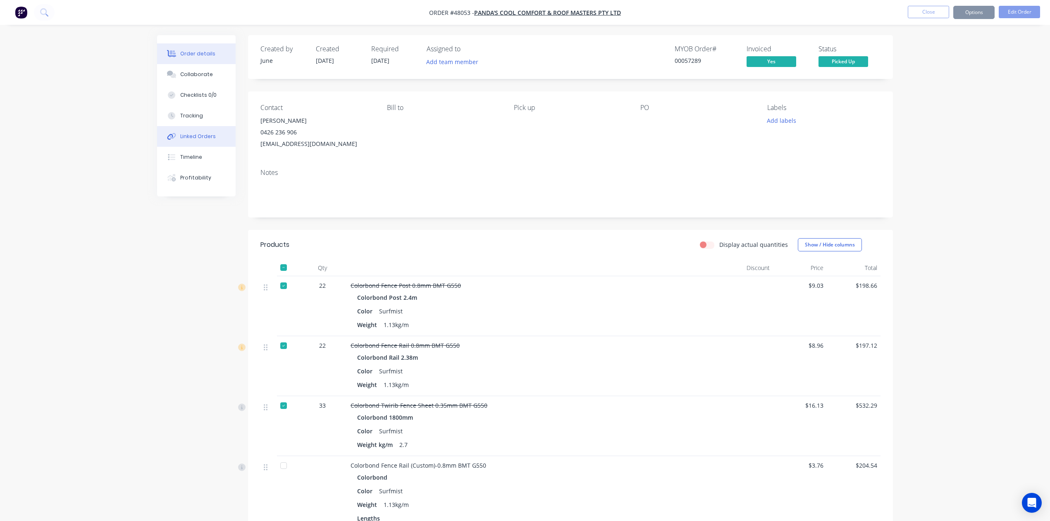
click at [198, 131] on button "Linked Orders" at bounding box center [196, 136] width 79 height 21
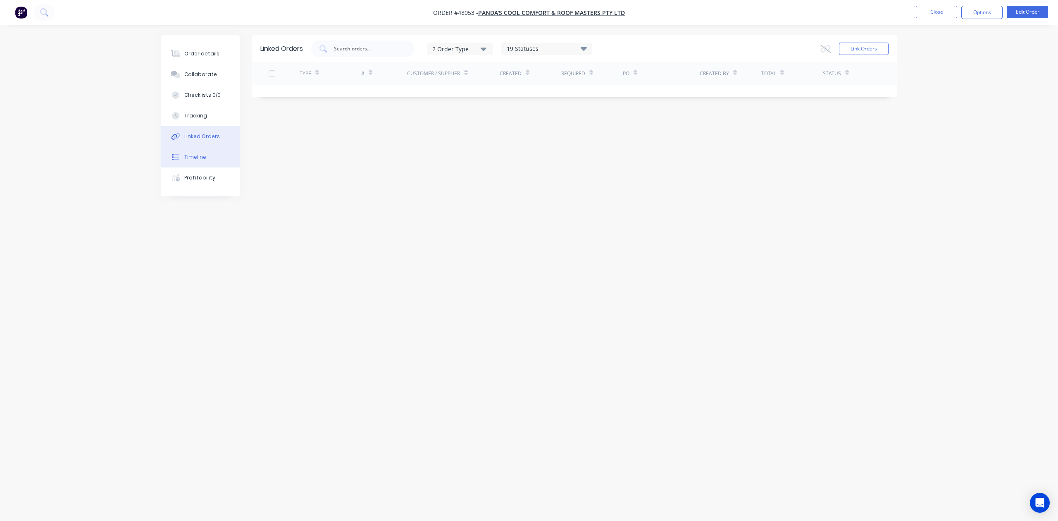
click at [202, 162] on button "Timeline" at bounding box center [200, 157] width 79 height 21
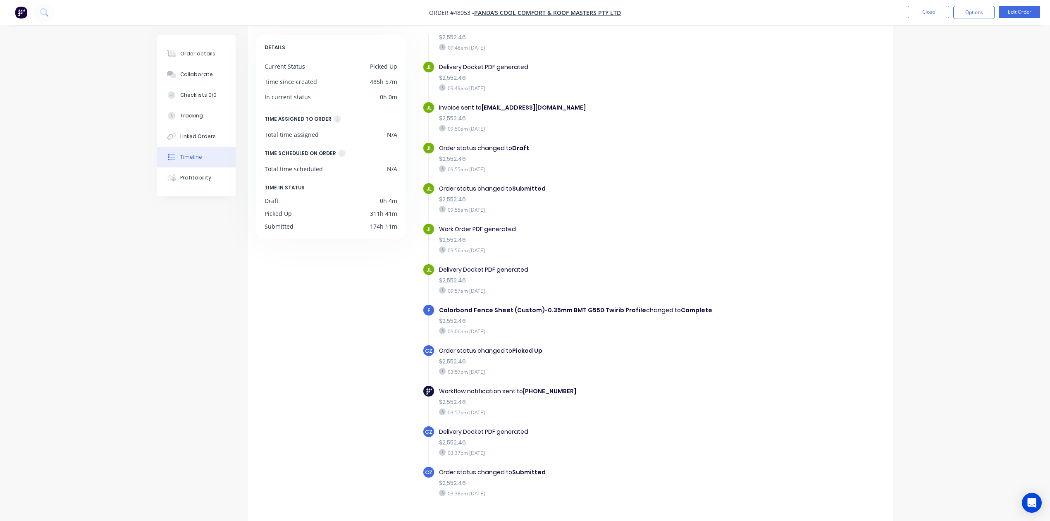
scroll to position [55, 0]
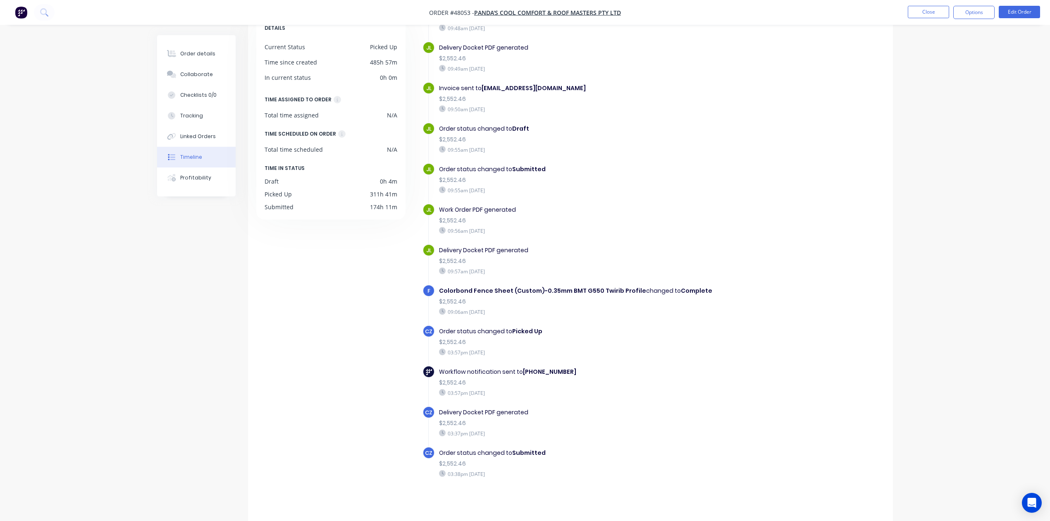
click at [685, 102] on div "Invoice sent to pandascoolroof@gmail.com $2,552.46 09:50am Thursday 14/08/25" at bounding box center [582, 98] width 294 height 33
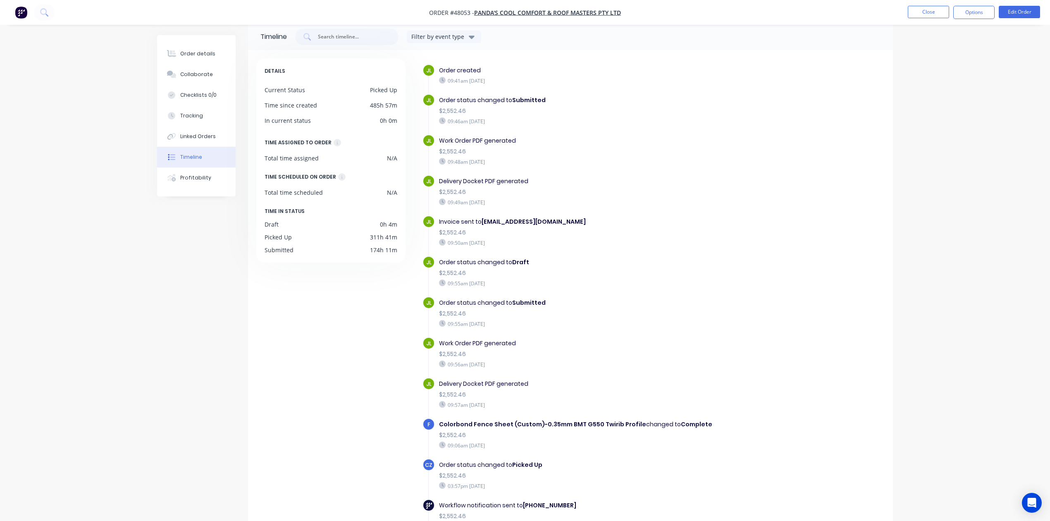
scroll to position [0, 0]
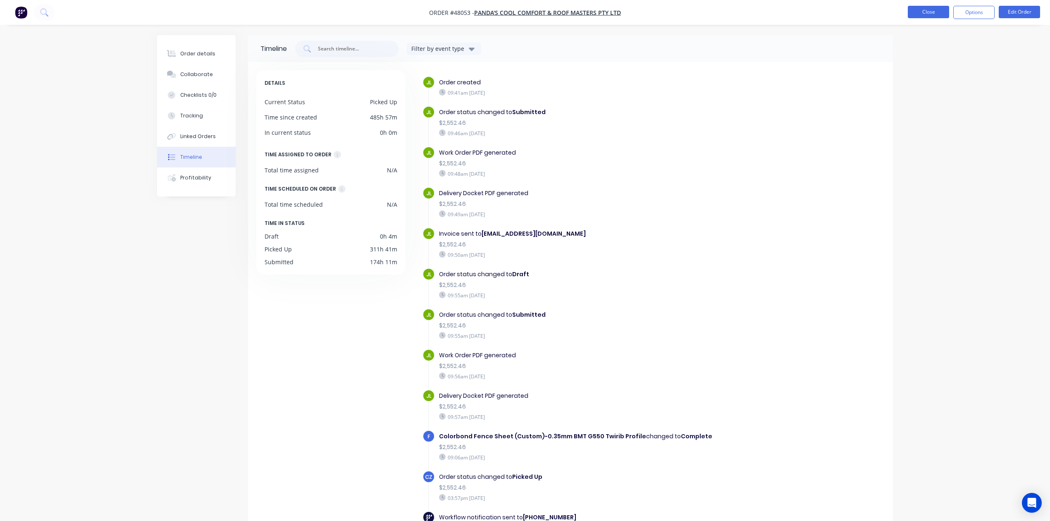
click at [928, 10] on button "Close" at bounding box center [927, 12] width 41 height 12
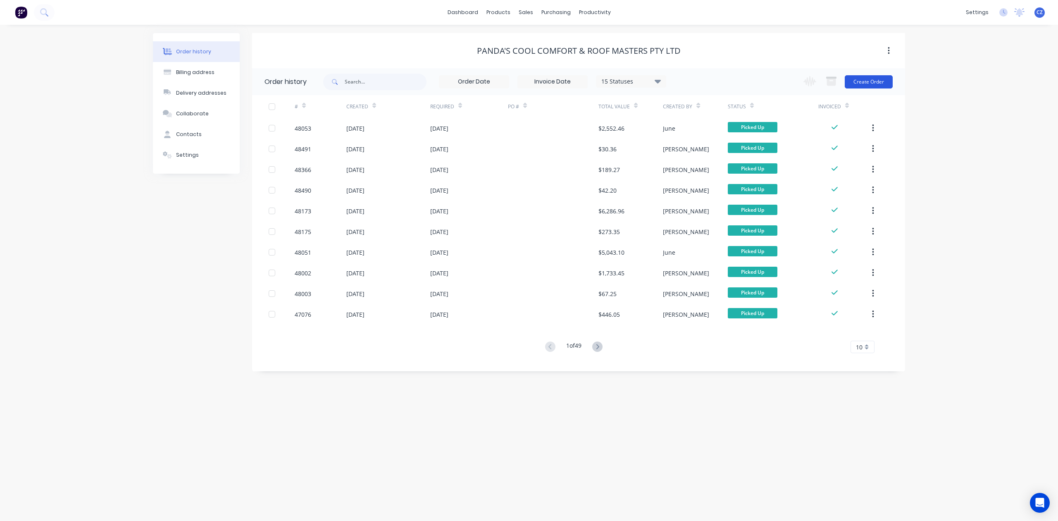
click at [864, 81] on button "Create Order" at bounding box center [869, 81] width 48 height 13
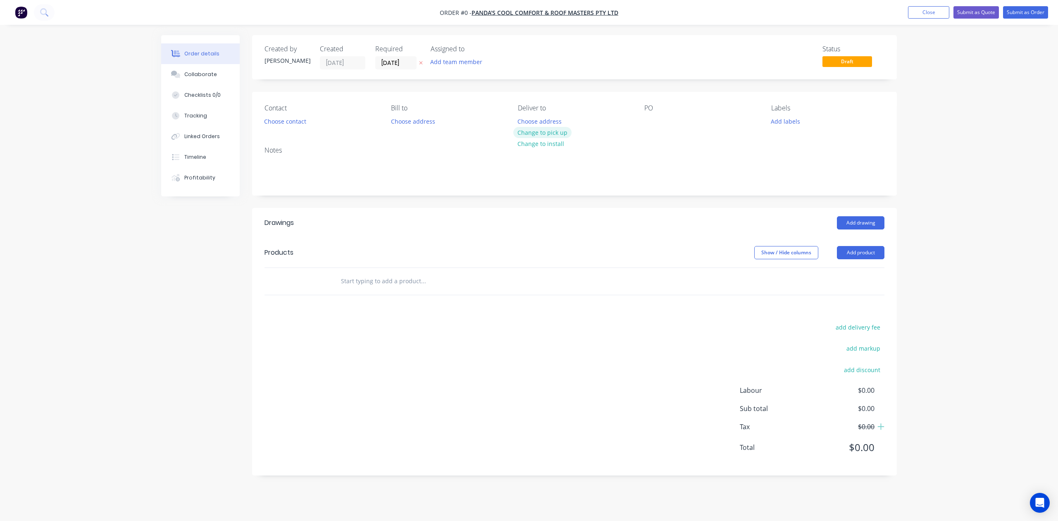
click at [536, 130] on button "Change to pick up" at bounding box center [542, 132] width 59 height 11
click at [865, 221] on button "Add drawing" at bounding box center [861, 222] width 48 height 13
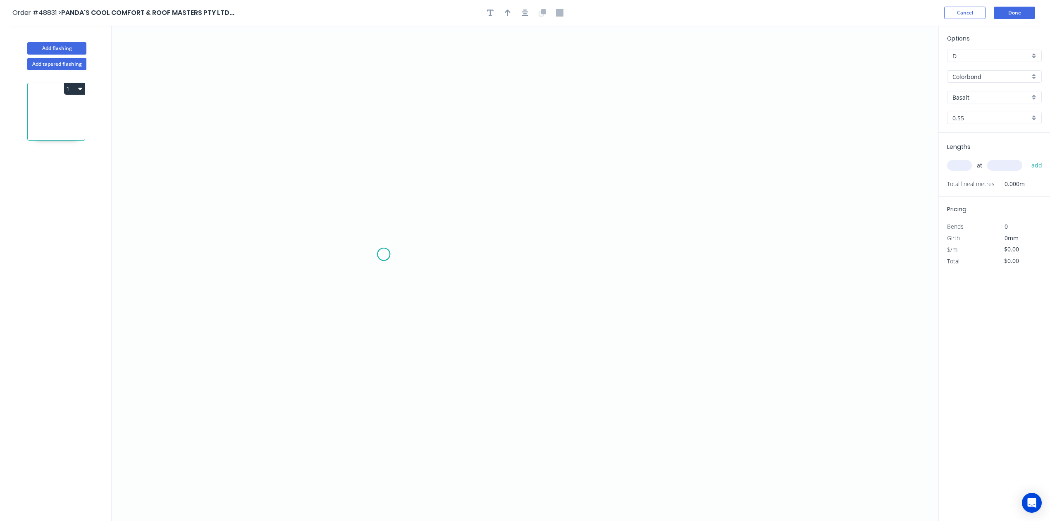
click at [383, 255] on icon "0" at bounding box center [525, 273] width 826 height 495
click at [379, 194] on icon at bounding box center [381, 223] width 5 height 61
click at [564, 199] on icon "0 ?" at bounding box center [525, 273] width 826 height 495
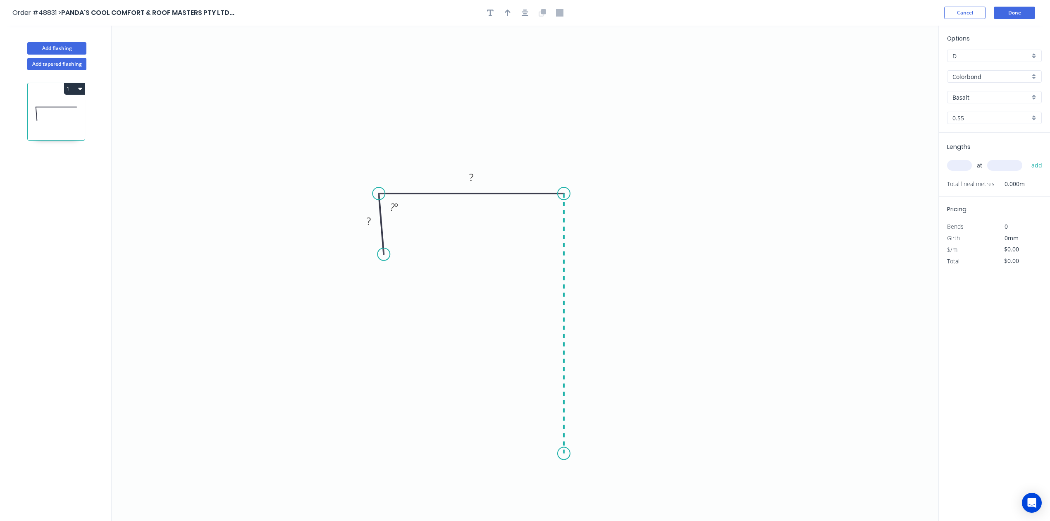
click at [581, 454] on icon "0 ? ? ? º" at bounding box center [525, 273] width 826 height 495
click at [417, 458] on icon "0 ? ? ? ? º" at bounding box center [525, 273] width 826 height 495
click at [415, 394] on icon "0 ? ? ? ? ? º" at bounding box center [525, 273] width 826 height 495
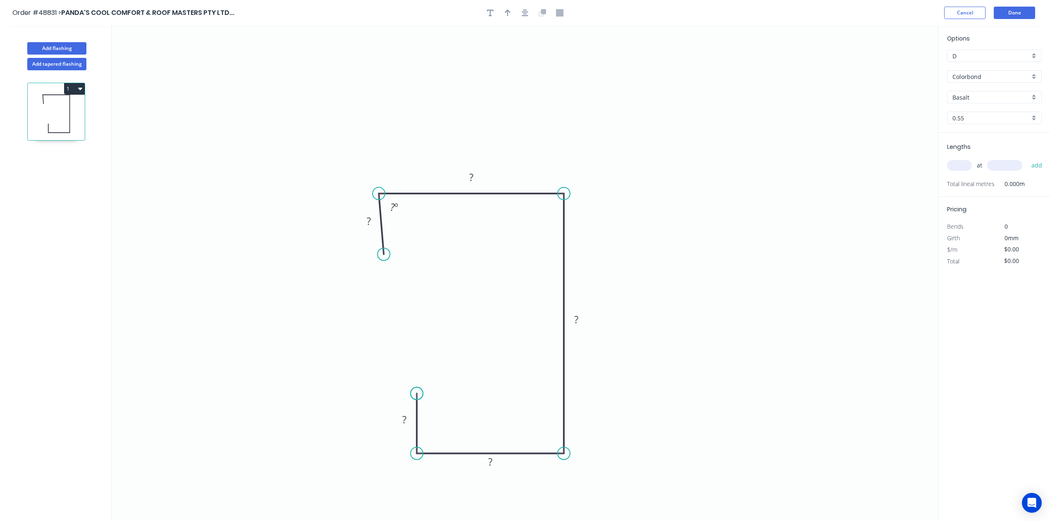
click at [415, 394] on circle at bounding box center [416, 393] width 12 height 12
drag, startPoint x: 415, startPoint y: 394, endPoint x: 415, endPoint y: 424, distance: 30.2
click at [415, 424] on circle at bounding box center [416, 422] width 12 height 12
click at [405, 190] on circle at bounding box center [405, 193] width 12 height 12
drag, startPoint x: 404, startPoint y: 280, endPoint x: 407, endPoint y: 290, distance: 10.1
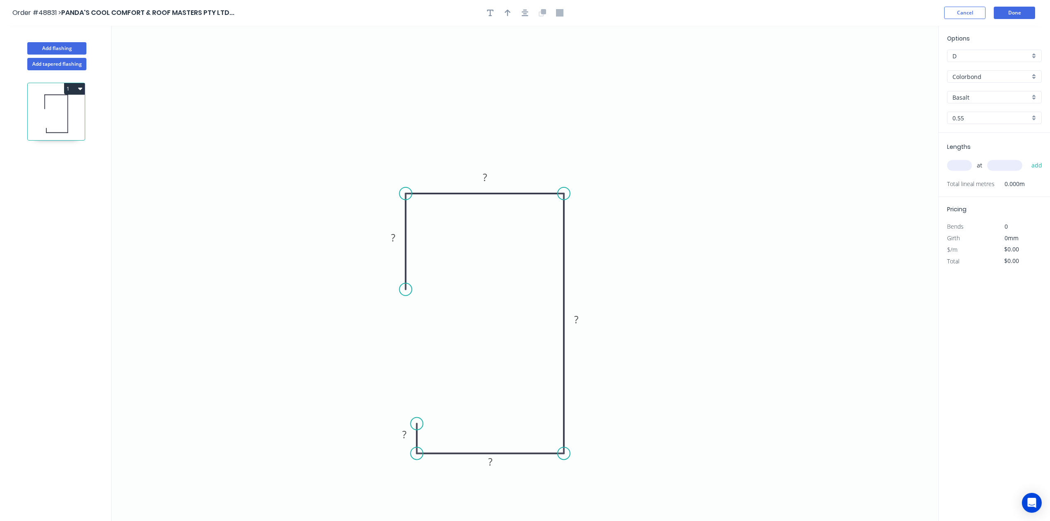
click at [407, 290] on circle at bounding box center [405, 289] width 12 height 12
click at [396, 234] on rect at bounding box center [393, 238] width 17 height 12
click at [509, 12] on icon "button" at bounding box center [508, 12] width 6 height 7
type input "$20.49"
drag, startPoint x: 897, startPoint y: 69, endPoint x: 664, endPoint y: 295, distance: 324.1
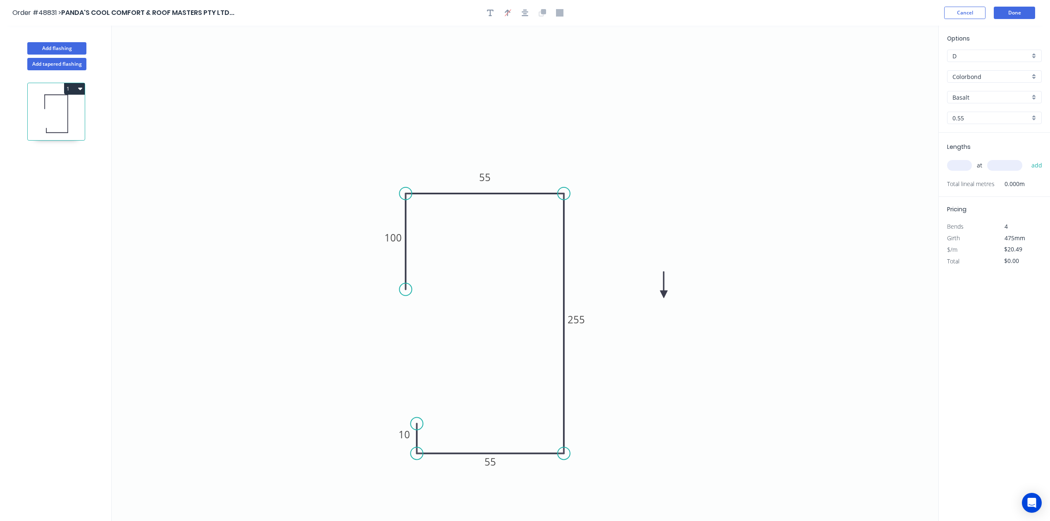
click at [664, 295] on icon at bounding box center [663, 284] width 7 height 26
click at [664, 294] on icon at bounding box center [663, 284] width 7 height 26
click at [664, 294] on icon at bounding box center [670, 288] width 24 height 24
click at [1029, 98] on input "Basalt" at bounding box center [990, 97] width 77 height 9
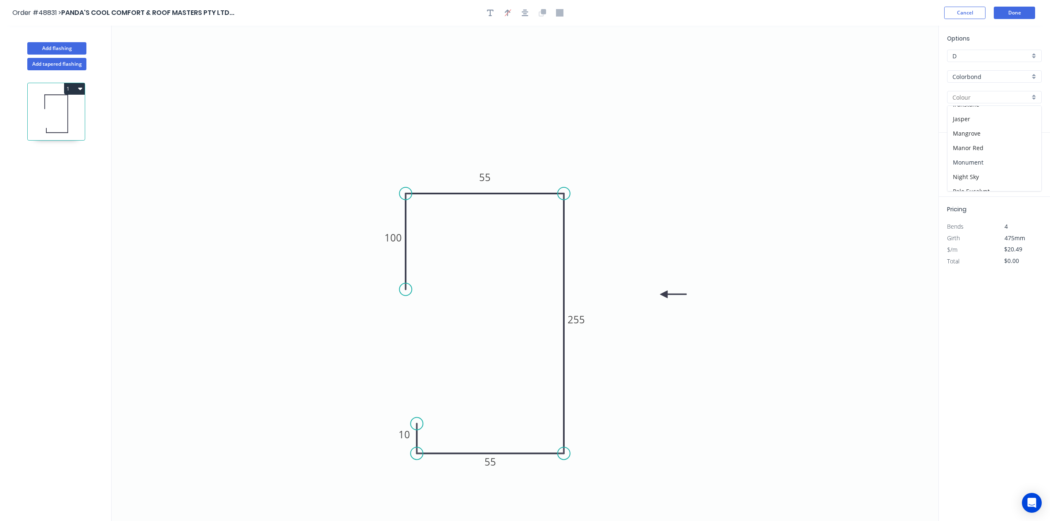
click at [993, 160] on div "Monument" at bounding box center [994, 162] width 94 height 14
type input "Monument"
click at [969, 162] on input "text" at bounding box center [959, 165] width 25 height 11
type input "1"
type input "3000"
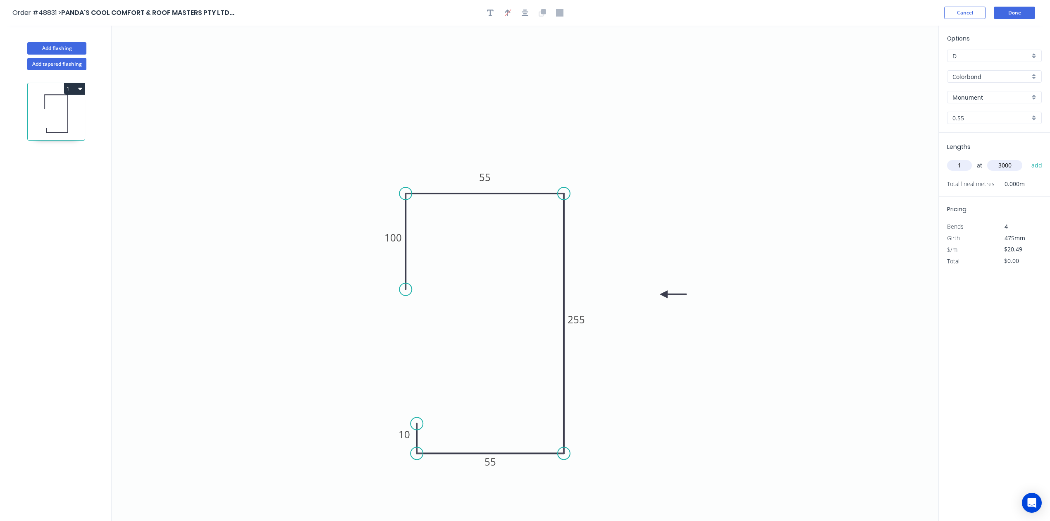
click at [1027, 158] on button "add" at bounding box center [1036, 165] width 19 height 14
type input "$61.47"
click at [1010, 17] on button "Done" at bounding box center [1013, 13] width 41 height 12
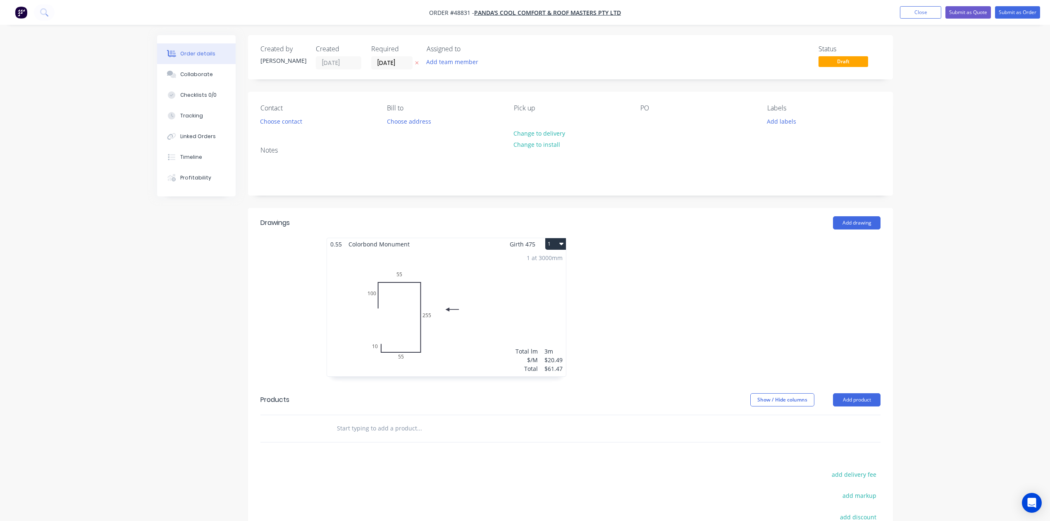
drag, startPoint x: 874, startPoint y: 402, endPoint x: 871, endPoint y: 409, distance: 7.8
click at [874, 402] on button "Add product" at bounding box center [857, 399] width 48 height 13
click at [866, 417] on div "Product catalogue" at bounding box center [841, 420] width 64 height 12
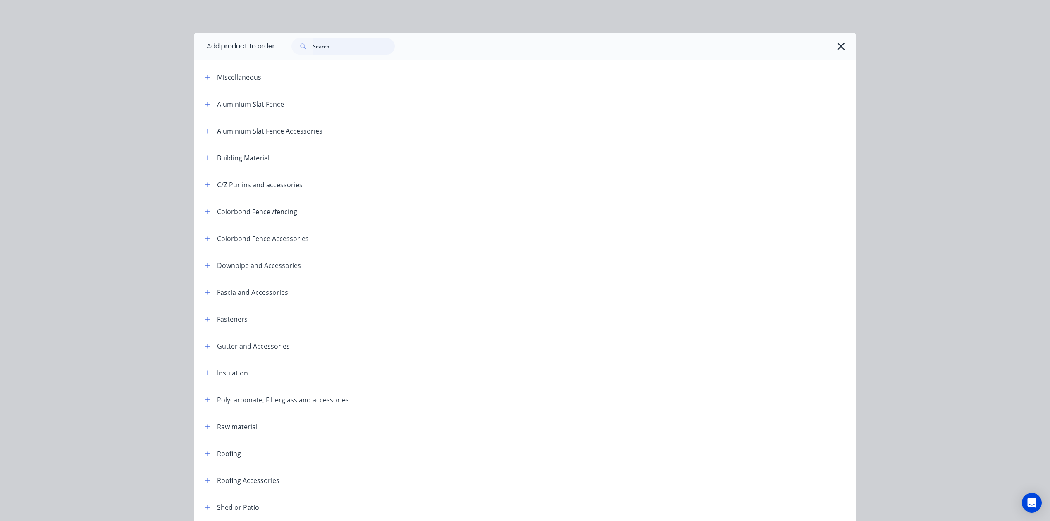
click at [345, 50] on input "text" at bounding box center [354, 46] width 82 height 17
click at [343, 45] on input "text" at bounding box center [354, 46] width 82 height 17
type input "wall"
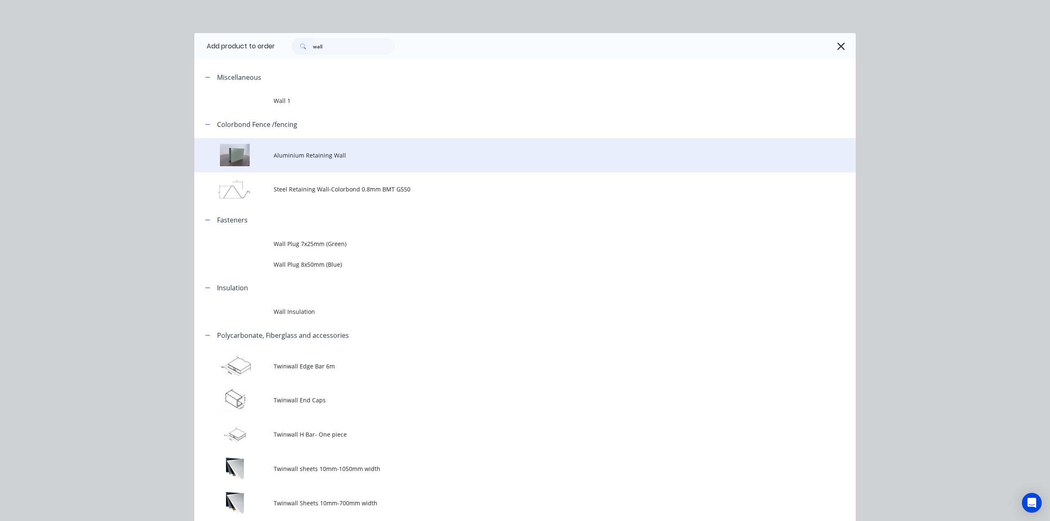
click at [317, 159] on span "Aluminium Retaining Wall" at bounding box center [506, 155] width 465 height 9
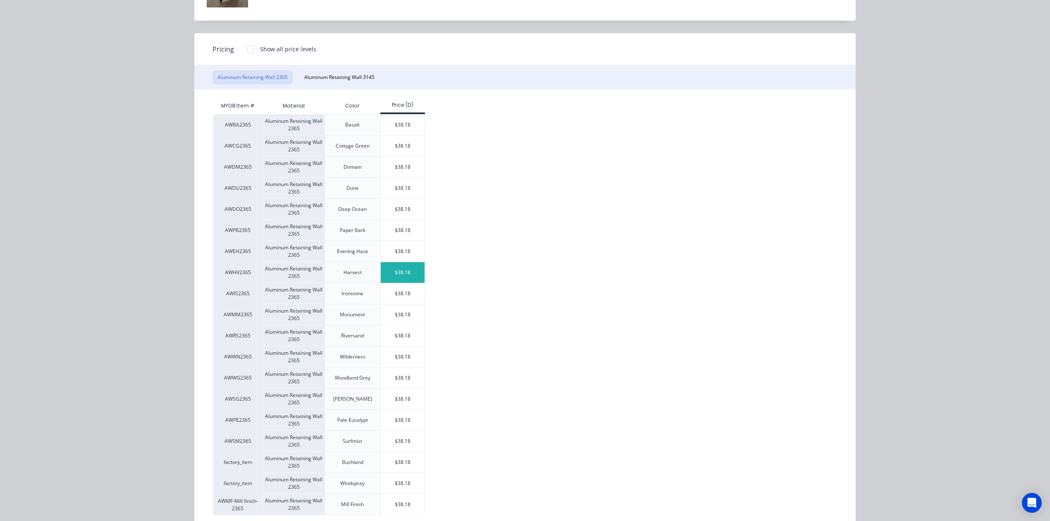
scroll to position [91, 0]
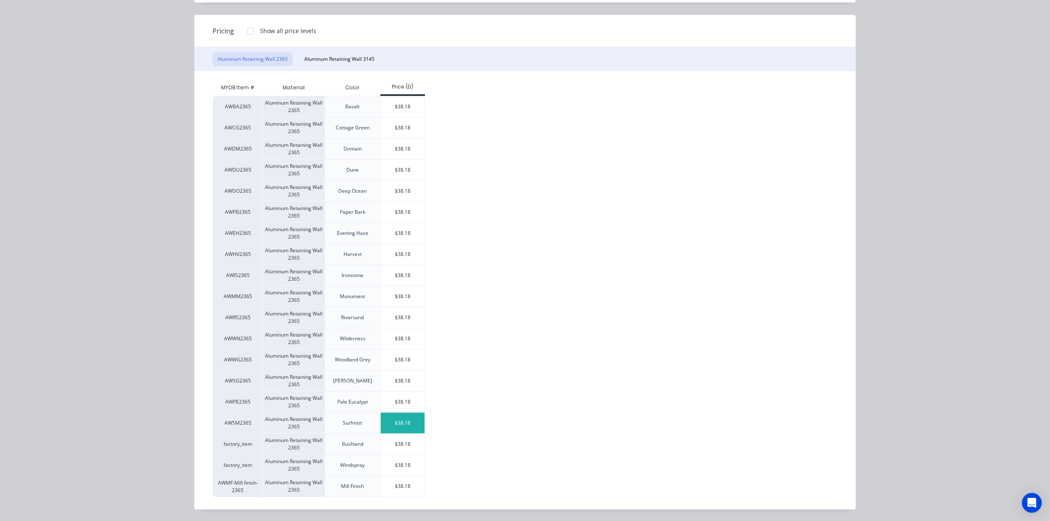
click at [411, 417] on div "$38.18" at bounding box center [403, 422] width 44 height 21
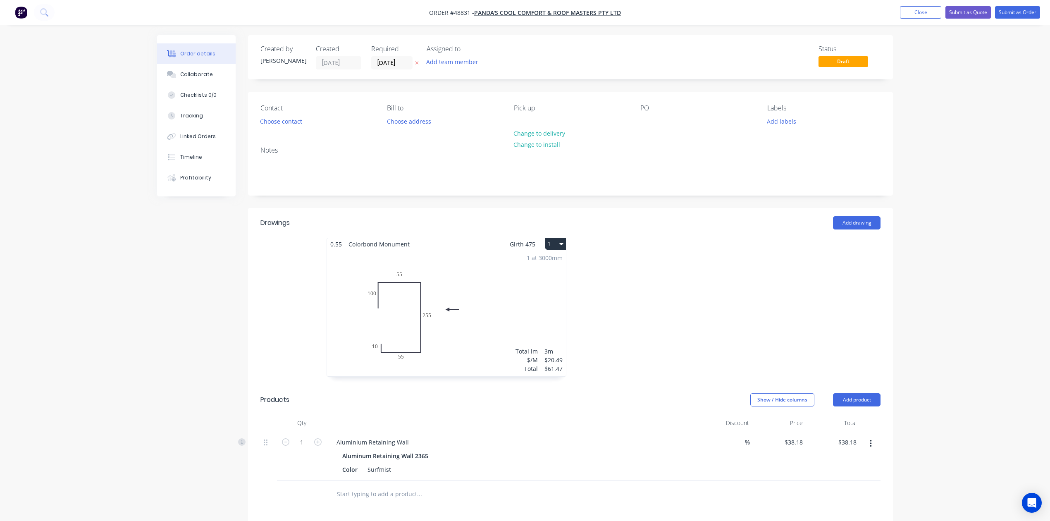
scroll to position [181, 0]
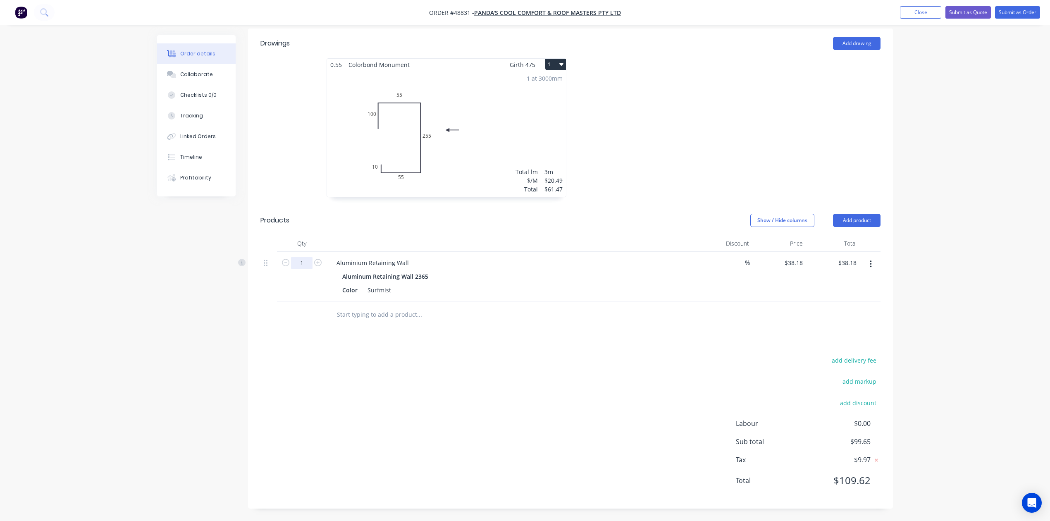
click at [309, 262] on input "1" at bounding box center [301, 263] width 21 height 12
type input "6"
type input "$229.08"
click at [612, 340] on div "Drawings Add drawing 0.55 Colorbond Monument Girth 475 1 0 100 55 255 55 10 0 1…" at bounding box center [570, 269] width 645 height 480
click at [862, 217] on button "Add product" at bounding box center [857, 220] width 48 height 13
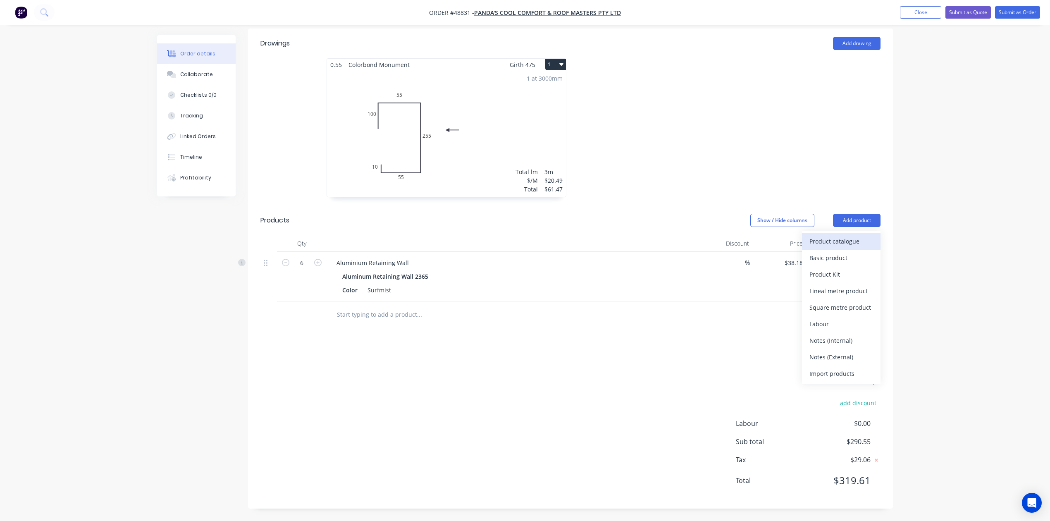
click at [852, 242] on div "Product catalogue" at bounding box center [841, 241] width 64 height 12
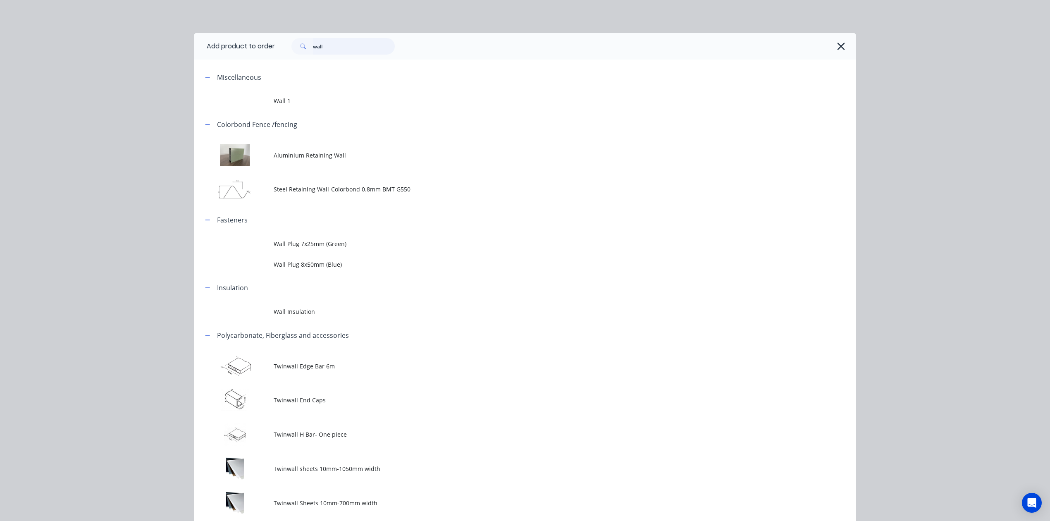
drag, startPoint x: 335, startPoint y: 51, endPoint x: 270, endPoint y: 50, distance: 64.5
click at [270, 50] on header "Add product to order wall" at bounding box center [524, 46] width 661 height 26
type input "rail"
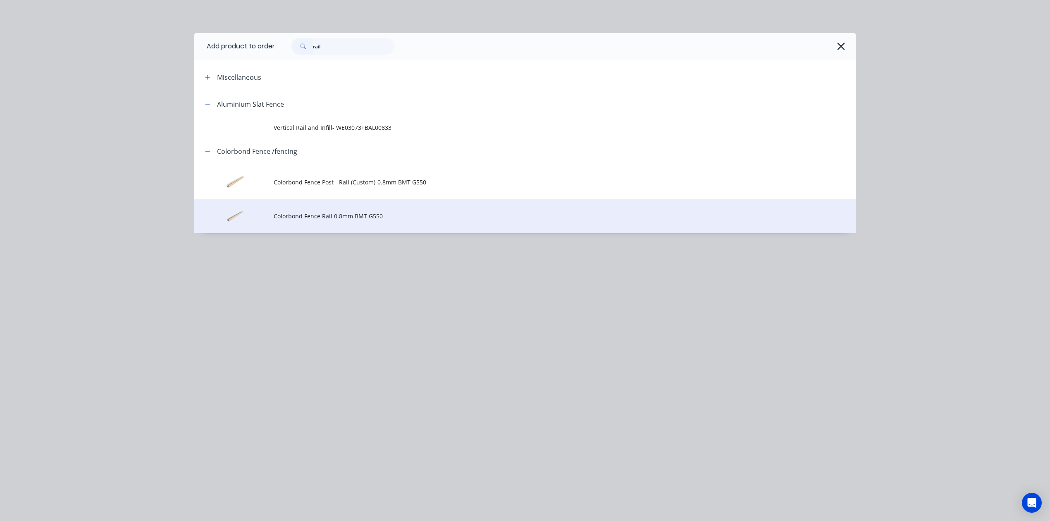
click at [367, 220] on span "Colorbond Fence Rail 0.8mm BMT G550" at bounding box center [506, 216] width 465 height 9
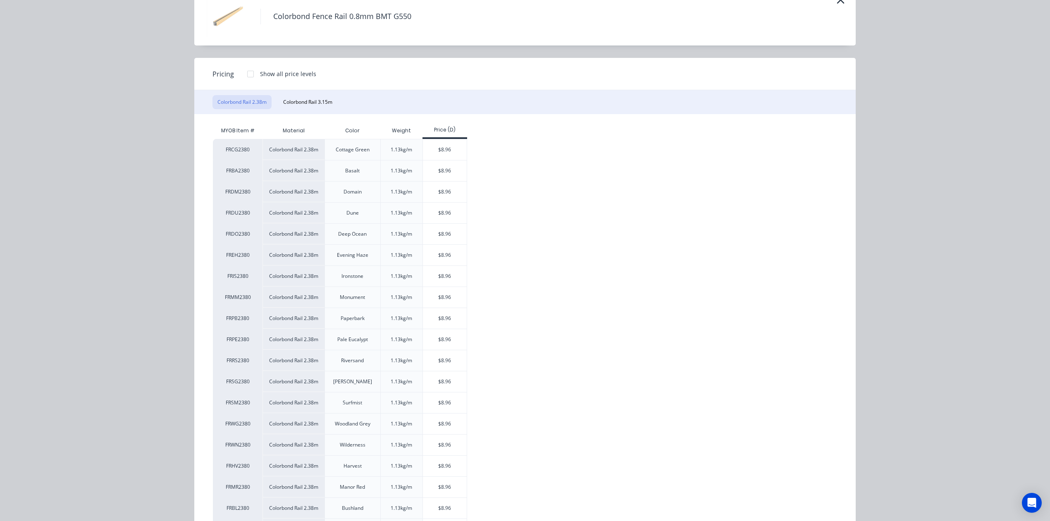
scroll to position [91, 0]
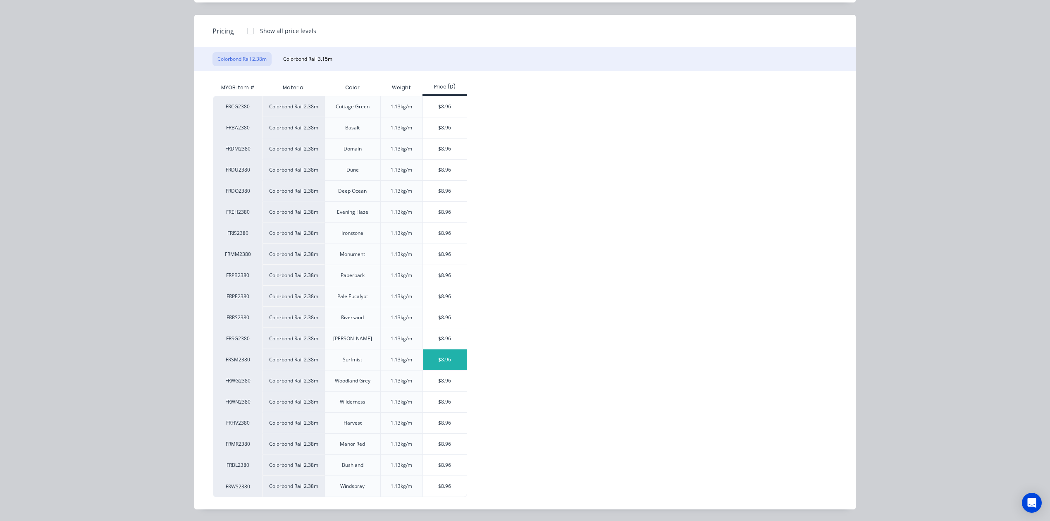
click at [442, 355] on div "$8.96" at bounding box center [445, 359] width 44 height 21
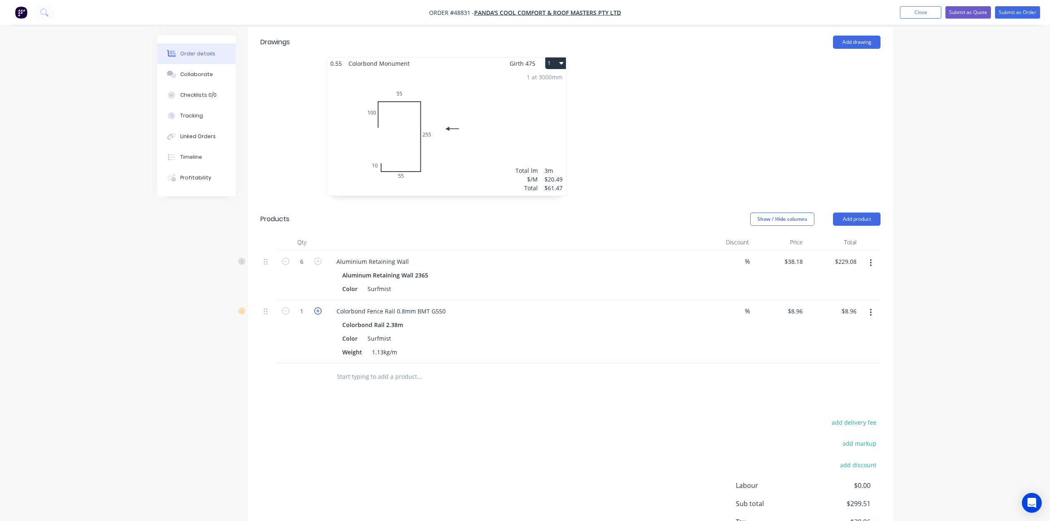
click at [316, 309] on icon "button" at bounding box center [317, 310] width 7 height 7
type input "2"
type input "$17.92"
click at [286, 432] on div "add delivery fee add markup add discount Labour $0.00 Sub total $308.47 Tax $30…" at bounding box center [570, 487] width 620 height 141
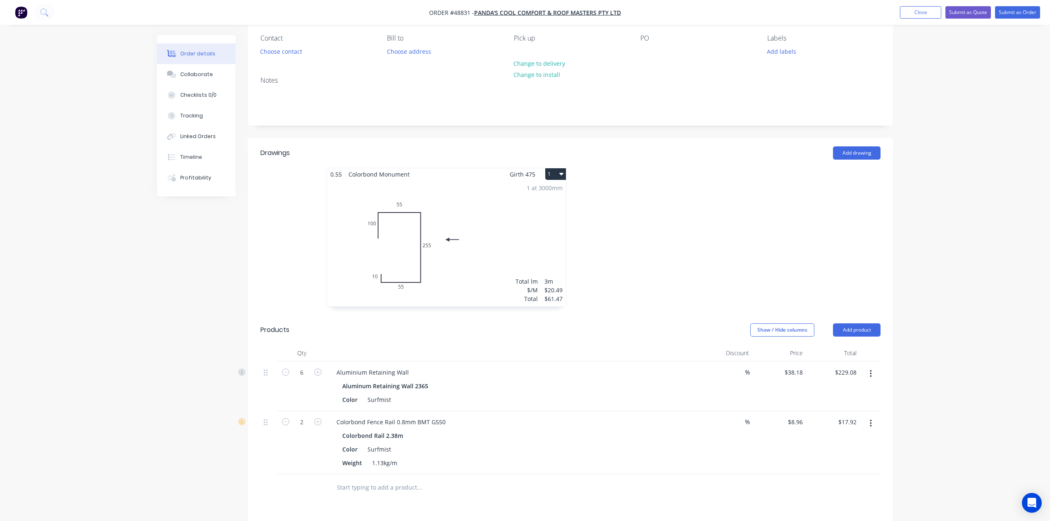
scroll to position [0, 0]
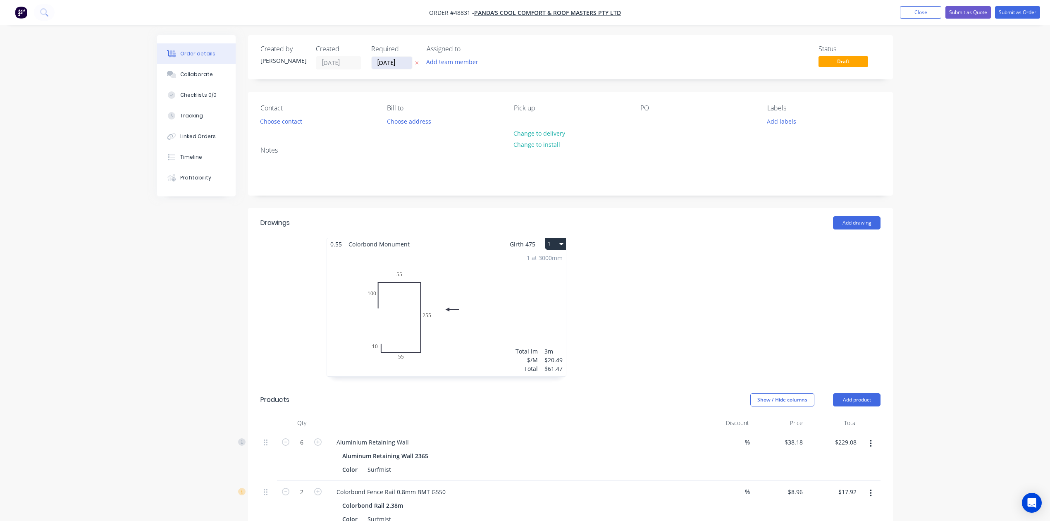
click at [383, 59] on input "[DATE]" at bounding box center [391, 63] width 40 height 12
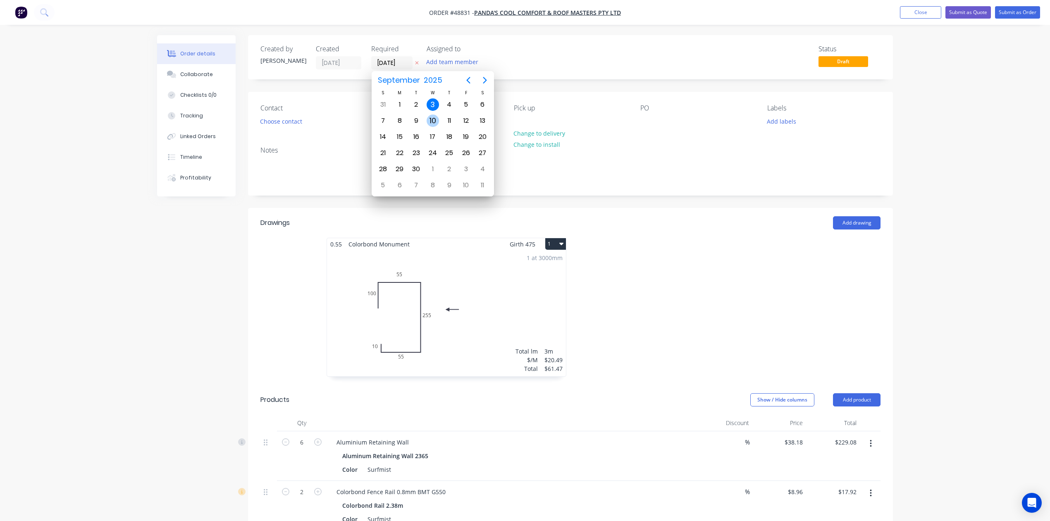
click at [435, 124] on div "10" at bounding box center [432, 120] width 12 height 12
type input "[DATE]"
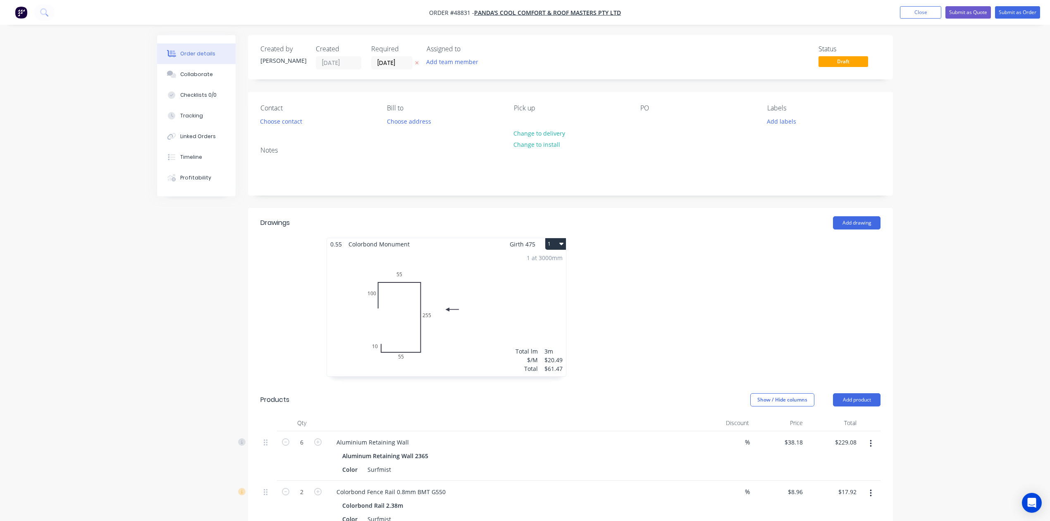
click at [650, 240] on div at bounding box center [694, 311] width 248 height 147
click at [296, 118] on button "Choose contact" at bounding box center [281, 120] width 51 height 11
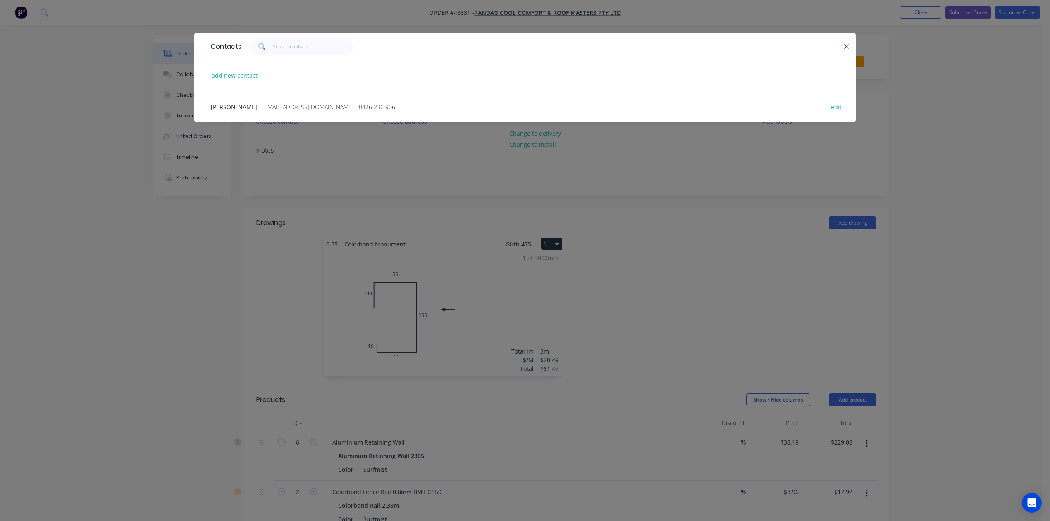
click at [259, 106] on span "- pandascoolroof@gmail.com - 0426 236 906" at bounding box center [327, 107] width 136 height 8
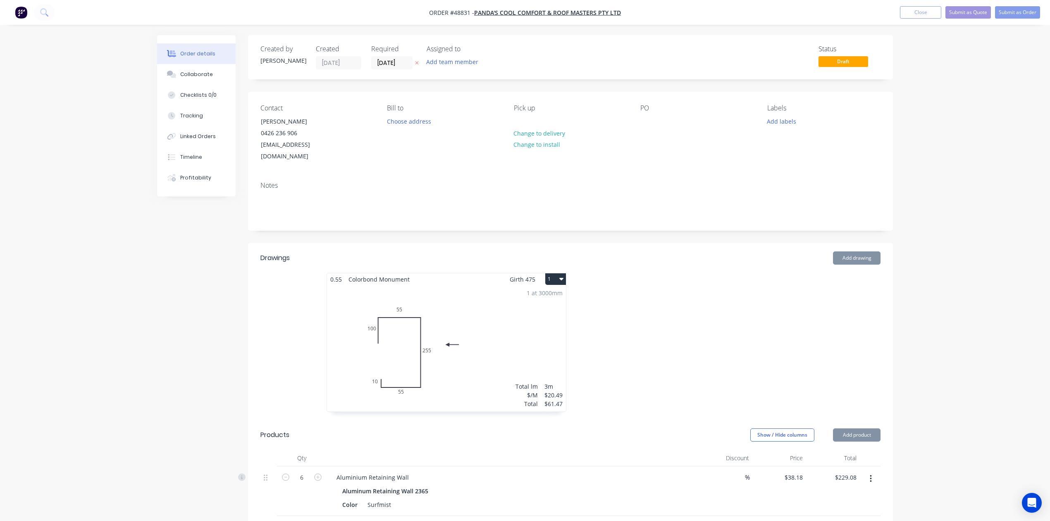
drag, startPoint x: 631, startPoint y: 280, endPoint x: 642, endPoint y: 290, distance: 14.6
click at [635, 283] on div at bounding box center [694, 346] width 248 height 147
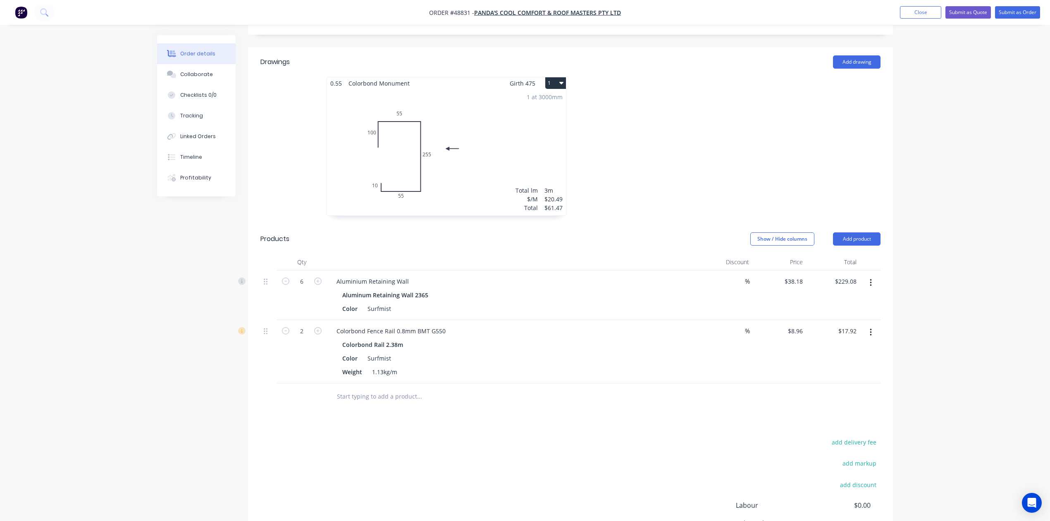
scroll to position [268, 0]
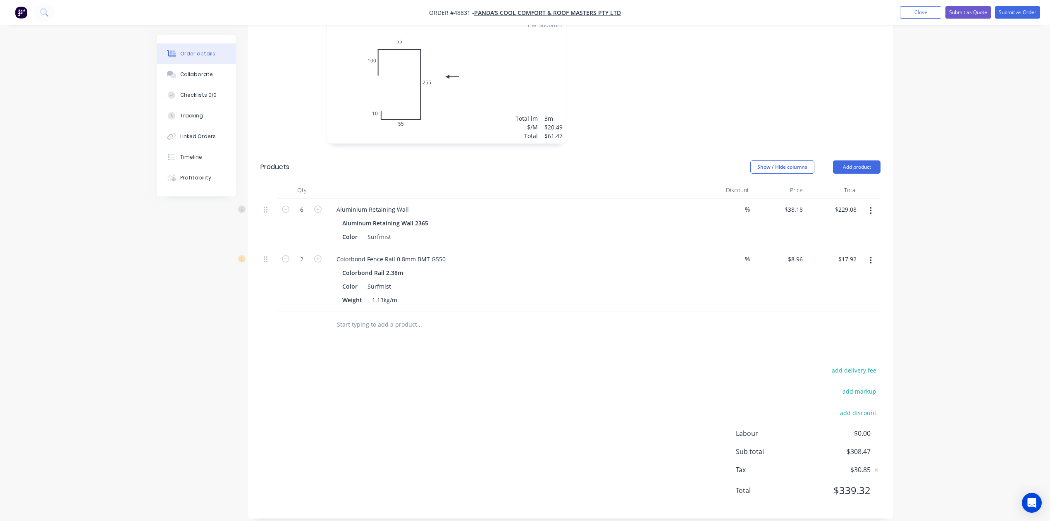
click at [692, 364] on div "add delivery fee add markup add discount Labour $0.00 Sub total $308.47 Tax $30…" at bounding box center [570, 434] width 620 height 141
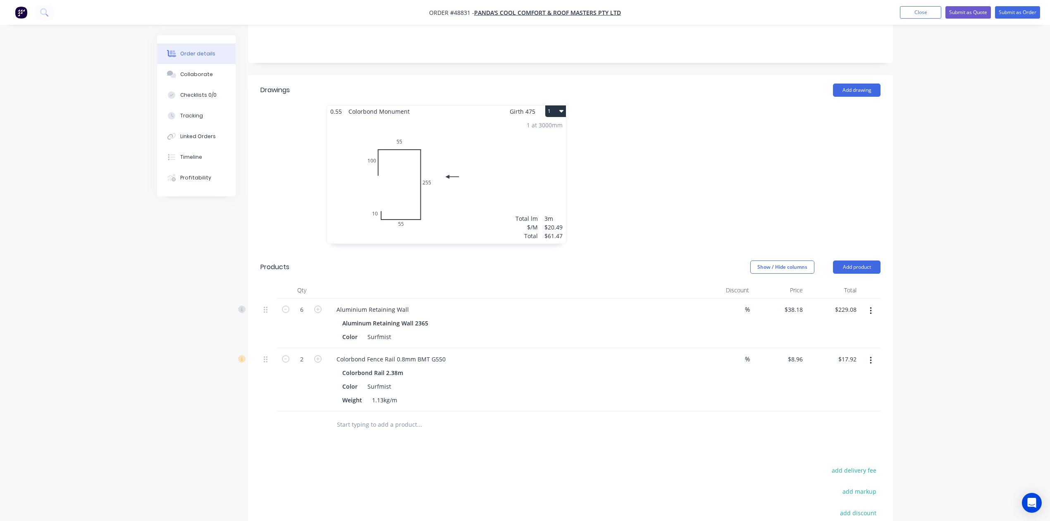
scroll to position [0, 0]
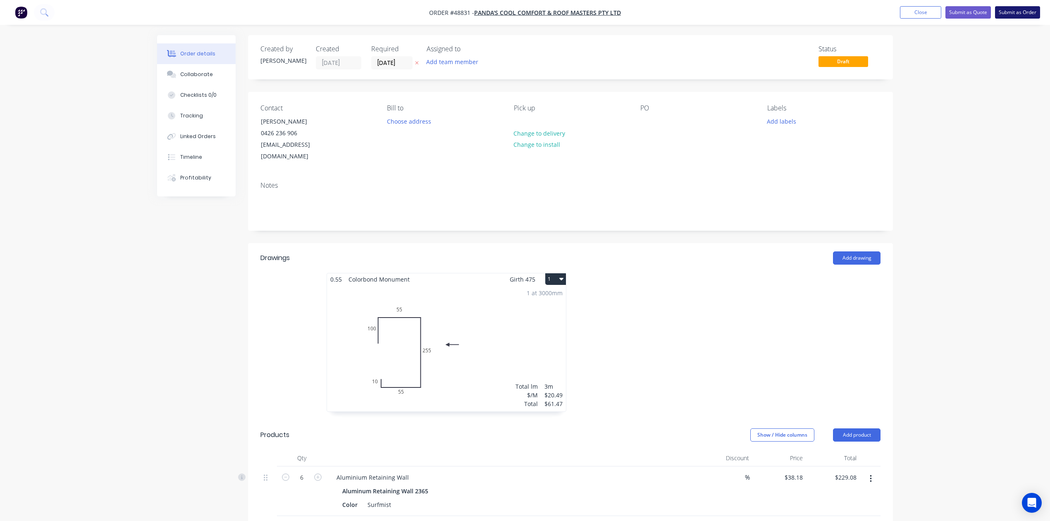
click at [1029, 14] on button "Submit as Order" at bounding box center [1017, 12] width 45 height 12
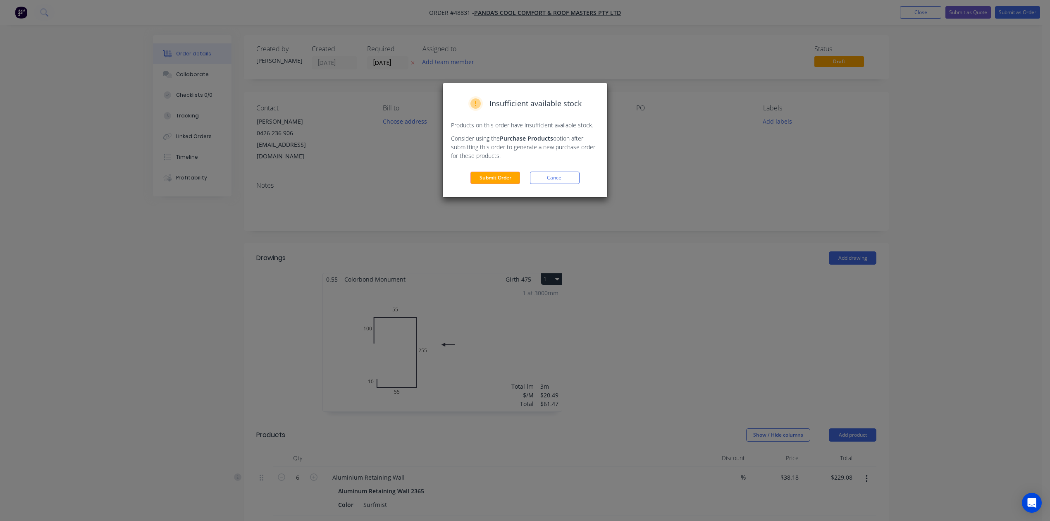
click at [498, 170] on div "Insufficient available stock Products on this order have insufficient available…" at bounding box center [525, 140] width 164 height 114
click at [498, 174] on button "Submit Order" at bounding box center [495, 177] width 50 height 12
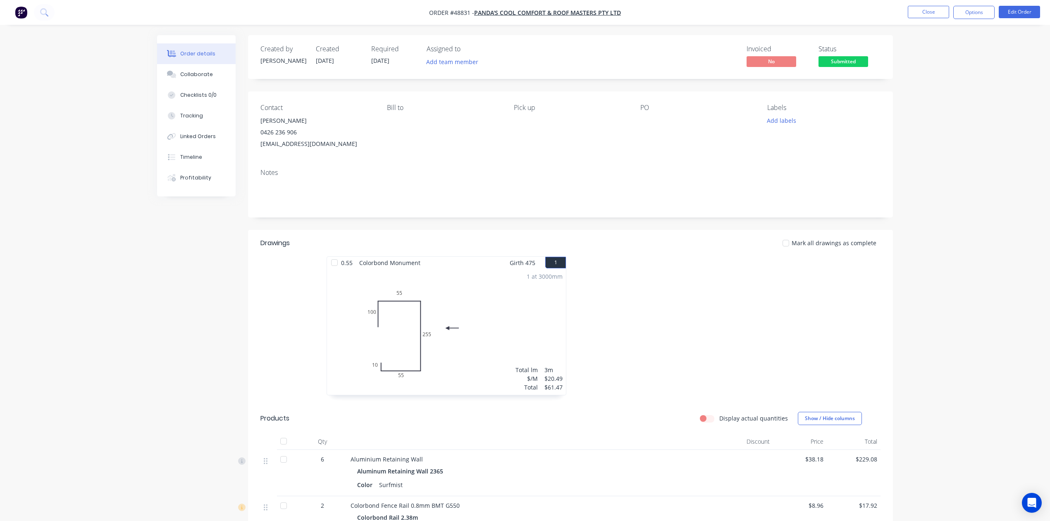
click at [995, 17] on ul "Close Options Edit Order" at bounding box center [974, 12] width 152 height 13
click at [984, 14] on button "Options" at bounding box center [973, 12] width 41 height 13
click at [933, 45] on div "Invoice" at bounding box center [949, 50] width 76 height 12
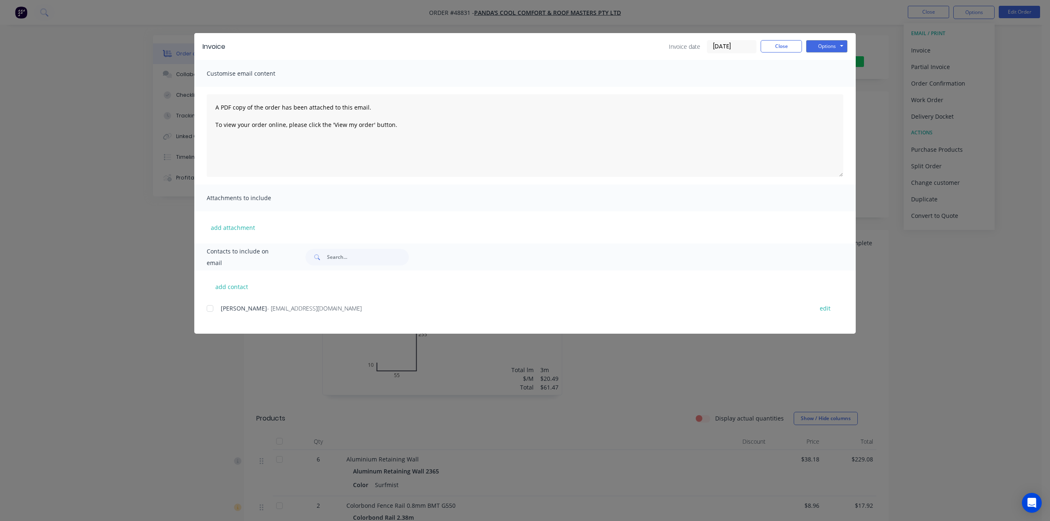
click at [212, 306] on div at bounding box center [210, 308] width 17 height 17
click at [833, 45] on button "Options" at bounding box center [826, 46] width 41 height 12
click at [824, 86] on button "Email" at bounding box center [832, 88] width 53 height 14
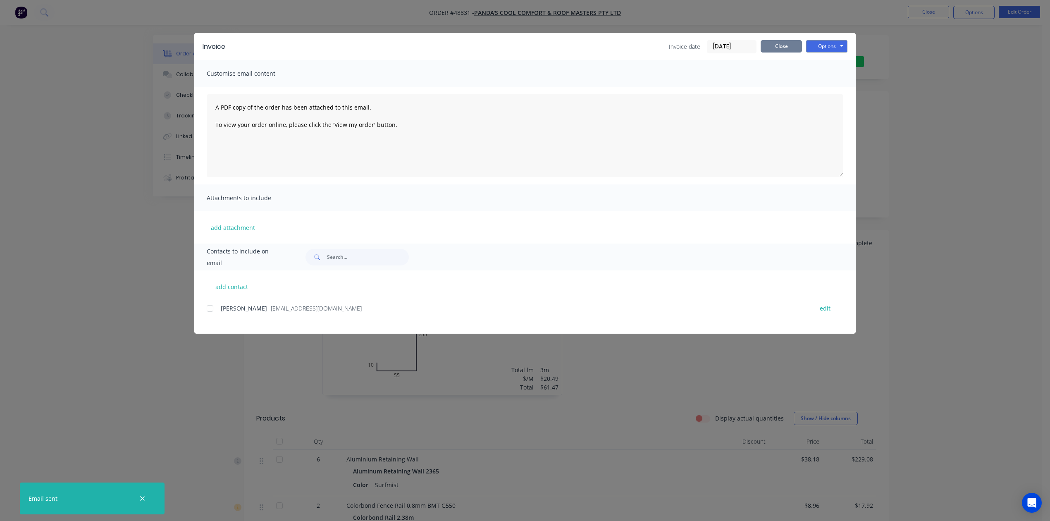
click at [781, 48] on button "Close" at bounding box center [780, 46] width 41 height 12
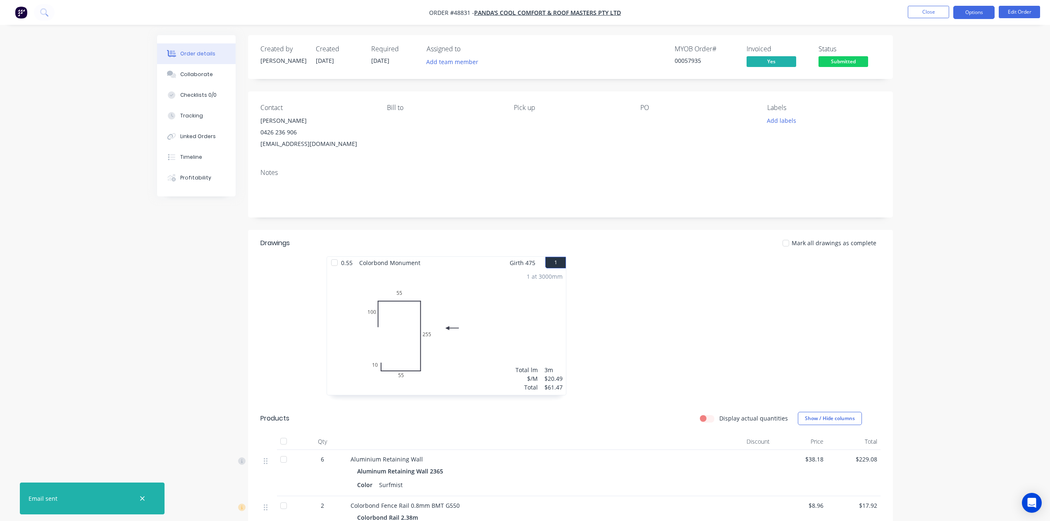
click at [967, 13] on button "Options" at bounding box center [973, 12] width 41 height 13
click at [948, 112] on div "Delivery Docket" at bounding box center [949, 116] width 76 height 12
click at [931, 98] on div "Custom" at bounding box center [949, 100] width 76 height 12
click at [935, 85] on div "Without pricing" at bounding box center [949, 83] width 76 height 12
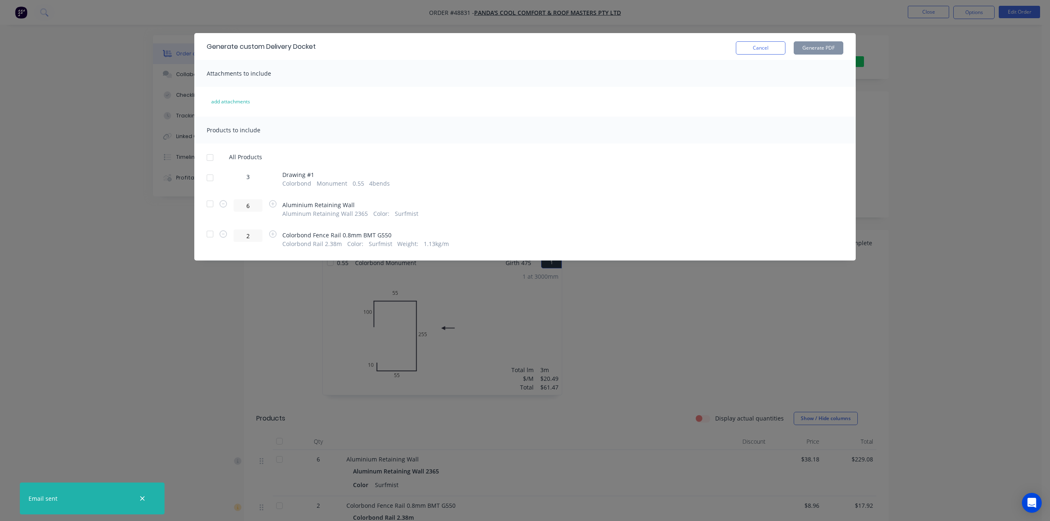
click at [213, 207] on div at bounding box center [210, 203] width 17 height 17
click at [205, 238] on div at bounding box center [210, 234] width 17 height 17
click at [840, 44] on button "Generate PDF" at bounding box center [818, 47] width 50 height 13
click at [760, 48] on button "Cancel" at bounding box center [761, 47] width 50 height 13
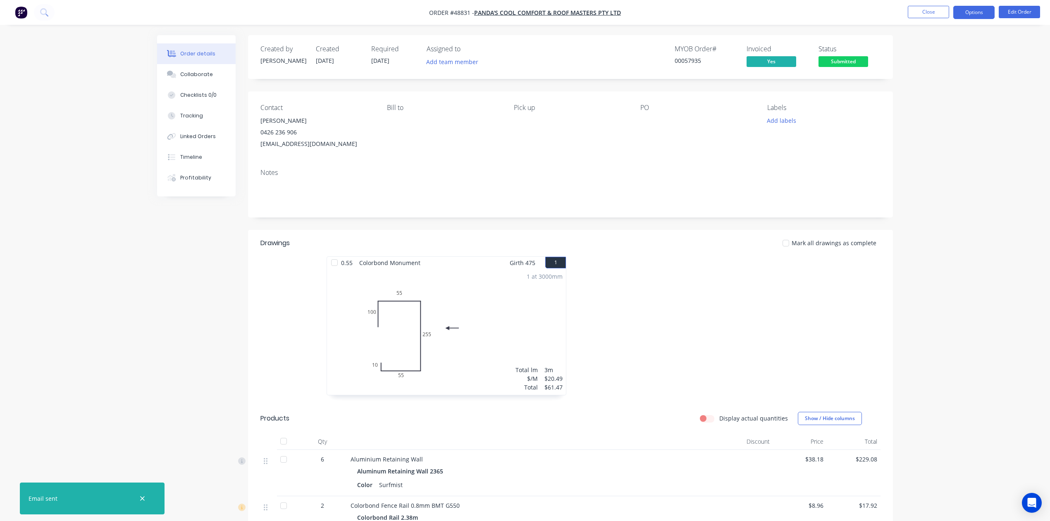
click at [969, 15] on button "Options" at bounding box center [973, 12] width 41 height 13
click at [926, 95] on div "Work Order" at bounding box center [949, 100] width 76 height 12
click at [926, 96] on div "Custom" at bounding box center [949, 100] width 76 height 12
click at [926, 83] on div "Without pricing" at bounding box center [949, 83] width 76 height 12
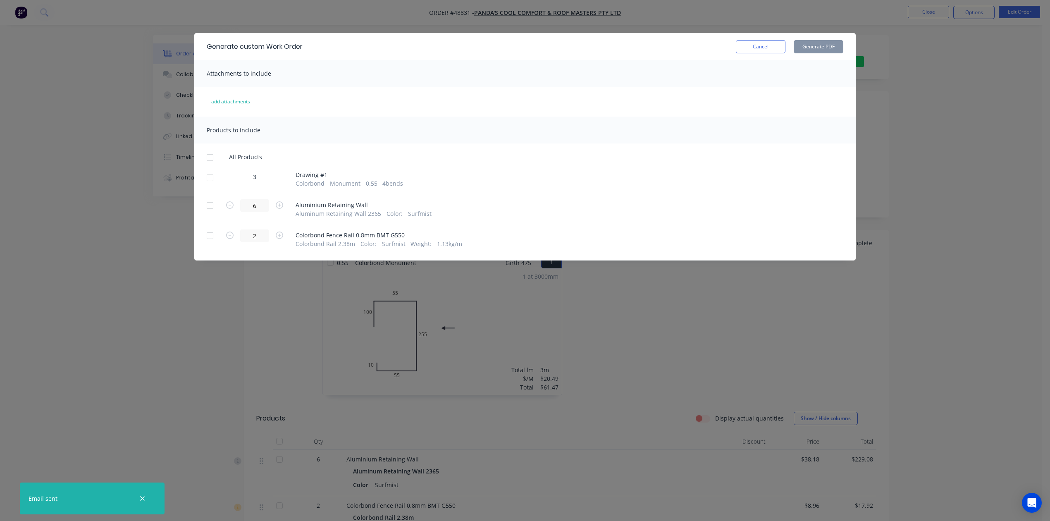
click at [209, 172] on div at bounding box center [210, 177] width 17 height 17
click at [819, 49] on button "Generate PDF" at bounding box center [818, 46] width 50 height 13
click at [774, 43] on button "Cancel" at bounding box center [761, 46] width 50 height 13
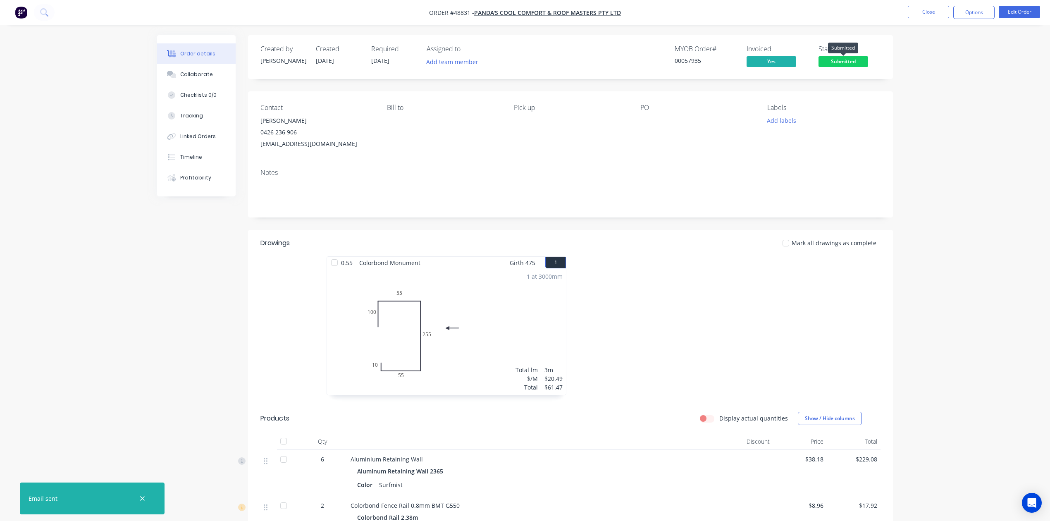
click at [849, 57] on span "Submitted" at bounding box center [843, 61] width 50 height 10
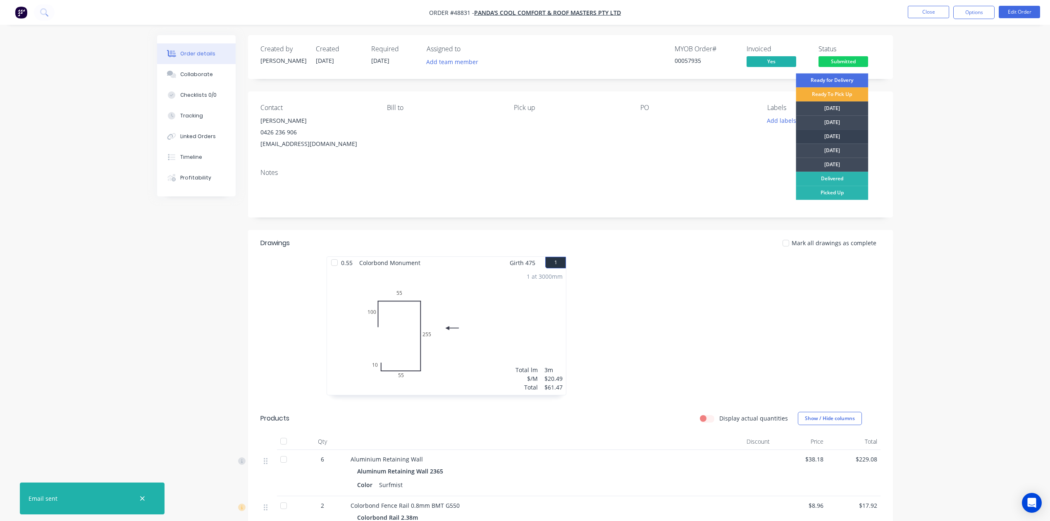
click at [835, 131] on div "[DATE]" at bounding box center [831, 136] width 72 height 14
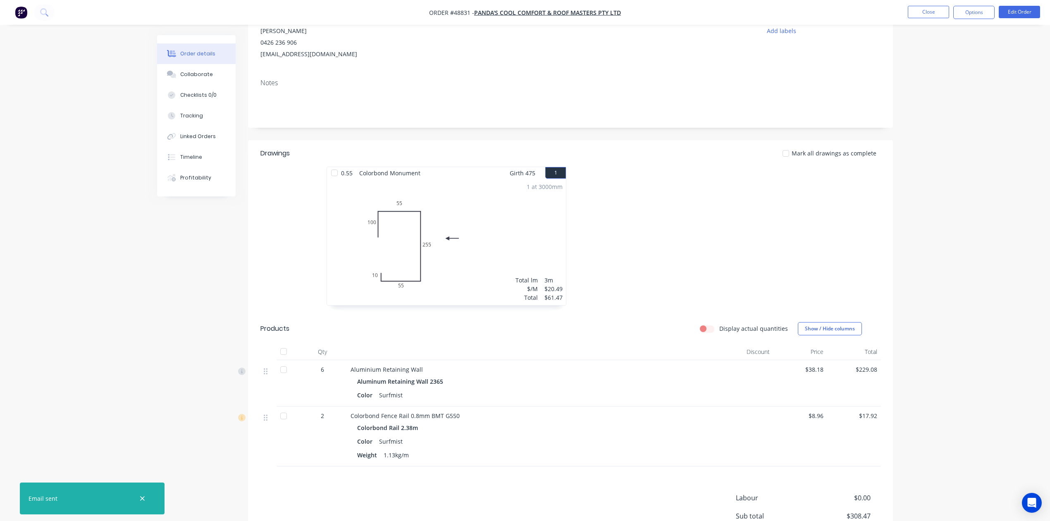
scroll to position [165, 0]
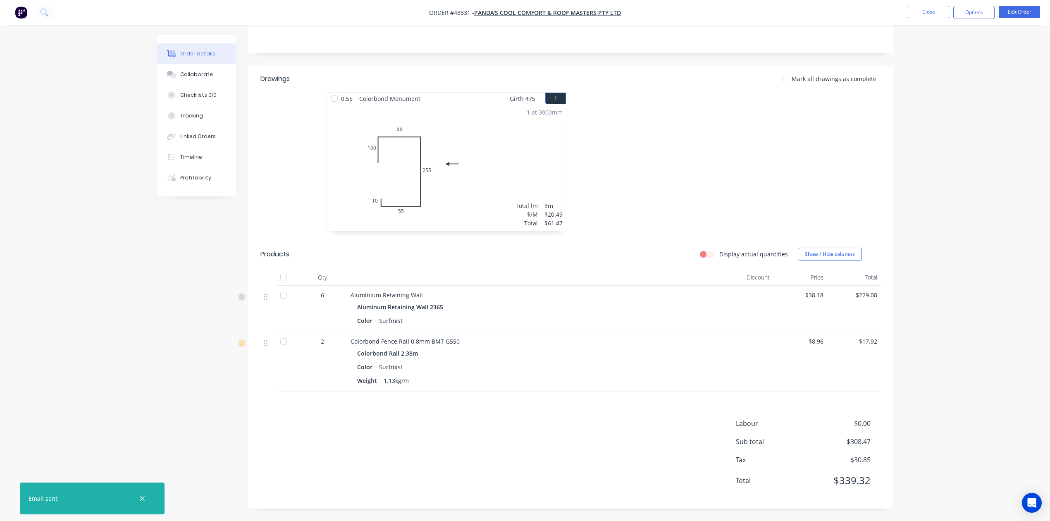
click at [283, 299] on div at bounding box center [283, 295] width 17 height 17
click at [276, 341] on div at bounding box center [283, 341] width 17 height 17
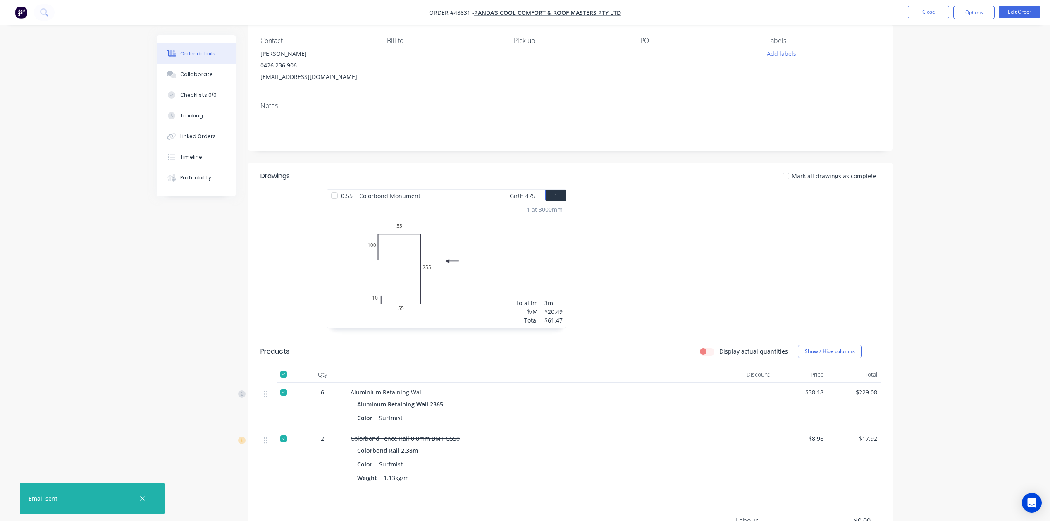
scroll to position [0, 0]
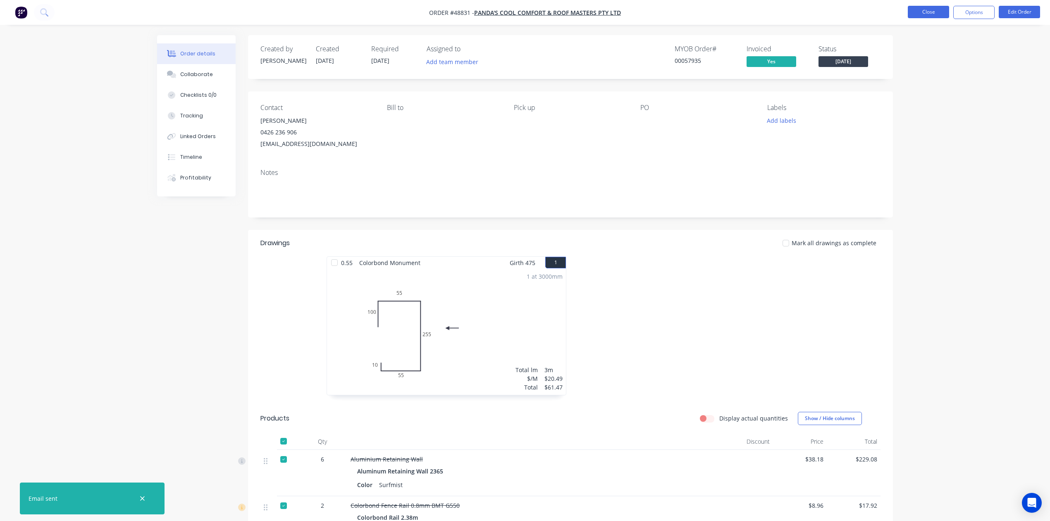
click at [936, 15] on button "Close" at bounding box center [927, 12] width 41 height 12
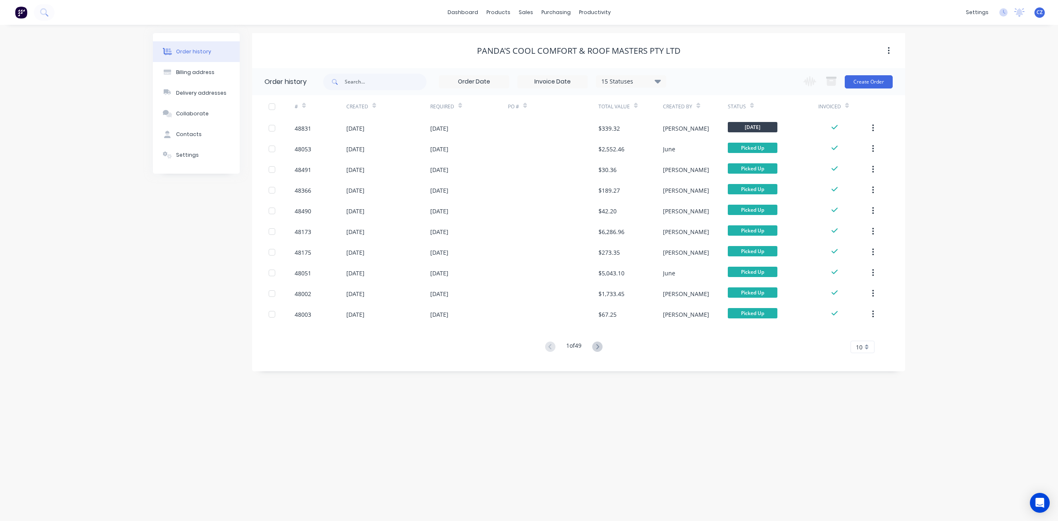
click at [615, 341] on div "1 of 49 10 5 10 15 20 25 30 35" at bounding box center [573, 347] width 643 height 12
click at [599, 344] on icon at bounding box center [597, 346] width 10 height 10
click at [600, 344] on icon at bounding box center [597, 346] width 10 height 10
click at [554, 351] on div "3 of 49" at bounding box center [574, 347] width 62 height 12
click at [548, 348] on icon at bounding box center [549, 346] width 3 height 5
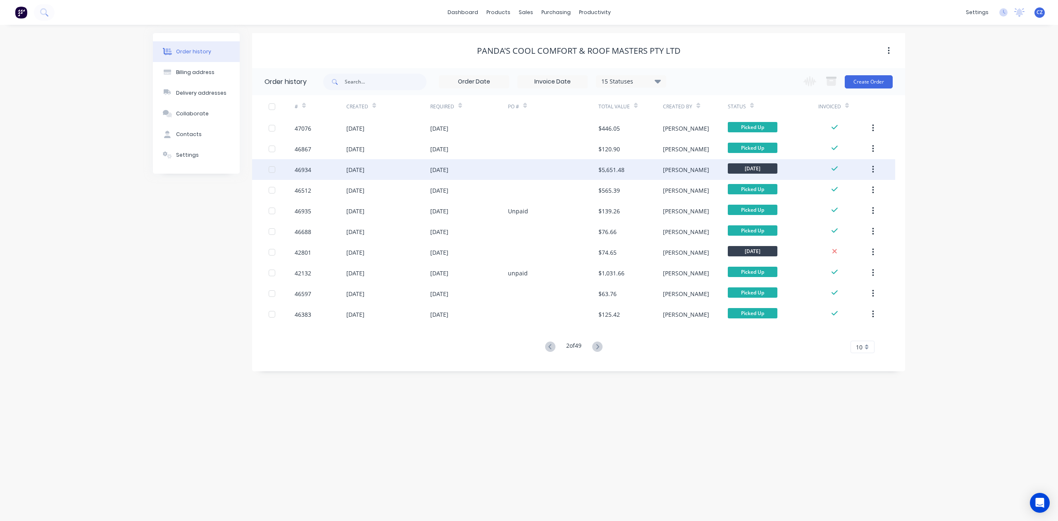
click at [552, 172] on div at bounding box center [553, 169] width 90 height 21
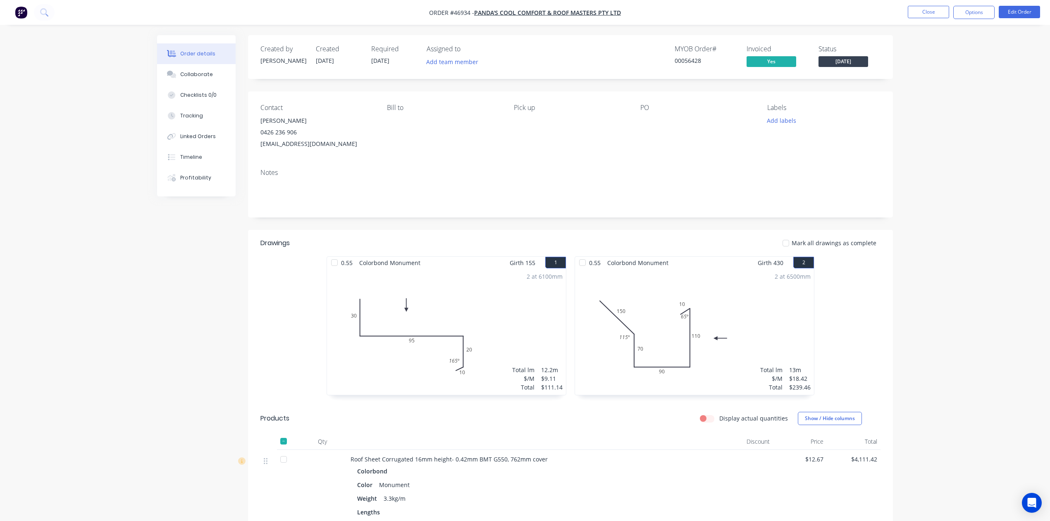
click at [846, 68] on button "[DATE]" at bounding box center [843, 62] width 50 height 12
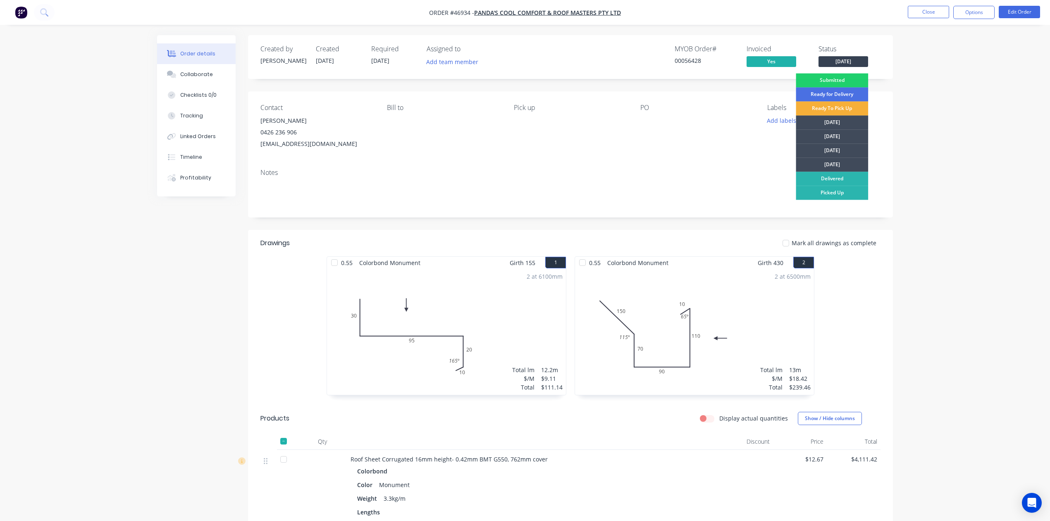
click at [859, 200] on div "Submitted Ready for Delivery Ready To Pick Up Monday Tuesday Wednesday Thursday…" at bounding box center [831, 176] width 72 height 207
click at [857, 195] on div "Picked Up" at bounding box center [831, 193] width 72 height 14
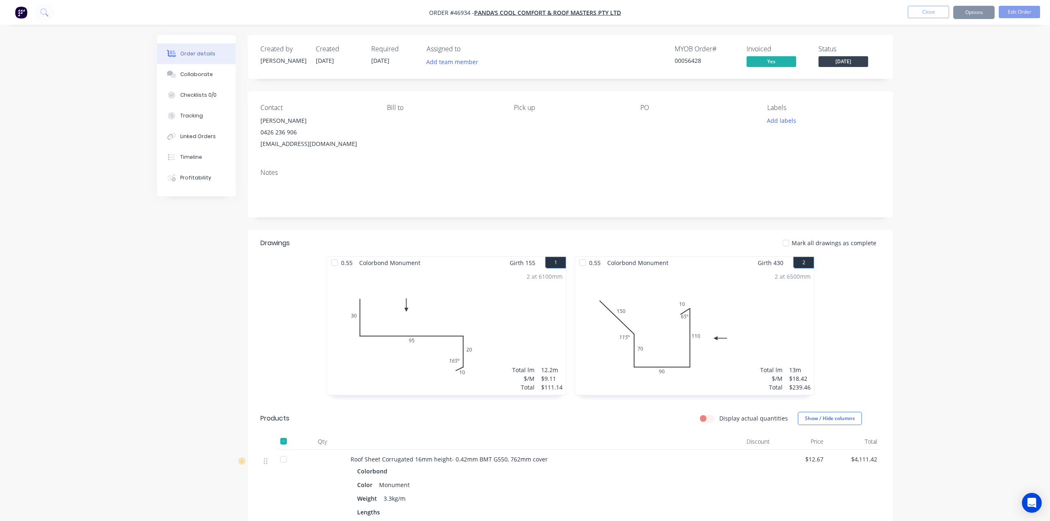
click at [976, 193] on div "Order details Collaborate Checklists 0/0 Tracking Linked Orders Timeline Profit…" at bounding box center [525, 458] width 1050 height 916
click at [936, 7] on button "Close" at bounding box center [927, 12] width 41 height 12
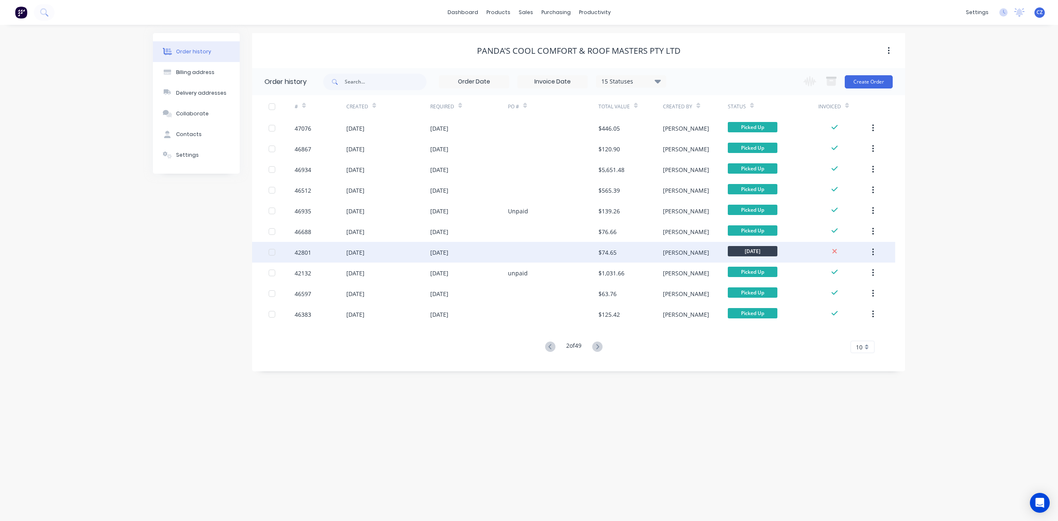
click at [598, 250] on div "$74.65" at bounding box center [607, 252] width 18 height 9
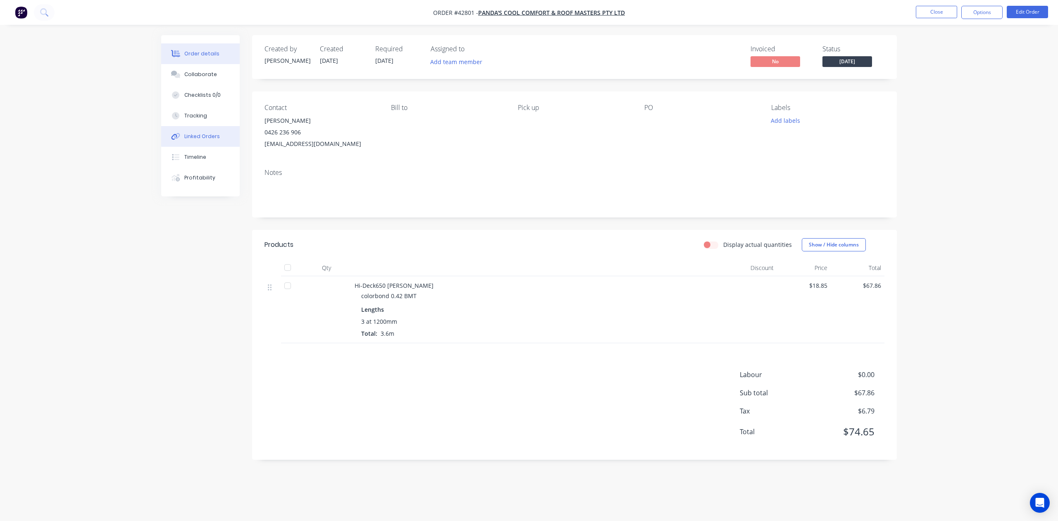
click at [193, 141] on button "Linked Orders" at bounding box center [200, 136] width 79 height 21
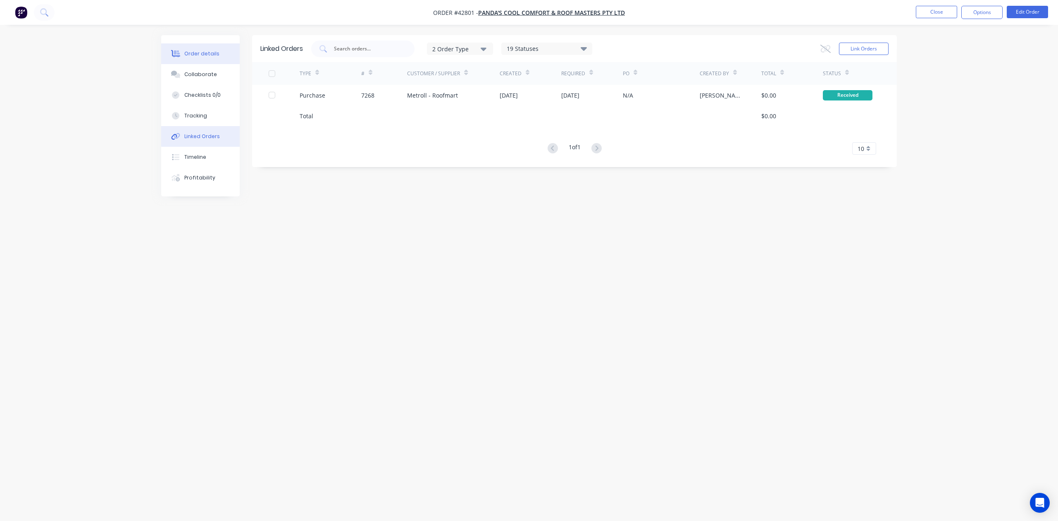
click at [191, 53] on div "Order details" at bounding box center [201, 53] width 35 height 7
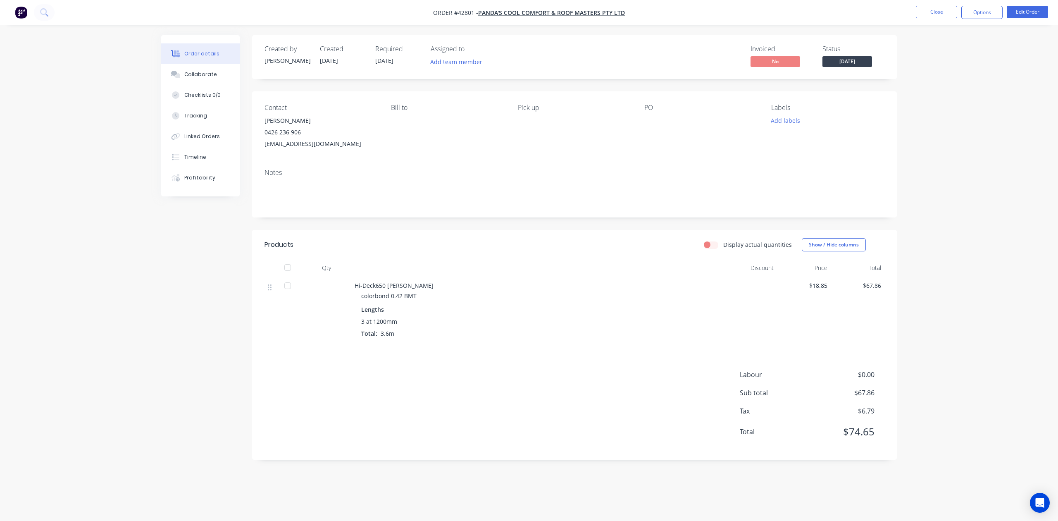
click at [840, 60] on span "[DATE]" at bounding box center [847, 61] width 50 height 10
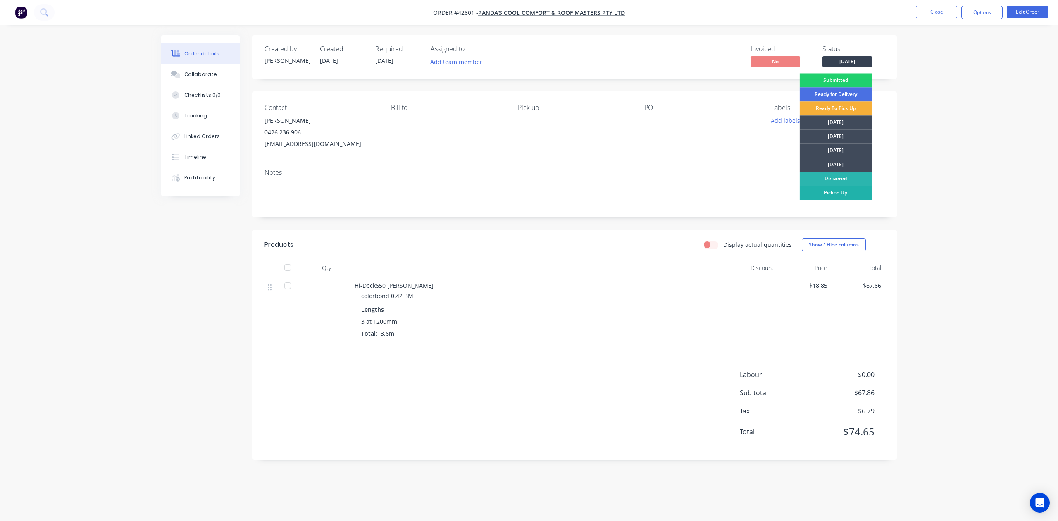
click at [852, 189] on div "Picked Up" at bounding box center [836, 193] width 72 height 14
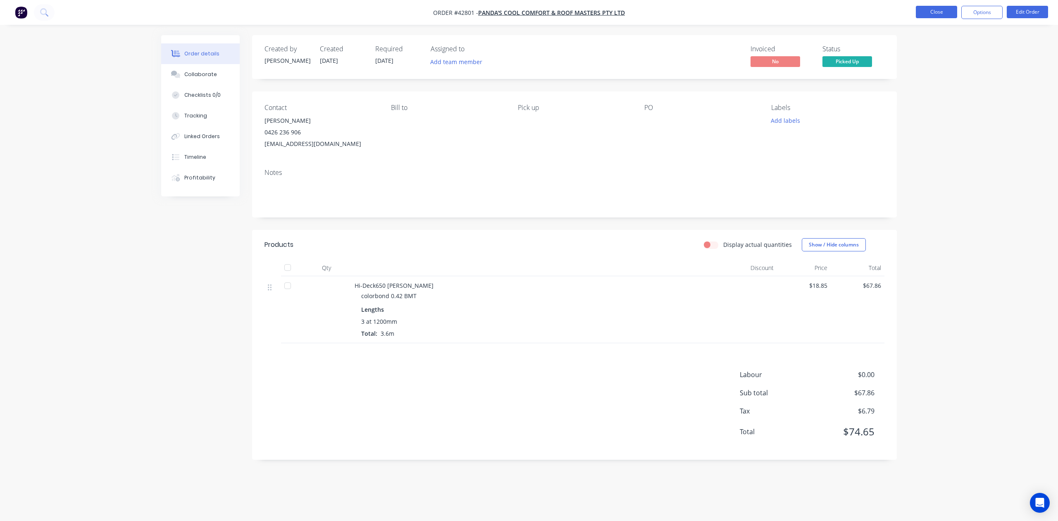
click at [939, 13] on button "Close" at bounding box center [936, 12] width 41 height 12
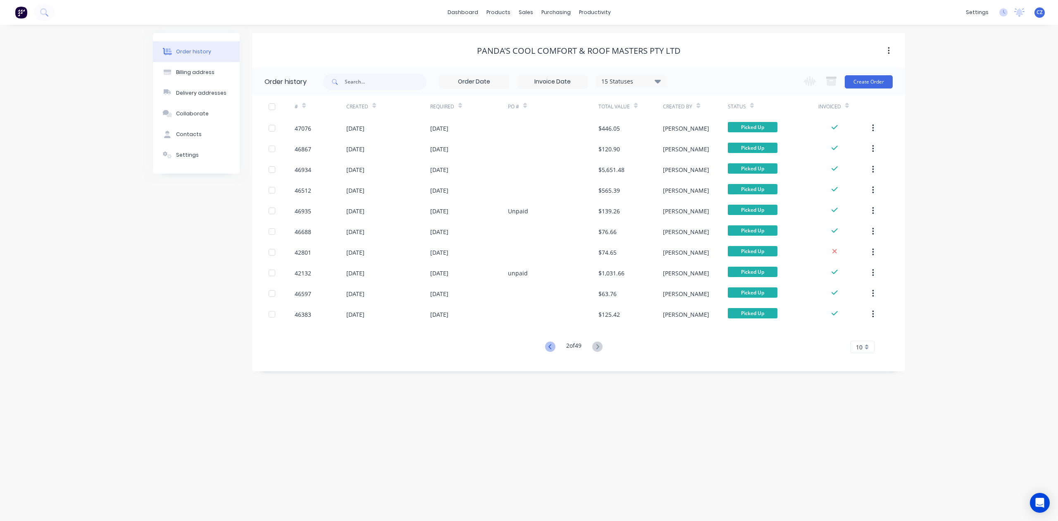
click at [548, 343] on icon at bounding box center [550, 346] width 10 height 10
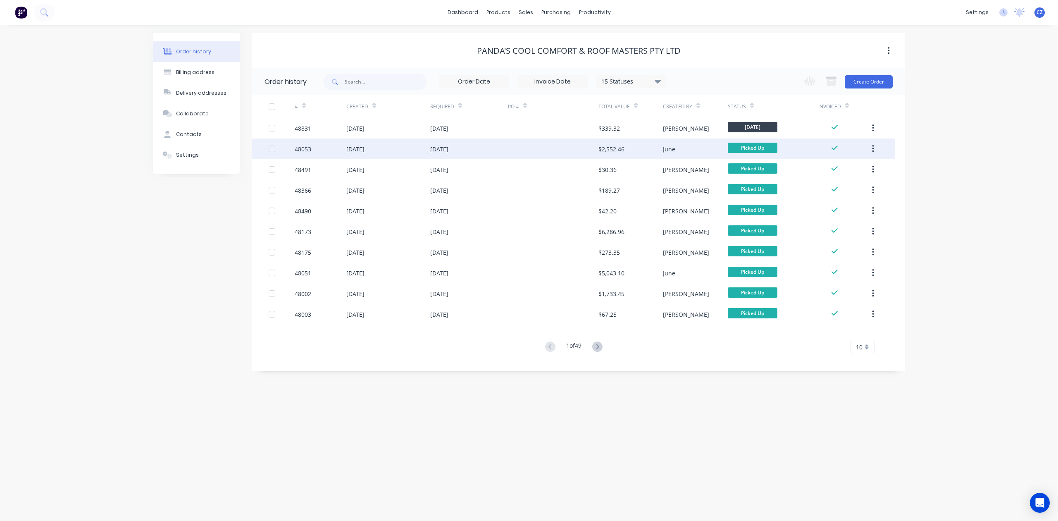
click at [562, 154] on div at bounding box center [553, 148] width 90 height 21
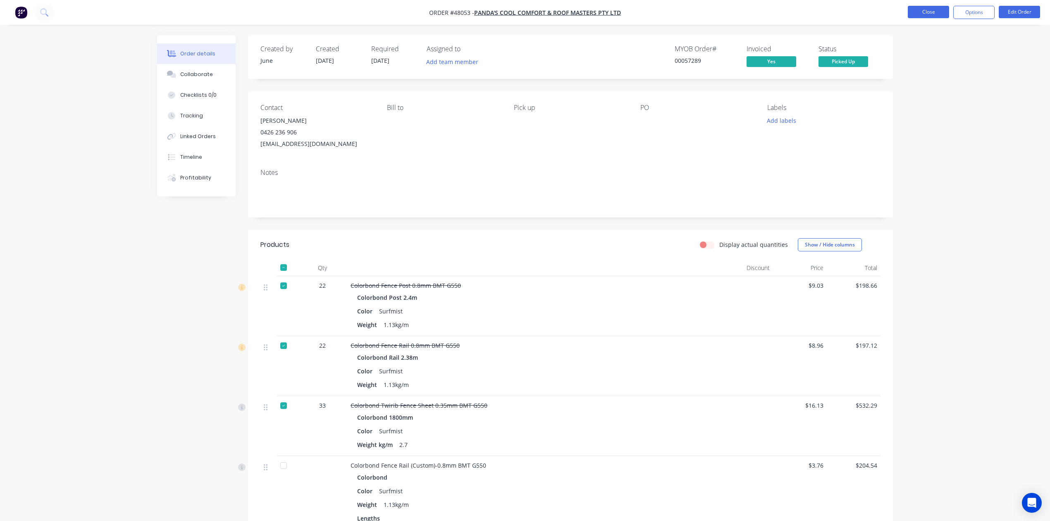
click at [933, 14] on button "Close" at bounding box center [927, 12] width 41 height 12
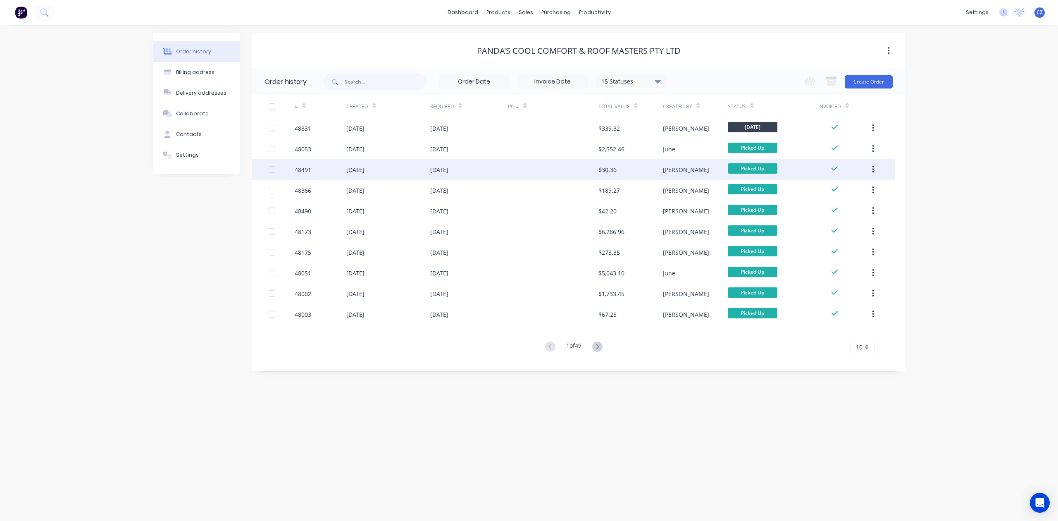
click at [544, 175] on div at bounding box center [553, 169] width 90 height 21
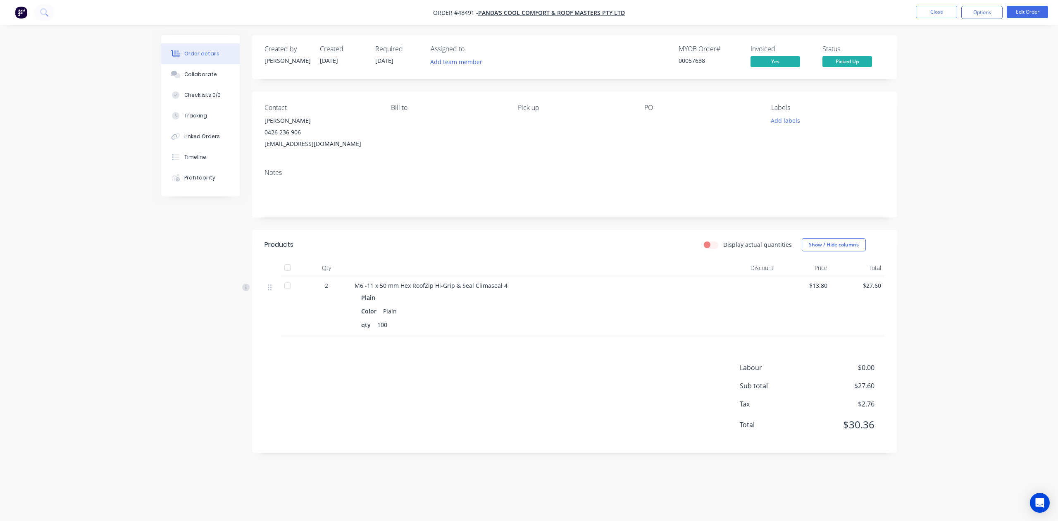
click at [569, 174] on div "Notes" at bounding box center [574, 173] width 620 height 8
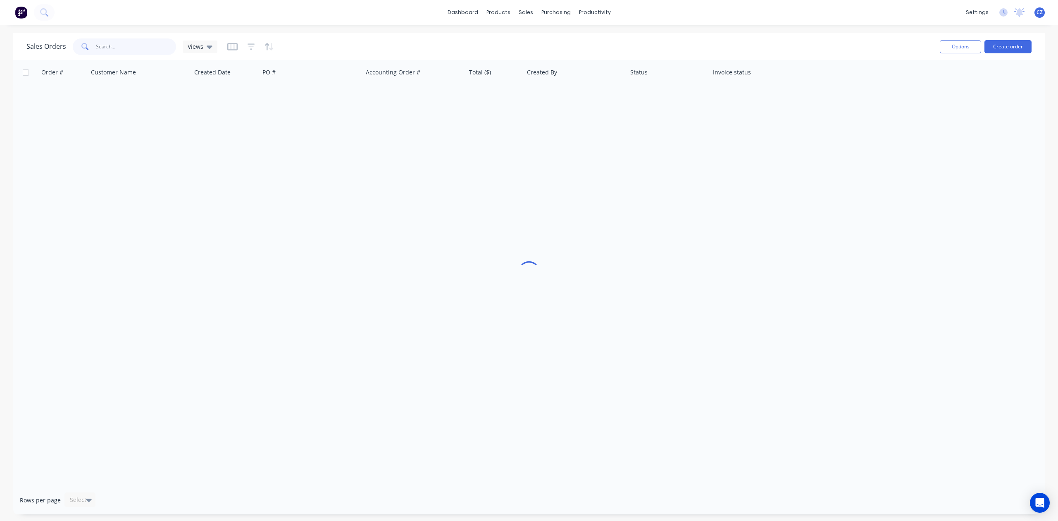
click at [149, 51] on input "text" at bounding box center [136, 46] width 81 height 17
type input "disc"
click at [505, 36] on div at bounding box center [500, 39] width 12 height 7
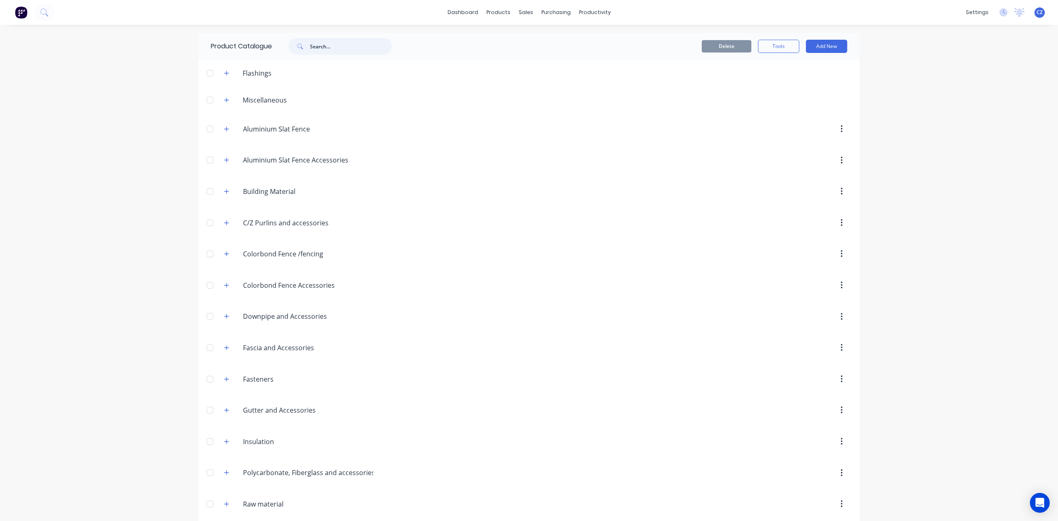
click at [341, 43] on input "text" at bounding box center [351, 46] width 82 height 17
type input "g"
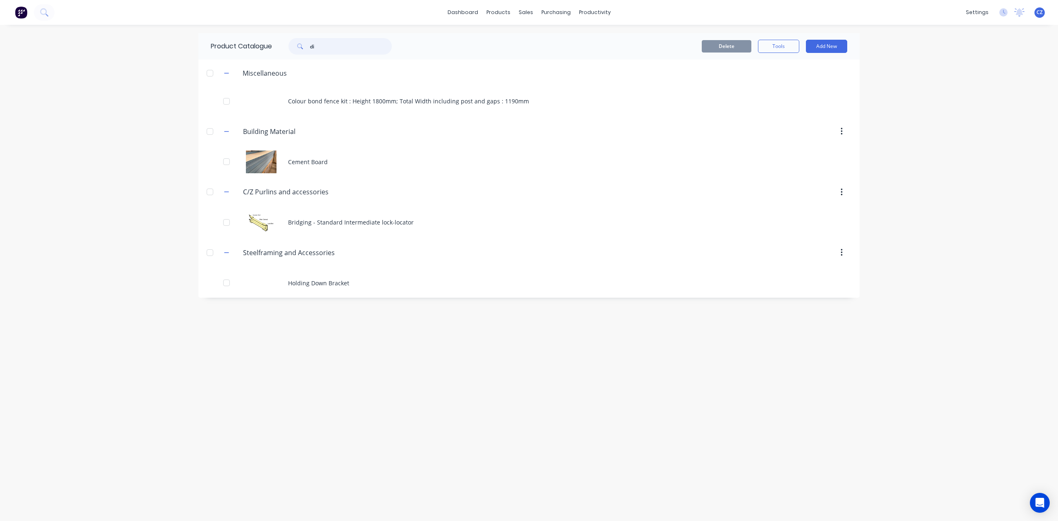
type input "d"
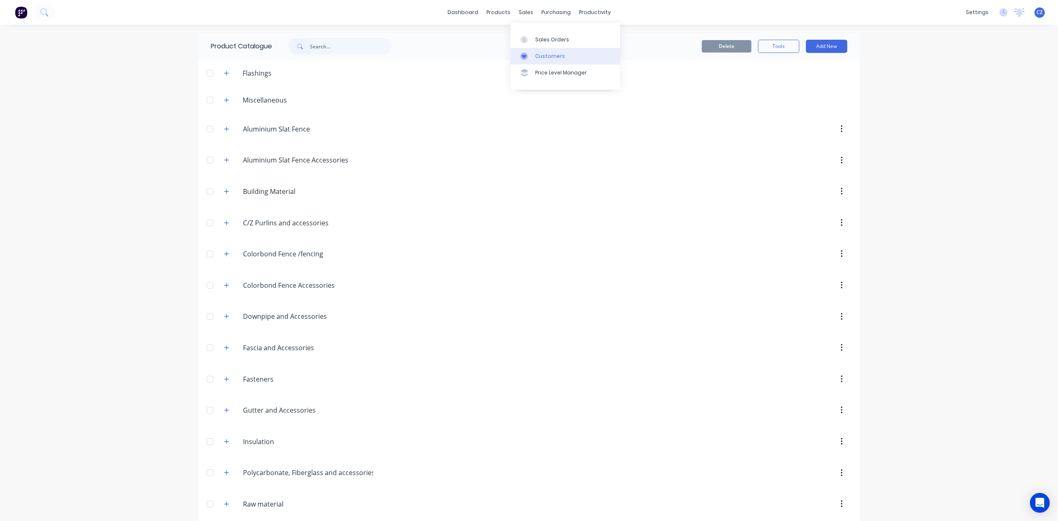
click at [527, 51] on link "Customers" at bounding box center [565, 56] width 110 height 17
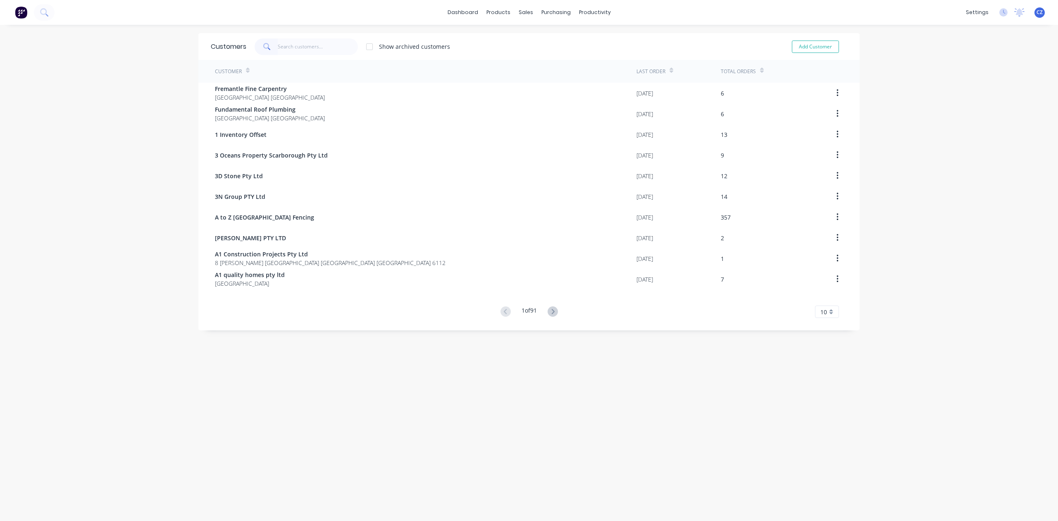
click at [323, 40] on input "text" at bounding box center [318, 46] width 81 height 17
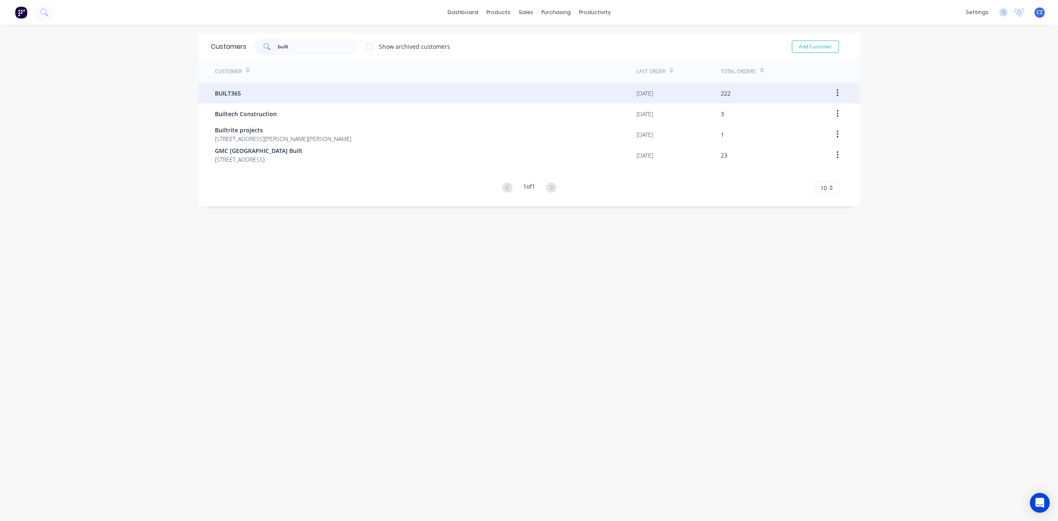
type input "built"
click at [242, 88] on div "BUILT365" at bounding box center [425, 93] width 421 height 21
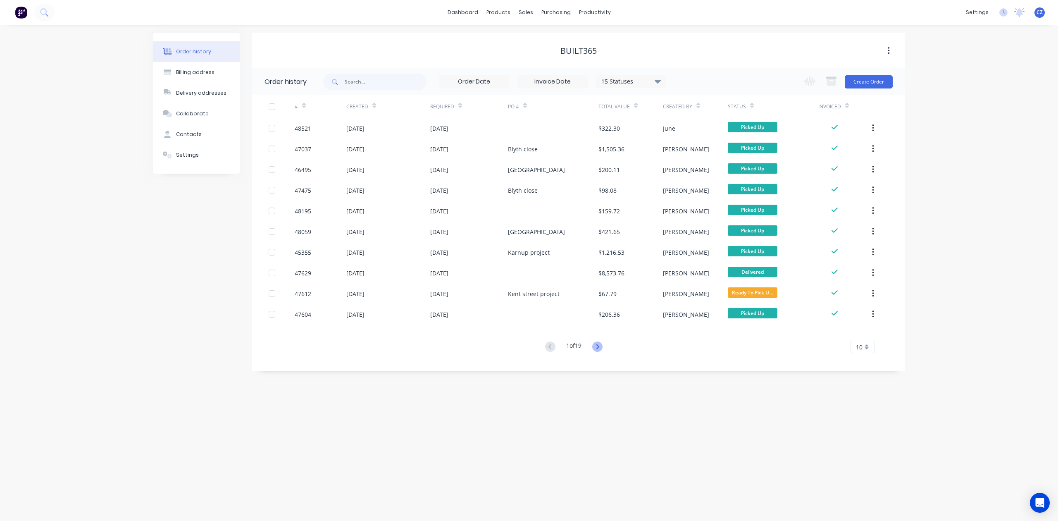
click at [598, 345] on icon at bounding box center [597, 346] width 10 height 10
click at [546, 346] on icon at bounding box center [550, 346] width 10 height 10
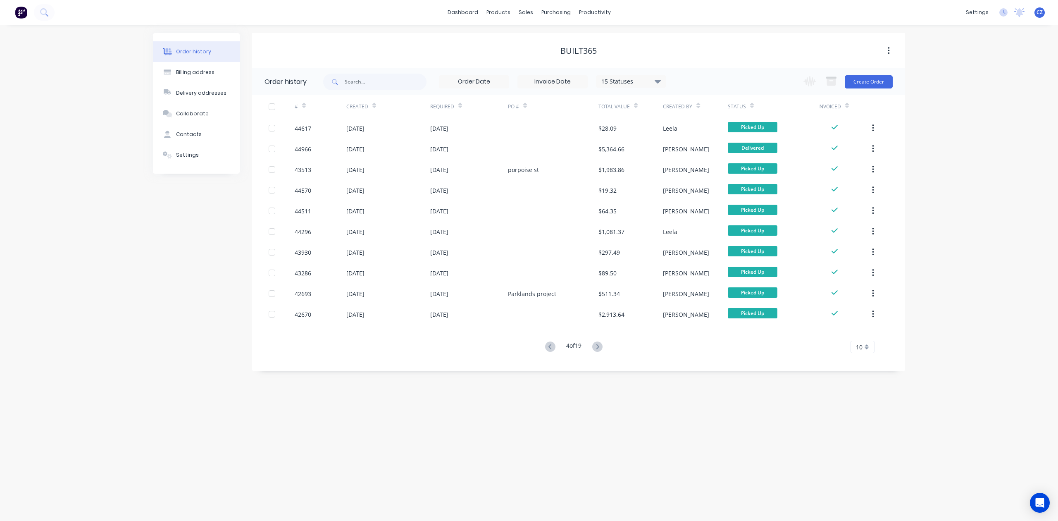
click at [546, 346] on icon at bounding box center [550, 346] width 10 height 10
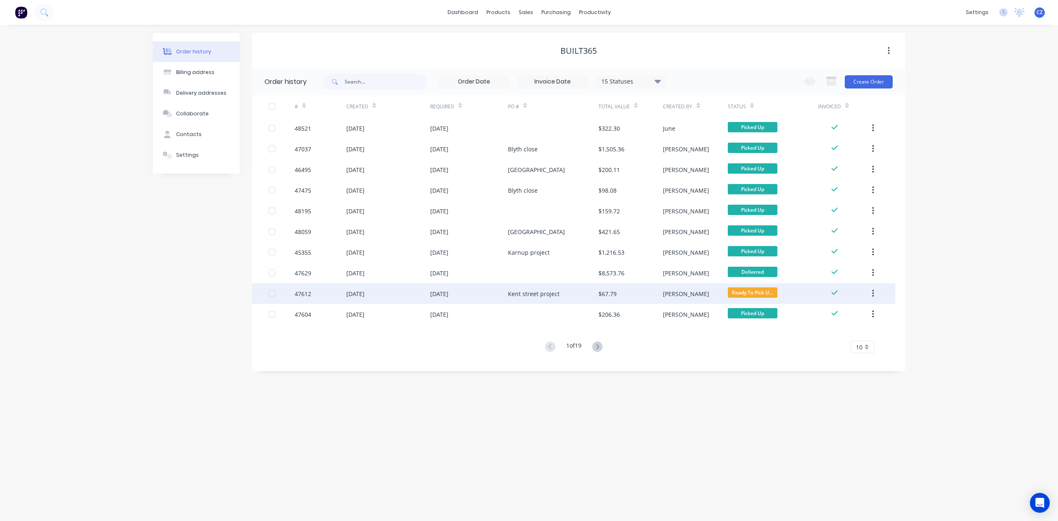
click at [555, 295] on div "Kent street project" at bounding box center [534, 293] width 52 height 9
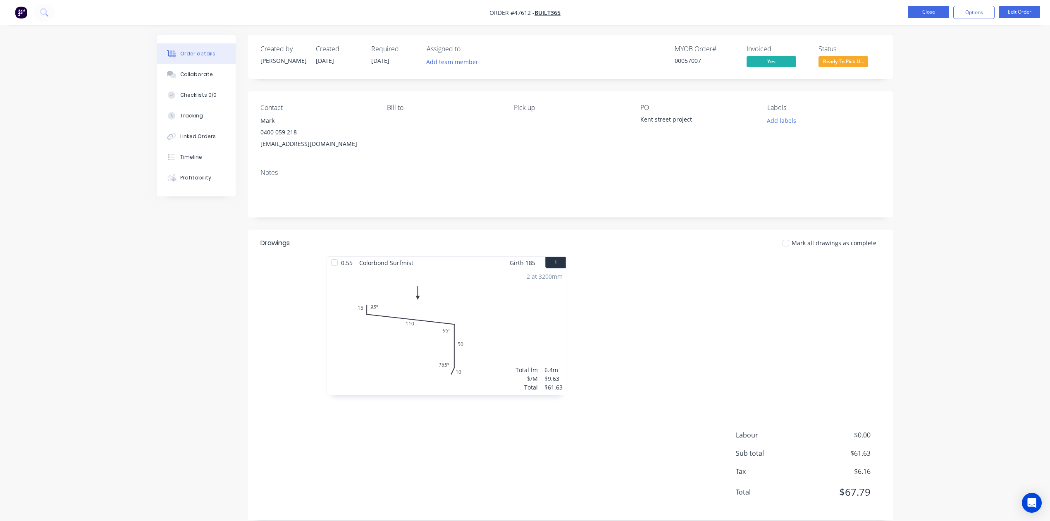
click at [931, 14] on button "Close" at bounding box center [927, 12] width 41 height 12
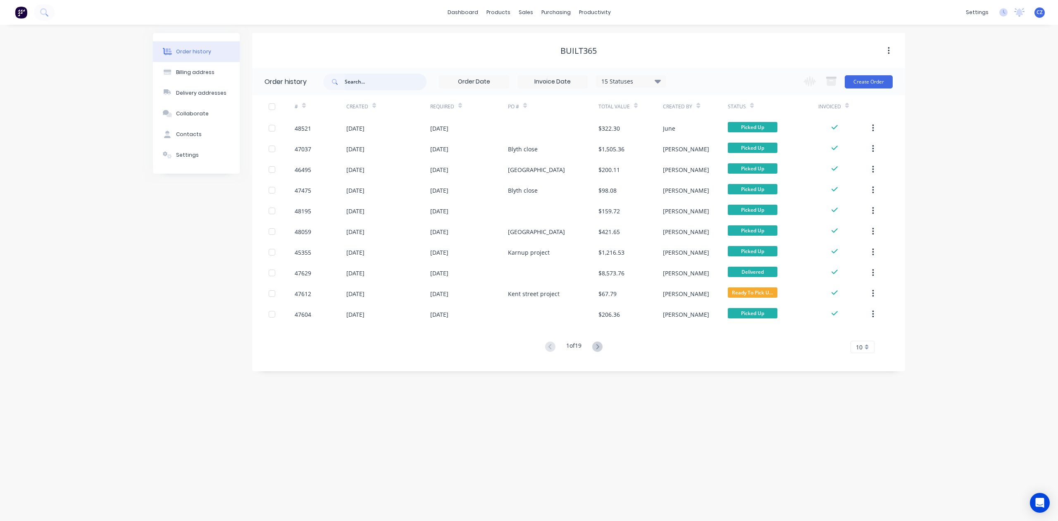
click at [377, 82] on input "text" at bounding box center [386, 82] width 82 height 17
type input "46949"
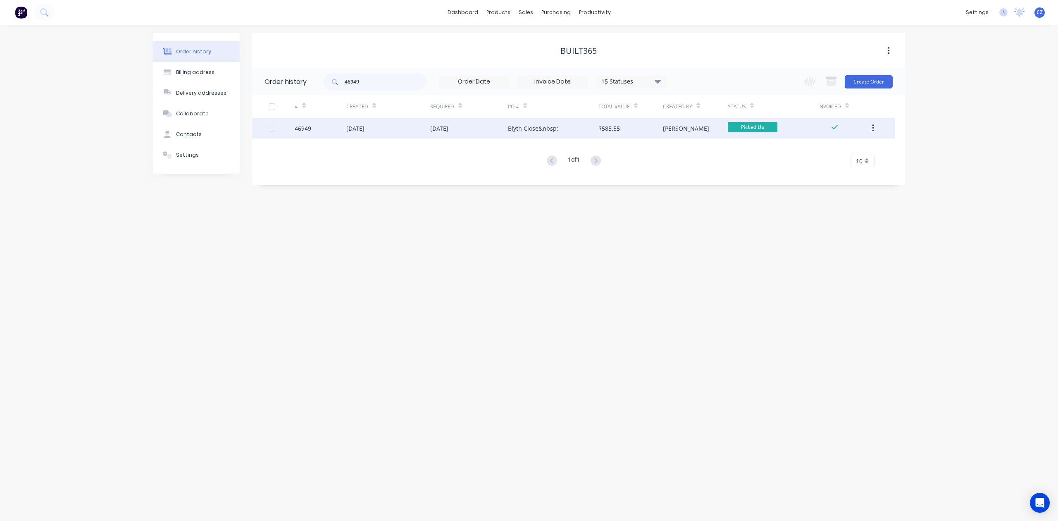
click at [474, 121] on div "23 Jul 2025" at bounding box center [469, 128] width 78 height 21
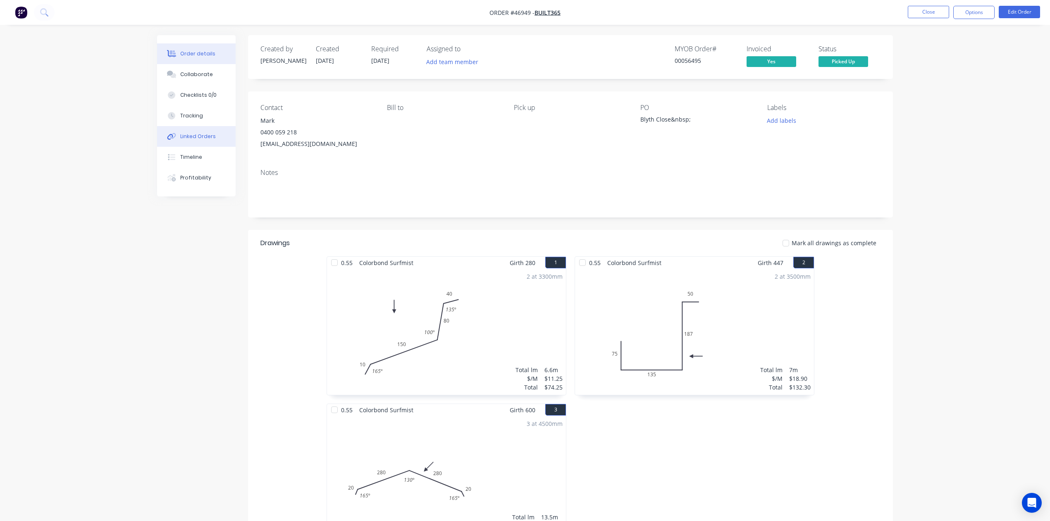
click at [197, 139] on div "Linked Orders" at bounding box center [198, 136] width 36 height 7
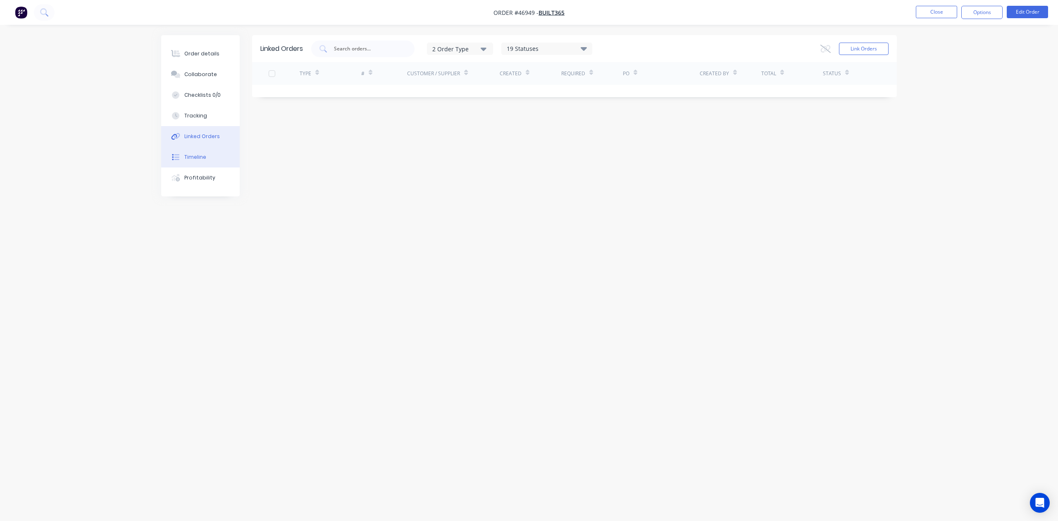
click at [204, 160] on div "Timeline" at bounding box center [195, 156] width 22 height 7
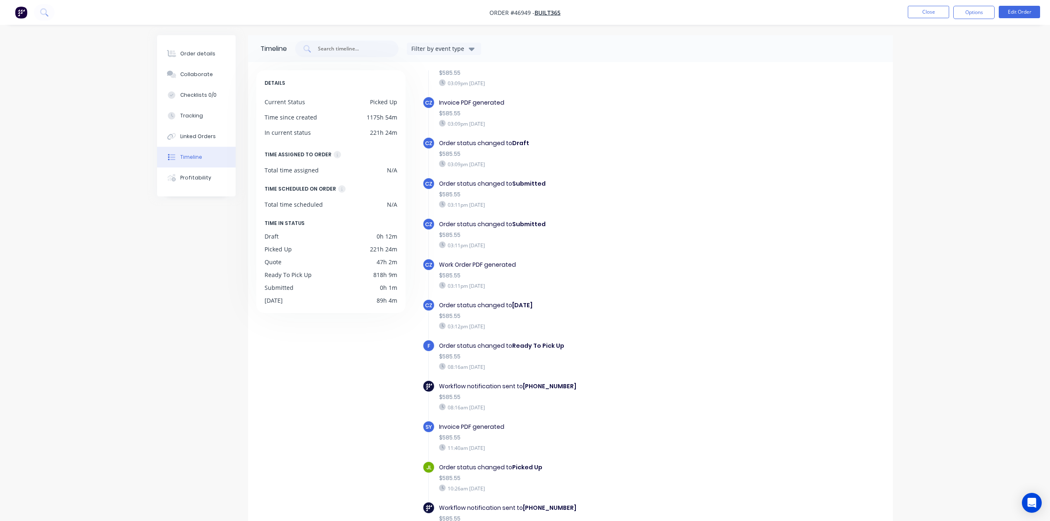
scroll to position [55, 0]
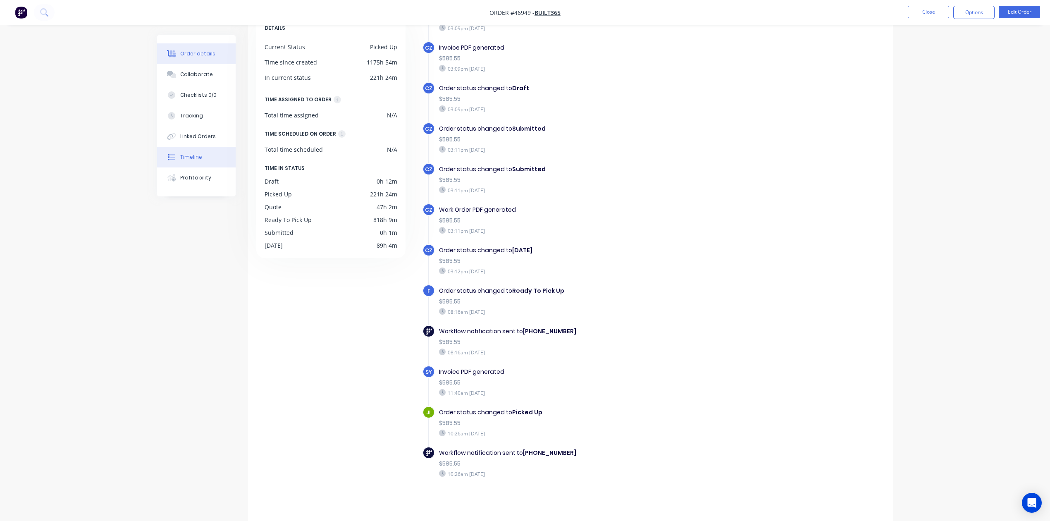
click at [201, 55] on div "Order details" at bounding box center [197, 53] width 35 height 7
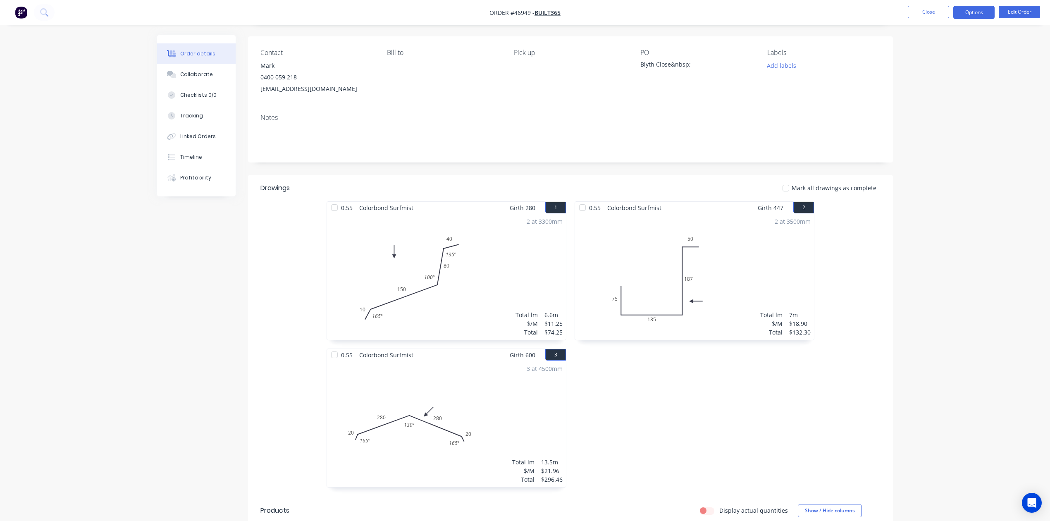
click at [977, 10] on button "Options" at bounding box center [973, 12] width 41 height 13
click at [928, 120] on div "Delivery Docket" at bounding box center [949, 116] width 76 height 12
click at [943, 83] on div "Without pricing" at bounding box center [949, 83] width 76 height 12
click at [945, 385] on div "Order details Collaborate Checklists 0/0 Tracking Linked Orders Timeline Profit…" at bounding box center [525, 338] width 1050 height 786
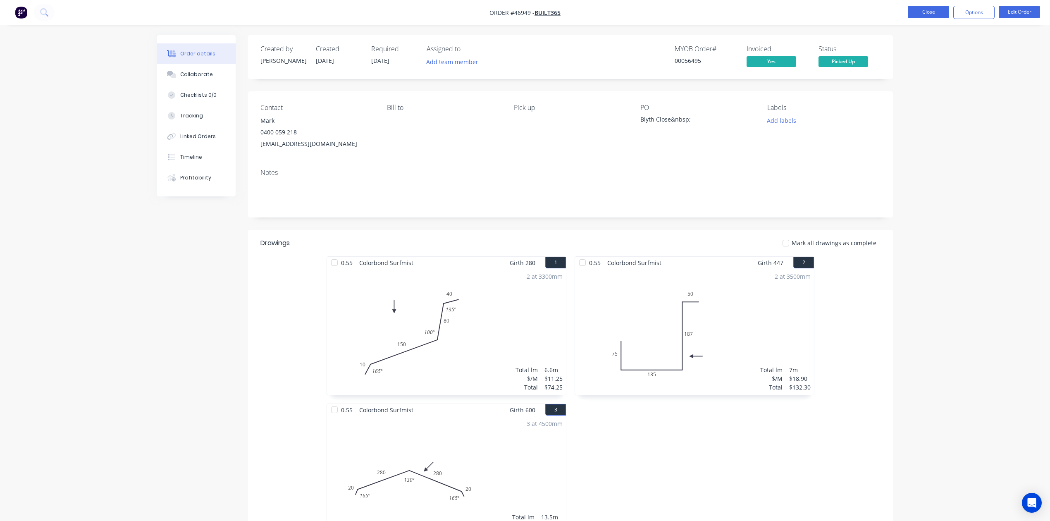
click at [925, 6] on button "Close" at bounding box center [927, 12] width 41 height 12
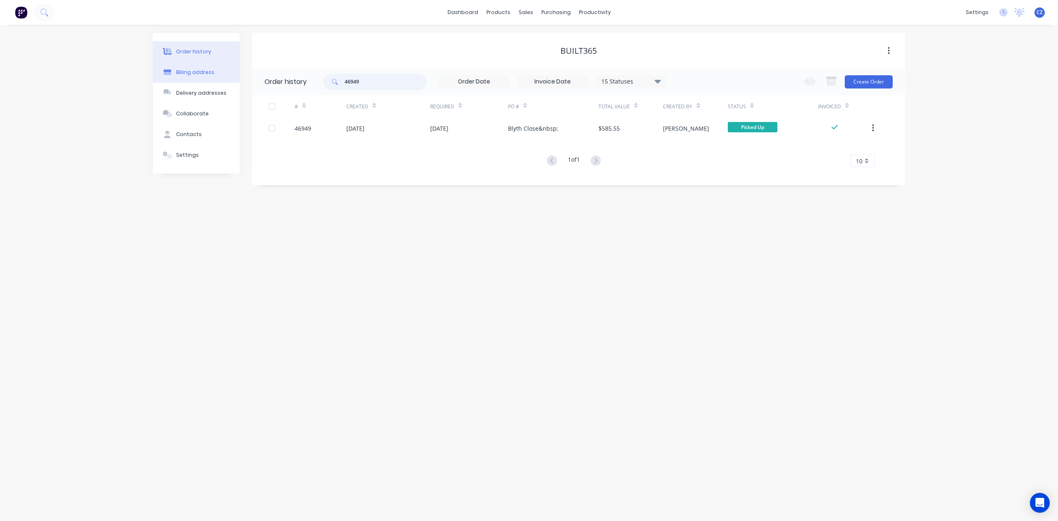
drag, startPoint x: 382, startPoint y: 81, endPoint x: 214, endPoint y: 80, distance: 168.2
click at [214, 80] on div "Order history Billing address Delivery addresses Collaborate Contacts Settings …" at bounding box center [529, 109] width 752 height 152
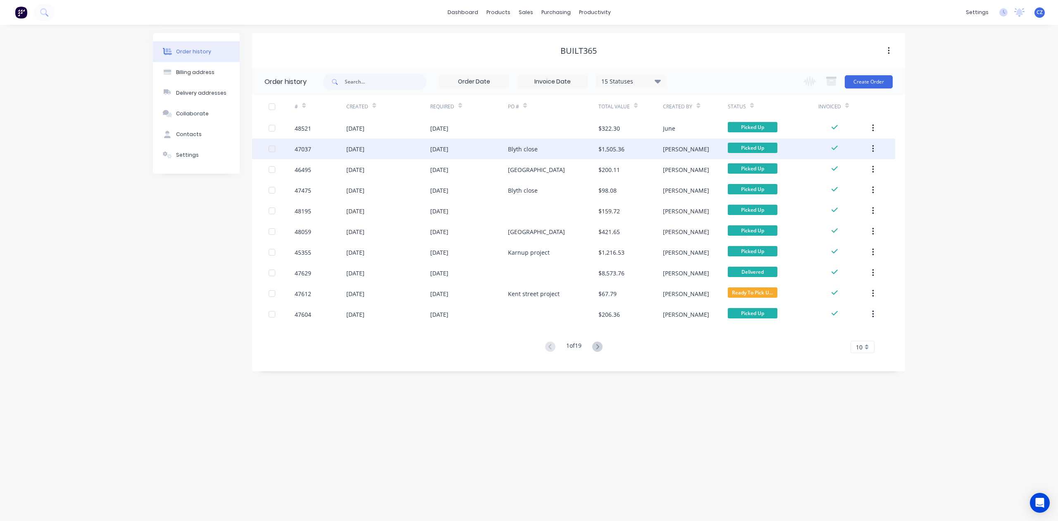
click at [541, 149] on div "Blyth close" at bounding box center [553, 148] width 90 height 21
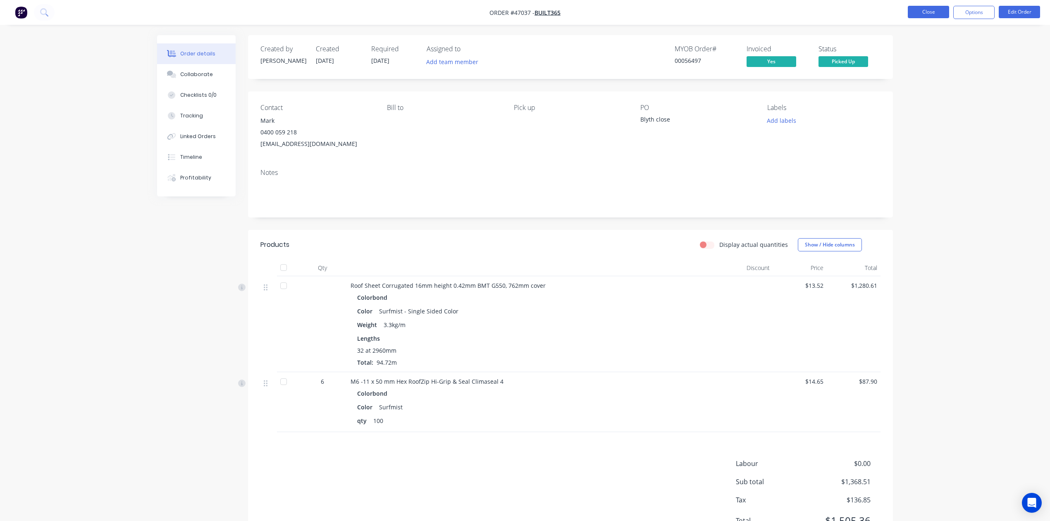
click at [933, 12] on button "Close" at bounding box center [927, 12] width 41 height 12
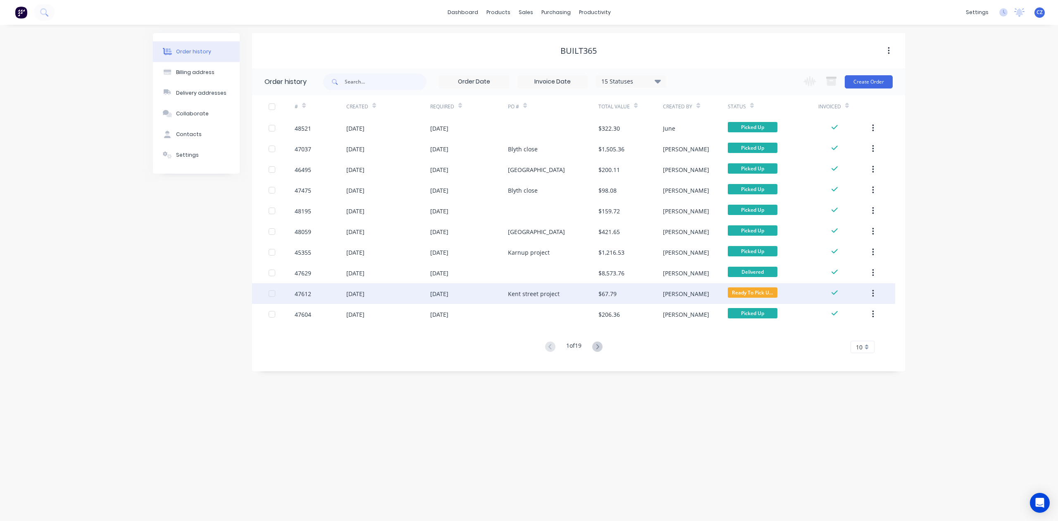
click at [546, 293] on div "Kent street project" at bounding box center [534, 293] width 52 height 9
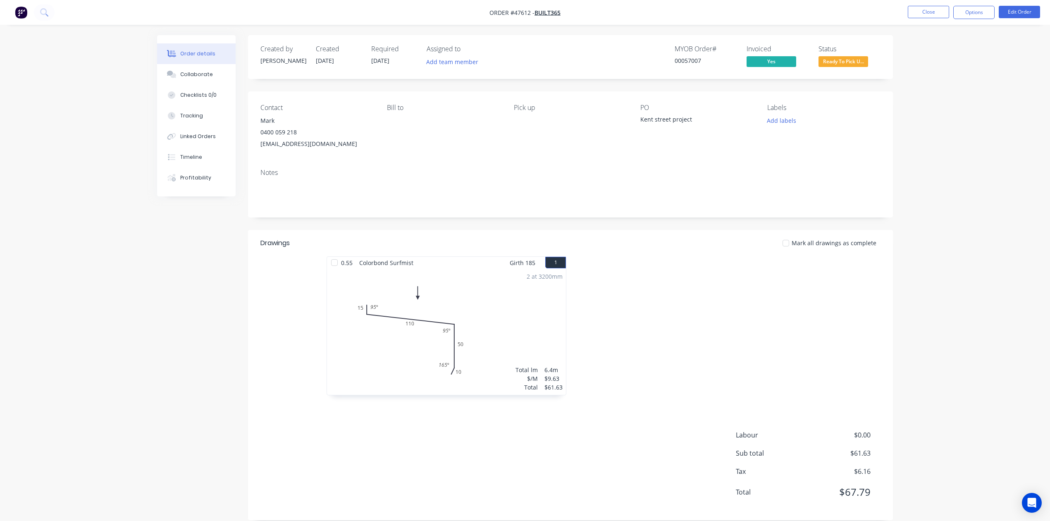
click at [712, 355] on div at bounding box center [694, 329] width 248 height 147
click at [706, 341] on div at bounding box center [694, 329] width 248 height 147
click at [927, 12] on button "Close" at bounding box center [927, 12] width 41 height 12
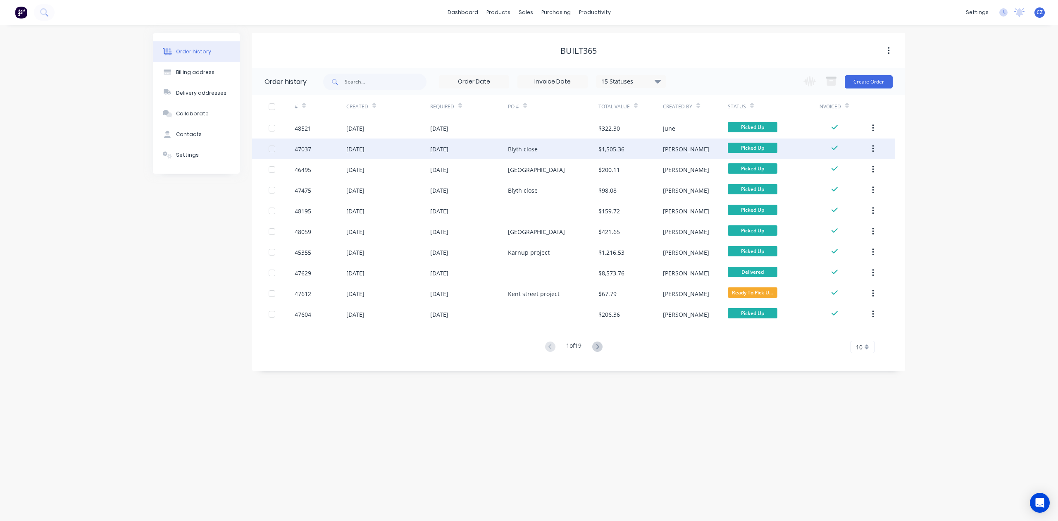
click at [551, 154] on div "Blyth close" at bounding box center [553, 148] width 90 height 21
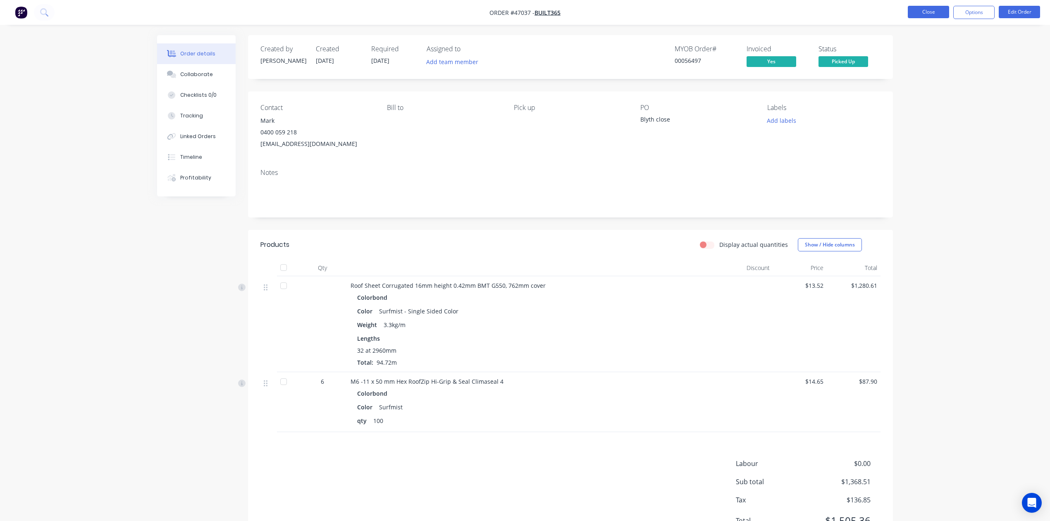
click at [914, 18] on button "Close" at bounding box center [927, 12] width 41 height 12
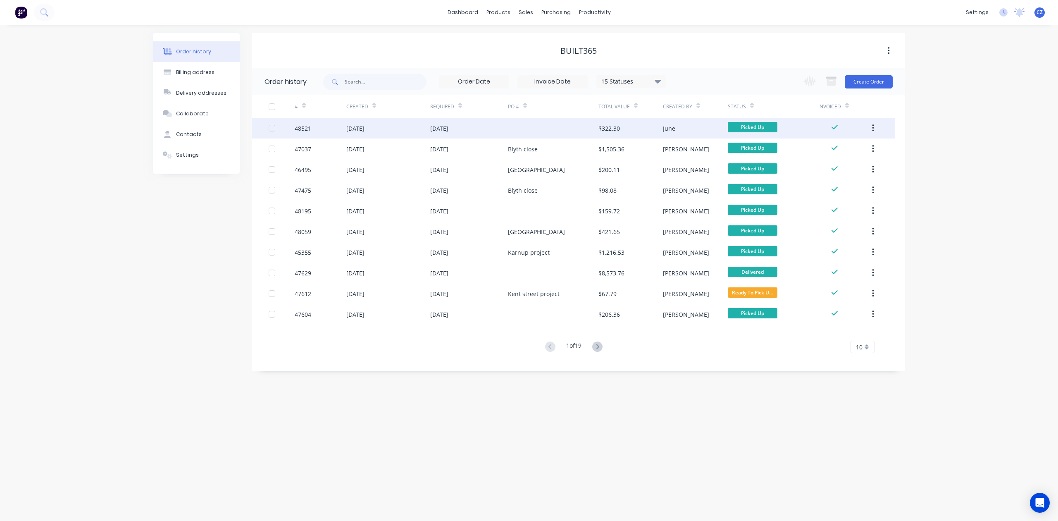
click at [533, 131] on div at bounding box center [553, 128] width 90 height 21
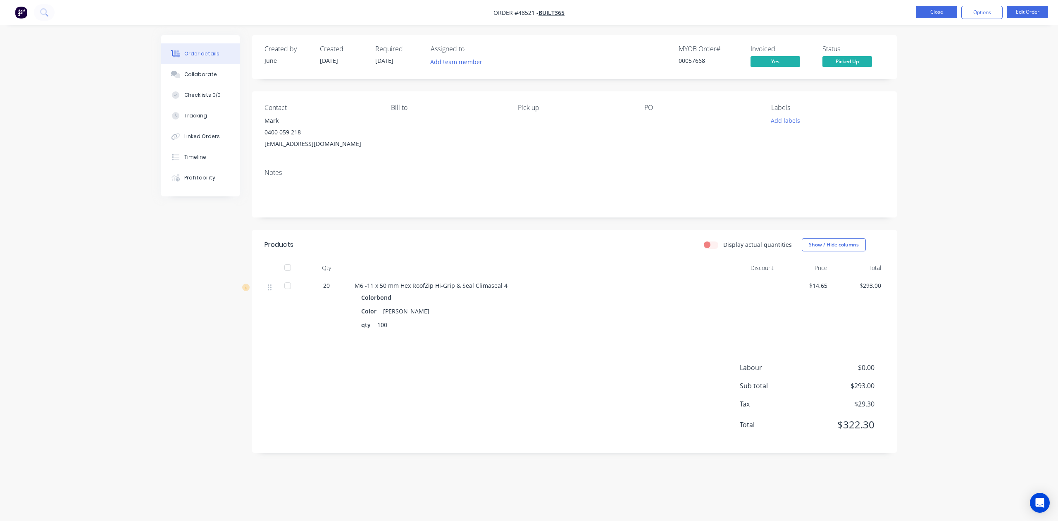
click at [929, 12] on button "Close" at bounding box center [936, 12] width 41 height 12
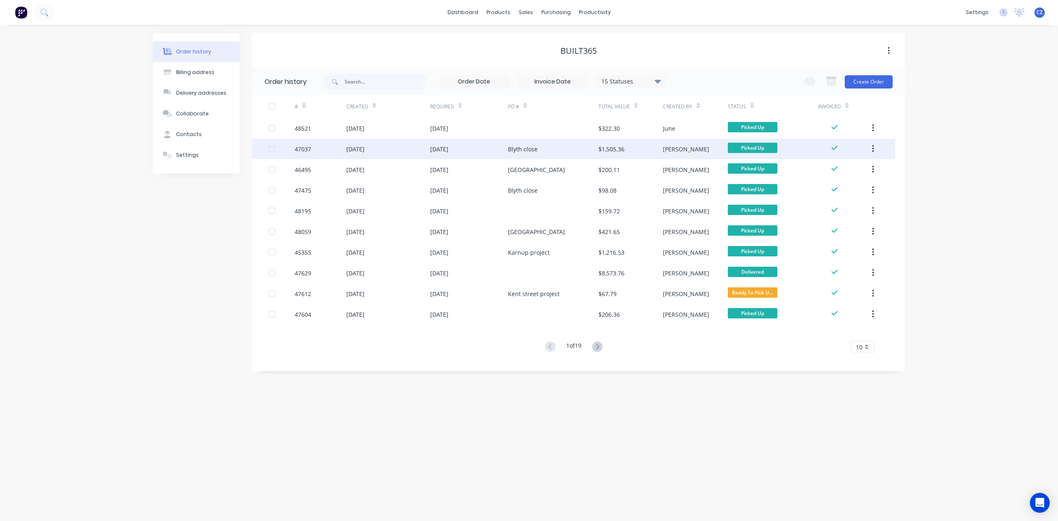
click at [569, 151] on div "Blyth close" at bounding box center [553, 148] width 90 height 21
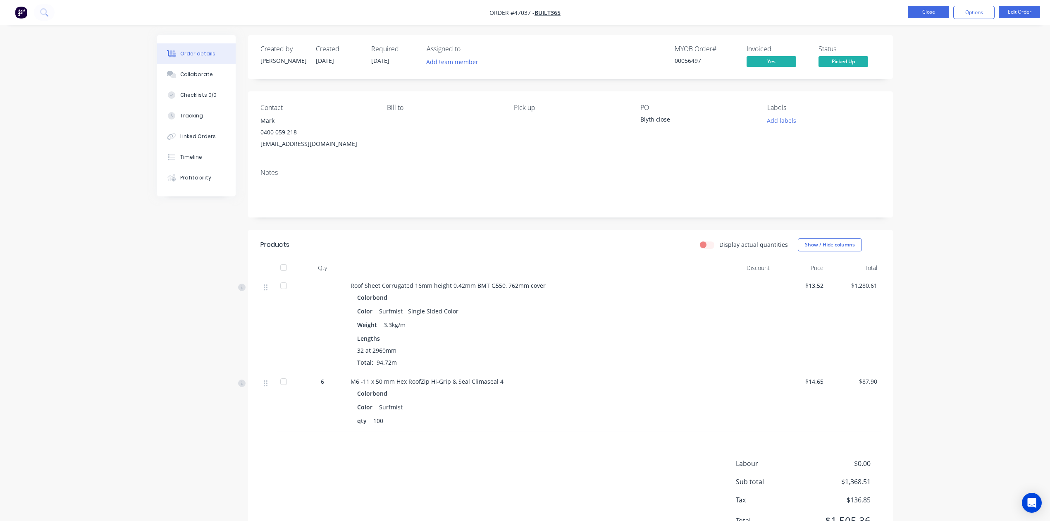
click at [915, 15] on button "Close" at bounding box center [927, 12] width 41 height 12
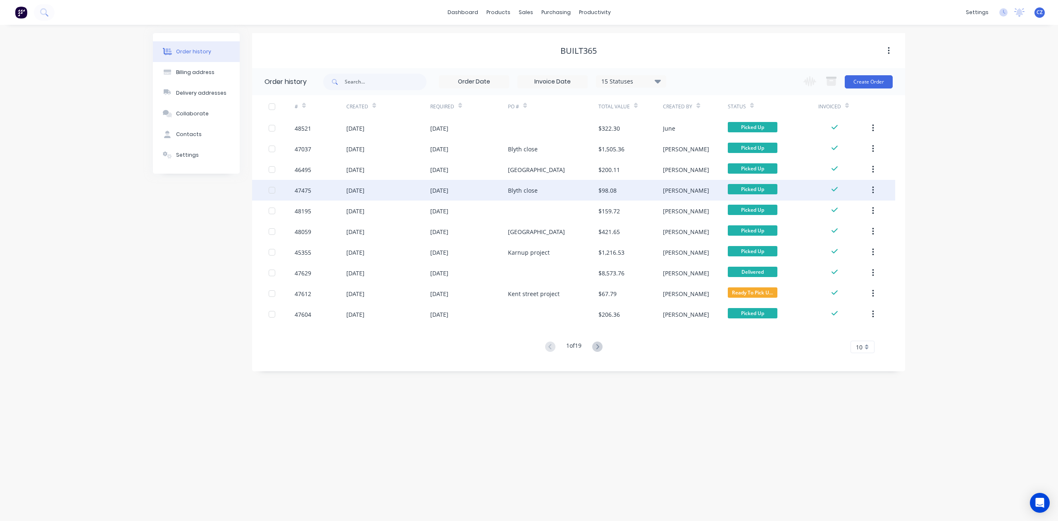
click at [562, 192] on div "Blyth close" at bounding box center [553, 190] width 90 height 21
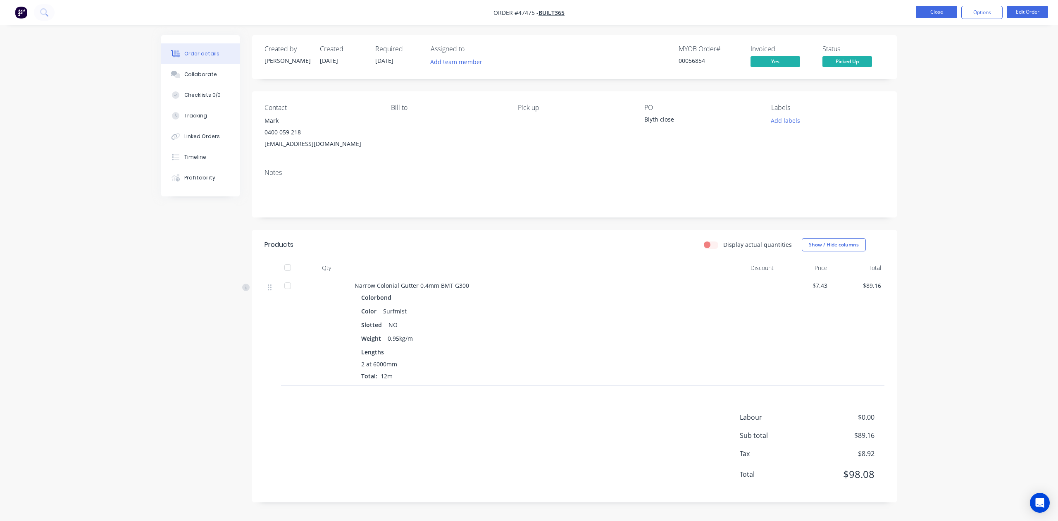
click at [934, 12] on button "Close" at bounding box center [936, 12] width 41 height 12
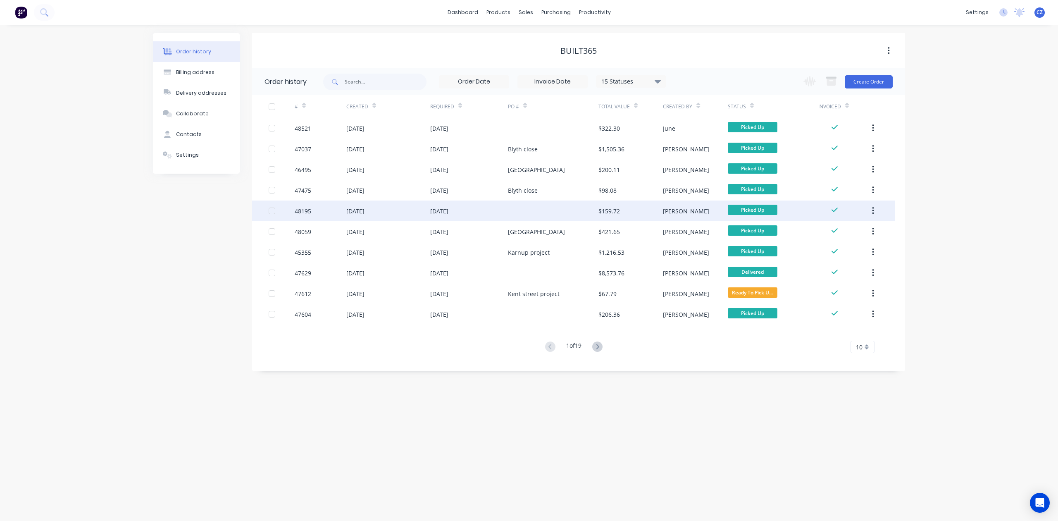
click at [554, 211] on div at bounding box center [553, 210] width 90 height 21
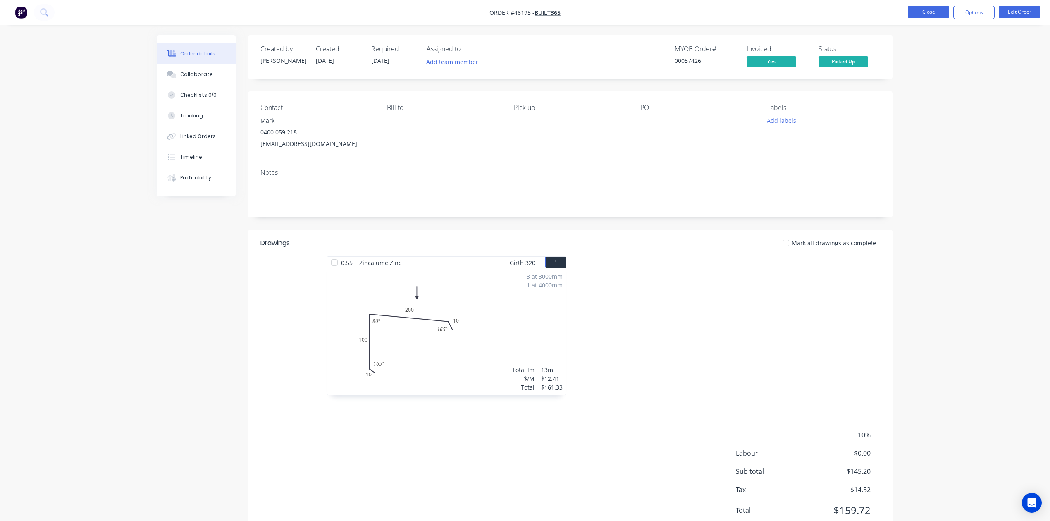
click at [926, 14] on button "Close" at bounding box center [927, 12] width 41 height 12
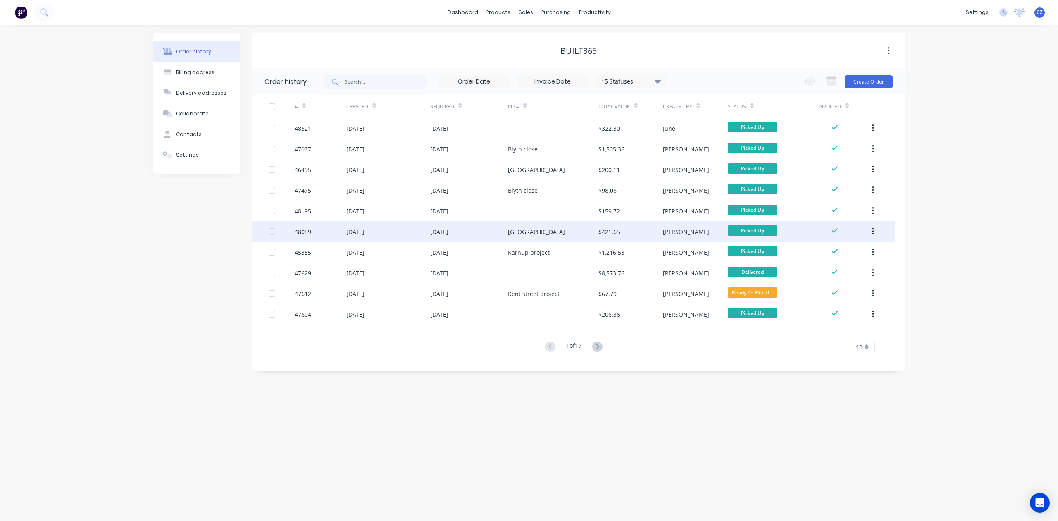
click at [539, 235] on div "Hedgerow Gardens" at bounding box center [536, 231] width 57 height 9
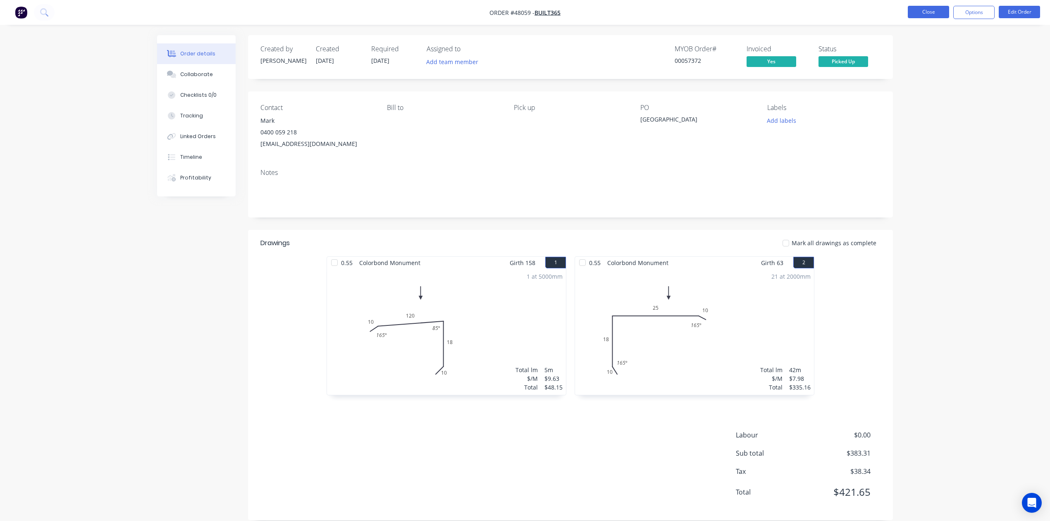
click at [912, 16] on button "Close" at bounding box center [927, 12] width 41 height 12
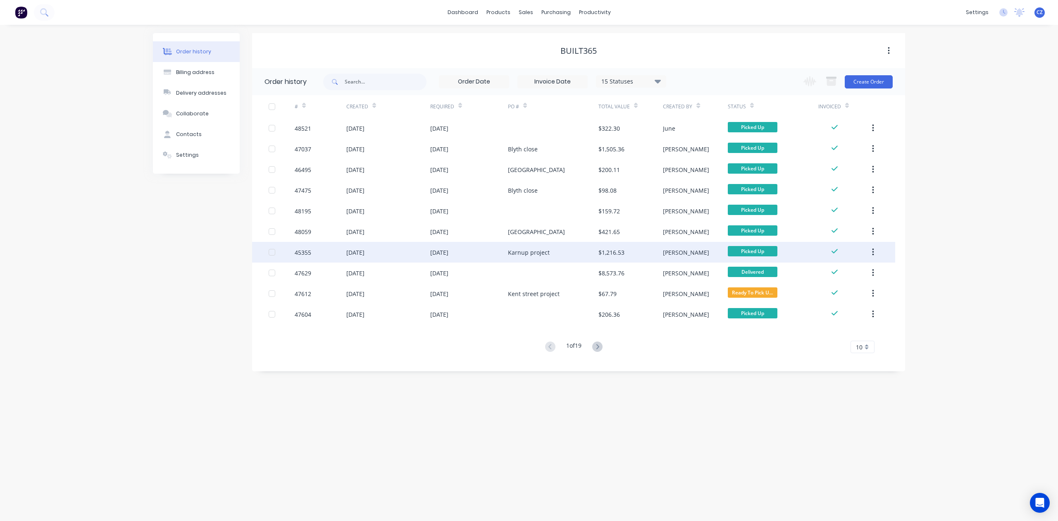
click at [561, 249] on div "Karnup project" at bounding box center [553, 252] width 90 height 21
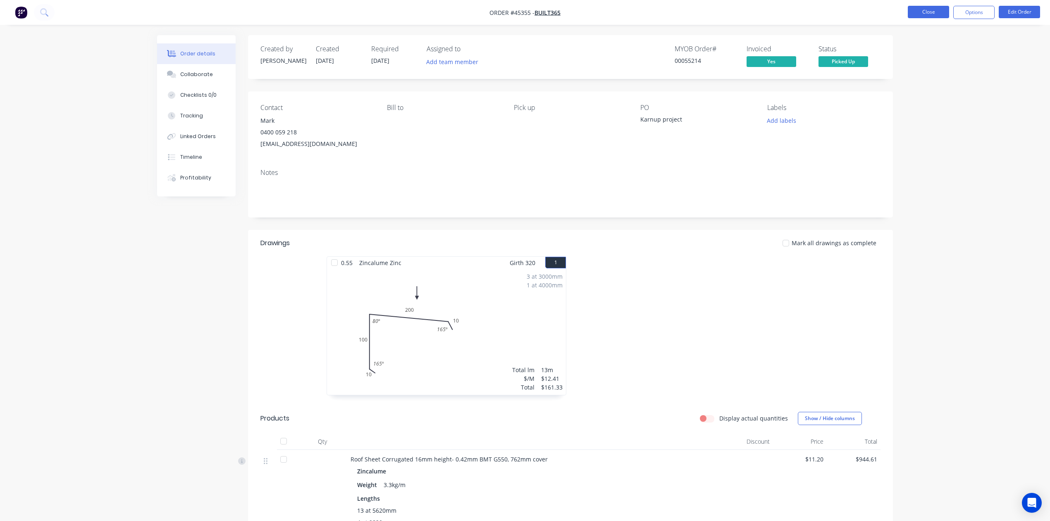
click at [921, 12] on button "Close" at bounding box center [927, 12] width 41 height 12
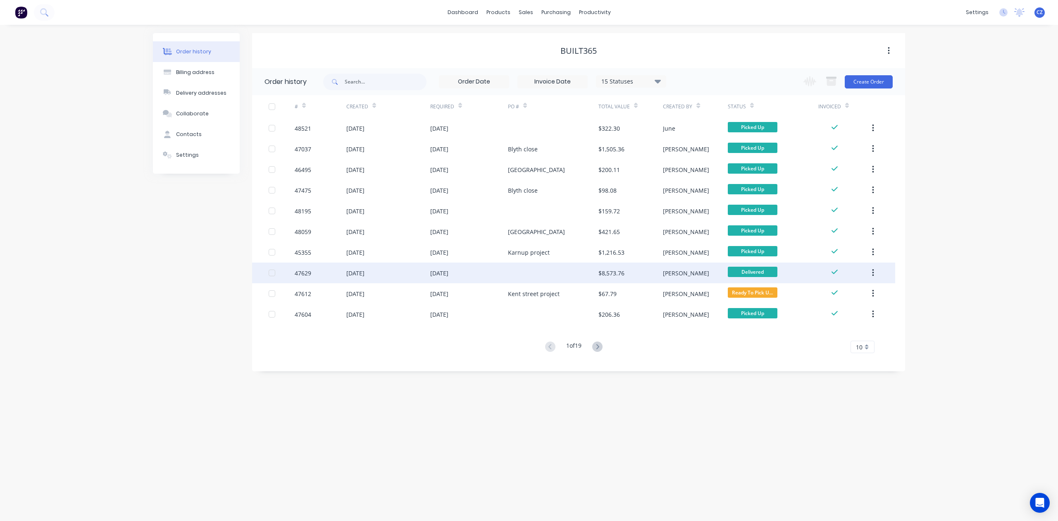
click at [557, 278] on div at bounding box center [553, 272] width 90 height 21
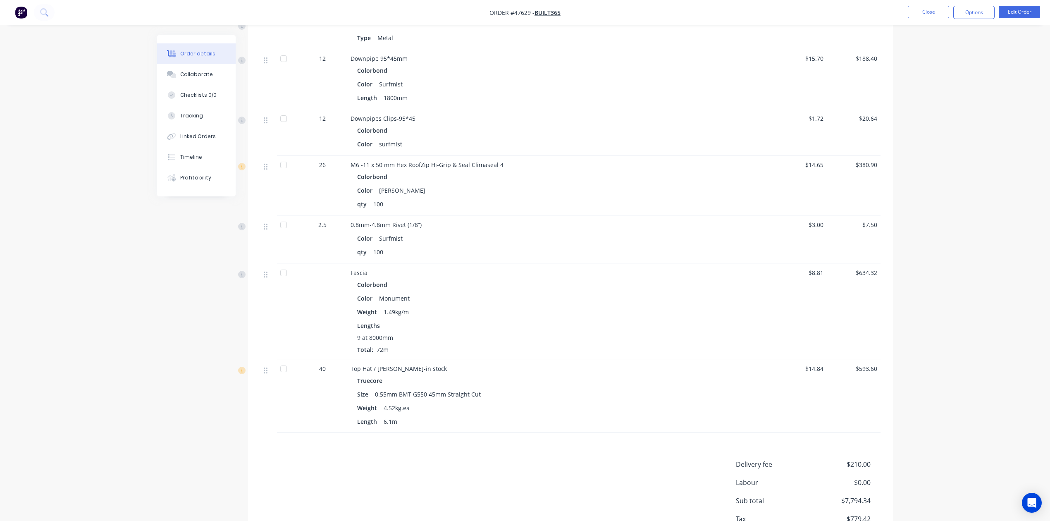
scroll to position [716, 0]
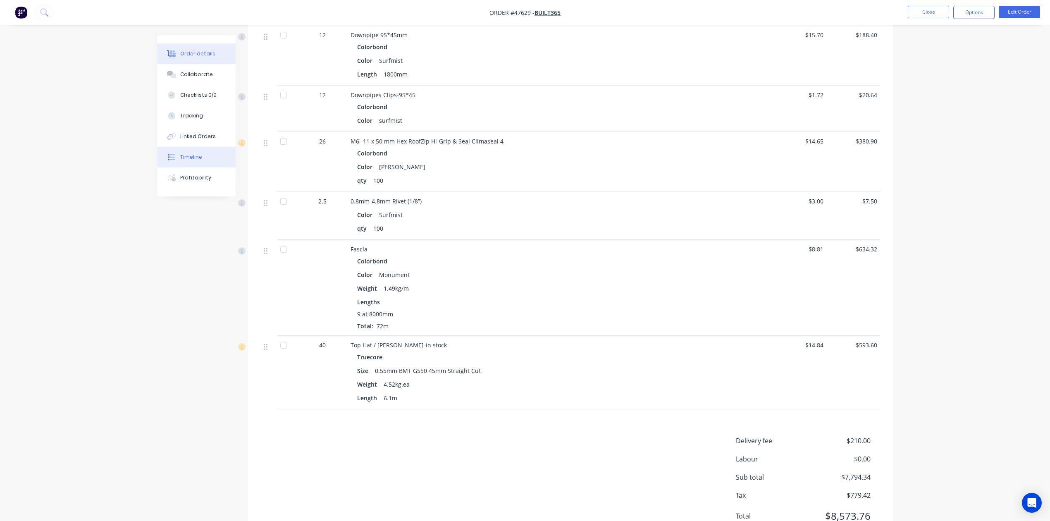
click at [184, 158] on div "Timeline" at bounding box center [191, 156] width 22 height 7
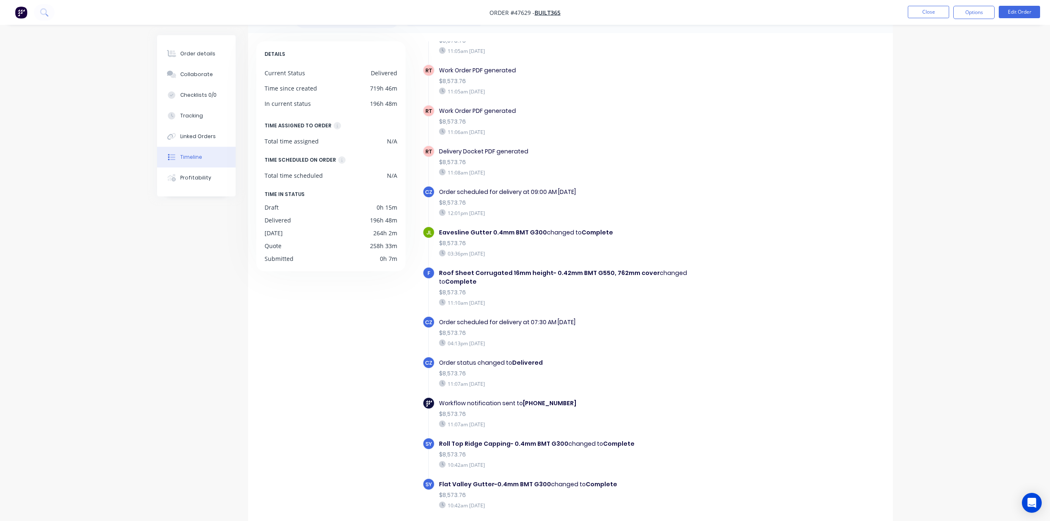
scroll to position [57, 0]
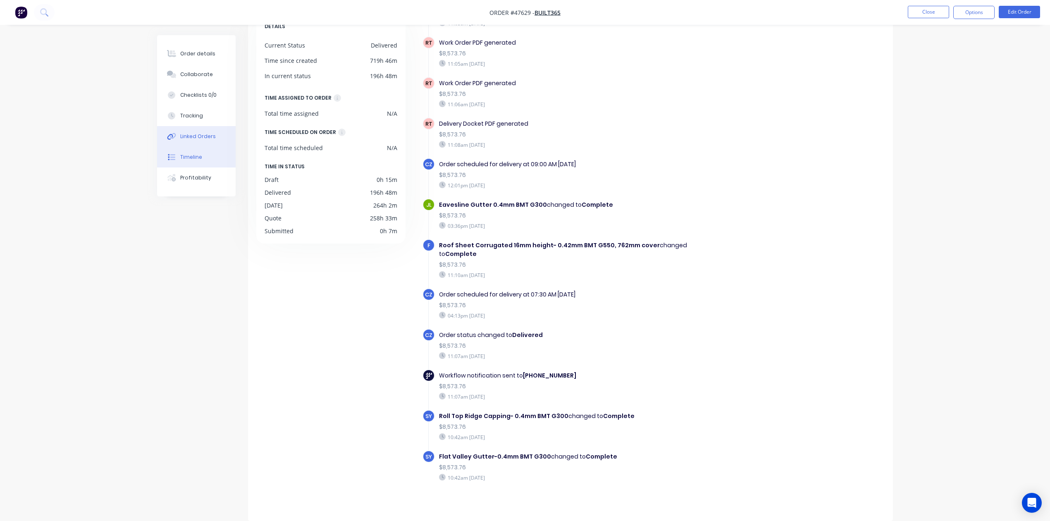
click at [174, 136] on icon at bounding box center [172, 136] width 10 height 7
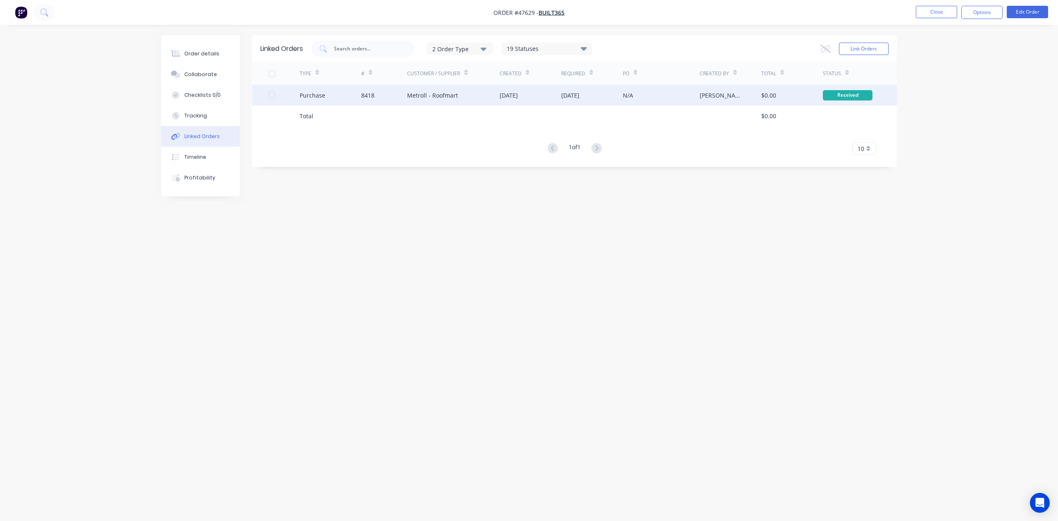
click at [521, 88] on div "15 Aug 2025" at bounding box center [531, 95] width 62 height 21
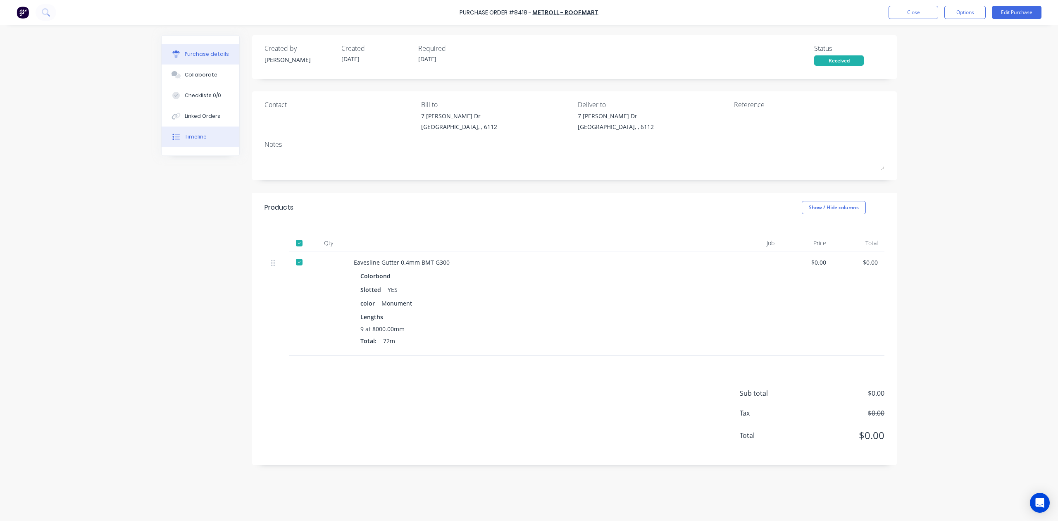
click at [194, 141] on button "Timeline" at bounding box center [201, 136] width 78 height 21
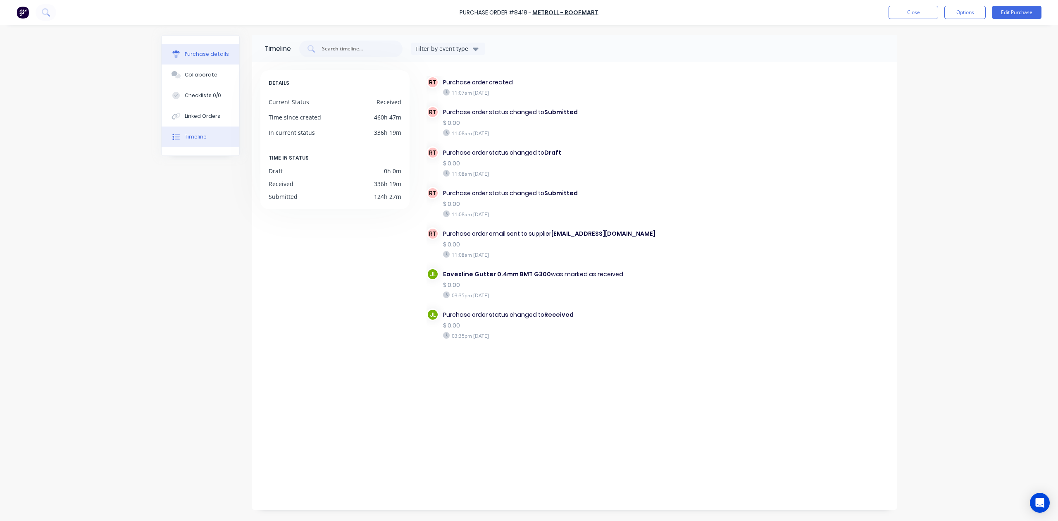
click at [217, 57] on div "Purchase details" at bounding box center [207, 53] width 44 height 7
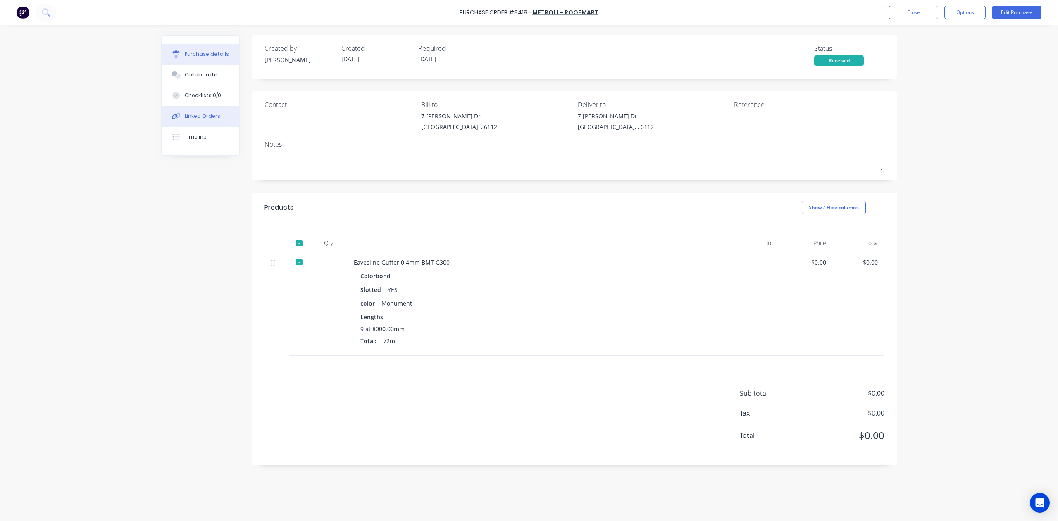
click at [195, 115] on div "Linked Orders" at bounding box center [203, 115] width 36 height 7
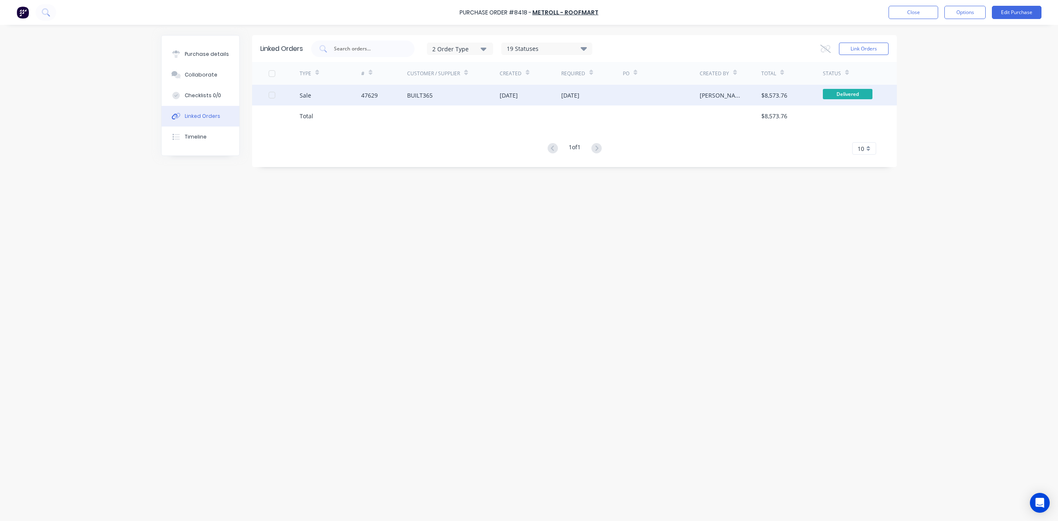
click at [546, 93] on div "15 Aug 2025" at bounding box center [531, 95] width 62 height 21
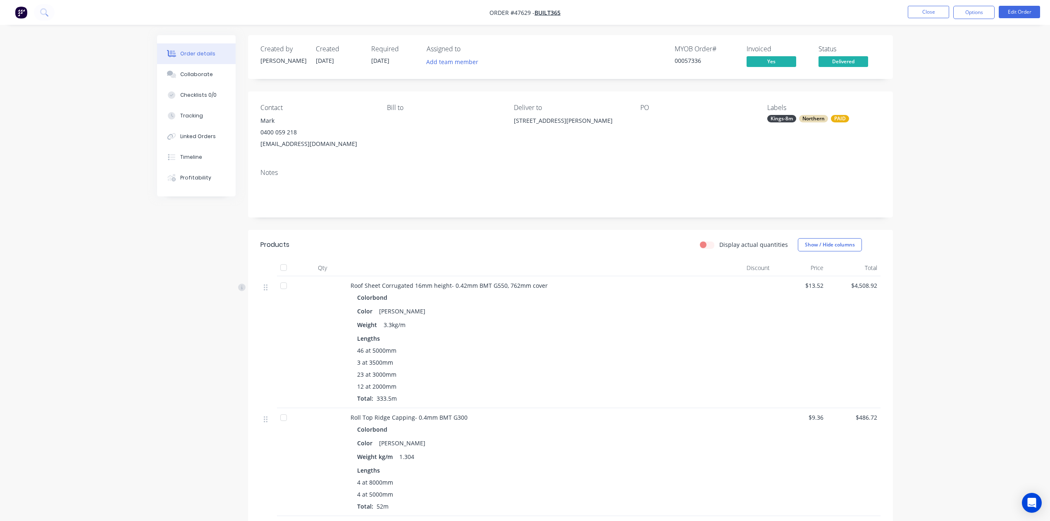
click at [931, 3] on nav "Order #47629 - BUILT365 Close Options Edit Order" at bounding box center [525, 12] width 1050 height 25
click at [932, 6] on button "Close" at bounding box center [927, 12] width 41 height 12
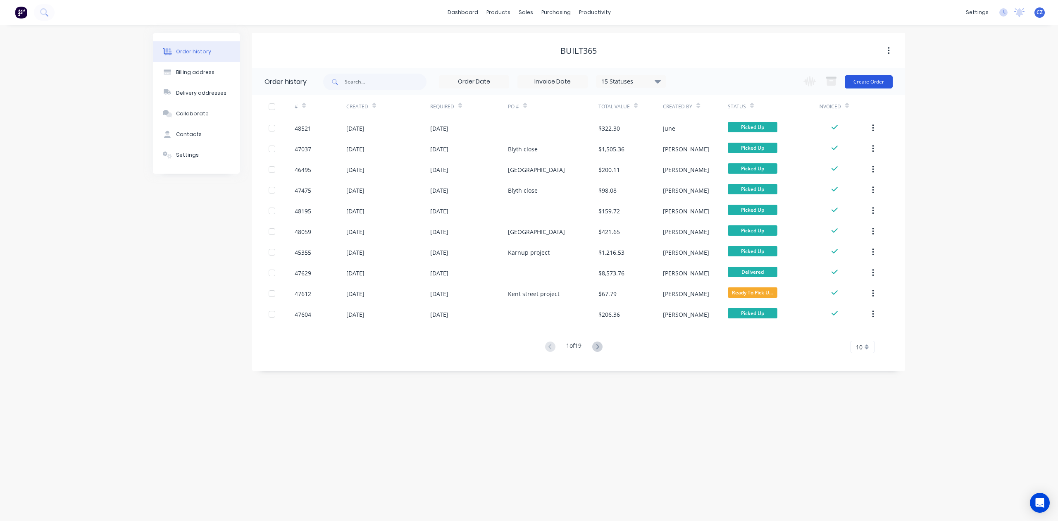
click at [868, 78] on button "Create Order" at bounding box center [869, 81] width 48 height 13
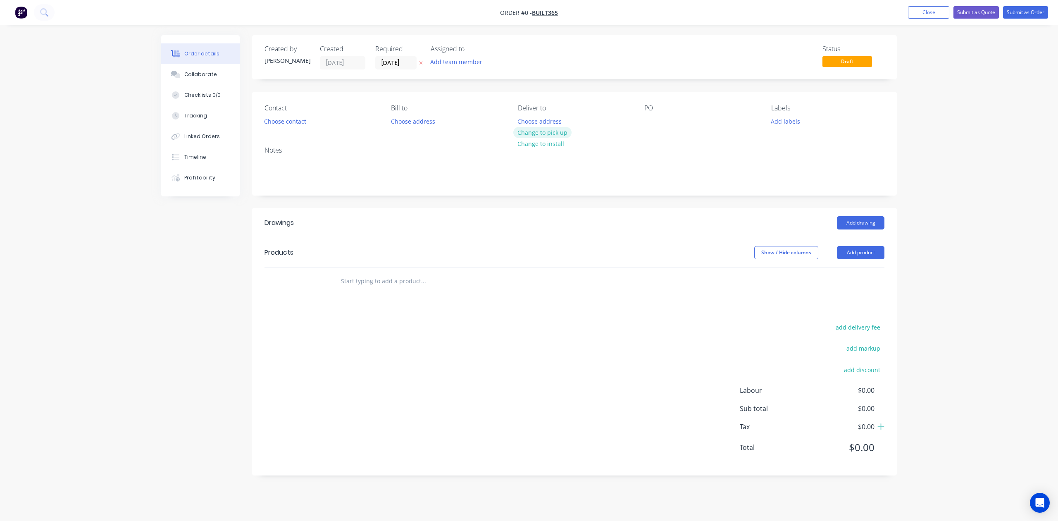
click at [524, 129] on button "Change to pick up" at bounding box center [542, 132] width 59 height 11
click at [298, 122] on button "Choose contact" at bounding box center [285, 120] width 51 height 11
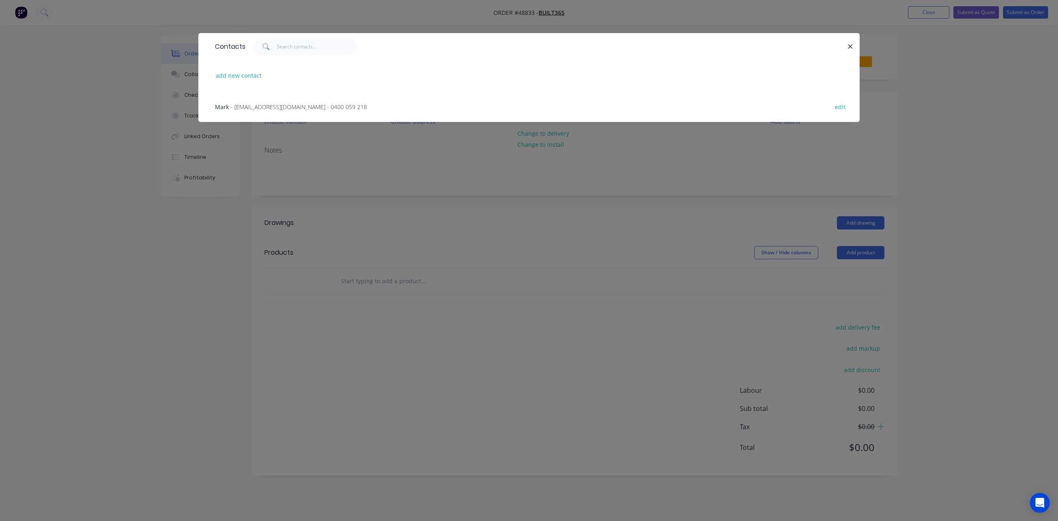
click at [283, 111] on div "Mark - built365@icloud.com - 0400 059 218 edit" at bounding box center [529, 106] width 636 height 31
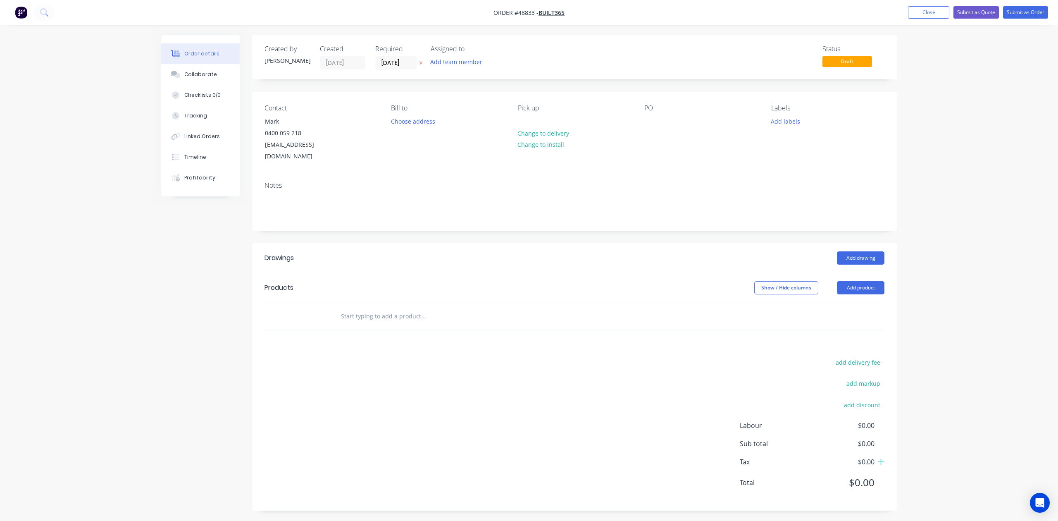
click at [506, 243] on header "Drawings Add drawing" at bounding box center [574, 258] width 645 height 30
click at [870, 251] on button "Add drawing" at bounding box center [861, 257] width 48 height 13
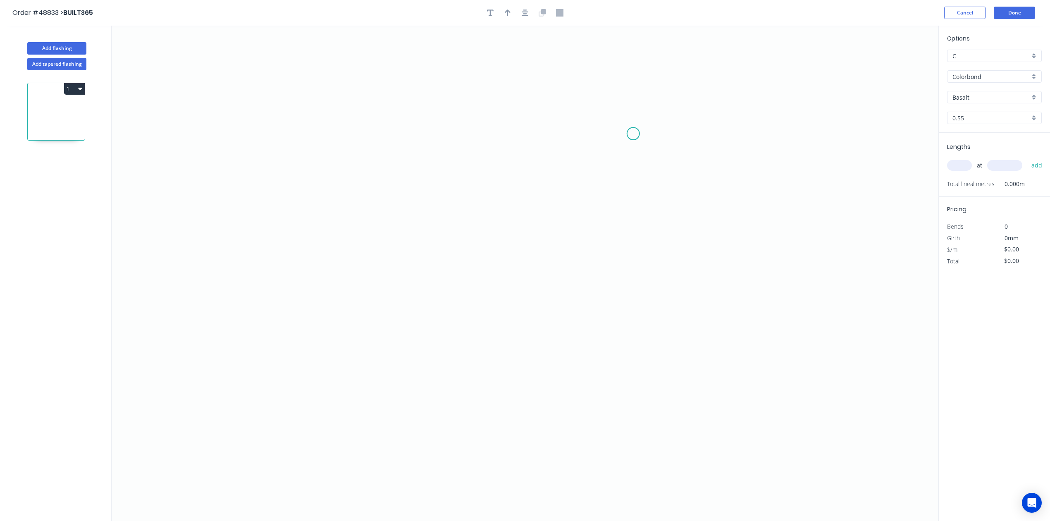
click at [633, 131] on icon "0" at bounding box center [525, 273] width 826 height 495
click at [635, 217] on icon "0" at bounding box center [525, 273] width 826 height 495
click at [424, 309] on icon "0 ?" at bounding box center [525, 273] width 826 height 495
click at [338, 307] on icon "0 ? ? ? º" at bounding box center [525, 273] width 826 height 495
click at [381, 317] on tspan "?" at bounding box center [381, 317] width 4 height 14
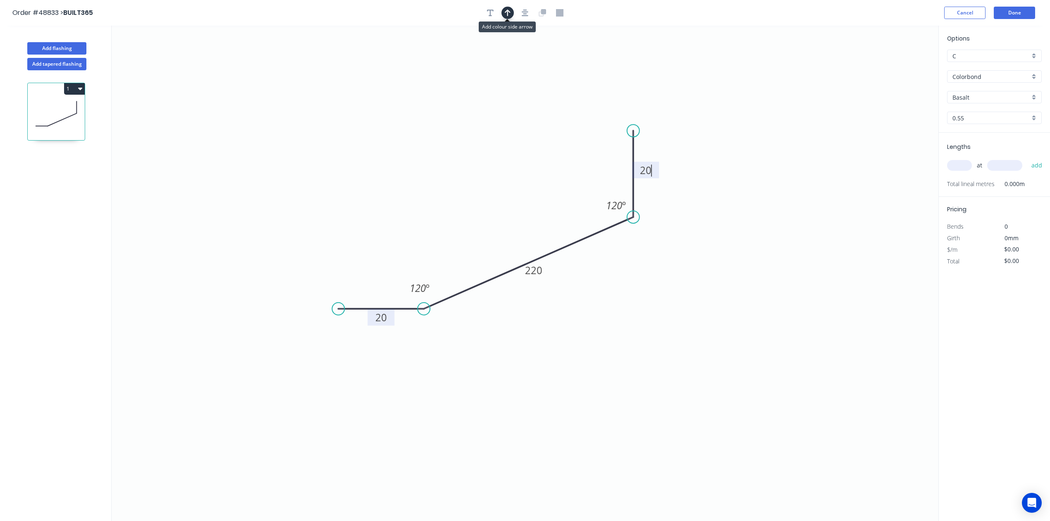
click at [507, 16] on icon "button" at bounding box center [508, 12] width 6 height 7
type input "$10.70"
drag, startPoint x: 895, startPoint y: 65, endPoint x: 519, endPoint y: 172, distance: 390.7
click at [519, 172] on icon at bounding box center [519, 162] width 7 height 26
drag, startPoint x: 343, startPoint y: 305, endPoint x: 352, endPoint y: 273, distance: 32.8
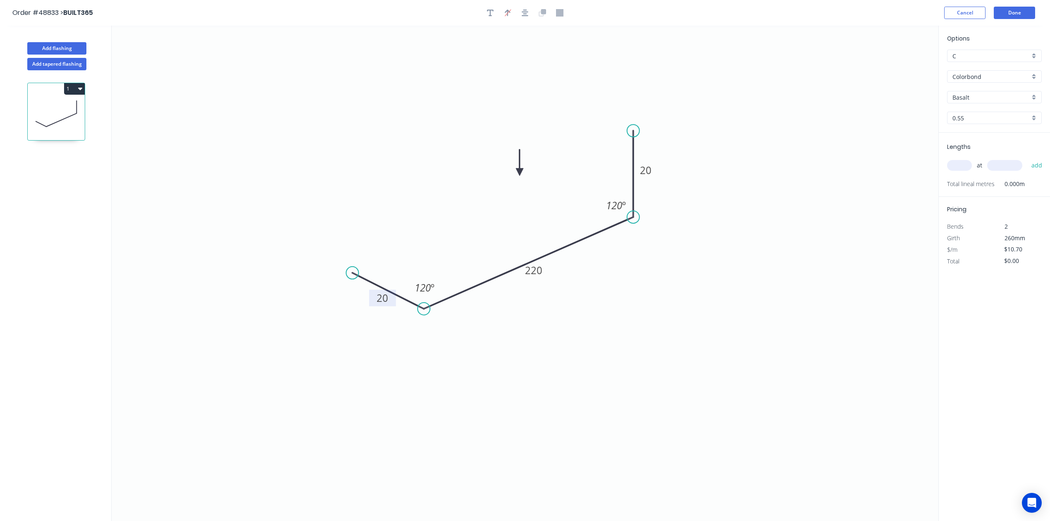
click at [352, 273] on circle at bounding box center [352, 273] width 12 height 12
drag, startPoint x: 635, startPoint y: 129, endPoint x: 648, endPoint y: 169, distance: 42.2
click at [648, 169] on circle at bounding box center [648, 169] width 12 height 12
drag, startPoint x: 360, startPoint y: 295, endPoint x: 608, endPoint y: 271, distance: 249.9
click at [354, 295] on circle at bounding box center [354, 294] width 12 height 12
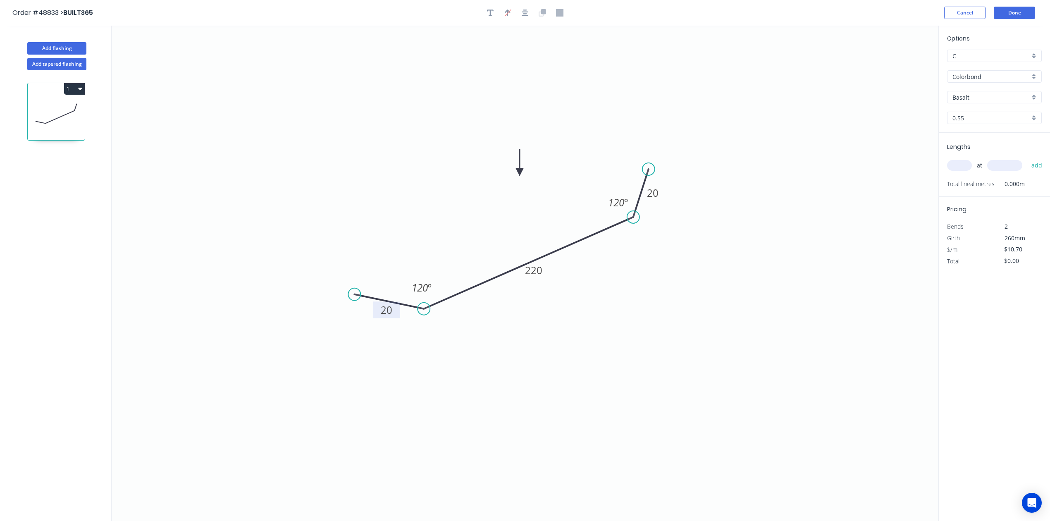
click at [979, 98] on input "Basalt" at bounding box center [990, 97] width 77 height 9
click at [983, 178] on div "Woodland Grey" at bounding box center [994, 183] width 94 height 14
type input "Woodland Grey"
click at [956, 166] on input "text" at bounding box center [959, 165] width 25 height 11
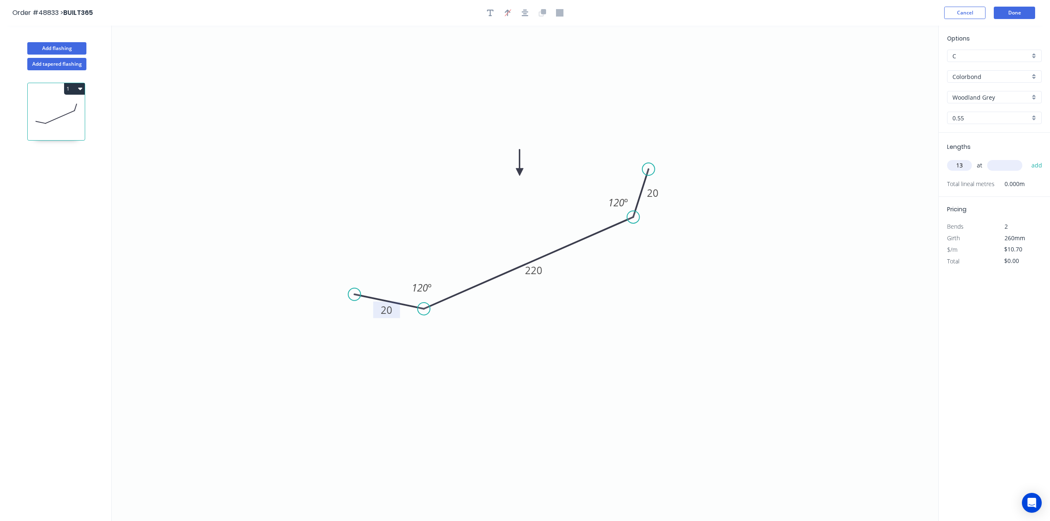
type input "1"
type input "3000"
click at [1027, 158] on button "add" at bounding box center [1036, 165] width 19 height 14
type input "$32.10"
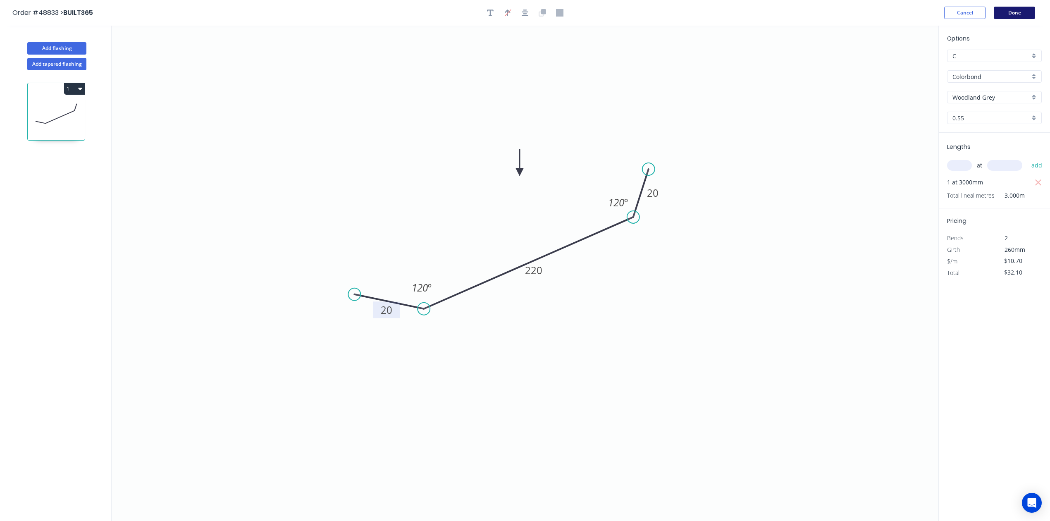
click at [1010, 14] on button "Done" at bounding box center [1013, 13] width 41 height 12
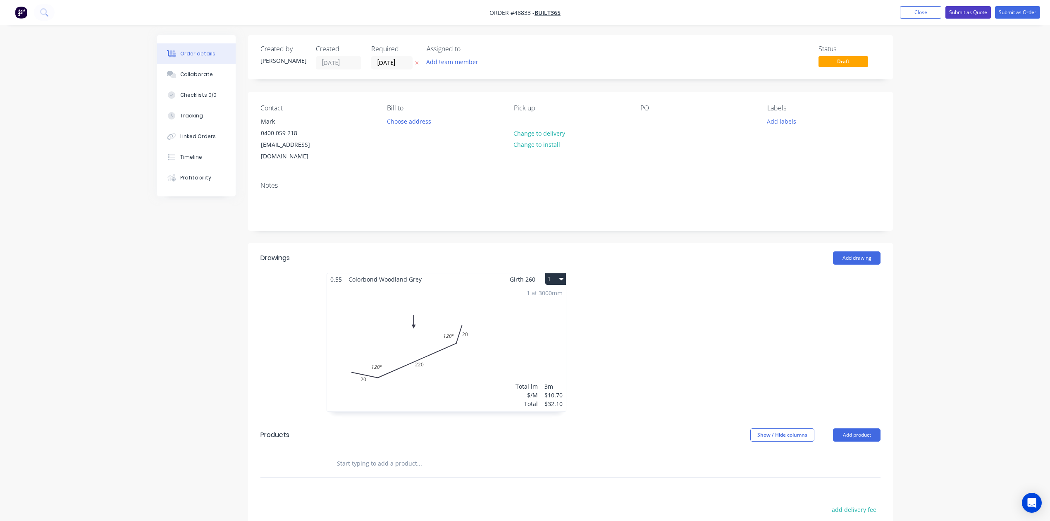
click at [973, 17] on button "Submit as Quote" at bounding box center [967, 12] width 45 height 12
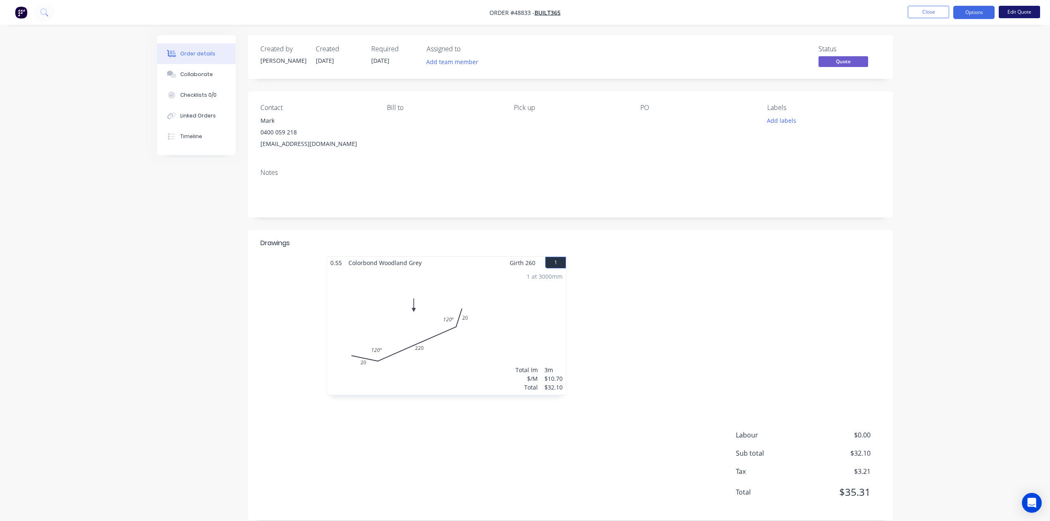
click at [1021, 14] on button "Edit Quote" at bounding box center [1018, 12] width 41 height 12
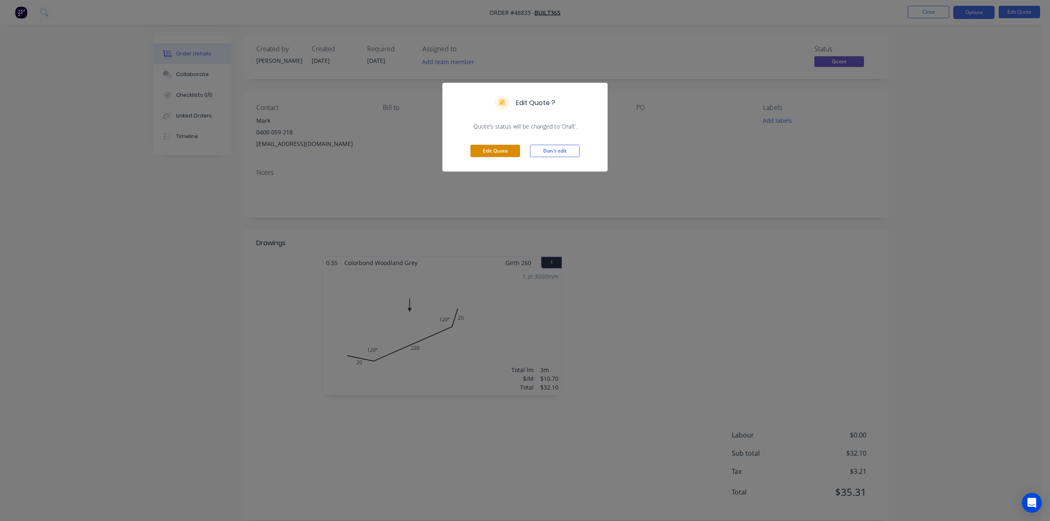
click at [500, 152] on button "Edit Quote" at bounding box center [495, 151] width 50 height 12
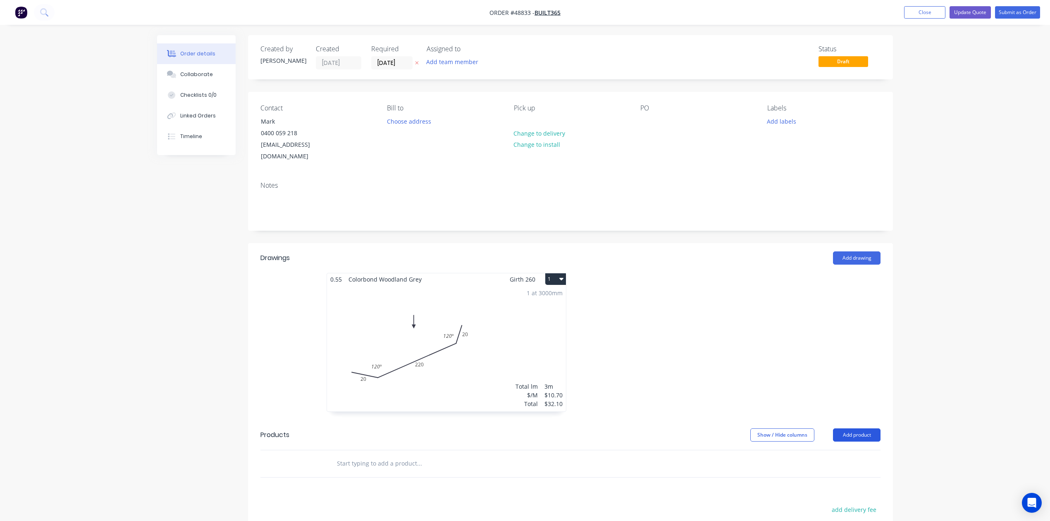
click at [854, 428] on button "Add product" at bounding box center [857, 434] width 48 height 13
click at [842, 450] on div "Product catalogue" at bounding box center [841, 456] width 64 height 12
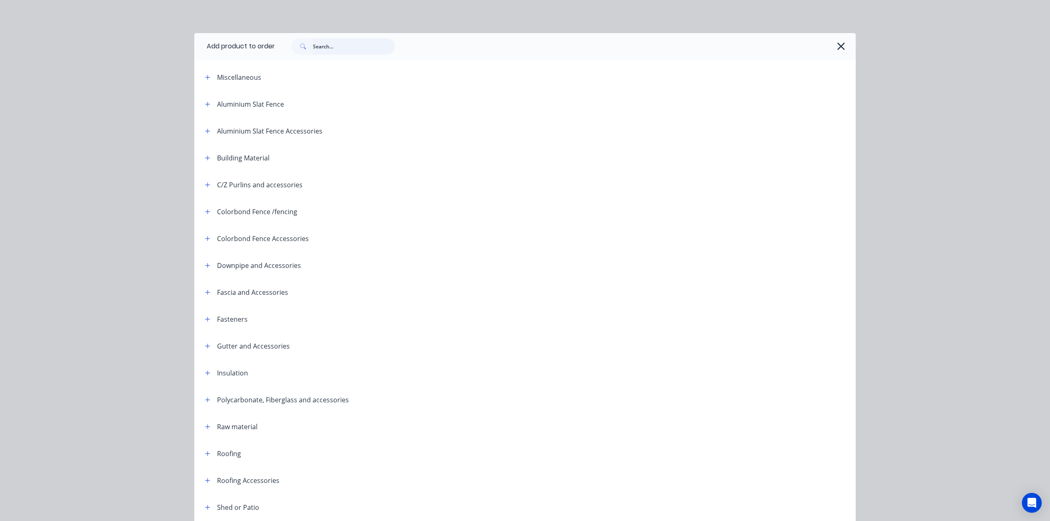
click at [318, 47] on input "text" at bounding box center [354, 46] width 82 height 17
type input "rail"
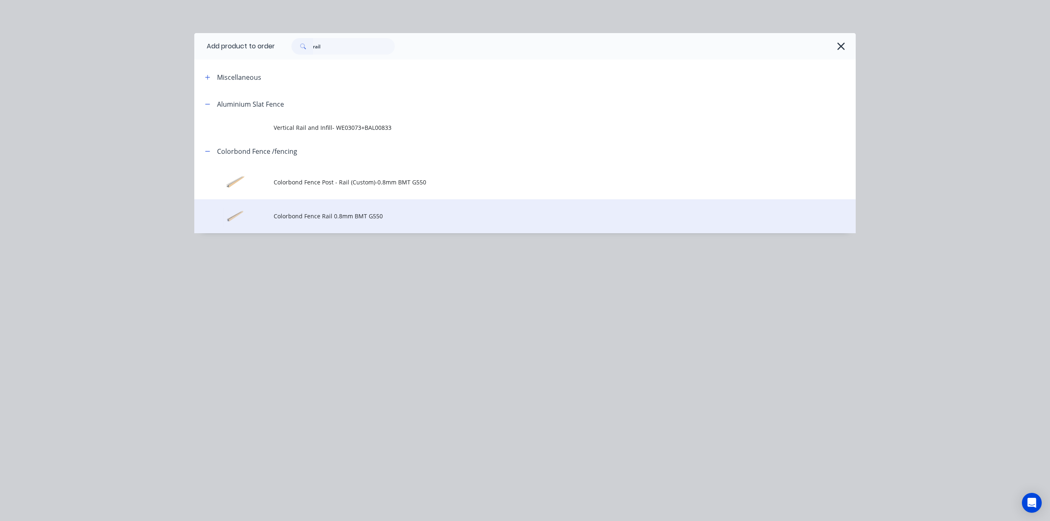
click at [346, 202] on td "Colorbond Fence Rail 0.8mm BMT G550" at bounding box center [565, 216] width 582 height 34
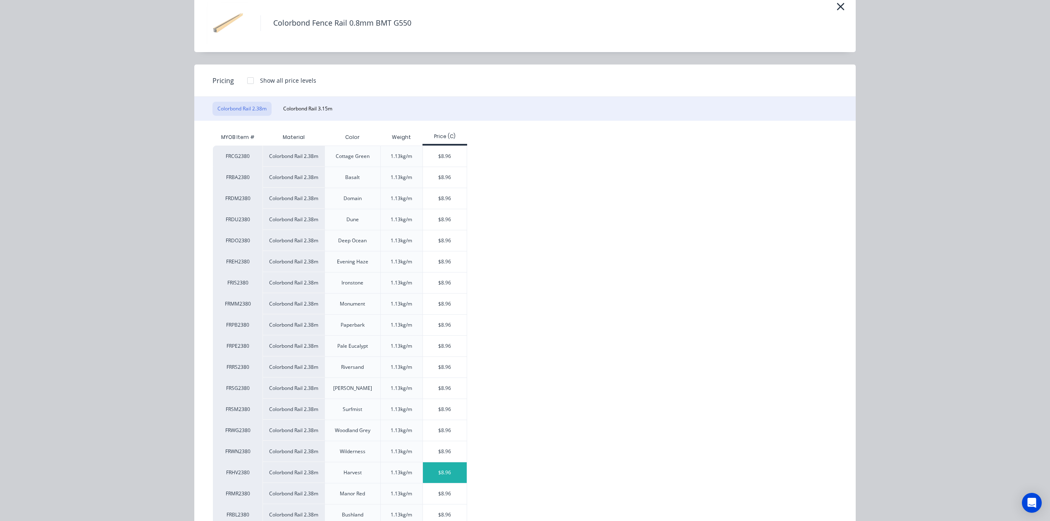
scroll to position [91, 0]
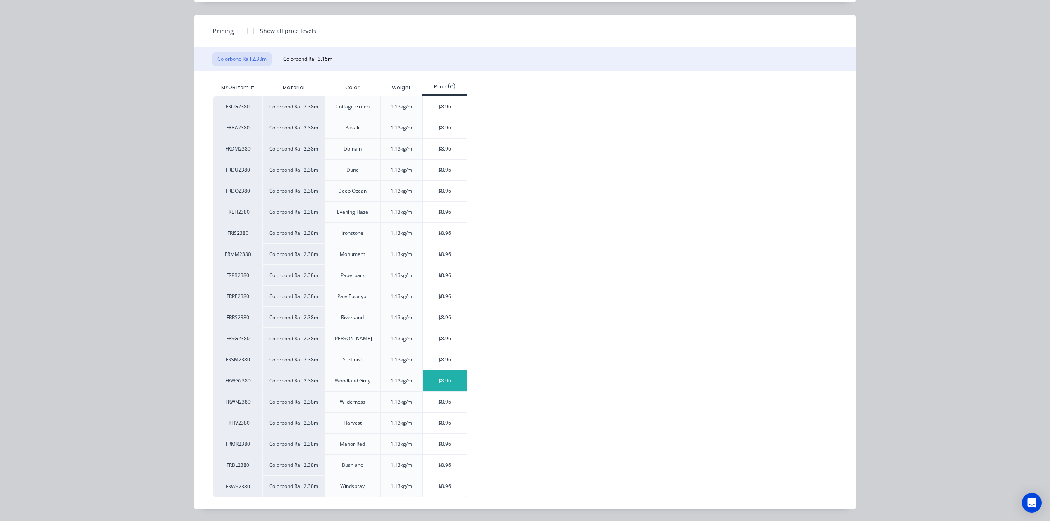
click at [450, 379] on div "$8.96" at bounding box center [445, 380] width 44 height 21
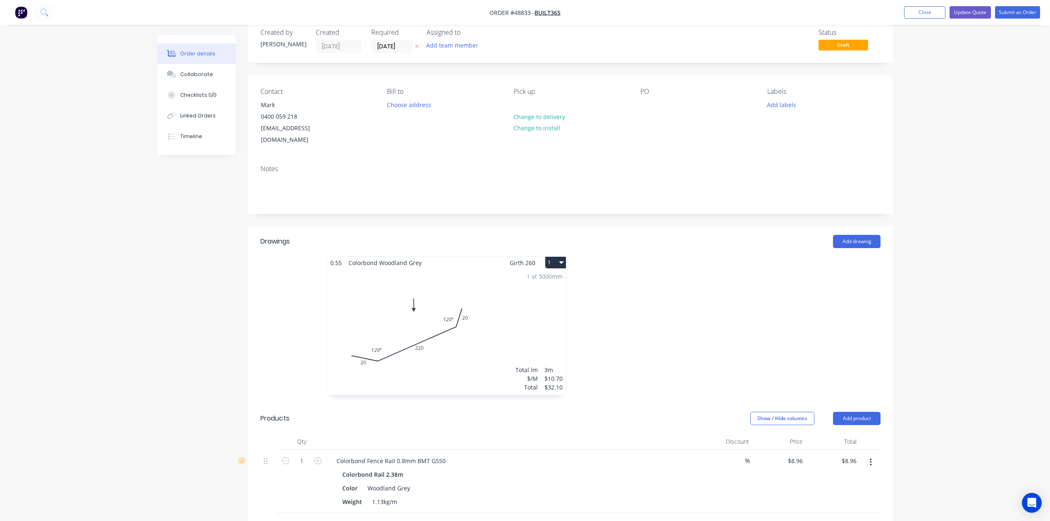
scroll to position [165, 0]
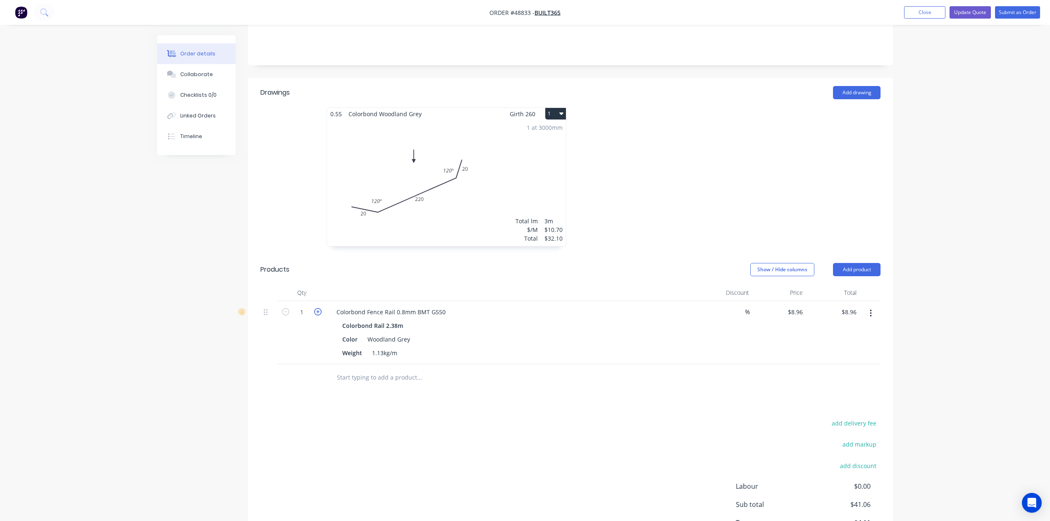
click at [320, 308] on icon "button" at bounding box center [317, 311] width 7 height 7
type input "2"
type input "$17.92"
click at [311, 263] on div "Products" at bounding box center [326, 269] width 132 height 13
click at [548, 353] on div "Colorbond Fence Rail 0.8mm BMT G550 Colorbond Rail 2.38m Color Woodland Grey We…" at bounding box center [512, 332] width 372 height 63
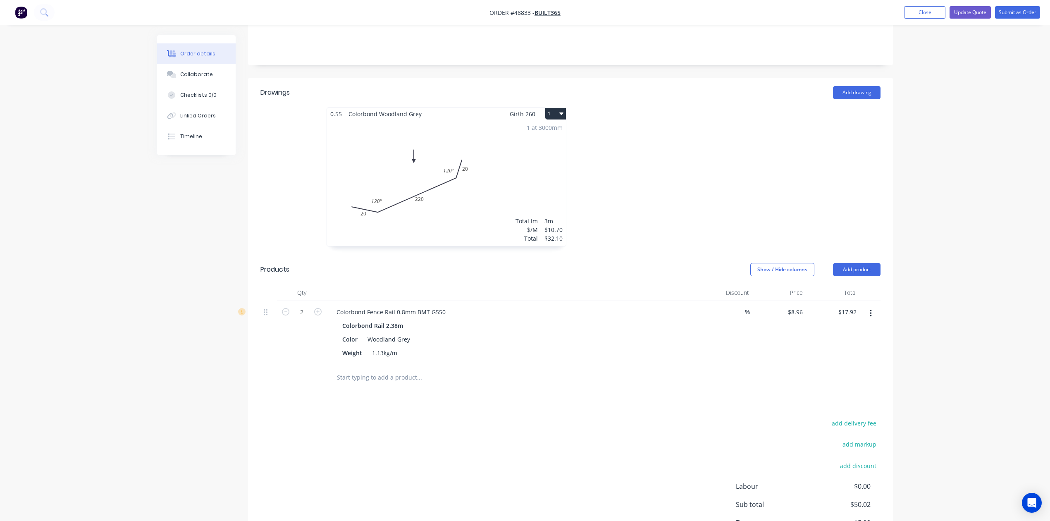
click at [870, 309] on icon "button" at bounding box center [870, 313] width 2 height 9
click at [847, 329] on div "Edit" at bounding box center [841, 335] width 64 height 12
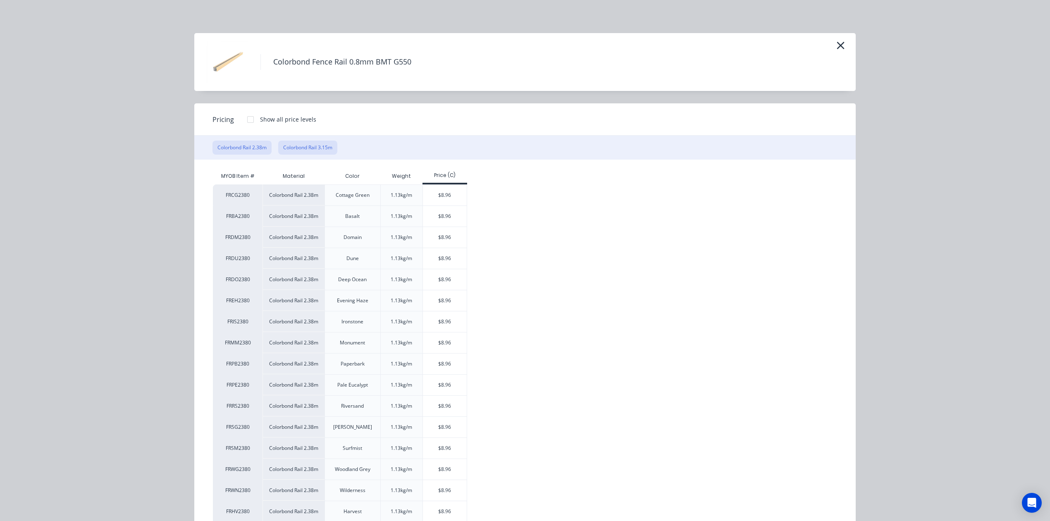
click at [324, 148] on button "Colorbond Rail 3.15m" at bounding box center [307, 147] width 59 height 14
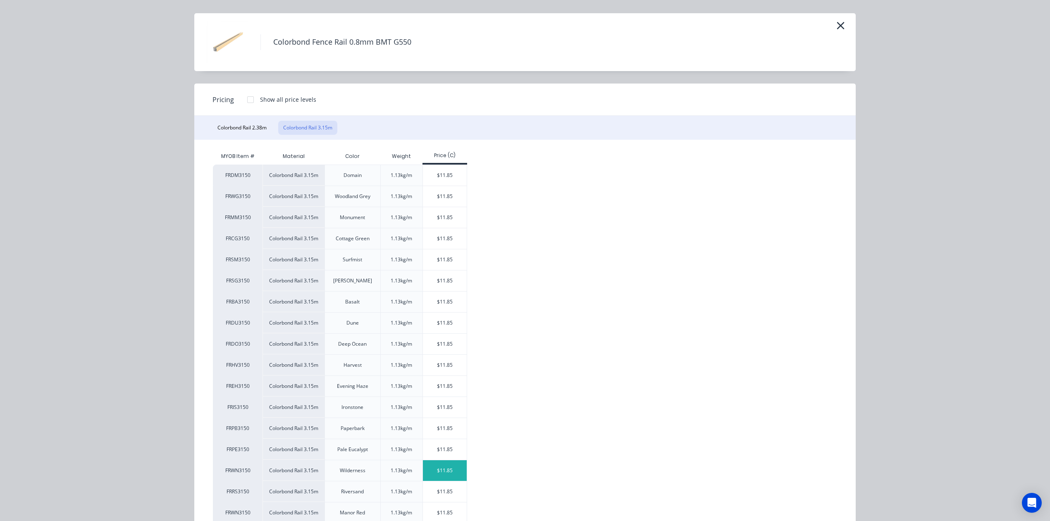
scroll to position [91, 0]
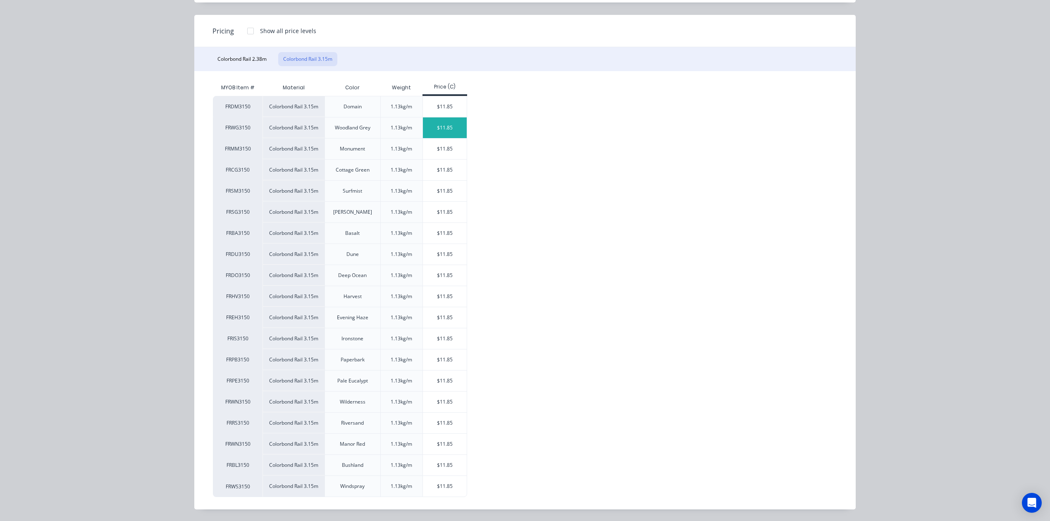
click at [444, 128] on div "$11.85" at bounding box center [445, 127] width 44 height 21
type input "$11.85"
type input "$23.70"
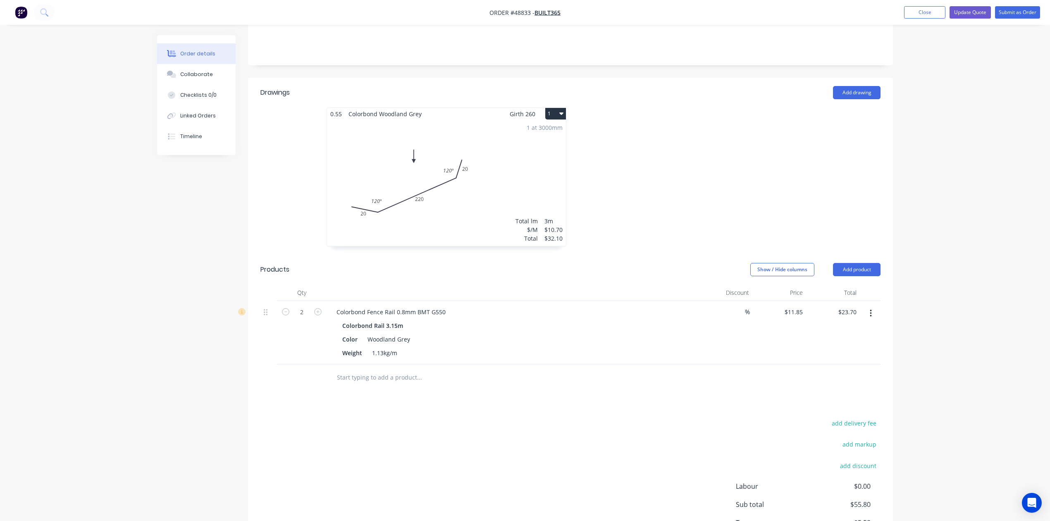
click at [570, 426] on div "add delivery fee add markup add discount Labour $0.00 Sub total $55.80 Tax $5.5…" at bounding box center [570, 487] width 620 height 141
click at [858, 263] on button "Add product" at bounding box center [857, 269] width 48 height 13
click at [850, 284] on div "Product catalogue" at bounding box center [841, 290] width 64 height 12
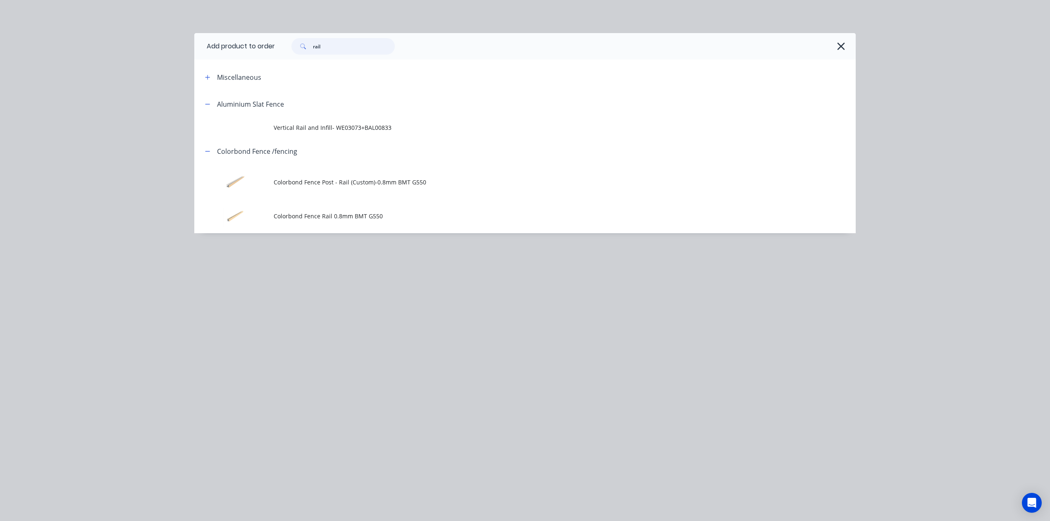
drag, startPoint x: 356, startPoint y: 47, endPoint x: 219, endPoint y: 61, distance: 138.3
click at [220, 61] on div "Add product to order rail Miscellaneous Aluminium Slat Fence Vertical Rail and …" at bounding box center [524, 133] width 661 height 200
type input "o"
type input "post"
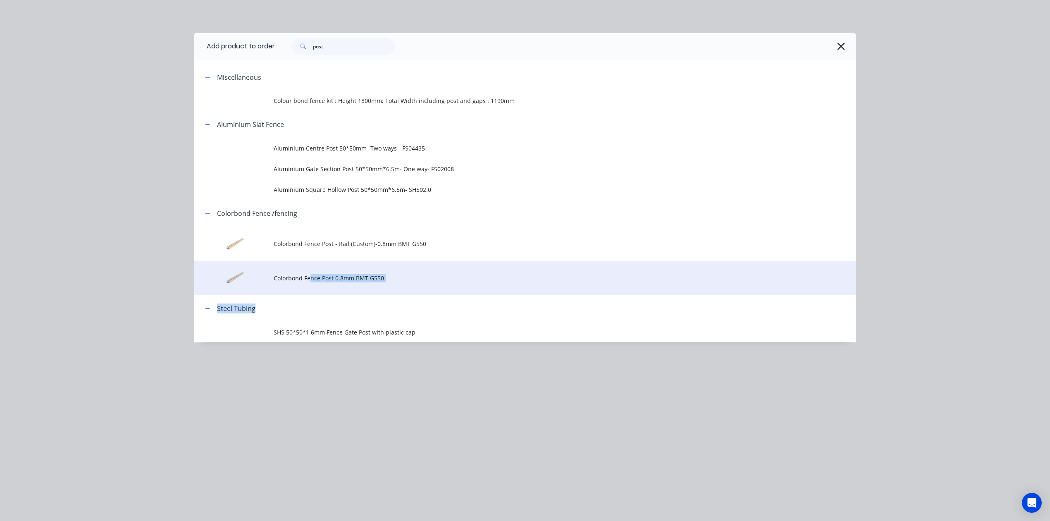
drag, startPoint x: 308, startPoint y: 276, endPoint x: 341, endPoint y: 291, distance: 36.1
click at [341, 297] on div "Miscellaneous Colour bond fence kit : Height 1800mm; Total Width including post…" at bounding box center [524, 203] width 661 height 279
click at [341, 280] on span "Colorbond Fence Post 0.8mm BMT G550" at bounding box center [506, 278] width 465 height 9
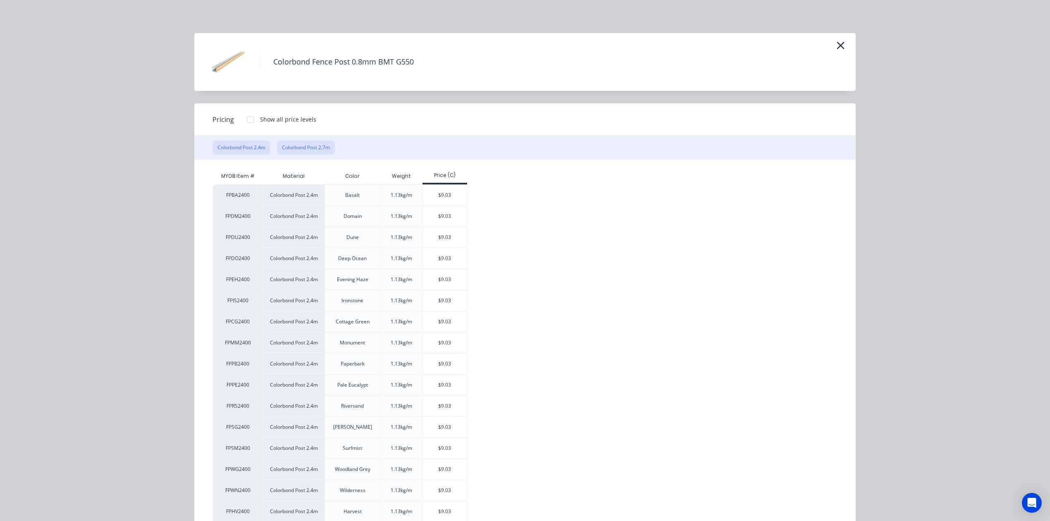
click at [319, 148] on button "Colorbond Post 2.7m" at bounding box center [306, 147] width 58 height 14
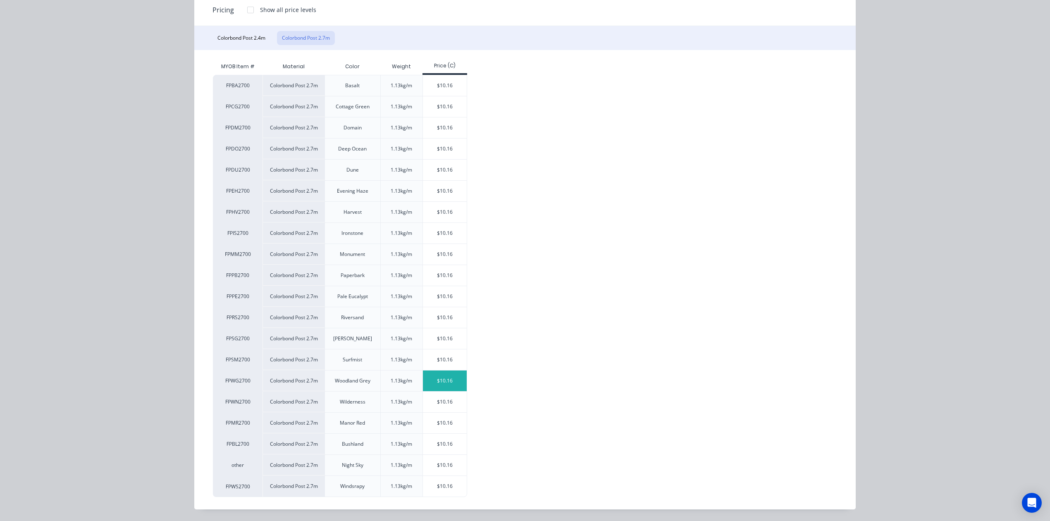
click at [451, 381] on div "$10.16" at bounding box center [445, 380] width 44 height 21
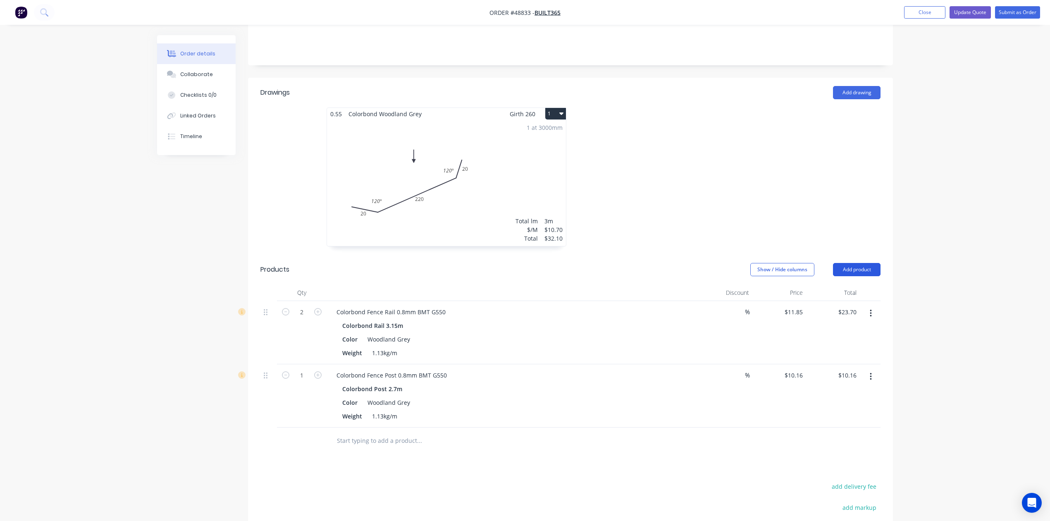
click at [846, 263] on button "Add product" at bounding box center [857, 269] width 48 height 13
click at [839, 284] on div "Product catalogue" at bounding box center [841, 290] width 64 height 12
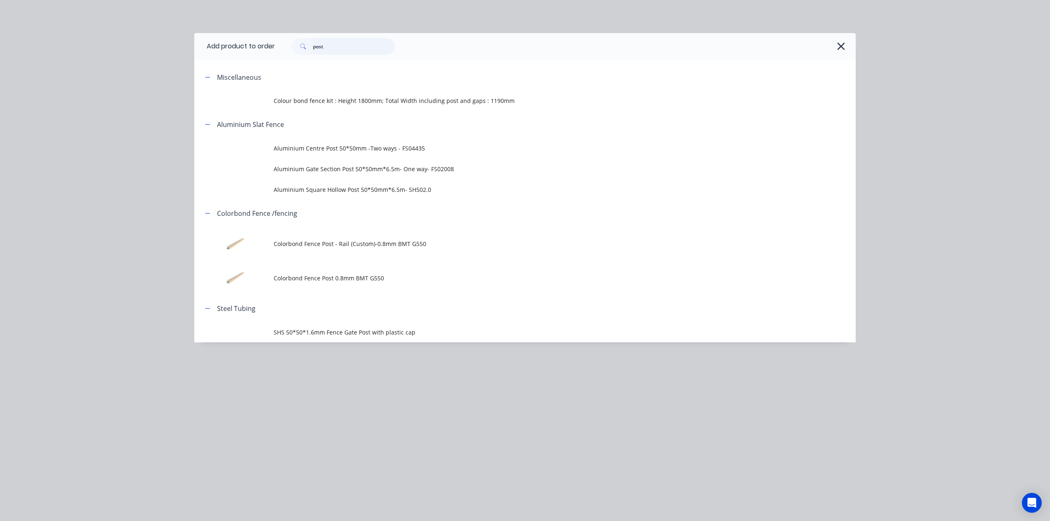
drag, startPoint x: 361, startPoint y: 49, endPoint x: 290, endPoint y: 59, distance: 71.8
click at [290, 59] on div "post" at bounding box center [565, 46] width 581 height 26
type input "16"
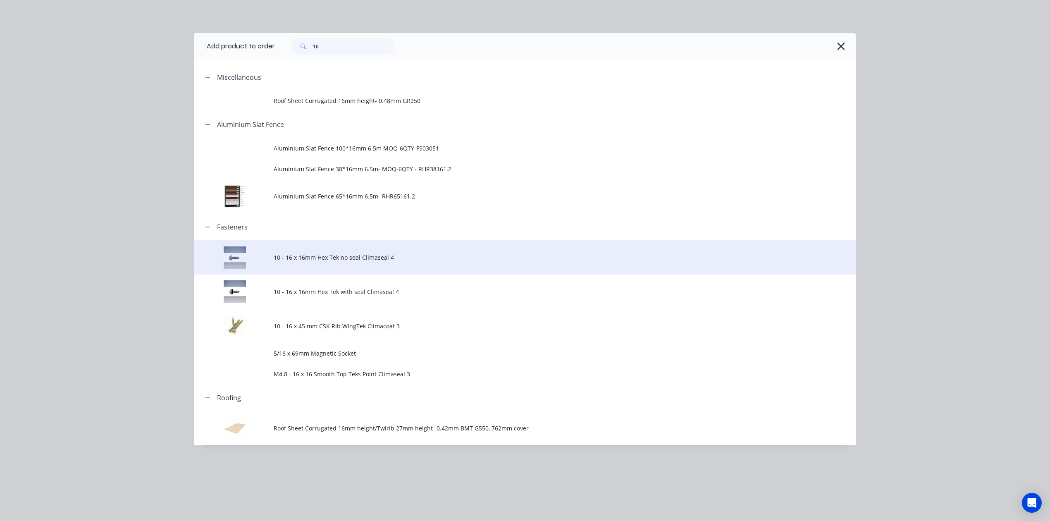
click at [386, 251] on td "10 - 16 x 16mm Hex Tek no seal Climaseal 4" at bounding box center [565, 257] width 582 height 34
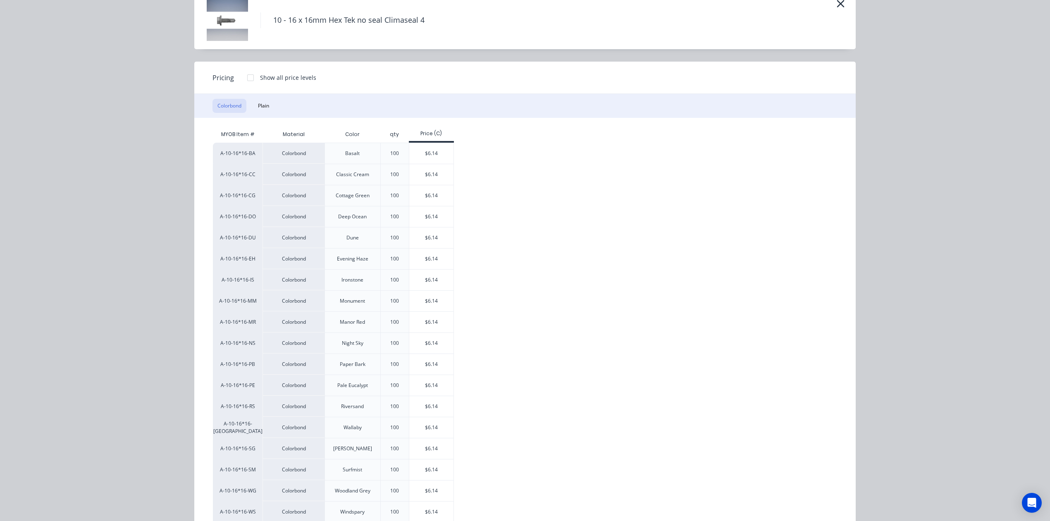
scroll to position [165, 0]
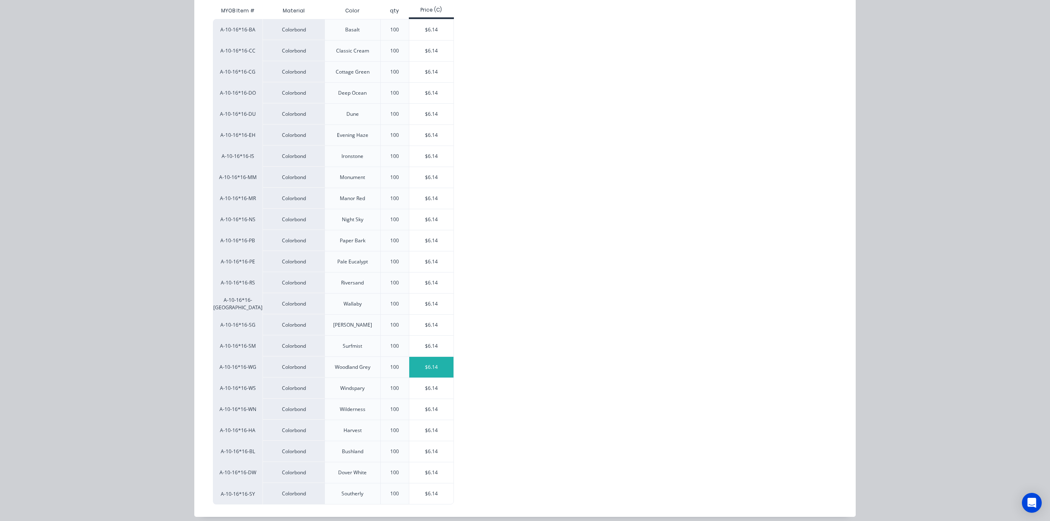
click at [441, 367] on div "$6.14" at bounding box center [431, 367] width 44 height 21
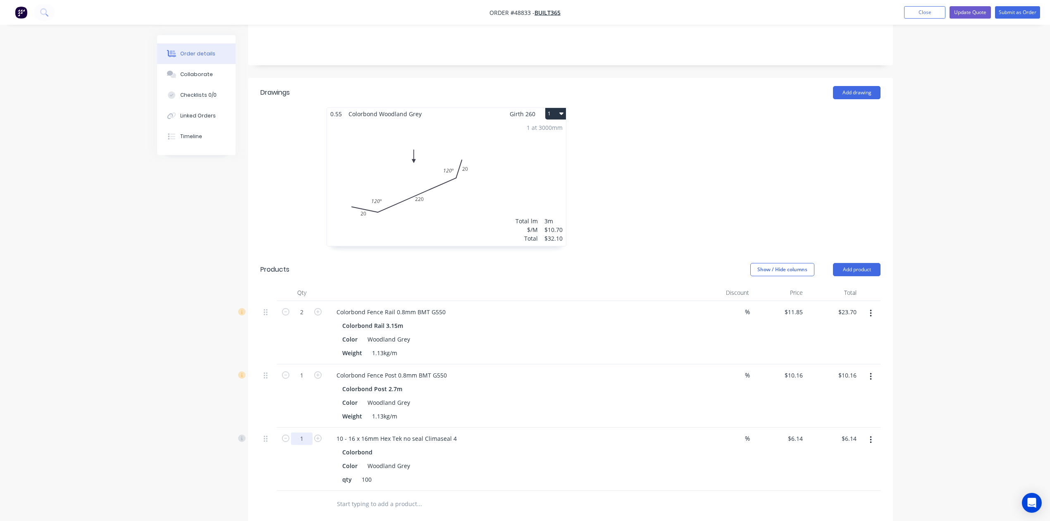
click at [305, 318] on input "1" at bounding box center [301, 312] width 21 height 12
type input "0.5"
type input "$3.07"
drag, startPoint x: 656, startPoint y: 351, endPoint x: 650, endPoint y: 340, distance: 12.6
click at [656, 351] on div "Colorbond Fence Rail 0.8mm BMT G550 Colorbond Rail 3.15m Color Woodland Grey We…" at bounding box center [512, 332] width 372 height 63
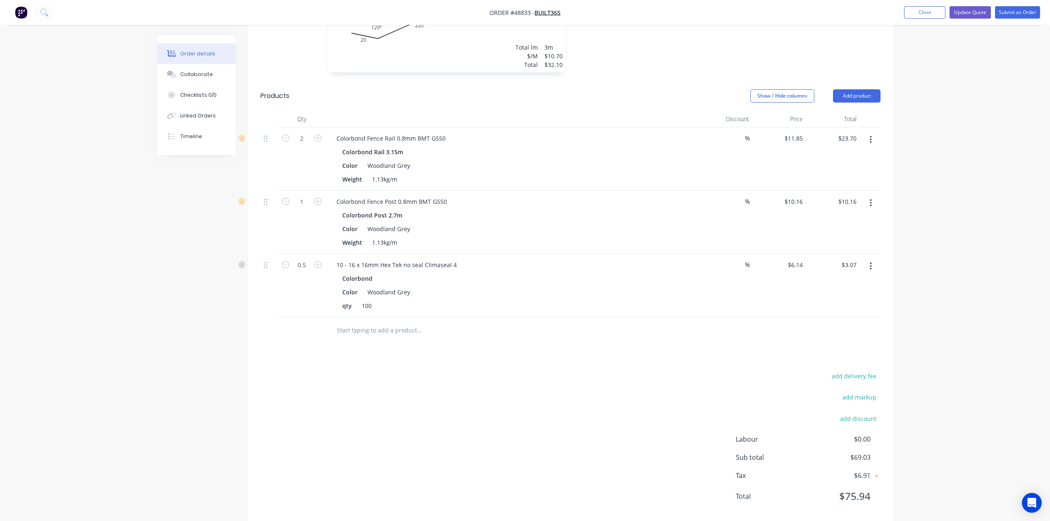
scroll to position [345, 0]
click at [661, 372] on div "add delivery fee add markup add discount Labour $0.00 Sub total $69.03 Tax $6.9…" at bounding box center [570, 434] width 620 height 141
click at [587, 392] on div "add delivery fee add markup add discount Labour $0.00 Sub total $69.03 Tax $6.9…" at bounding box center [570, 434] width 620 height 141
click at [565, 384] on div "add delivery fee add markup add discount Labour $0.00 Sub total $69.03 Tax $6.9…" at bounding box center [570, 434] width 620 height 141
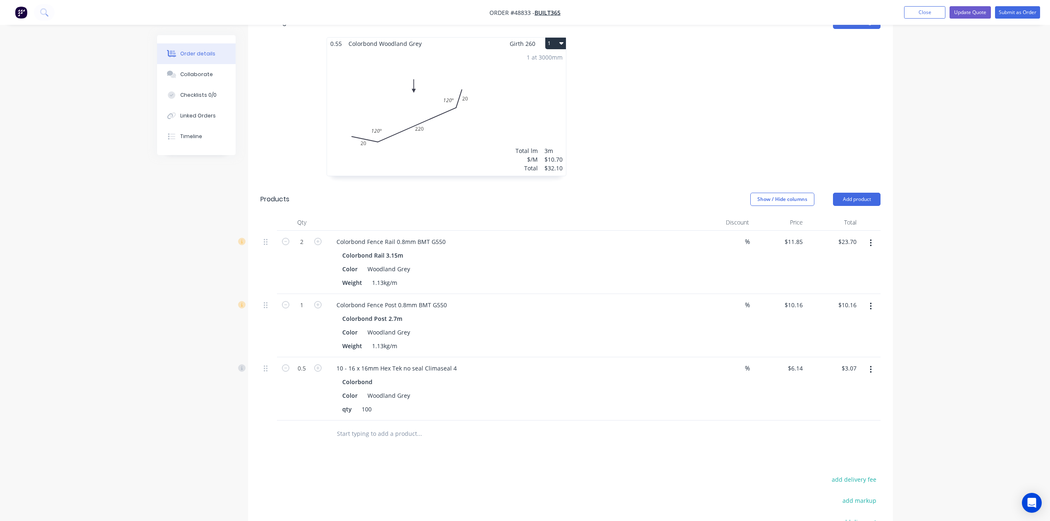
scroll to position [235, 0]
click at [858, 193] on button "Add product" at bounding box center [857, 199] width 48 height 13
click at [855, 215] on div "Product catalogue" at bounding box center [841, 221] width 64 height 12
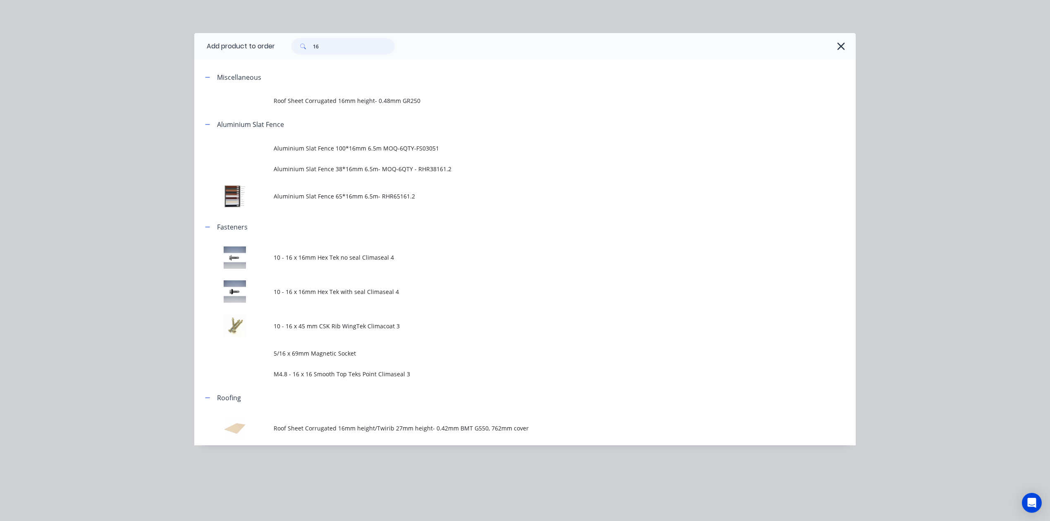
drag, startPoint x: 229, startPoint y: 50, endPoint x: 176, endPoint y: 58, distance: 53.5
click at [179, 57] on div "Add product to order 16 Miscellaneous Roof Sheet Corrugated 16mm height- 0.48mm…" at bounding box center [525, 260] width 1050 height 521
type input "wall"
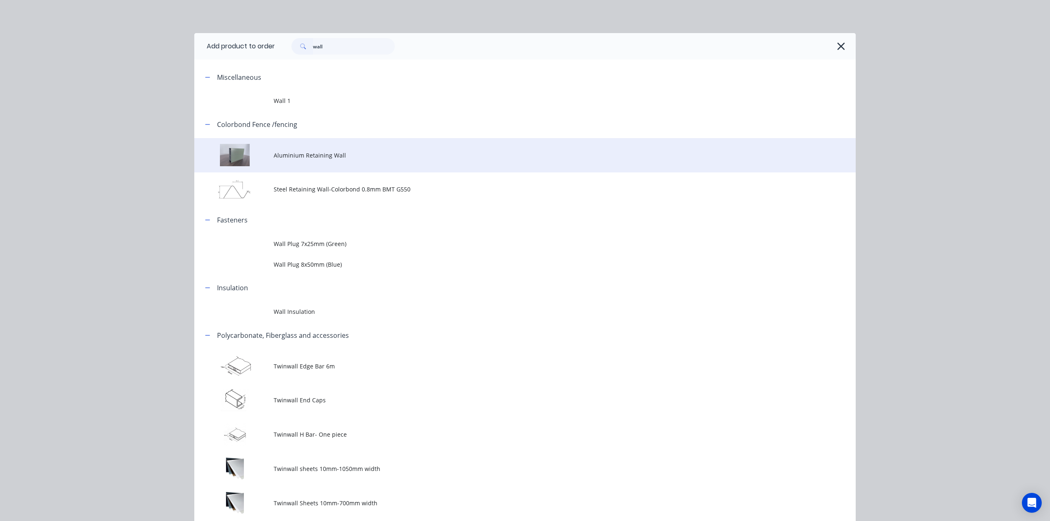
click at [392, 153] on span "Aluminium Retaining Wall" at bounding box center [506, 155] width 465 height 9
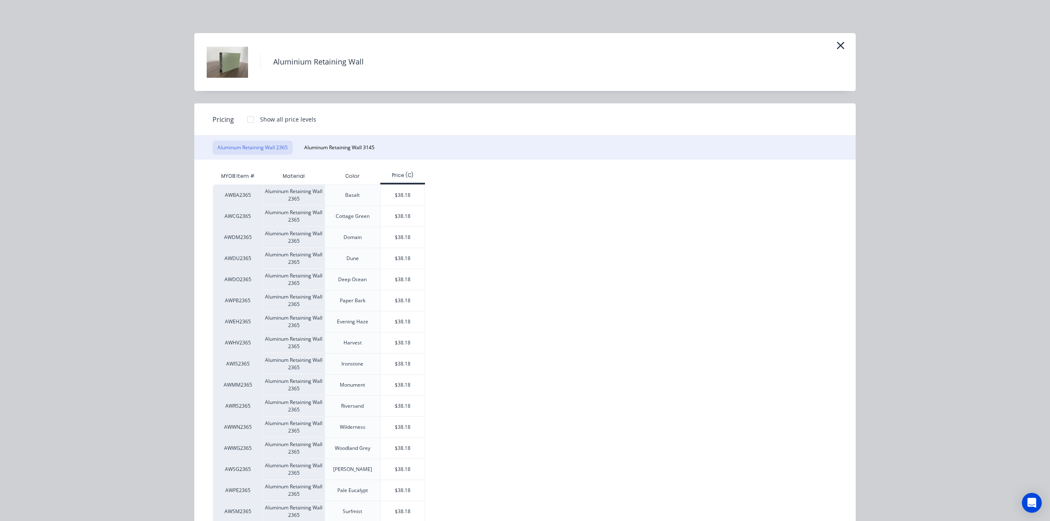
click at [341, 155] on div "Aluminum Retaining Wall 2365 Aluminum Retaining Wall 3145" at bounding box center [524, 148] width 661 height 24
click at [348, 148] on button "Aluminum Retaining Wall 3145" at bounding box center [339, 147] width 80 height 14
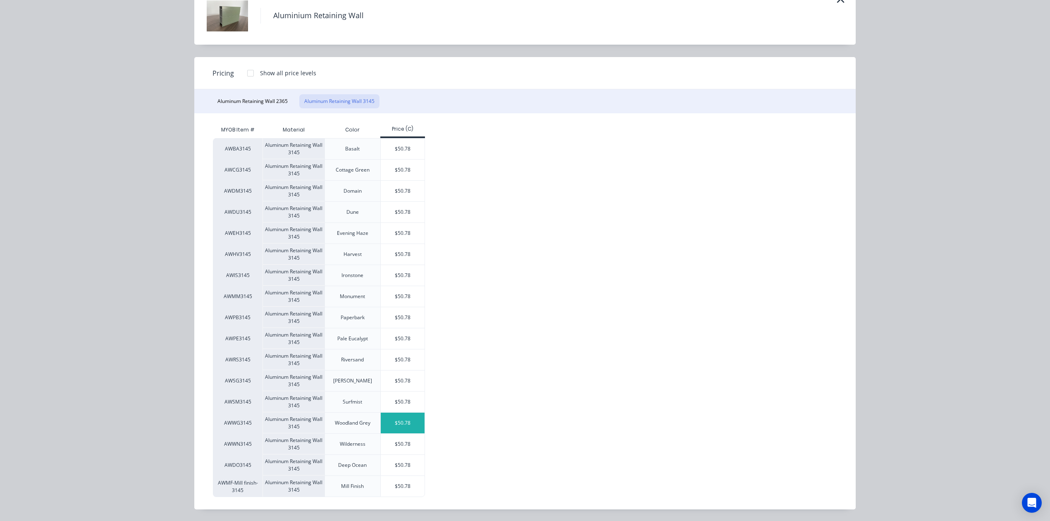
click at [406, 425] on div "$50.78" at bounding box center [403, 422] width 44 height 21
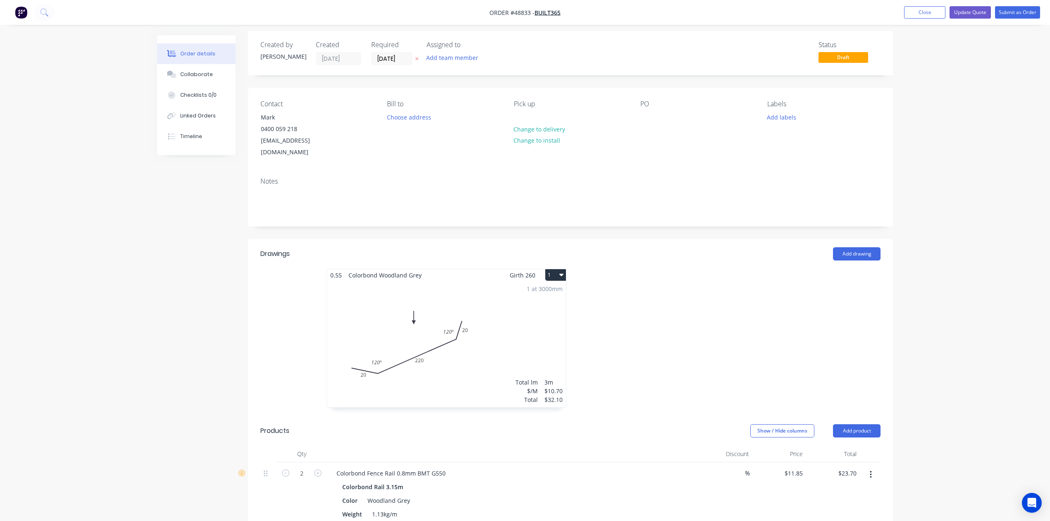
scroll to position [0, 0]
click at [980, 14] on button "Update Quote" at bounding box center [969, 12] width 41 height 12
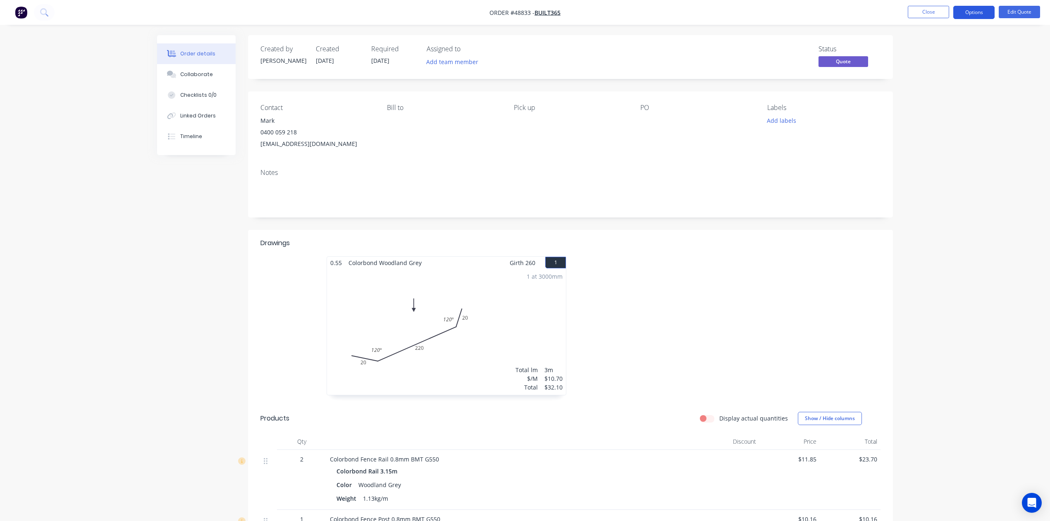
click at [977, 15] on button "Options" at bounding box center [973, 12] width 41 height 13
click at [944, 52] on div "Quote" at bounding box center [949, 50] width 76 height 12
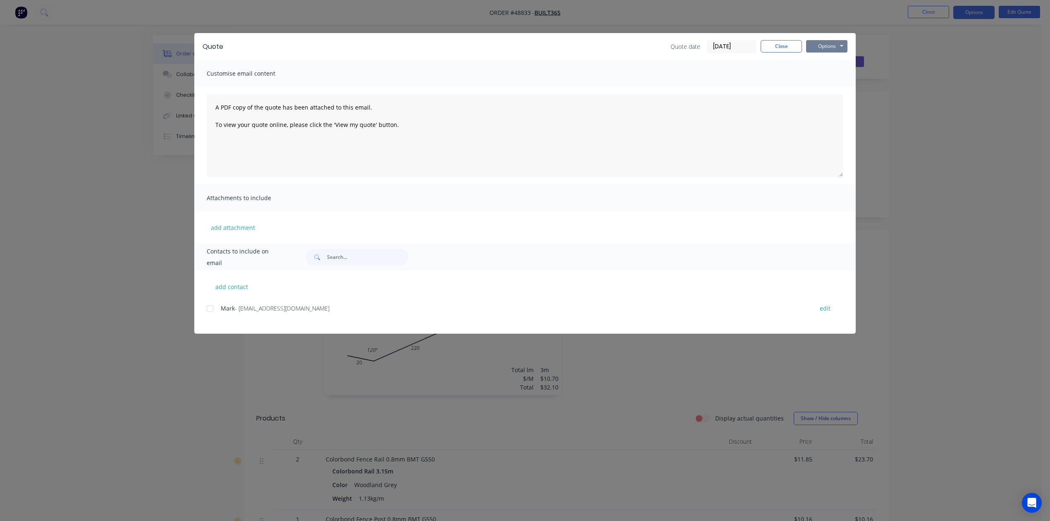
click at [820, 44] on button "Options" at bounding box center [826, 46] width 41 height 12
click at [815, 71] on button "Print" at bounding box center [832, 75] width 53 height 14
click at [787, 44] on button "Close" at bounding box center [780, 46] width 41 height 12
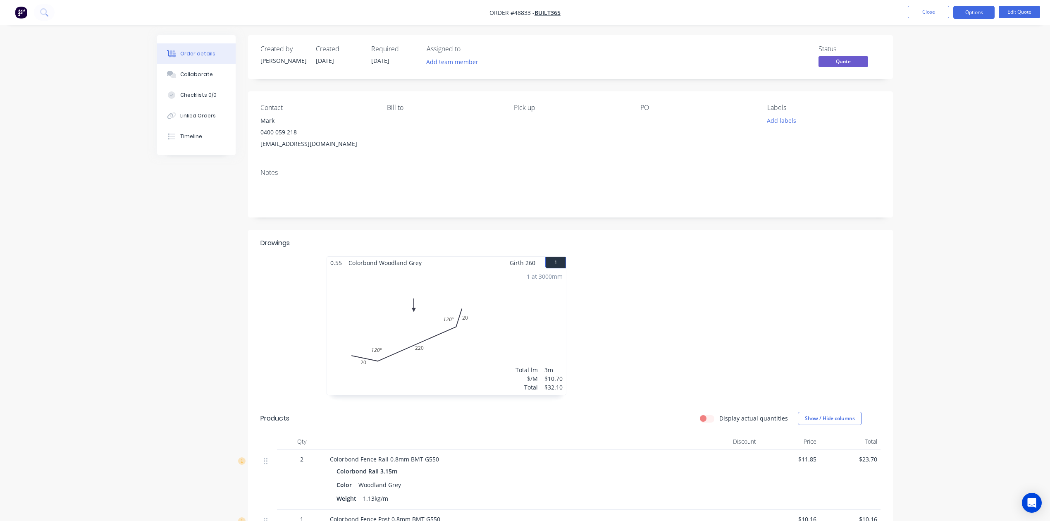
click at [605, 306] on div at bounding box center [694, 329] width 248 height 147
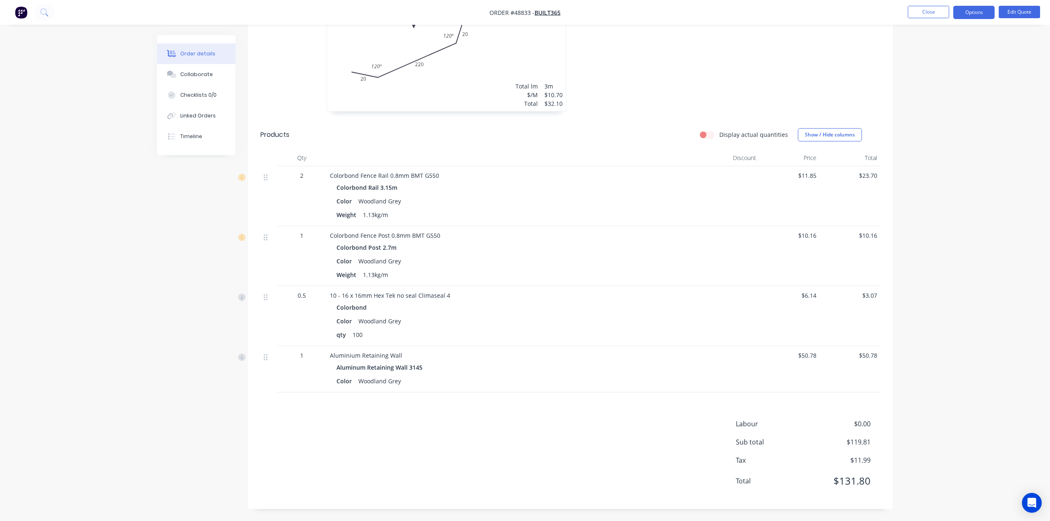
scroll to position [285, 0]
click at [1020, 10] on button "Edit Quote" at bounding box center [1018, 12] width 41 height 12
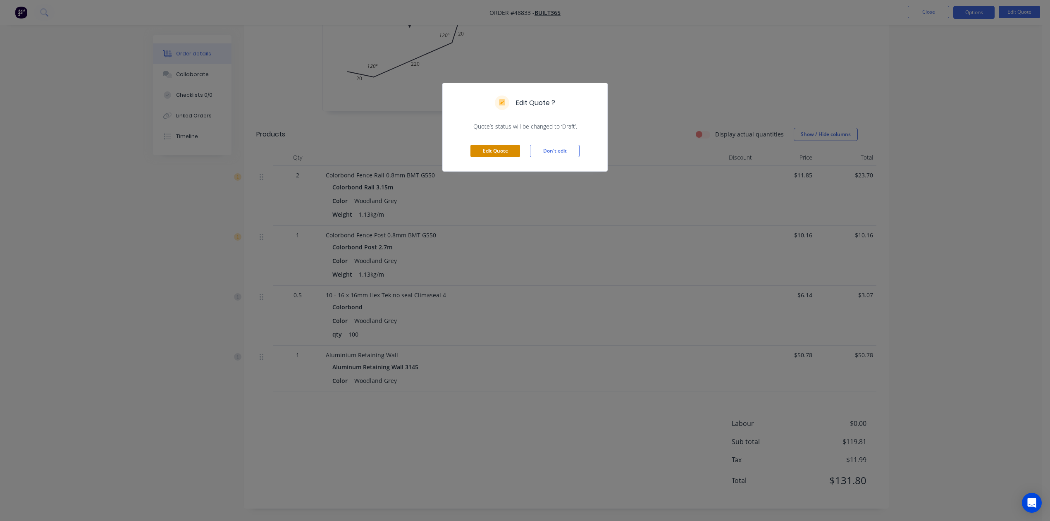
click at [498, 146] on button "Edit Quote" at bounding box center [495, 151] width 50 height 12
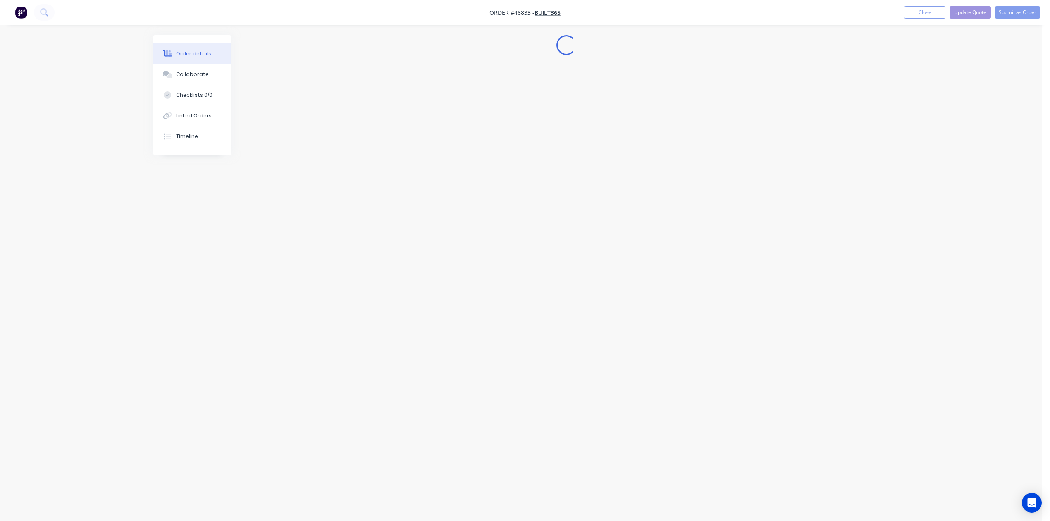
scroll to position [0, 0]
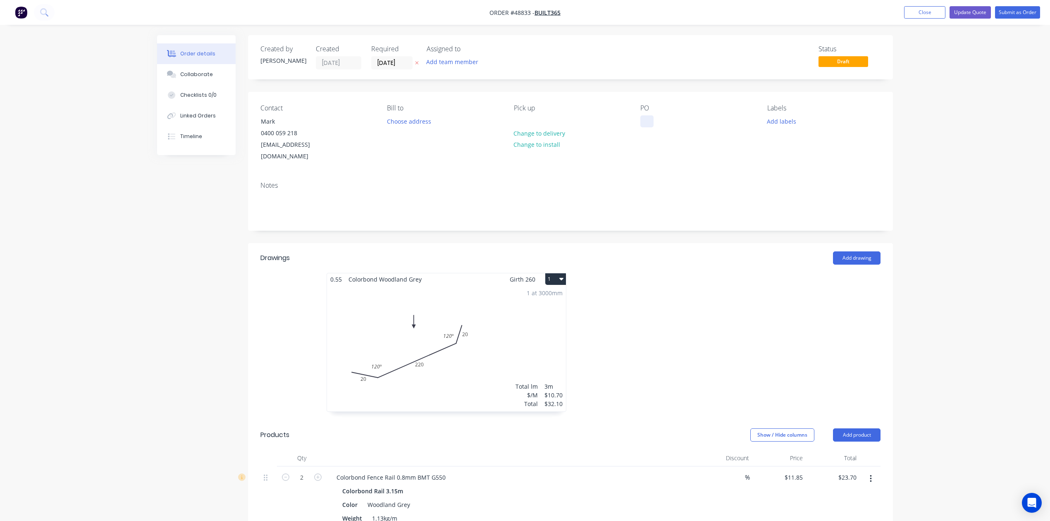
click at [648, 121] on div at bounding box center [646, 121] width 13 height 12
click at [754, 303] on div at bounding box center [694, 346] width 248 height 147
click at [1039, 156] on div "Order details Collaborate Checklists 0/0 Linked Orders Timeline Order details C…" at bounding box center [525, 462] width 1050 height 925
drag, startPoint x: 1030, startPoint y: 22, endPoint x: 1029, endPoint y: 17, distance: 5.8
click at [1030, 22] on nav "Order #48833 - BUILT365 Add product Close Update Quote Submit as Order" at bounding box center [525, 12] width 1050 height 25
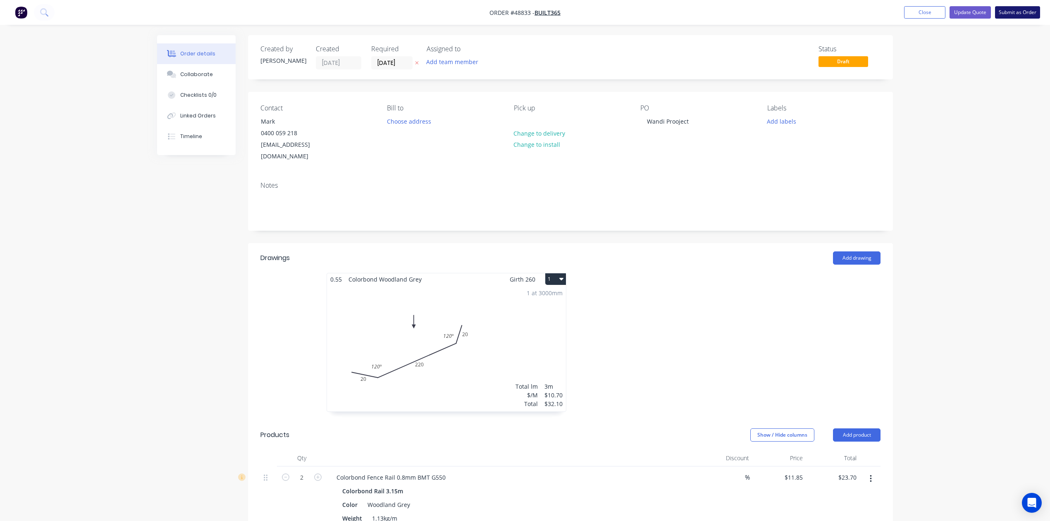
click at [1029, 17] on button "Submit as Order" at bounding box center [1017, 12] width 45 height 12
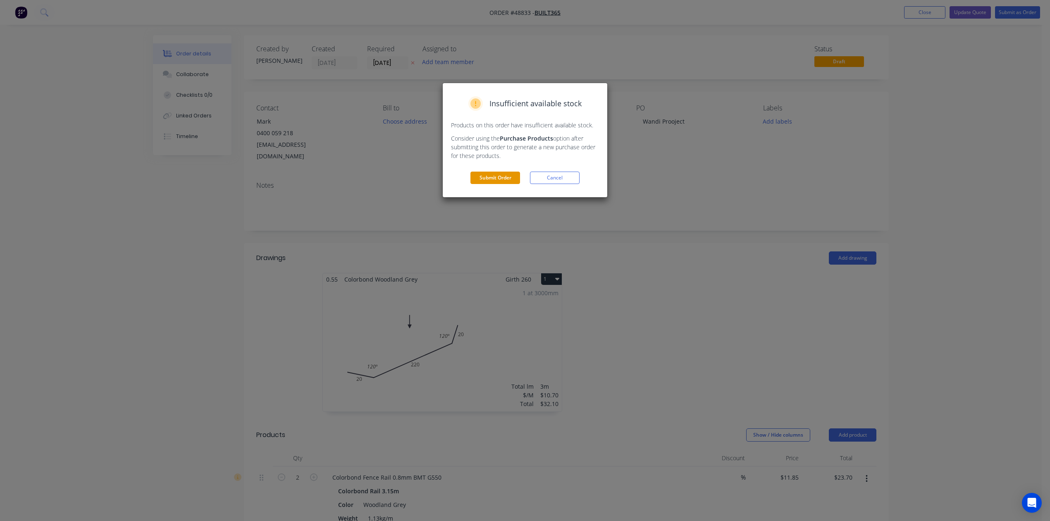
click at [514, 183] on button "Submit Order" at bounding box center [495, 177] width 50 height 12
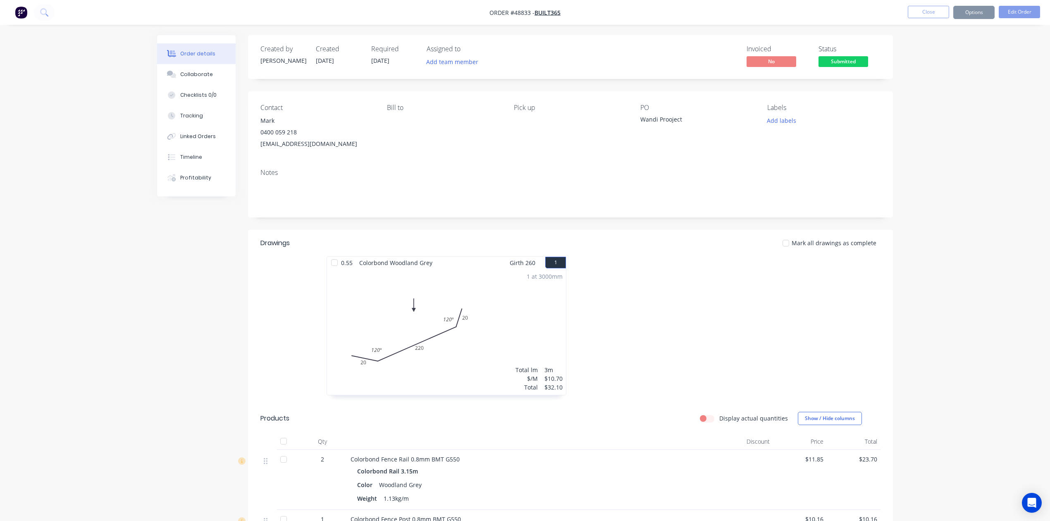
click at [987, 9] on button "Options" at bounding box center [973, 12] width 41 height 13
click at [934, 47] on div "Invoice" at bounding box center [949, 50] width 76 height 12
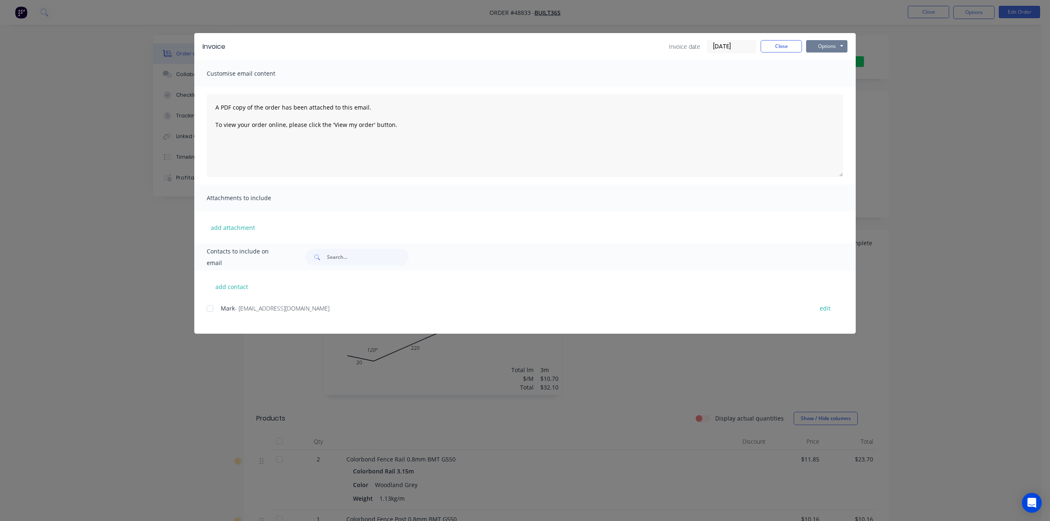
click at [830, 46] on button "Options" at bounding box center [826, 46] width 41 height 12
click at [830, 73] on button "Print" at bounding box center [832, 75] width 53 height 14
drag, startPoint x: 787, startPoint y: 33, endPoint x: 788, endPoint y: 41, distance: 8.4
click at [787, 36] on div "Invoice Invoice date 03/09/25 Close Options Preview Print Email" at bounding box center [524, 46] width 661 height 27
click at [788, 45] on button "Close" at bounding box center [780, 46] width 41 height 12
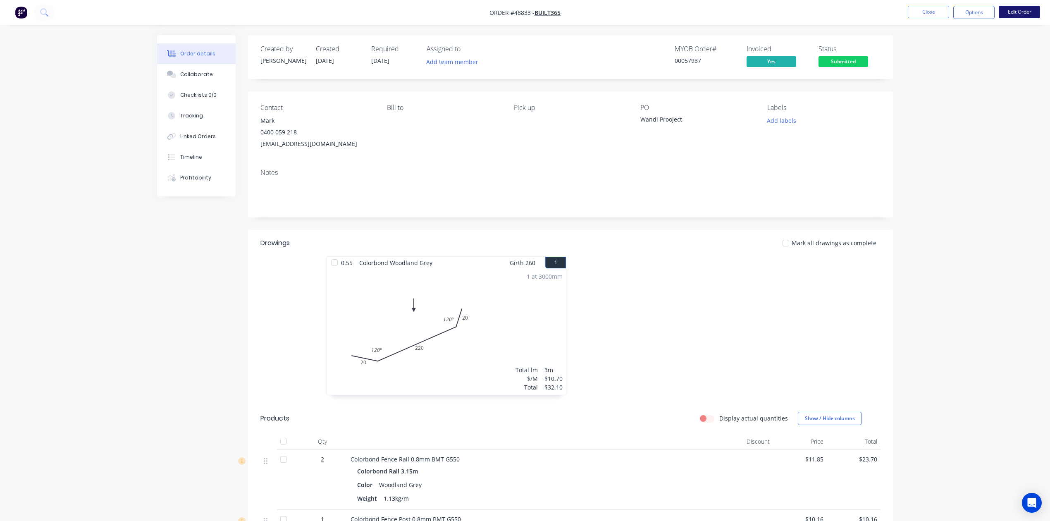
click at [1017, 9] on button "Edit Order" at bounding box center [1018, 12] width 41 height 12
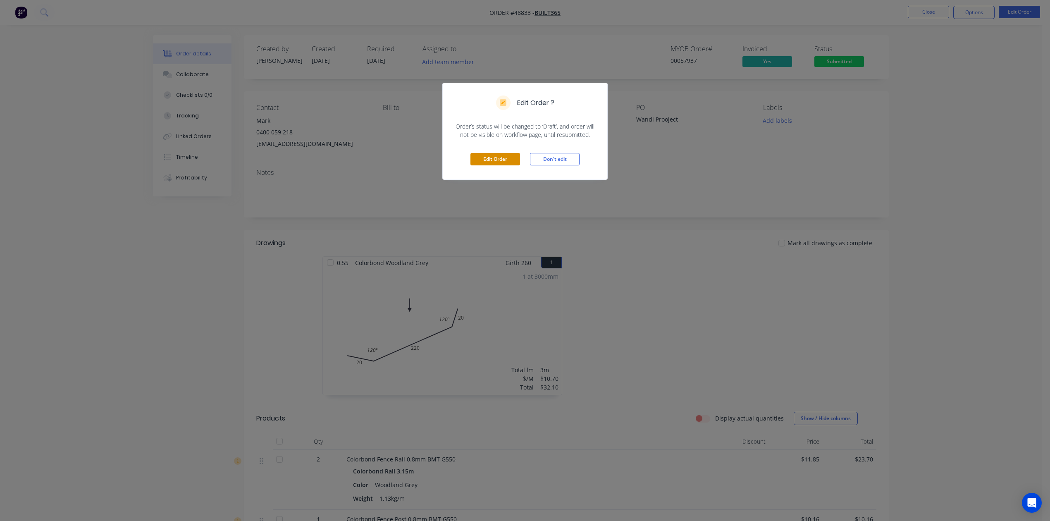
click at [491, 159] on button "Edit Order" at bounding box center [495, 159] width 50 height 12
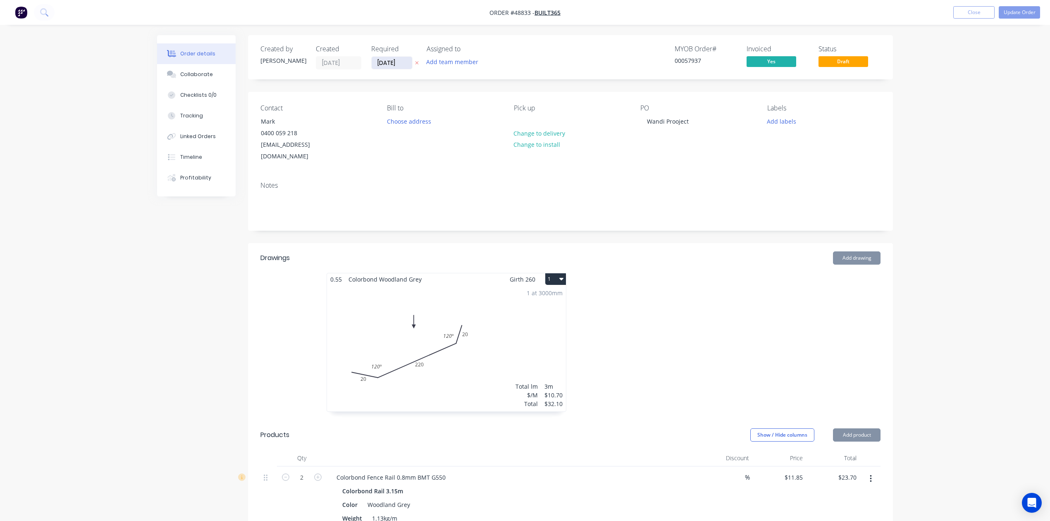
click at [392, 58] on input "[DATE]" at bounding box center [391, 63] width 40 height 12
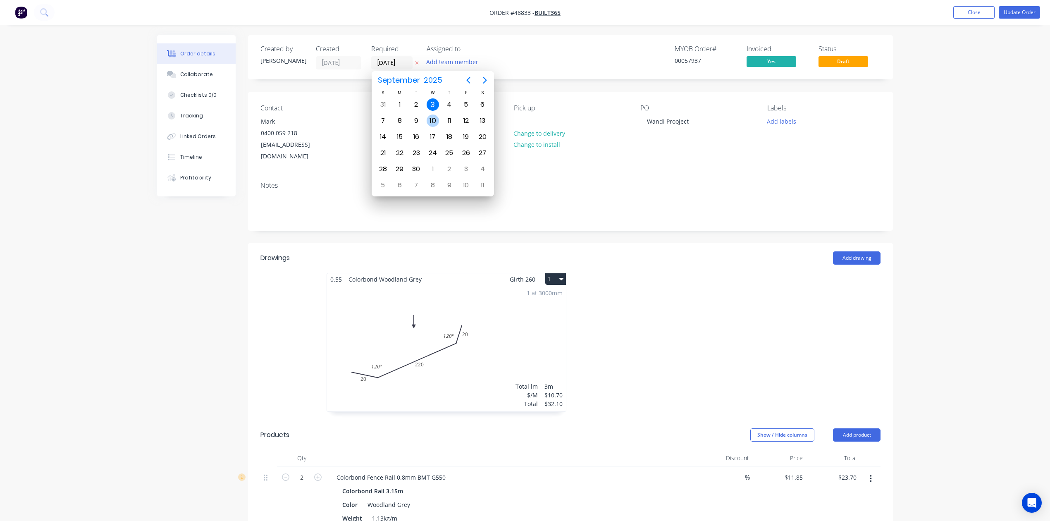
click at [432, 117] on div "10" at bounding box center [432, 120] width 12 height 12
type input "[DATE]"
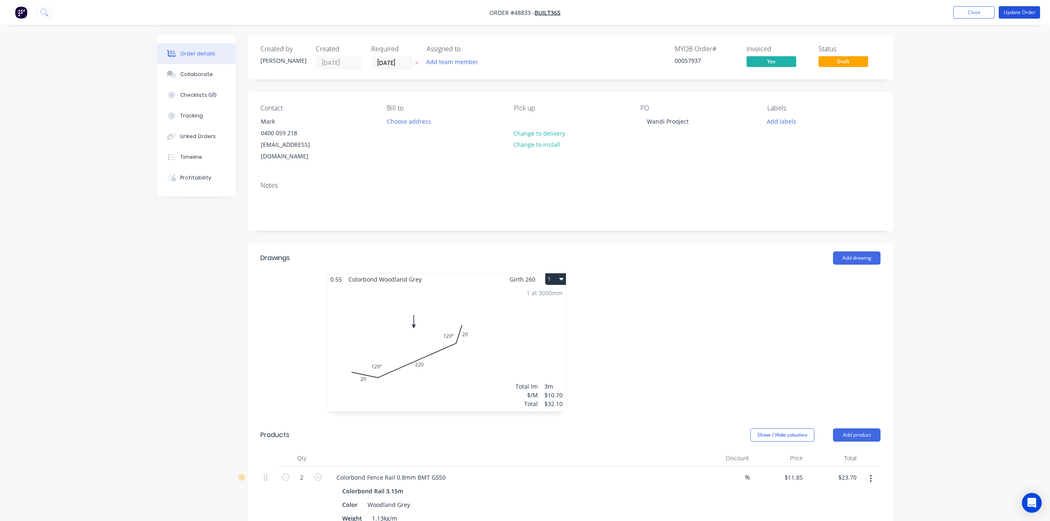
click at [1032, 19] on nav "Order #48833 - BUILT365 Add product Close Update Order" at bounding box center [525, 12] width 1050 height 25
click at [1025, 11] on button "Update Order" at bounding box center [1018, 12] width 41 height 12
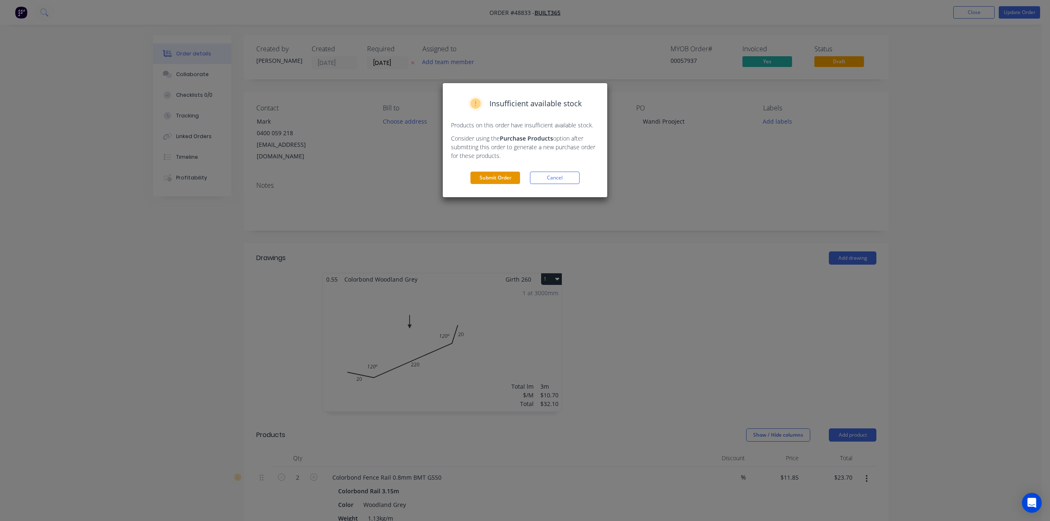
click at [497, 180] on button "Submit Order" at bounding box center [495, 177] width 50 height 12
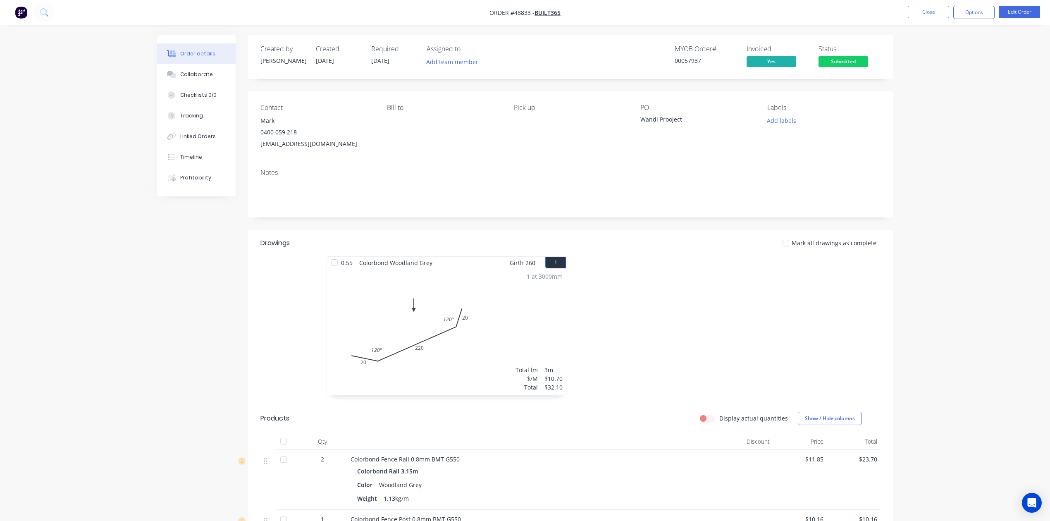
click at [862, 59] on span "Submitted" at bounding box center [843, 61] width 50 height 10
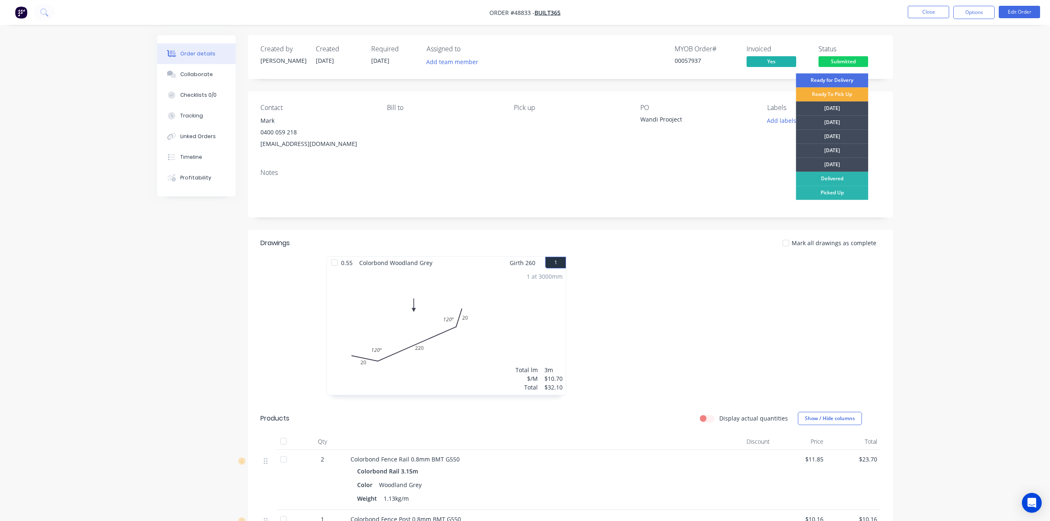
click at [836, 132] on div "[DATE]" at bounding box center [831, 136] width 72 height 14
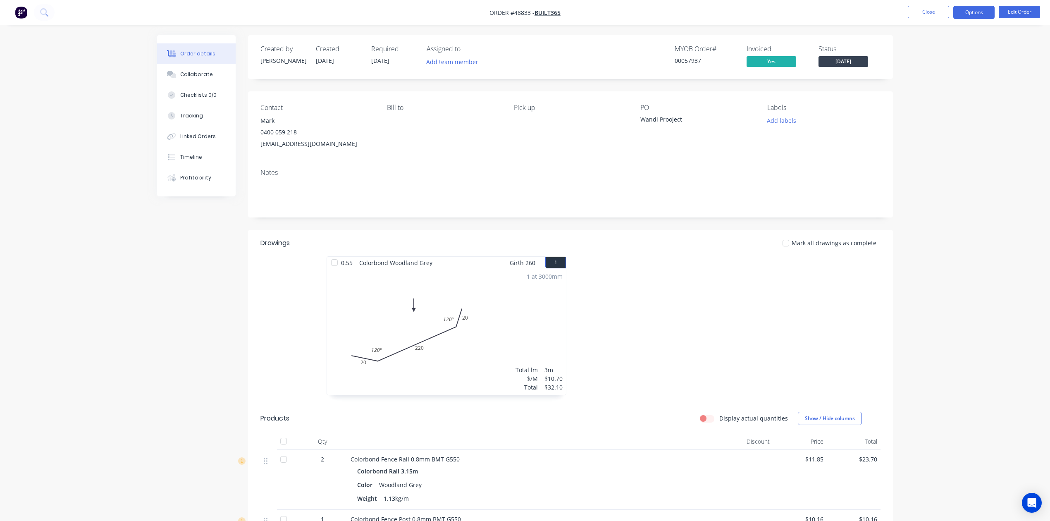
click at [970, 16] on button "Options" at bounding box center [973, 12] width 41 height 13
click at [926, 97] on div "Work Order" at bounding box center [949, 100] width 76 height 12
click at [927, 101] on div "Custom" at bounding box center [949, 100] width 76 height 12
click at [931, 89] on button "Without pricing" at bounding box center [948, 83] width 91 height 17
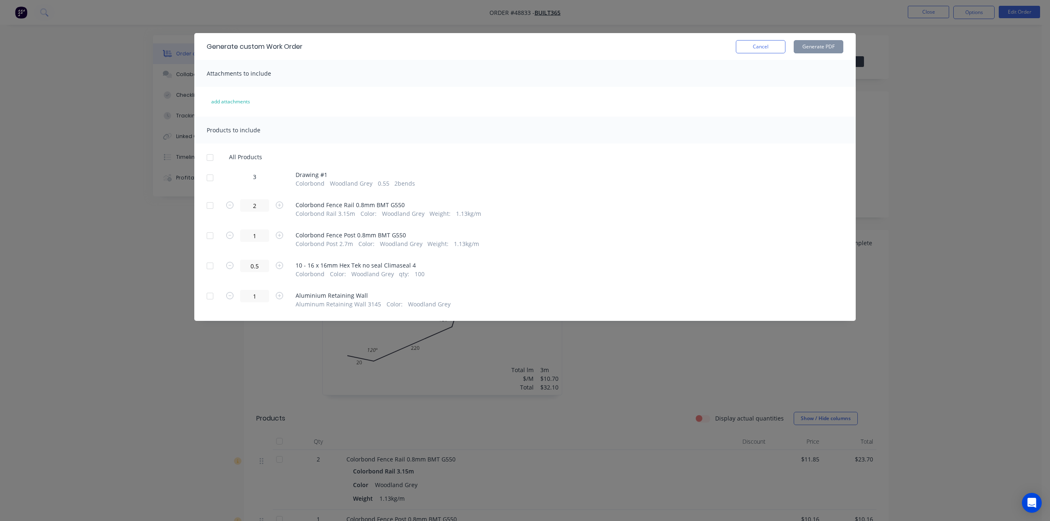
click at [212, 179] on div at bounding box center [210, 177] width 17 height 17
click at [813, 45] on button "Generate PDF" at bounding box center [818, 46] width 50 height 13
drag, startPoint x: 752, startPoint y: 43, endPoint x: 951, endPoint y: 7, distance: 201.7
click at [754, 43] on button "Cancel" at bounding box center [761, 46] width 50 height 13
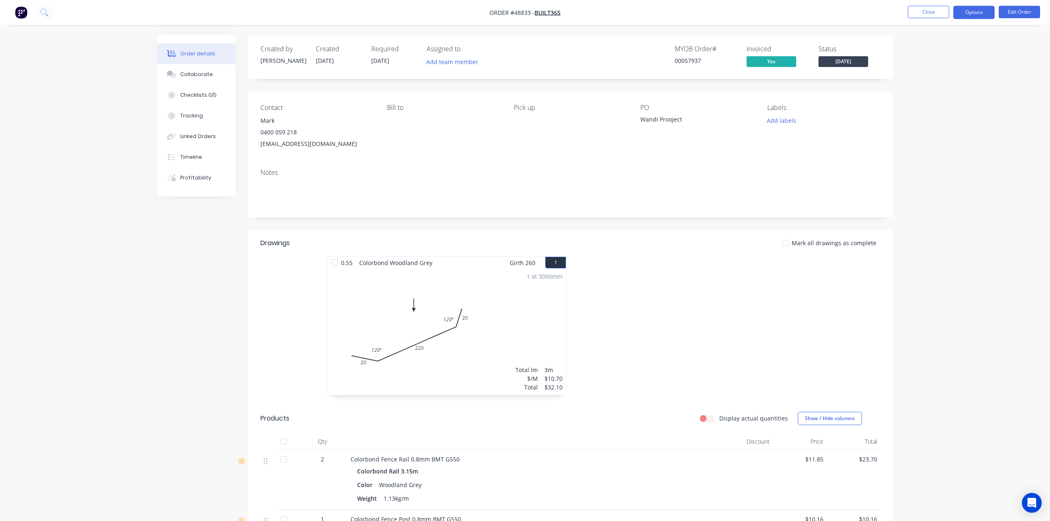
click at [969, 10] on button "Options" at bounding box center [973, 12] width 41 height 13
click at [945, 110] on button "Delivery Docket" at bounding box center [948, 116] width 91 height 17
click at [945, 95] on div "Custom" at bounding box center [949, 100] width 76 height 12
click at [945, 84] on div "Without pricing" at bounding box center [949, 83] width 76 height 12
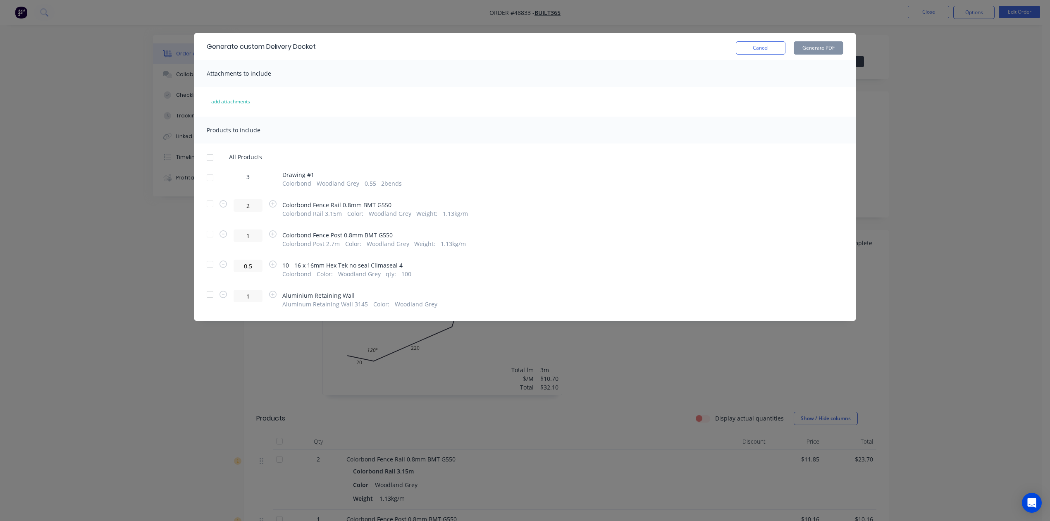
click at [206, 179] on div at bounding box center [210, 177] width 17 height 17
click at [812, 45] on button "Generate PDF" at bounding box center [818, 47] width 50 height 13
click at [207, 201] on div at bounding box center [210, 203] width 17 height 17
click at [208, 159] on div at bounding box center [210, 157] width 17 height 17
click at [209, 160] on div at bounding box center [210, 157] width 17 height 17
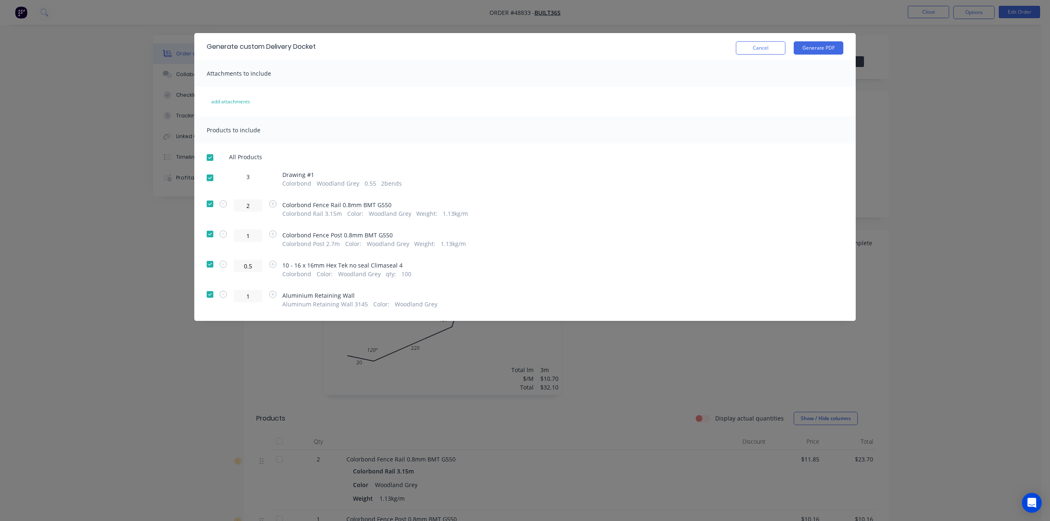
click at [205, 181] on div at bounding box center [210, 177] width 17 height 17
click at [830, 46] on button "Generate PDF" at bounding box center [818, 47] width 50 height 13
click at [758, 45] on button "Cancel" at bounding box center [761, 47] width 50 height 13
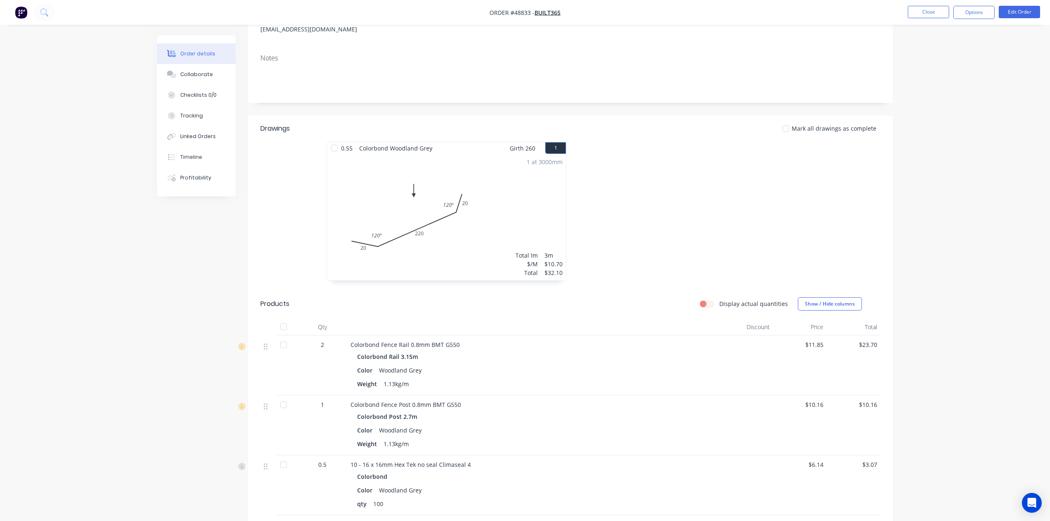
scroll to position [220, 0]
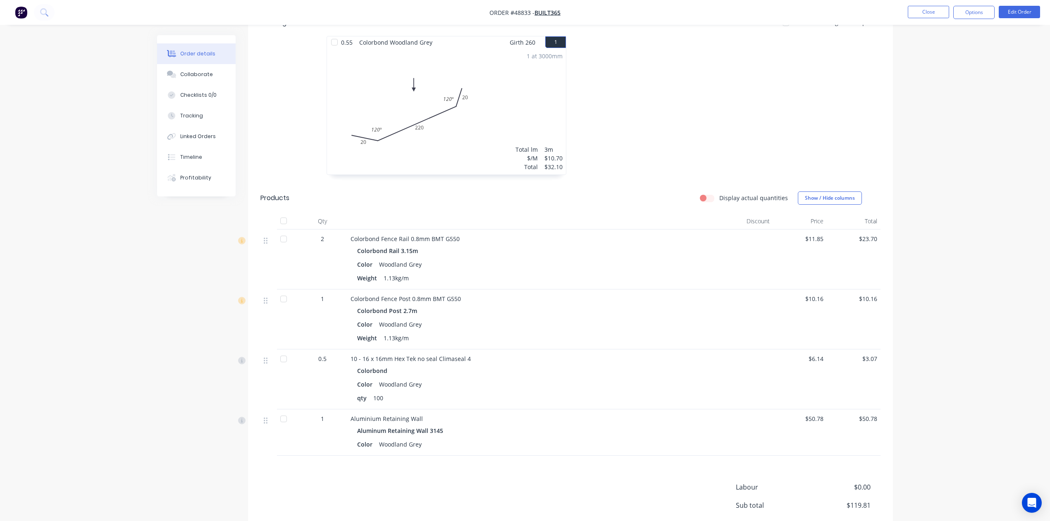
click at [283, 220] on div at bounding box center [283, 220] width 17 height 17
click at [647, 359] on div "10 - 16 x 16mm Hex Tek no seal Climaseal 4" at bounding box center [532, 358] width 365 height 9
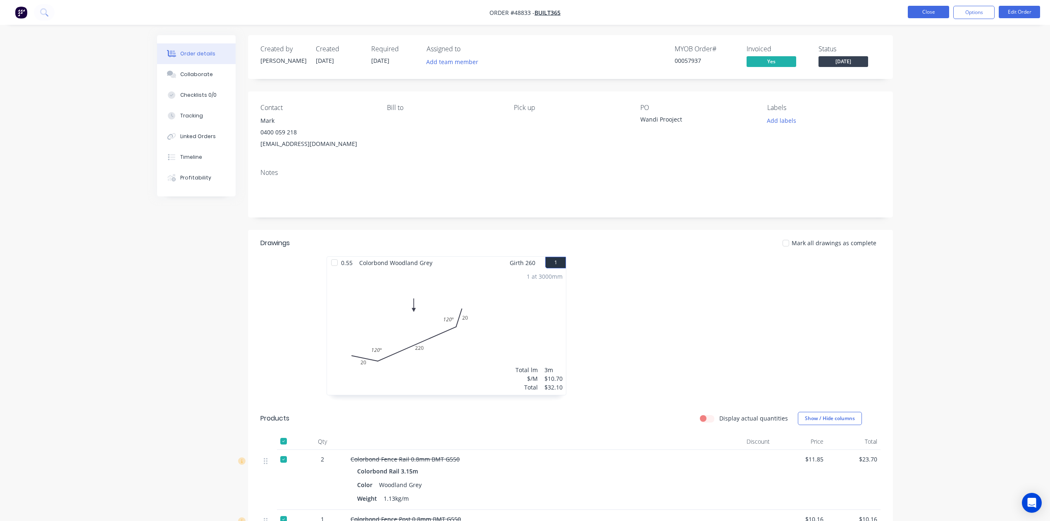
click at [921, 16] on button "Close" at bounding box center [927, 12] width 41 height 12
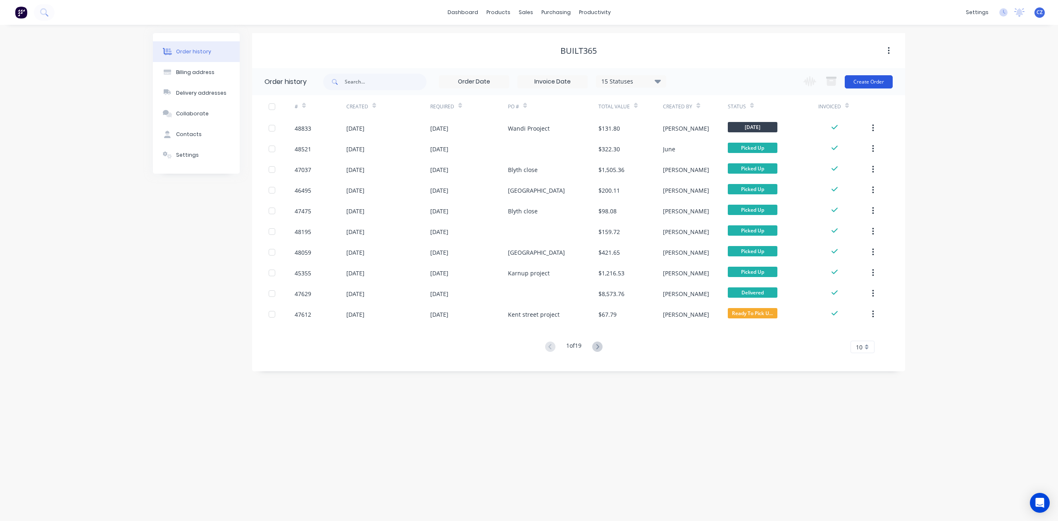
click at [879, 82] on button "Create Order" at bounding box center [869, 81] width 48 height 13
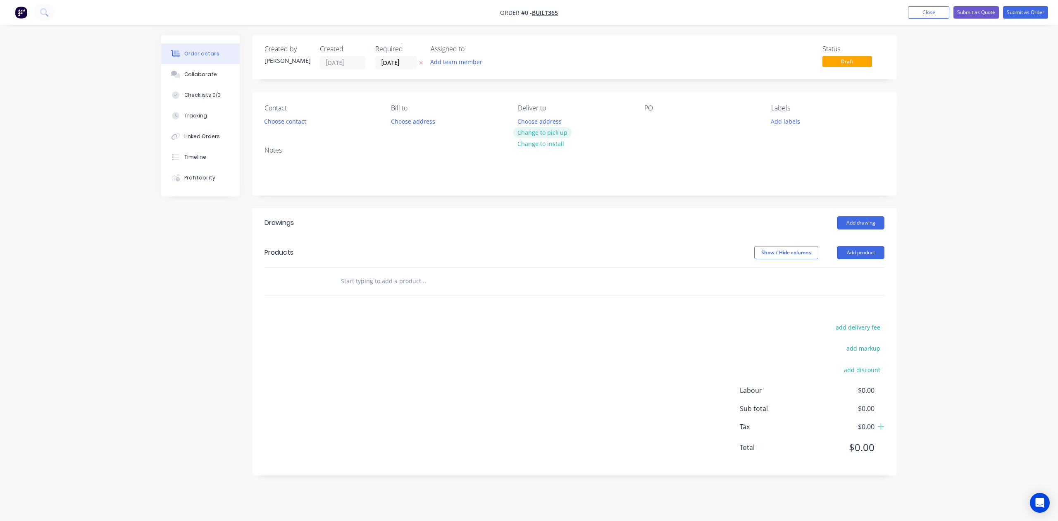
click at [543, 133] on button "Change to pick up" at bounding box center [542, 132] width 59 height 11
click at [295, 122] on button "Choose contact" at bounding box center [285, 120] width 51 height 11
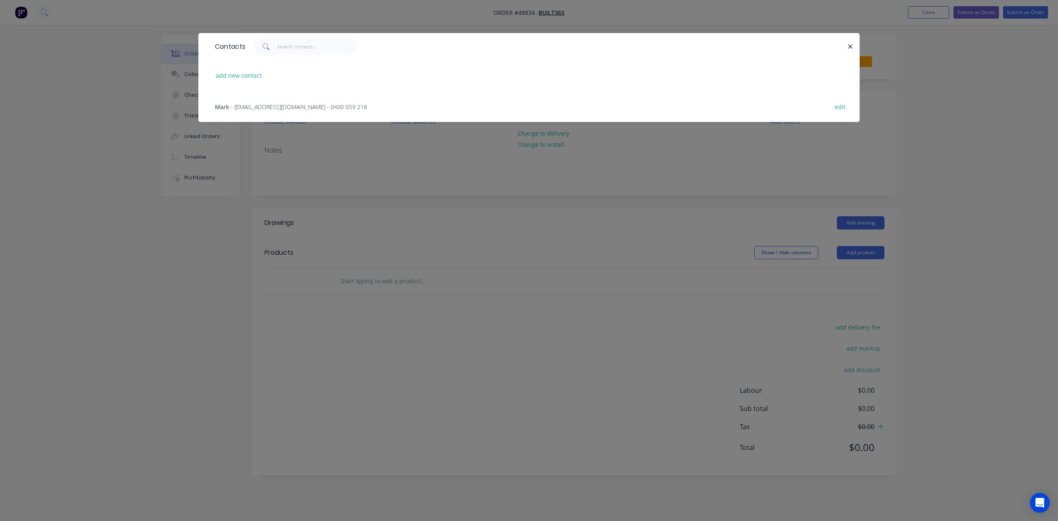
click at [256, 103] on span "- built365@icloud.com - 0400 059 218" at bounding box center [299, 107] width 136 height 8
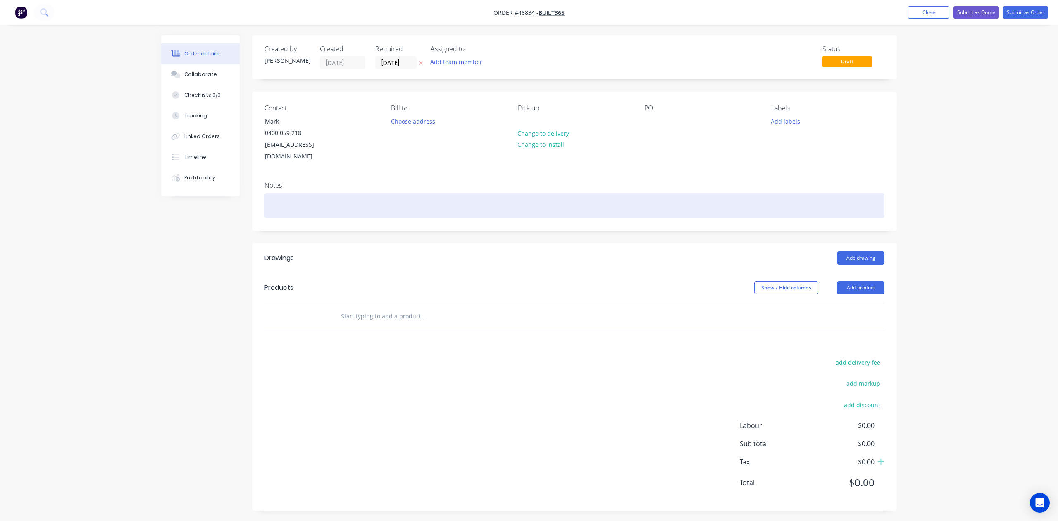
click at [655, 180] on div "Notes" at bounding box center [574, 202] width 645 height 55
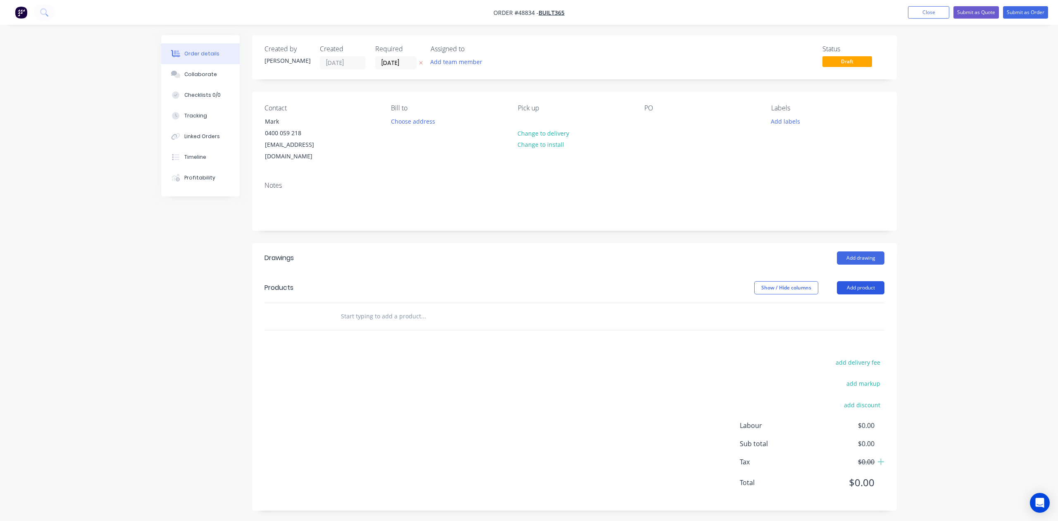
click at [862, 281] on button "Add product" at bounding box center [861, 287] width 48 height 13
click at [864, 300] on button "Product catalogue" at bounding box center [845, 308] width 79 height 17
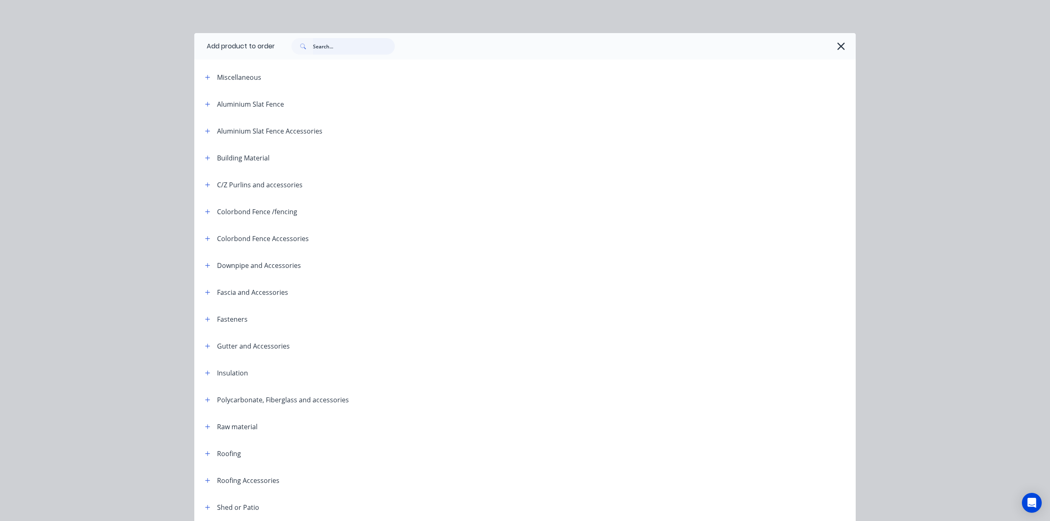
click at [349, 46] on input "text" at bounding box center [354, 46] width 82 height 17
type input "down"
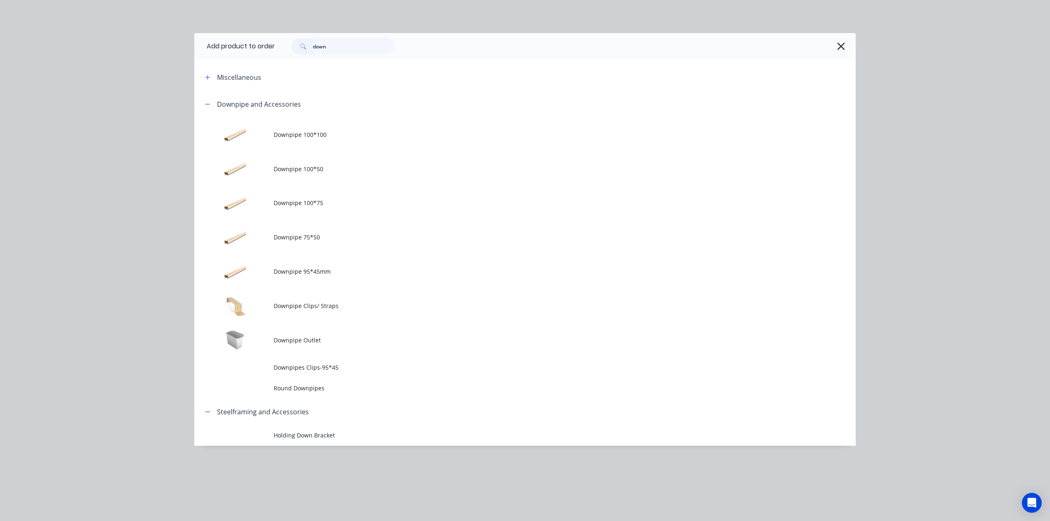
drag, startPoint x: 297, startPoint y: 275, endPoint x: 297, endPoint y: 261, distance: 13.6
click at [298, 274] on span "Downpipe 95*45mm" at bounding box center [506, 271] width 465 height 9
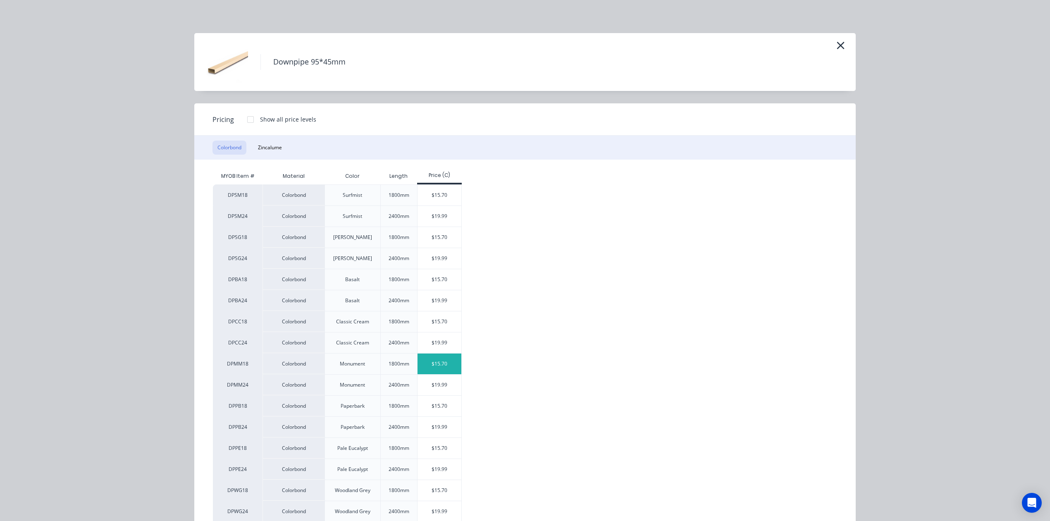
click at [438, 364] on div "$15.70" at bounding box center [439, 363] width 44 height 21
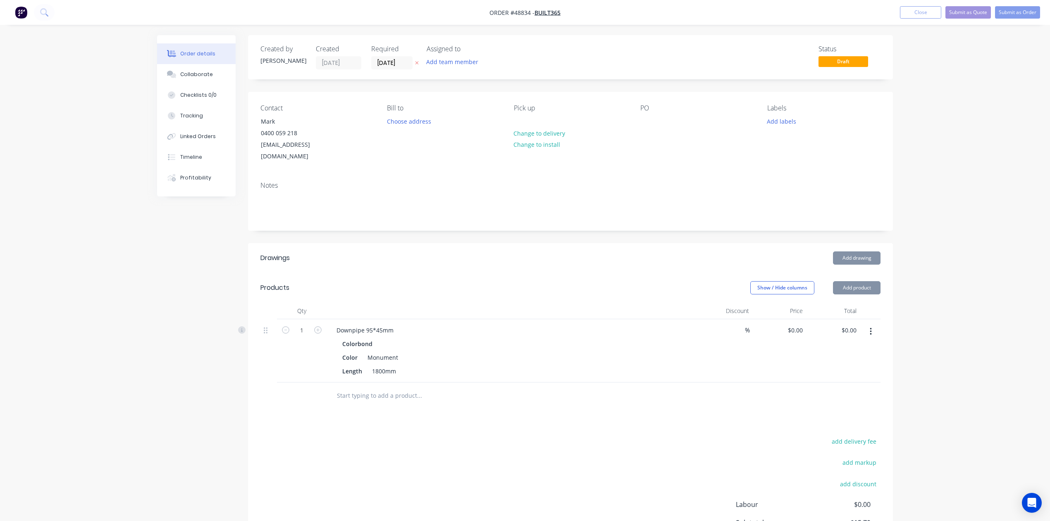
type input "$15.70"
click at [310, 324] on input "1" at bounding box center [301, 330] width 21 height 12
type input "2"
type input "$31.40"
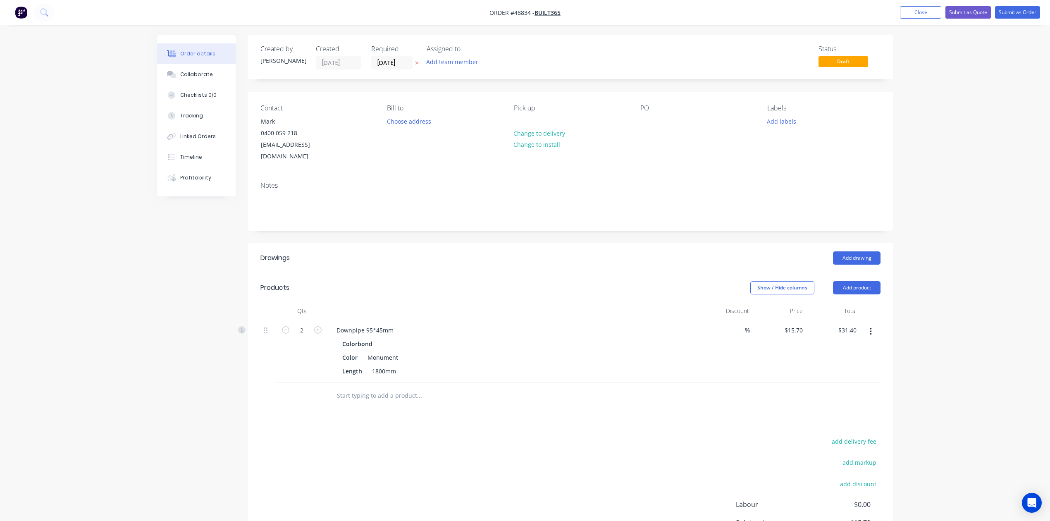
click at [602, 338] on div "Colorbond" at bounding box center [512, 344] width 340 height 12
click at [860, 281] on button "Add product" at bounding box center [857, 287] width 48 height 13
click at [860, 300] on button "Product catalogue" at bounding box center [841, 308] width 79 height 17
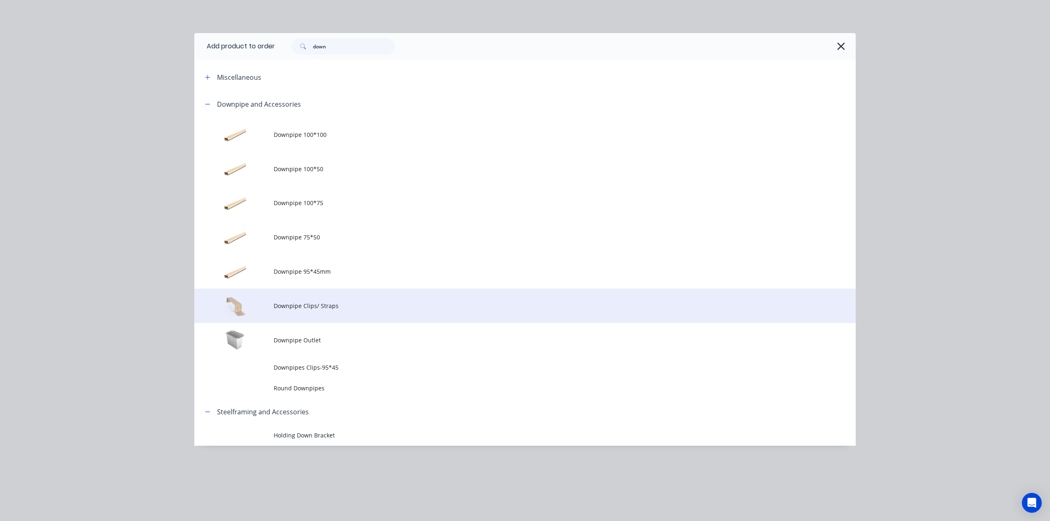
click at [326, 305] on span "Downpipe Clips/ Straps" at bounding box center [506, 305] width 465 height 9
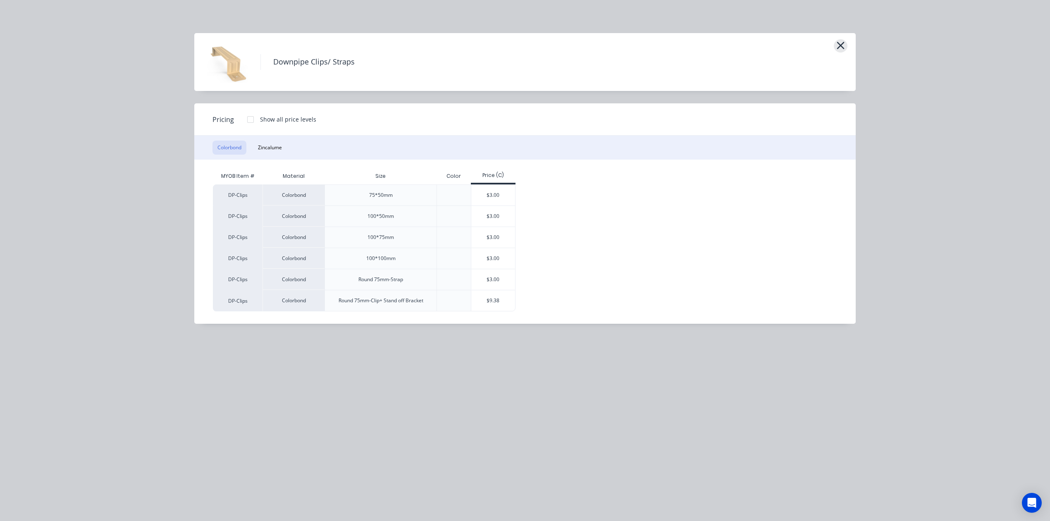
click at [845, 50] on button "button" at bounding box center [840, 45] width 14 height 13
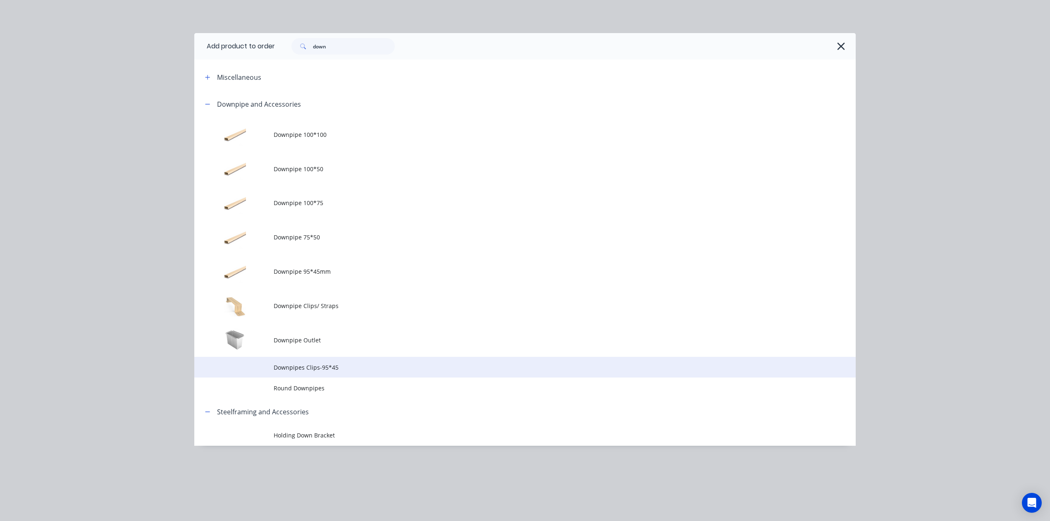
click at [296, 360] on td "Downpipes Clips-95*45" at bounding box center [565, 367] width 582 height 21
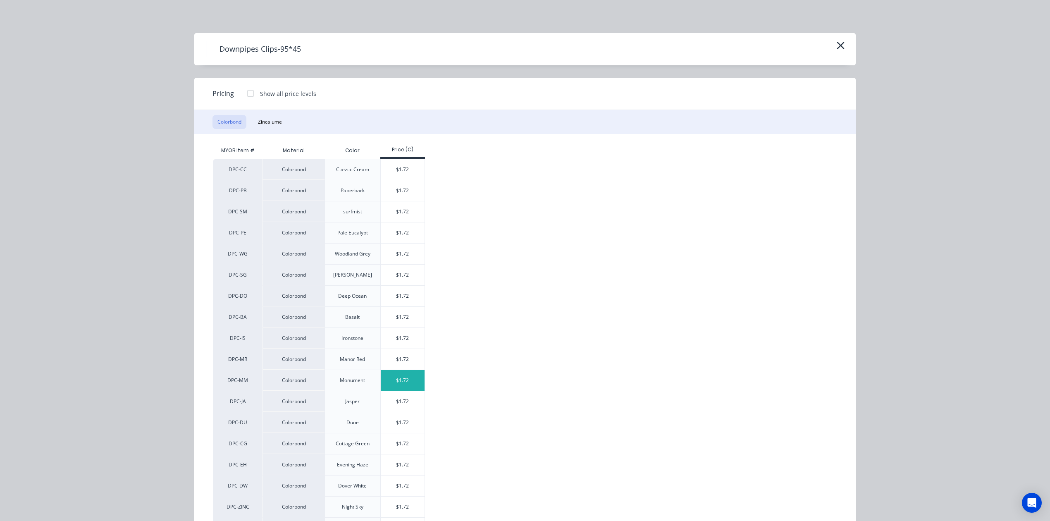
click at [412, 374] on div "$1.72" at bounding box center [403, 380] width 44 height 21
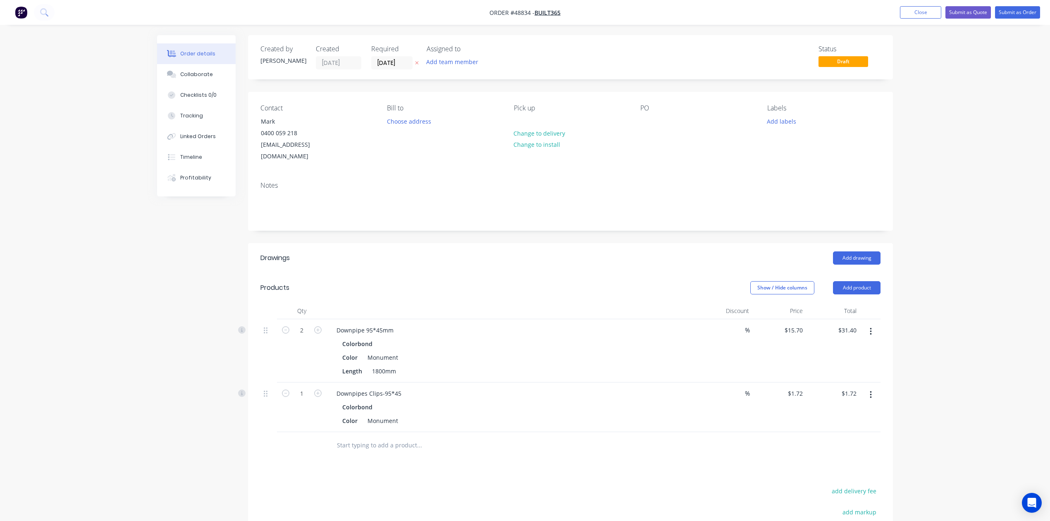
drag, startPoint x: 317, startPoint y: 381, endPoint x: 333, endPoint y: 390, distance: 18.7
click at [317, 389] on icon "button" at bounding box center [317, 392] width 7 height 7
type input "2"
type input "$3.44"
click at [344, 437] on input "text" at bounding box center [418, 445] width 165 height 17
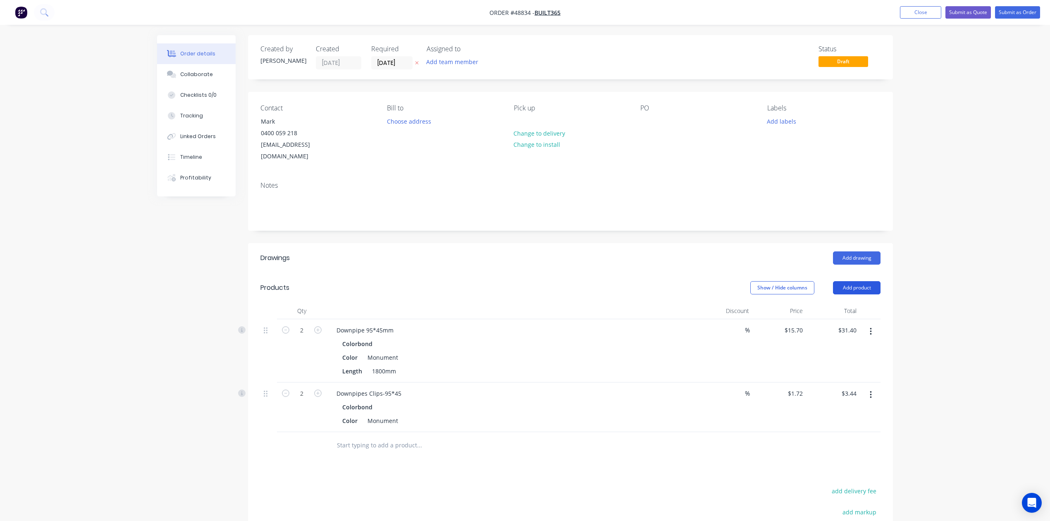
click at [864, 281] on button "Add product" at bounding box center [857, 287] width 48 height 13
click at [827, 302] on div "Product catalogue" at bounding box center [841, 308] width 64 height 12
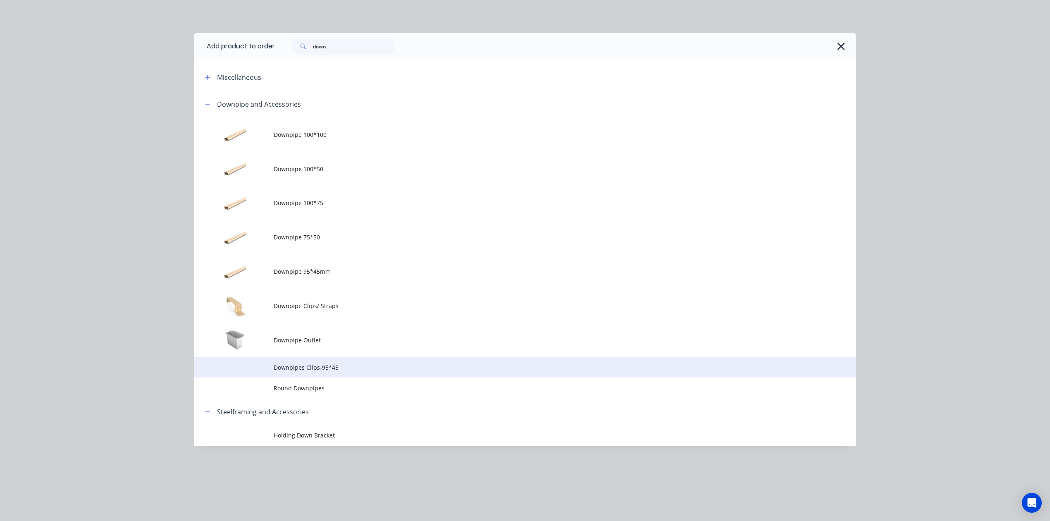
click at [325, 363] on span "Downpipes Clips-95*45" at bounding box center [506, 367] width 465 height 9
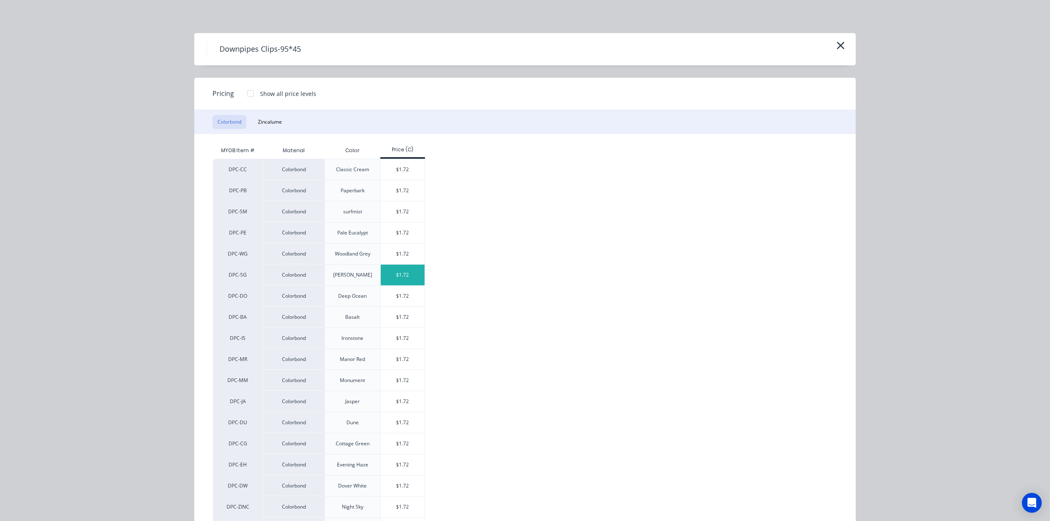
click at [400, 269] on div "$1.72" at bounding box center [403, 274] width 44 height 21
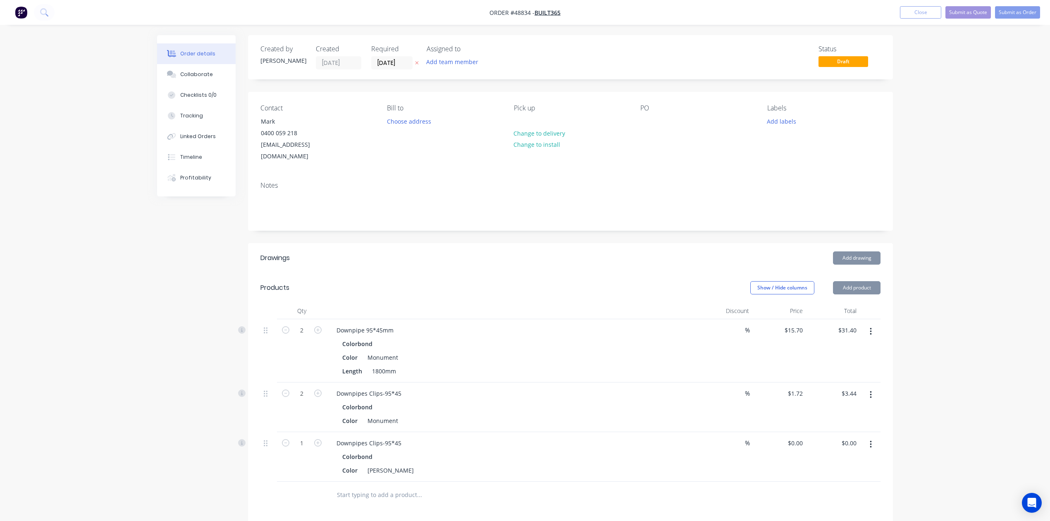
type input "$1.72"
click at [321, 439] on icon "button" at bounding box center [317, 442] width 7 height 7
type input "2"
type input "$3.44"
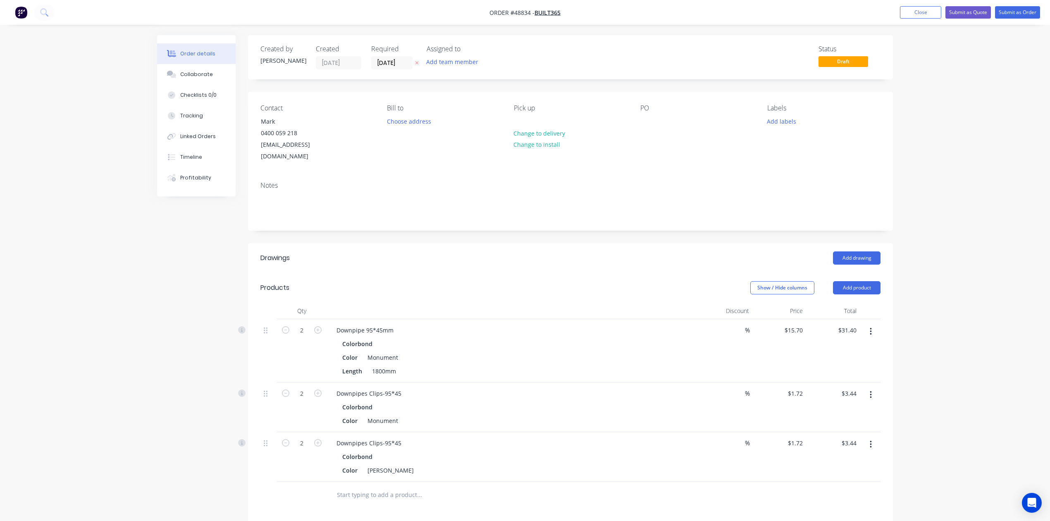
click at [872, 324] on button "button" at bounding box center [870, 331] width 19 height 15
click at [848, 364] on div "Duplicate" at bounding box center [841, 370] width 64 height 12
drag, startPoint x: 870, startPoint y: 483, endPoint x: 869, endPoint y: 488, distance: 4.5
click at [870, 490] on icon "button" at bounding box center [870, 493] width 2 height 7
click at [857, 507] on button "Edit" at bounding box center [841, 515] width 79 height 17
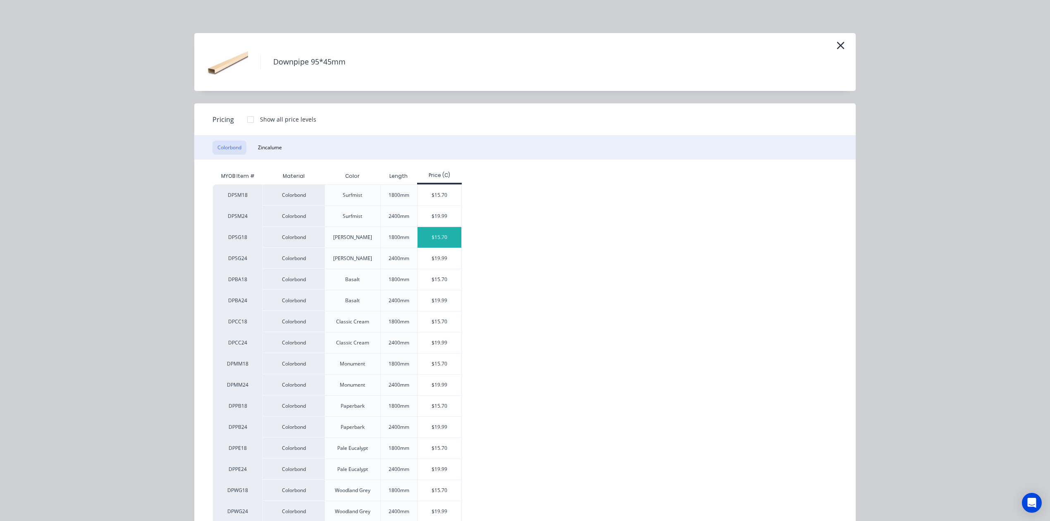
click at [438, 240] on div "$15.70" at bounding box center [439, 237] width 44 height 21
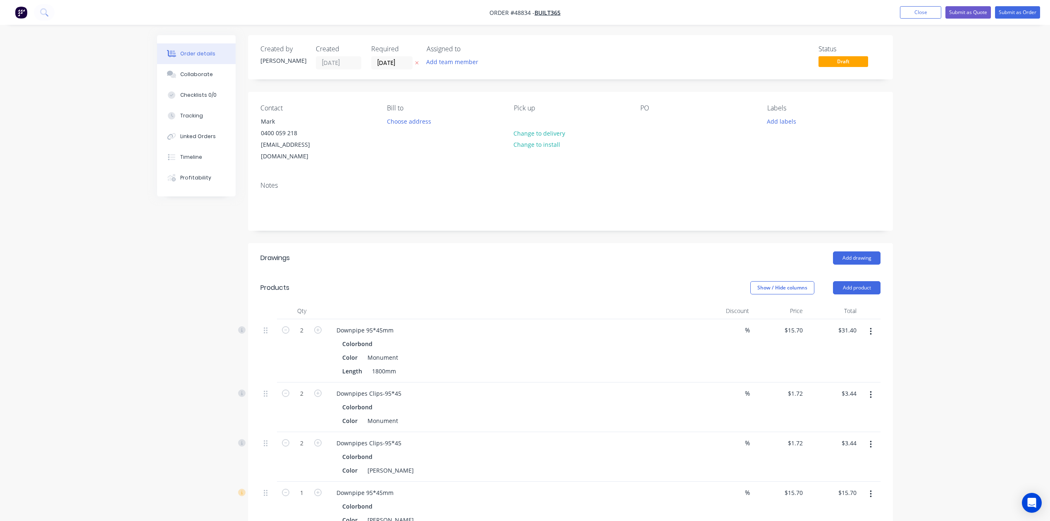
click at [317, 488] on icon "button" at bounding box center [317, 491] width 7 height 7
type input "2"
type input "$31.40"
click at [577, 432] on div "Downpipes Clips-95*45 Colorbond Color Shale Grey" at bounding box center [512, 457] width 372 height 50
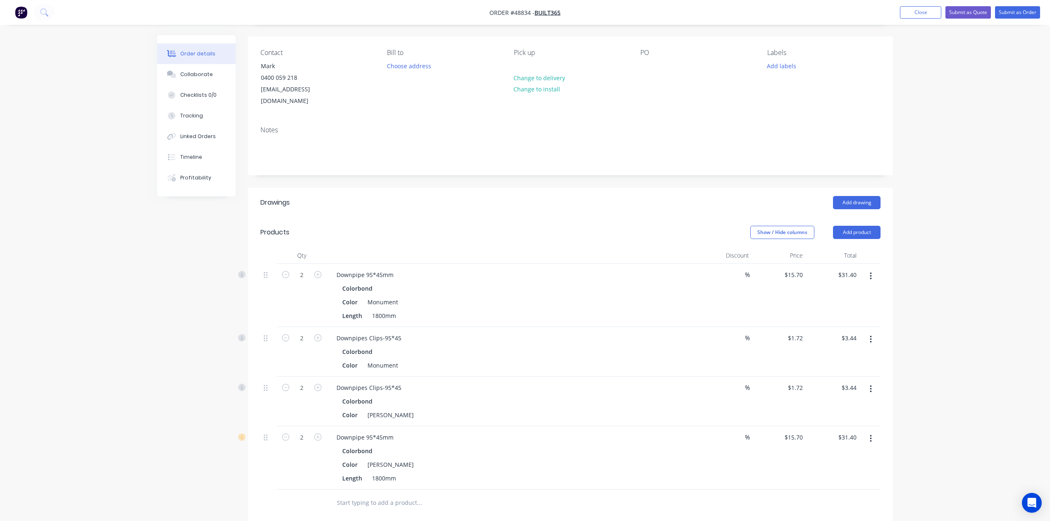
scroll to position [110, 0]
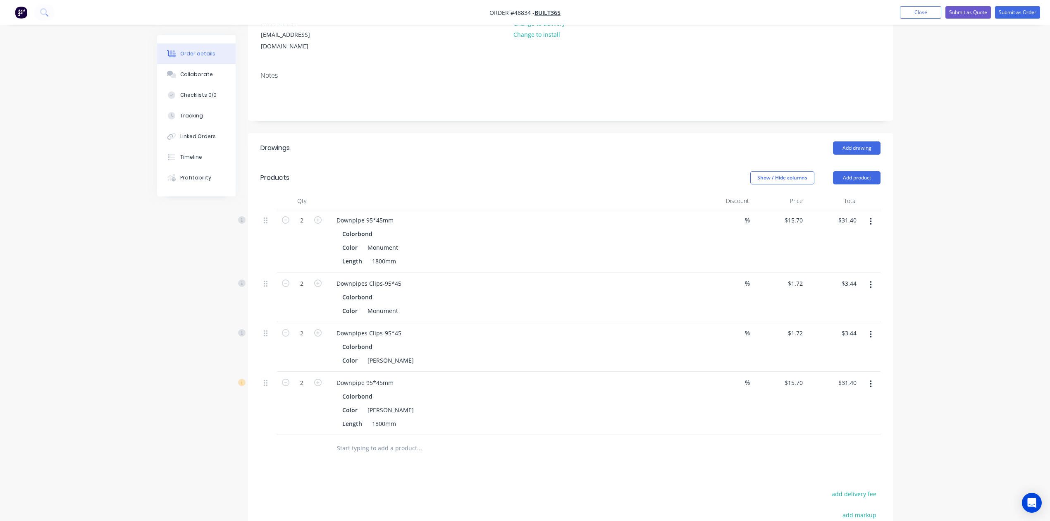
click at [545, 440] on div at bounding box center [454, 448] width 248 height 17
click at [869, 214] on button "button" at bounding box center [870, 221] width 19 height 15
click at [838, 235] on button "Edit" at bounding box center [841, 243] width 79 height 17
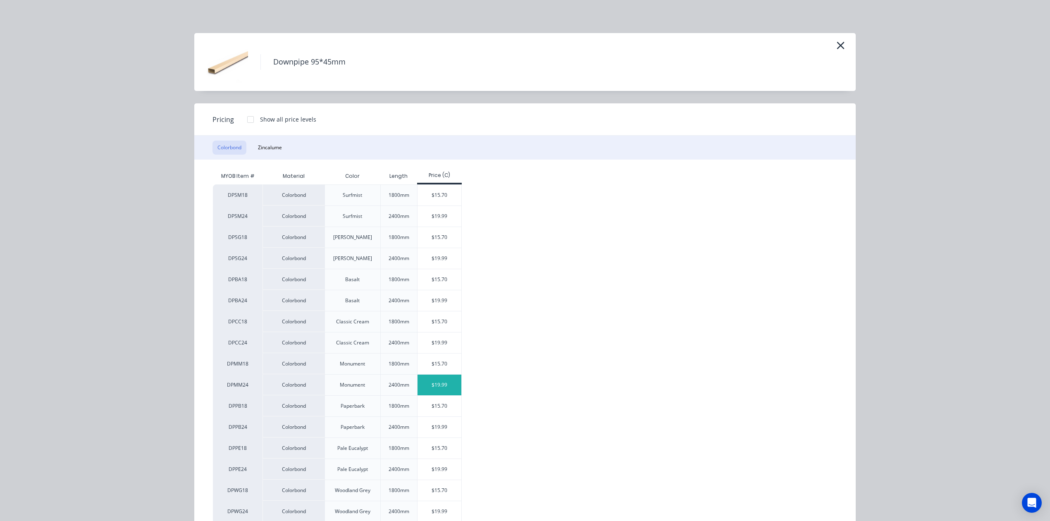
click at [435, 386] on div "$19.99" at bounding box center [439, 384] width 44 height 21
type input "$19.99"
type input "$39.98"
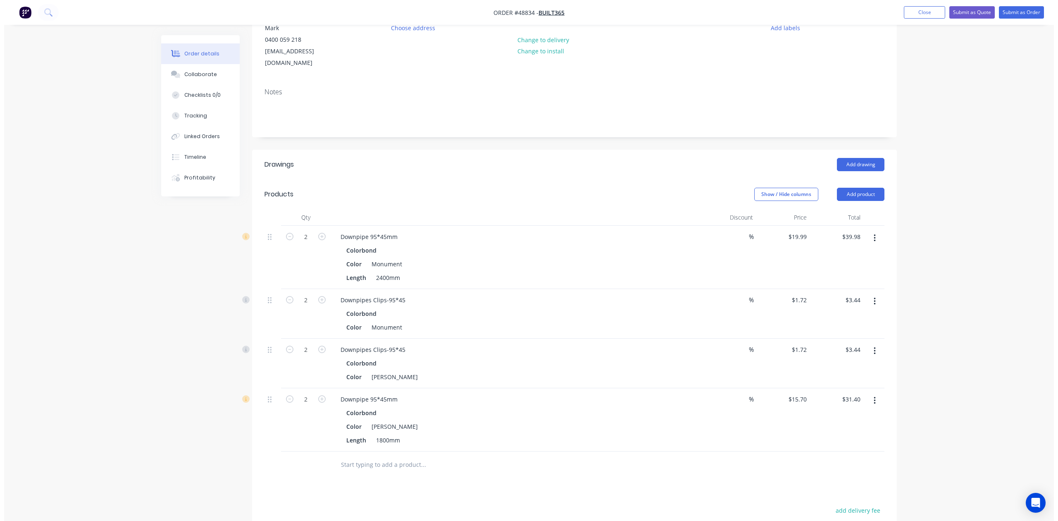
scroll to position [0, 0]
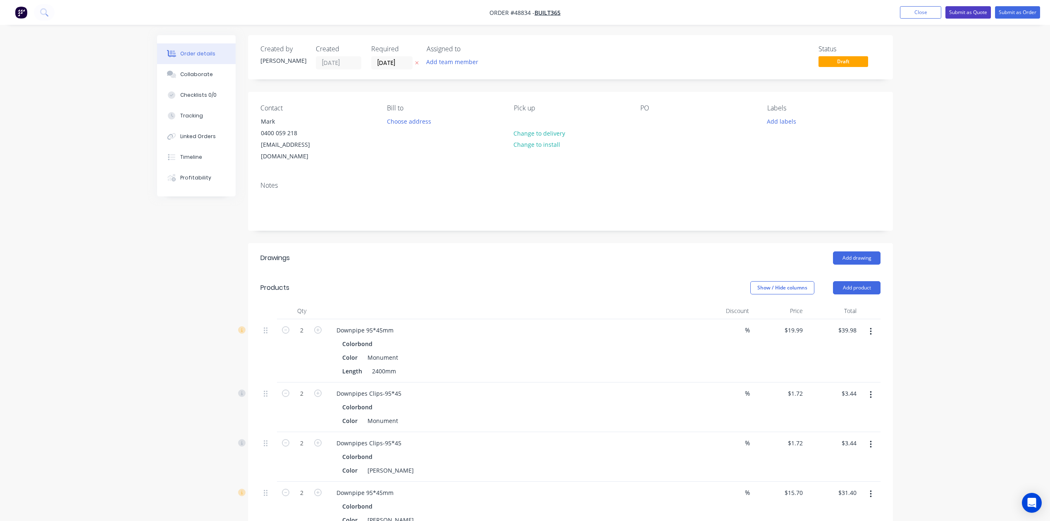
click at [974, 12] on button "Submit as Quote" at bounding box center [967, 12] width 45 height 12
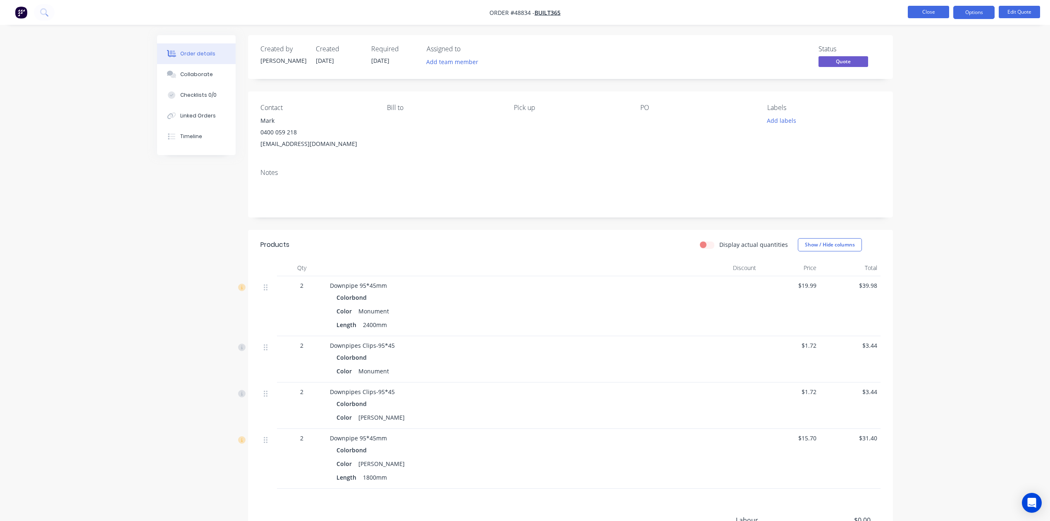
click at [929, 10] on button "Close" at bounding box center [927, 12] width 41 height 12
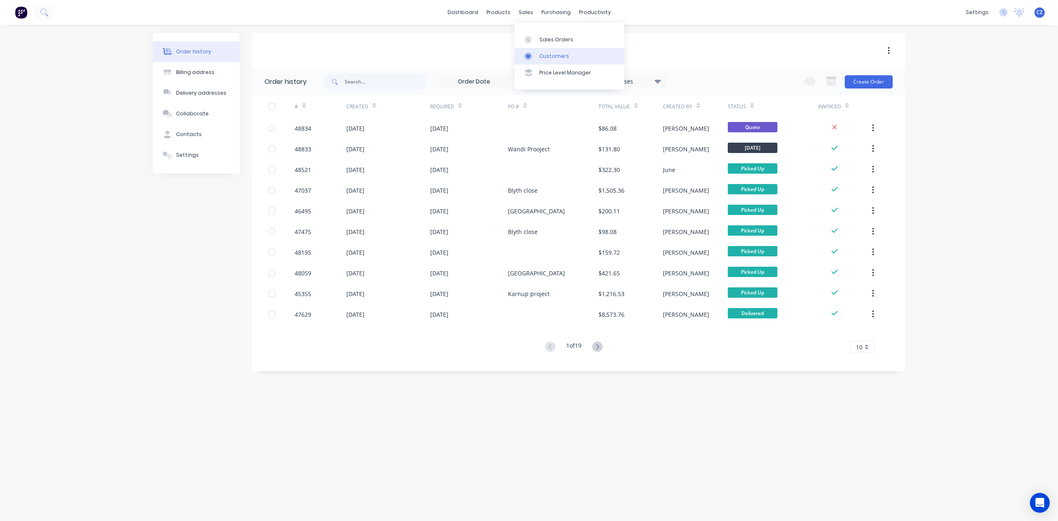
click at [537, 52] on link "Customers" at bounding box center [569, 56] width 110 height 17
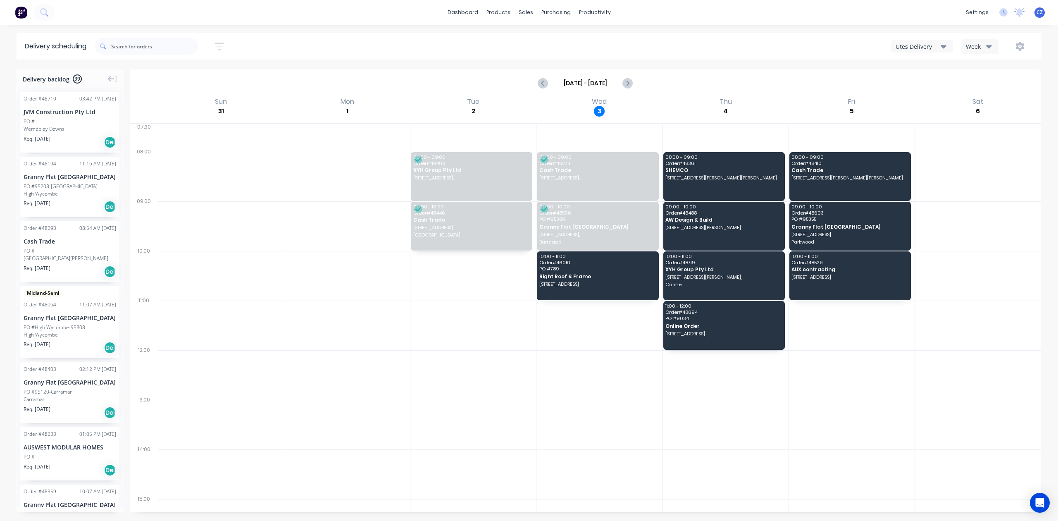
click at [934, 45] on div "Utes Delivery" at bounding box center [917, 46] width 45 height 9
click at [936, 71] on div "Semi-Truck with Hiab" at bounding box center [932, 67] width 82 height 17
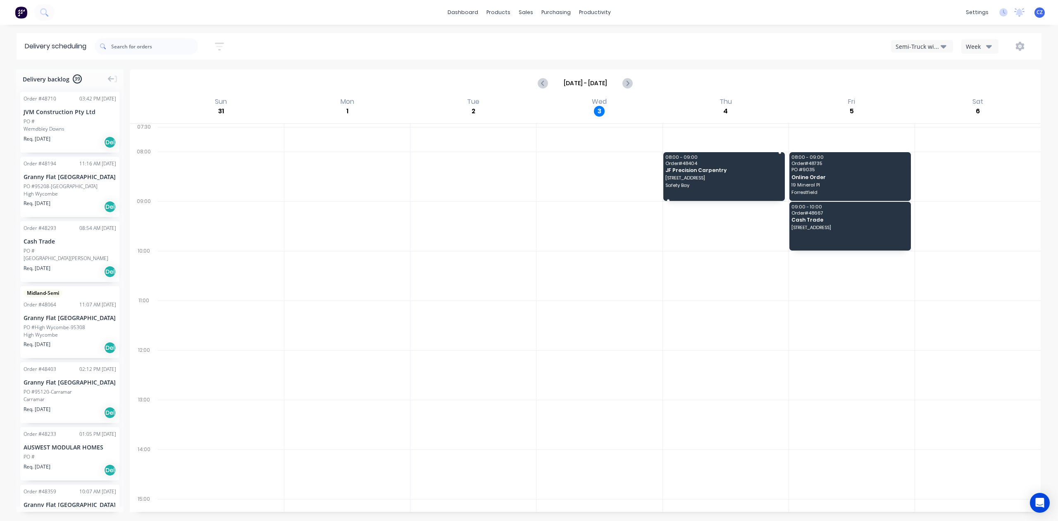
click at [745, 176] on span "[STREET_ADDRESS]" at bounding box center [723, 177] width 116 height 5
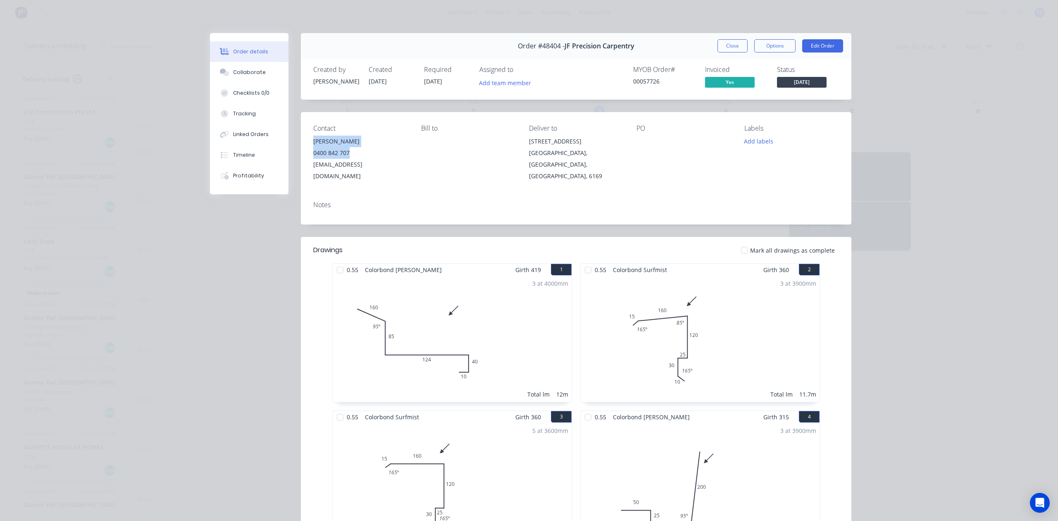
drag, startPoint x: 352, startPoint y: 152, endPoint x: 303, endPoint y: 142, distance: 50.6
click at [303, 142] on div "Contact [PERSON_NAME] [PHONE_NUMBER] [EMAIL_ADDRESS][DOMAIN_NAME] Bill to Deliv…" at bounding box center [576, 153] width 550 height 82
copy div "[PERSON_NAME] 0400 842 707"
click at [742, 44] on button "Close" at bounding box center [732, 45] width 30 height 13
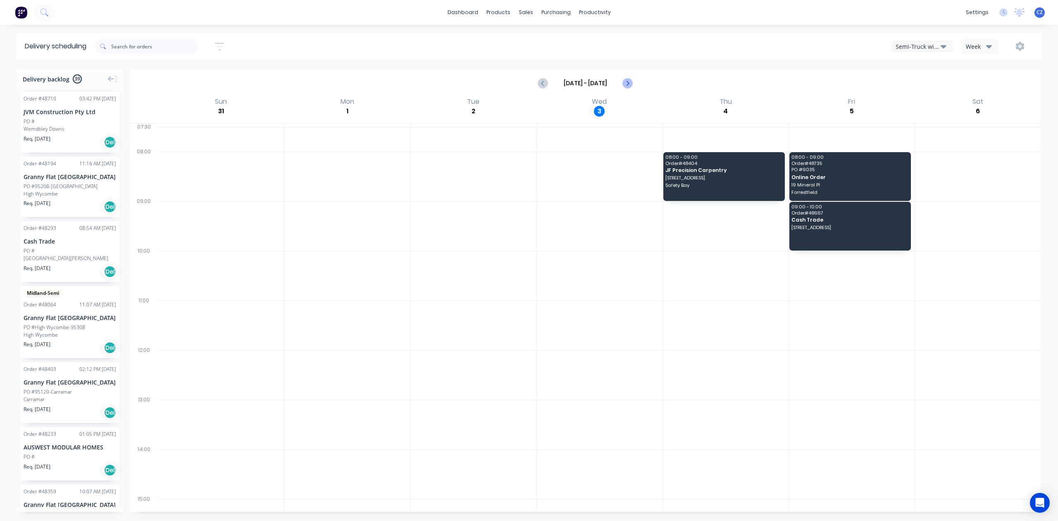
click at [627, 85] on icon "Next page" at bounding box center [627, 83] width 4 height 7
type input "[DATE] - [DATE]"
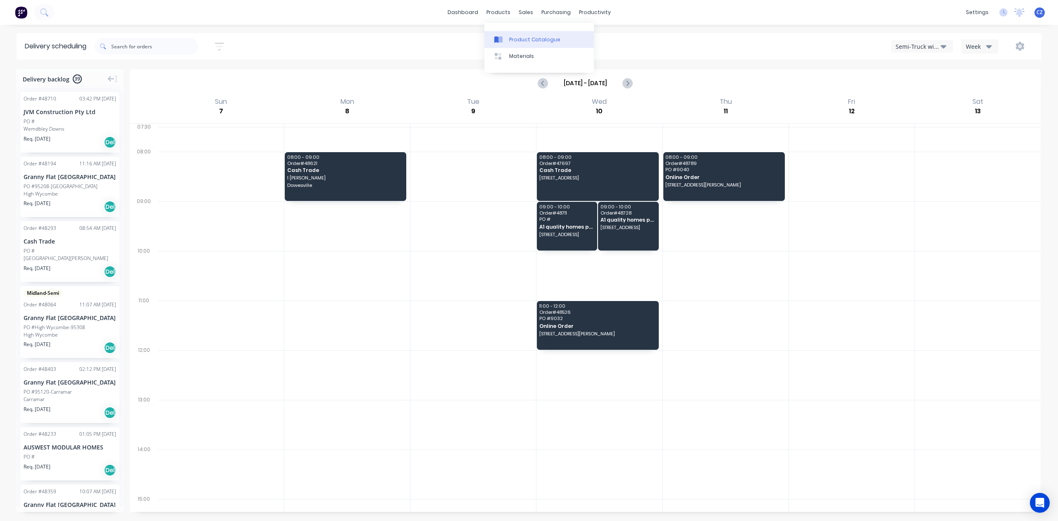
click at [505, 42] on div at bounding box center [500, 39] width 12 height 7
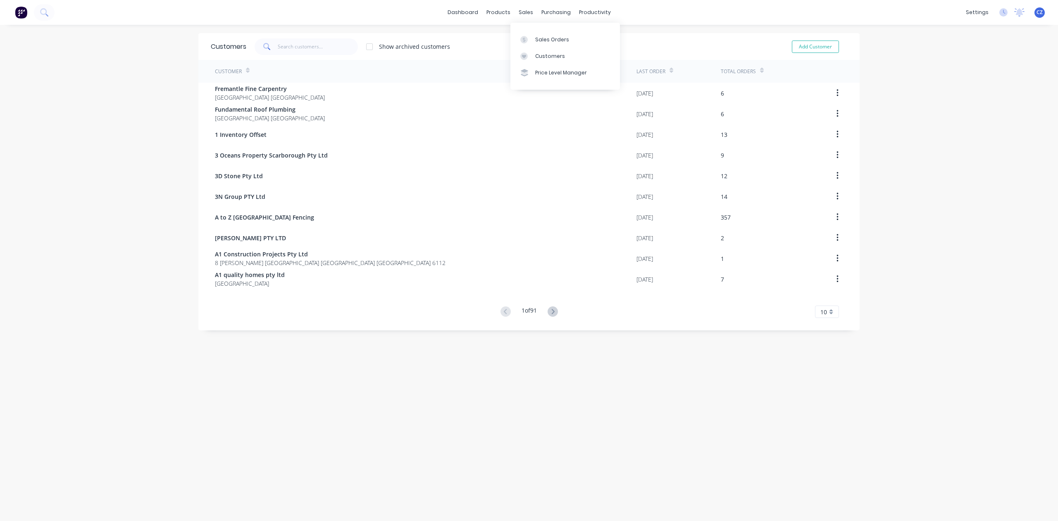
drag, startPoint x: 470, startPoint y: 65, endPoint x: 480, endPoint y: 62, distance: 10.1
click at [471, 65] on div "Customer" at bounding box center [425, 71] width 421 height 23
drag, startPoint x: 307, startPoint y: 48, endPoint x: 311, endPoint y: 45, distance: 4.7
click at [310, 47] on input "text" at bounding box center [318, 46] width 81 height 17
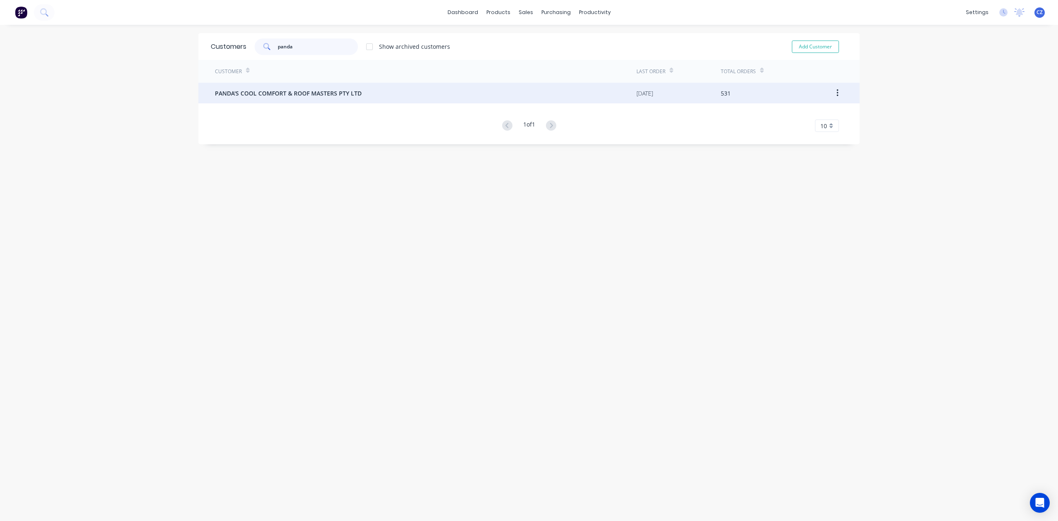
type input "panda"
click at [310, 85] on div "PANDA'S COOL COMFORT & ROOF MASTERS PTY LTD" at bounding box center [425, 93] width 421 height 21
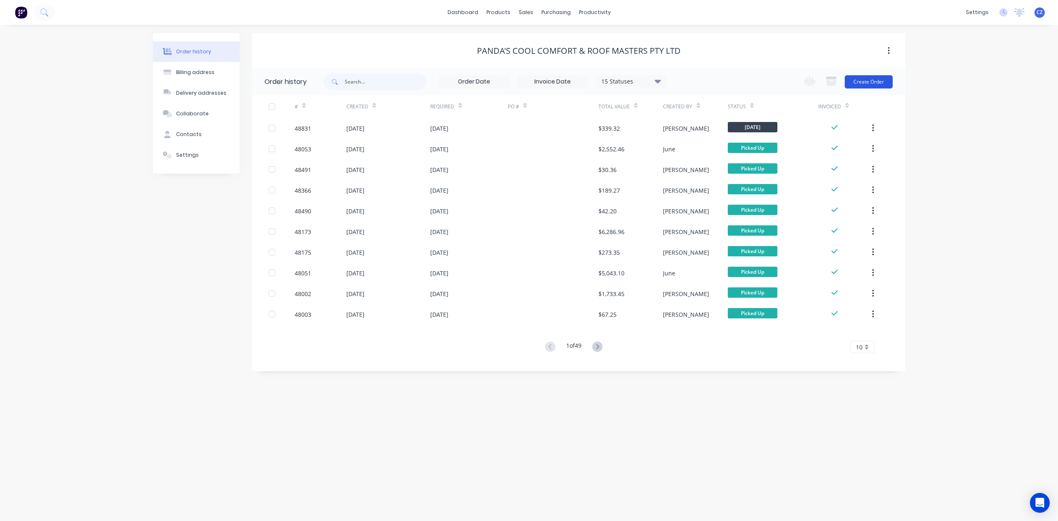
click at [873, 86] on button "Create Order" at bounding box center [869, 81] width 48 height 13
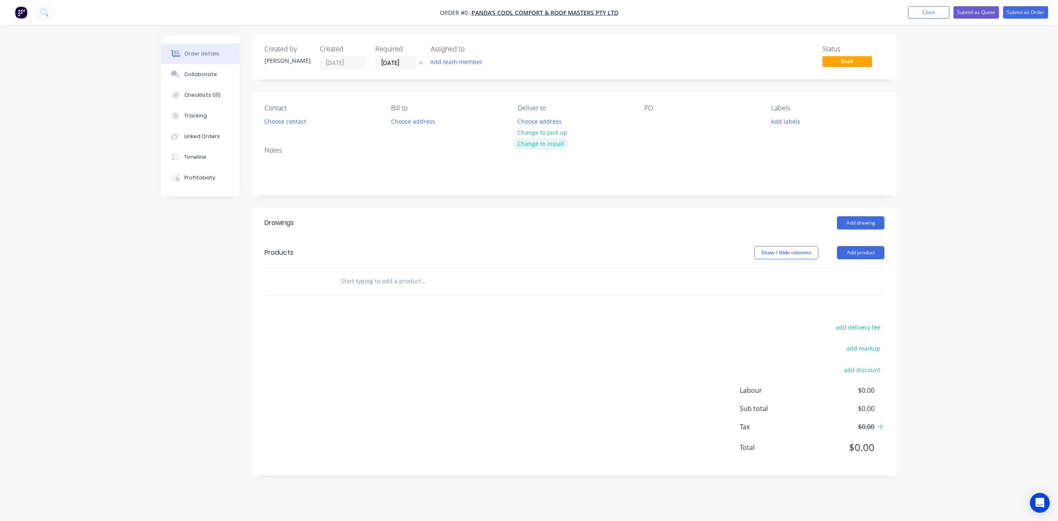
click at [547, 140] on button "Change to install" at bounding box center [540, 143] width 55 height 11
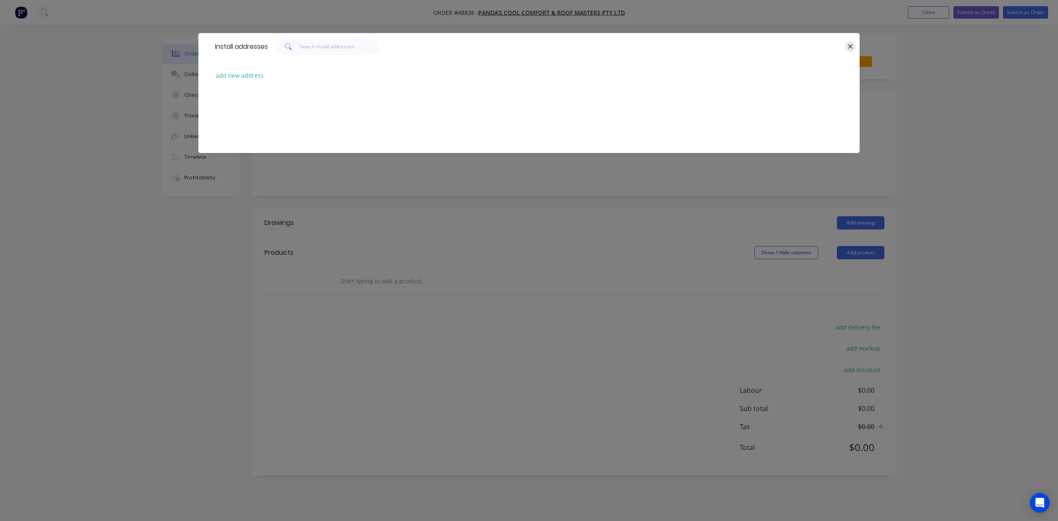
click at [852, 45] on icon "button" at bounding box center [850, 46] width 5 height 5
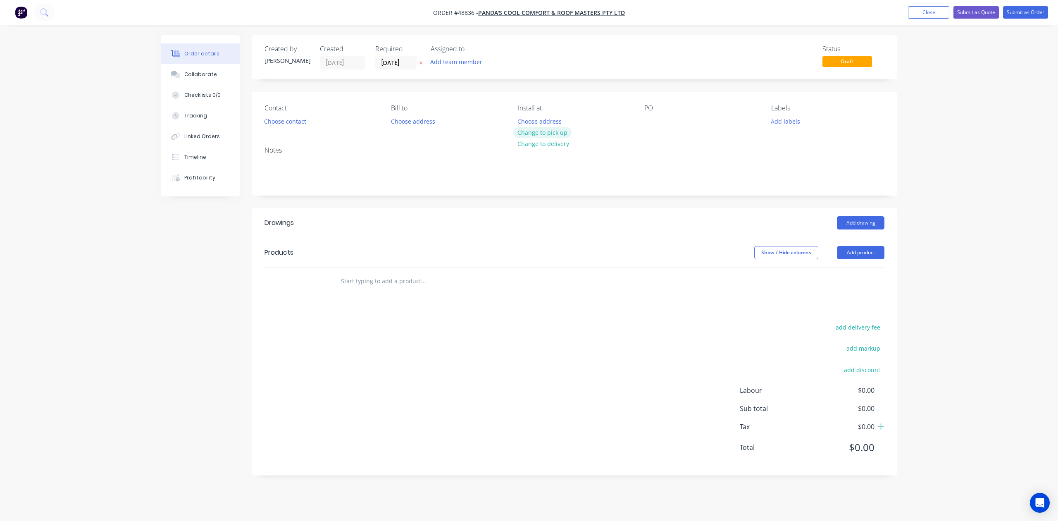
click at [538, 128] on button "Change to pick up" at bounding box center [542, 132] width 59 height 11
click at [843, 252] on button "Add product" at bounding box center [861, 252] width 48 height 13
click at [841, 263] on header "Products Show / Hide columns Add product" at bounding box center [574, 253] width 645 height 30
click at [845, 258] on button "Add product" at bounding box center [861, 252] width 48 height 13
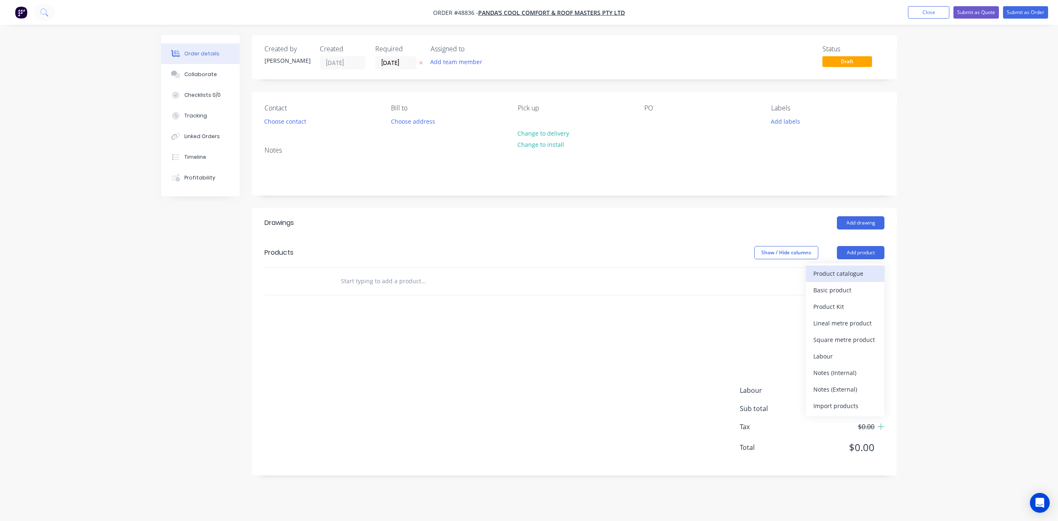
click at [845, 268] on div "Product catalogue" at bounding box center [845, 273] width 64 height 12
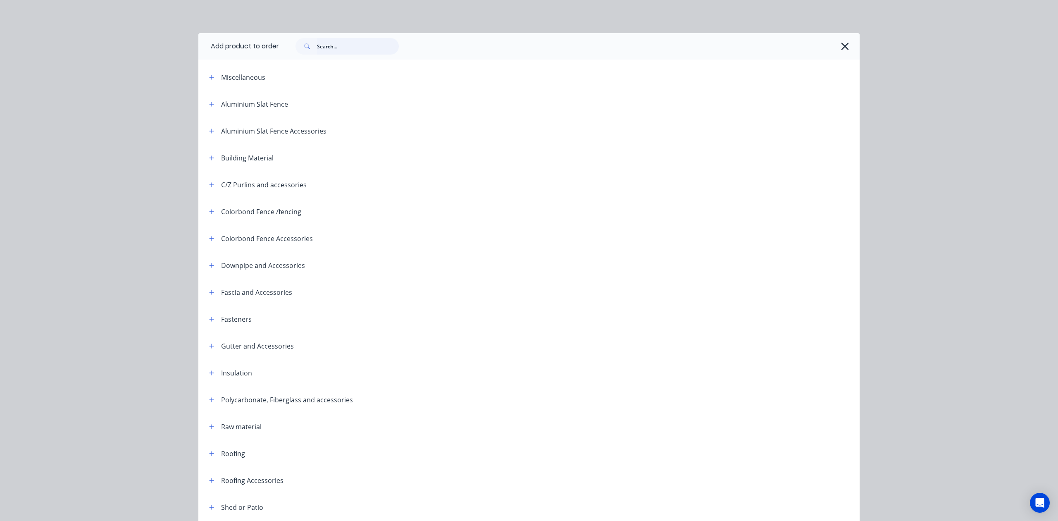
click at [354, 49] on input "text" at bounding box center [358, 46] width 82 height 17
type input "down"
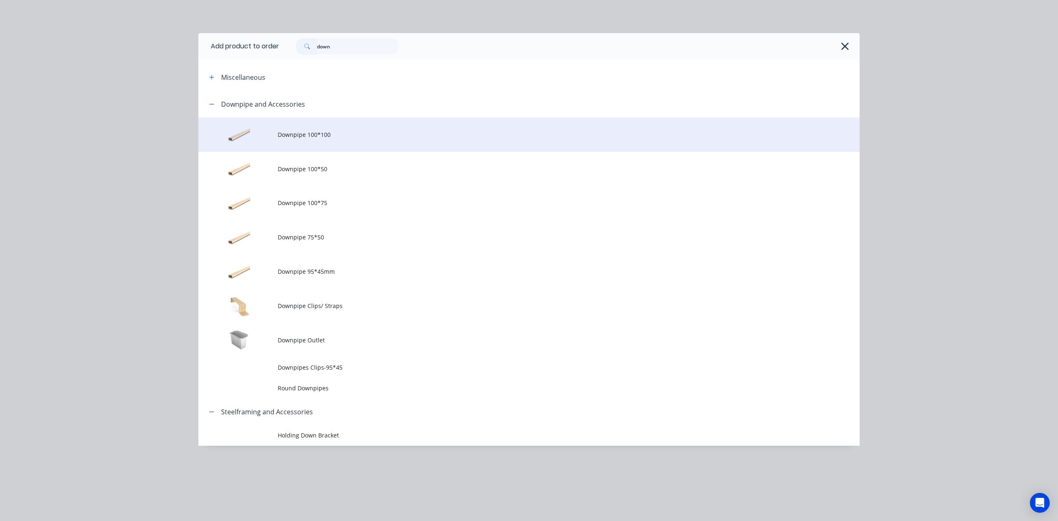
click at [349, 131] on span "Downpipe 100*100" at bounding box center [510, 134] width 465 height 9
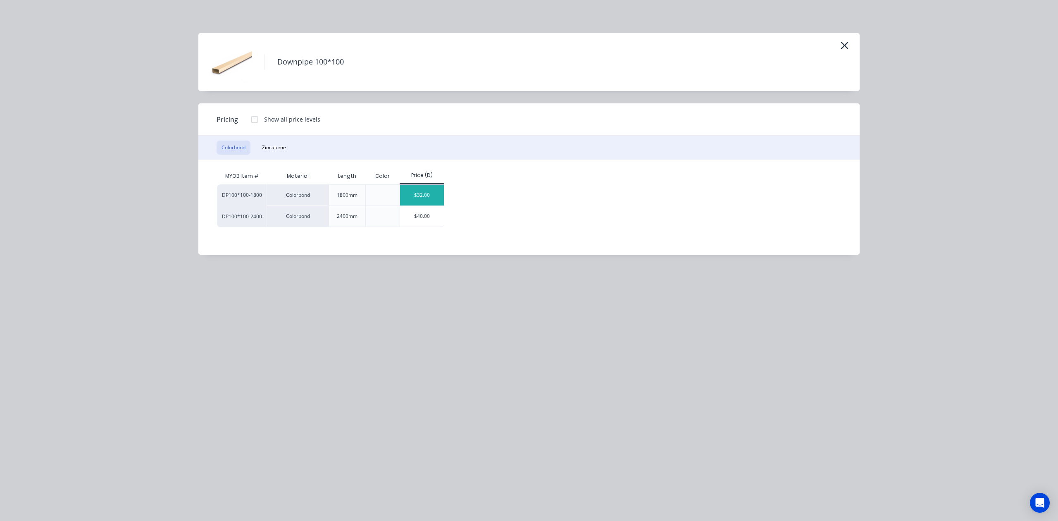
click at [430, 188] on div "$32.00" at bounding box center [422, 195] width 44 height 21
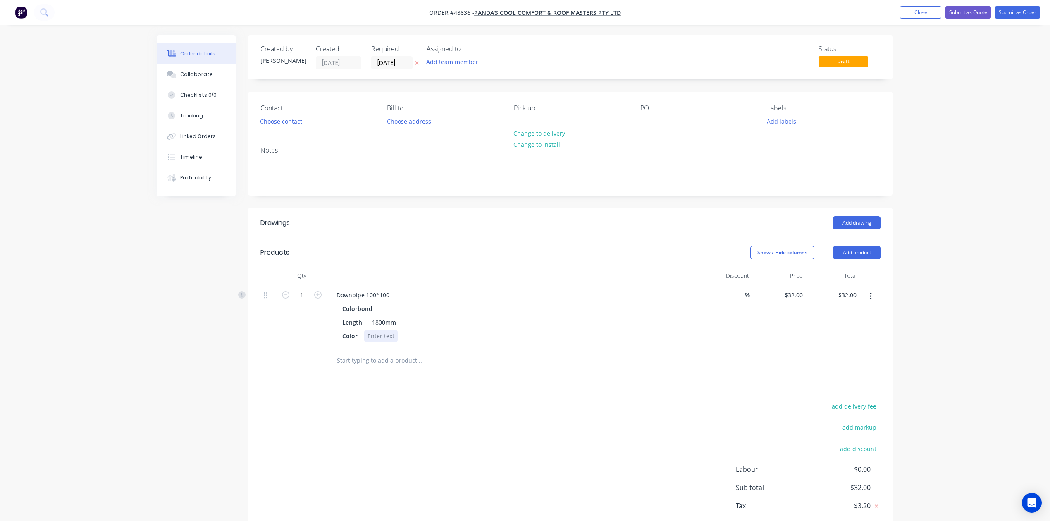
click at [380, 336] on div at bounding box center [380, 336] width 33 height 12
click at [386, 384] on div "Drawings Add drawing Products Show / Hide columns Add product Qty Discount Pric…" at bounding box center [570, 381] width 645 height 346
click at [318, 295] on icon "button" at bounding box center [317, 294] width 7 height 7
type input "2"
type input "$64.00"
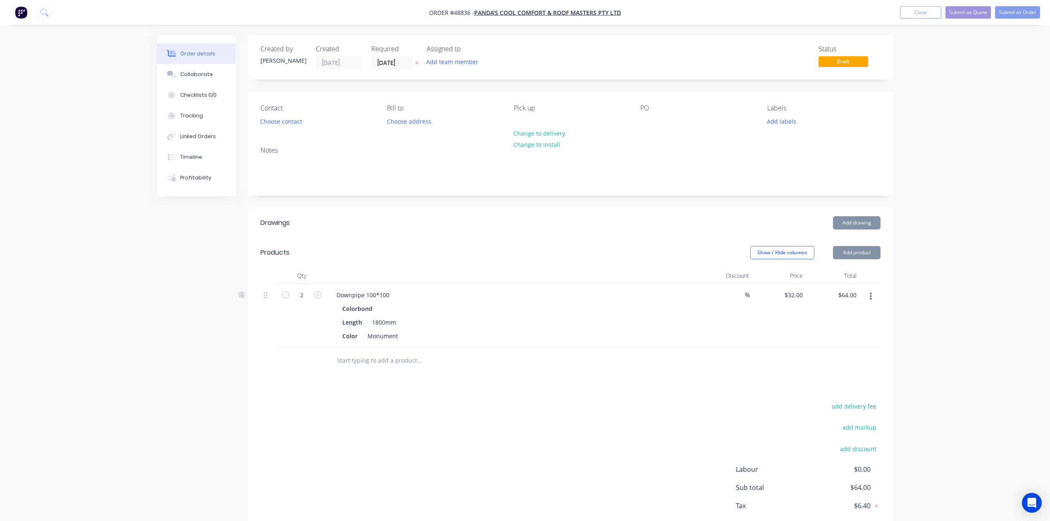
click at [339, 250] on div "Products" at bounding box center [326, 252] width 132 height 13
click at [843, 252] on button "Add product" at bounding box center [857, 252] width 48 height 13
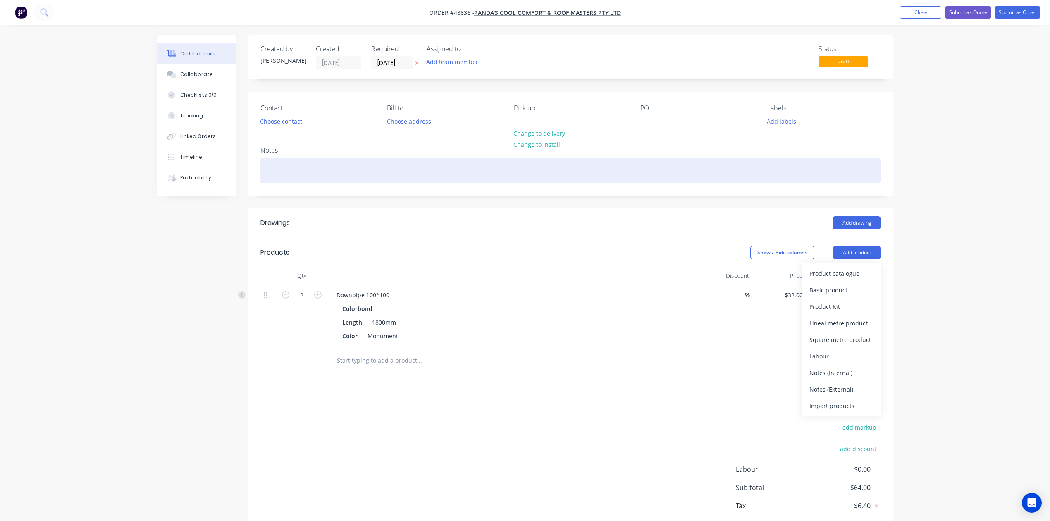
drag, startPoint x: 524, startPoint y: 164, endPoint x: 957, endPoint y: 56, distance: 446.7
click at [526, 162] on div at bounding box center [570, 170] width 620 height 25
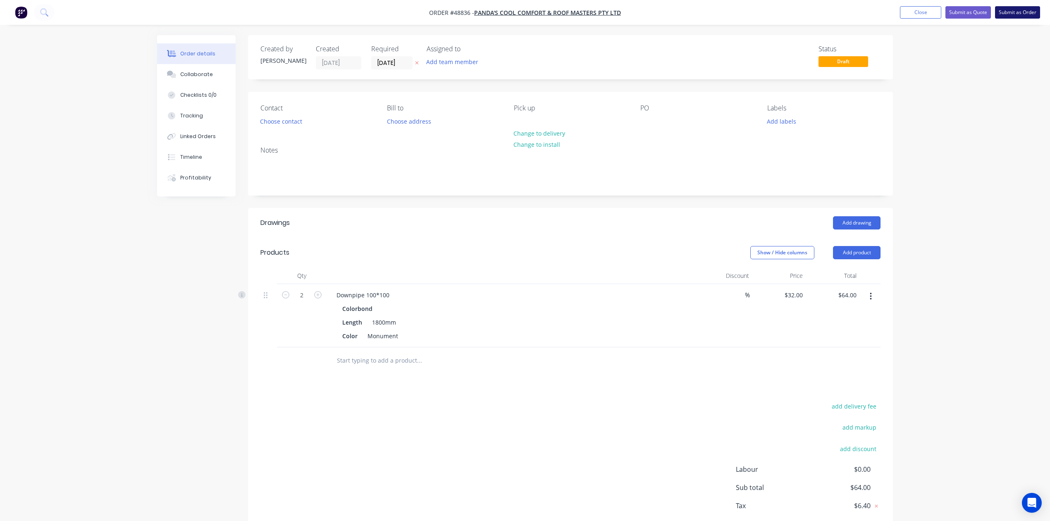
click at [1008, 9] on button "Submit as Order" at bounding box center [1017, 12] width 45 height 12
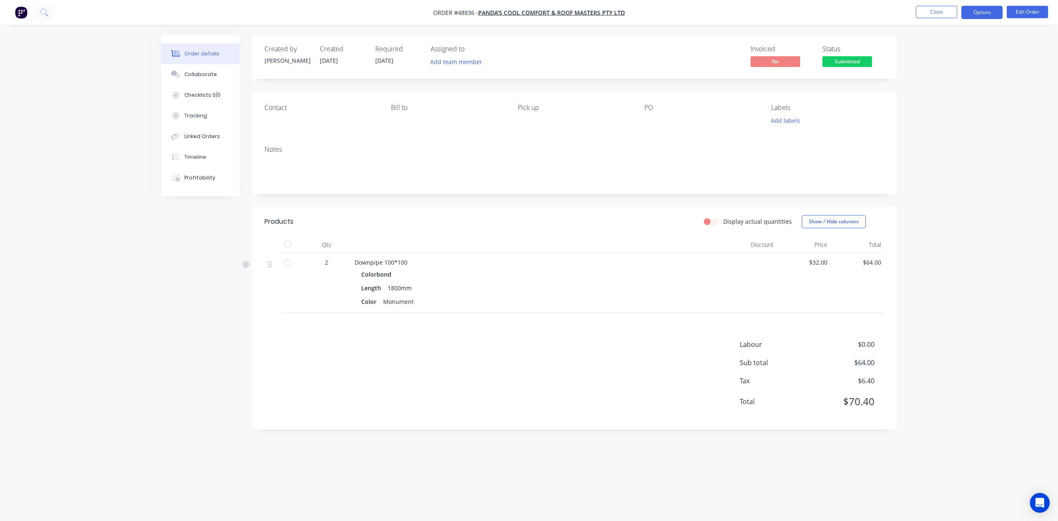
click at [983, 17] on button "Options" at bounding box center [981, 12] width 41 height 13
click at [942, 152] on div "Purchase Products" at bounding box center [957, 149] width 76 height 12
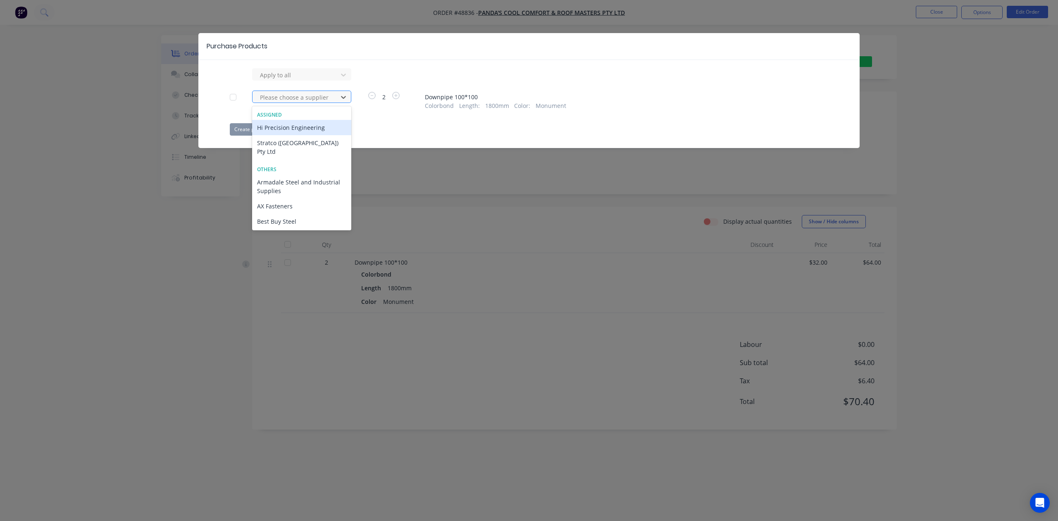
click at [328, 91] on div "Please choose a supplier" at bounding box center [296, 97] width 79 height 12
click at [469, 133] on div "Create purchase(s) Cancel" at bounding box center [529, 129] width 598 height 12
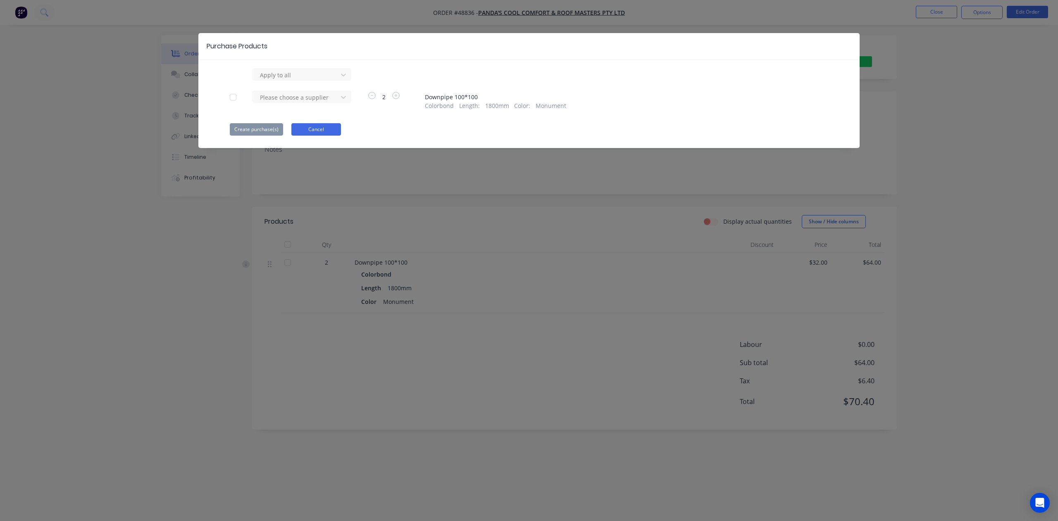
click at [323, 126] on button "Cancel" at bounding box center [316, 129] width 50 height 12
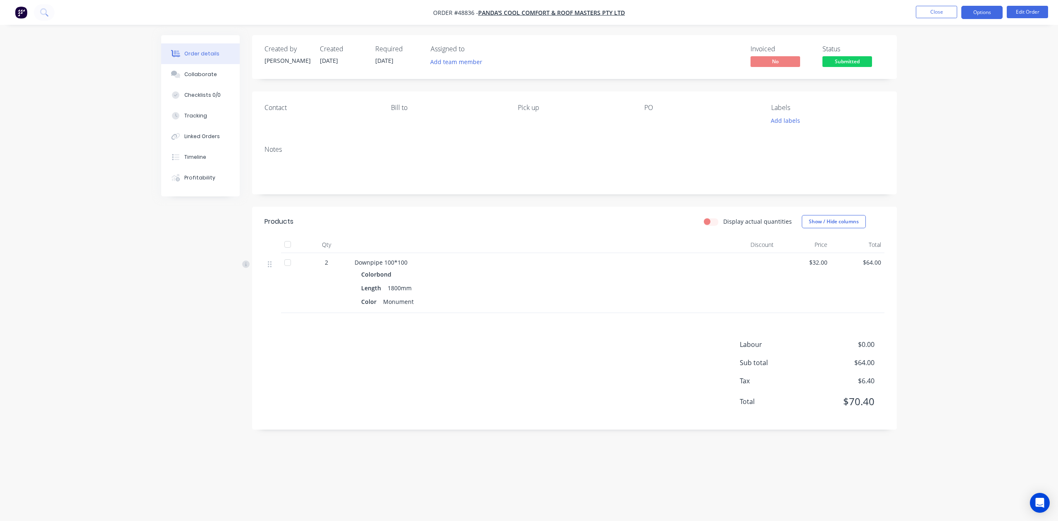
click at [988, 12] on button "Options" at bounding box center [981, 12] width 41 height 13
click at [550, 261] on div "Downpipe 100*100" at bounding box center [537, 262] width 365 height 9
click at [987, 17] on button "Options" at bounding box center [981, 12] width 41 height 13
drag, startPoint x: 729, startPoint y: 144, endPoint x: 987, endPoint y: 25, distance: 284.5
click at [736, 140] on div "Notes" at bounding box center [574, 166] width 645 height 55
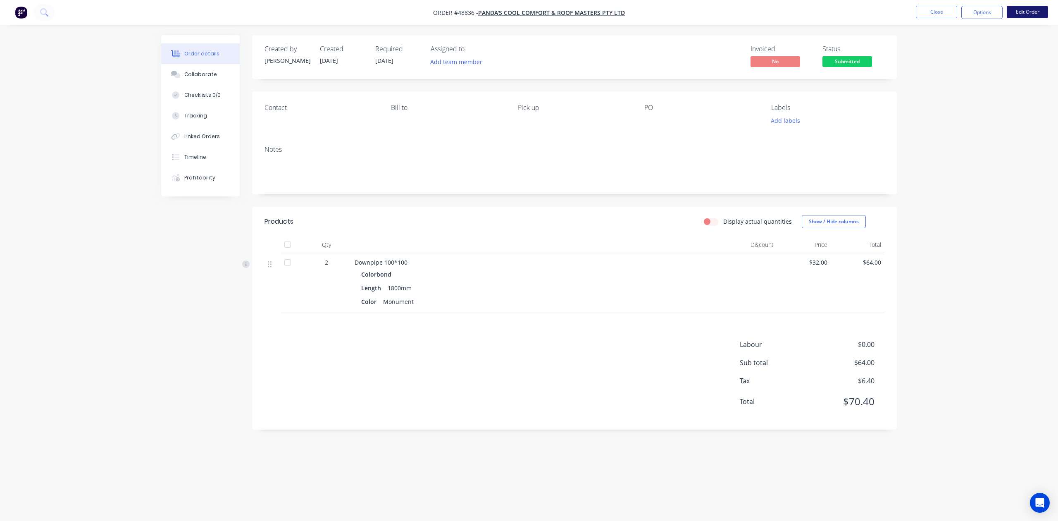
click at [1030, 12] on button "Edit Order" at bounding box center [1027, 12] width 41 height 12
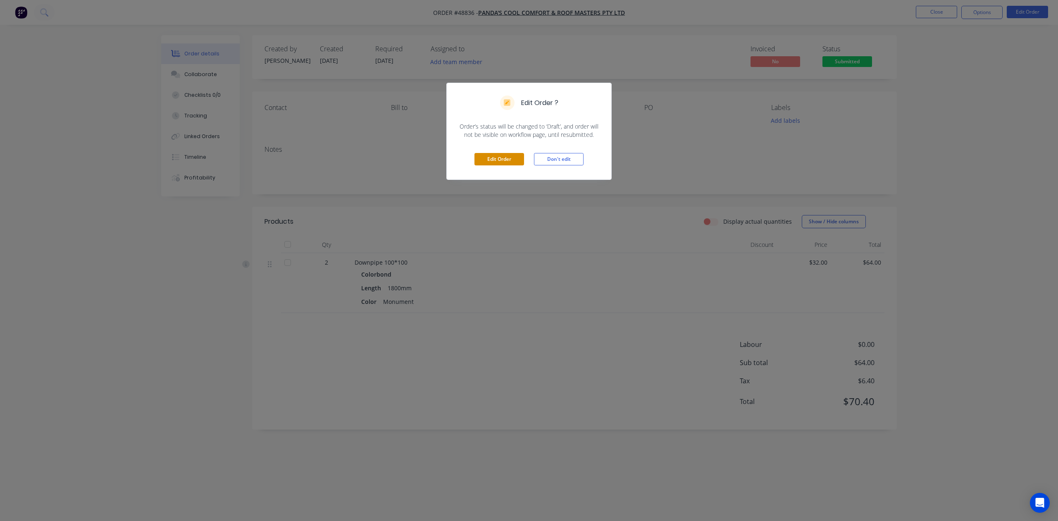
click at [499, 153] on button "Edit Order" at bounding box center [499, 159] width 50 height 12
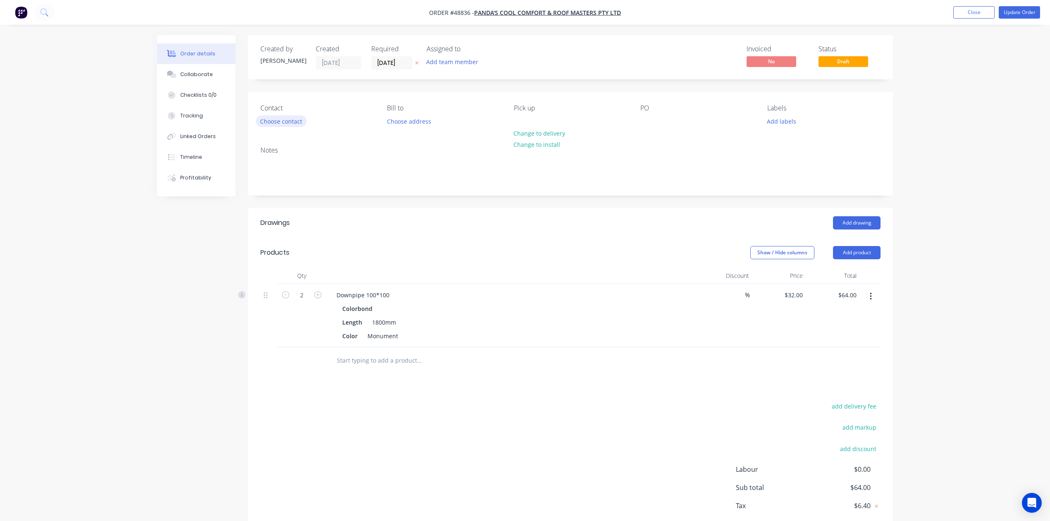
click at [291, 121] on button "Choose contact" at bounding box center [281, 120] width 51 height 11
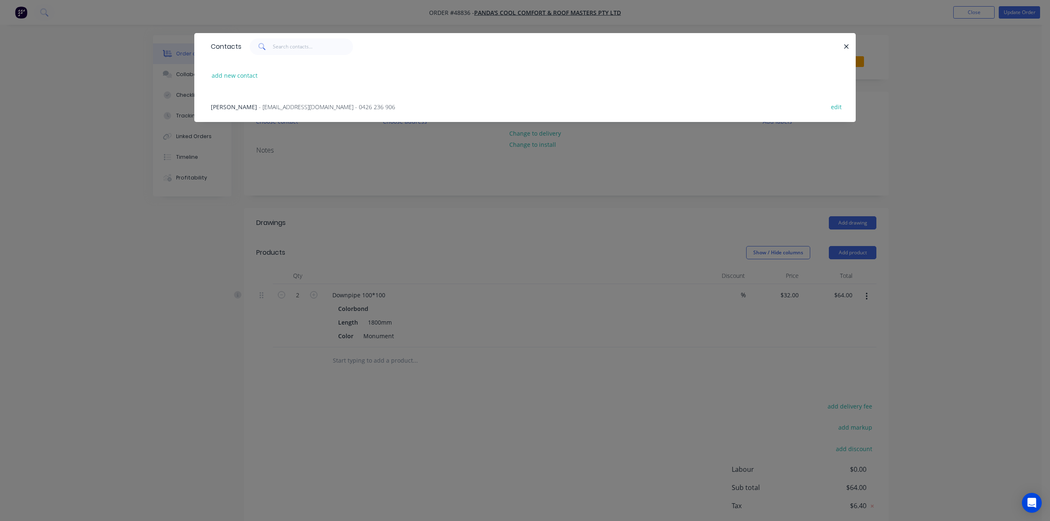
click at [259, 108] on span "- [EMAIL_ADDRESS][DOMAIN_NAME] - 0426 236 906" at bounding box center [327, 107] width 136 height 8
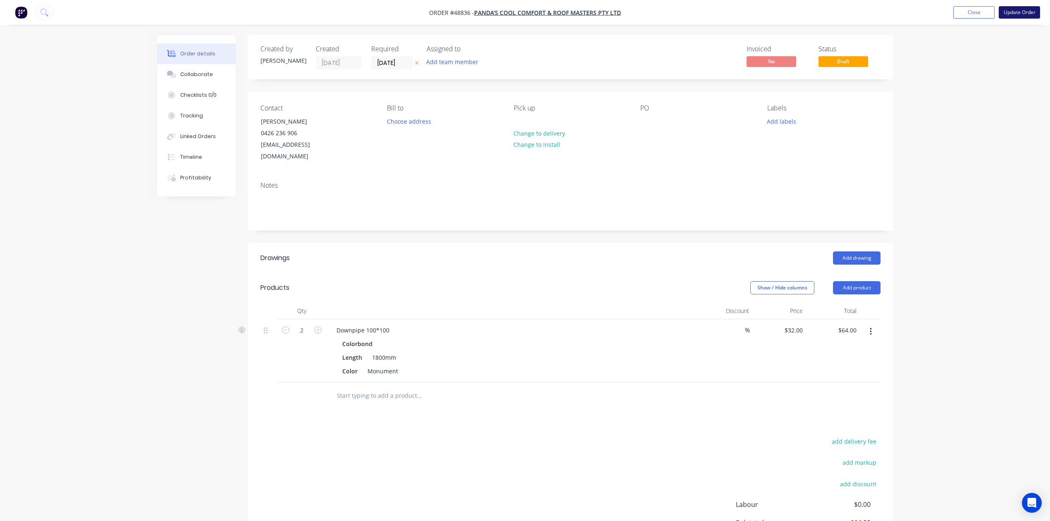
click at [1021, 7] on button "Update Order" at bounding box center [1018, 12] width 41 height 12
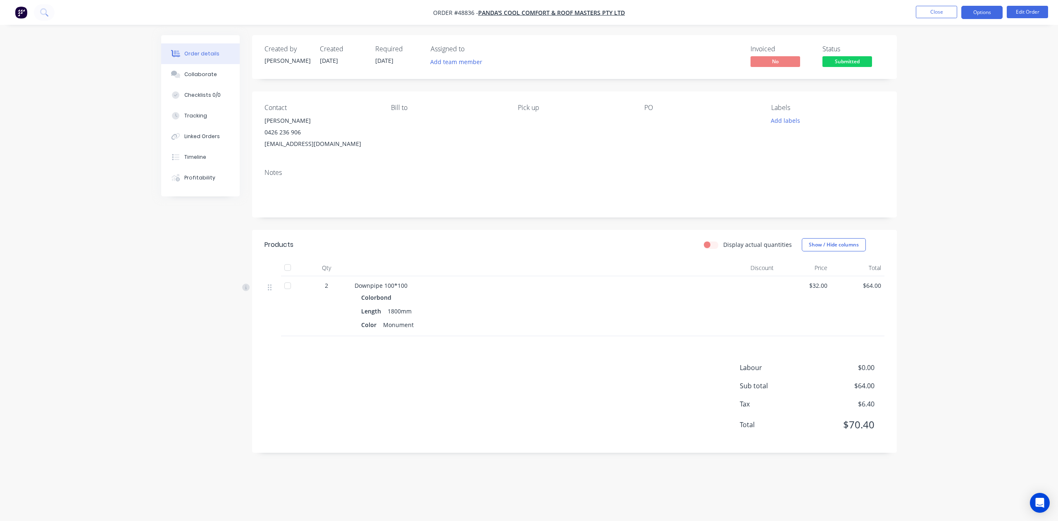
click at [977, 10] on button "Options" at bounding box center [981, 12] width 41 height 13
click at [923, 50] on div "Invoice" at bounding box center [957, 50] width 76 height 12
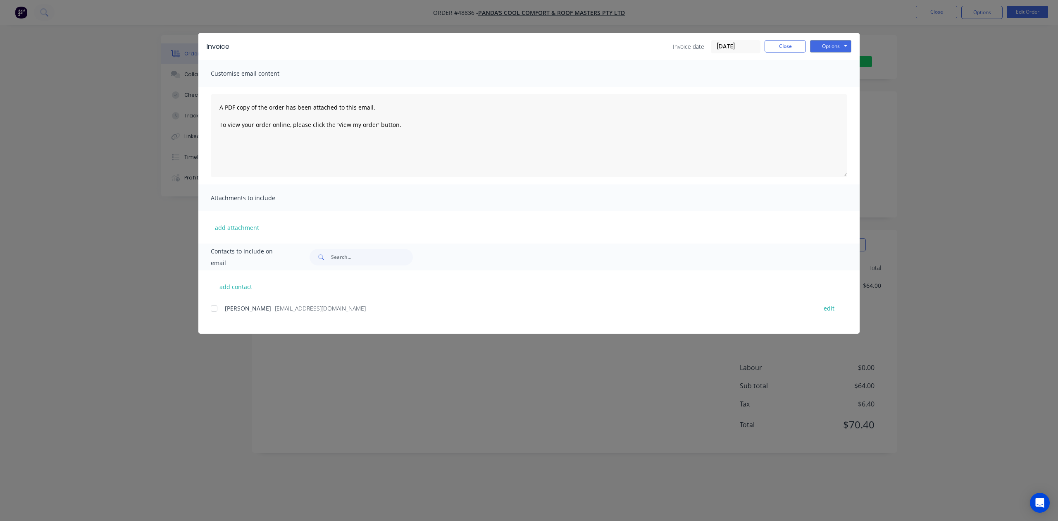
click at [850, 37] on div "Invoice Invoice date [DATE] Close Options Preview Print Email" at bounding box center [528, 46] width 661 height 27
click at [837, 46] on button "Options" at bounding box center [830, 46] width 41 height 12
click at [833, 73] on button "Print" at bounding box center [836, 75] width 53 height 14
click at [217, 300] on div "add contact Xiong - pandascoolroof@gmail.com edit" at bounding box center [528, 301] width 661 height 63
click at [215, 306] on div at bounding box center [214, 308] width 17 height 17
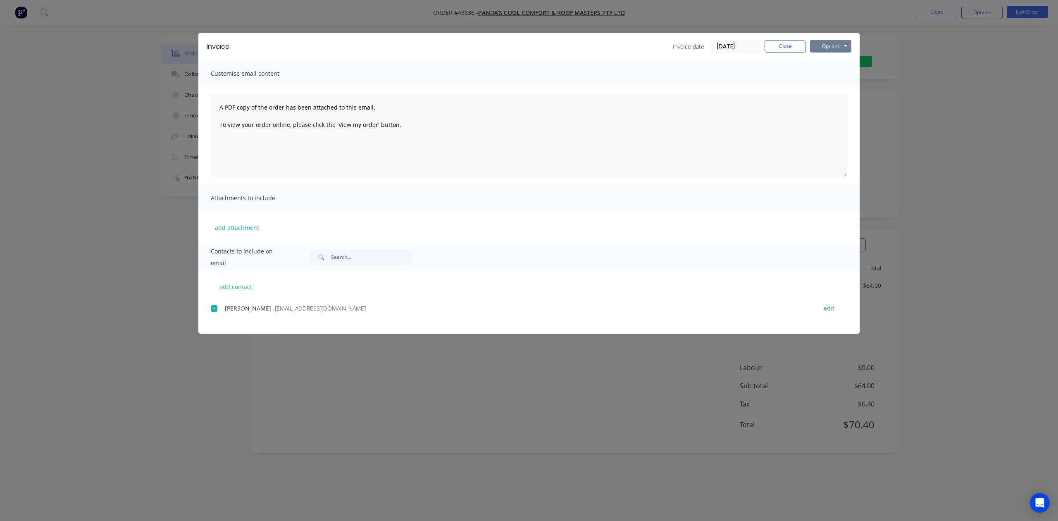
click at [848, 49] on button "Options" at bounding box center [830, 46] width 41 height 12
click at [829, 93] on button "Email" at bounding box center [836, 88] width 53 height 14
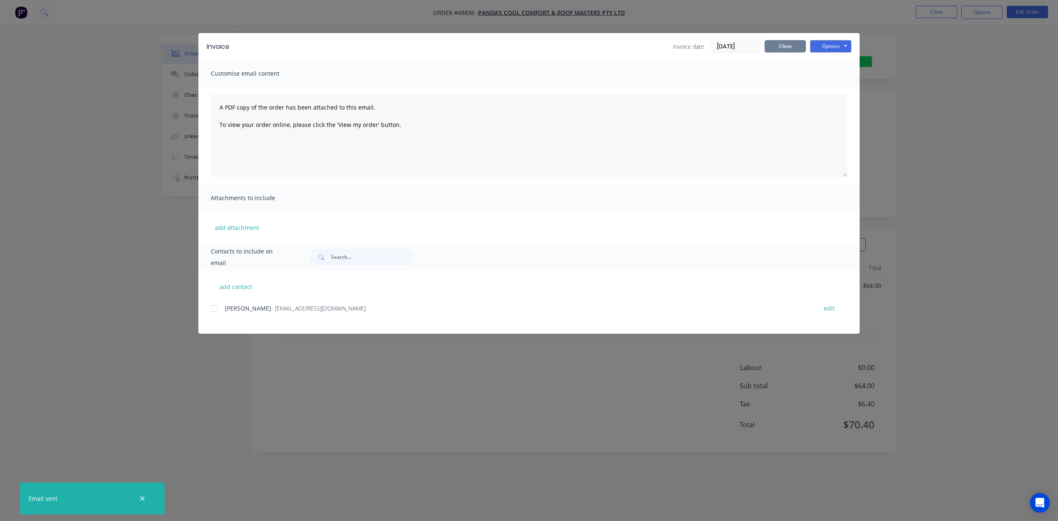
click at [790, 43] on button "Close" at bounding box center [784, 46] width 41 height 12
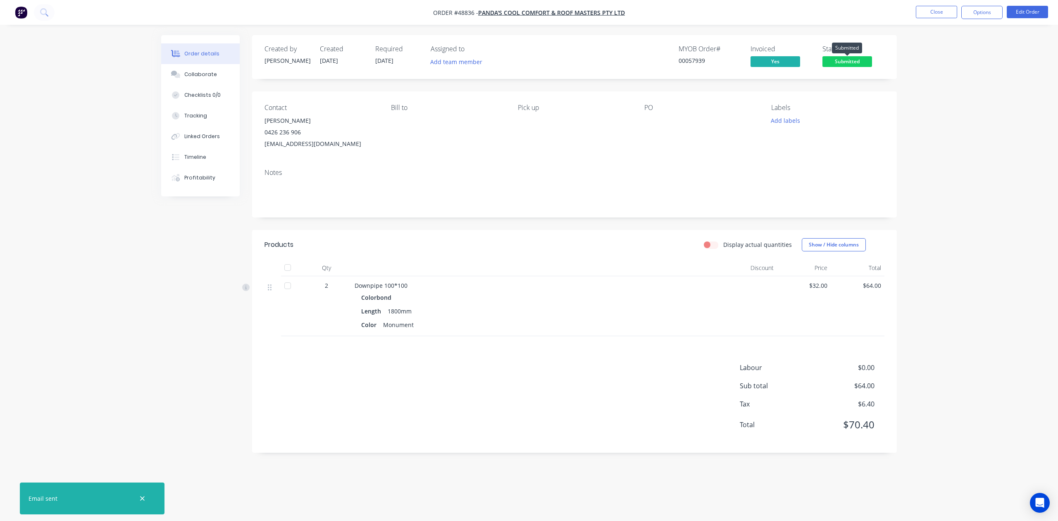
click at [846, 58] on span "Submitted" at bounding box center [847, 61] width 50 height 10
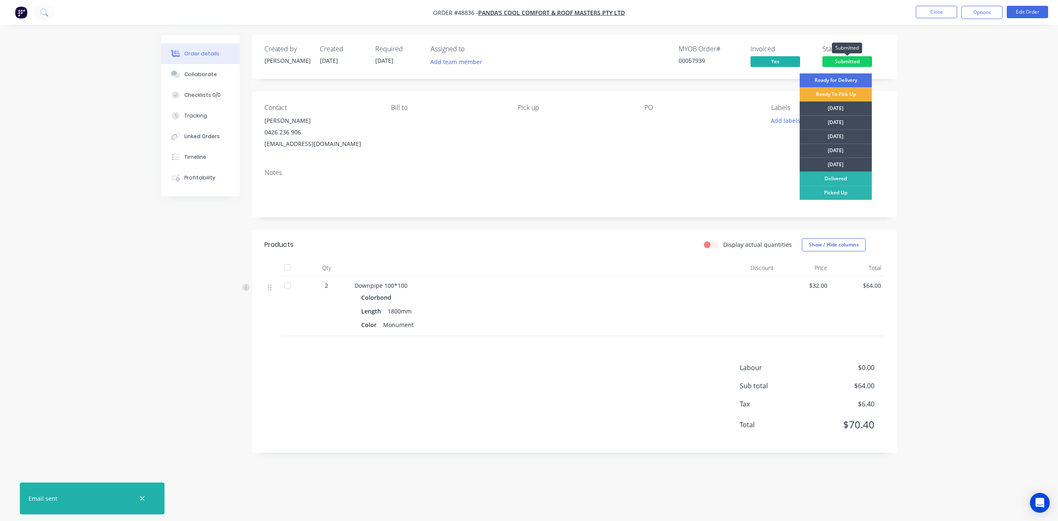
drag, startPoint x: 988, startPoint y: 86, endPoint x: 998, endPoint y: 64, distance: 24.0
click at [992, 80] on div "Order details Collaborate Checklists 0/0 Tracking Linked Orders Timeline Profit…" at bounding box center [529, 260] width 1058 height 521
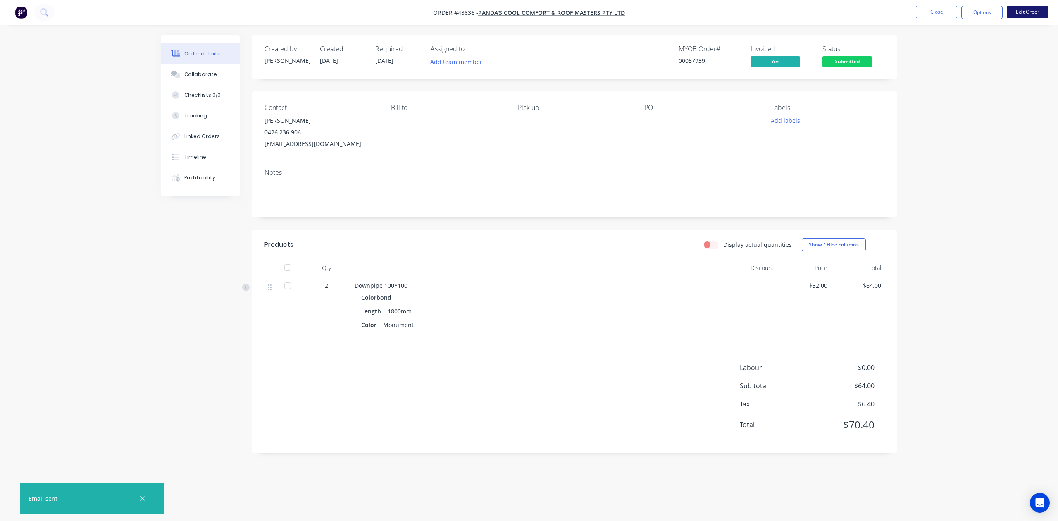
click at [1021, 15] on button "Edit Order" at bounding box center [1027, 12] width 41 height 12
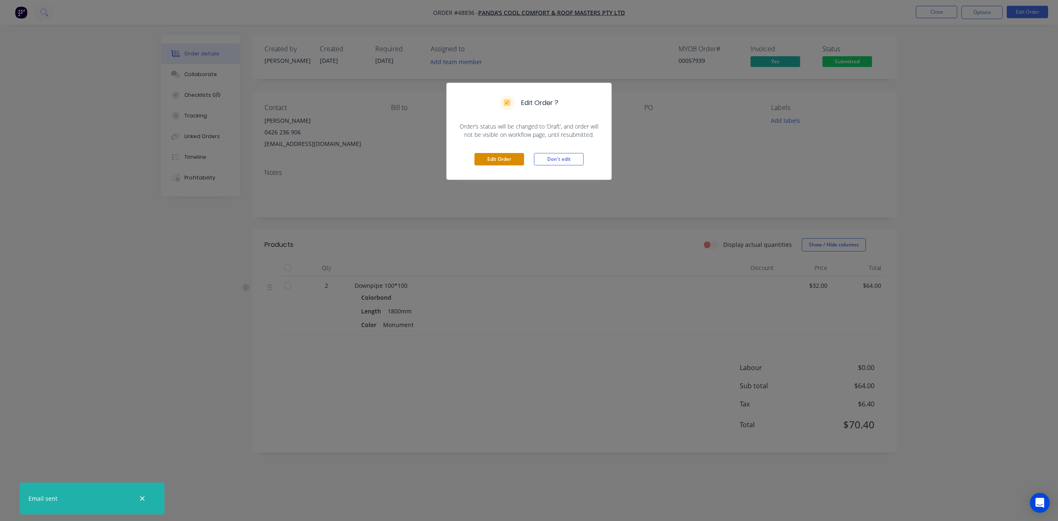
click at [502, 165] on button "Edit Order" at bounding box center [499, 159] width 50 height 12
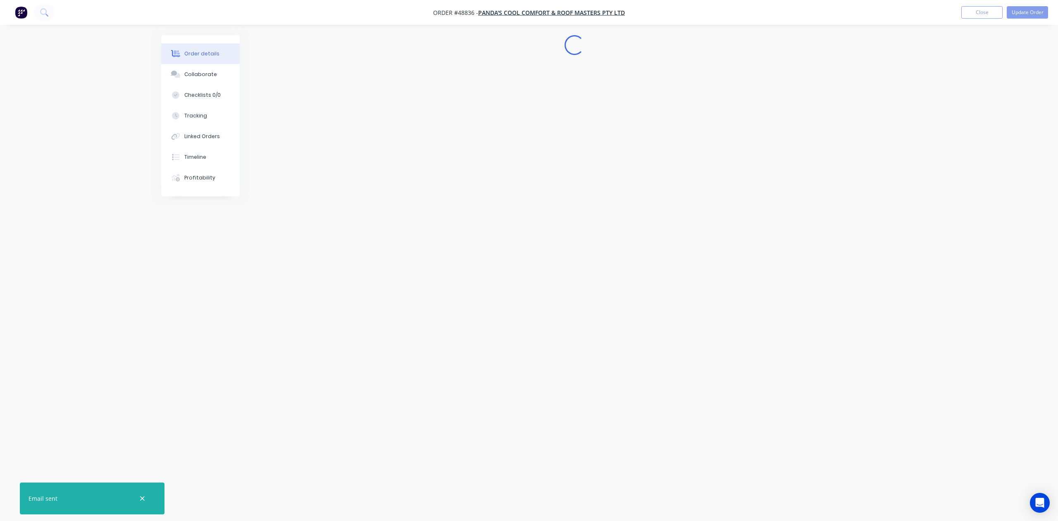
click at [501, 154] on div "Edit Order Don't edit" at bounding box center [529, 138] width 164 height 40
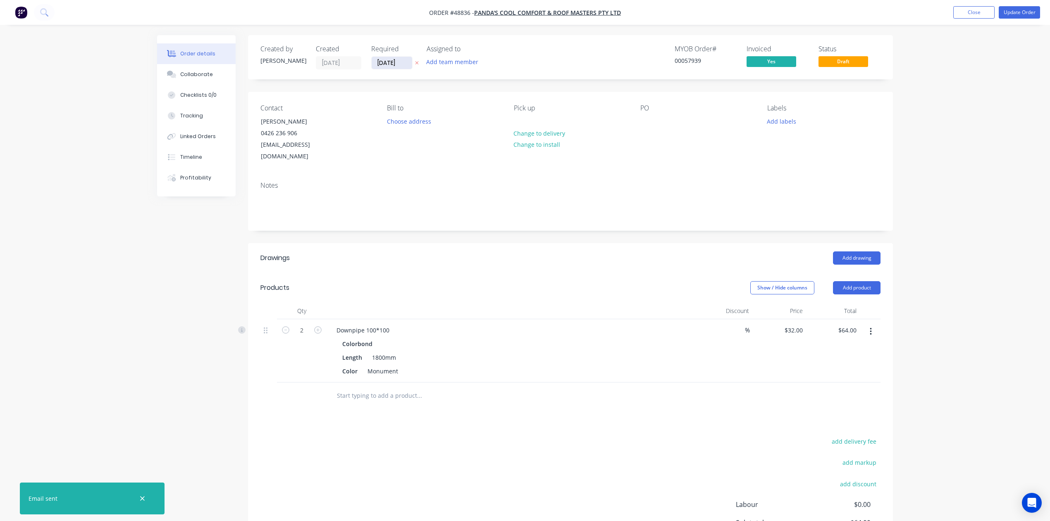
click at [387, 64] on input "[DATE]" at bounding box center [391, 63] width 40 height 12
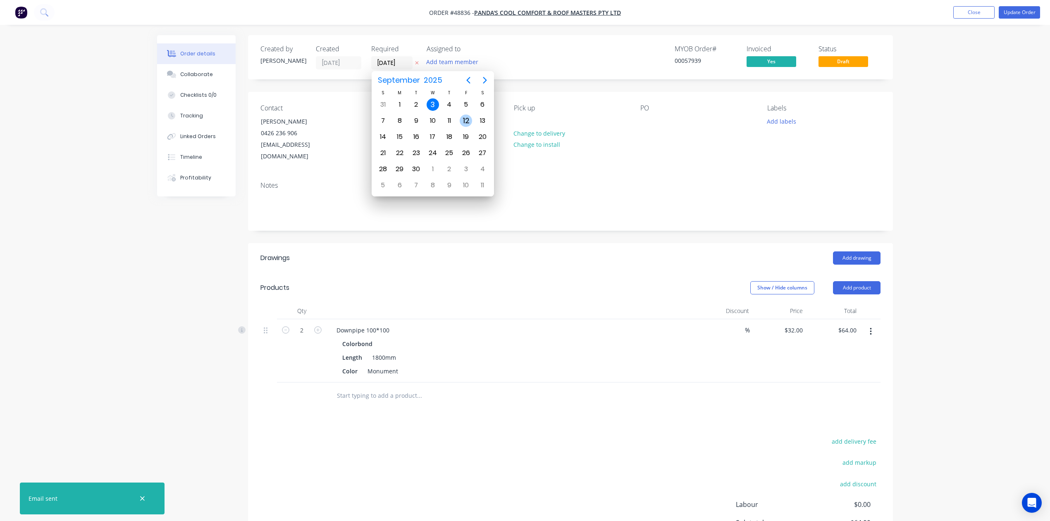
click at [465, 111] on div "5" at bounding box center [465, 105] width 17 height 16
type input "[DATE]"
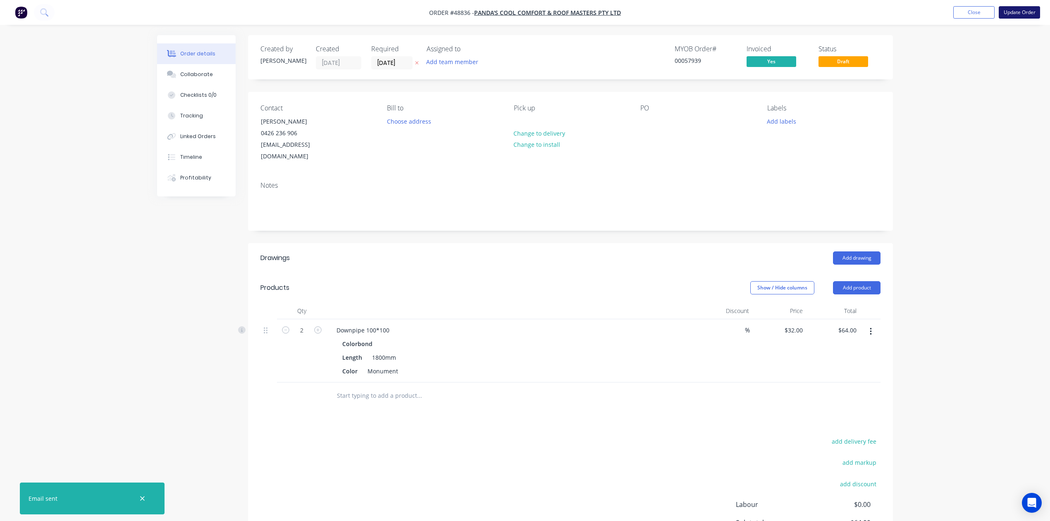
click at [1025, 14] on button "Update Order" at bounding box center [1018, 12] width 41 height 12
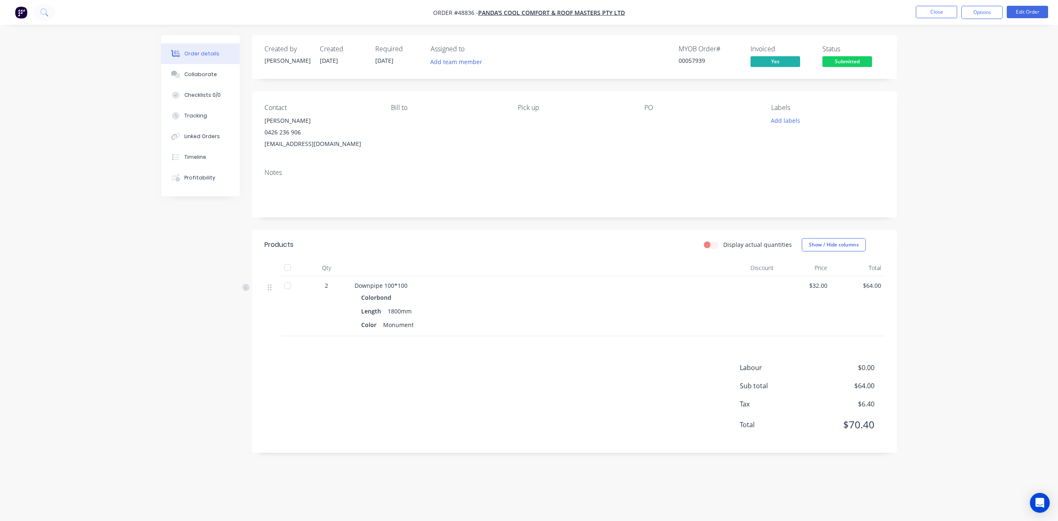
drag, startPoint x: 876, startPoint y: 61, endPoint x: 863, endPoint y: 75, distance: 19.3
click at [875, 61] on div "Status Submitted" at bounding box center [853, 57] width 62 height 24
click at [862, 57] on span "Submitted" at bounding box center [847, 61] width 50 height 10
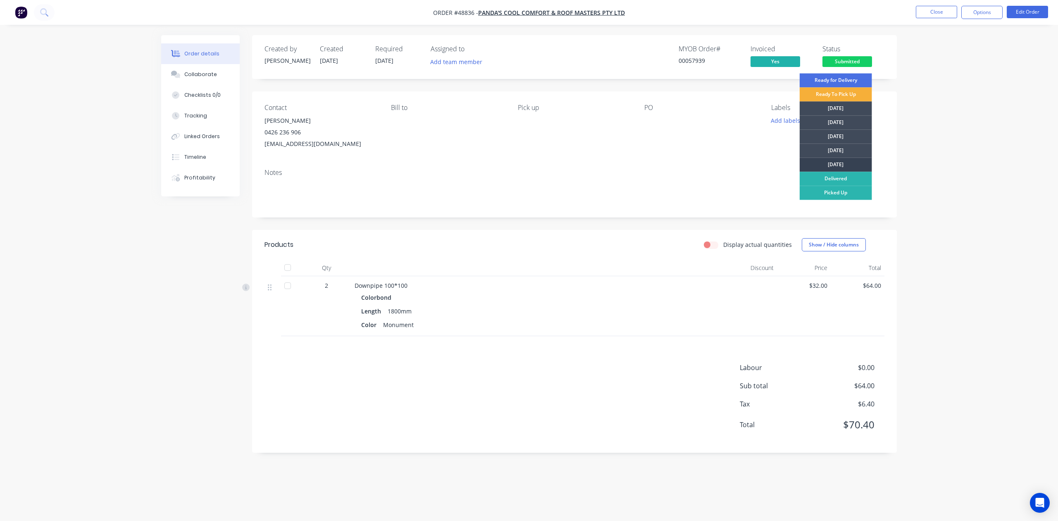
click at [848, 163] on div "[DATE]" at bounding box center [836, 164] width 72 height 14
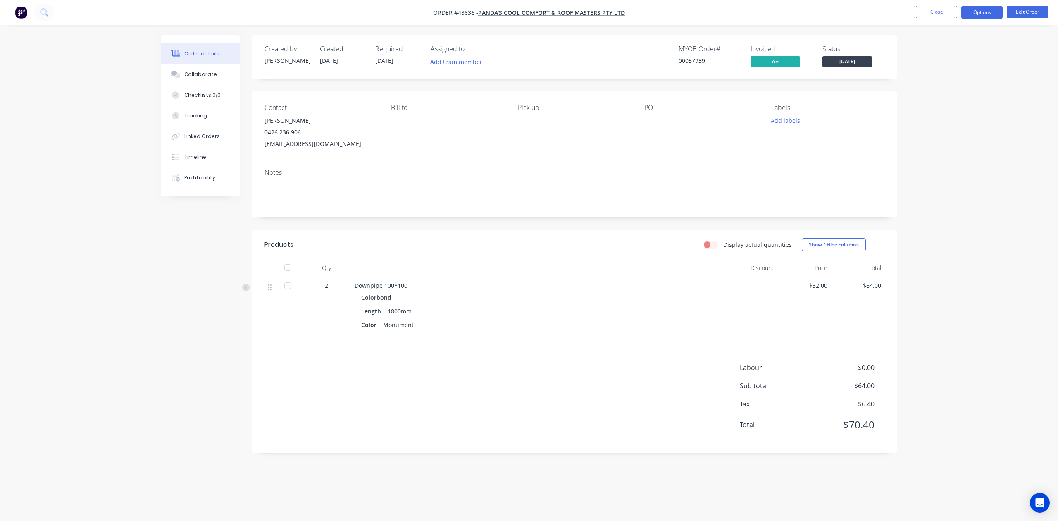
click at [987, 12] on button "Options" at bounding box center [981, 12] width 41 height 13
click at [951, 152] on div "Purchase Products" at bounding box center [957, 149] width 76 height 12
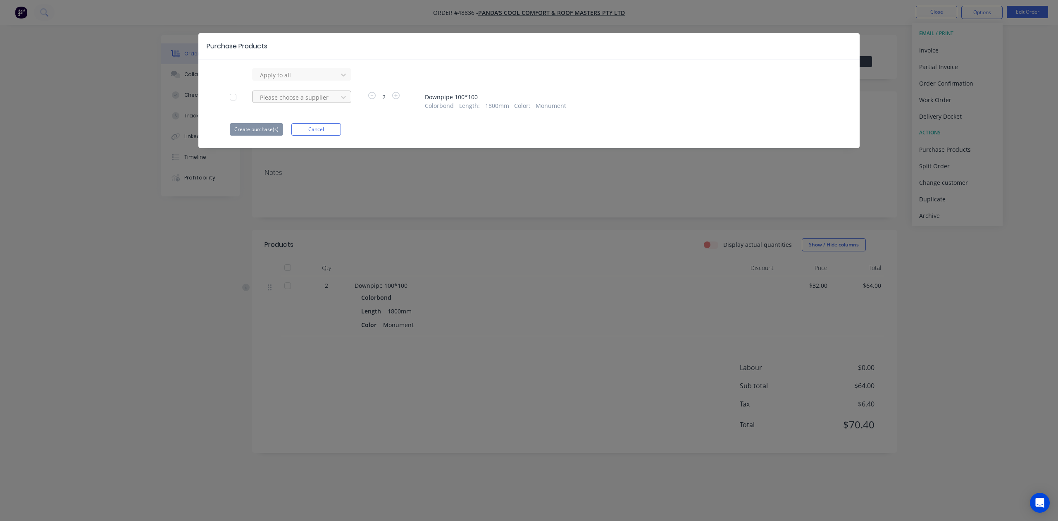
click at [290, 80] on div at bounding box center [296, 75] width 74 height 10
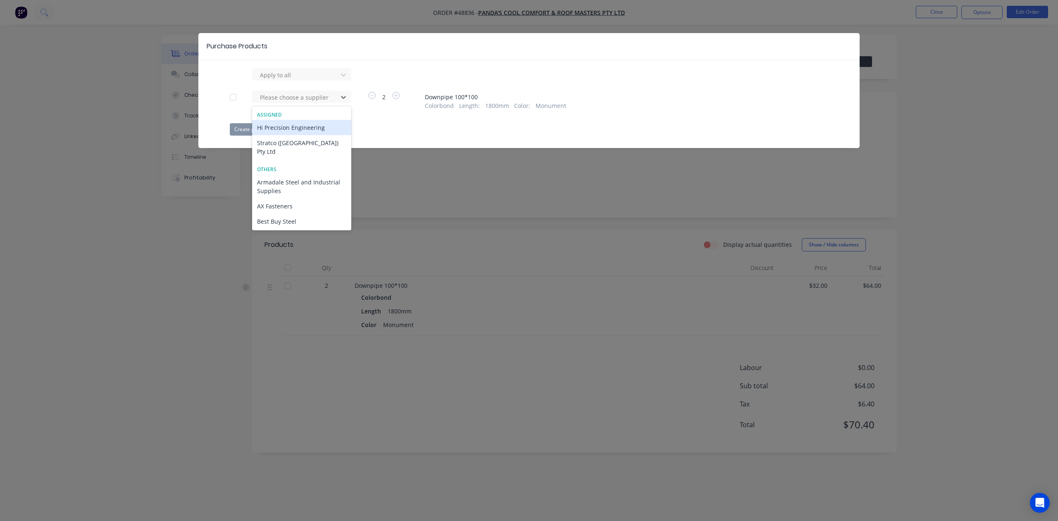
click at [291, 128] on div "Hi Precision Engineering" at bounding box center [301, 127] width 99 height 15
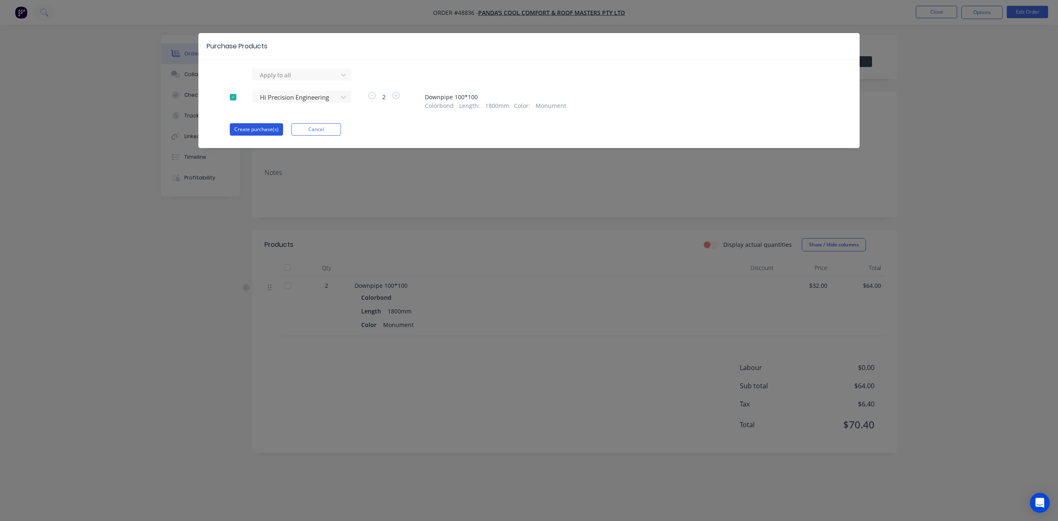
click at [273, 131] on button "Create purchase(s)" at bounding box center [256, 129] width 53 height 12
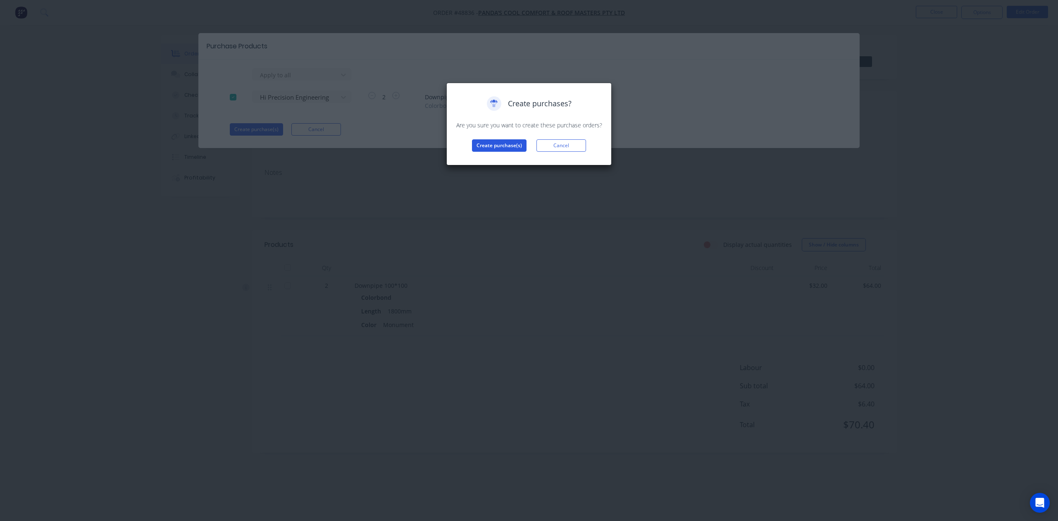
drag, startPoint x: 468, startPoint y: 144, endPoint x: 478, endPoint y: 144, distance: 10.3
click at [470, 144] on div "Create purchase(s) Cancel" at bounding box center [529, 145] width 148 height 12
click at [480, 144] on button "Create purchase(s)" at bounding box center [499, 145] width 55 height 12
click at [511, 153] on button "View purchase(s)" at bounding box center [499, 158] width 50 height 12
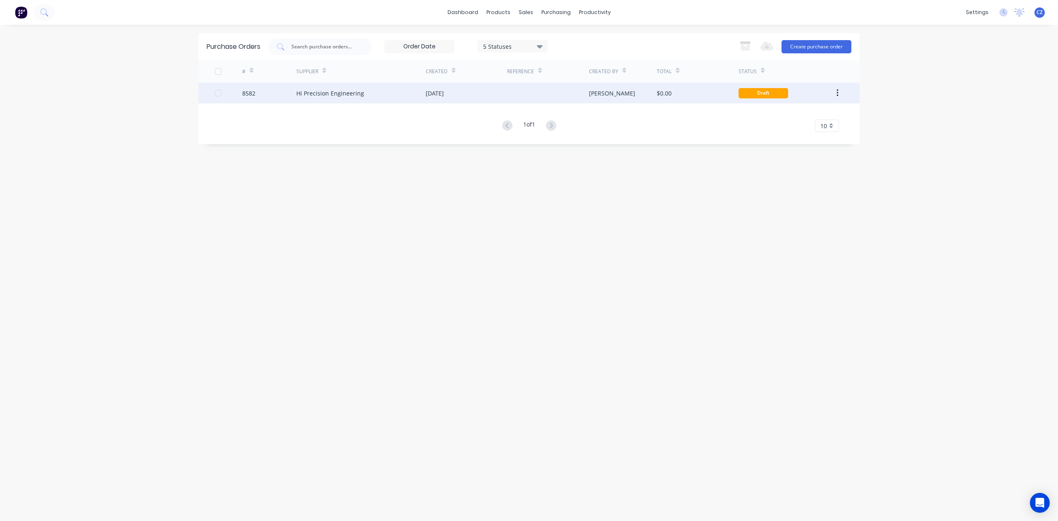
click at [502, 91] on div "[DATE]" at bounding box center [466, 93] width 81 height 21
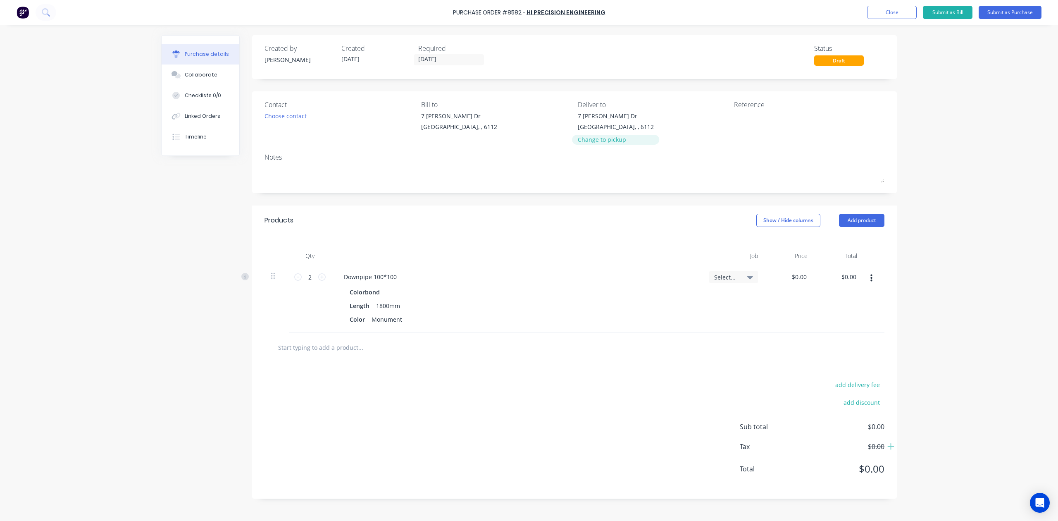
click at [605, 140] on div "Change to pickup" at bounding box center [616, 139] width 76 height 9
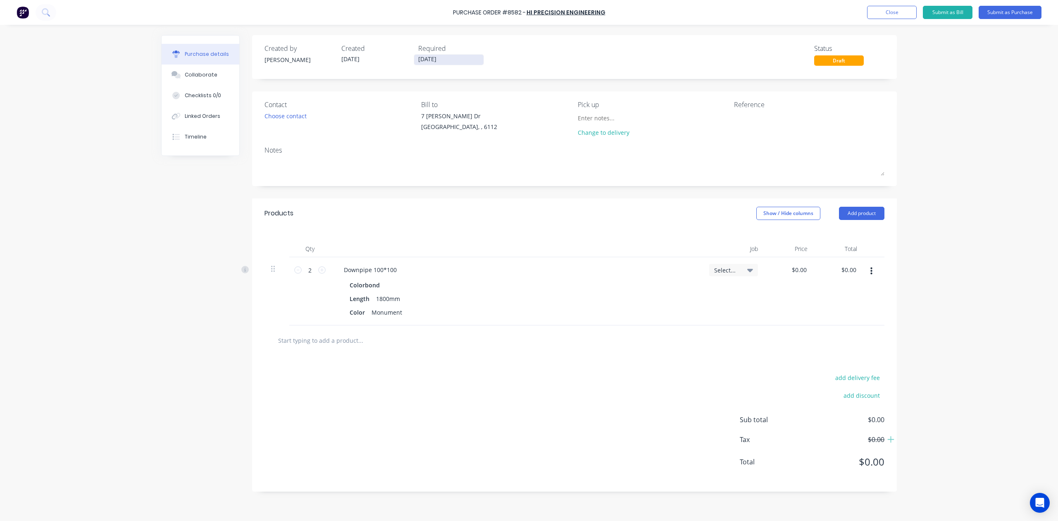
click at [425, 55] on label "[DATE]" at bounding box center [449, 59] width 70 height 11
click at [425, 55] on input "[DATE]" at bounding box center [448, 60] width 69 height 10
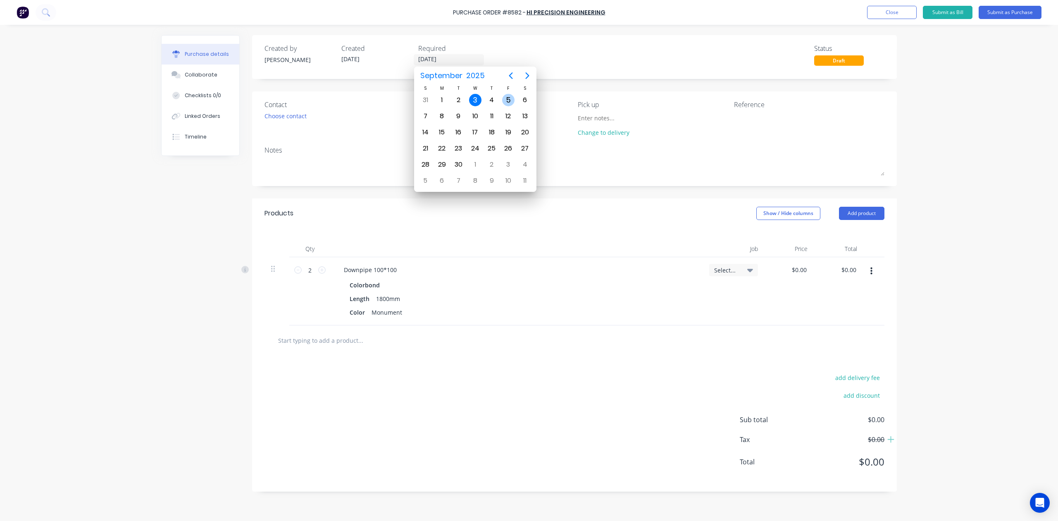
click at [511, 98] on div "5" at bounding box center [508, 100] width 12 height 12
type input "[DATE]"
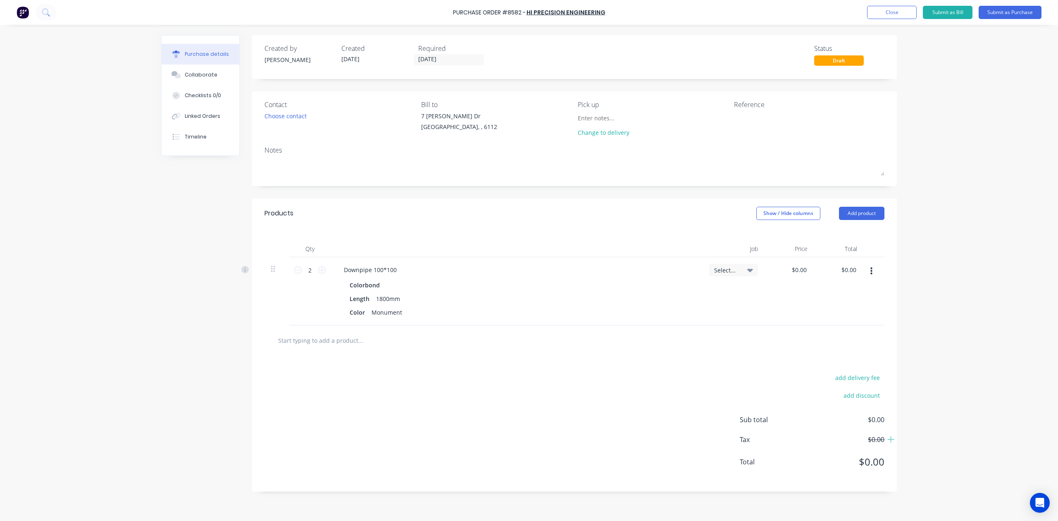
click at [1022, 3] on div "Purchase Order #8582 - Hi Precision Engineering Add product Close Submit as Bil…" at bounding box center [529, 12] width 1058 height 25
click at [1021, 10] on button "Submit as Purchase" at bounding box center [1010, 12] width 63 height 13
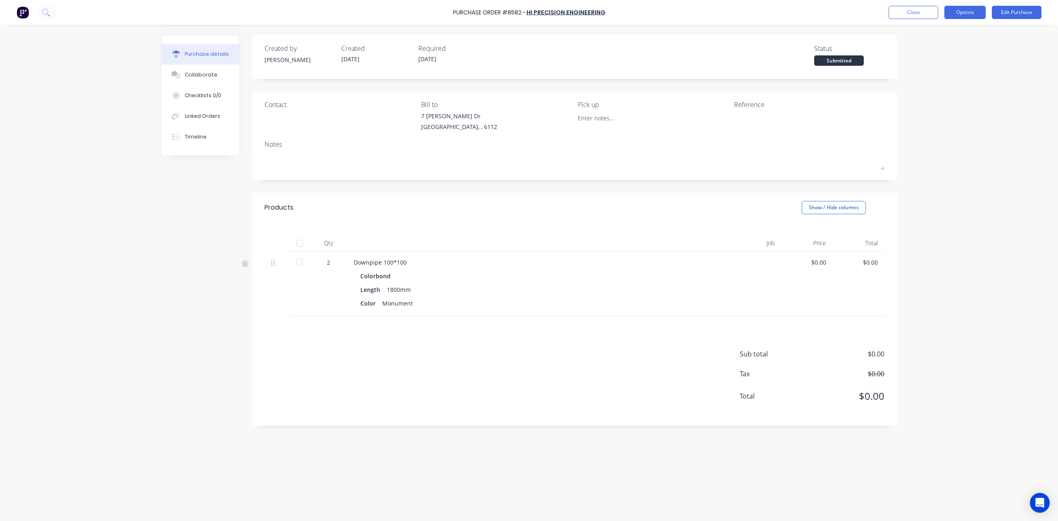
click at [974, 13] on button "Options" at bounding box center [964, 12] width 41 height 13
click at [951, 40] on button "Print / Email" at bounding box center [946, 33] width 79 height 17
click at [934, 69] on div "Without pricing" at bounding box center [946, 67] width 64 height 12
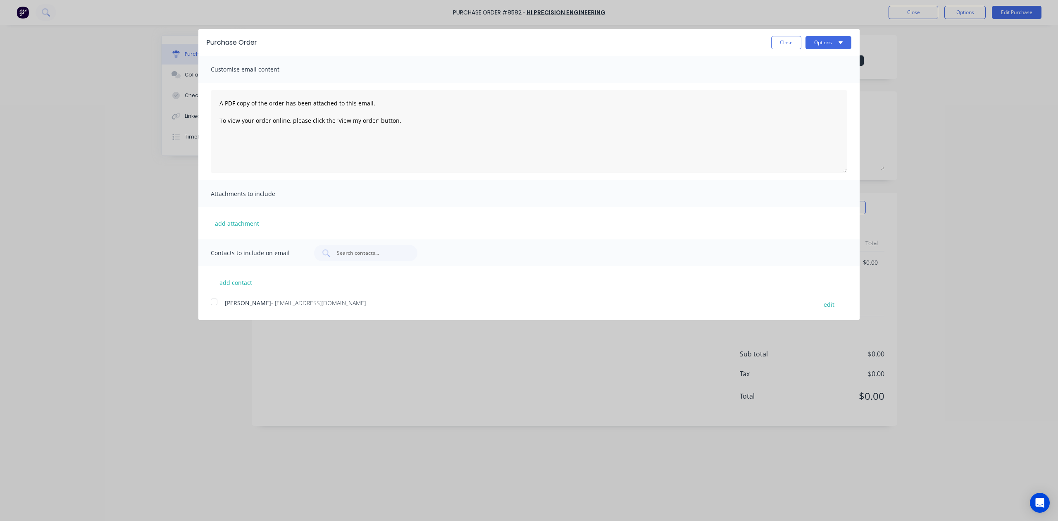
click at [210, 312] on div "Purchase Order Close Options Customise email content A PDF copy of the order ha…" at bounding box center [528, 174] width 661 height 290
click at [223, 298] on div "add contact Sarah O’Hara - orders@hipeng.com.au edit" at bounding box center [528, 287] width 661 height 43
click at [214, 302] on div at bounding box center [214, 301] width 17 height 17
click at [832, 40] on button "Options" at bounding box center [828, 42] width 46 height 13
click at [814, 79] on div "Email" at bounding box center [812, 80] width 64 height 12
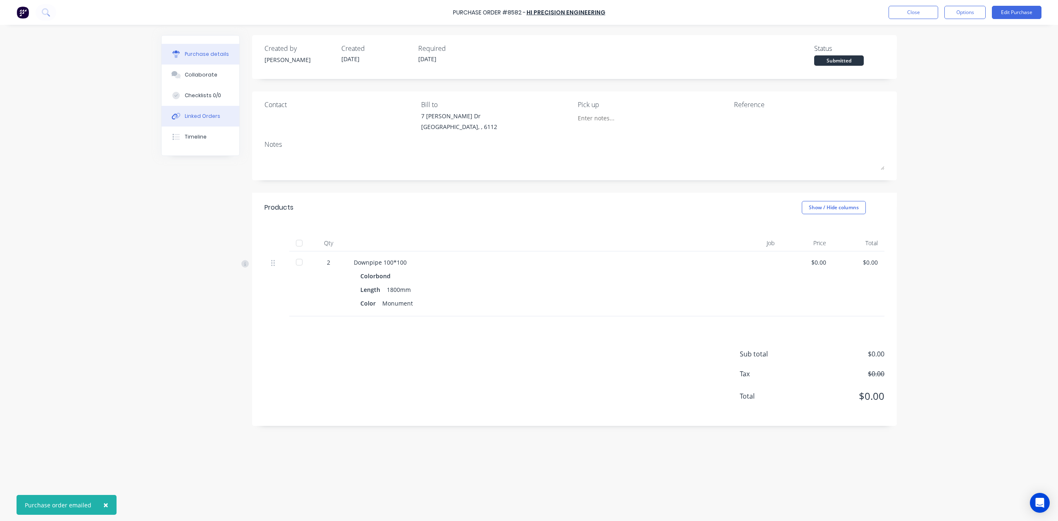
click at [206, 113] on div "Linked Orders" at bounding box center [203, 115] width 36 height 7
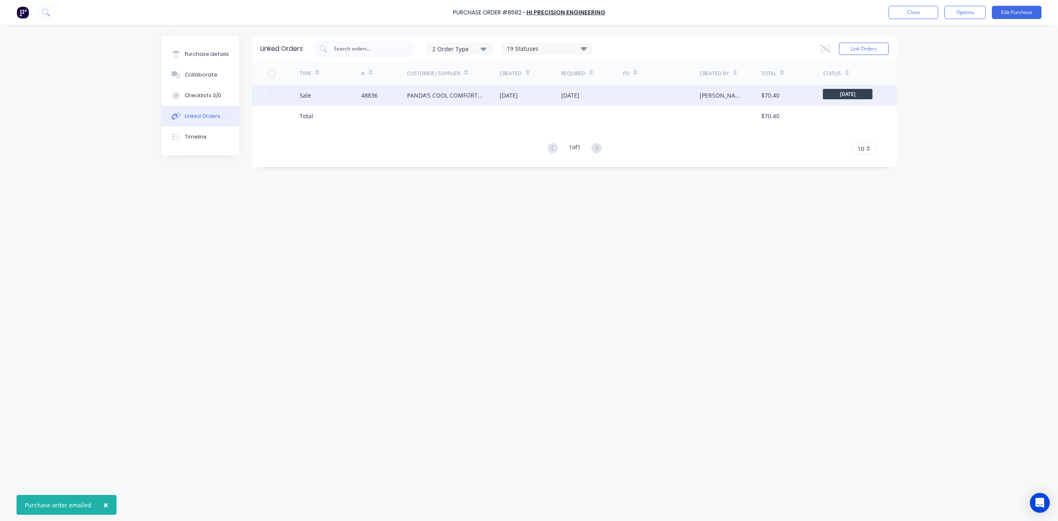
click at [441, 93] on div "PANDA'S COOL COMFORT & ROOF MASTERS PTY LTD" at bounding box center [445, 95] width 76 height 9
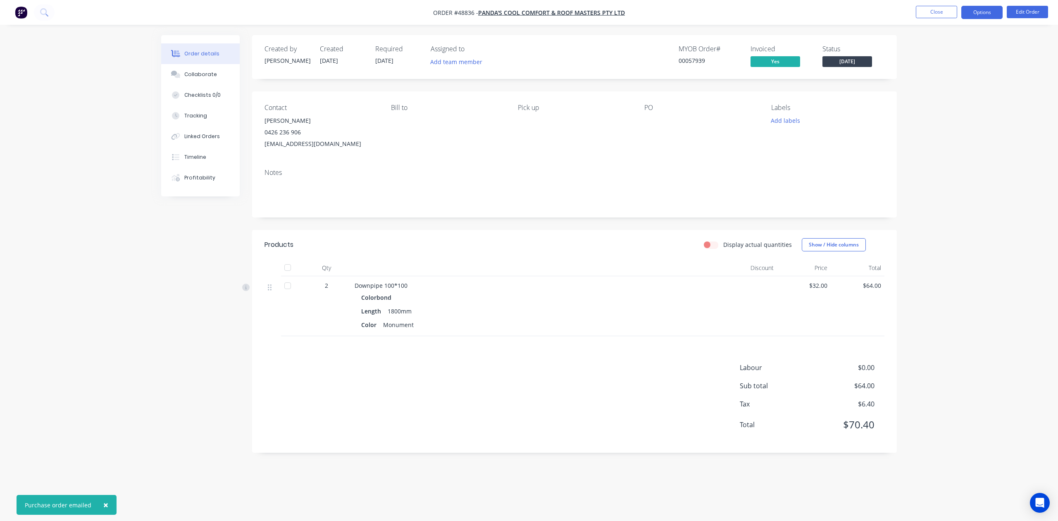
click at [986, 17] on button "Options" at bounding box center [981, 12] width 41 height 13
click at [946, 116] on div "Delivery Docket" at bounding box center [957, 116] width 76 height 12
click at [947, 87] on div "Without pricing" at bounding box center [957, 83] width 76 height 12
click at [660, 265] on div at bounding box center [537, 268] width 372 height 17
click at [207, 160] on button "Timeline" at bounding box center [200, 157] width 79 height 21
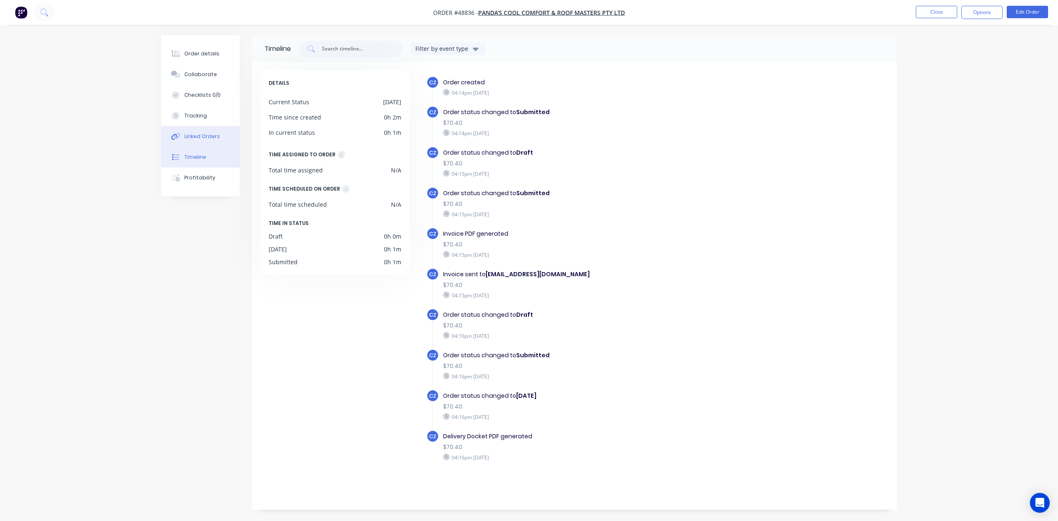
click at [210, 129] on button "Linked Orders" at bounding box center [200, 136] width 79 height 21
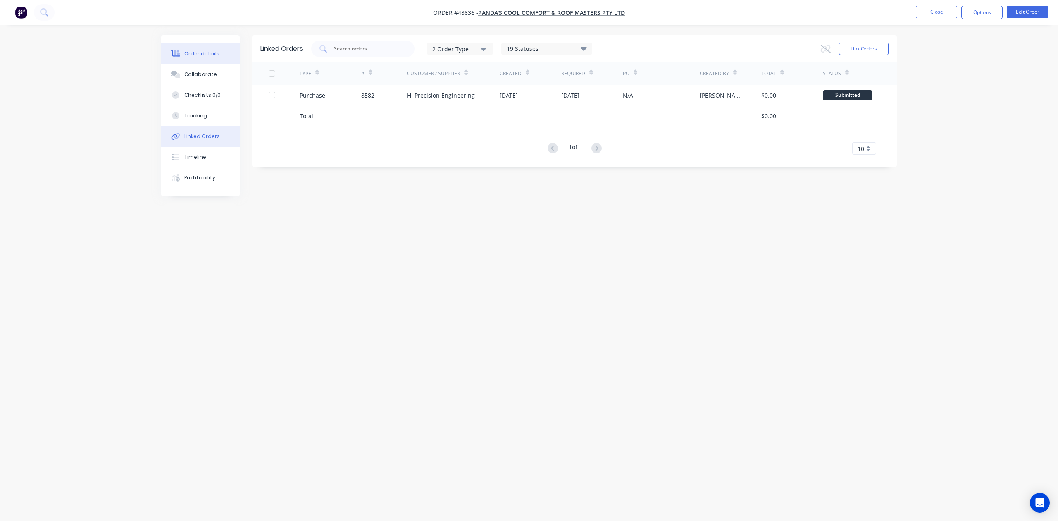
click at [209, 55] on div "Order details" at bounding box center [201, 53] width 35 height 7
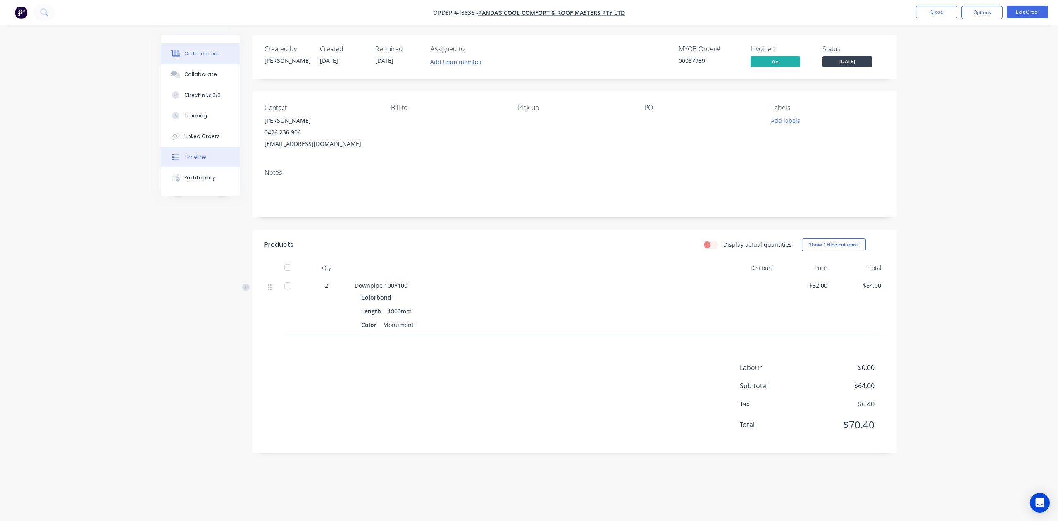
click at [202, 151] on button "Timeline" at bounding box center [200, 157] width 79 height 21
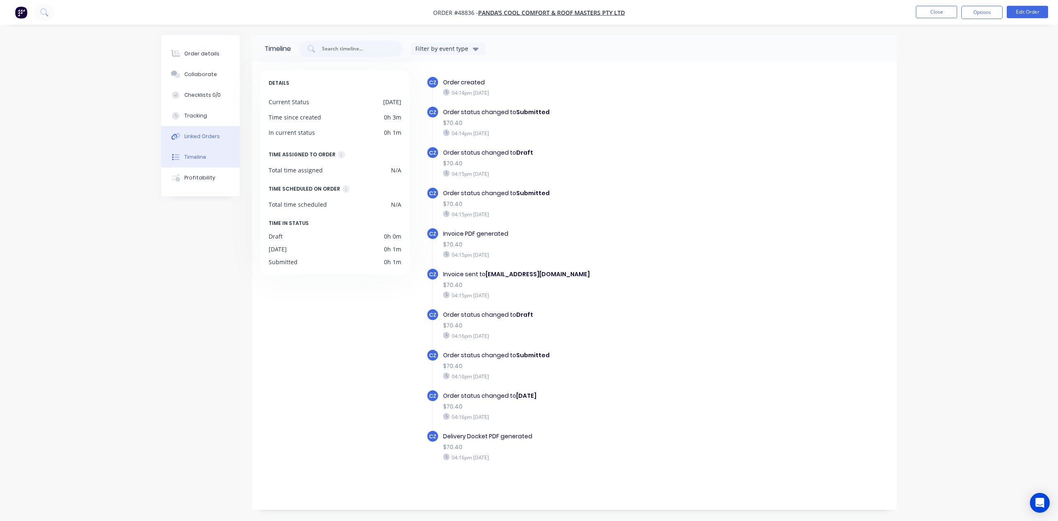
drag, startPoint x: 199, startPoint y: 138, endPoint x: 249, endPoint y: 123, distance: 52.2
click at [199, 138] on div "Linked Orders" at bounding box center [202, 136] width 36 height 7
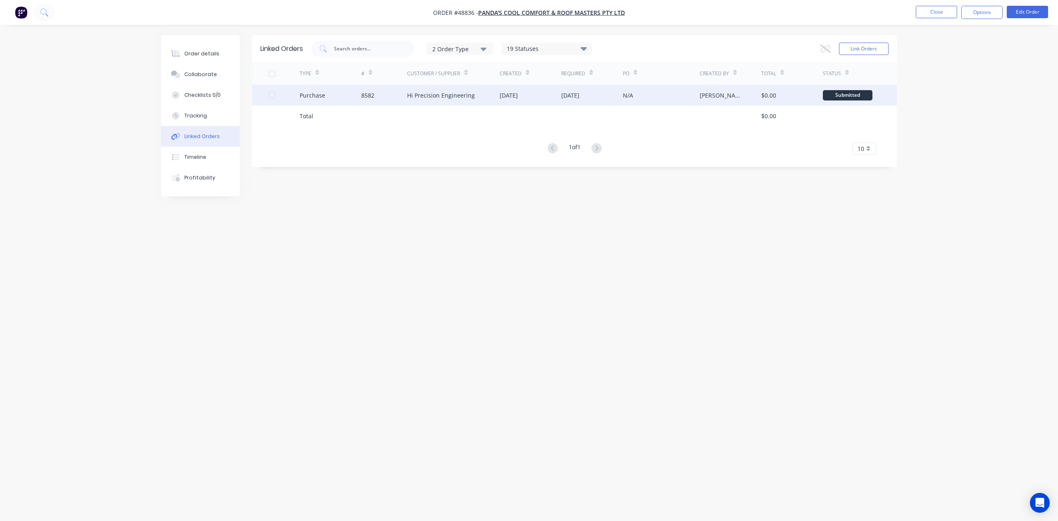
click at [565, 102] on div "05 Sep 2025" at bounding box center [592, 95] width 62 height 21
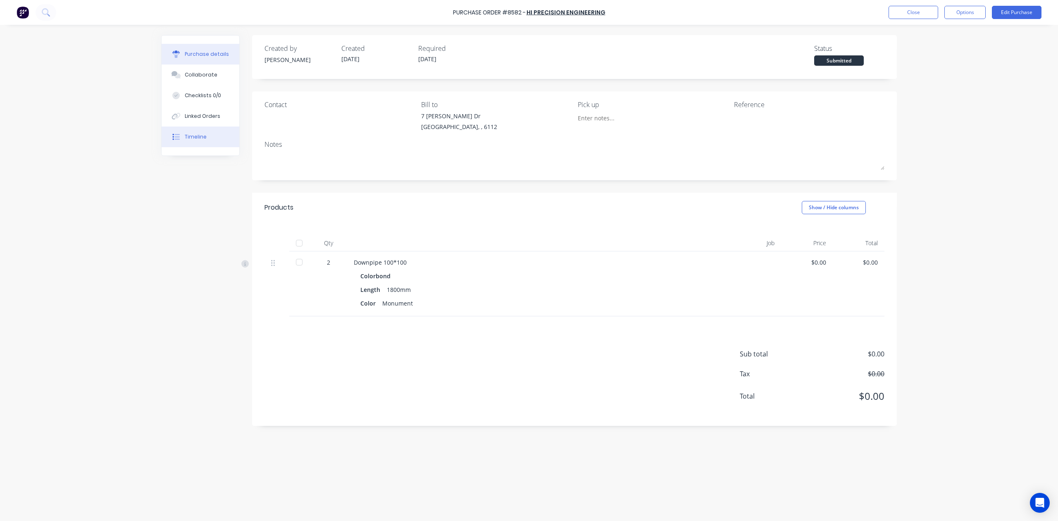
click at [202, 133] on div "Timeline" at bounding box center [196, 136] width 22 height 7
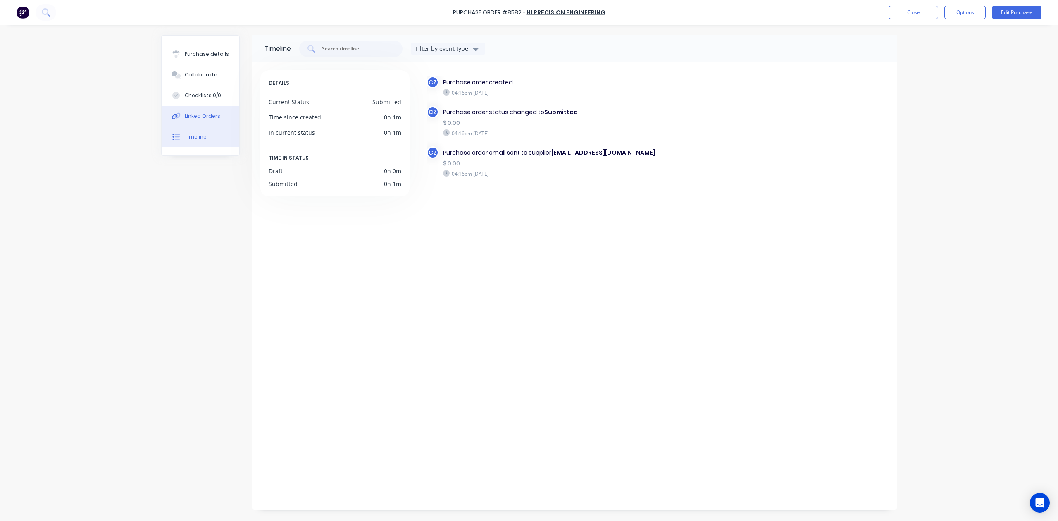
click at [211, 111] on button "Linked Orders" at bounding box center [201, 116] width 78 height 21
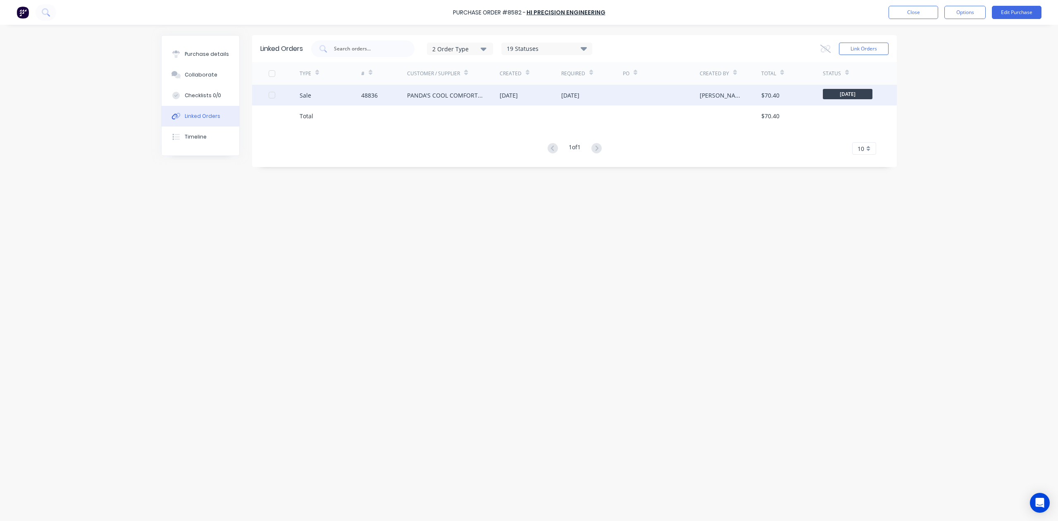
click at [417, 91] on div "PANDA'S COOL COMFORT & ROOF MASTERS PTY LTD" at bounding box center [445, 95] width 76 height 9
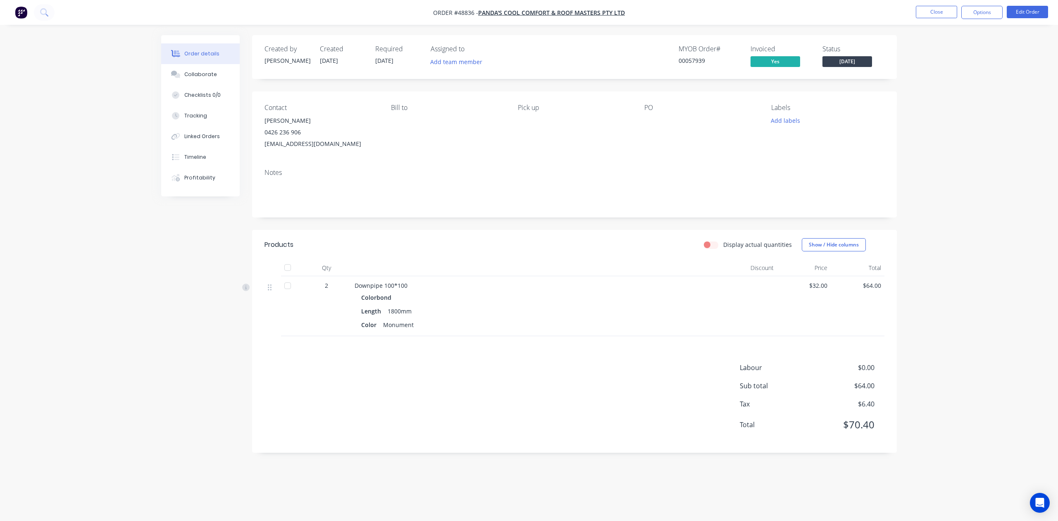
click at [515, 237] on header "Products Display actual quantities Show / Hide columns" at bounding box center [574, 245] width 645 height 30
click at [694, 326] on div "Color Monument" at bounding box center [537, 325] width 352 height 12
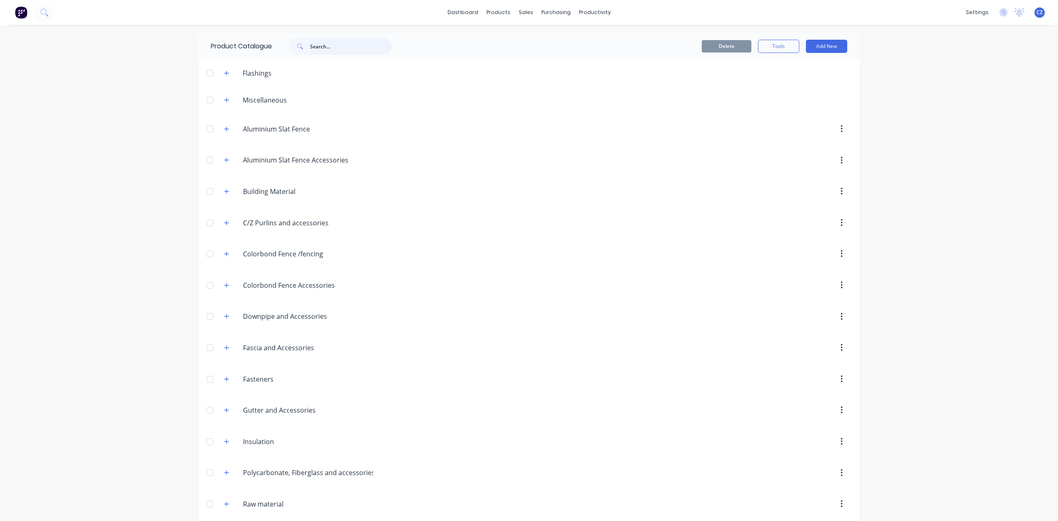
click at [331, 49] on input "text" at bounding box center [351, 46] width 82 height 17
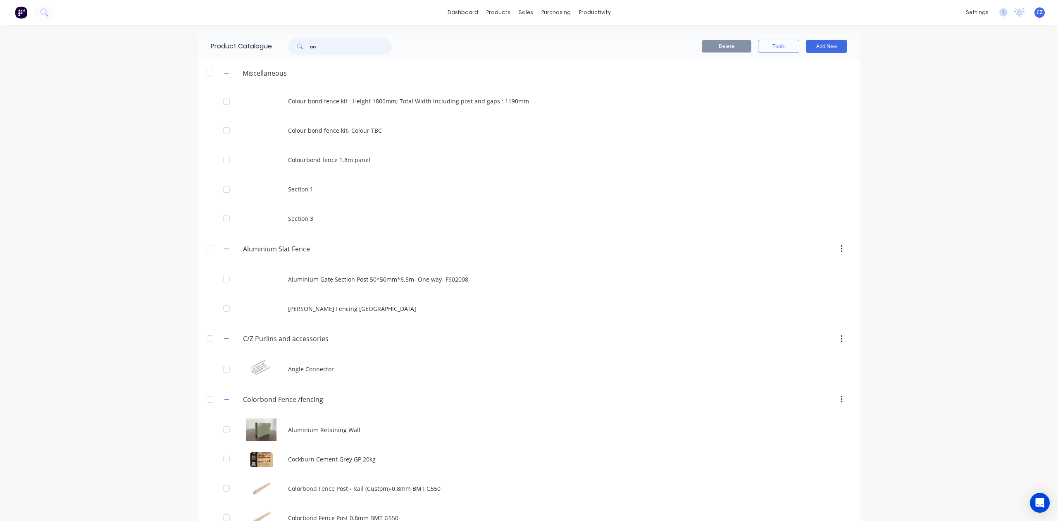
drag, startPoint x: 351, startPoint y: 49, endPoint x: 261, endPoint y: 50, distance: 89.7
click at [261, 50] on div "Product Catalogue on" at bounding box center [305, 46] width 214 height 26
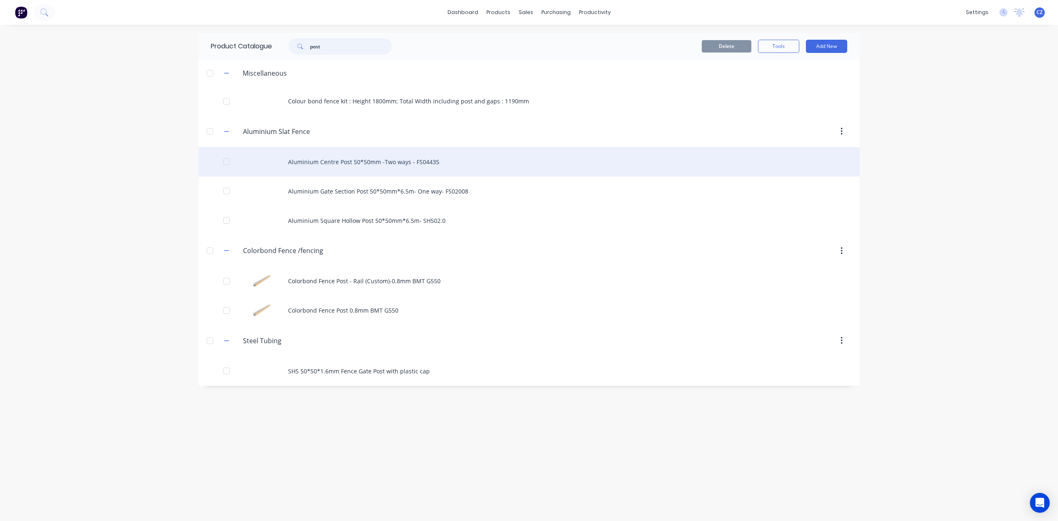
type input "post"
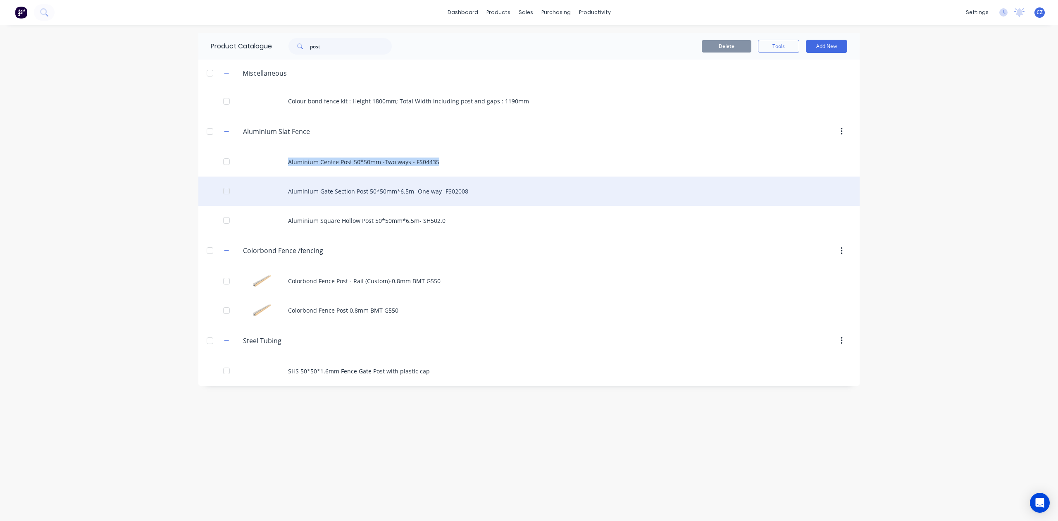
drag, startPoint x: 376, startPoint y: 164, endPoint x: 368, endPoint y: 181, distance: 18.7
click at [368, 181] on div "Aluminium Centre Post 50*50mm -Two ways - FS04435 Aluminium Gate Section Post 5…" at bounding box center [528, 191] width 661 height 88
click at [348, 187] on div "Aluminium Gate Section Post 50*50mm*6.5m- One way- FS02008" at bounding box center [528, 190] width 661 height 29
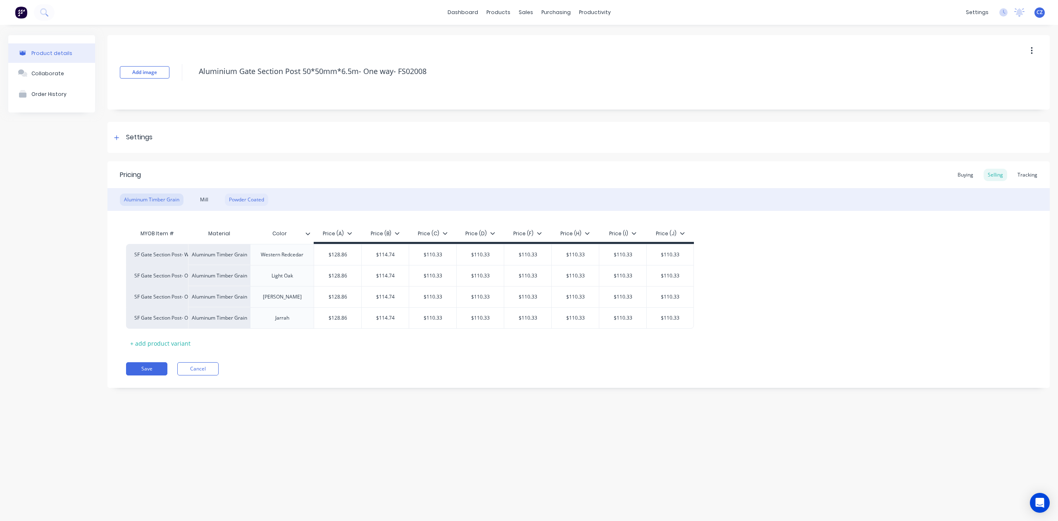
click at [236, 193] on div "Powder Coated" at bounding box center [246, 199] width 43 height 12
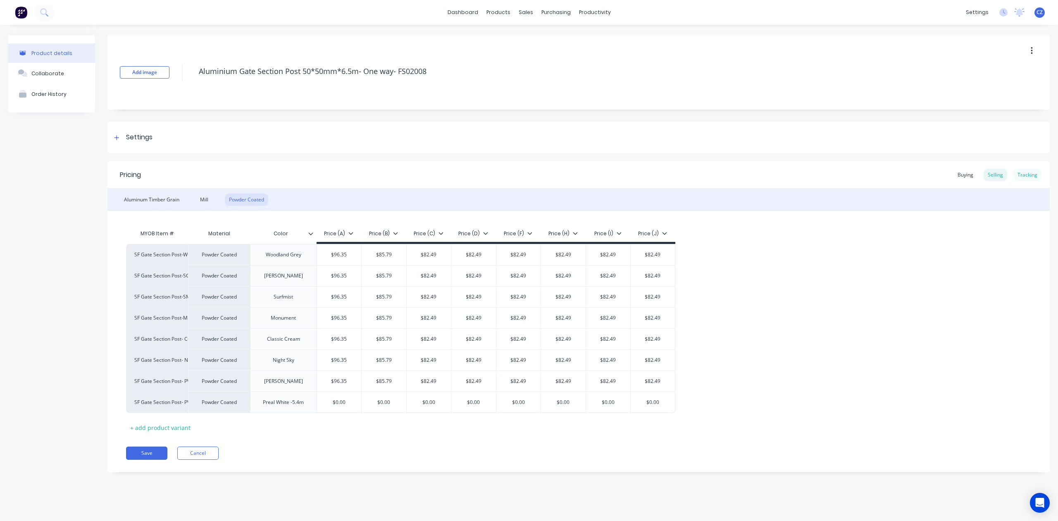
click at [1020, 175] on div "Tracking" at bounding box center [1027, 175] width 28 height 12
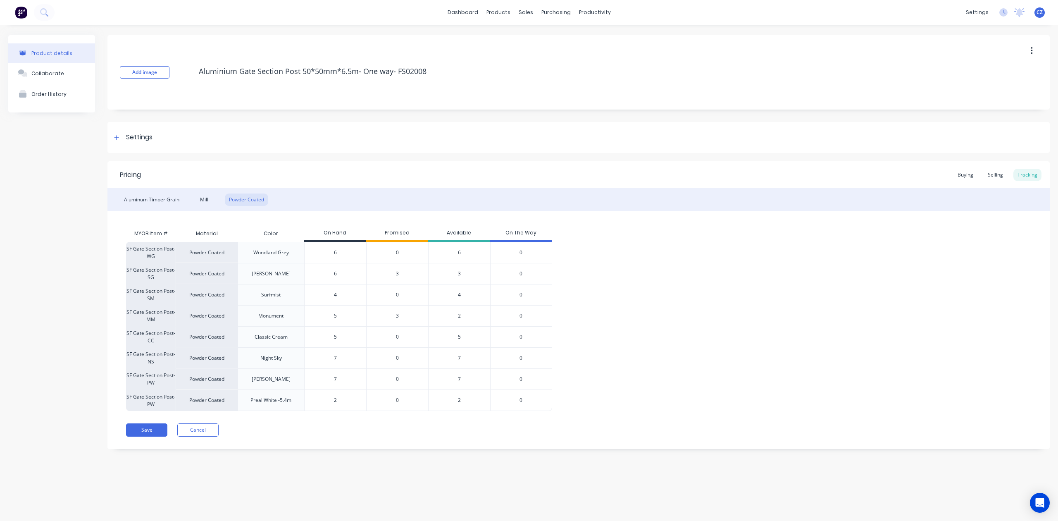
click at [395, 272] on div "3" at bounding box center [397, 273] width 62 height 21
click at [398, 272] on span "3" at bounding box center [397, 273] width 3 height 7
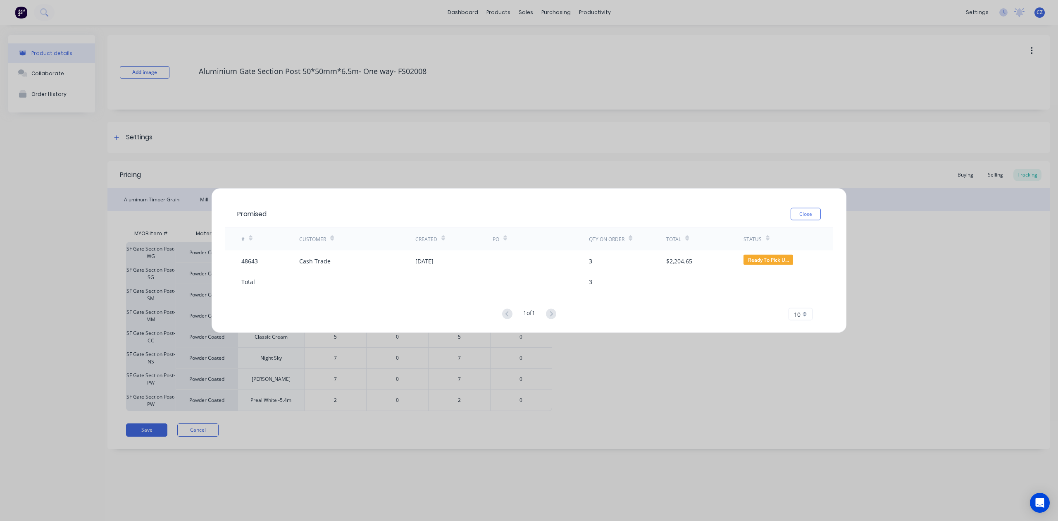
click at [810, 202] on div "Promised Close" at bounding box center [529, 214] width 608 height 27
click at [810, 212] on button "Close" at bounding box center [805, 214] width 30 height 12
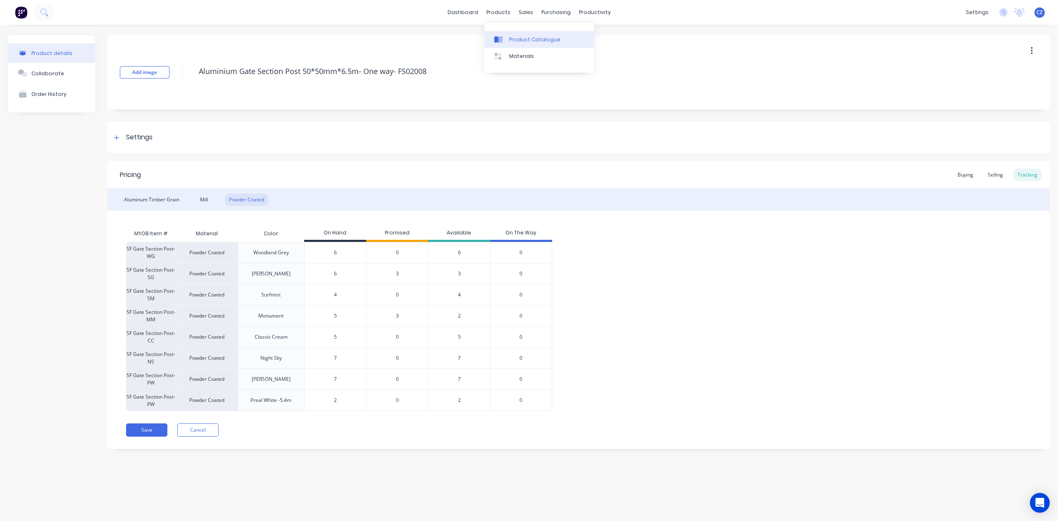
click at [511, 38] on div "Product Catalogue" at bounding box center [534, 39] width 51 height 7
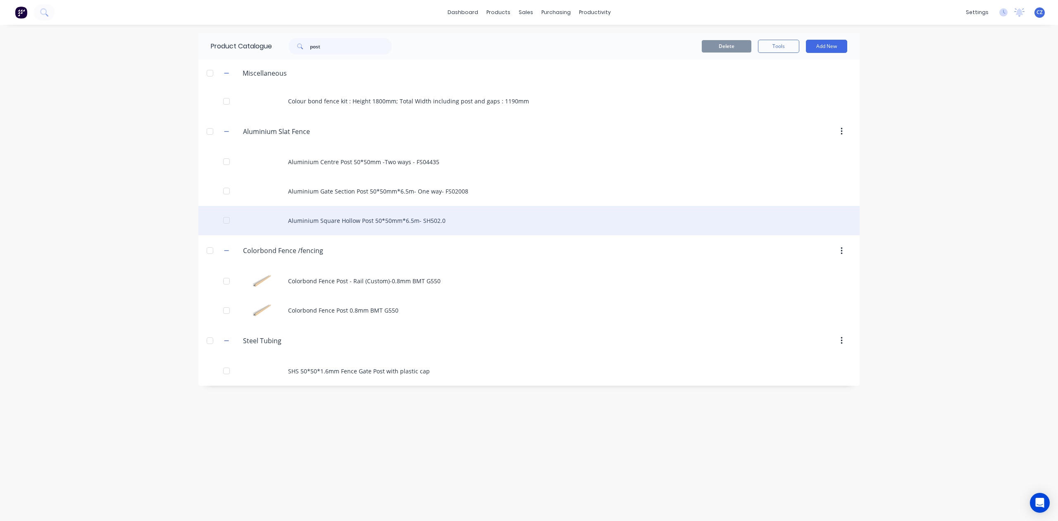
click at [376, 221] on div "Aluminium Square Hollow Post 50*50mm*6.5m- SH502.0" at bounding box center [528, 220] width 661 height 29
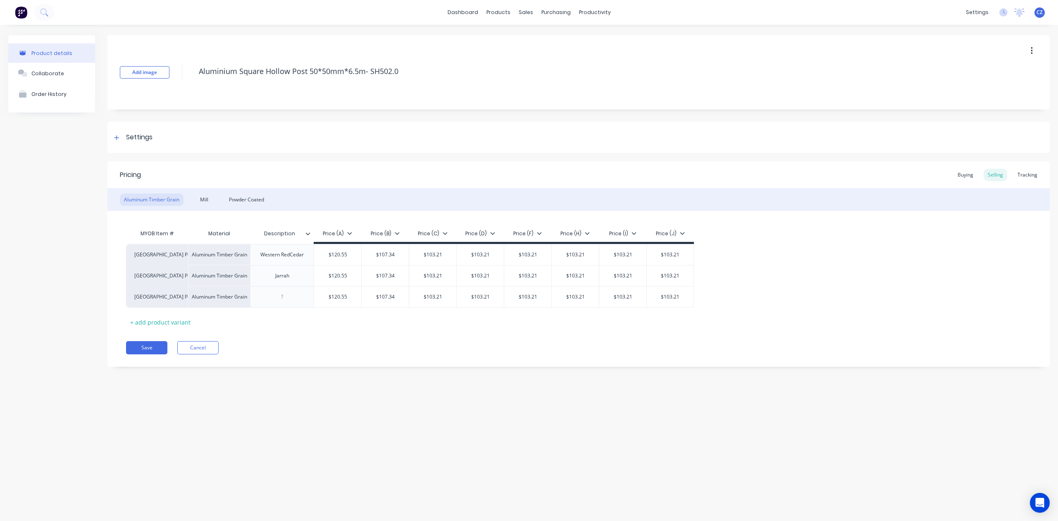
type textarea "x"
click at [243, 196] on div "Powder Coated" at bounding box center [246, 199] width 43 height 12
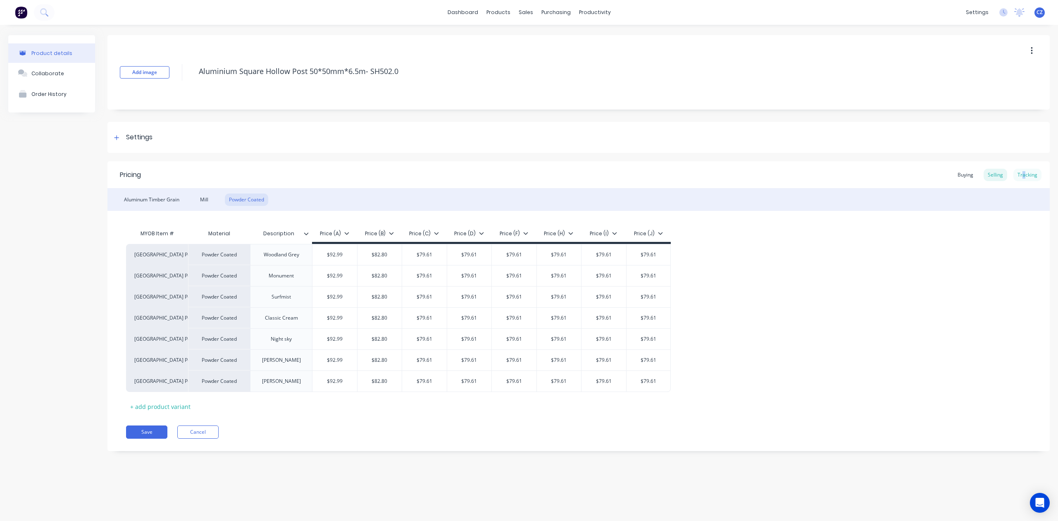
click at [1024, 179] on div "Tracking" at bounding box center [1027, 175] width 28 height 12
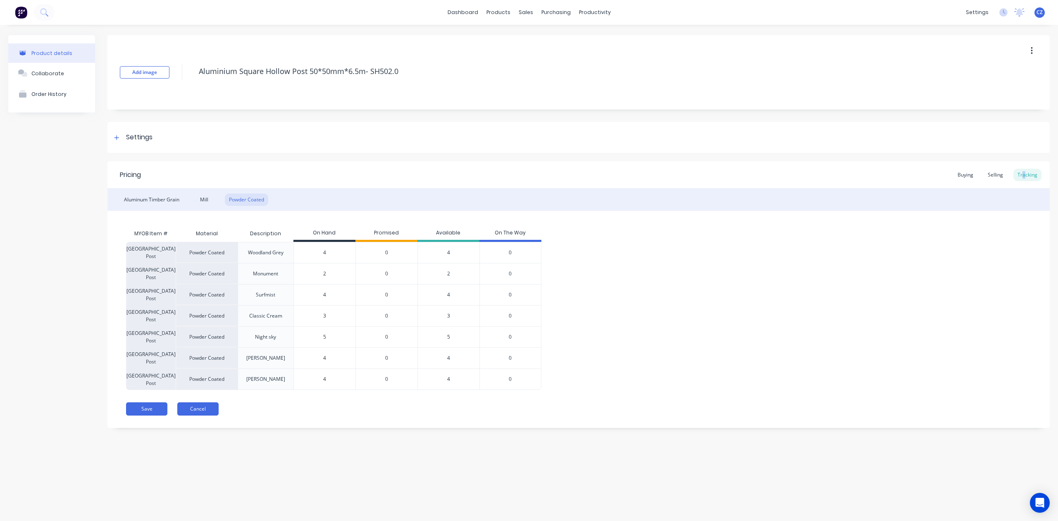
click at [204, 407] on button "Cancel" at bounding box center [197, 408] width 41 height 13
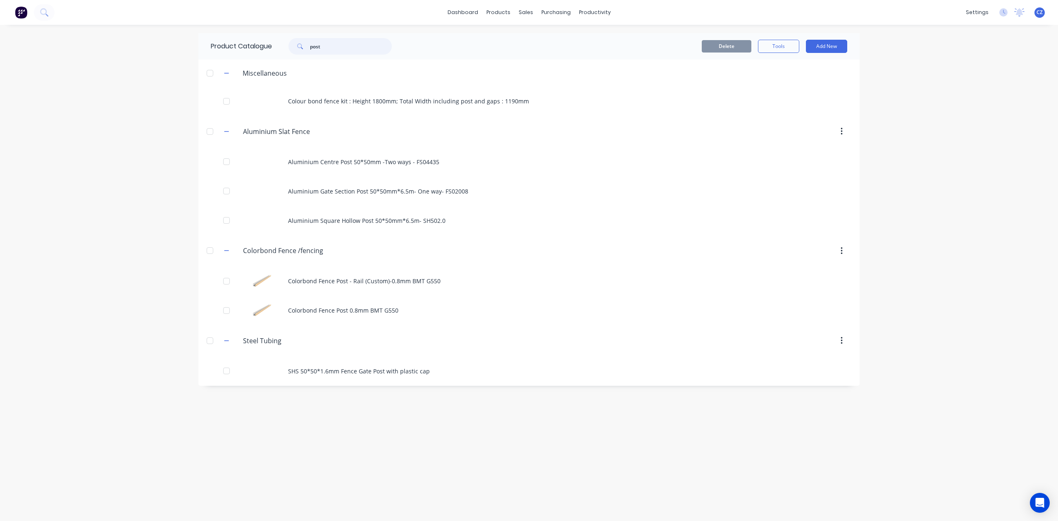
drag, startPoint x: 369, startPoint y: 47, endPoint x: 254, endPoint y: 46, distance: 115.7
click at [254, 46] on div "Product Catalogue post" at bounding box center [305, 46] width 214 height 26
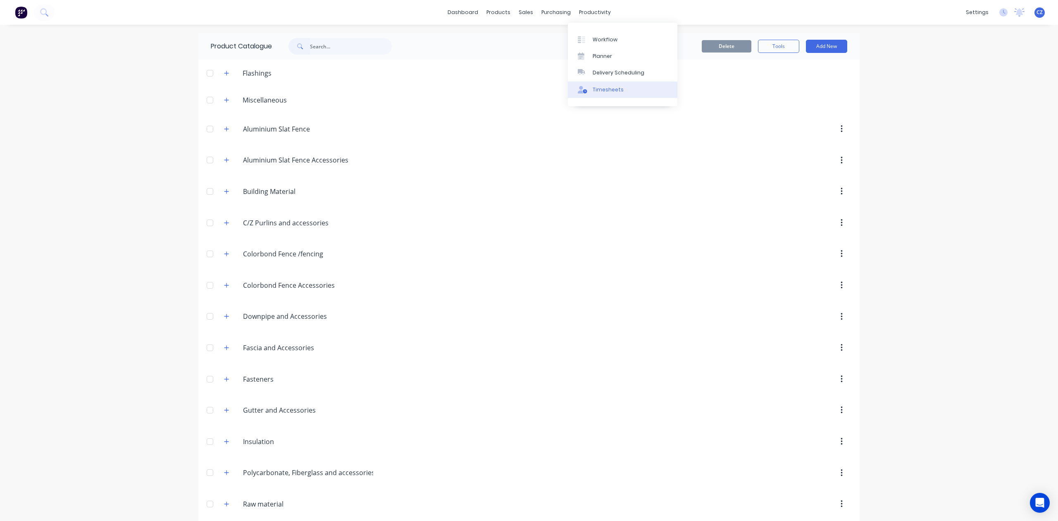
click at [617, 86] on div "Timesheets" at bounding box center [608, 89] width 31 height 7
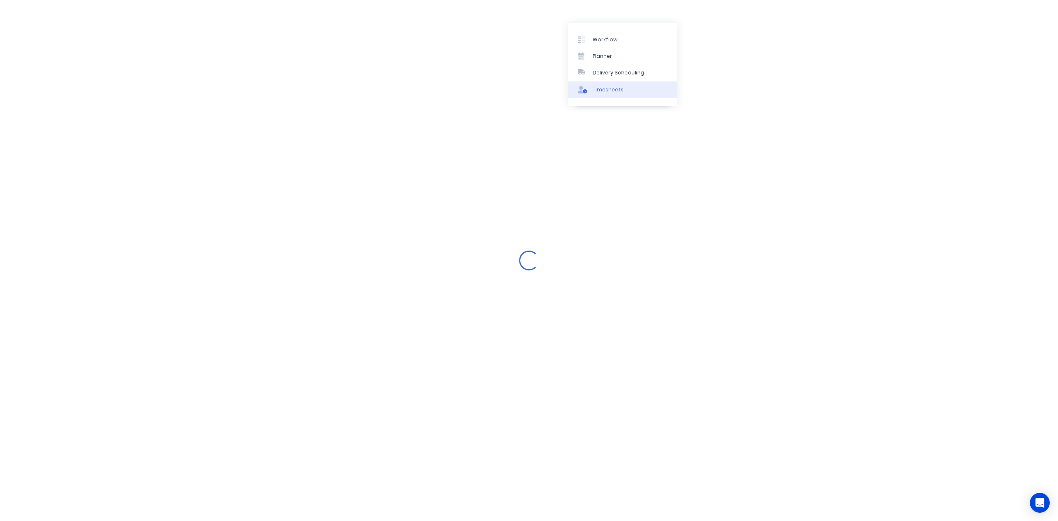
click at [617, 86] on div "Timesheets" at bounding box center [608, 89] width 31 height 7
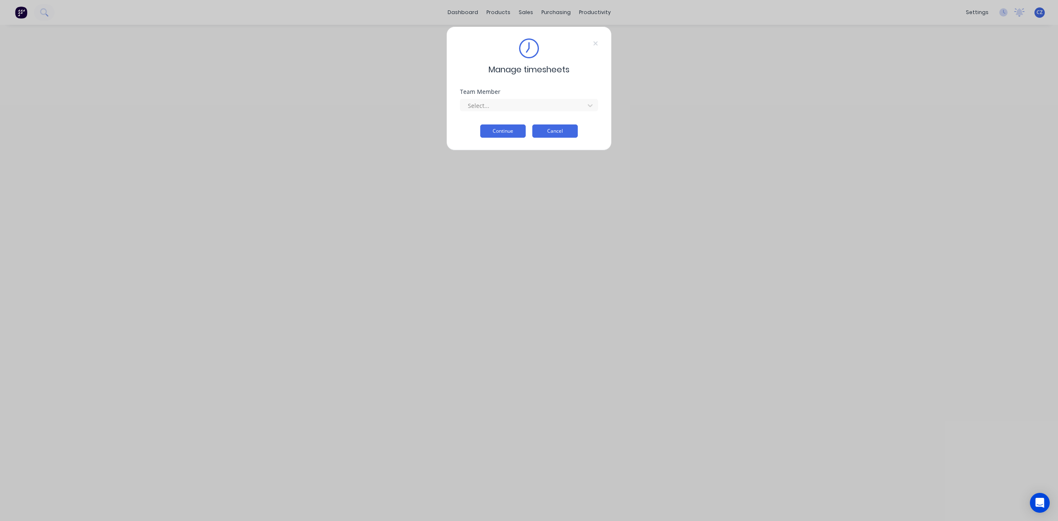
click at [552, 126] on button "Cancel" at bounding box center [554, 130] width 45 height 13
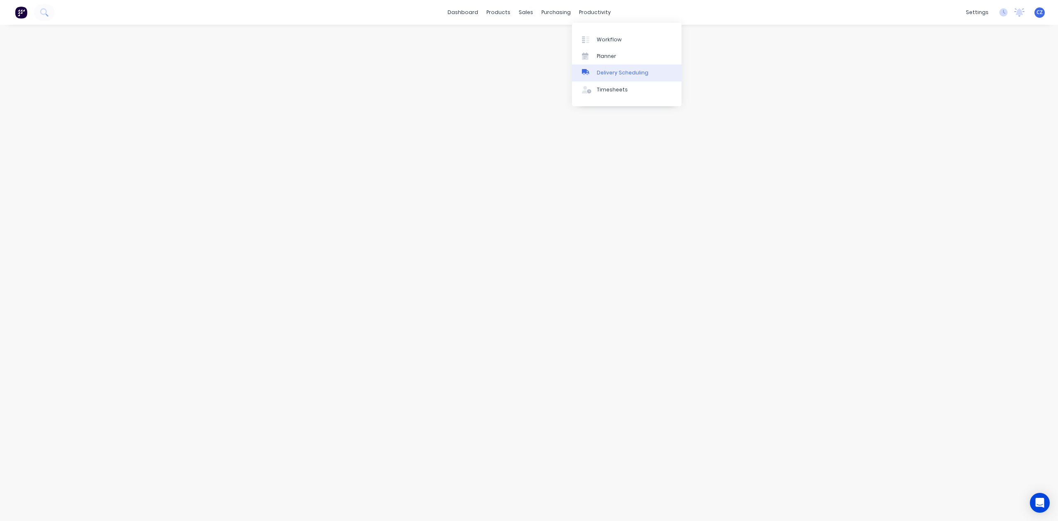
click at [605, 76] on div "Delivery Scheduling" at bounding box center [623, 72] width 52 height 7
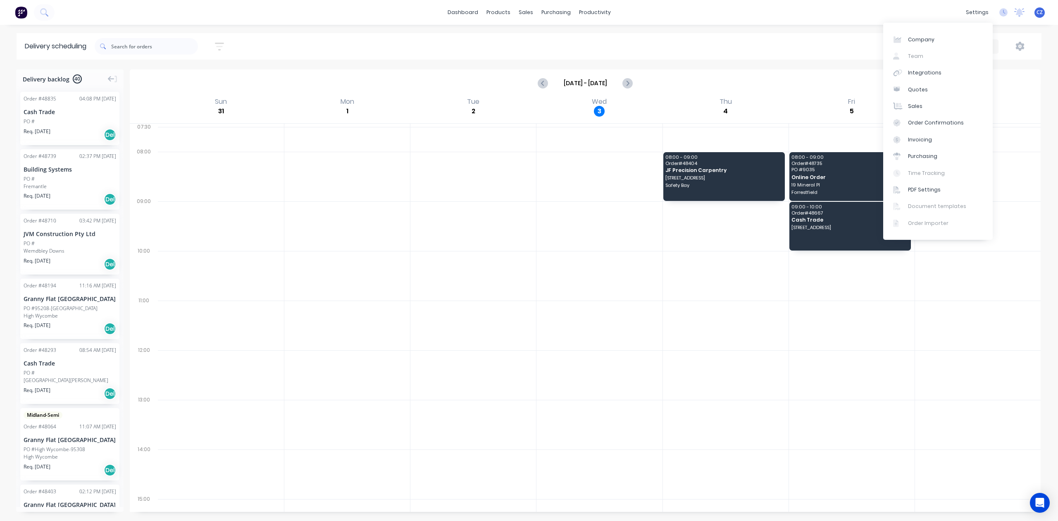
click at [831, 57] on div "Sort by Most recent Created date Required date Order number Customer name Most …" at bounding box center [568, 46] width 947 height 23
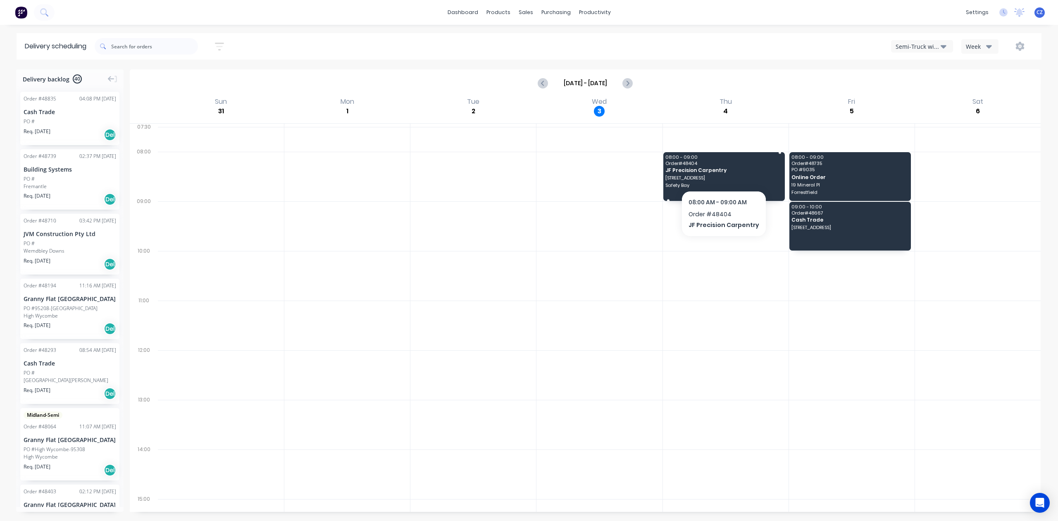
click at [721, 172] on span "JF Precision Carpentry" at bounding box center [723, 169] width 116 height 5
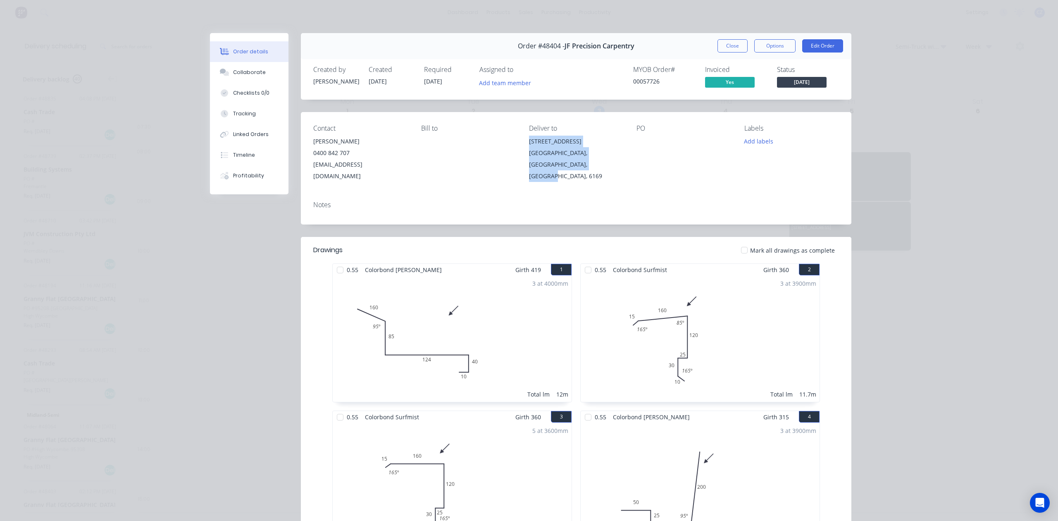
drag, startPoint x: 576, startPoint y: 164, endPoint x: 520, endPoint y: 144, distance: 59.9
click at [520, 144] on div "Contact [PERSON_NAME] [PHONE_NUMBER] [EMAIL_ADDRESS][DOMAIN_NAME] Bill to Deliv…" at bounding box center [576, 153] width 550 height 82
copy div "[STREET_ADDRESS]"
click at [259, 135] on div "Linked Orders" at bounding box center [251, 134] width 36 height 7
